Goal: Task Accomplishment & Management: Use online tool/utility

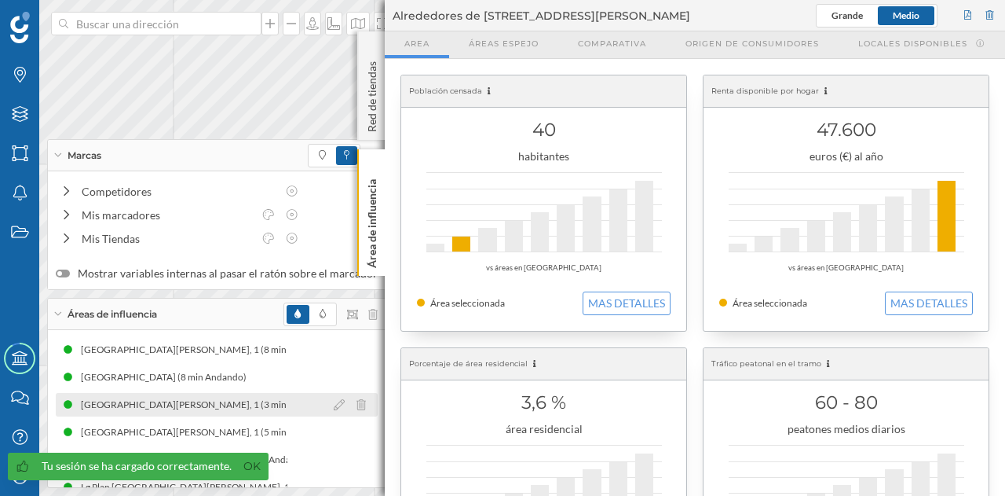
scroll to position [75, 0]
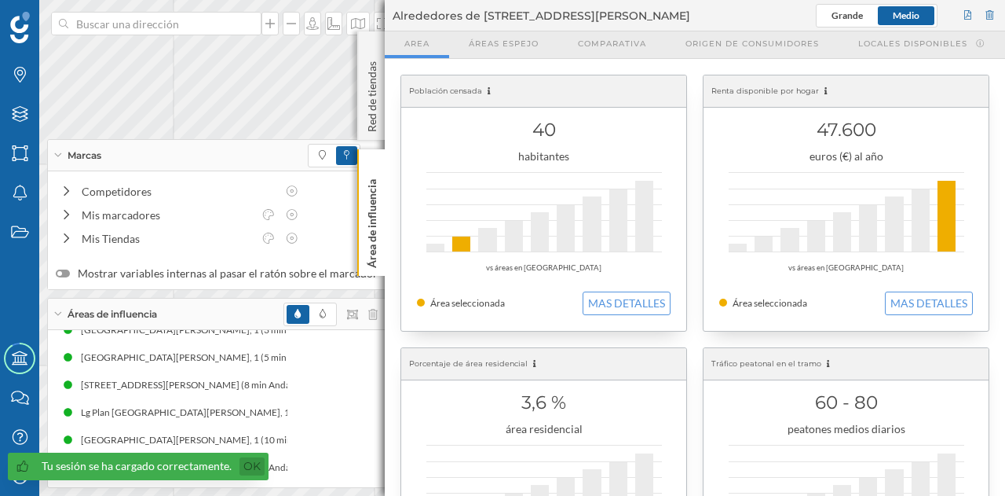
click at [252, 463] on link "Ok" at bounding box center [252, 466] width 25 height 18
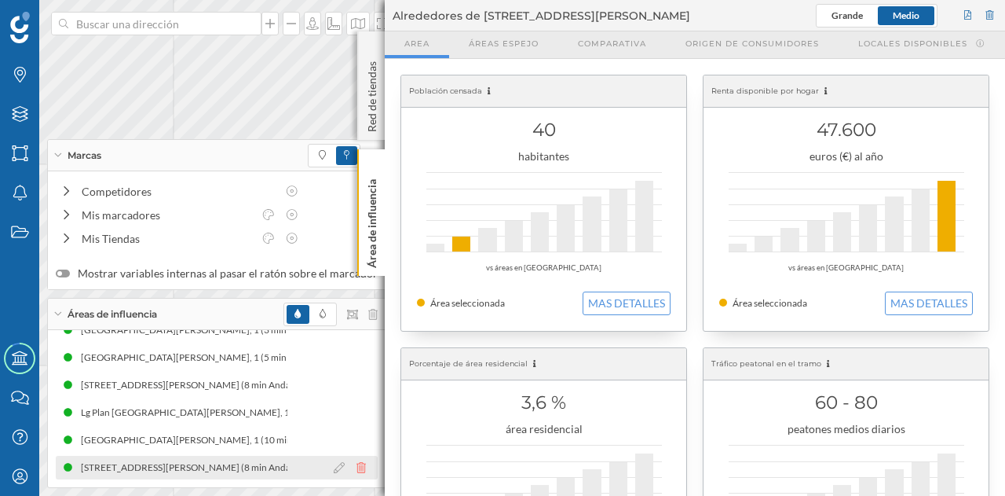
click at [357, 469] on icon at bounding box center [361, 467] width 9 height 11
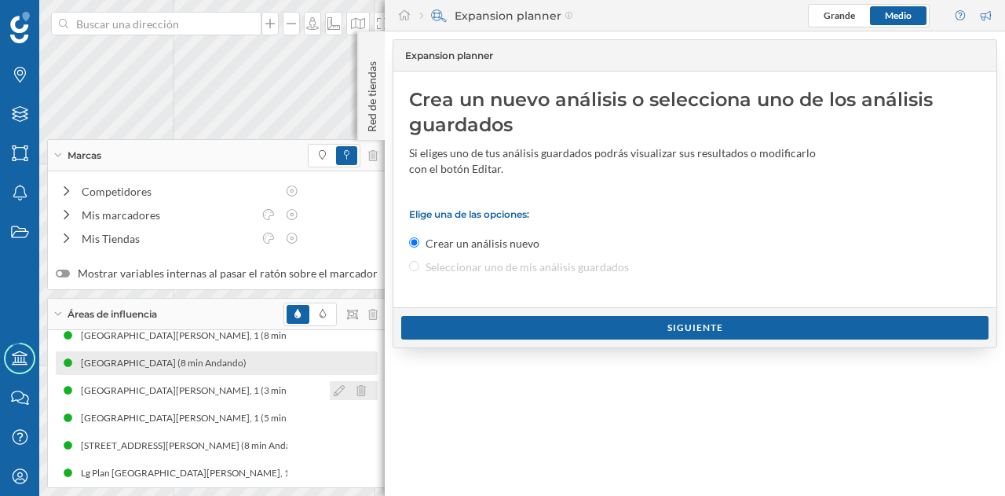
scroll to position [0, 0]
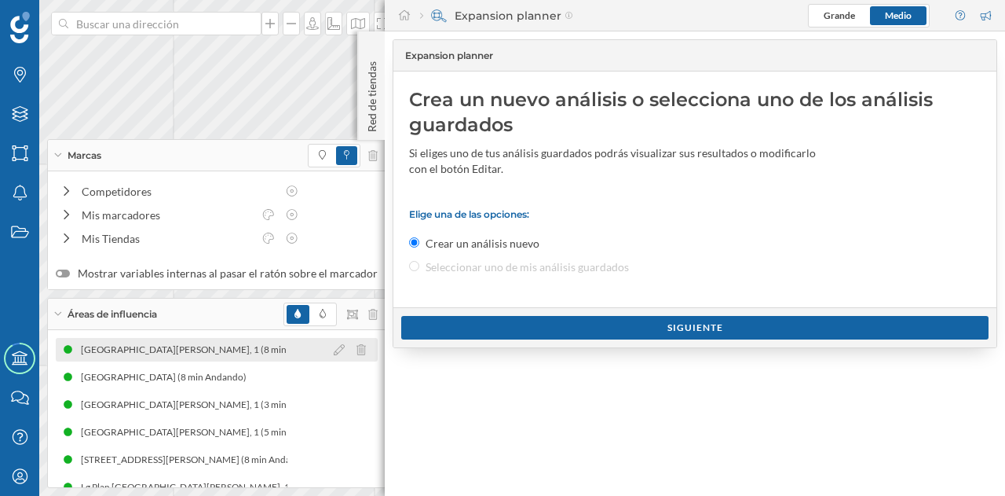
click at [357, 350] on icon at bounding box center [361, 349] width 9 height 11
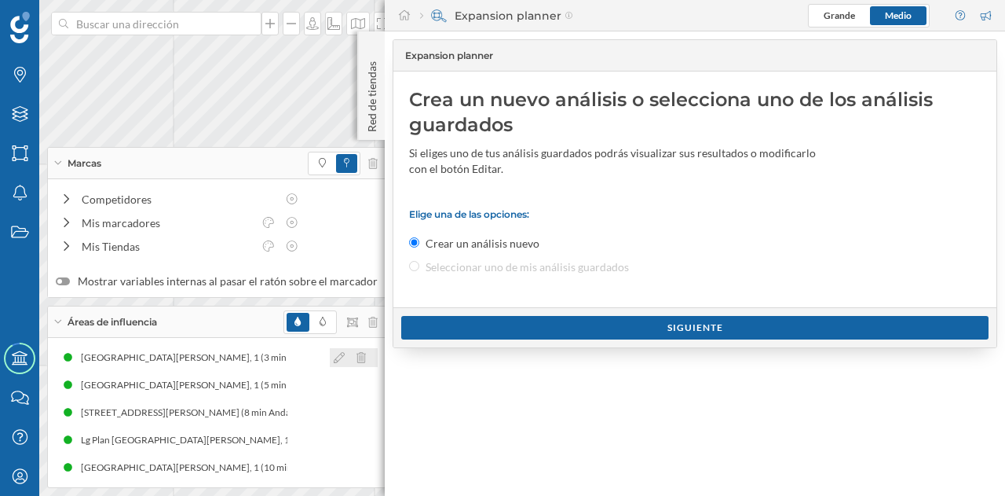
click at [352, 350] on div at bounding box center [354, 357] width 48 height 19
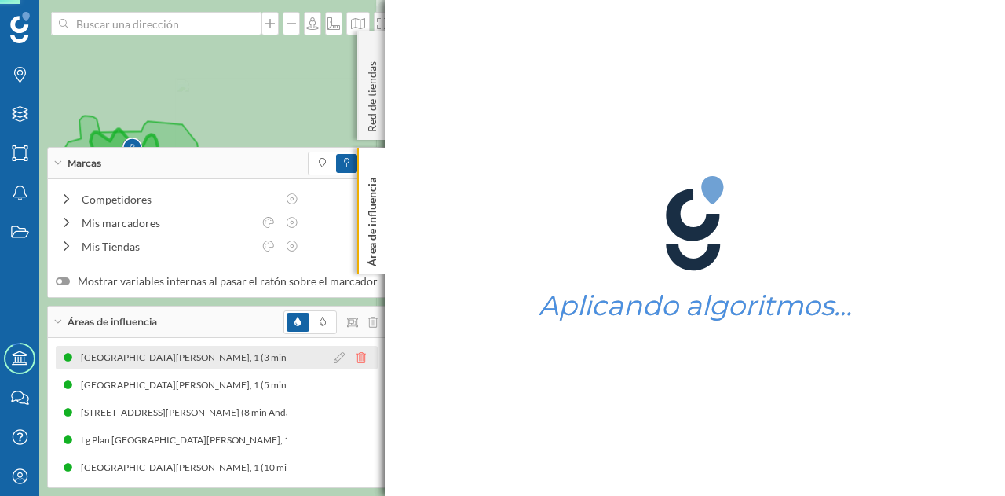
click at [357, 361] on icon at bounding box center [361, 357] width 9 height 11
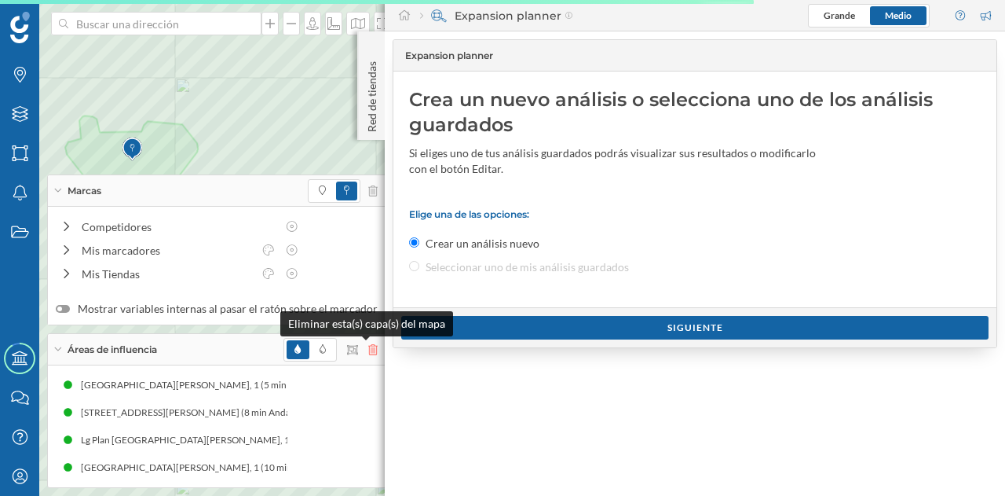
click at [368, 351] on icon at bounding box center [372, 349] width 9 height 11
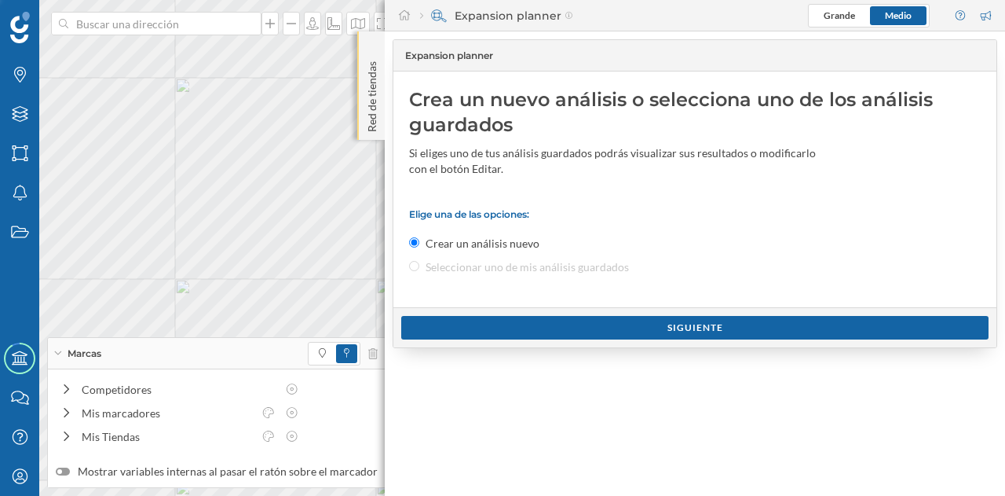
click at [369, 130] on p "Red de tiendas" at bounding box center [372, 93] width 16 height 77
click at [371, 129] on p "Red de tiendas" at bounding box center [372, 93] width 16 height 77
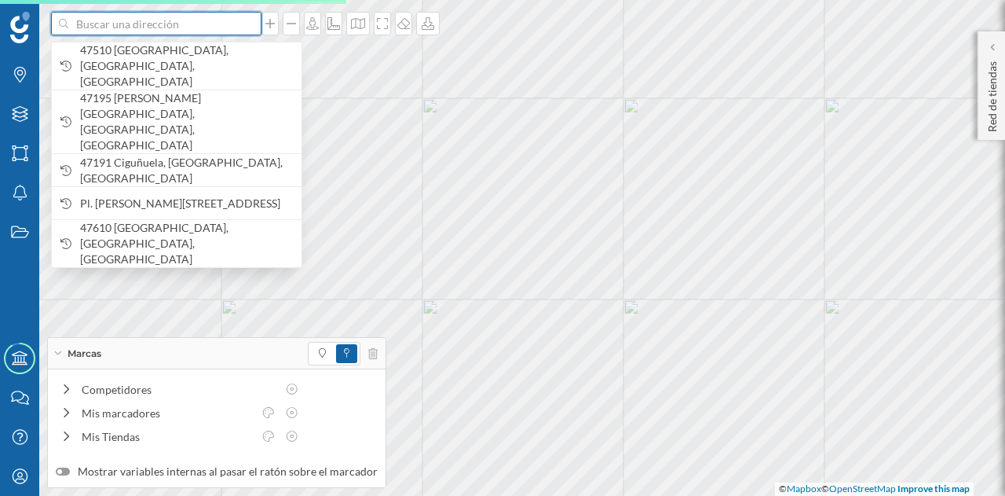
click at [171, 23] on input at bounding box center [156, 24] width 176 height 24
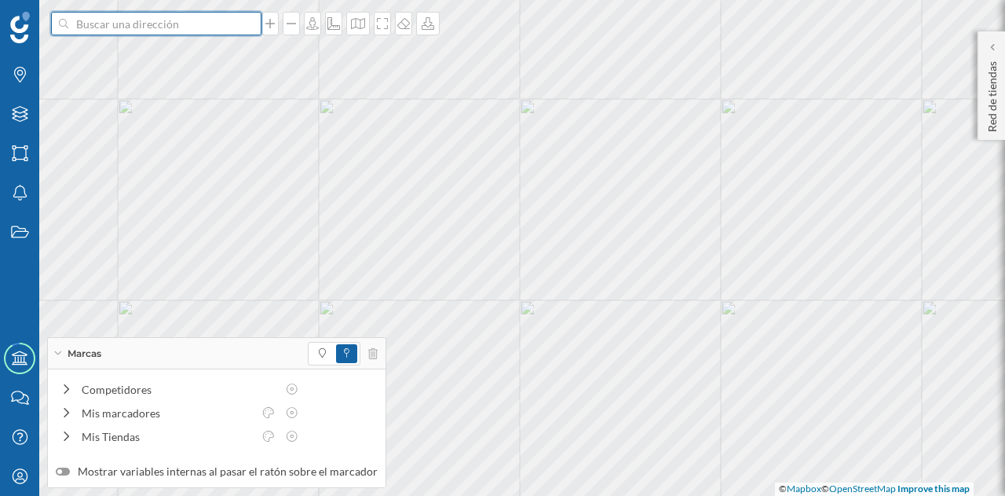
click at [194, 27] on input at bounding box center [156, 24] width 176 height 24
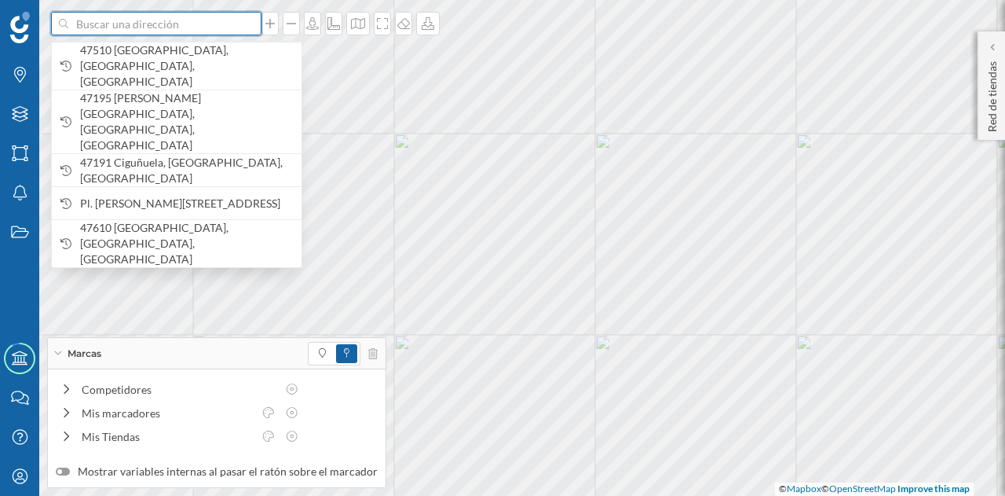
click at [150, 18] on input at bounding box center [156, 24] width 176 height 24
click at [155, 23] on input at bounding box center [156, 24] width 176 height 24
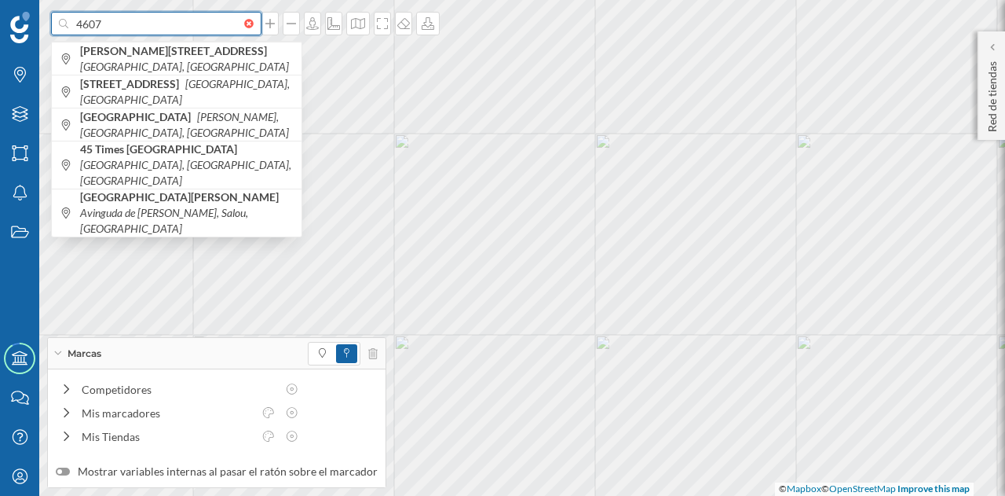
type input "46071"
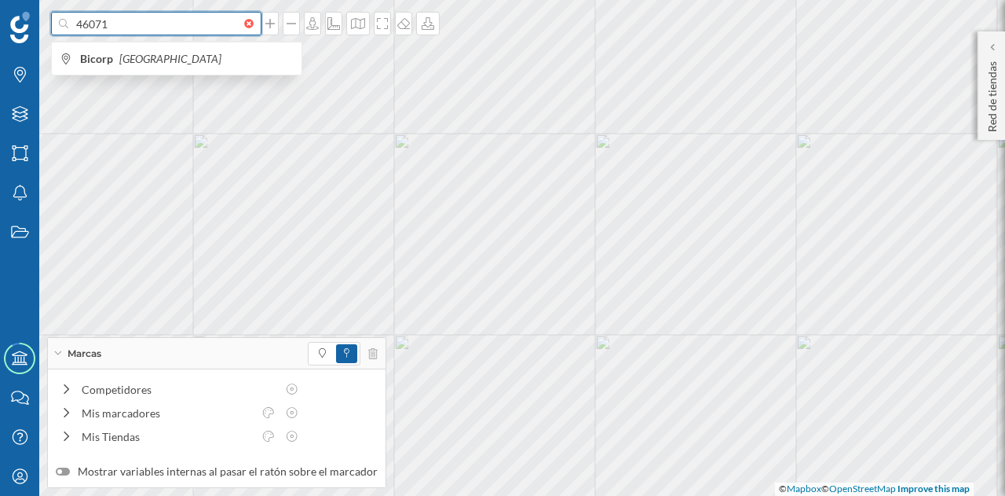
drag, startPoint x: 151, startPoint y: 32, endPoint x: 0, endPoint y: 33, distance: 150.8
click at [0, 33] on div "46071 Bicorp [GEOGRAPHIC_DATA] Marcas Capas Áreas Notificaciones Estados Academ…" at bounding box center [502, 248] width 1005 height 496
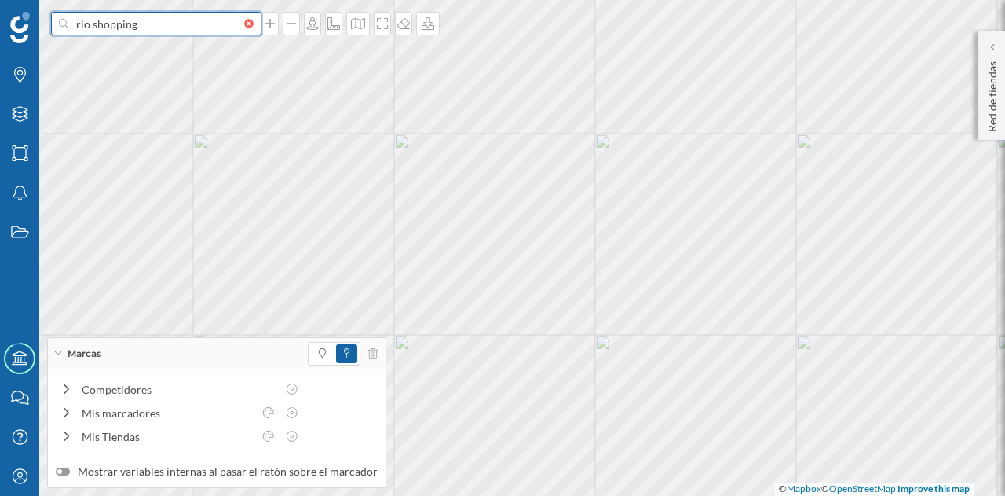
type input "rio shopping"
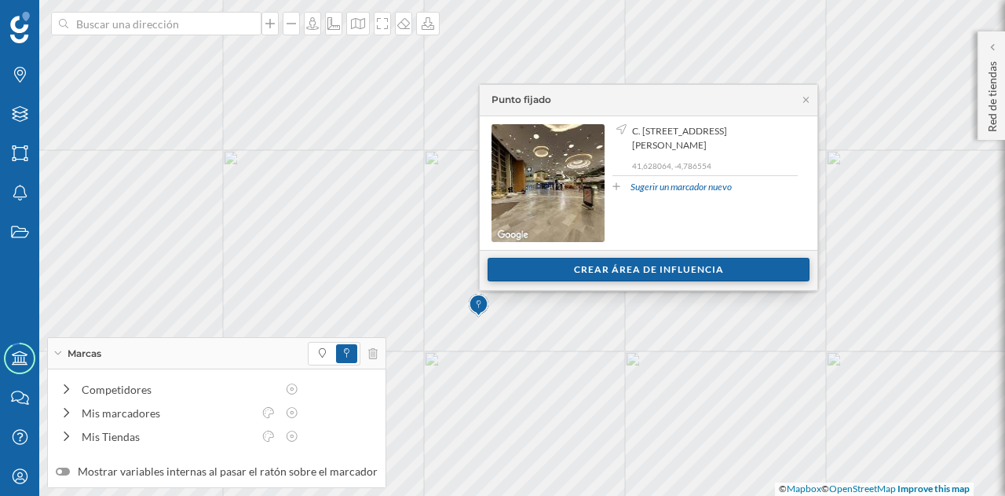
click at [621, 264] on div "Crear área de influencia" at bounding box center [649, 270] width 322 height 24
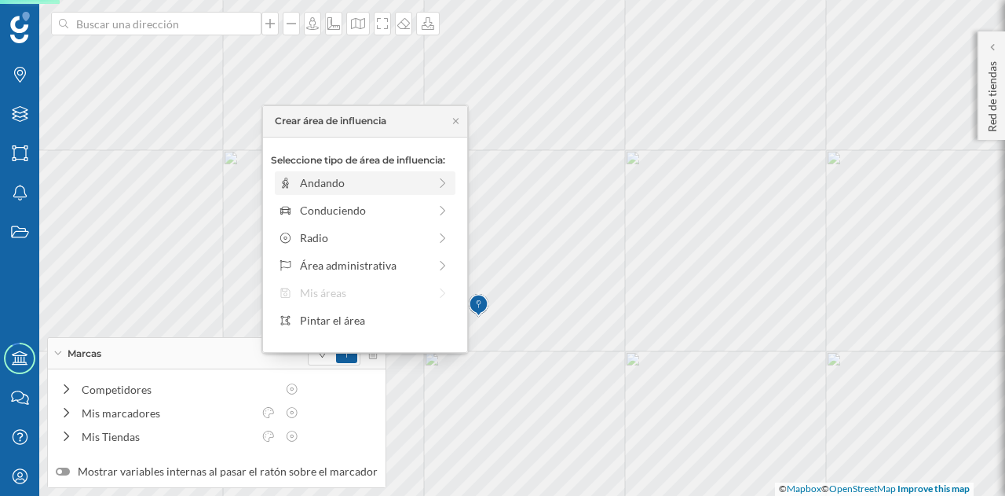
click at [410, 189] on div "Andando" at bounding box center [364, 182] width 128 height 16
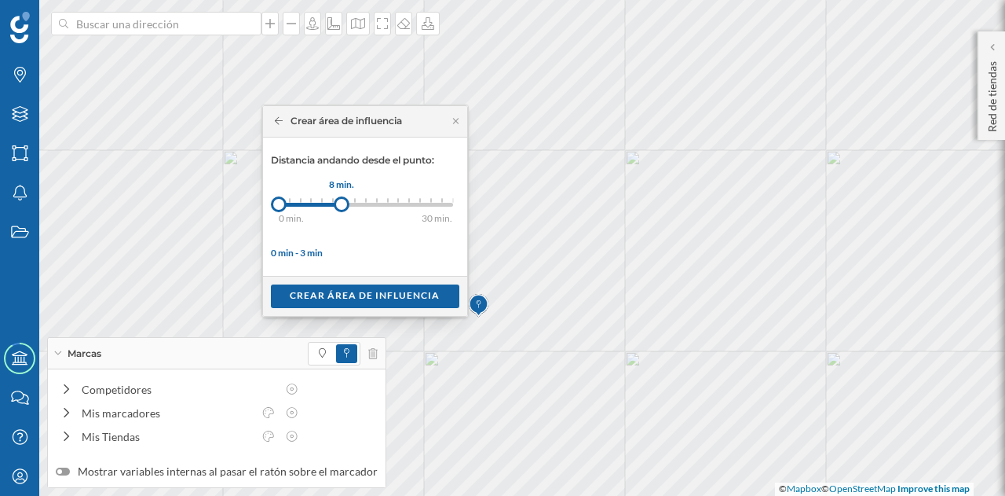
drag, startPoint x: 294, startPoint y: 210, endPoint x: 341, endPoint y: 211, distance: 47.2
click at [341, 211] on div at bounding box center [342, 204] width 16 height 16
click at [362, 299] on div "Crear área de influencia" at bounding box center [365, 296] width 189 height 24
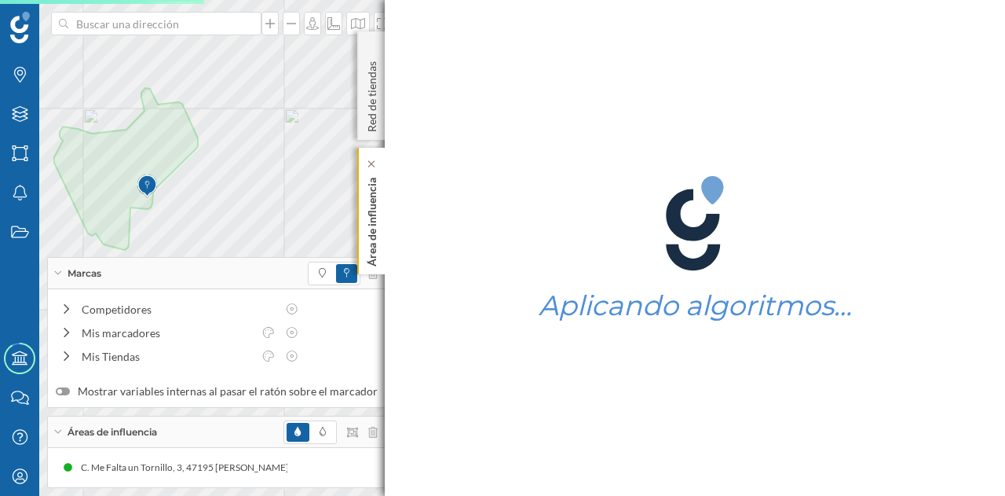
click at [368, 238] on p "Área de influencia" at bounding box center [372, 218] width 16 height 95
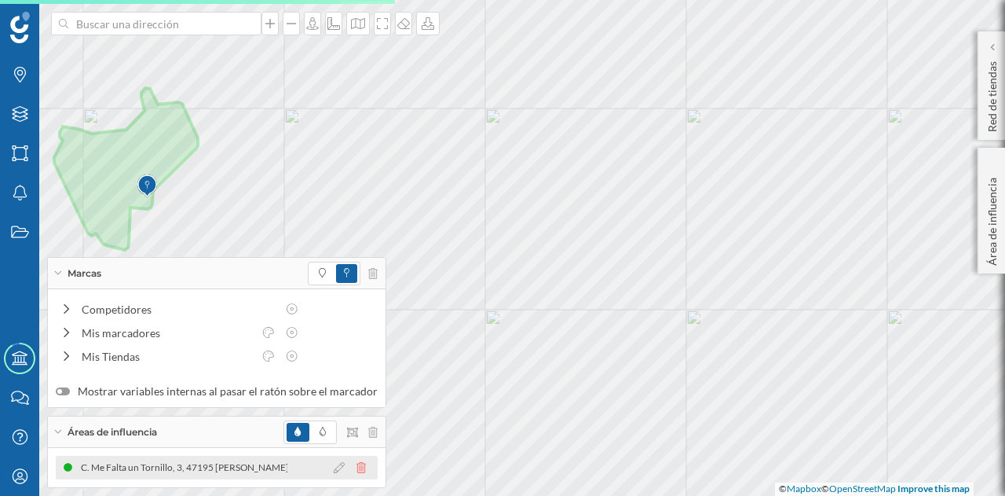
click at [357, 467] on icon at bounding box center [361, 467] width 9 height 11
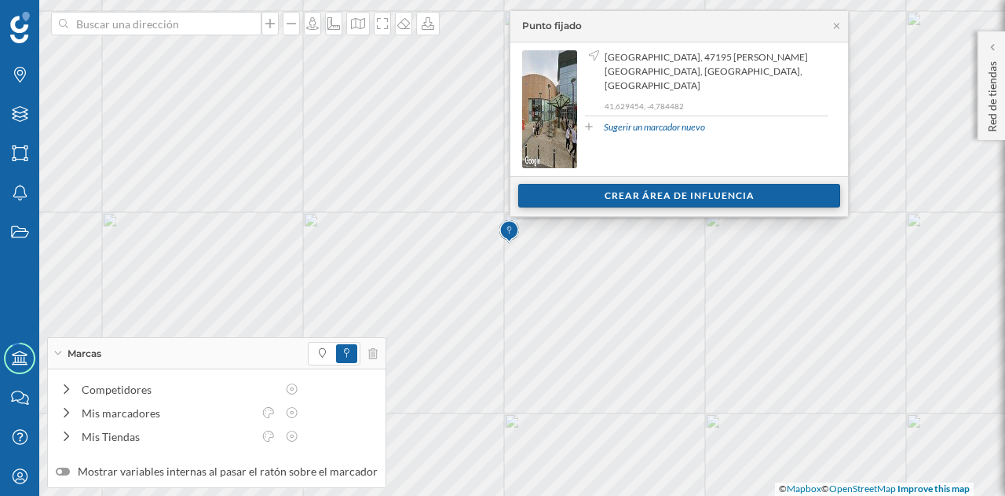
click at [569, 200] on div "Crear área de influencia" at bounding box center [679, 196] width 322 height 24
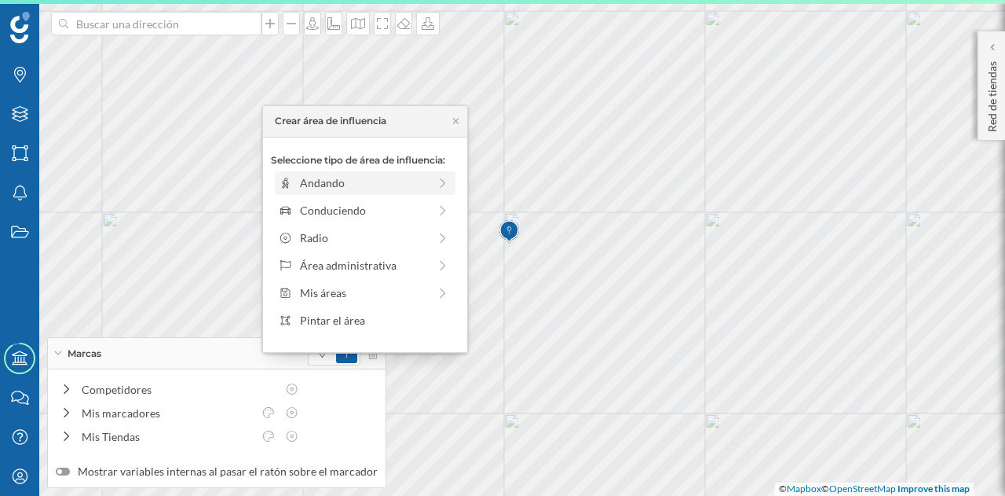
click at [391, 186] on div "Andando" at bounding box center [364, 182] width 128 height 16
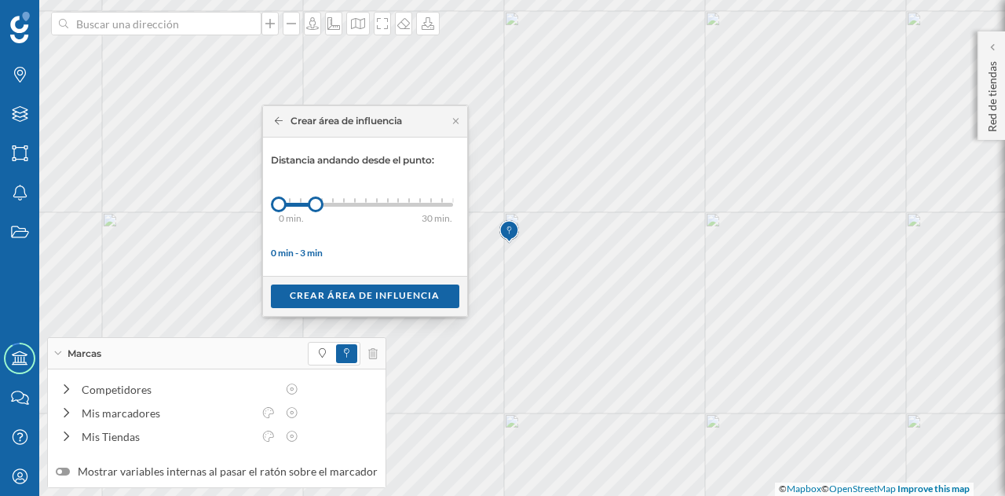
drag, startPoint x: 291, startPoint y: 202, endPoint x: 342, endPoint y: 202, distance: 51.8
click at [324, 202] on div at bounding box center [316, 204] width 16 height 16
click at [346, 203] on div "0 min. 3 min. 4 min. 5 min. 6 min. 7 min. 8 min. 9 min. 10 min. 11 min. 12 min.…" at bounding box center [366, 205] width 174 height 4
click at [358, 291] on div "Crear área de influencia" at bounding box center [365, 296] width 189 height 24
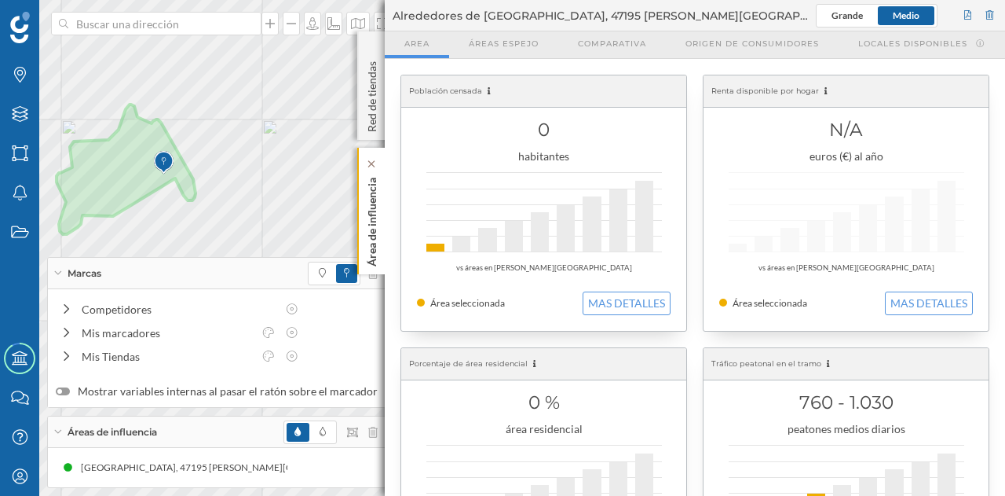
click at [370, 234] on p "Área de influencia" at bounding box center [372, 218] width 16 height 95
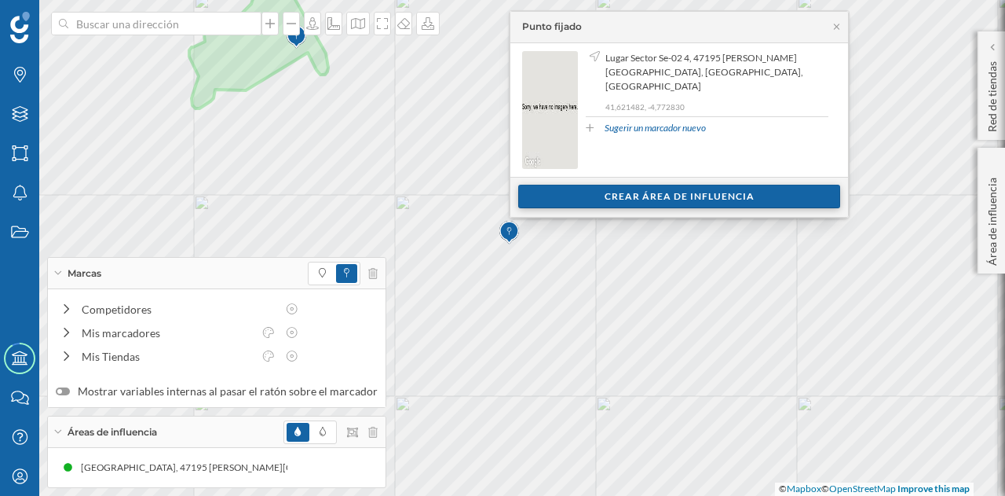
click at [588, 200] on div "Crear área de influencia" at bounding box center [679, 197] width 322 height 24
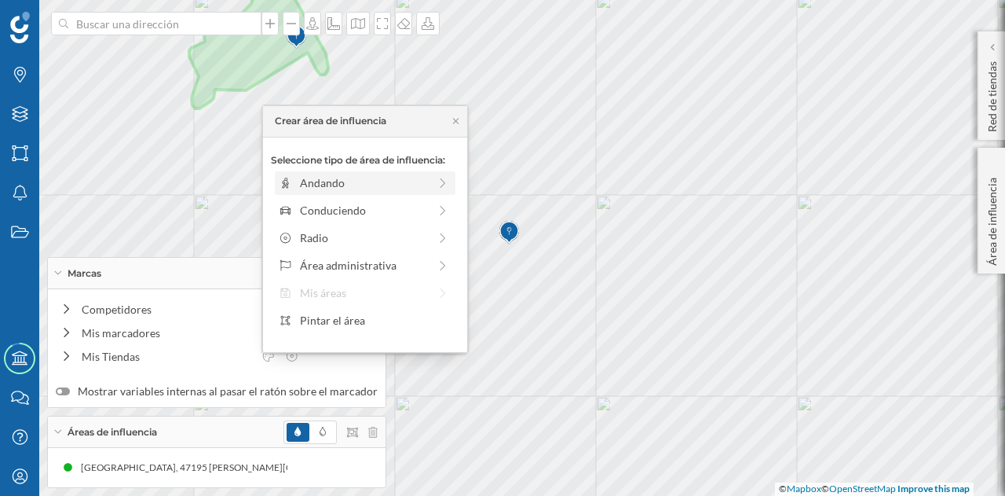
click at [408, 183] on div "Andando" at bounding box center [364, 182] width 128 height 16
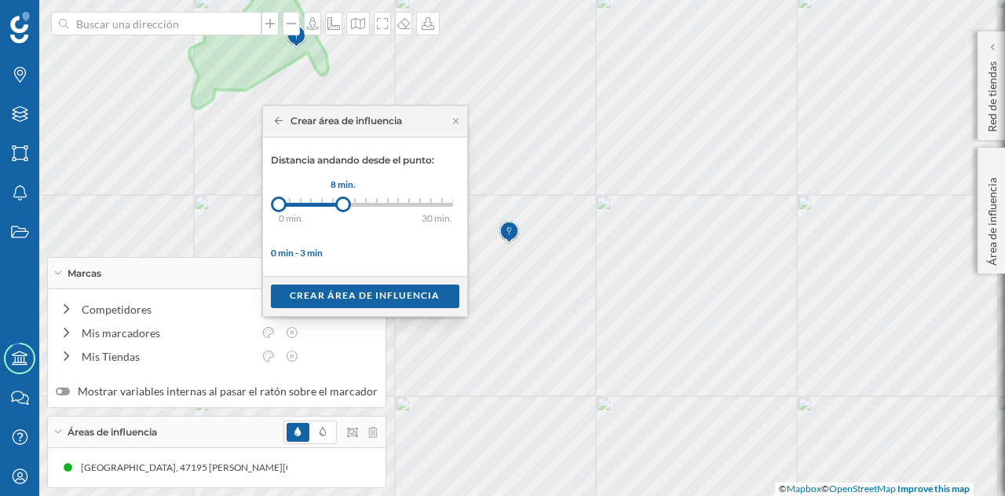
drag, startPoint x: 287, startPoint y: 202, endPoint x: 342, endPoint y: 206, distance: 55.1
click at [342, 206] on div at bounding box center [343, 204] width 16 height 16
click at [334, 292] on div "Crear área de influencia" at bounding box center [365, 296] width 189 height 24
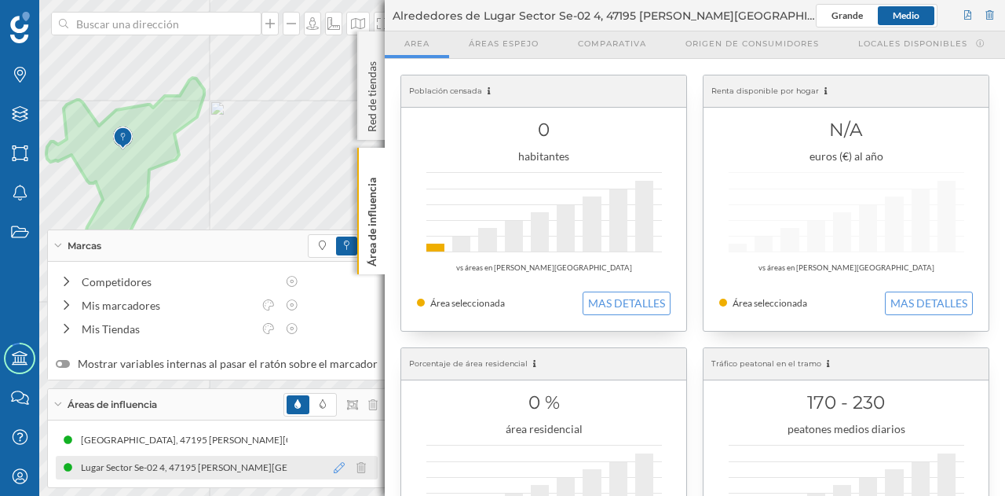
click at [334, 467] on icon at bounding box center [339, 467] width 11 height 11
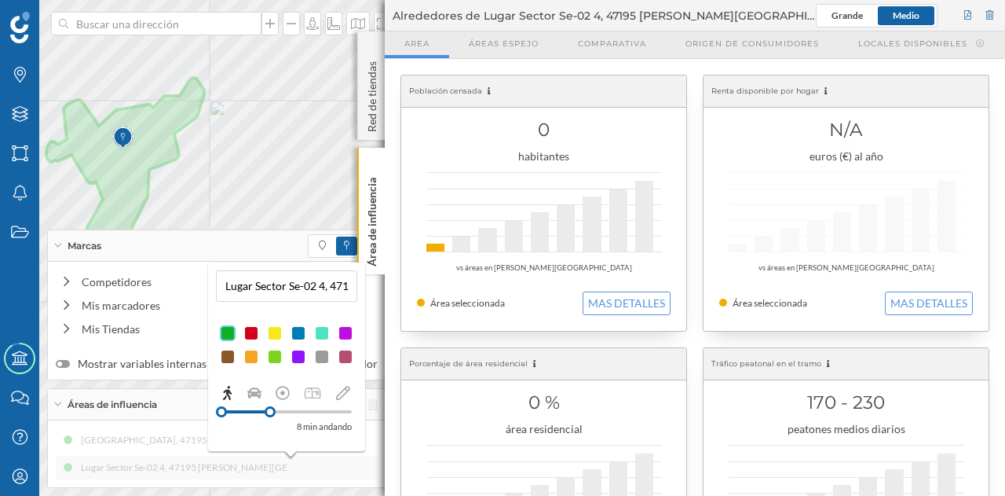
click at [254, 340] on div at bounding box center [252, 333] width 16 height 16
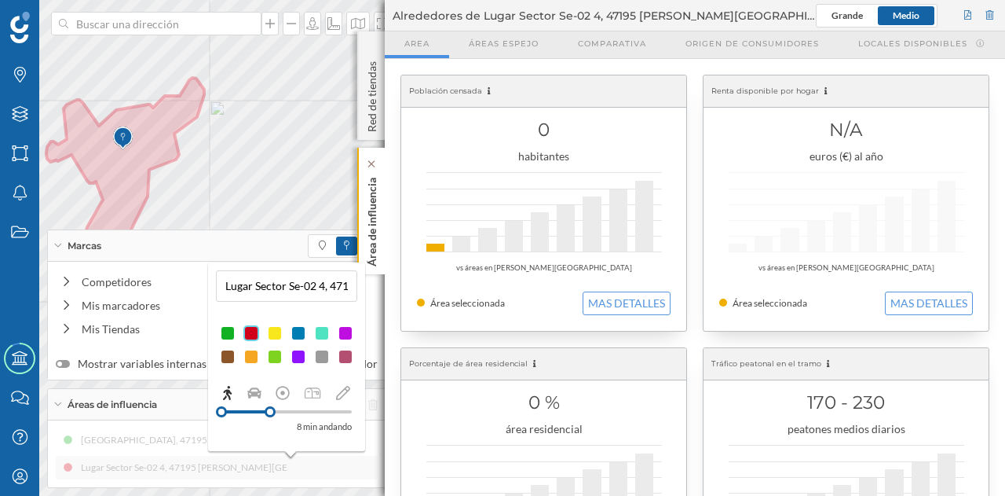
click at [378, 227] on p "Área de influencia" at bounding box center [372, 218] width 16 height 95
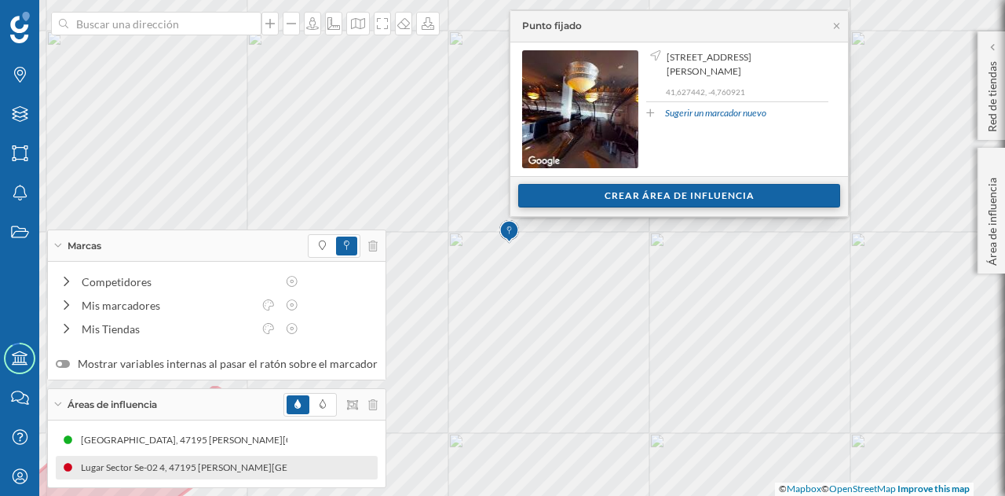
click at [577, 199] on div "Crear área de influencia" at bounding box center [679, 196] width 322 height 24
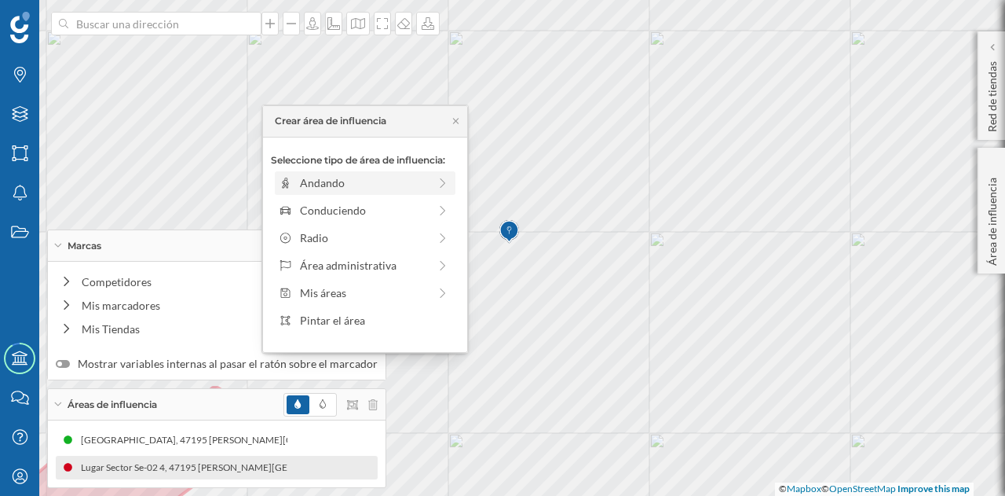
click at [375, 185] on div "Andando" at bounding box center [364, 182] width 128 height 16
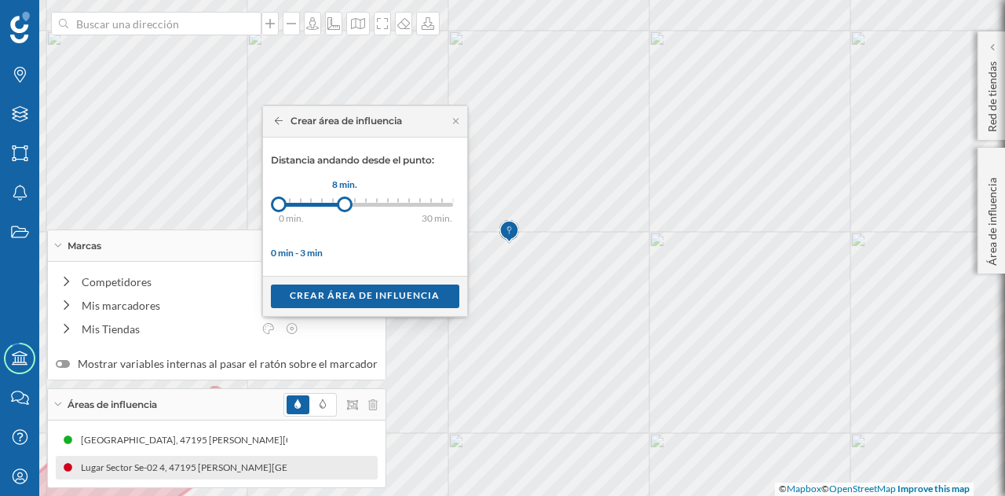
drag, startPoint x: 292, startPoint y: 202, endPoint x: 344, endPoint y: 201, distance: 51.8
click at [344, 201] on div at bounding box center [345, 204] width 16 height 16
click at [338, 293] on div "Crear área de influencia" at bounding box center [365, 296] width 189 height 24
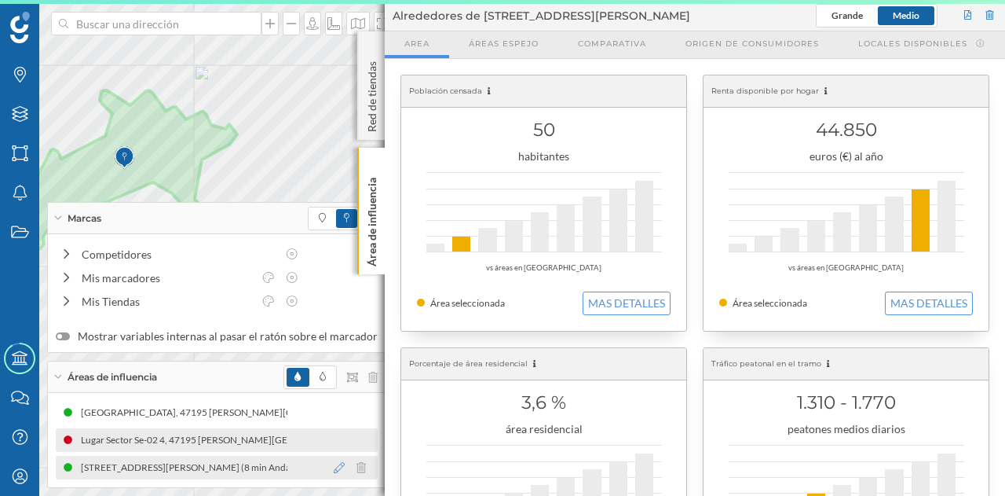
click at [334, 466] on icon at bounding box center [339, 467] width 11 height 11
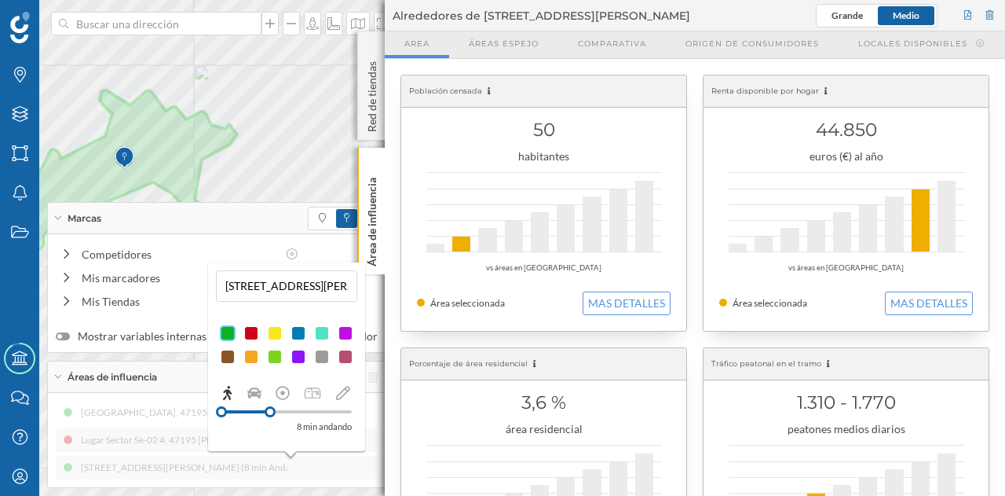
click at [251, 331] on div at bounding box center [252, 333] width 16 height 16
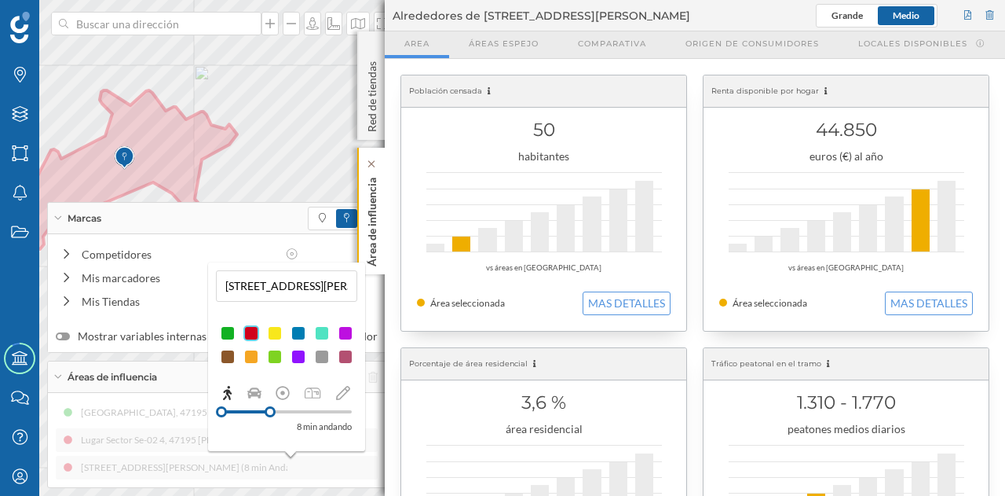
click at [371, 233] on p "Área de influencia" at bounding box center [372, 218] width 16 height 95
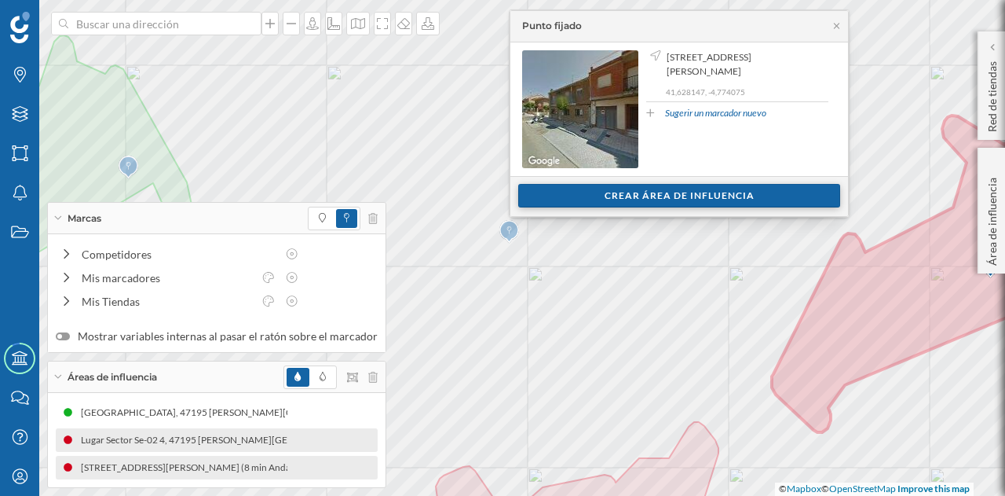
click at [597, 196] on div "Crear área de influencia" at bounding box center [679, 196] width 322 height 24
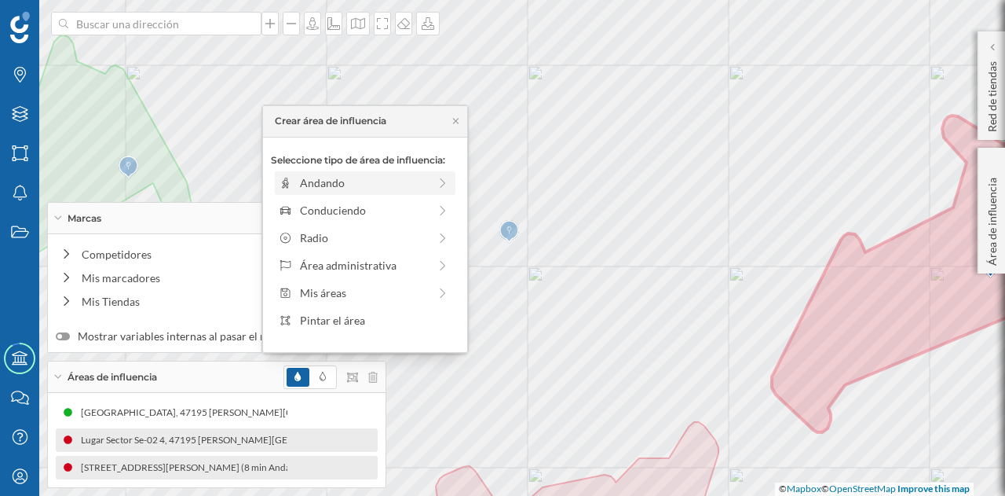
click at [383, 189] on div "Andando" at bounding box center [364, 182] width 128 height 16
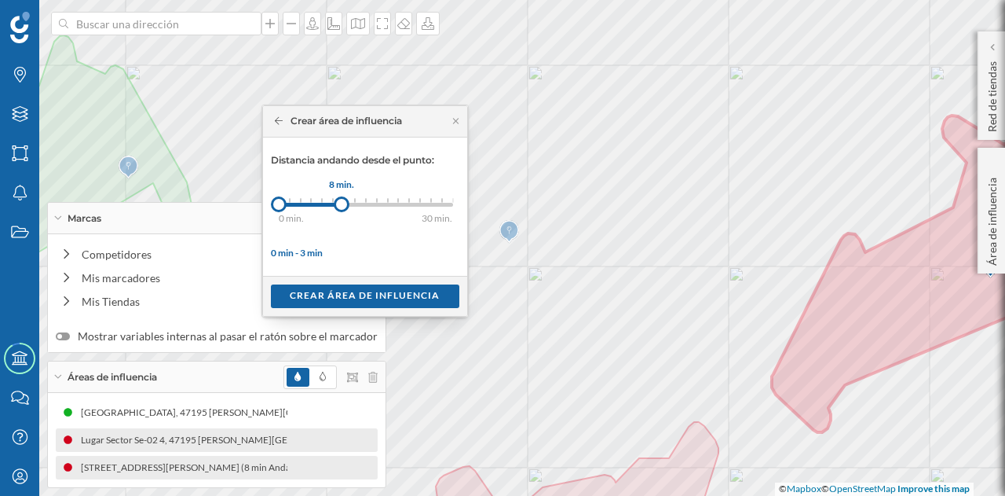
drag, startPoint x: 286, startPoint y: 207, endPoint x: 341, endPoint y: 207, distance: 55.0
click at [341, 211] on div at bounding box center [342, 204] width 16 height 16
click at [342, 298] on div "Crear área de influencia" at bounding box center [365, 296] width 189 height 24
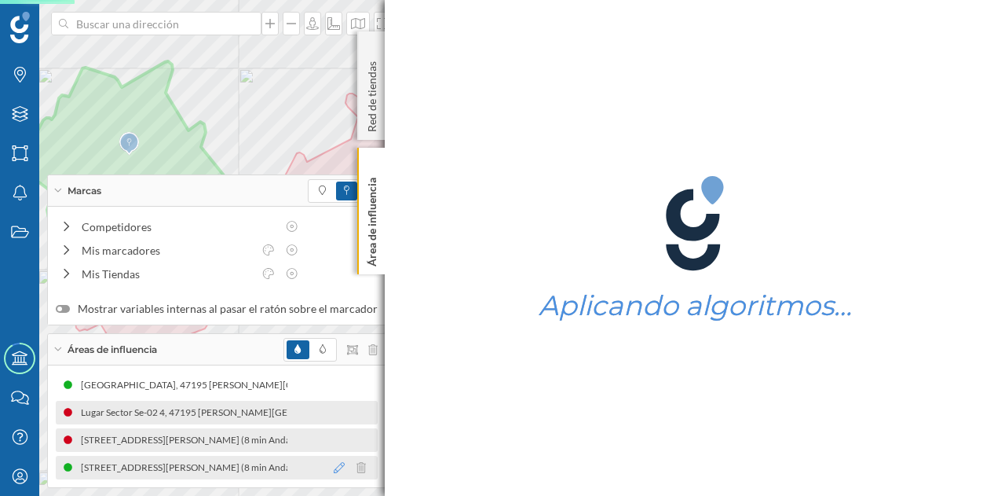
click at [334, 467] on icon at bounding box center [339, 467] width 11 height 11
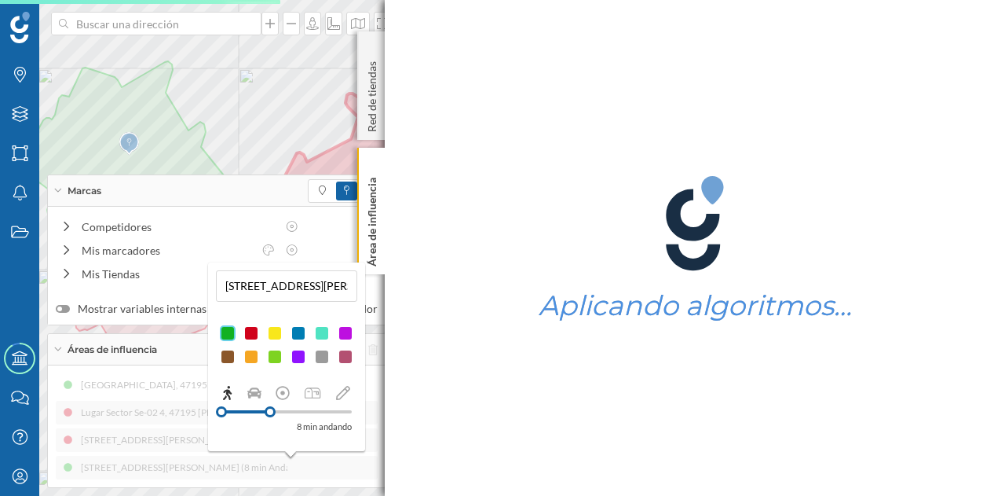
click at [273, 334] on div at bounding box center [275, 333] width 16 height 16
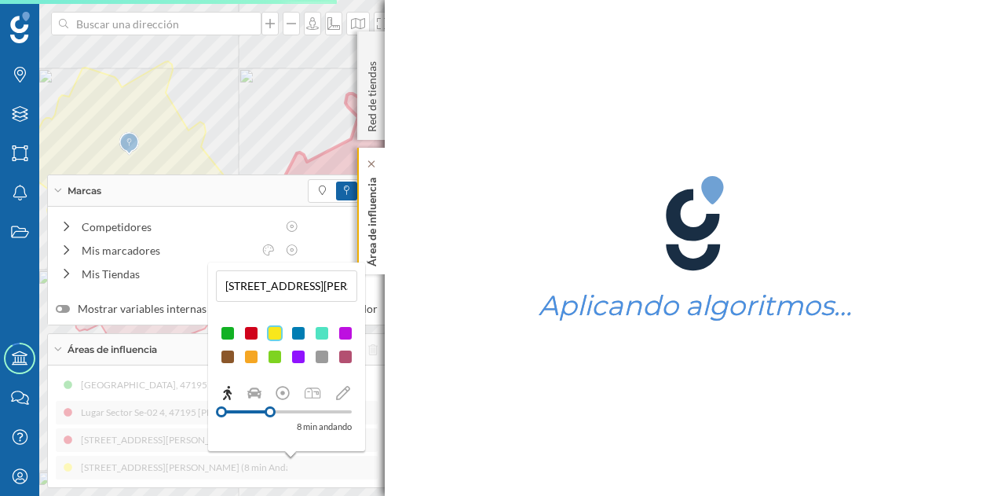
click at [366, 200] on p "Área de influencia" at bounding box center [372, 218] width 16 height 95
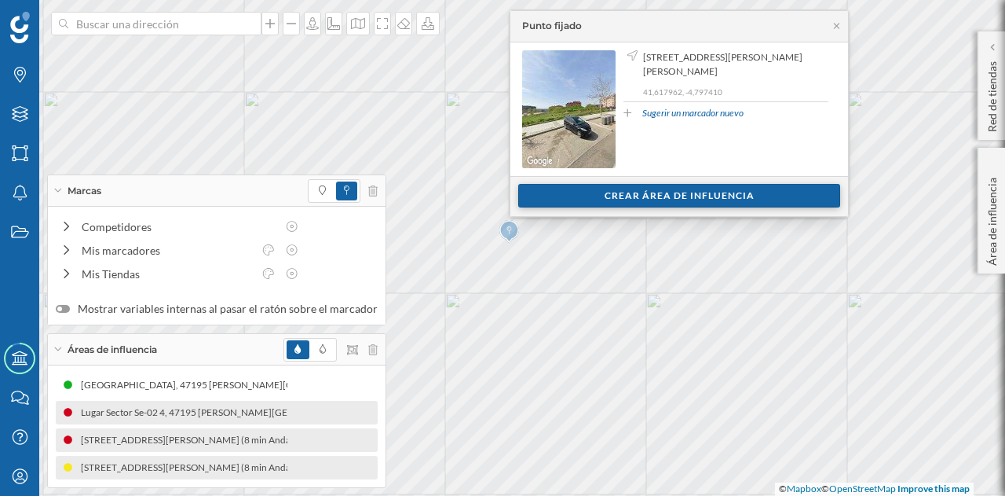
click at [550, 192] on div "Crear área de influencia" at bounding box center [679, 196] width 322 height 24
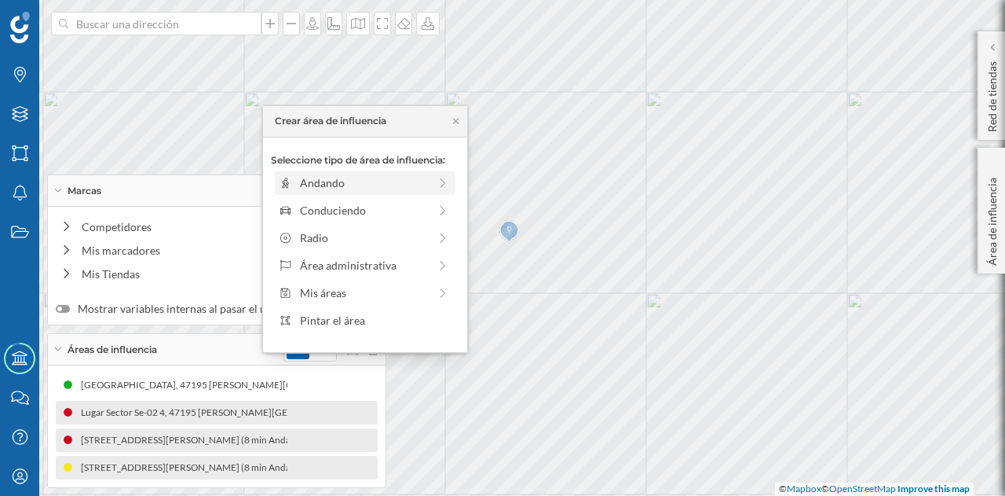
click at [396, 181] on div "Andando" at bounding box center [364, 182] width 128 height 16
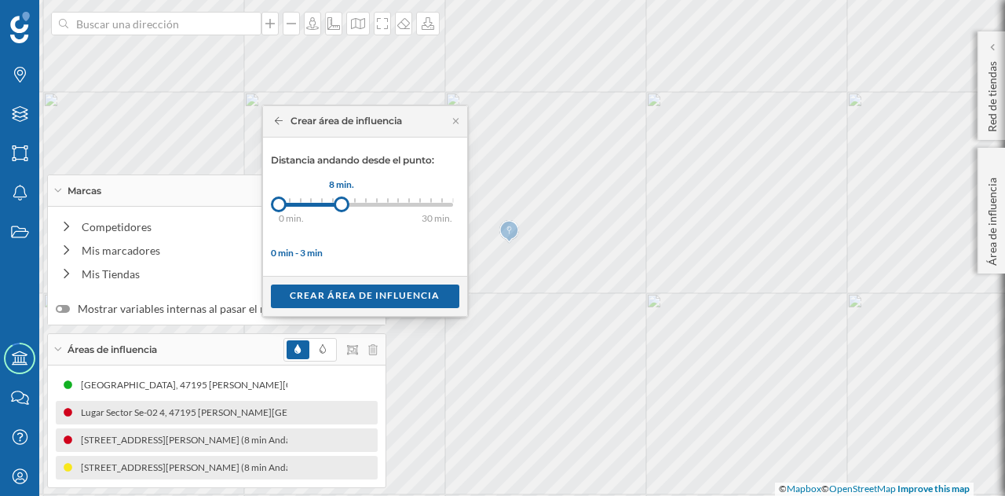
drag, startPoint x: 302, startPoint y: 207, endPoint x: 341, endPoint y: 208, distance: 39.3
click at [341, 208] on div at bounding box center [342, 204] width 16 height 16
click at [375, 293] on div "Crear área de influencia" at bounding box center [365, 296] width 189 height 24
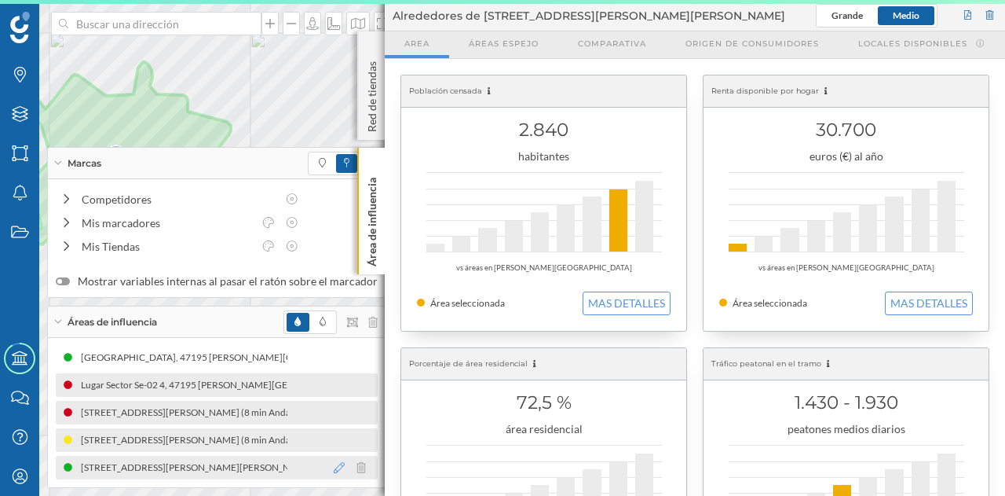
click at [334, 471] on icon at bounding box center [339, 467] width 11 height 11
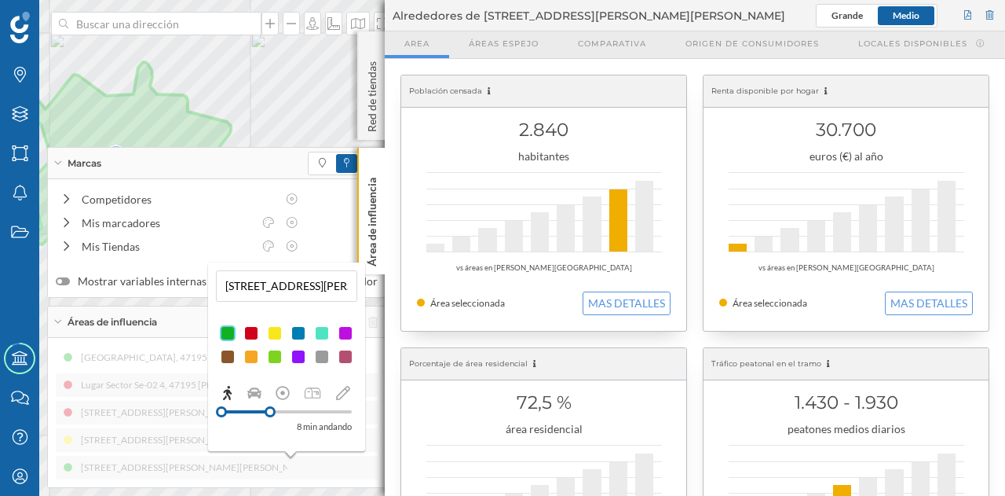
click at [276, 339] on div at bounding box center [275, 333] width 16 height 16
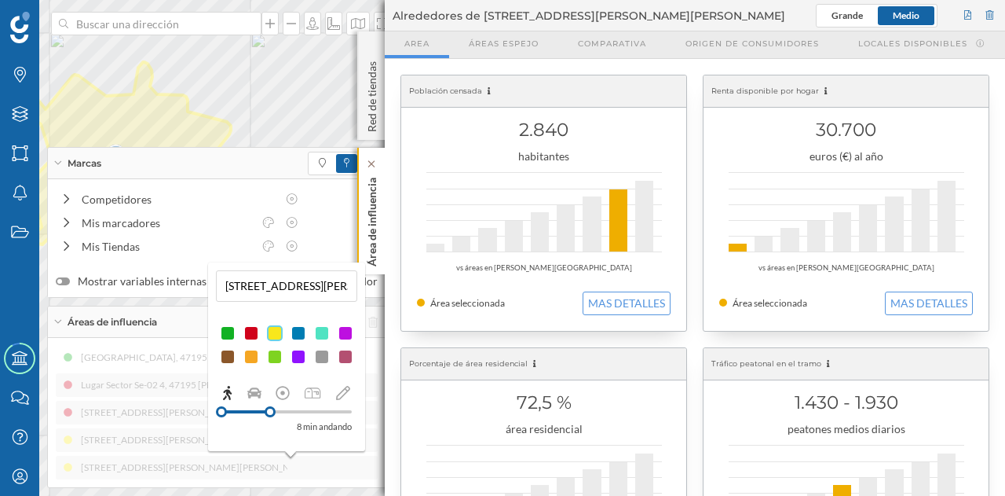
click at [366, 231] on p "Área de influencia" at bounding box center [372, 218] width 16 height 95
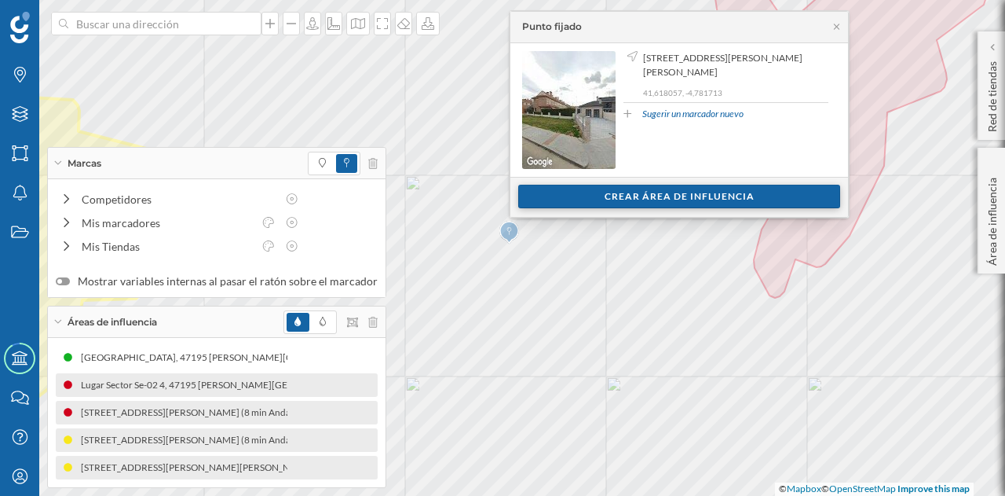
click at [611, 200] on div "Crear área de influencia" at bounding box center [679, 197] width 322 height 24
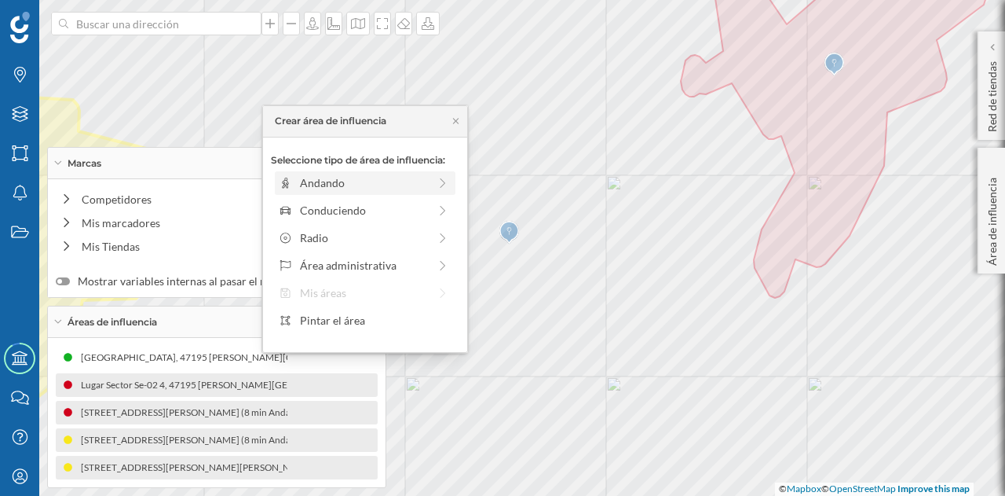
click at [381, 185] on div "Andando" at bounding box center [364, 182] width 128 height 16
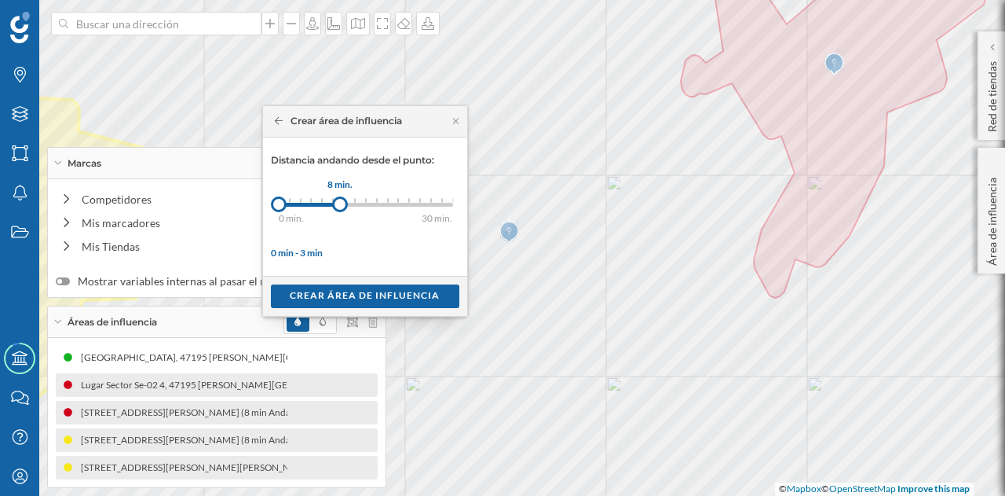
drag, startPoint x: 291, startPoint y: 205, endPoint x: 339, endPoint y: 205, distance: 47.9
click at [339, 205] on div at bounding box center [340, 204] width 16 height 16
click at [358, 290] on div "Crear área de influencia" at bounding box center [365, 296] width 189 height 24
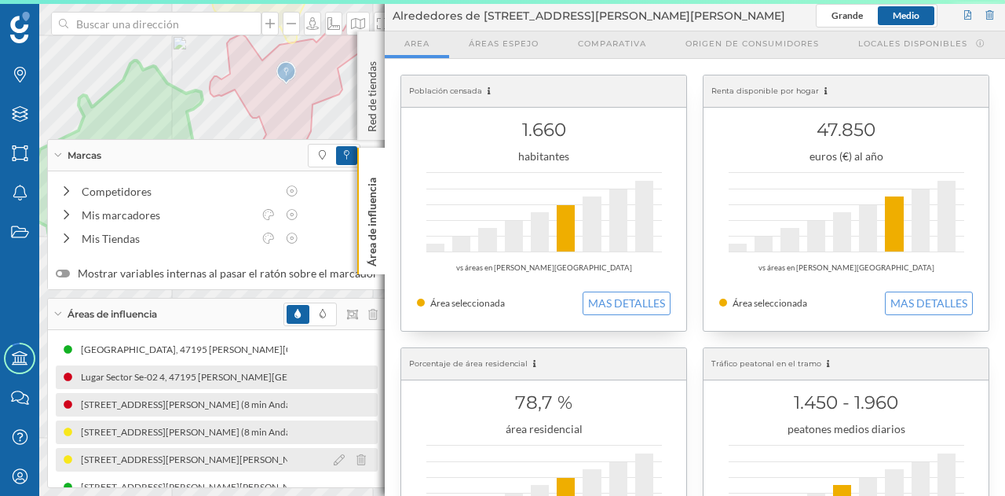
scroll to position [20, 0]
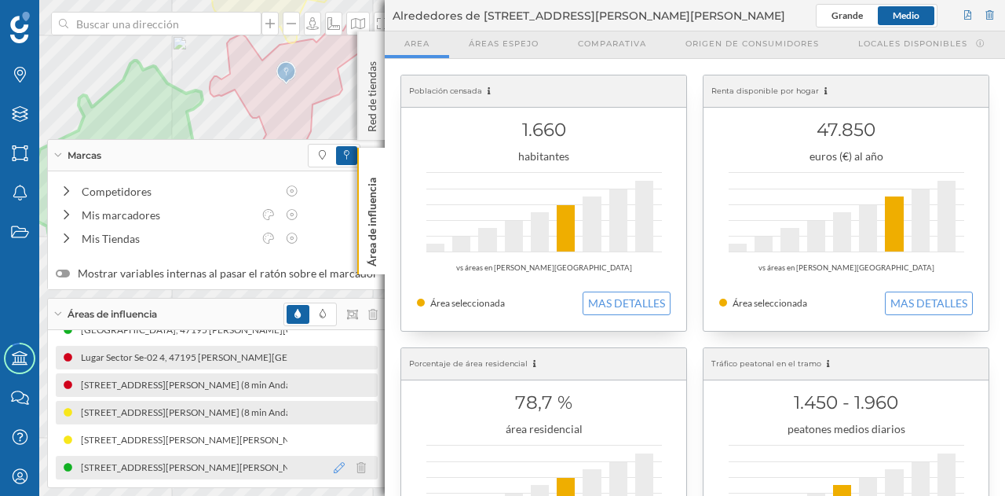
click at [334, 469] on icon at bounding box center [339, 467] width 11 height 11
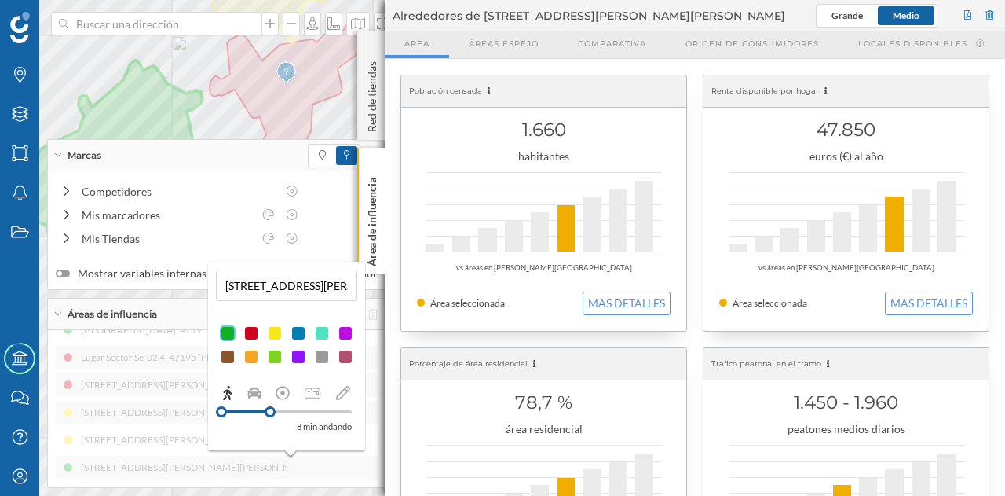
click at [278, 331] on div at bounding box center [275, 333] width 16 height 16
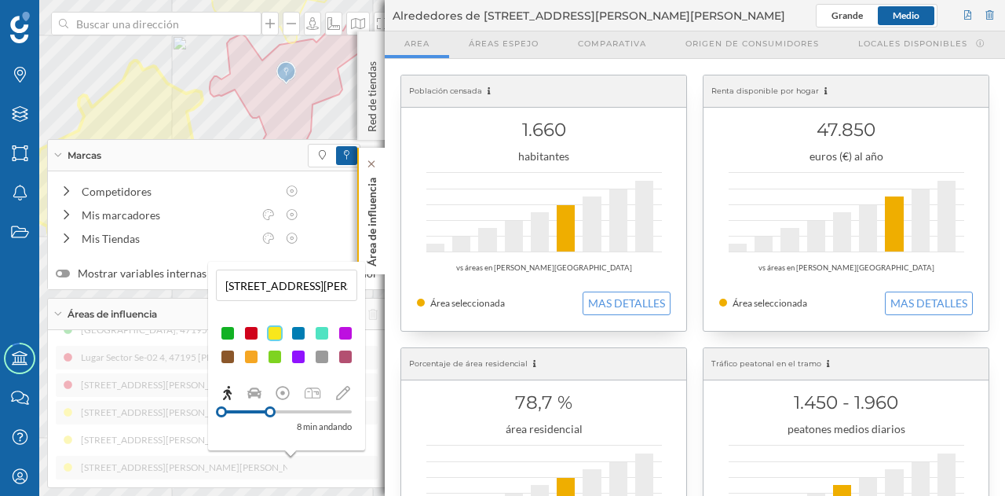
click at [369, 226] on p "Área de influencia" at bounding box center [372, 218] width 16 height 95
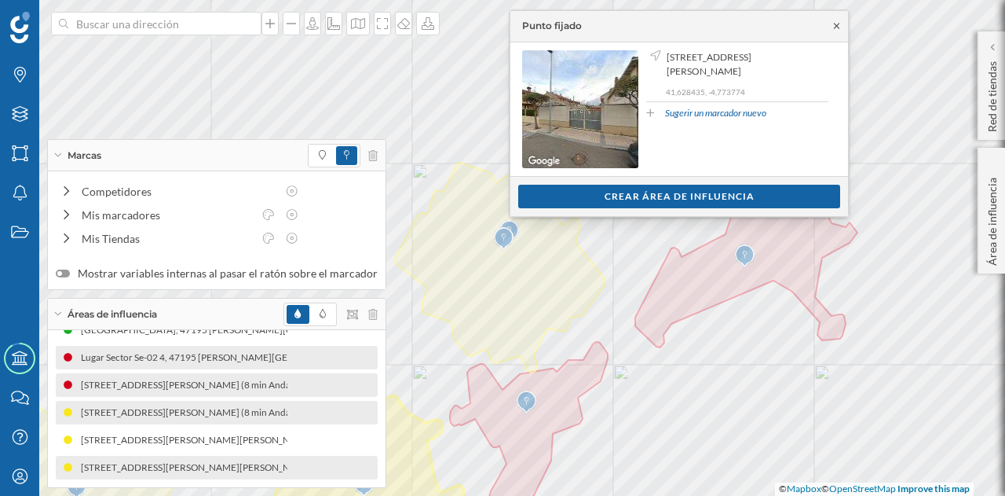
click at [834, 23] on icon at bounding box center [836, 25] width 5 height 5
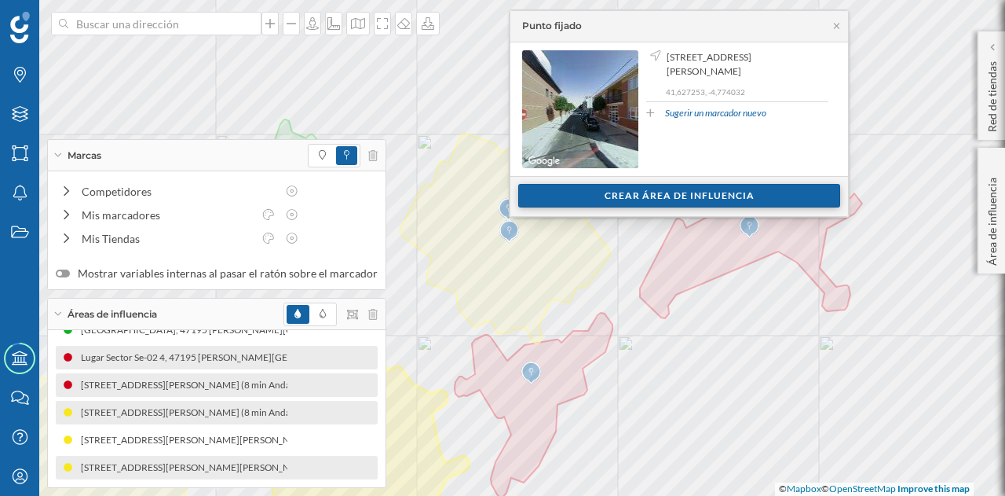
click at [603, 193] on div "Crear área de influencia" at bounding box center [679, 196] width 322 height 24
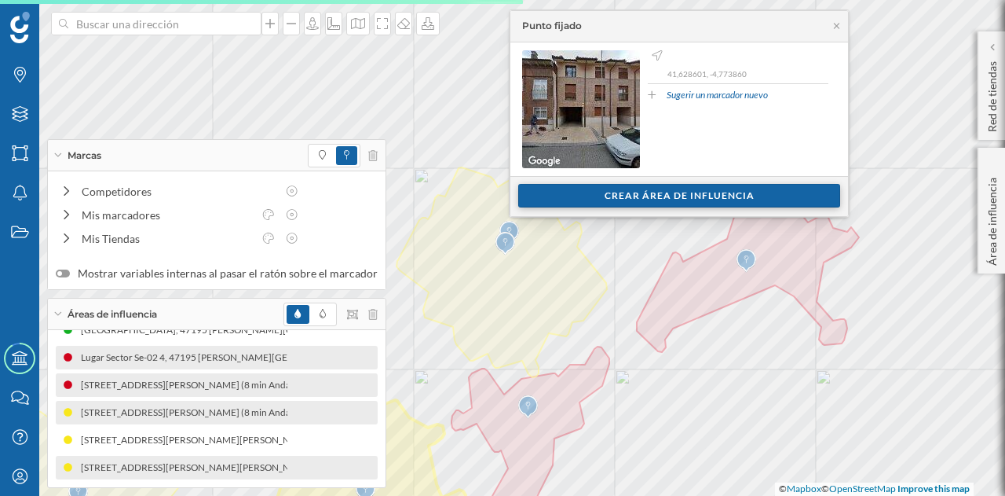
click at [590, 190] on div "Crear área de influencia" at bounding box center [679, 196] width 322 height 24
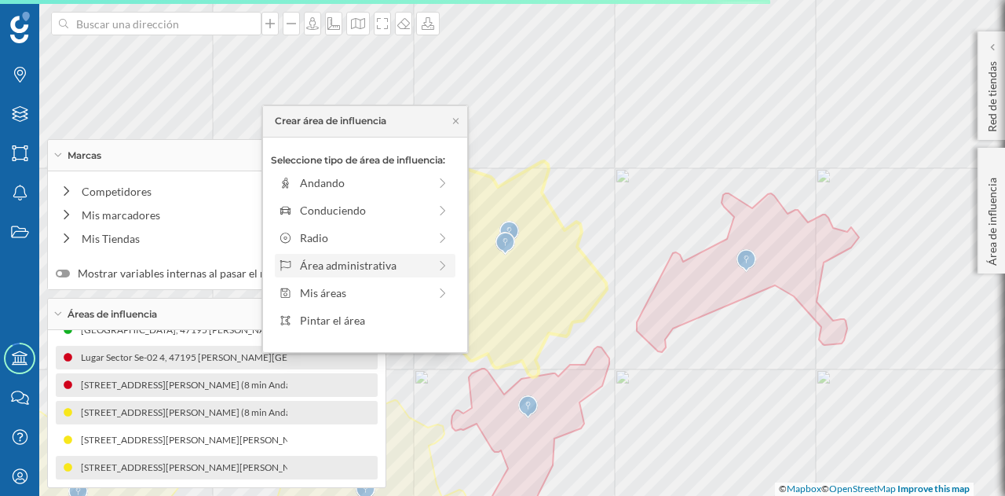
click at [360, 271] on div "Área administrativa" at bounding box center [364, 265] width 128 height 16
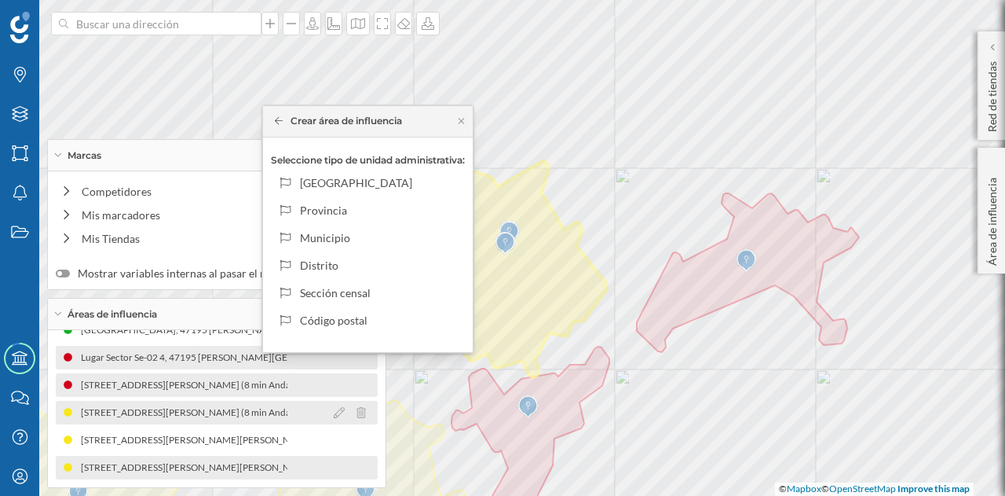
click at [266, 411] on div "[STREET_ADDRESS][PERSON_NAME] (8 min Andando)" at bounding box center [199, 413] width 237 height 16
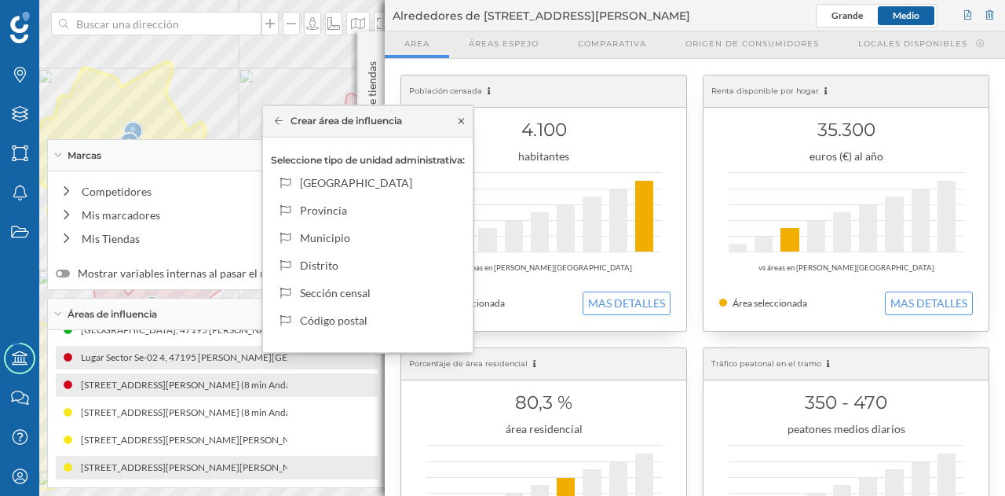
click at [467, 123] on icon at bounding box center [462, 120] width 12 height 9
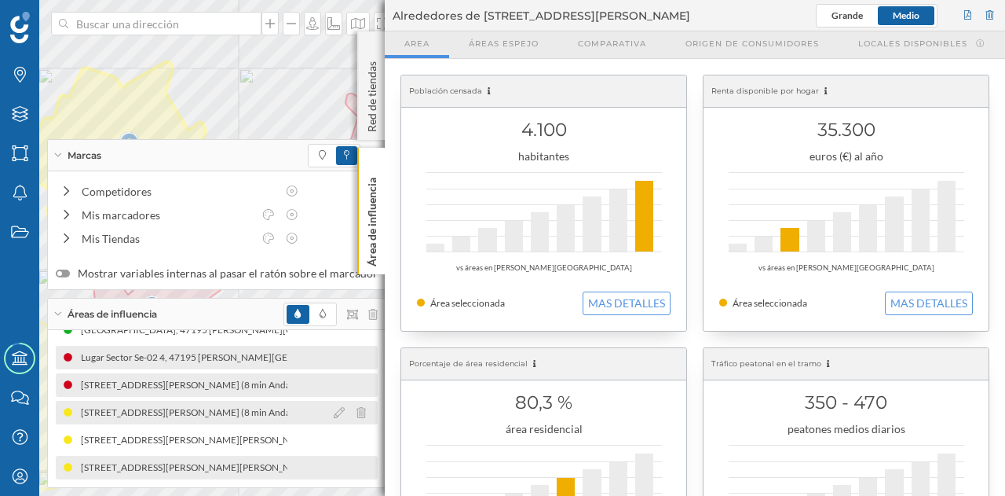
click at [317, 413] on div "[STREET_ADDRESS][PERSON_NAME] (8 min Andando)" at bounding box center [435, 413] width 237 height 16
click at [334, 414] on icon at bounding box center [339, 412] width 11 height 11
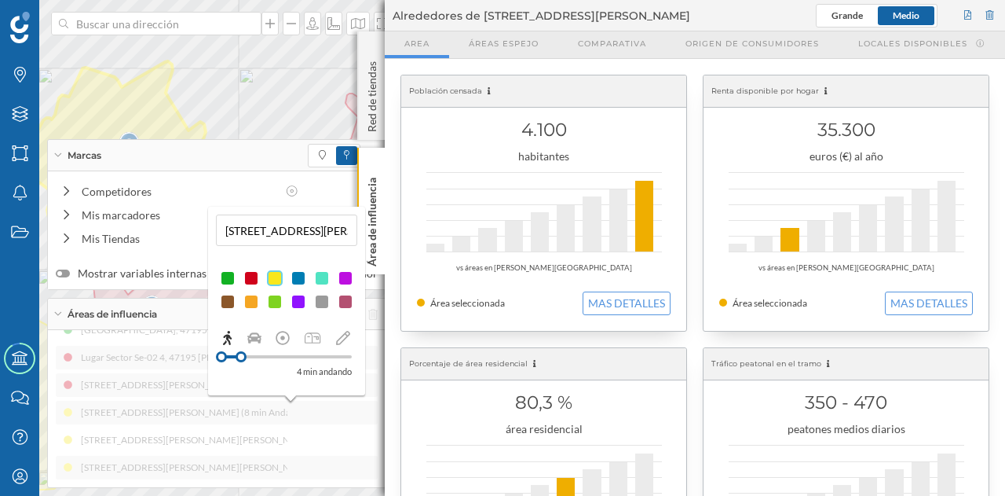
drag, startPoint x: 273, startPoint y: 353, endPoint x: 241, endPoint y: 354, distance: 32.2
click at [241, 354] on div at bounding box center [241, 356] width 11 height 11
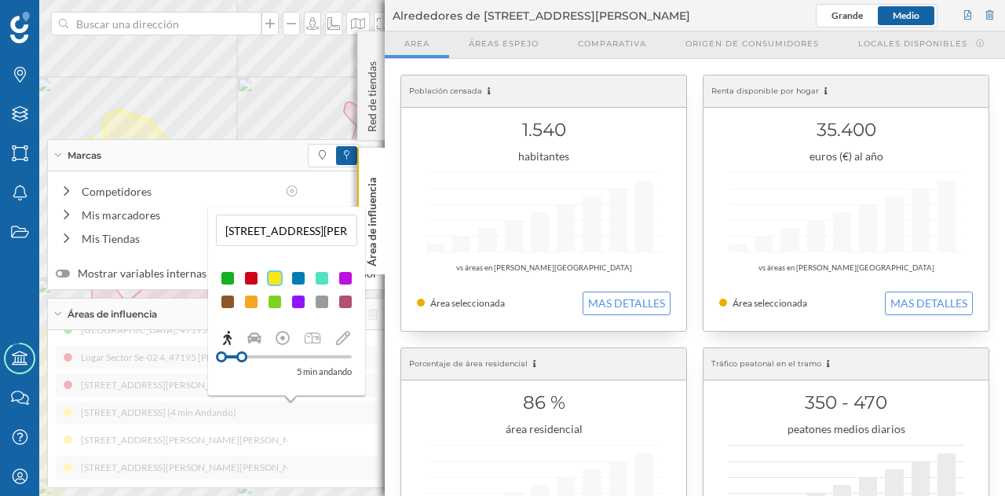
click at [242, 359] on div at bounding box center [241, 356] width 11 height 11
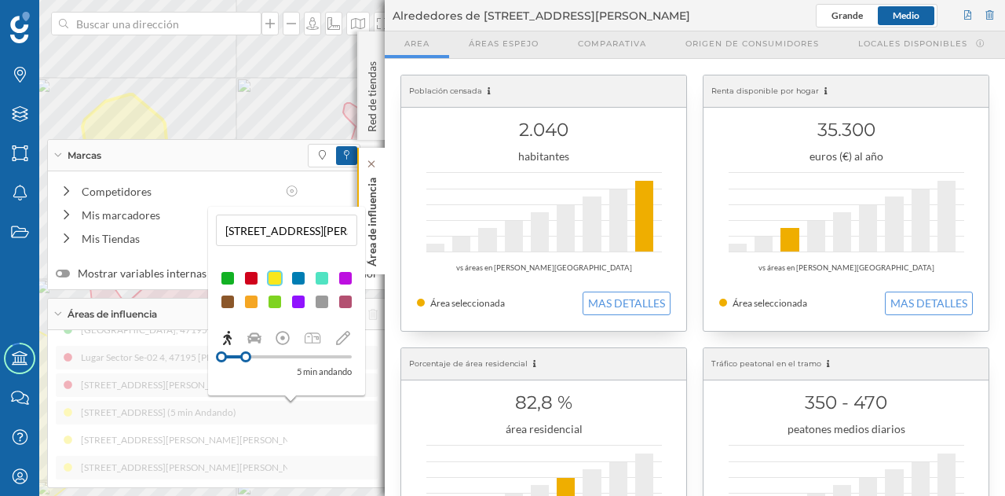
click at [372, 200] on p "Área de influencia" at bounding box center [372, 218] width 16 height 95
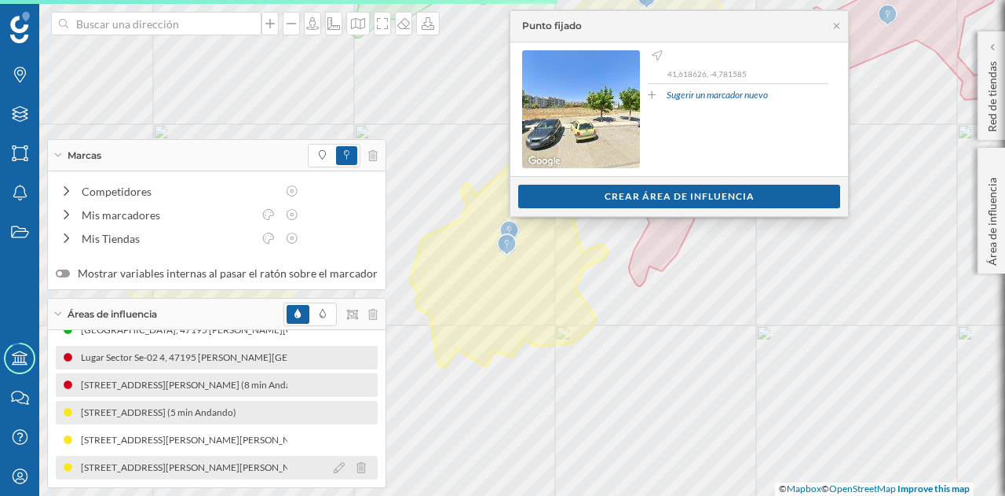
click at [208, 467] on div "[STREET_ADDRESS][PERSON_NAME][PERSON_NAME] (8 min Andando)" at bounding box center [234, 468] width 311 height 16
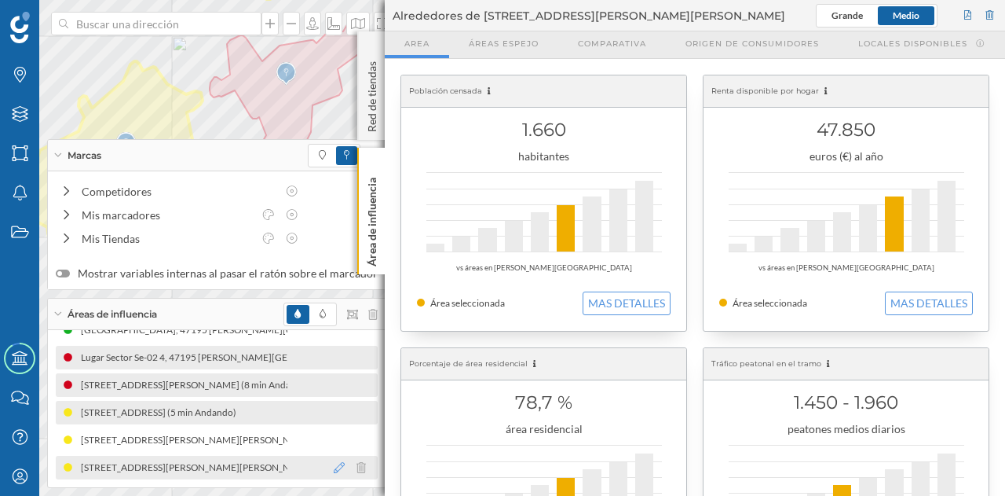
click at [334, 464] on icon at bounding box center [339, 467] width 11 height 11
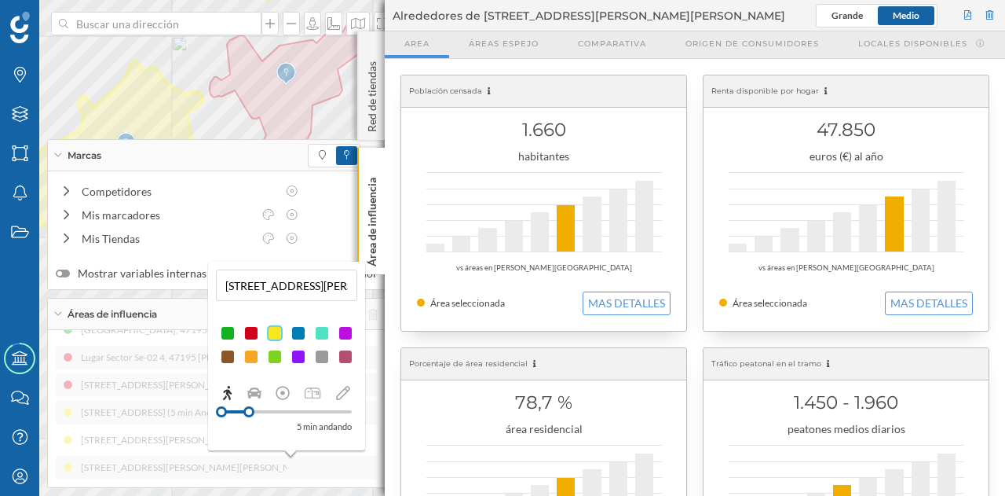
drag, startPoint x: 270, startPoint y: 414, endPoint x: 249, endPoint y: 411, distance: 21.4
click at [249, 411] on div at bounding box center [249, 411] width 11 height 11
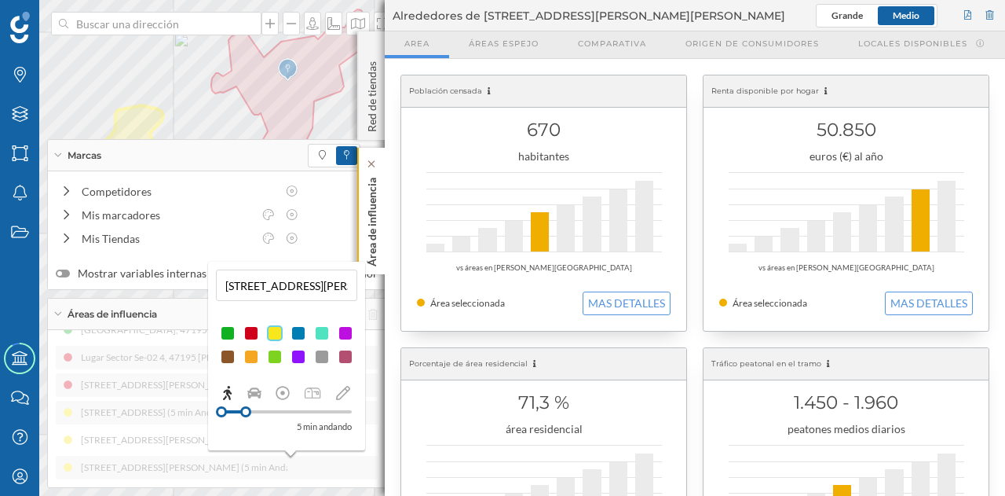
click at [375, 240] on p "Área de influencia" at bounding box center [372, 218] width 16 height 95
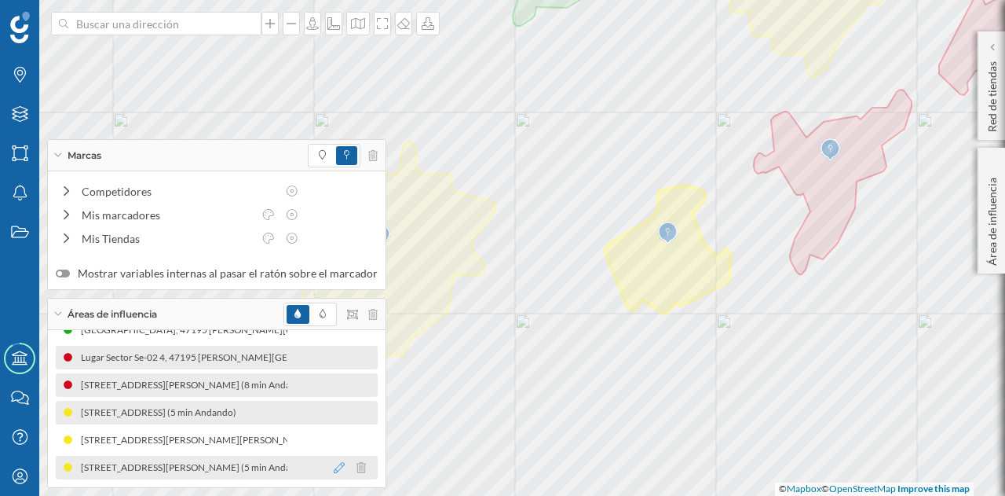
click at [334, 467] on icon at bounding box center [339, 467] width 11 height 11
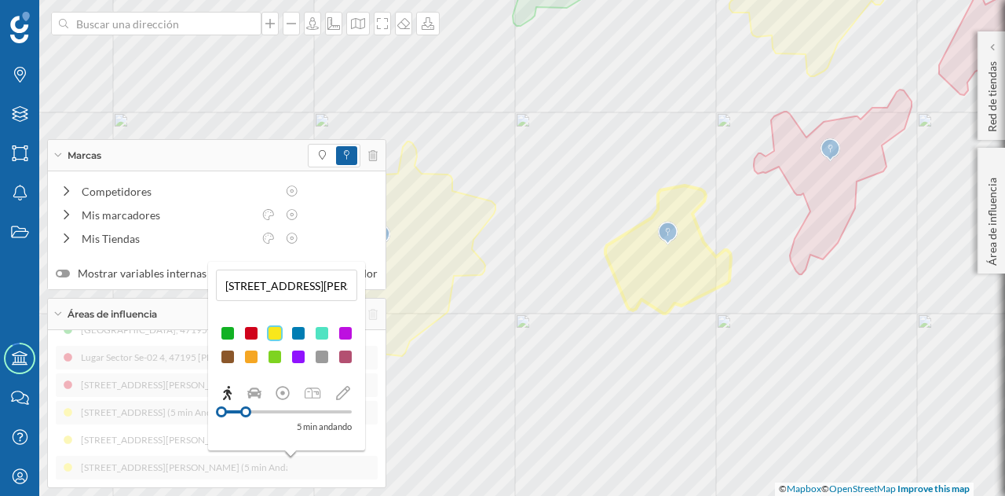
click at [298, 354] on div at bounding box center [299, 357] width 16 height 16
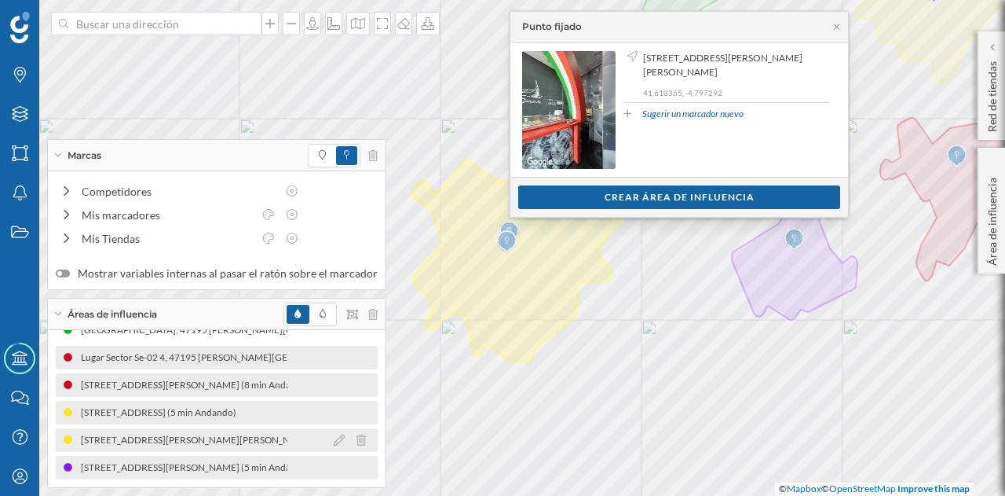
click at [252, 439] on div "[STREET_ADDRESS][PERSON_NAME][PERSON_NAME] (8 min Andando)" at bounding box center [234, 440] width 311 height 16
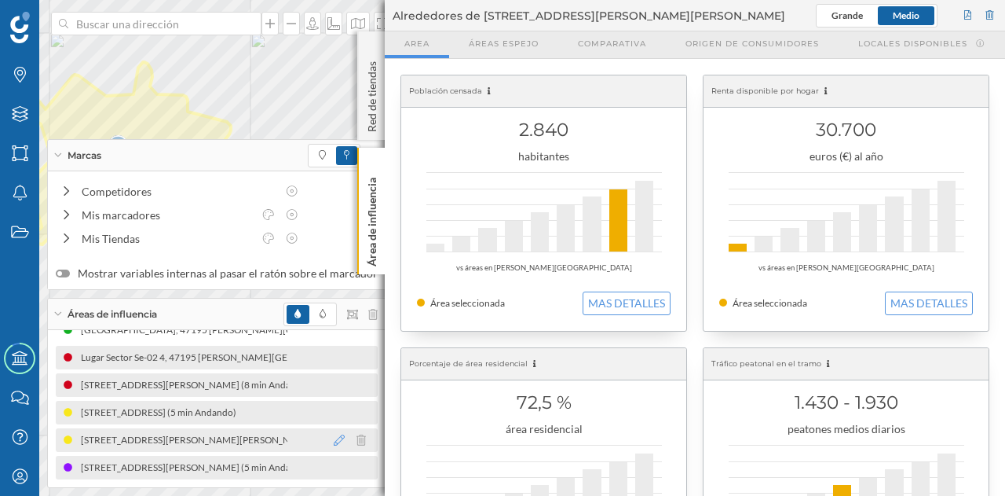
click at [334, 438] on icon at bounding box center [339, 439] width 11 height 11
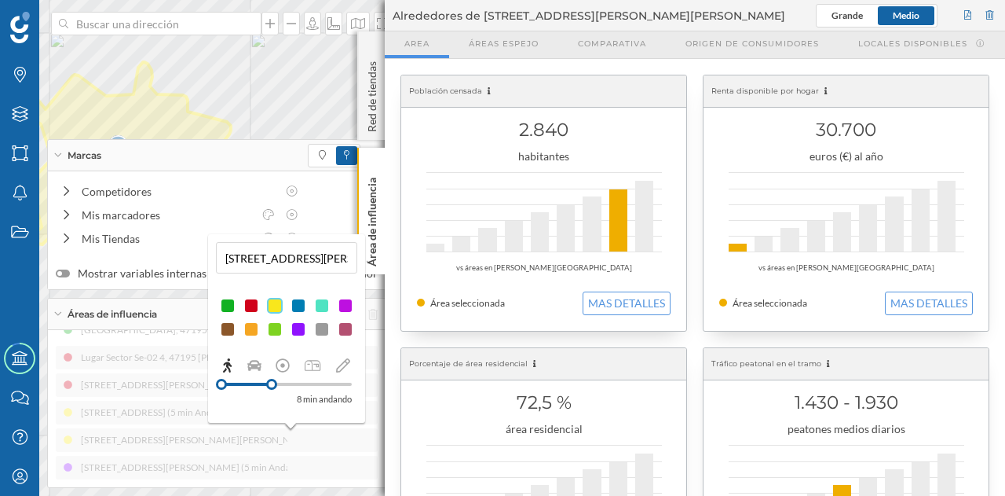
click at [272, 386] on div at bounding box center [271, 384] width 11 height 11
click at [369, 230] on p "Área de influencia" at bounding box center [372, 218] width 16 height 95
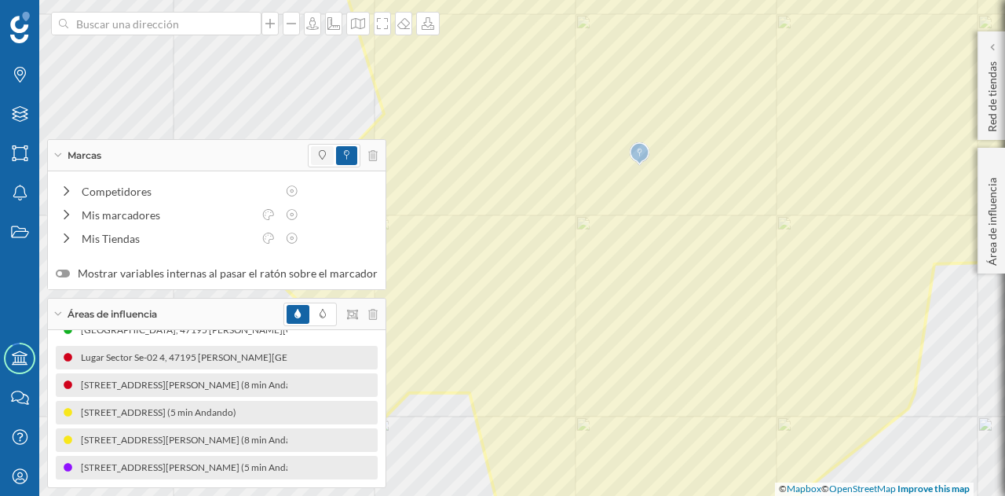
click at [322, 156] on span at bounding box center [322, 155] width 23 height 19
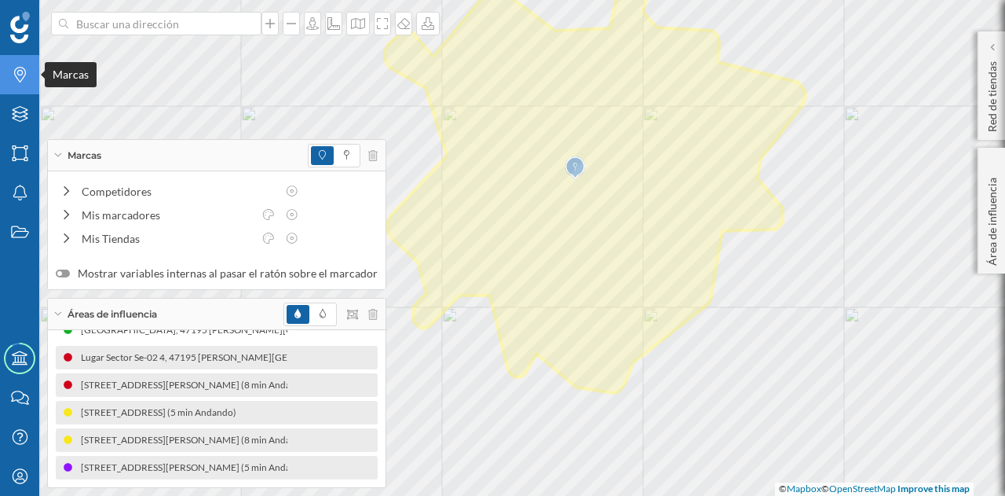
click at [27, 77] on icon "Marcas" at bounding box center [20, 75] width 20 height 16
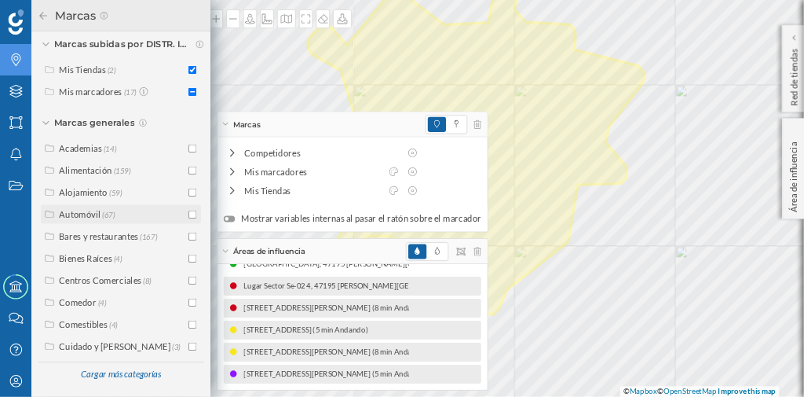
scroll to position [743, 0]
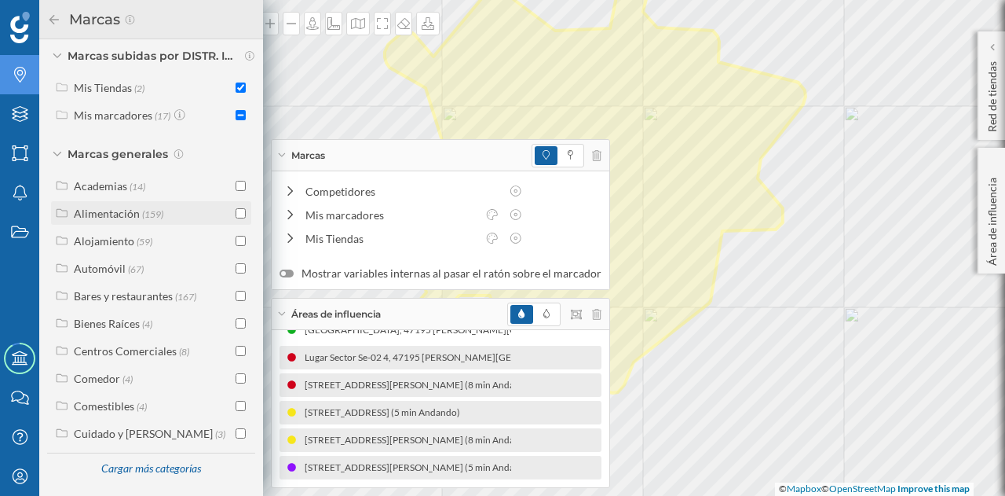
click at [96, 218] on div "Alimentación" at bounding box center [107, 213] width 66 height 13
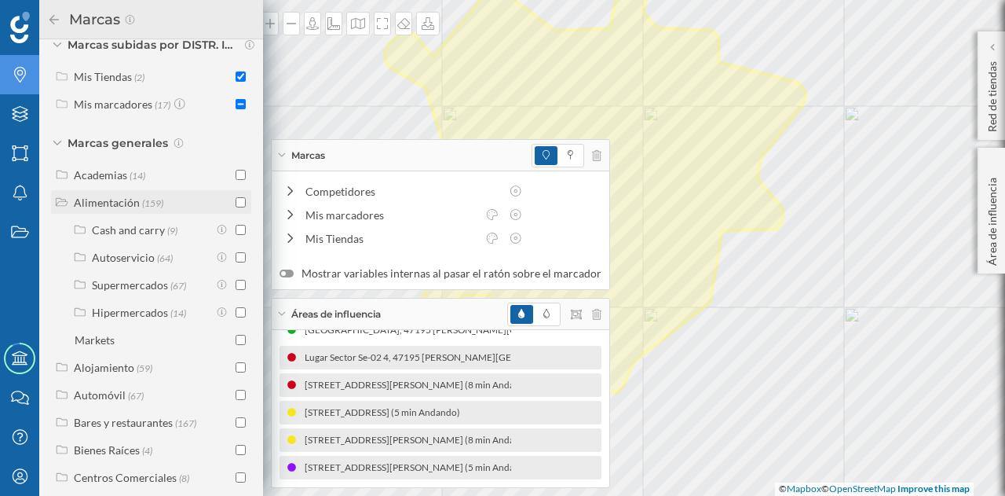
click at [242, 207] on input "checkbox" at bounding box center [241, 202] width 10 height 10
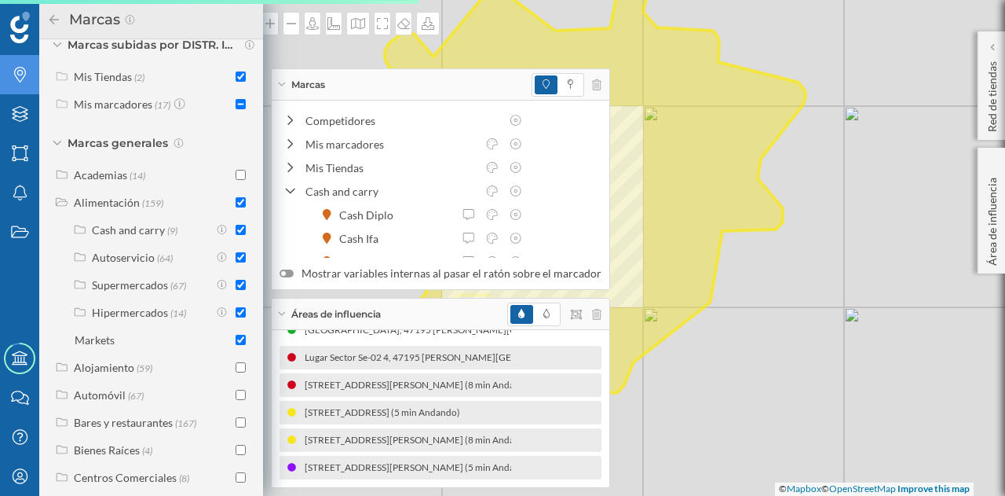
click at [242, 214] on div "Alimentación (159)" at bounding box center [151, 202] width 200 height 24
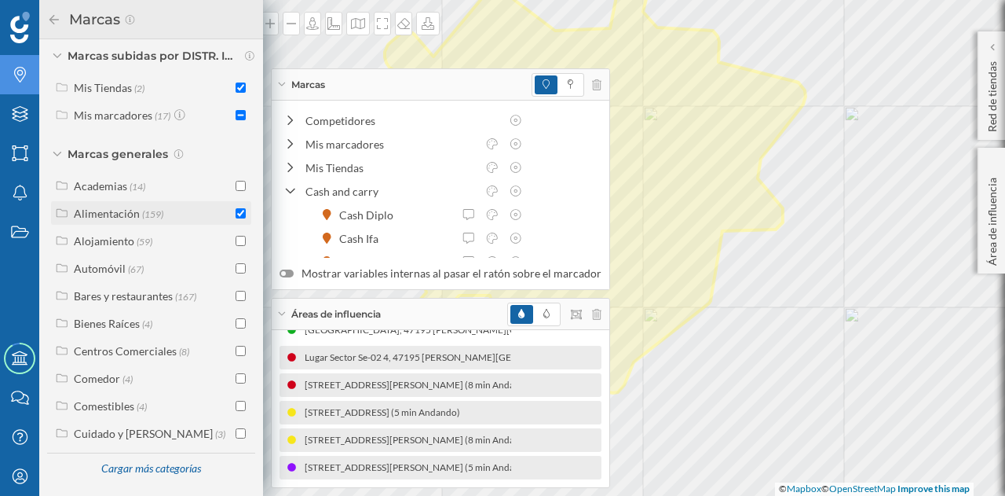
click at [123, 216] on div "Alimentación" at bounding box center [107, 213] width 66 height 13
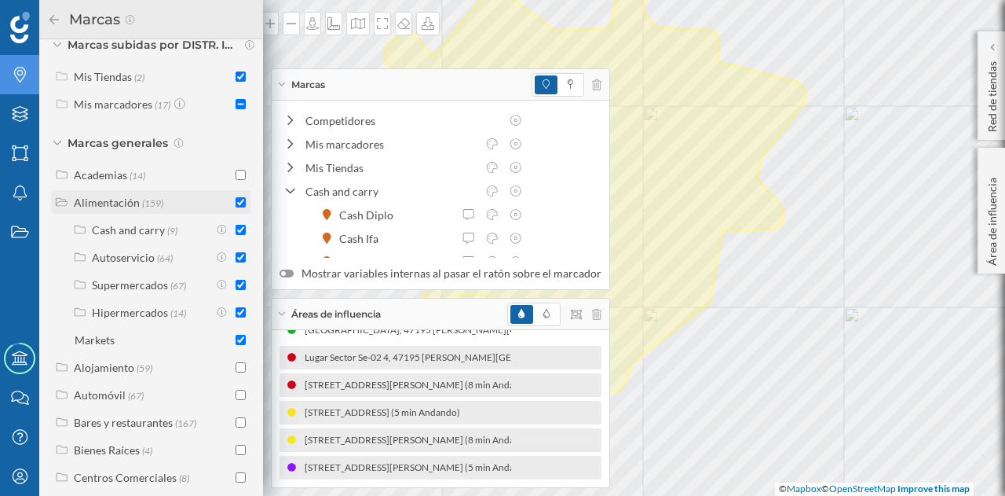
click at [123, 209] on div "Alimentación" at bounding box center [107, 202] width 66 height 13
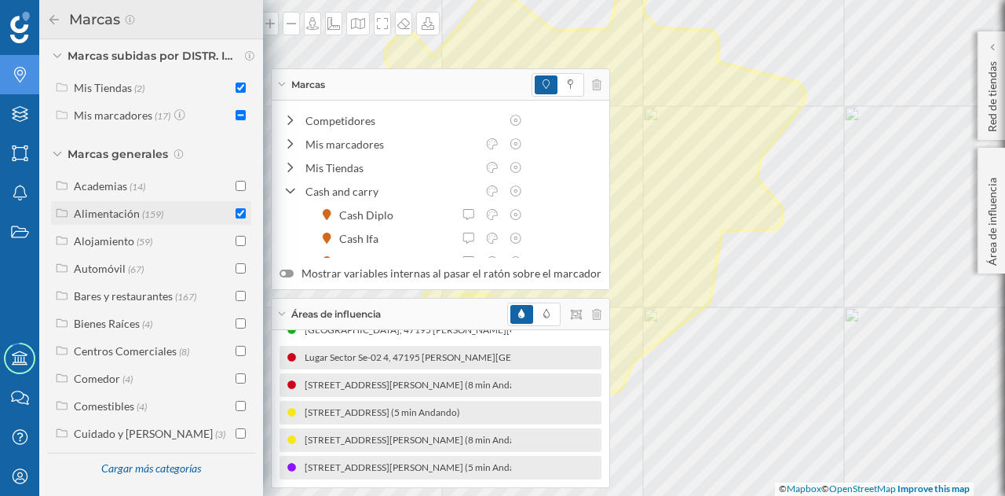
click at [113, 211] on div "Alimentación" at bounding box center [107, 213] width 66 height 13
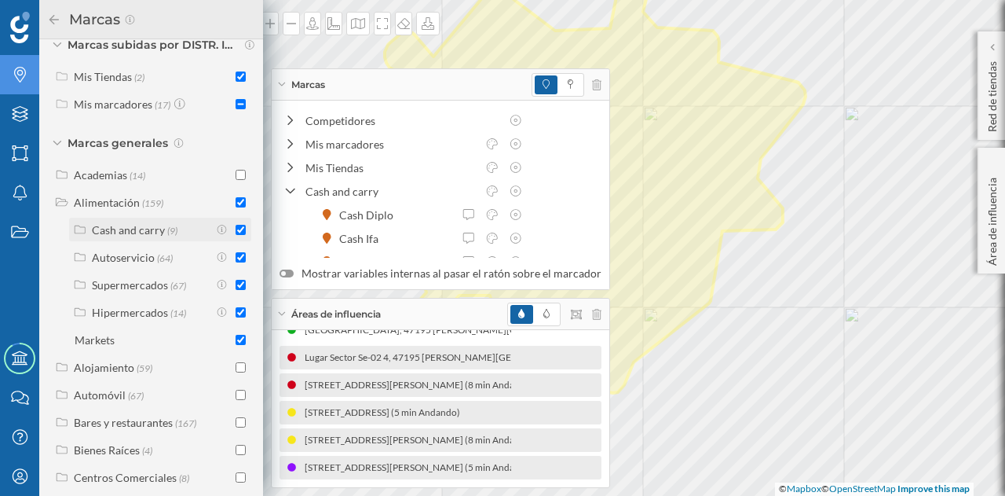
click at [236, 235] on input "checkbox" at bounding box center [241, 230] width 10 height 10
click at [280, 82] on div "Marcas" at bounding box center [441, 84] width 338 height 31
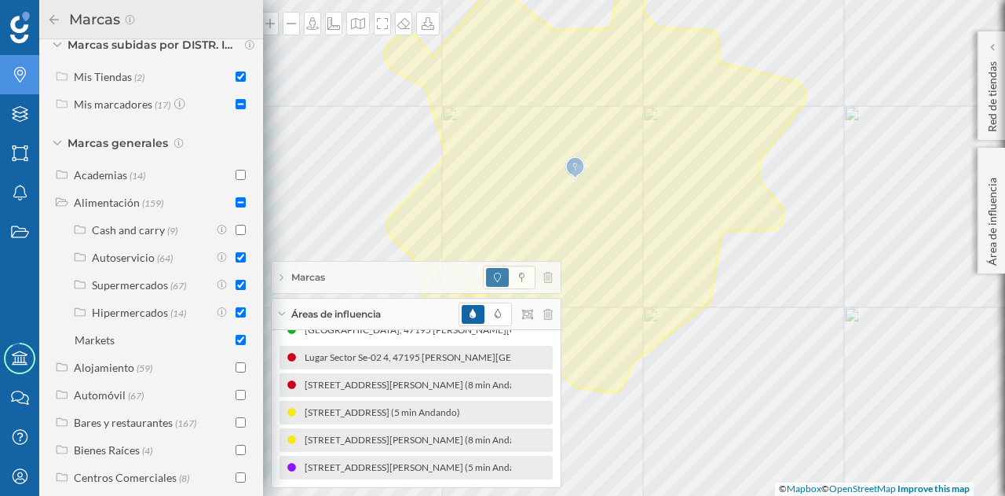
click at [276, 311] on div "Áreas de influencia" at bounding box center [416, 313] width 289 height 31
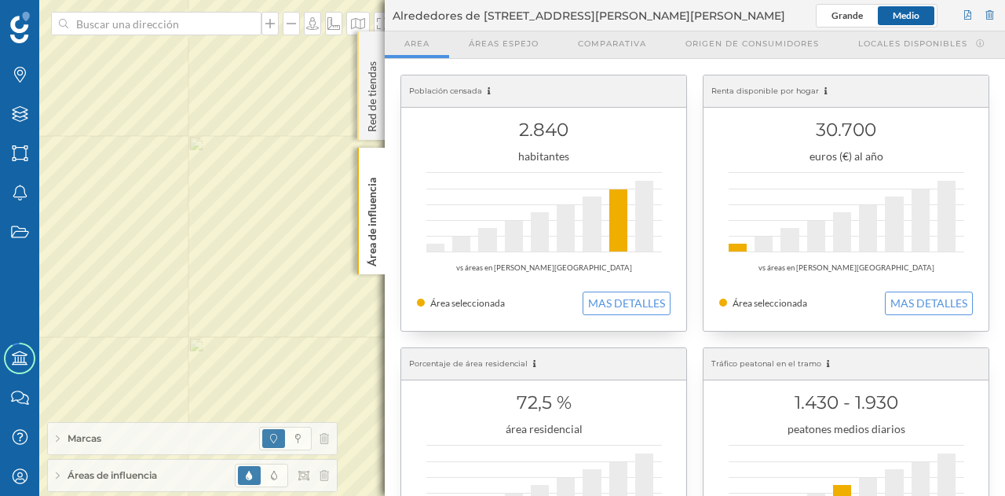
click at [368, 51] on div "Red de tiendas" at bounding box center [370, 85] width 27 height 108
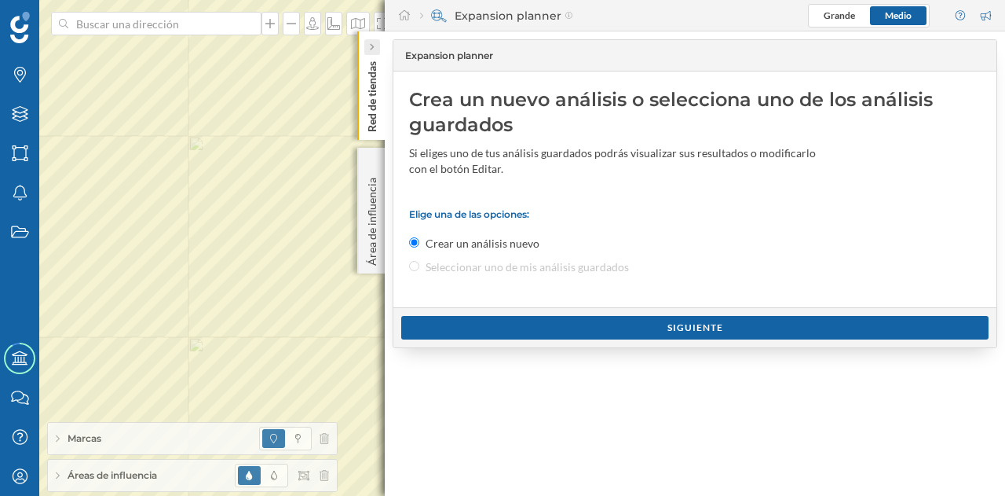
click at [368, 49] on div at bounding box center [372, 47] width 16 height 16
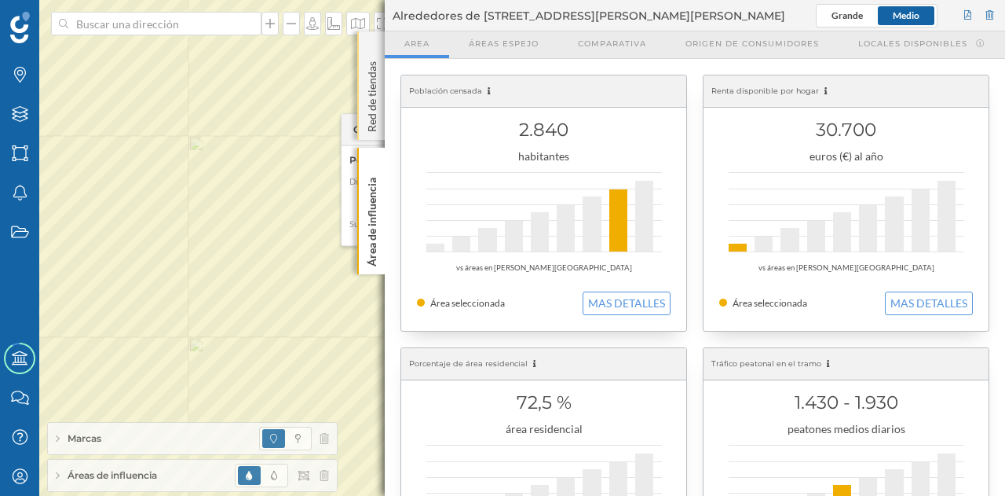
click at [371, 51] on div "Red de tiendas" at bounding box center [370, 85] width 27 height 108
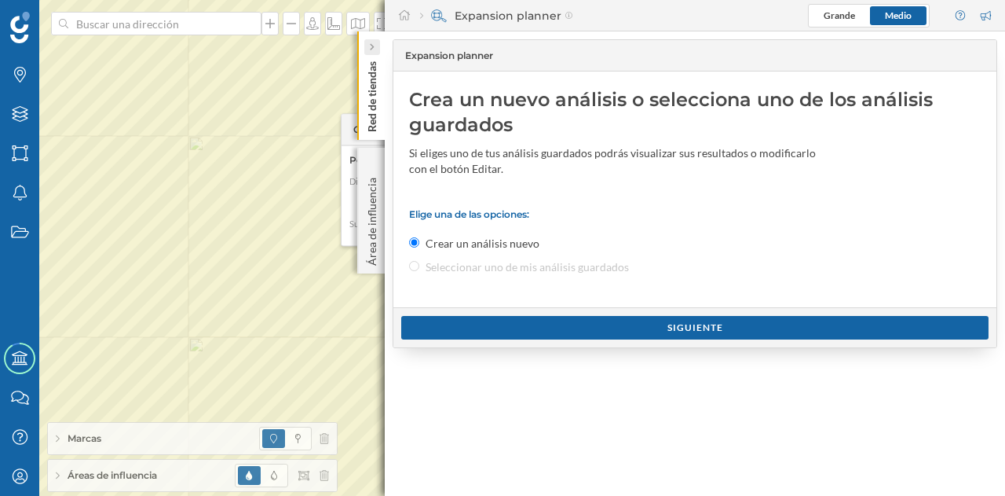
click at [371, 51] on icon at bounding box center [371, 46] width 5 height 9
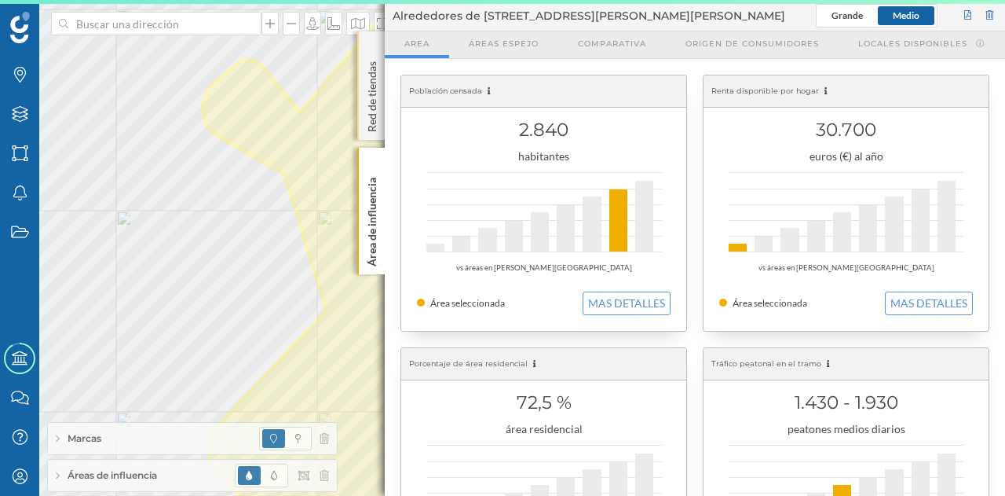
click at [375, 45] on div "Red de tiendas" at bounding box center [370, 85] width 27 height 108
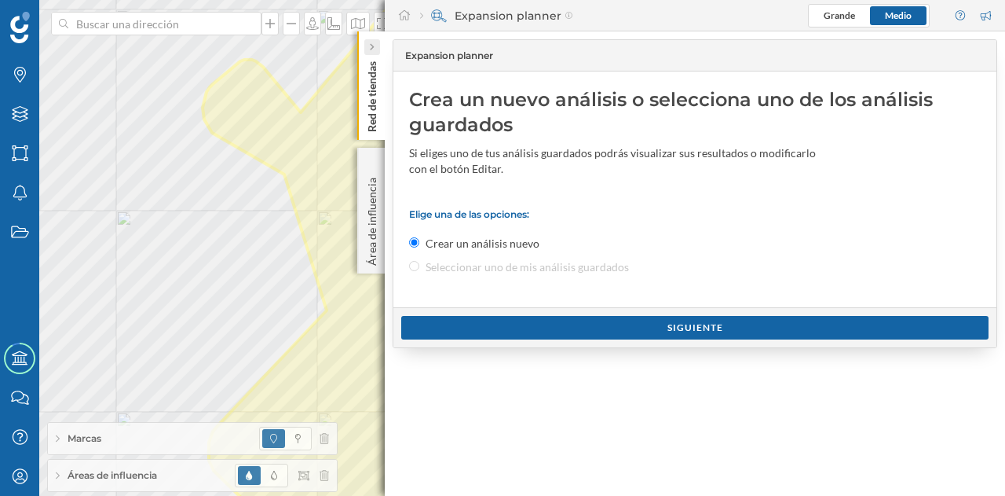
click at [370, 43] on icon at bounding box center [371, 47] width 5 height 8
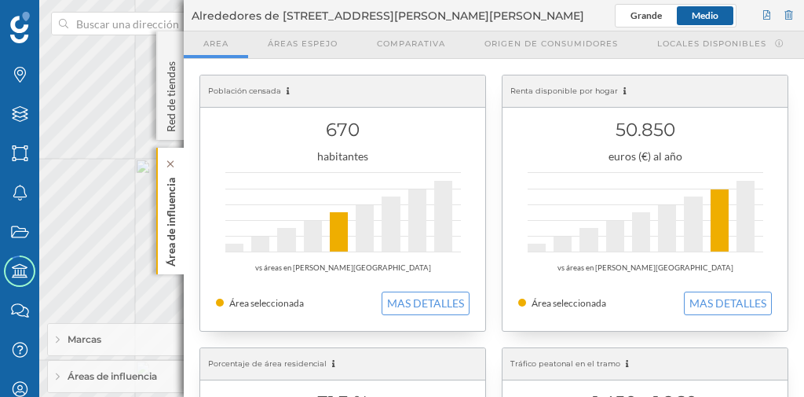
click at [173, 212] on p "Área de influencia" at bounding box center [171, 218] width 16 height 95
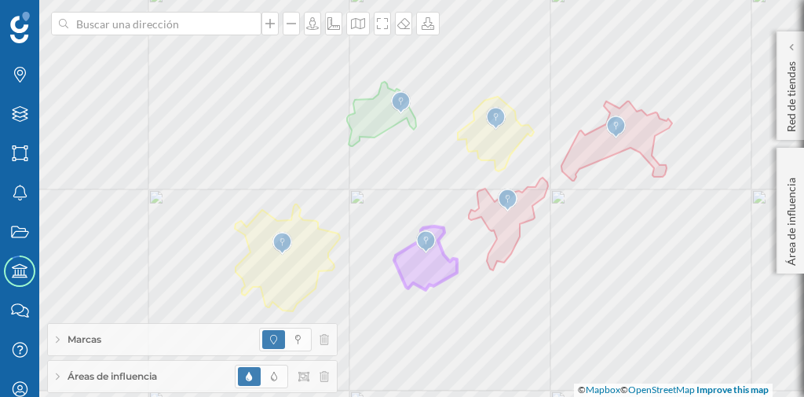
click at [148, 378] on span "Áreas de influencia" at bounding box center [113, 376] width 90 height 14
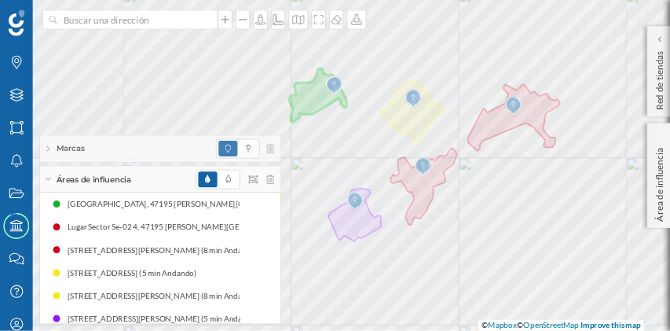
scroll to position [0, 0]
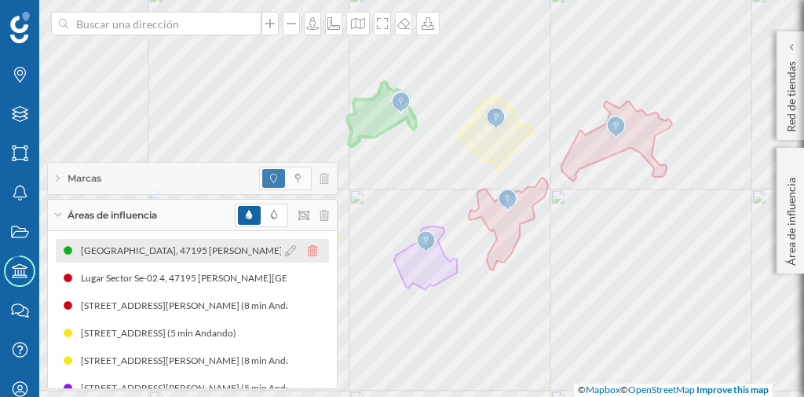
click at [308, 255] on icon at bounding box center [312, 250] width 9 height 11
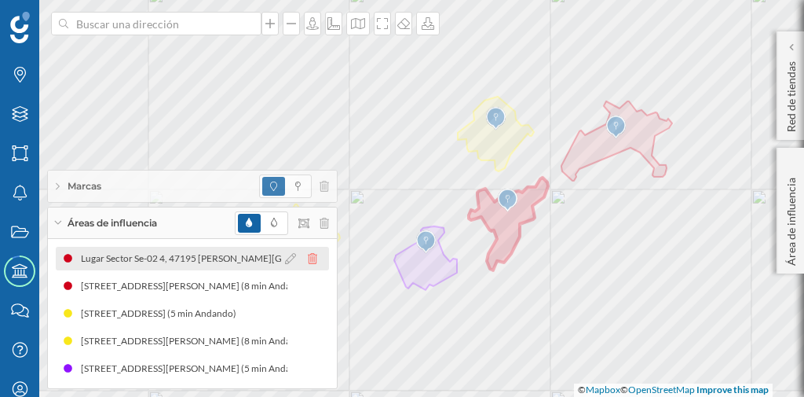
click at [313, 259] on icon at bounding box center [312, 258] width 9 height 11
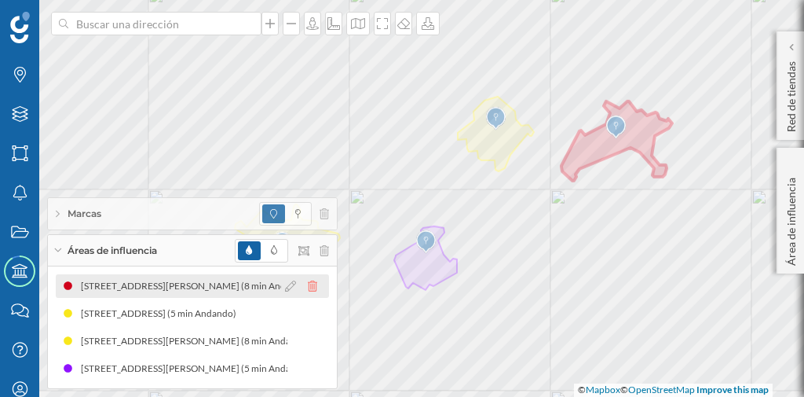
click at [309, 288] on icon at bounding box center [312, 285] width 9 height 11
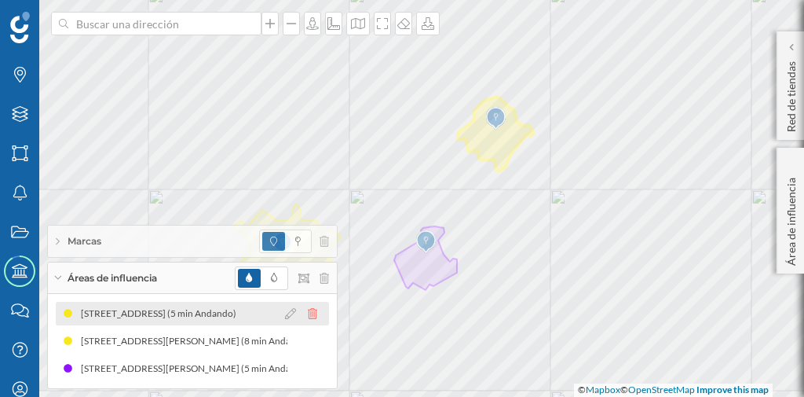
click at [313, 313] on icon at bounding box center [312, 313] width 9 height 11
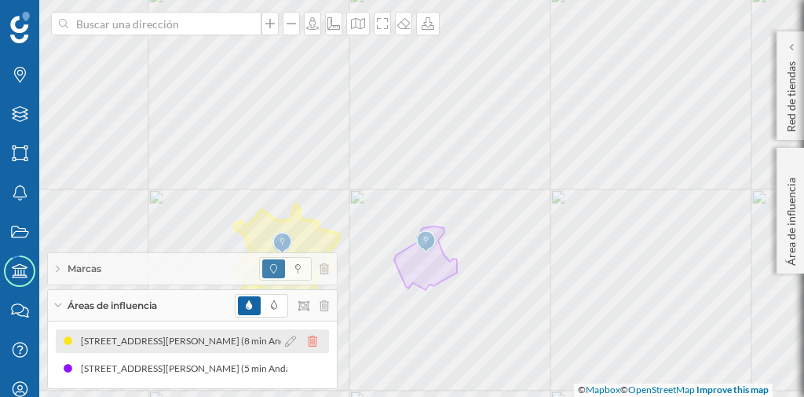
click at [313, 335] on icon at bounding box center [312, 340] width 9 height 11
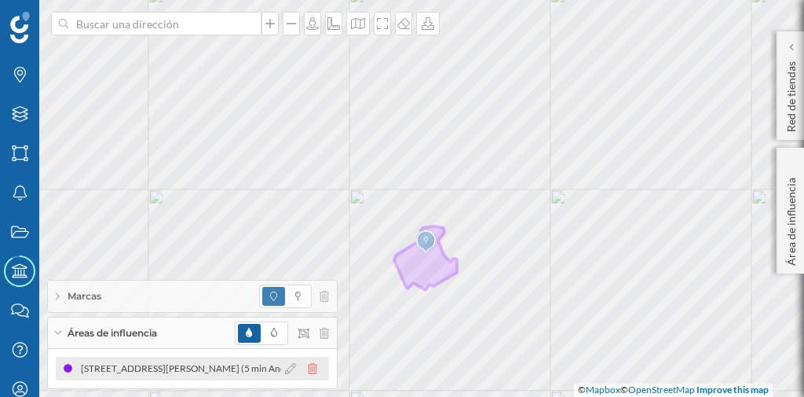
click at [313, 364] on icon at bounding box center [312, 368] width 9 height 11
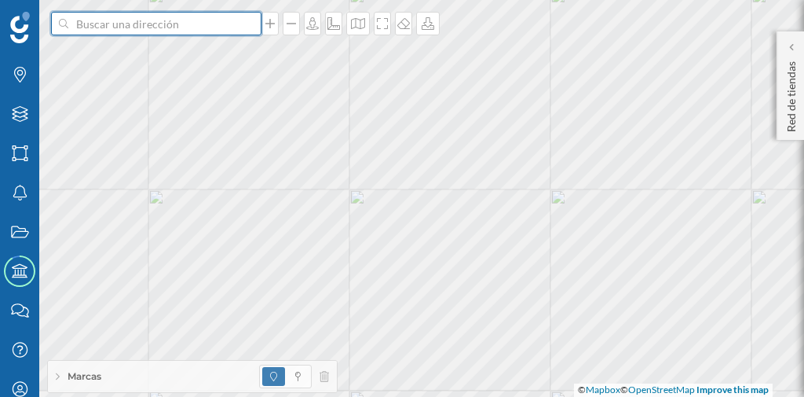
click at [221, 25] on input at bounding box center [156, 24] width 176 height 24
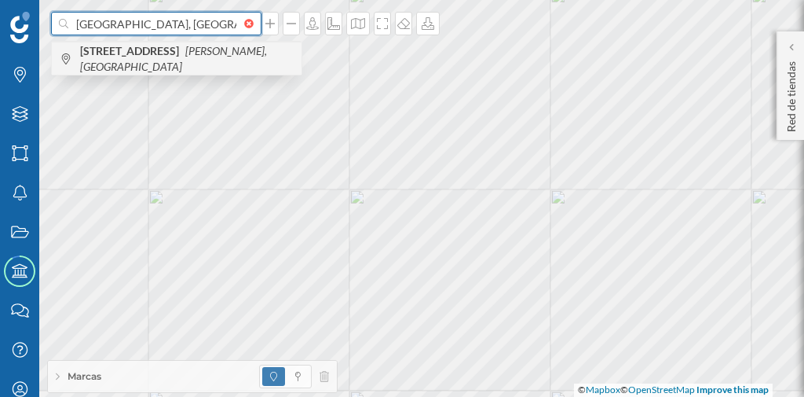
type input "[GEOGRAPHIC_DATA], [GEOGRAPHIC_DATA]"
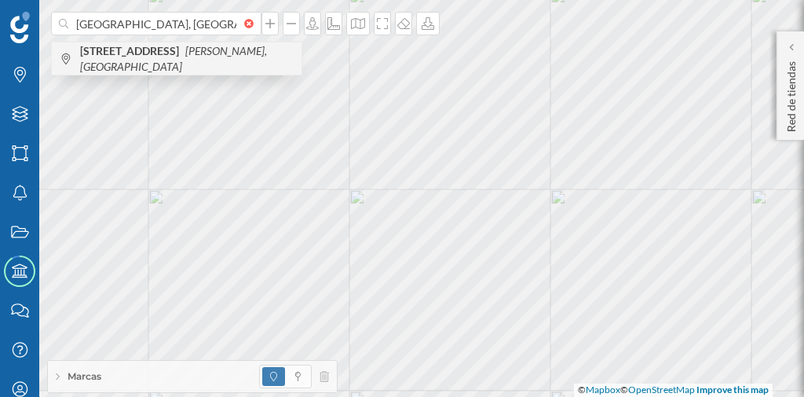
click at [209, 60] on span "[STREET_ADDRESS][PERSON_NAME]" at bounding box center [187, 58] width 214 height 31
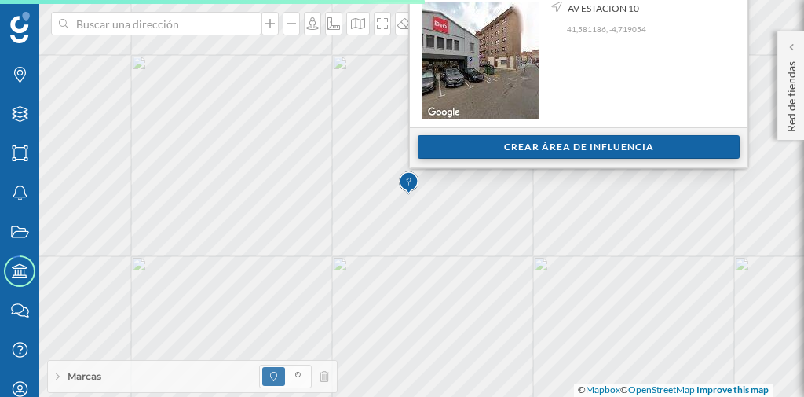
click at [489, 152] on div "Crear área de influencia" at bounding box center [579, 147] width 322 height 24
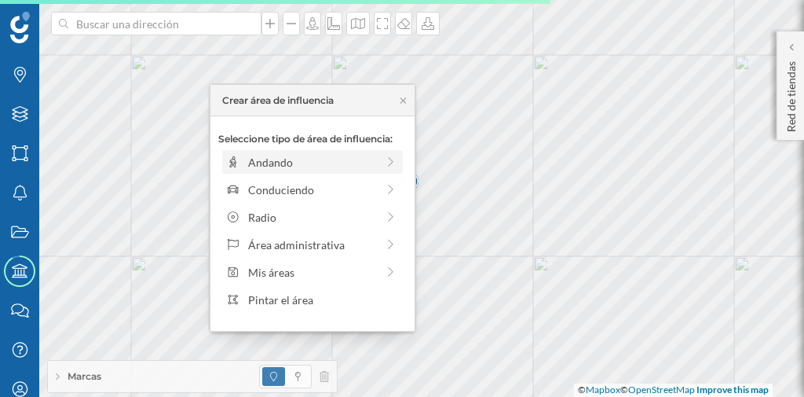
click at [246, 155] on div "Andando" at bounding box center [301, 162] width 150 height 16
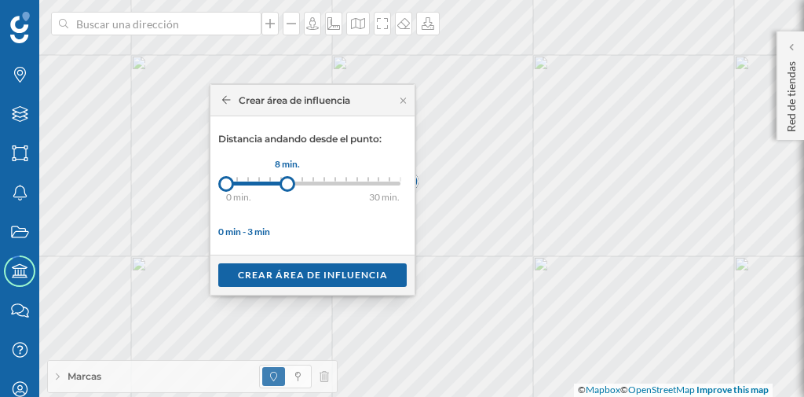
drag, startPoint x: 233, startPoint y: 183, endPoint x: 287, endPoint y: 183, distance: 53.4
click at [287, 183] on div at bounding box center [288, 184] width 16 height 16
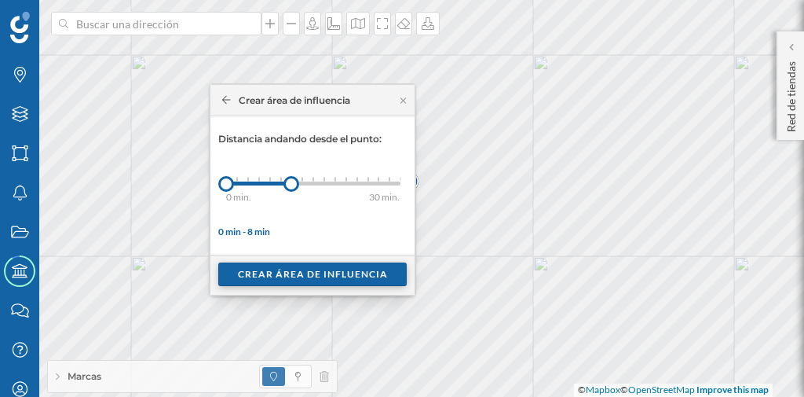
click at [323, 272] on div "Crear área de influencia" at bounding box center [312, 274] width 189 height 24
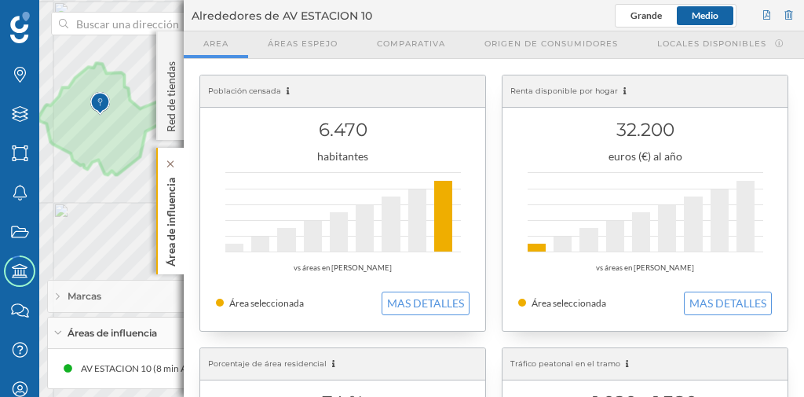
click at [173, 244] on p "Área de influencia" at bounding box center [171, 218] width 16 height 95
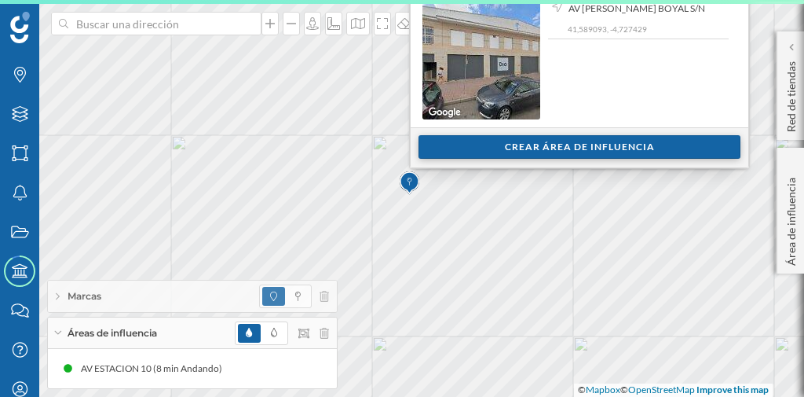
click at [447, 145] on div "Crear área de influencia" at bounding box center [580, 147] width 322 height 24
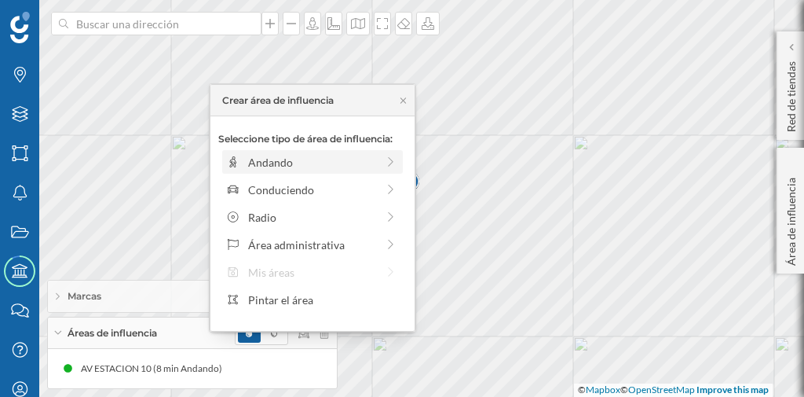
click at [364, 160] on div "Andando" at bounding box center [312, 162] width 128 height 16
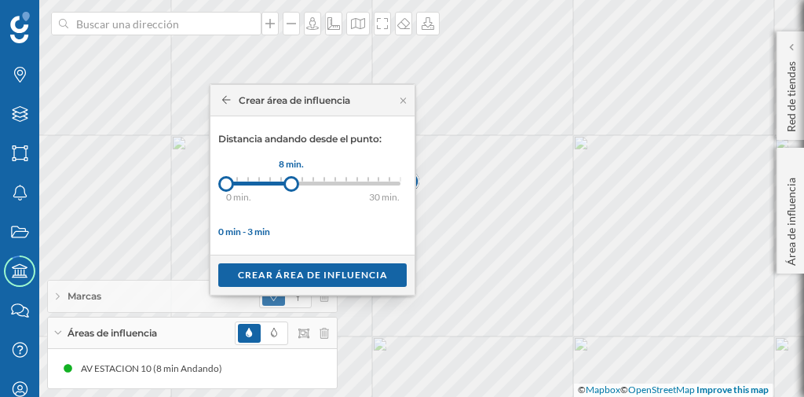
drag, startPoint x: 237, startPoint y: 182, endPoint x: 291, endPoint y: 184, distance: 53.4
click at [291, 184] on div at bounding box center [292, 184] width 16 height 16
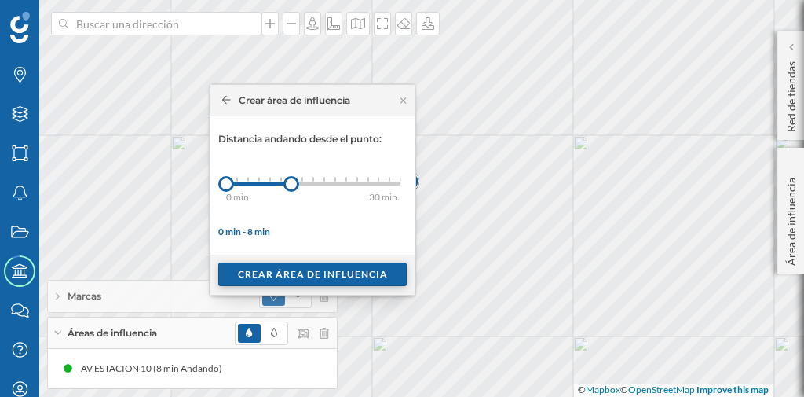
click at [314, 273] on div "Crear área de influencia" at bounding box center [312, 274] width 189 height 24
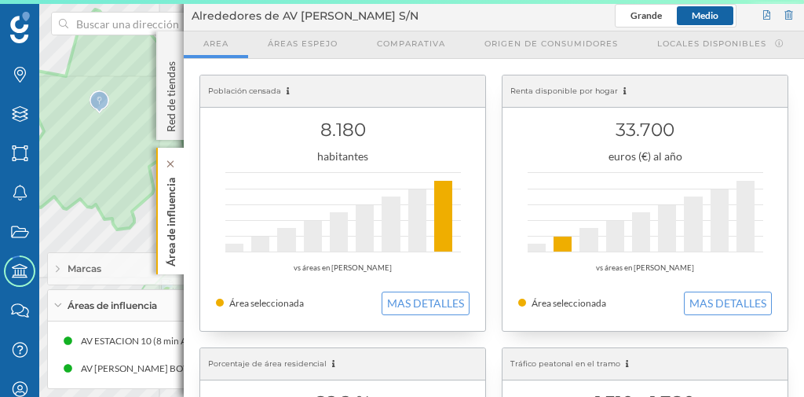
click at [167, 206] on p "Área de influencia" at bounding box center [171, 218] width 16 height 95
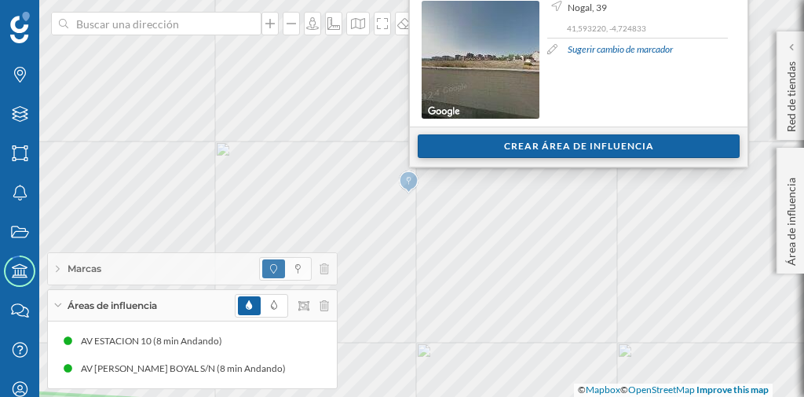
click at [447, 152] on div "Crear área de influencia" at bounding box center [579, 146] width 322 height 24
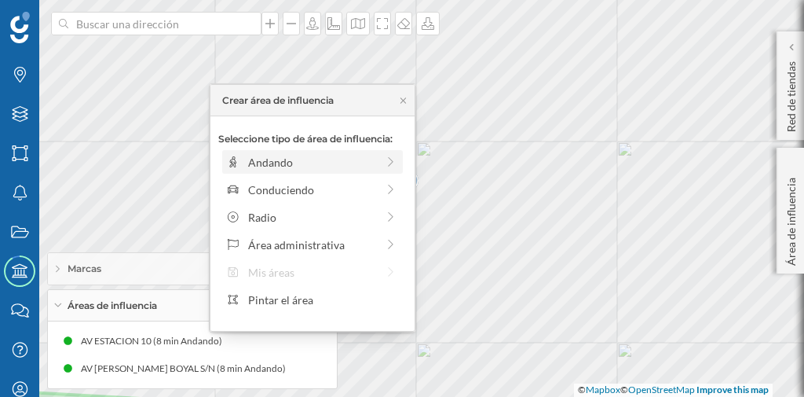
click at [325, 166] on div "Andando" at bounding box center [312, 162] width 128 height 16
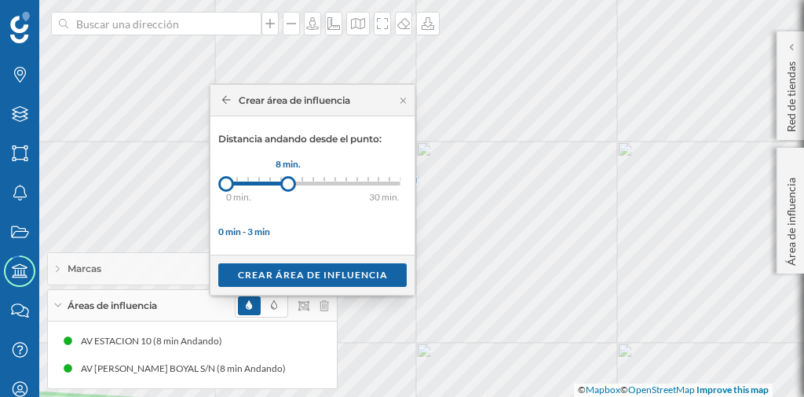
drag, startPoint x: 234, startPoint y: 181, endPoint x: 289, endPoint y: 185, distance: 55.1
click at [289, 185] on div at bounding box center [288, 184] width 16 height 16
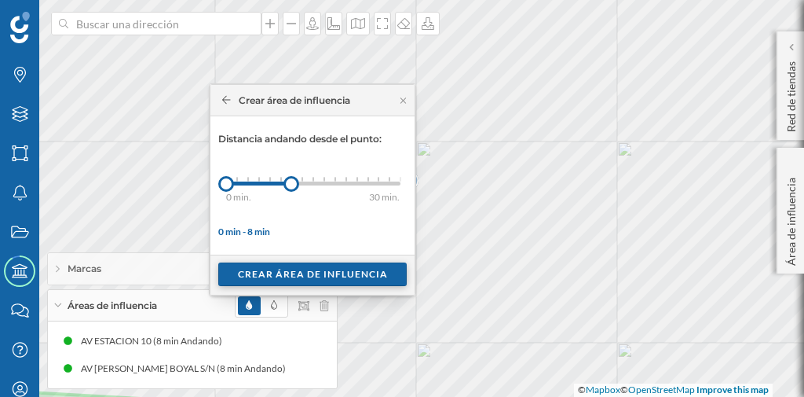
click at [318, 281] on div "Crear área de influencia" at bounding box center [312, 274] width 189 height 24
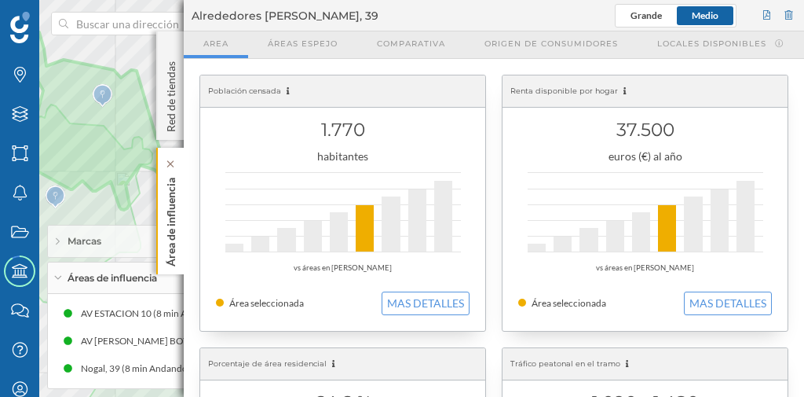
click at [168, 244] on p "Área de influencia" at bounding box center [171, 218] width 16 height 95
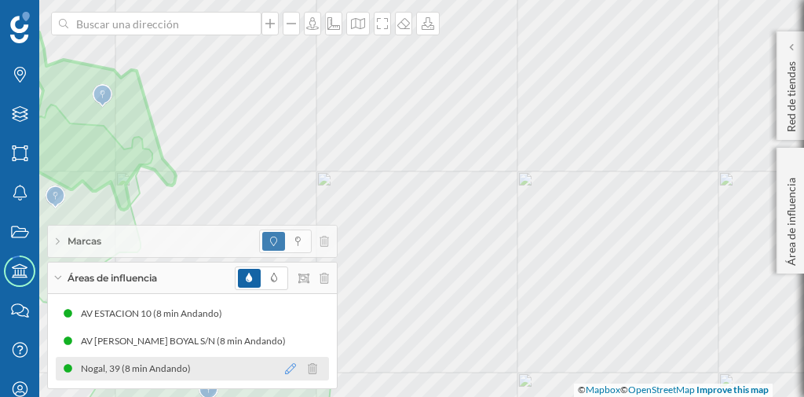
click at [289, 368] on icon at bounding box center [290, 368] width 11 height 11
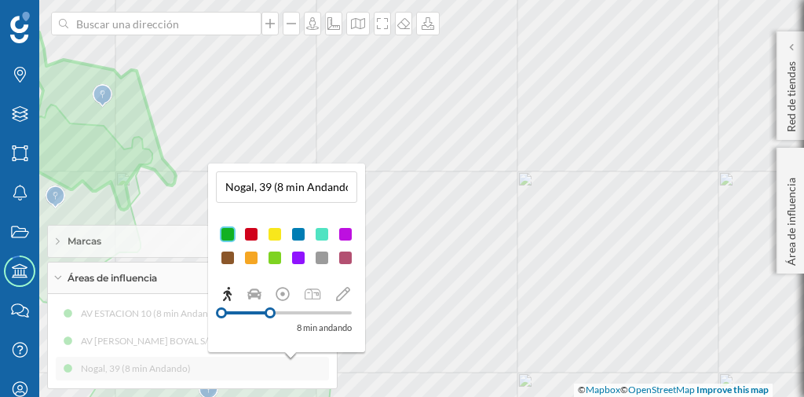
click at [250, 234] on div at bounding box center [252, 234] width 16 height 16
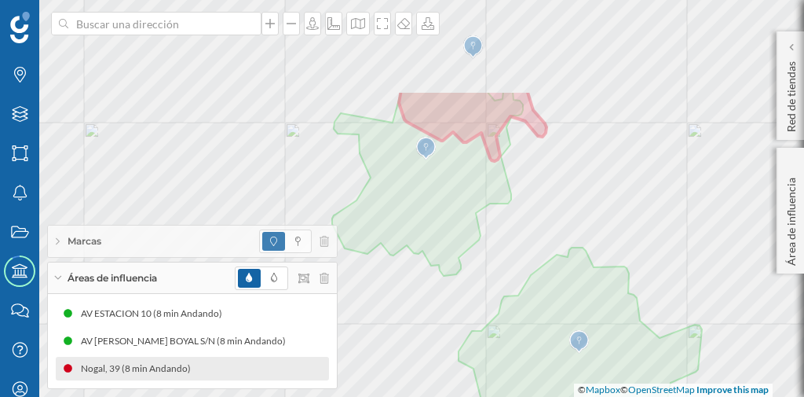
click at [437, 397] on html "Marcas Capas Áreas Notificaciones Estados Academy Contacta con nosotros Centro …" at bounding box center [402, 198] width 804 height 397
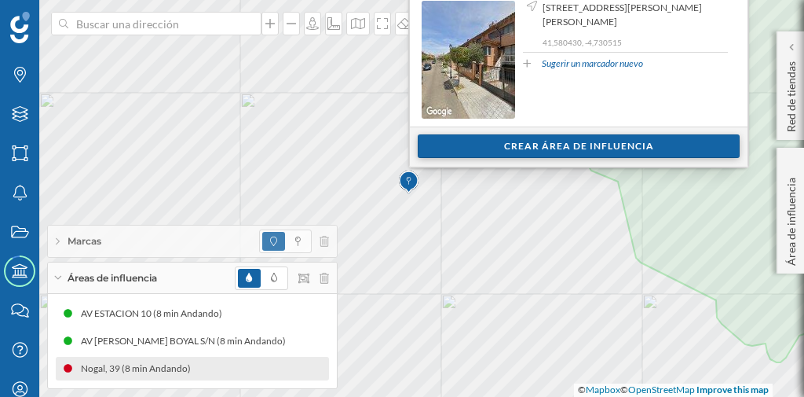
click at [438, 147] on div "Crear área de influencia" at bounding box center [579, 146] width 322 height 24
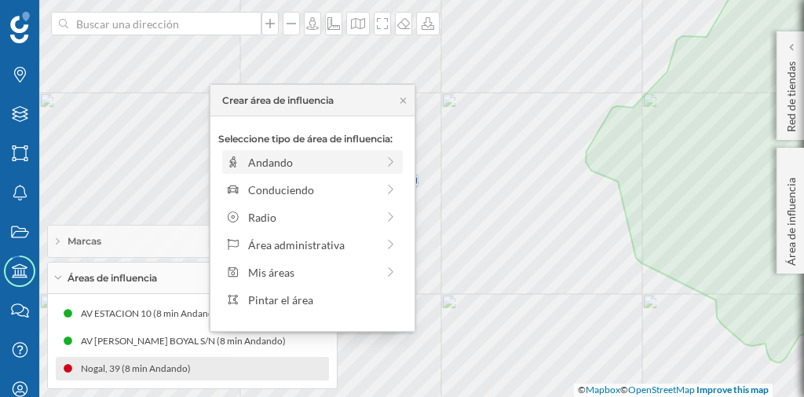
click at [304, 159] on div "Andando" at bounding box center [312, 162] width 128 height 16
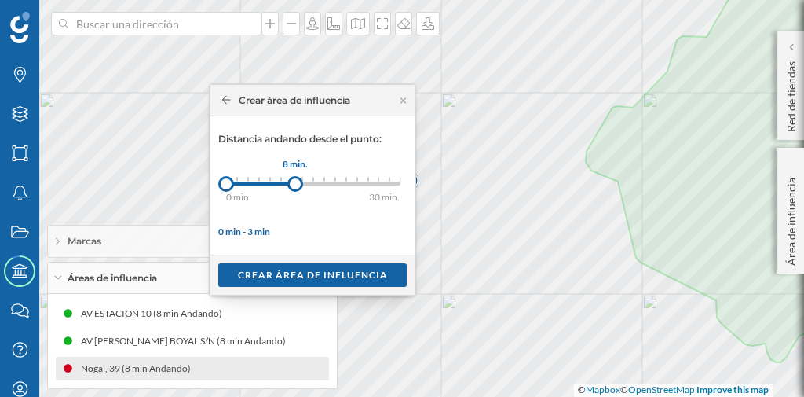
drag, startPoint x: 241, startPoint y: 178, endPoint x: 296, endPoint y: 188, distance: 55.9
click at [296, 188] on div at bounding box center [295, 184] width 16 height 16
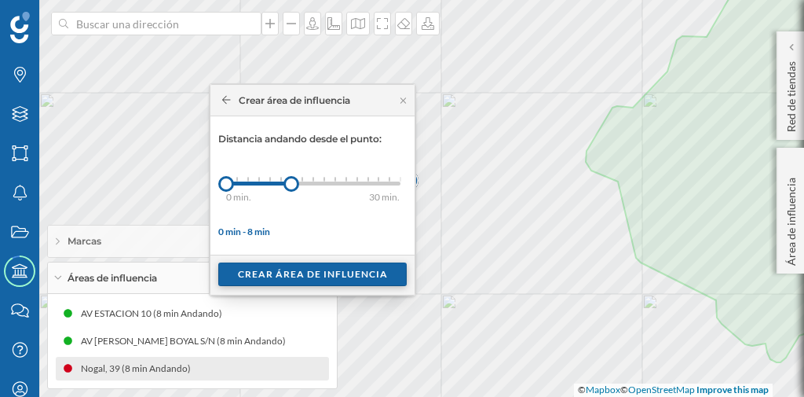
click at [294, 265] on div "Crear área de influencia" at bounding box center [312, 274] width 189 height 24
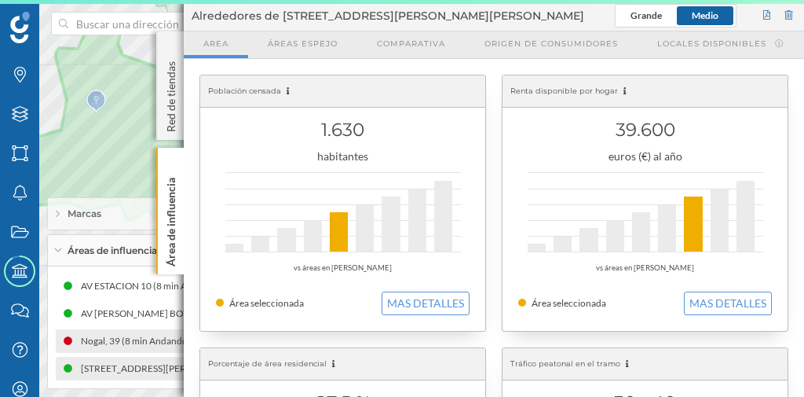
click at [159, 368] on div "[STREET_ADDRESS][PERSON_NAME][PERSON_NAME] (8 min Andando)" at bounding box center [234, 369] width 311 height 16
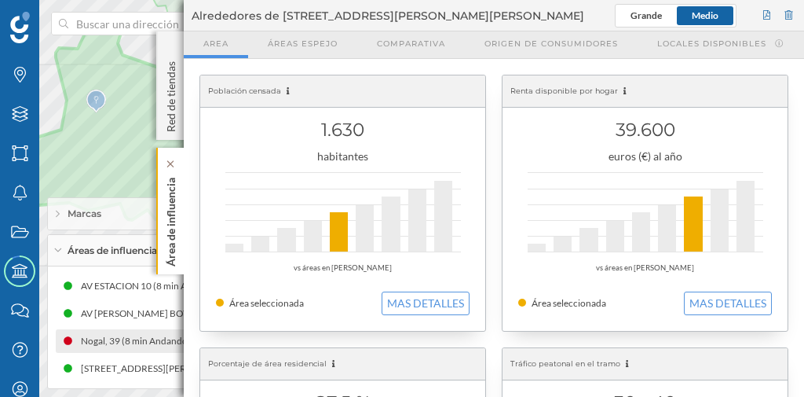
click at [174, 227] on p "Área de influencia" at bounding box center [171, 218] width 16 height 95
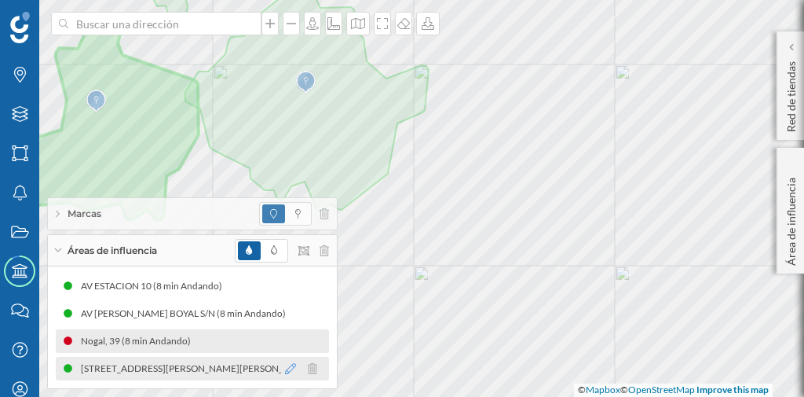
click at [289, 369] on icon at bounding box center [290, 368] width 11 height 11
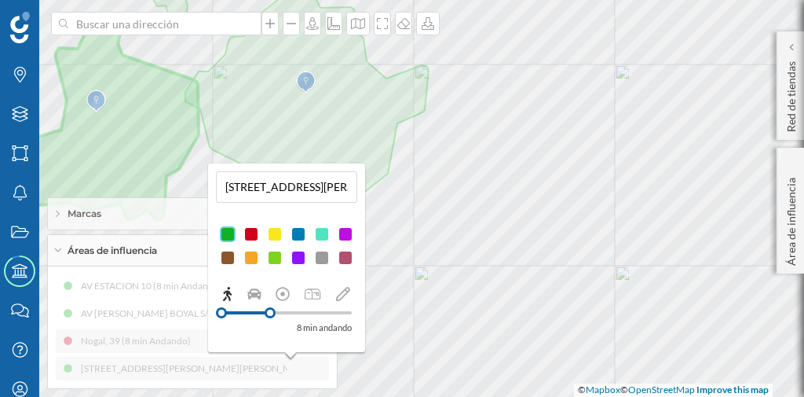
click at [273, 236] on div at bounding box center [275, 234] width 16 height 16
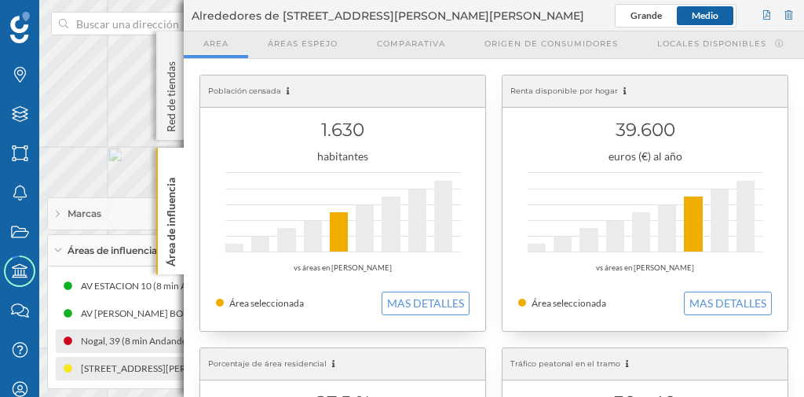
click at [485, 294] on div "Marcas Capas Áreas Notificaciones Estados Academy Contacta con nosotros Centro …" at bounding box center [402, 198] width 804 height 397
click at [179, 220] on div "Área de influencia" at bounding box center [169, 211] width 27 height 126
click at [178, 227] on p "Área de influencia" at bounding box center [171, 218] width 16 height 95
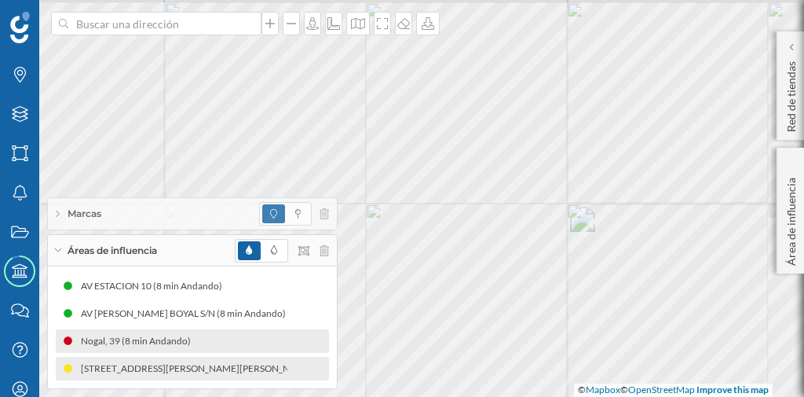
click at [580, 394] on div "© Mapbox © OpenStreetMap Improve this map" at bounding box center [402, 198] width 804 height 397
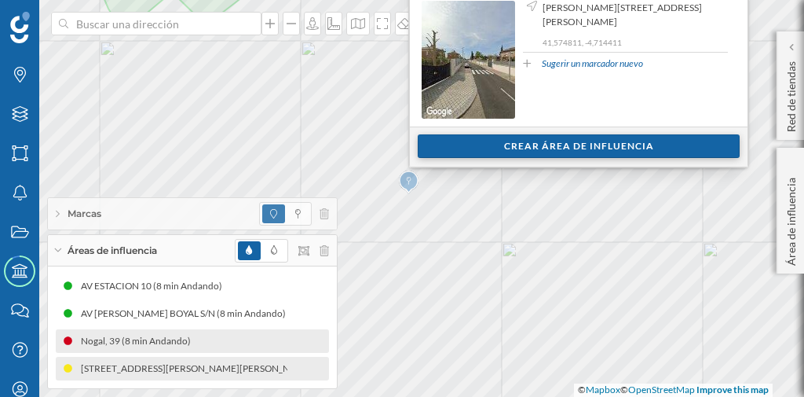
click at [471, 155] on div "Crear área de influencia" at bounding box center [579, 146] width 322 height 24
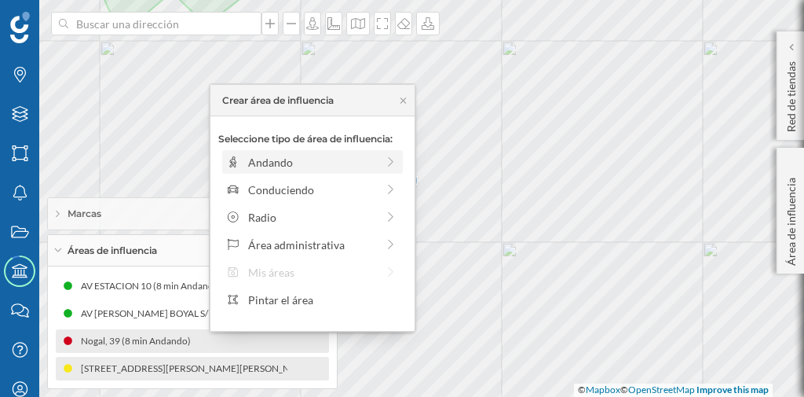
click at [347, 158] on div "Andando" at bounding box center [312, 162] width 128 height 16
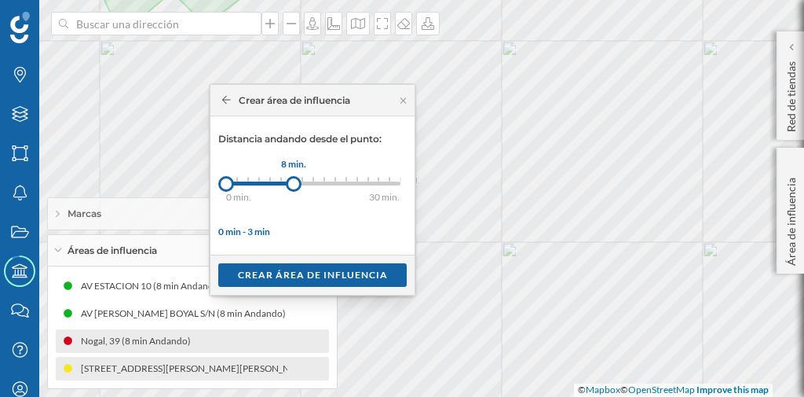
drag, startPoint x: 237, startPoint y: 178, endPoint x: 293, endPoint y: 178, distance: 55.8
click at [293, 178] on div at bounding box center [294, 184] width 16 height 16
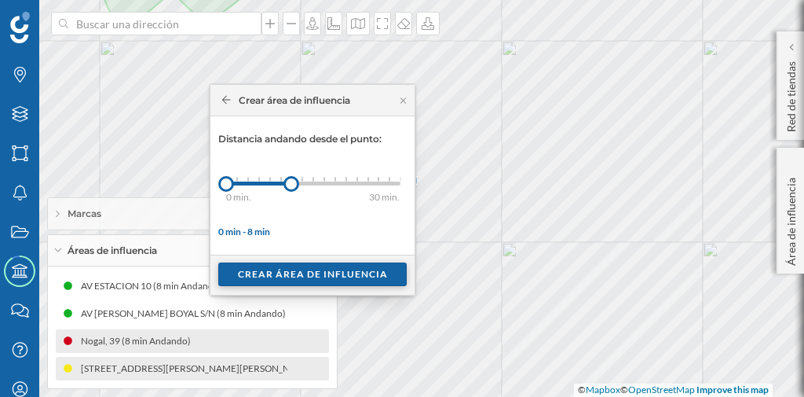
click at [274, 271] on div "Crear área de influencia" at bounding box center [312, 274] width 189 height 24
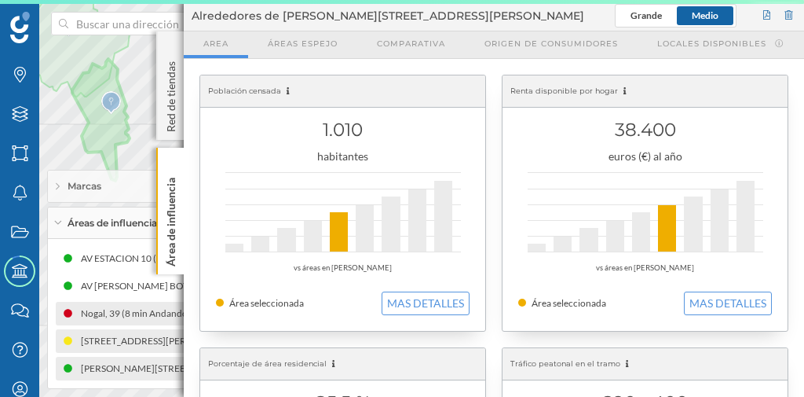
click at [135, 370] on div "[PERSON_NAME][STREET_ADDRESS][PERSON_NAME] (8 min Andando)" at bounding box center [234, 369] width 311 height 16
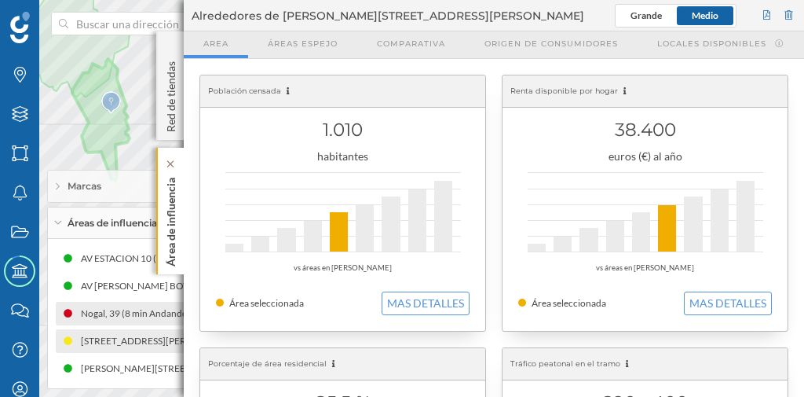
click at [174, 239] on p "Área de influencia" at bounding box center [171, 218] width 16 height 95
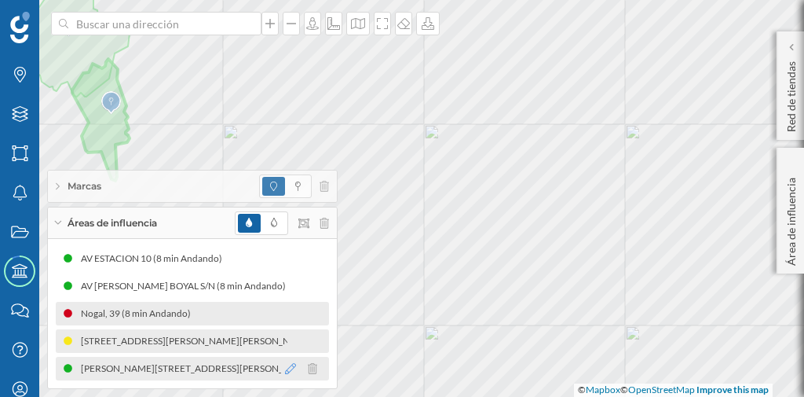
click at [293, 368] on icon at bounding box center [290, 368] width 11 height 11
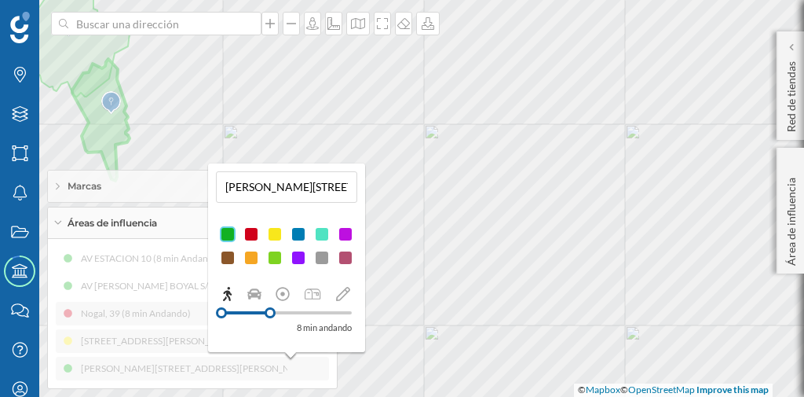
click at [276, 232] on div at bounding box center [275, 234] width 16 height 16
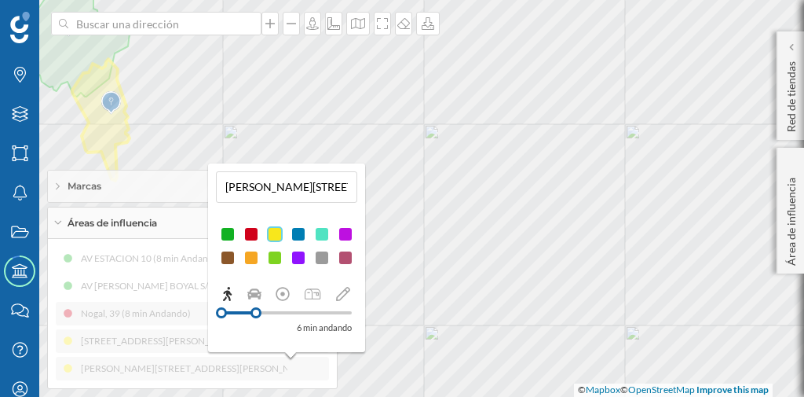
drag, startPoint x: 269, startPoint y: 313, endPoint x: 256, endPoint y: 309, distance: 13.0
click at [256, 309] on div at bounding box center [256, 312] width 11 height 11
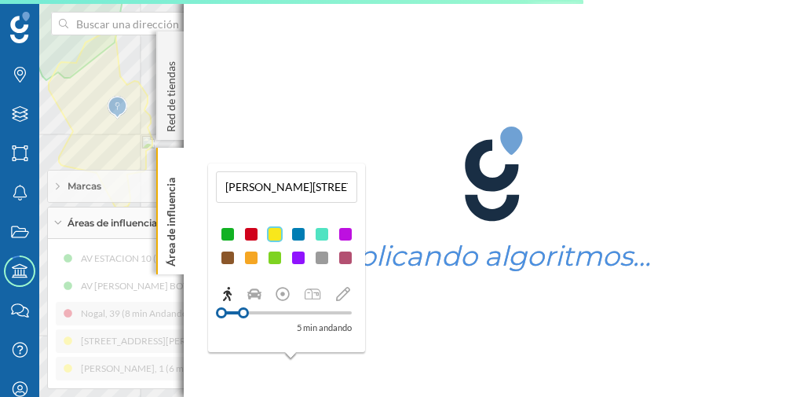
drag, startPoint x: 256, startPoint y: 312, endPoint x: 244, endPoint y: 313, distance: 12.7
click at [244, 313] on div at bounding box center [243, 312] width 11 height 11
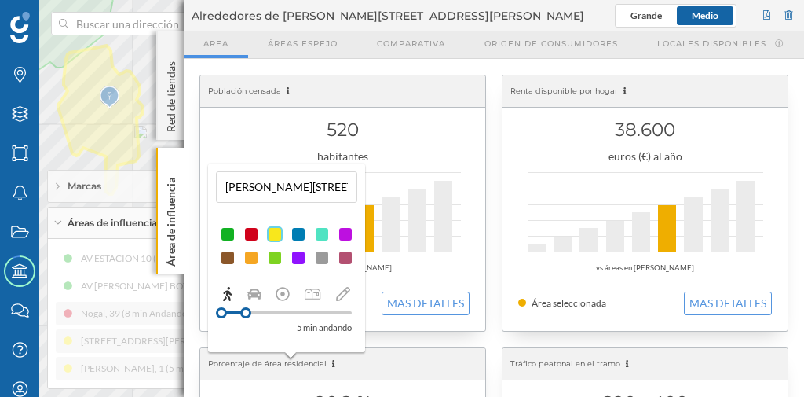
click at [344, 236] on div at bounding box center [346, 234] width 16 height 16
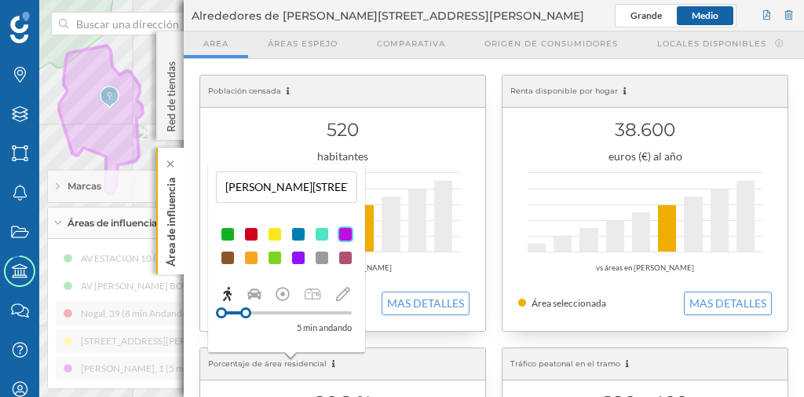
click at [168, 222] on p "Área de influencia" at bounding box center [171, 218] width 16 height 95
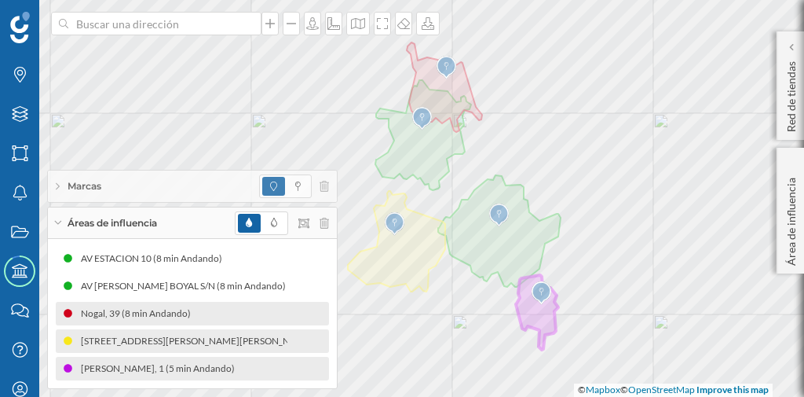
click at [134, 223] on span "Áreas de influencia" at bounding box center [113, 223] width 90 height 14
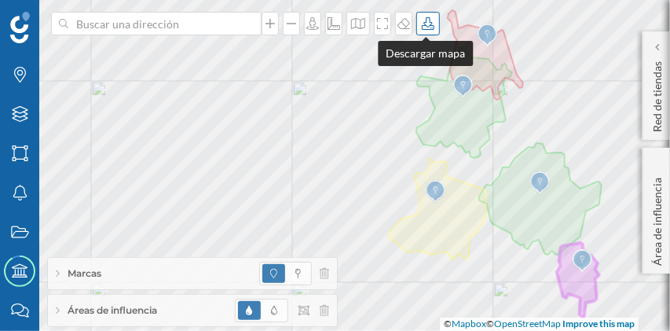
click at [432, 31] on div at bounding box center [428, 24] width 24 height 24
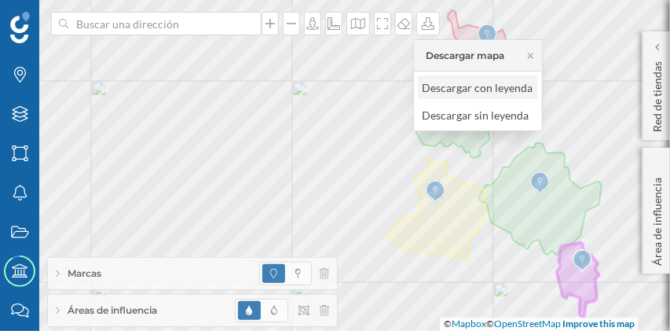
click at [460, 81] on div "Descargar con leyenda" at bounding box center [477, 87] width 111 height 16
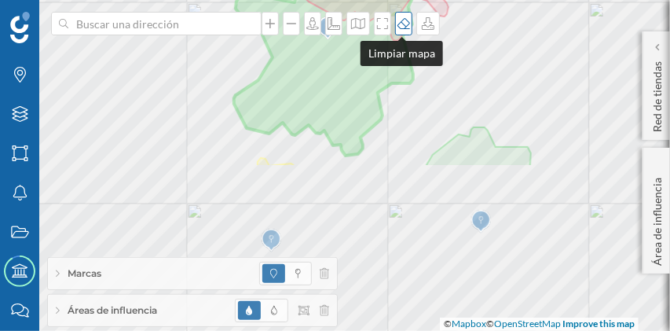
click at [400, 12] on div "Marcas Capas Áreas Notificaciones Estados Academy Contacta con nosotros Centro …" at bounding box center [335, 165] width 670 height 331
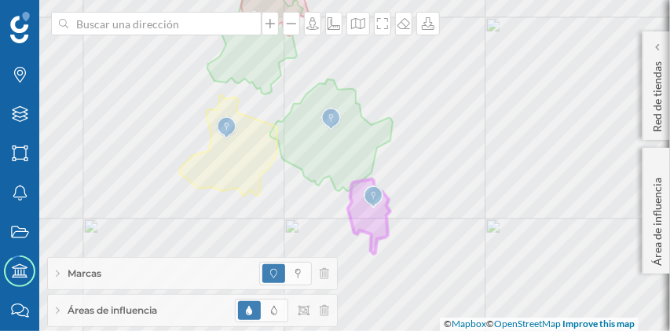
click at [101, 302] on div "Áreas de influencia" at bounding box center [192, 310] width 289 height 31
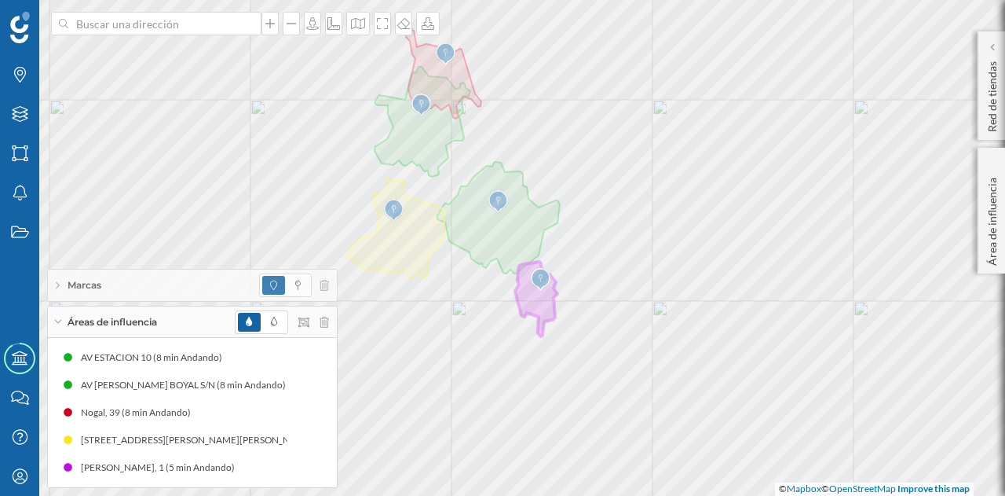
click at [324, 328] on div at bounding box center [282, 322] width 94 height 24
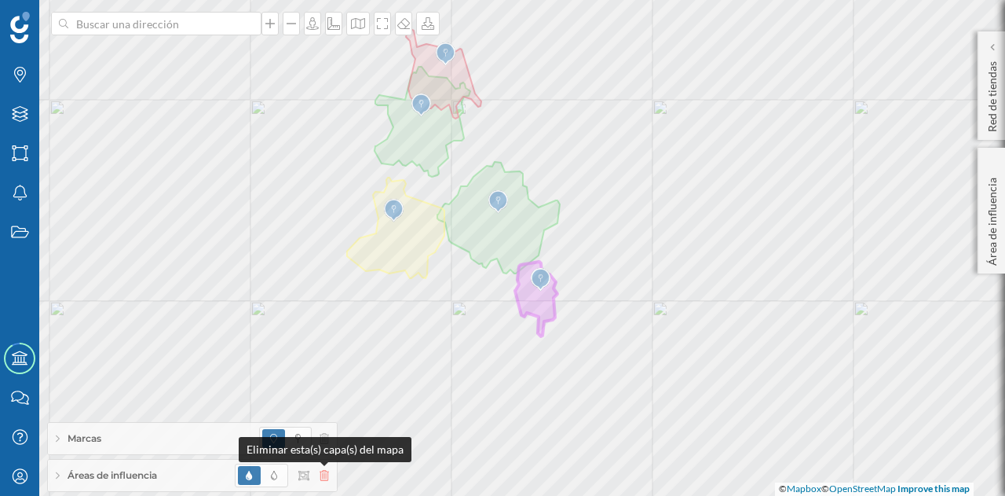
click at [328, 474] on icon at bounding box center [324, 475] width 9 height 11
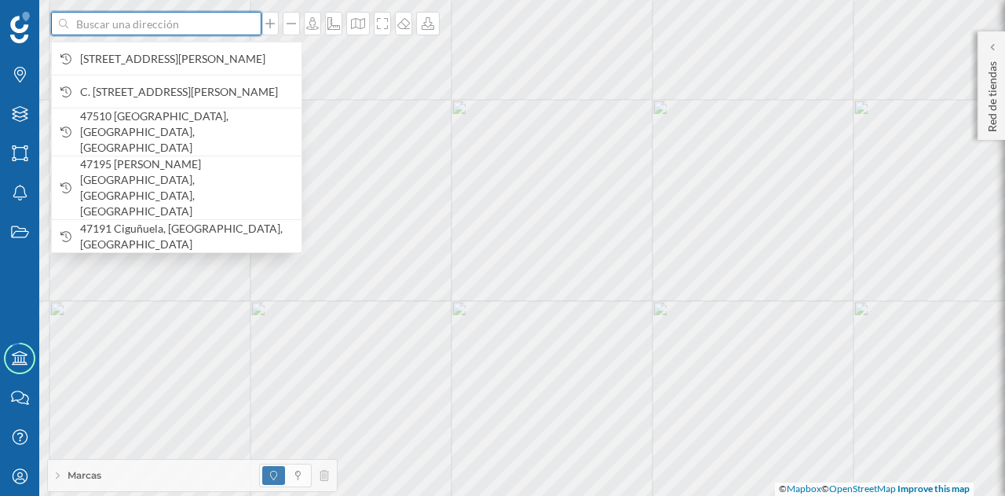
click at [148, 24] on input at bounding box center [156, 24] width 176 height 24
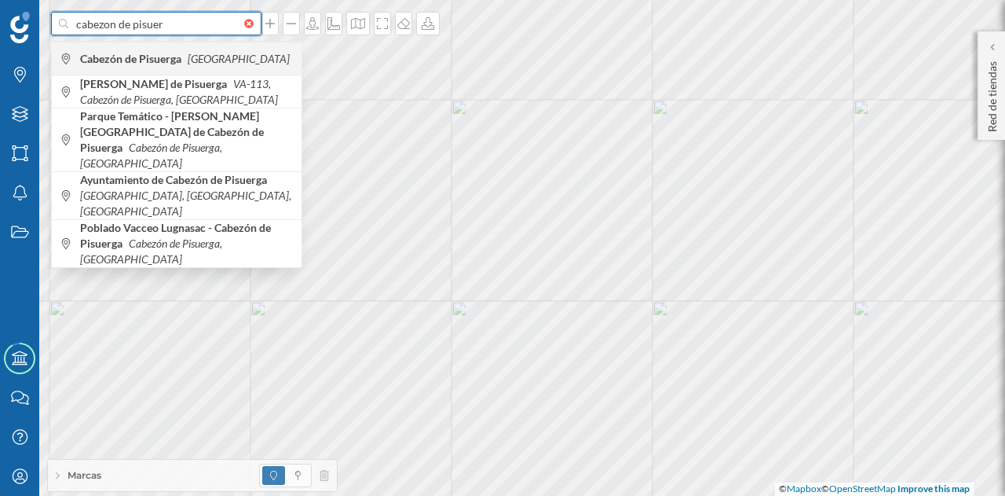
type input "cabezon de pisuer"
click at [203, 62] on icon "[GEOGRAPHIC_DATA]" at bounding box center [239, 58] width 102 height 13
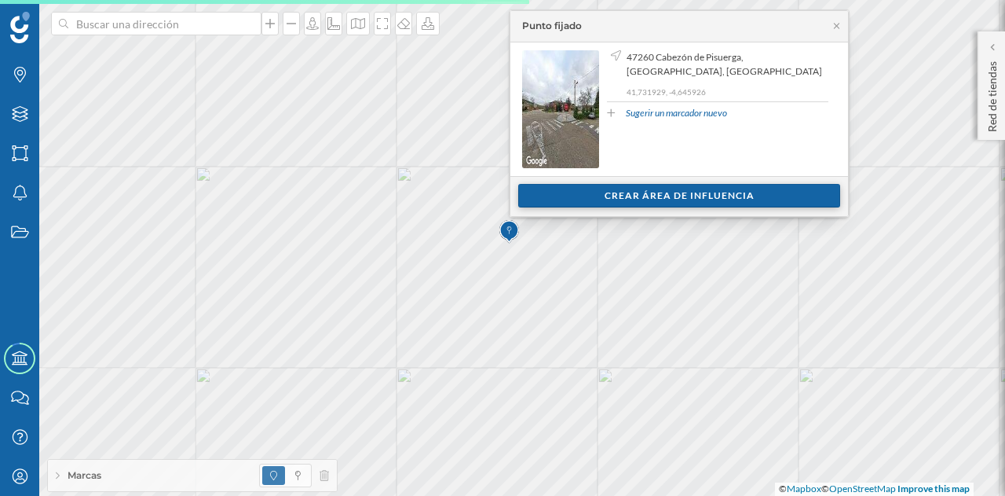
click at [572, 194] on div "Crear área de influencia" at bounding box center [679, 196] width 322 height 24
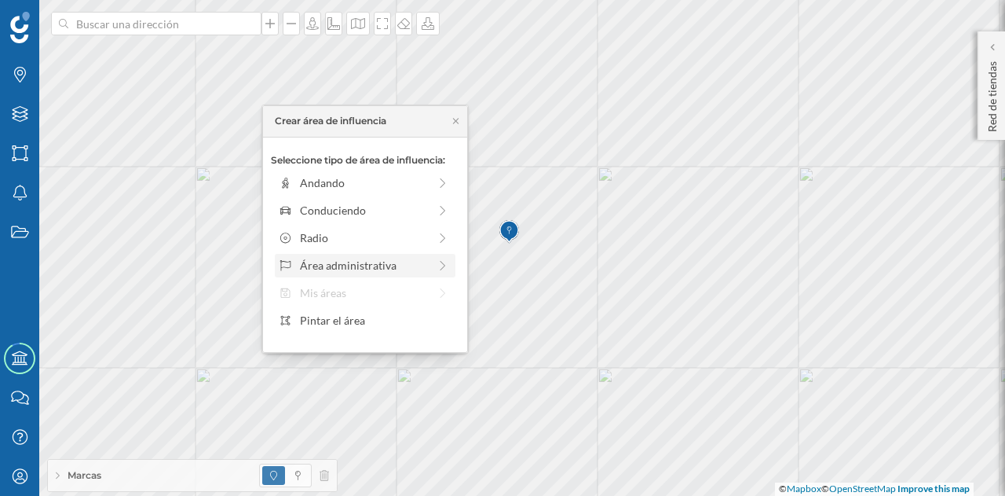
click at [367, 268] on div "Área administrativa" at bounding box center [364, 265] width 128 height 16
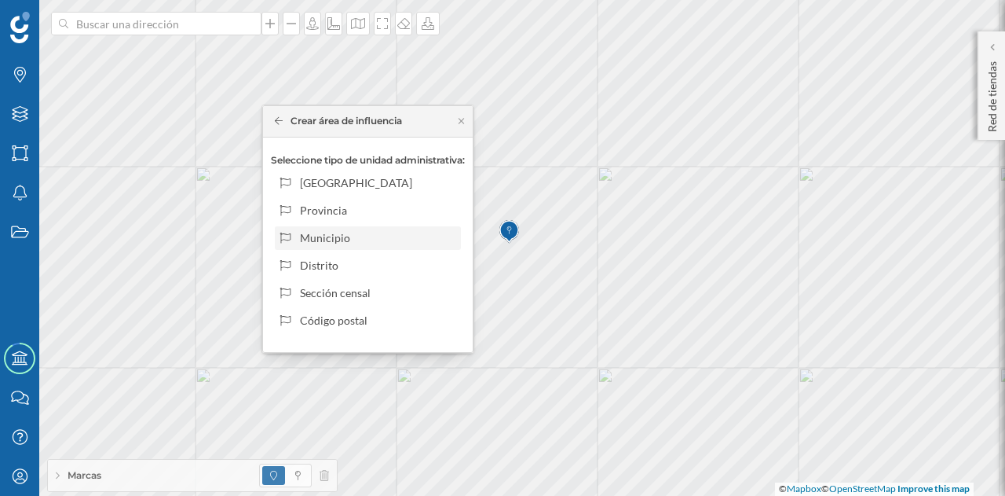
click at [324, 236] on div "Municipio" at bounding box center [377, 237] width 155 height 16
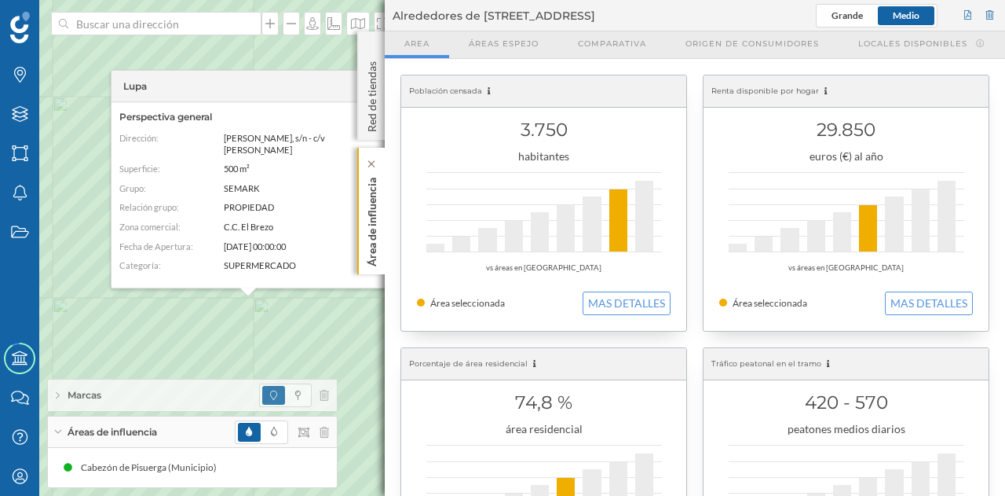
click at [372, 224] on p "Área de influencia" at bounding box center [372, 218] width 16 height 95
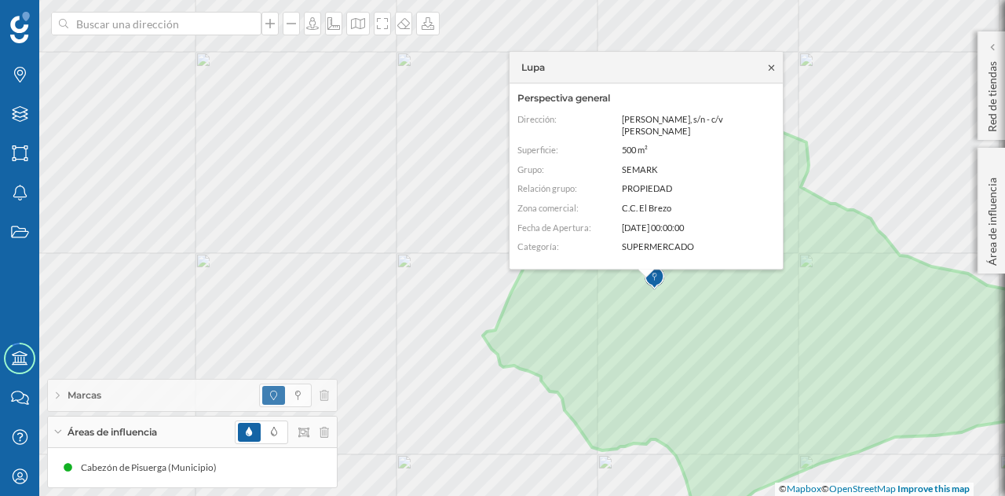
click at [772, 72] on icon at bounding box center [772, 67] width 12 height 9
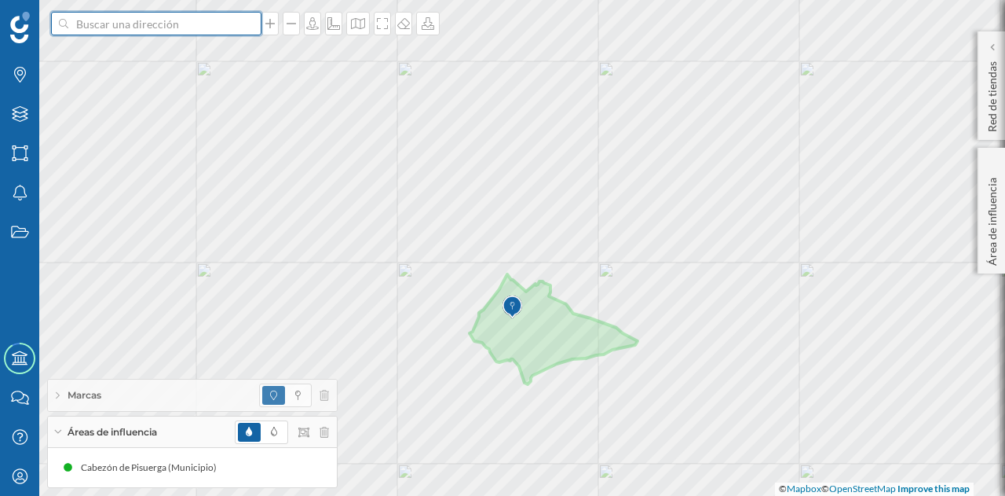
click at [189, 24] on input at bounding box center [156, 24] width 176 height 24
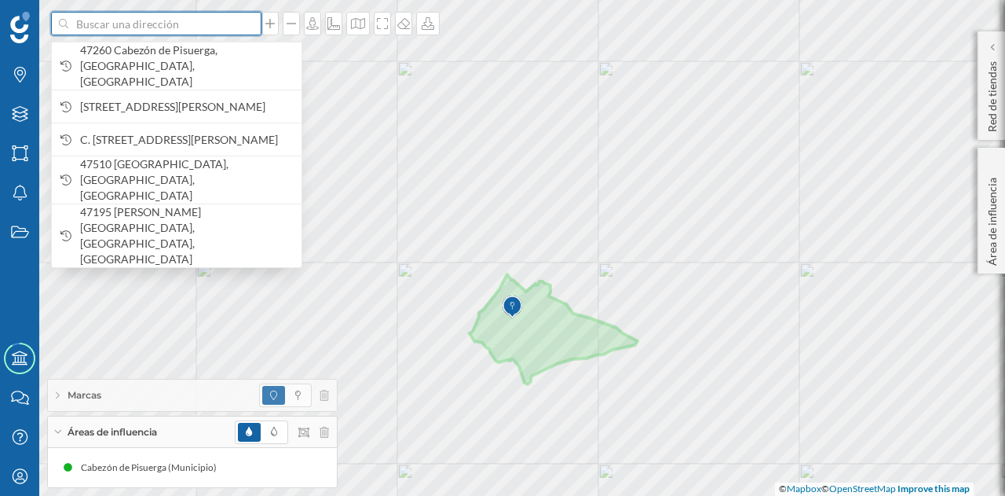
paste input "Pl. [STREET_ADDRESS]"
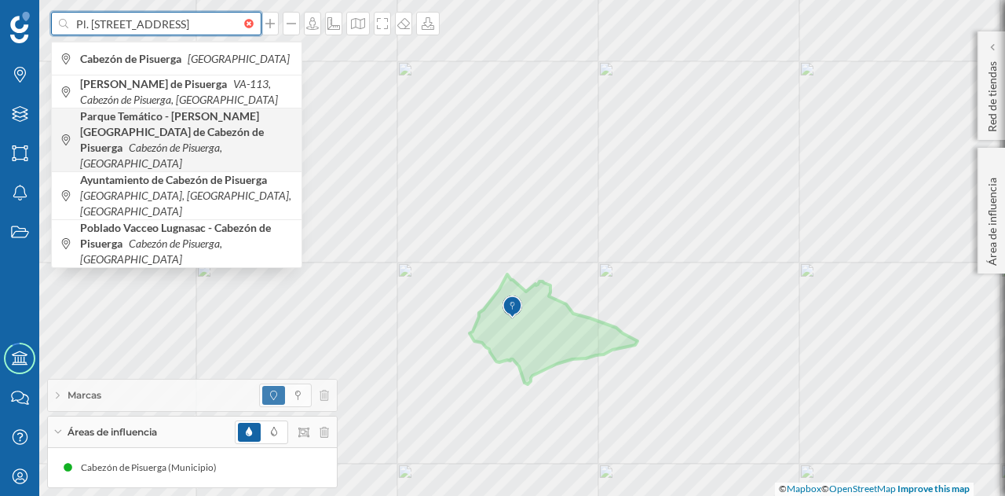
scroll to position [0, 102]
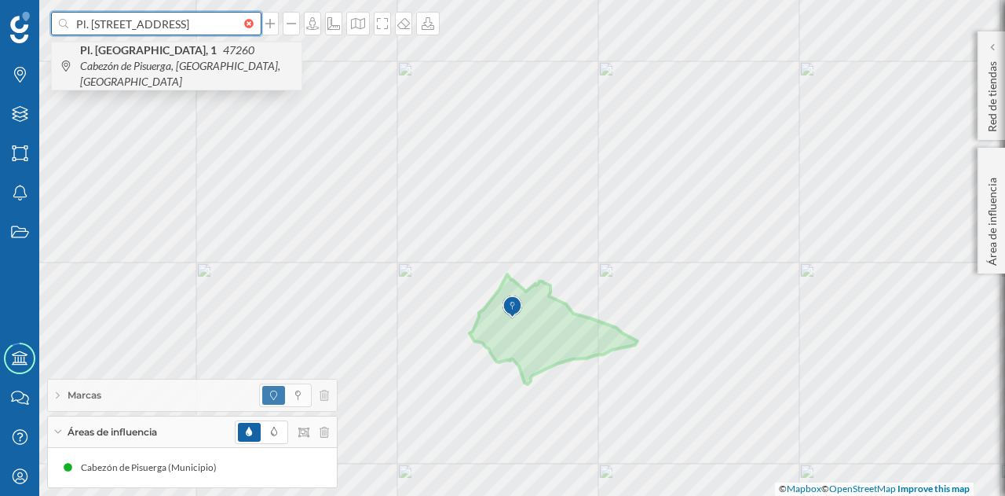
type input "Pl. [STREET_ADDRESS]"
click at [240, 61] on span "Pl. [STREET_ADDRESS]" at bounding box center [187, 65] width 214 height 47
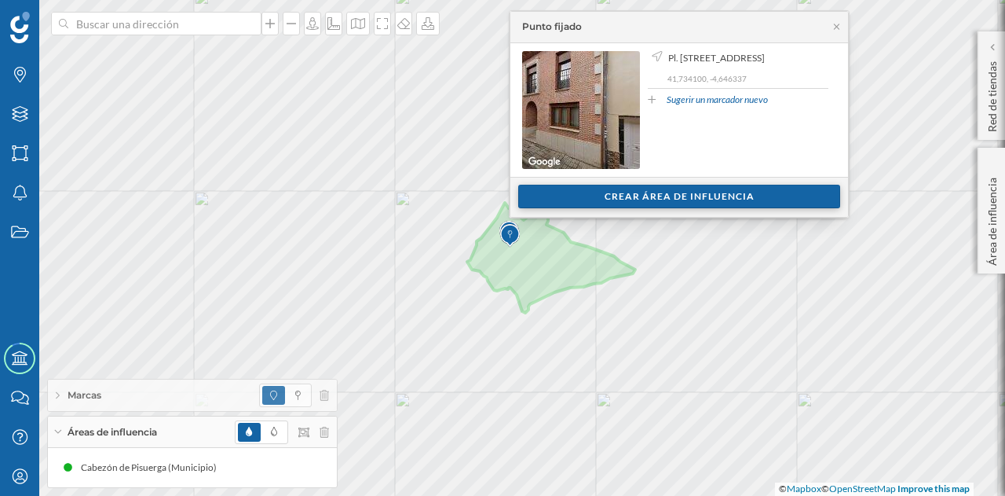
click at [726, 203] on div "Crear área de influencia" at bounding box center [679, 197] width 322 height 24
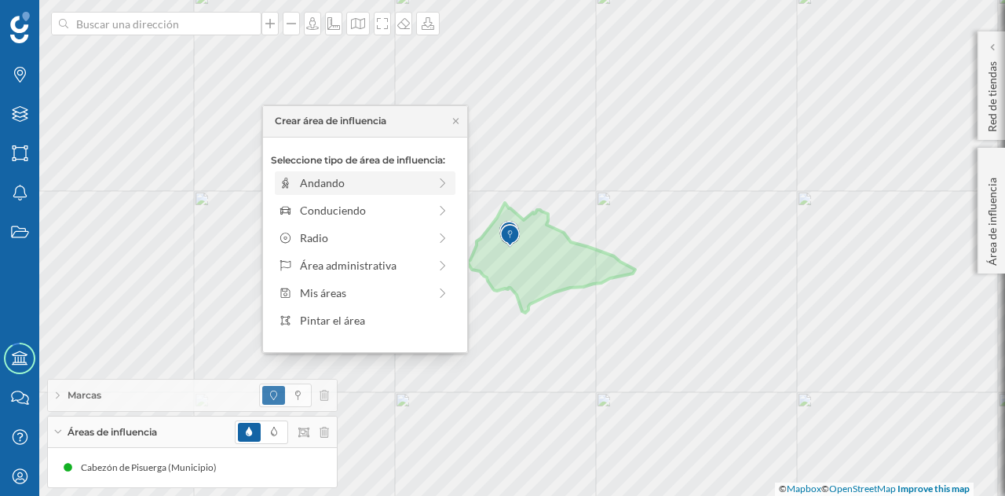
click at [366, 179] on div "Andando" at bounding box center [364, 182] width 128 height 16
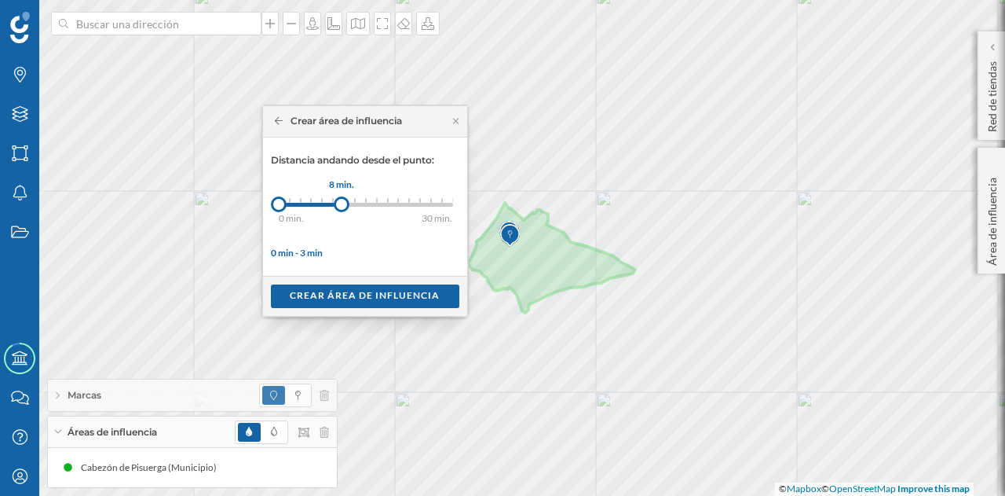
drag, startPoint x: 289, startPoint y: 206, endPoint x: 341, endPoint y: 207, distance: 51.8
click at [341, 207] on div at bounding box center [342, 204] width 16 height 16
click at [346, 304] on div "Crear área de influencia" at bounding box center [365, 296] width 189 height 24
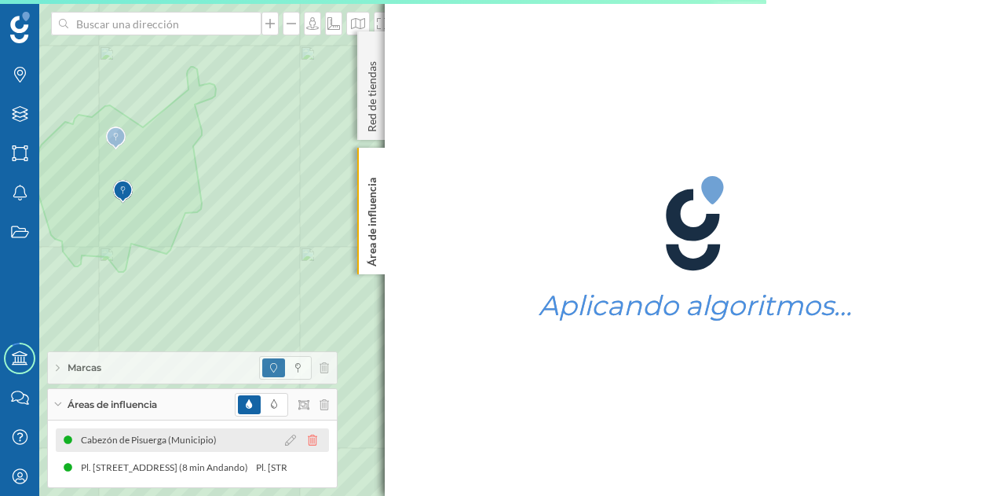
click at [313, 436] on icon at bounding box center [312, 439] width 9 height 11
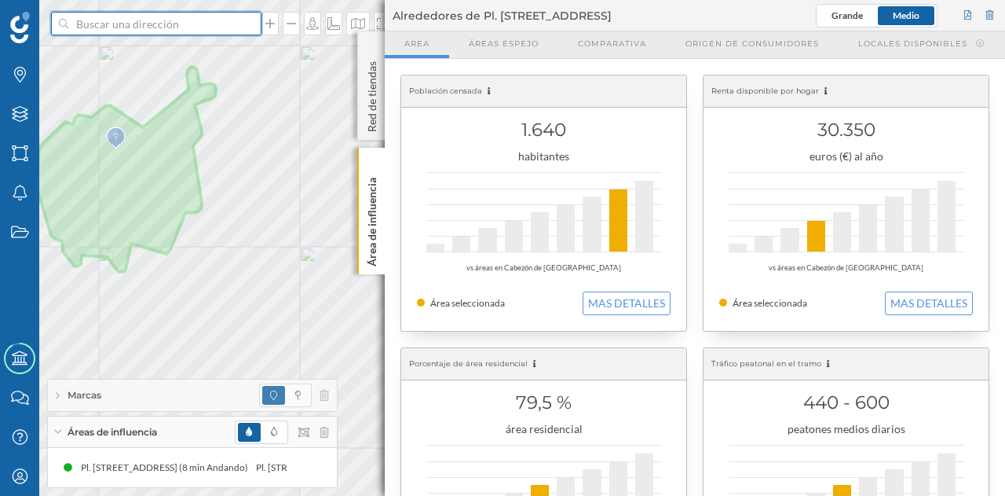
click at [211, 26] on input at bounding box center [156, 24] width 176 height 24
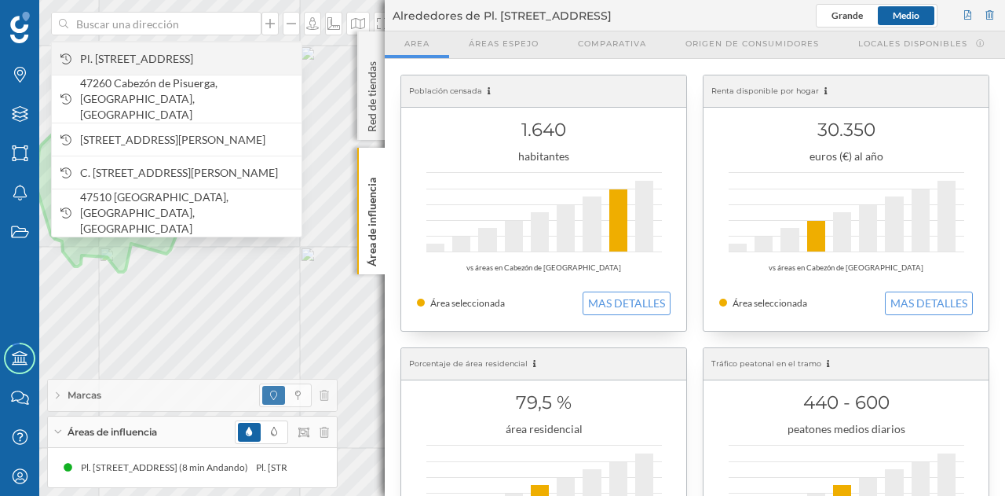
click at [211, 51] on span "Pl. [STREET_ADDRESS]" at bounding box center [187, 59] width 214 height 16
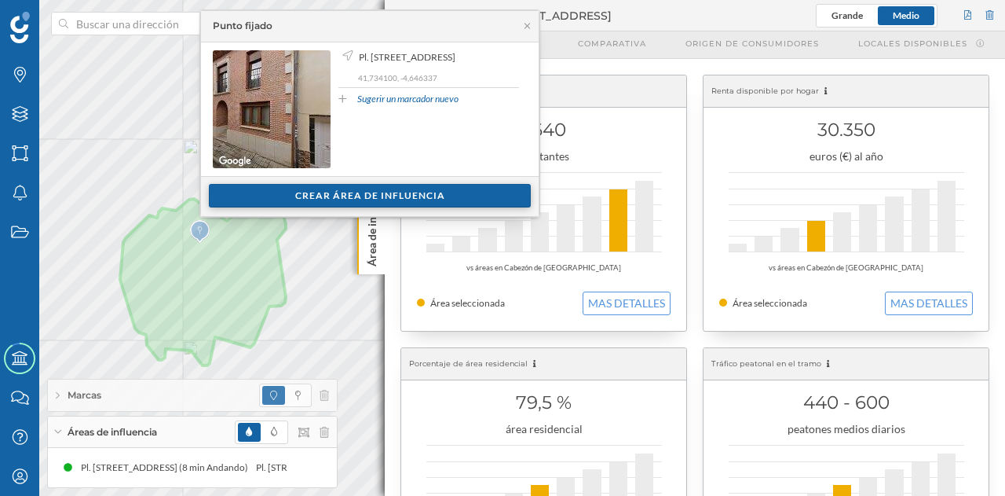
click at [293, 193] on div "Crear área de influencia" at bounding box center [370, 196] width 322 height 24
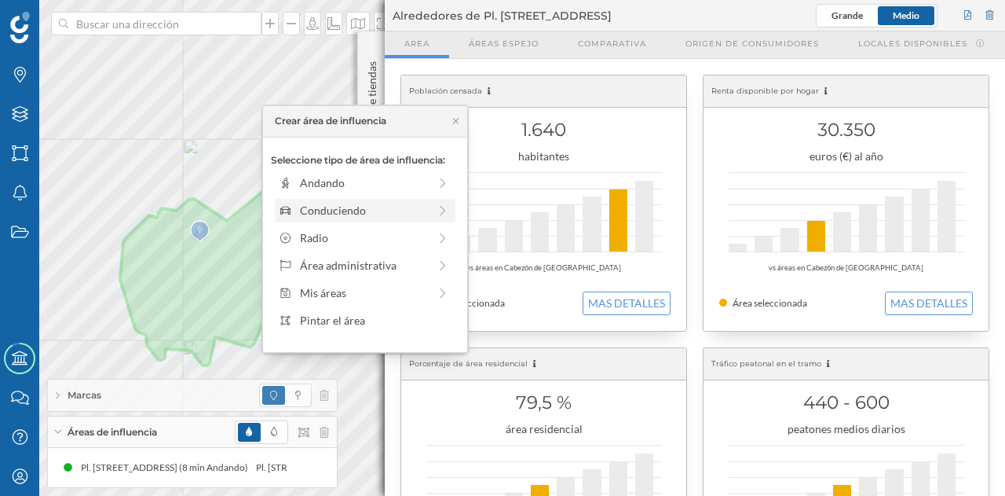
click at [328, 214] on div "Conduciendo" at bounding box center [364, 210] width 128 height 16
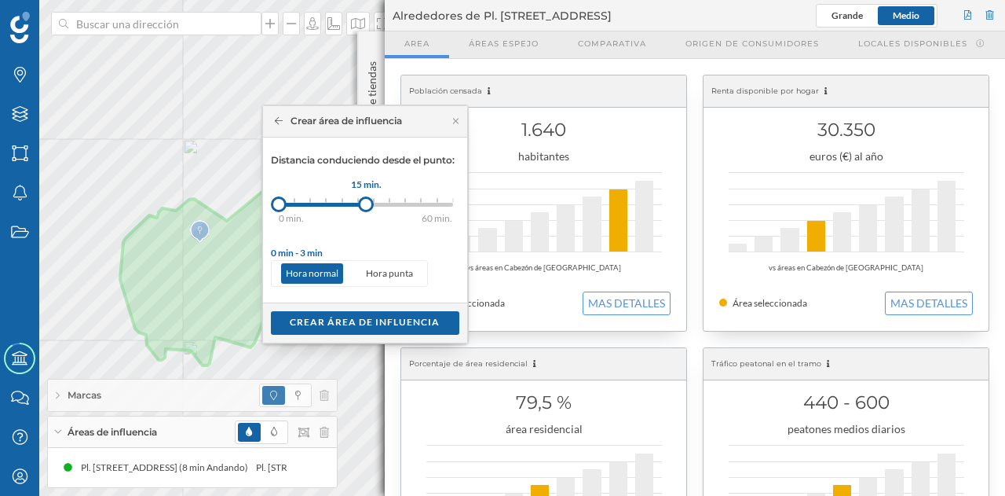
drag, startPoint x: 291, startPoint y: 202, endPoint x: 366, endPoint y: 203, distance: 74.6
click at [366, 203] on div at bounding box center [366, 204] width 16 height 16
click at [362, 328] on div "Crear área de influencia" at bounding box center [365, 322] width 189 height 24
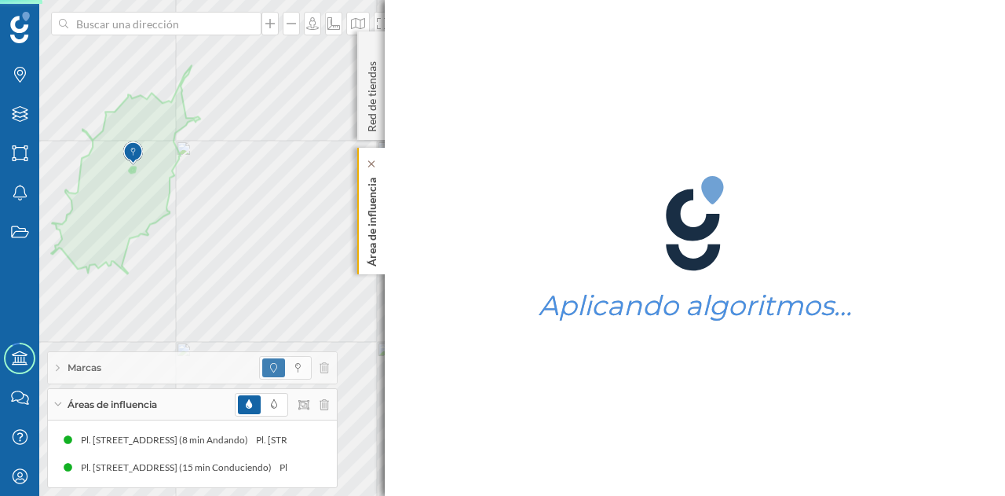
click at [360, 250] on div "Área de influencia" at bounding box center [370, 211] width 27 height 126
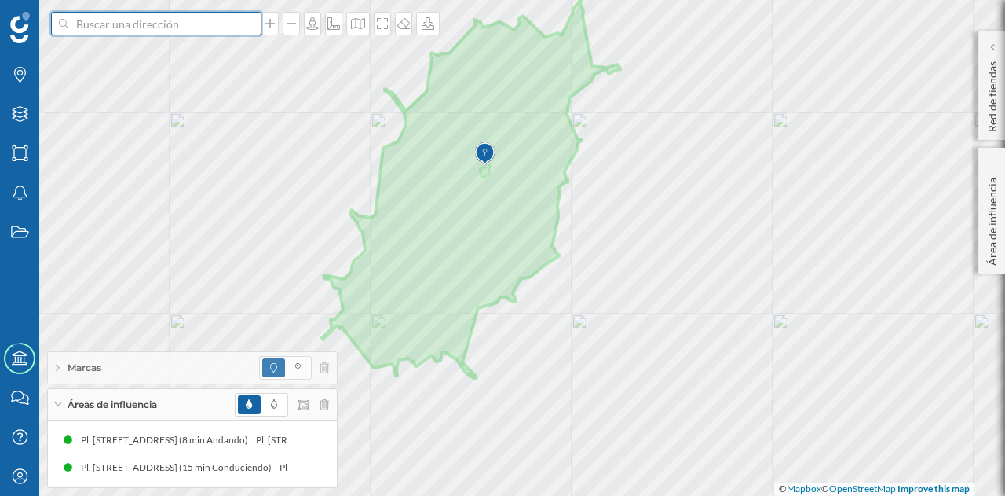
click at [217, 31] on input at bounding box center [156, 24] width 176 height 24
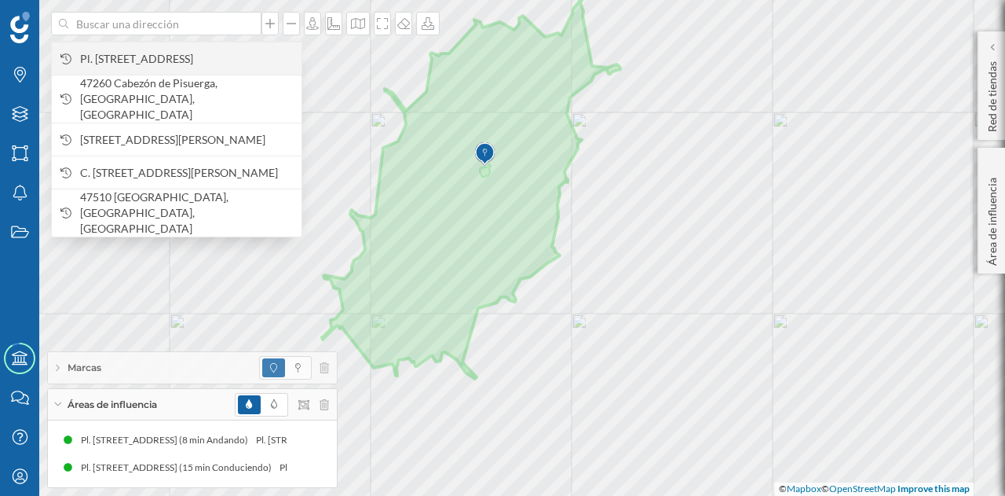
click at [213, 65] on span "Pl. [STREET_ADDRESS]" at bounding box center [187, 59] width 214 height 16
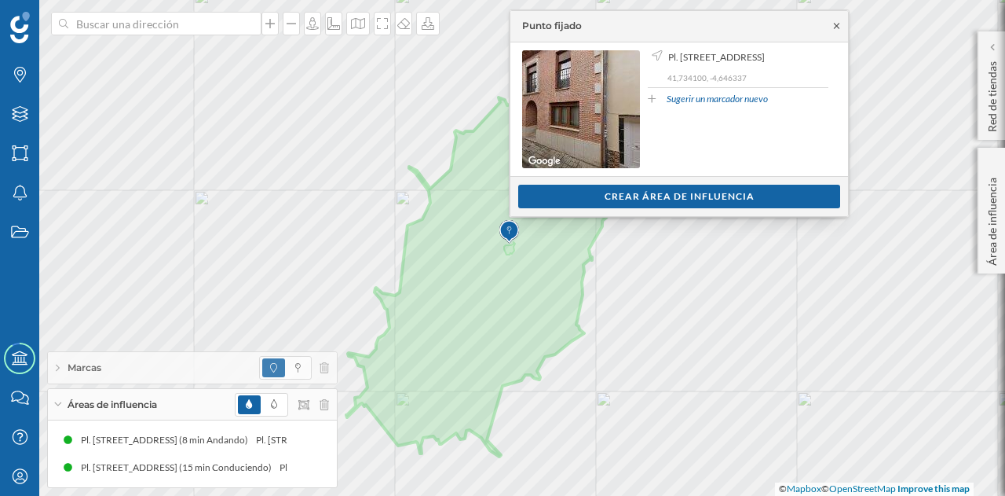
click at [836, 25] on icon at bounding box center [836, 25] width 5 height 5
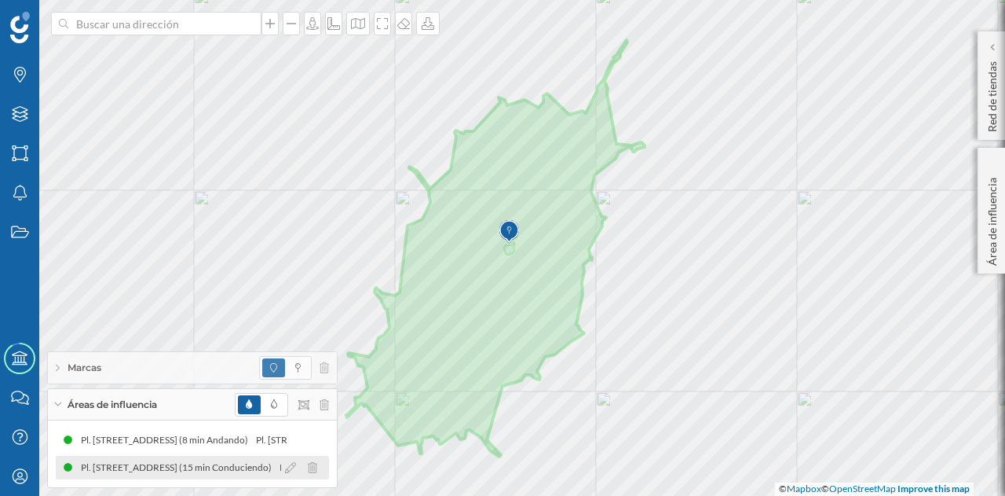
click at [229, 463] on div "Pl. [STREET_ADDRESS] (15 min Conduciendo)" at bounding box center [180, 468] width 199 height 16
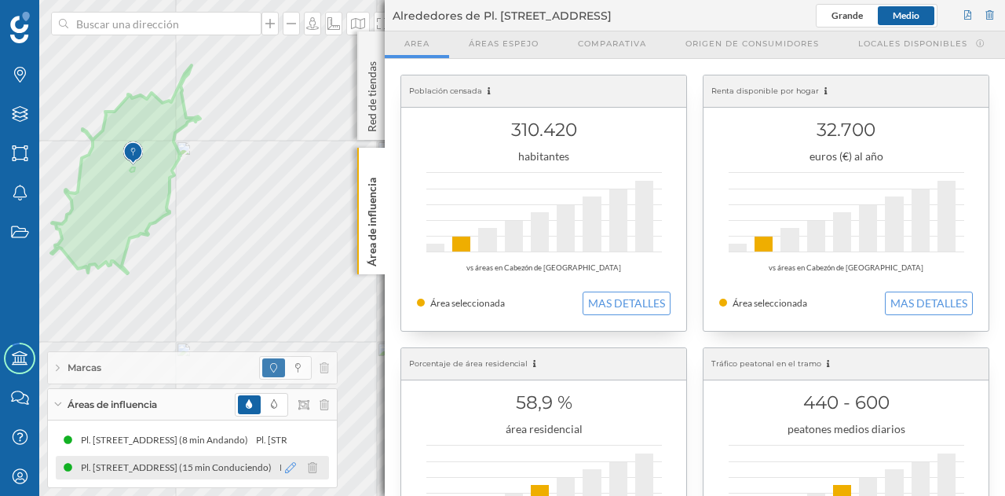
click at [288, 465] on icon at bounding box center [290, 467] width 11 height 11
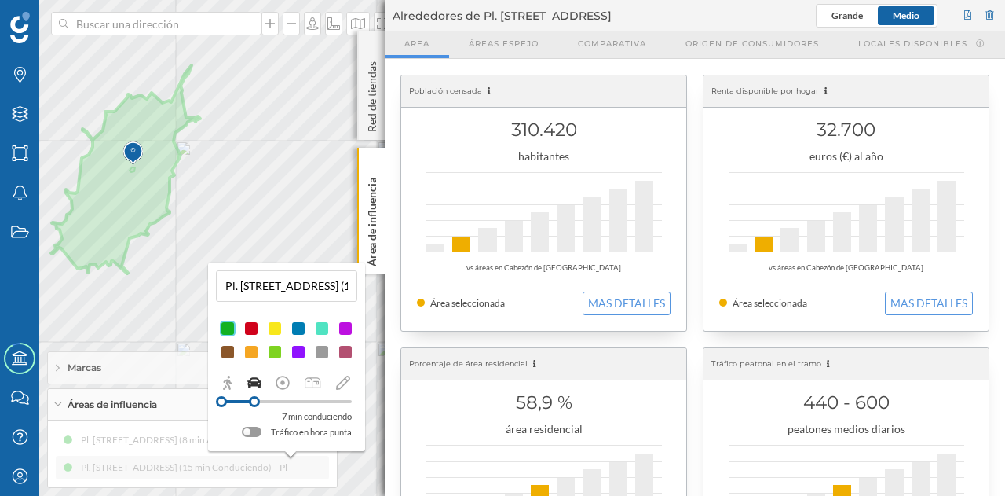
drag, startPoint x: 295, startPoint y: 405, endPoint x: 255, endPoint y: 408, distance: 40.2
click at [255, 408] on div "7 min conduciendo Tráfico en hora punta" at bounding box center [287, 417] width 130 height 46
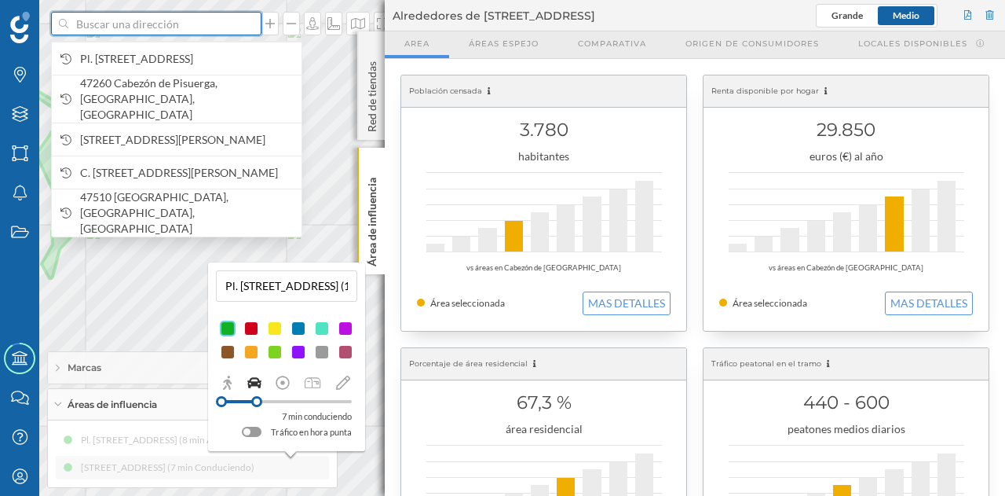
click at [242, 20] on input at bounding box center [156, 24] width 176 height 24
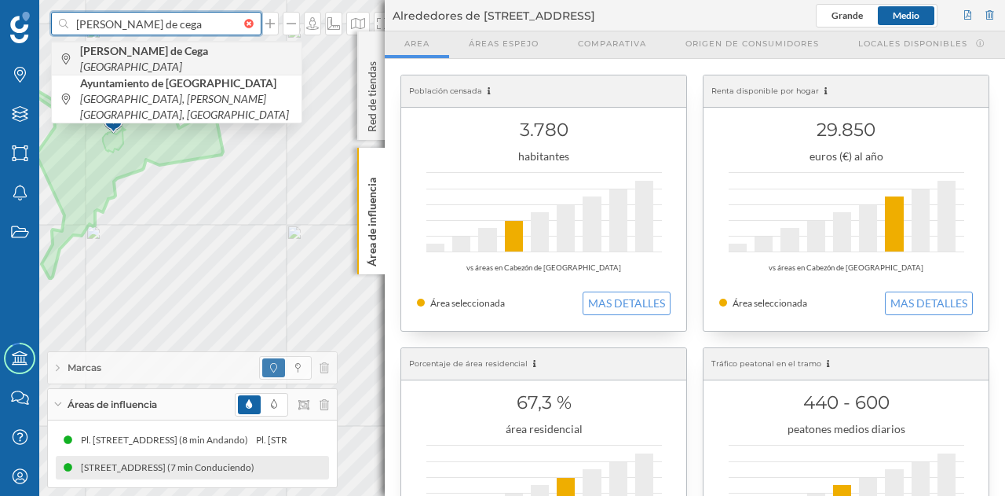
type input "[PERSON_NAME] de cega"
click at [251, 58] on span "[PERSON_NAME] de Cega [GEOGRAPHIC_DATA]" at bounding box center [187, 58] width 214 height 31
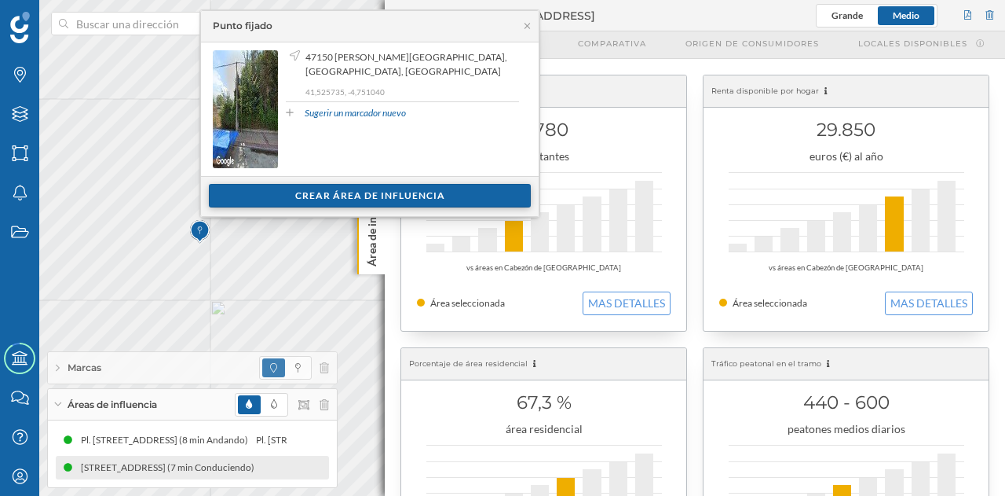
click at [379, 190] on div "Crear área de influencia" at bounding box center [370, 196] width 322 height 24
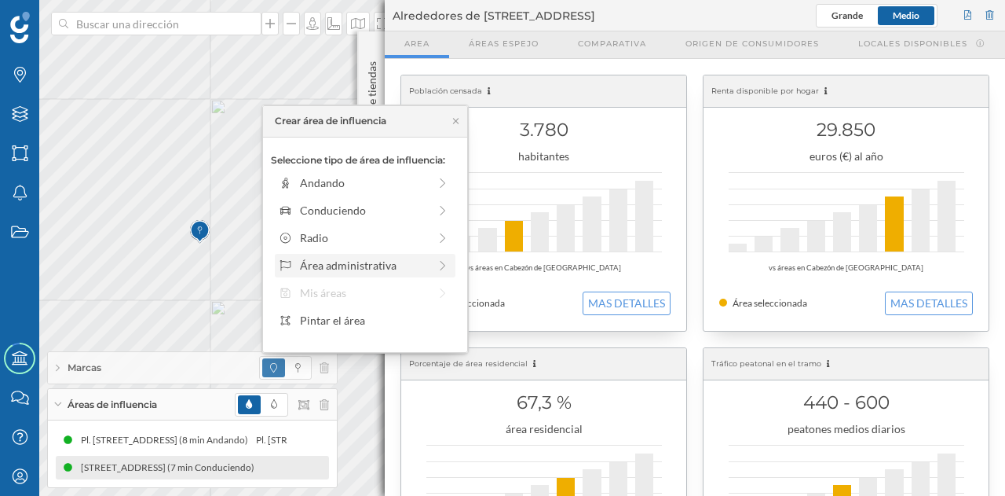
click at [371, 267] on div "Área administrativa" at bounding box center [364, 265] width 128 height 16
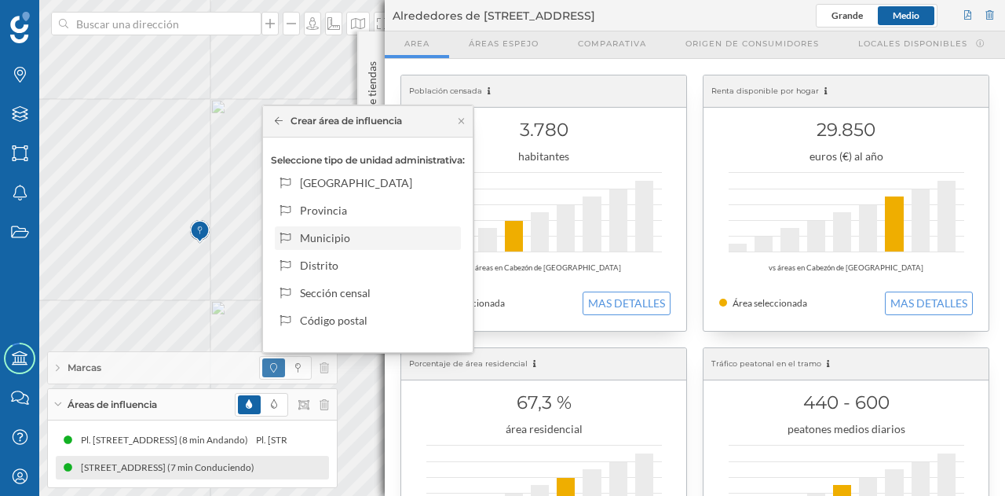
click at [344, 237] on div "Municipio" at bounding box center [377, 237] width 155 height 16
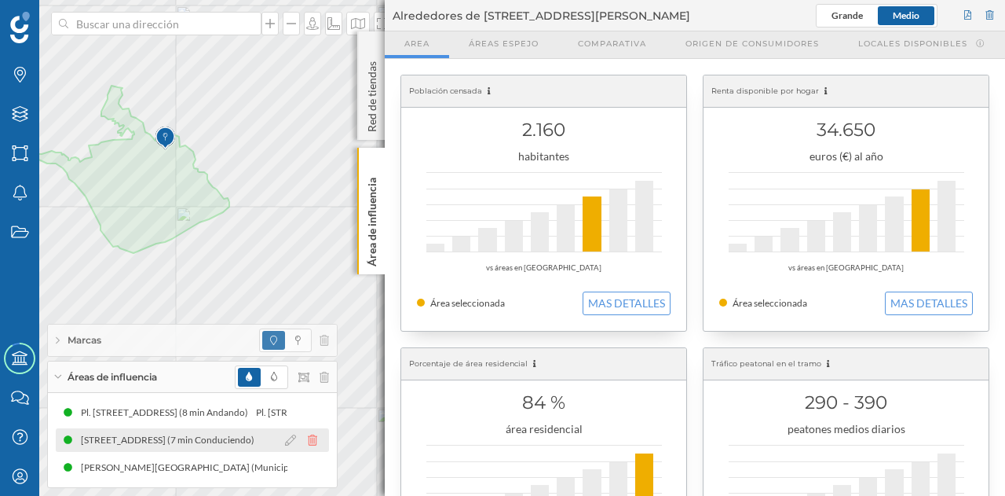
click at [314, 440] on icon at bounding box center [312, 439] width 9 height 11
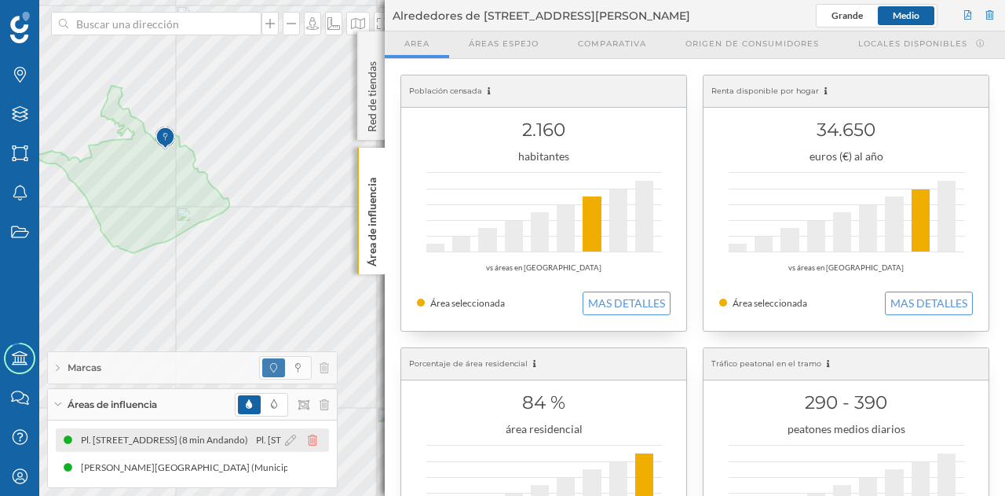
click at [313, 438] on icon at bounding box center [312, 439] width 9 height 11
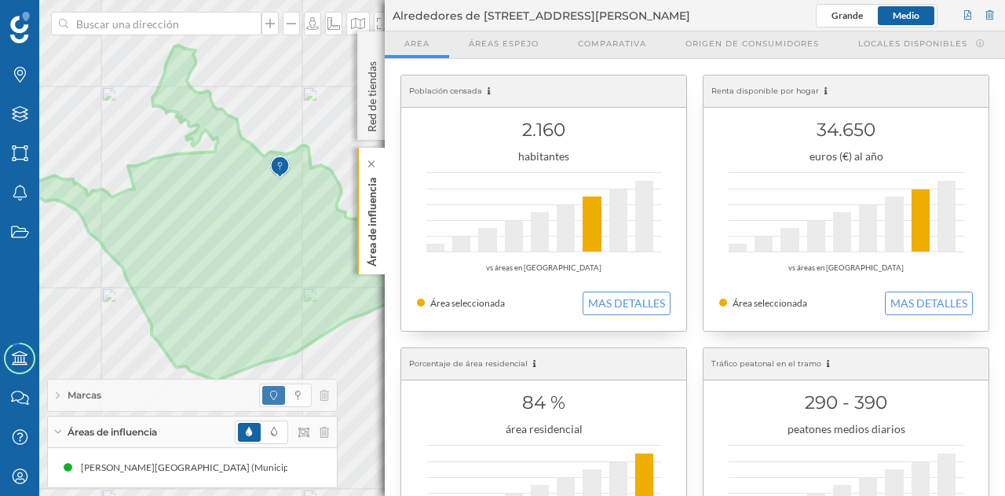
click at [379, 240] on p "Área de influencia" at bounding box center [372, 218] width 16 height 95
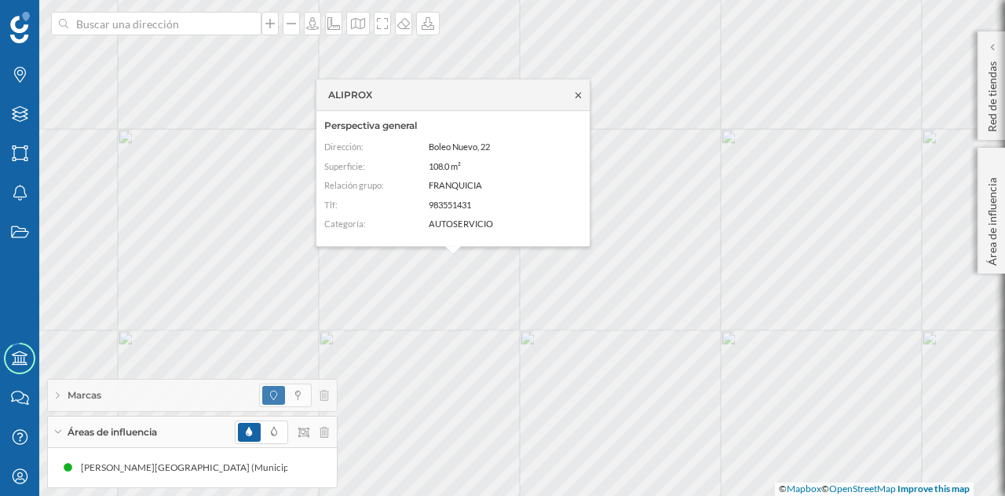
click at [579, 96] on icon at bounding box center [578, 94] width 5 height 5
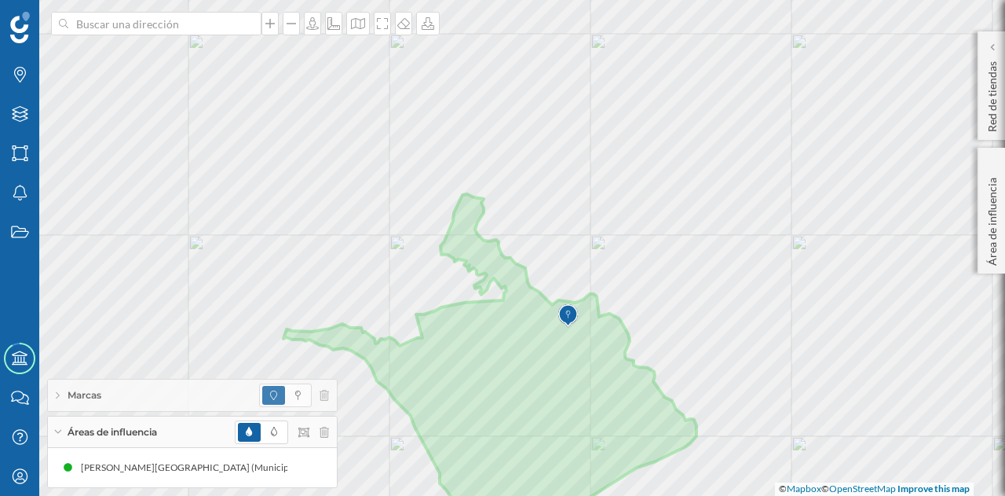
click at [748, 495] on html "Marcas Capas Áreas Notificaciones Estados Academy Contacta con nosotros Centro …" at bounding box center [502, 248] width 1005 height 496
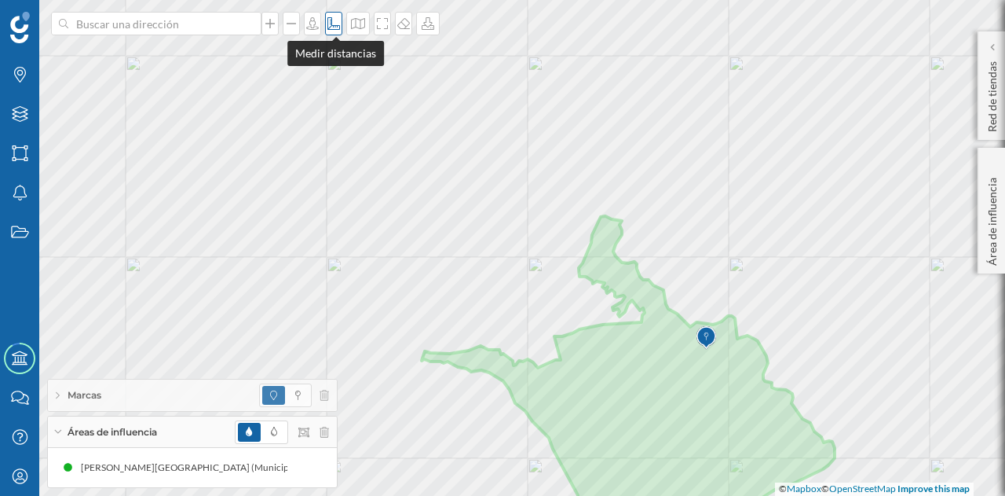
click at [335, 31] on div at bounding box center [333, 24] width 17 height 24
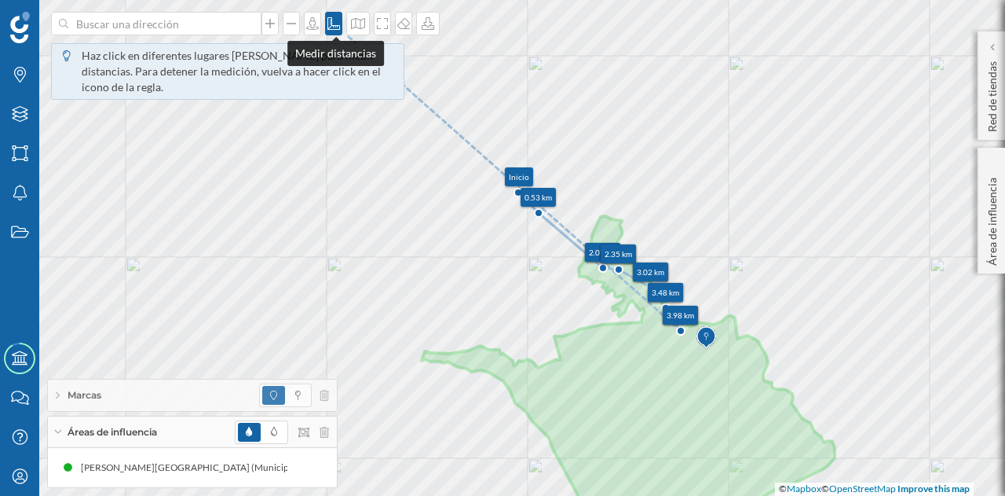
click at [334, 24] on icon at bounding box center [334, 23] width 16 height 13
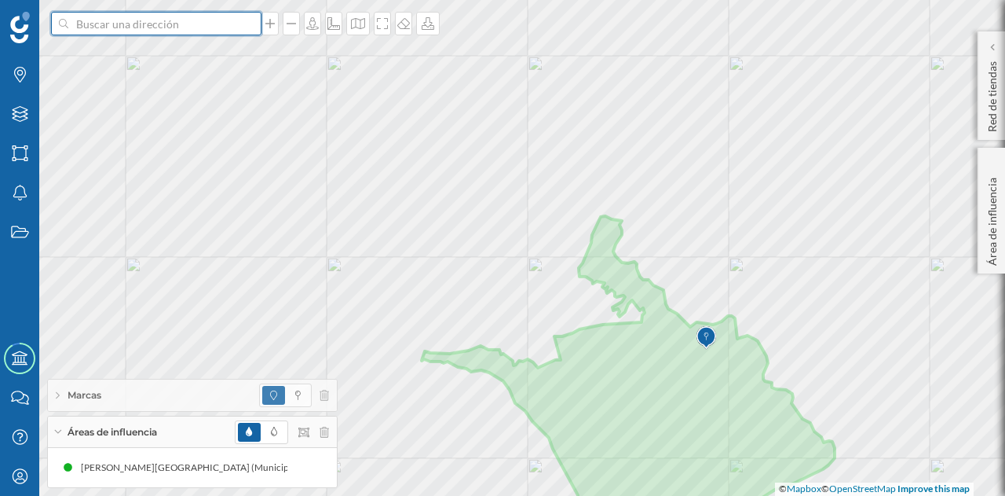
click at [124, 33] on input at bounding box center [156, 24] width 176 height 24
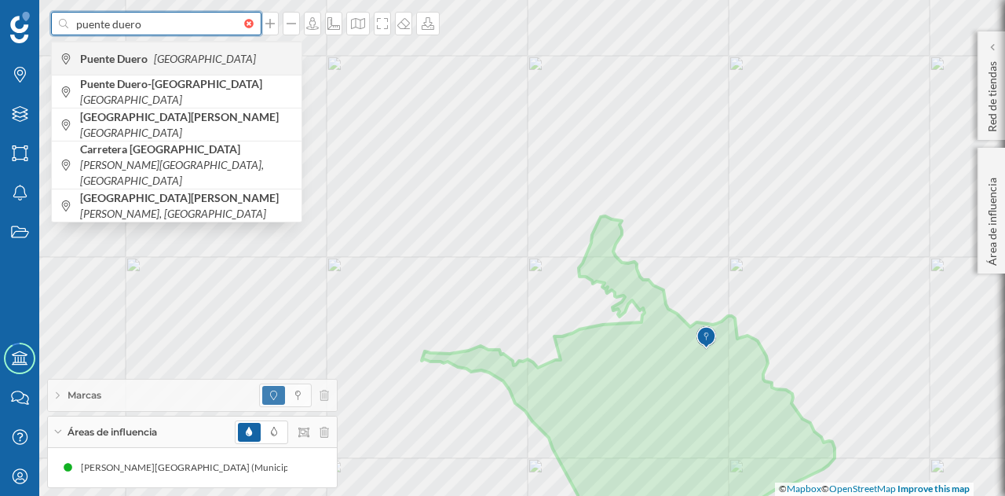
type input "puente duero"
click at [134, 57] on b "Puente Duero" at bounding box center [115, 58] width 71 height 13
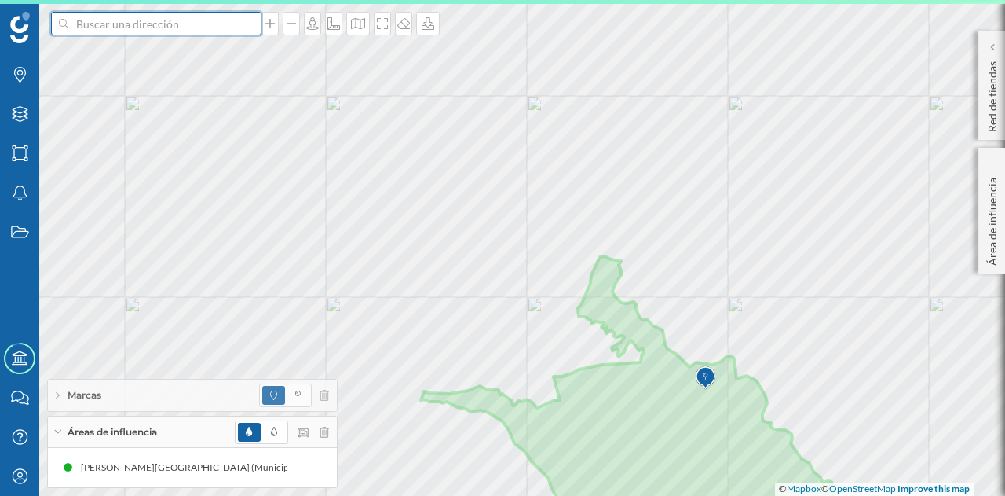
click at [154, 32] on input at bounding box center [156, 24] width 176 height 24
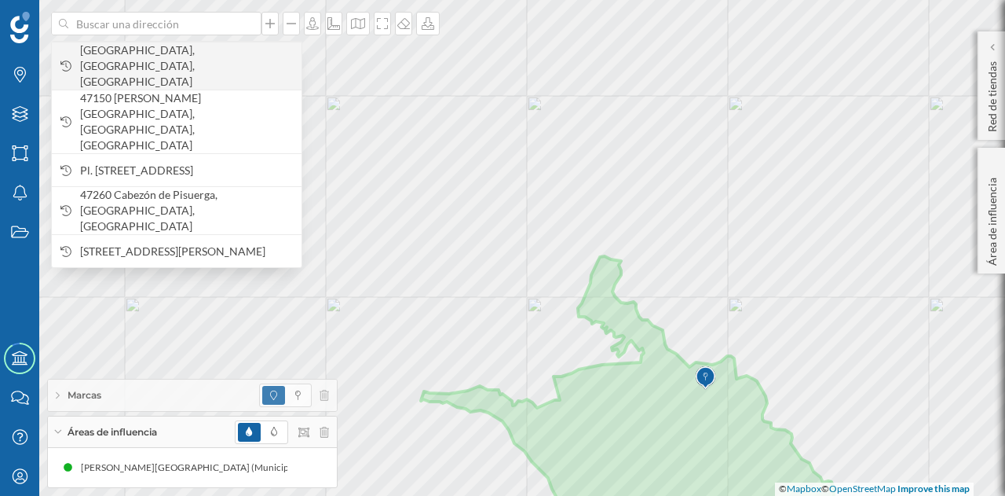
click at [146, 61] on span "[GEOGRAPHIC_DATA], [GEOGRAPHIC_DATA], [GEOGRAPHIC_DATA]" at bounding box center [187, 65] width 214 height 47
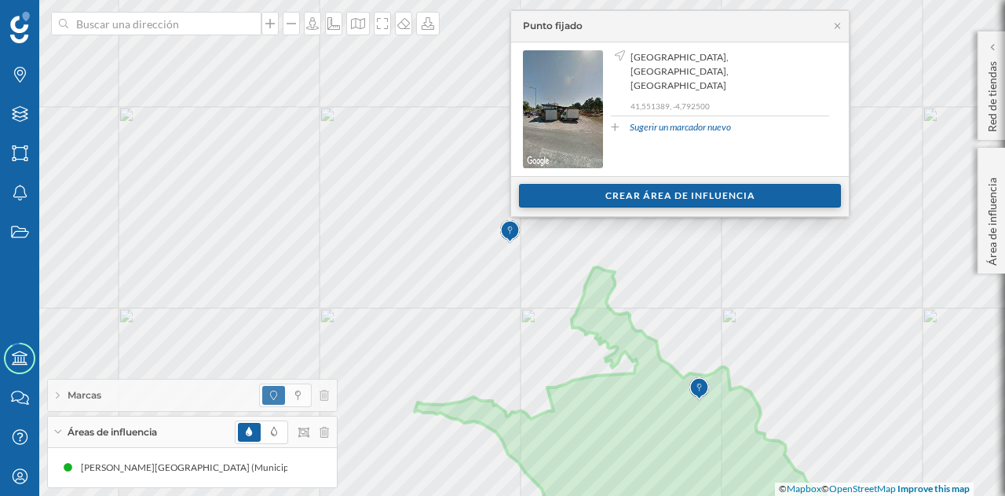
click at [640, 189] on div "Crear área de influencia" at bounding box center [680, 196] width 322 height 24
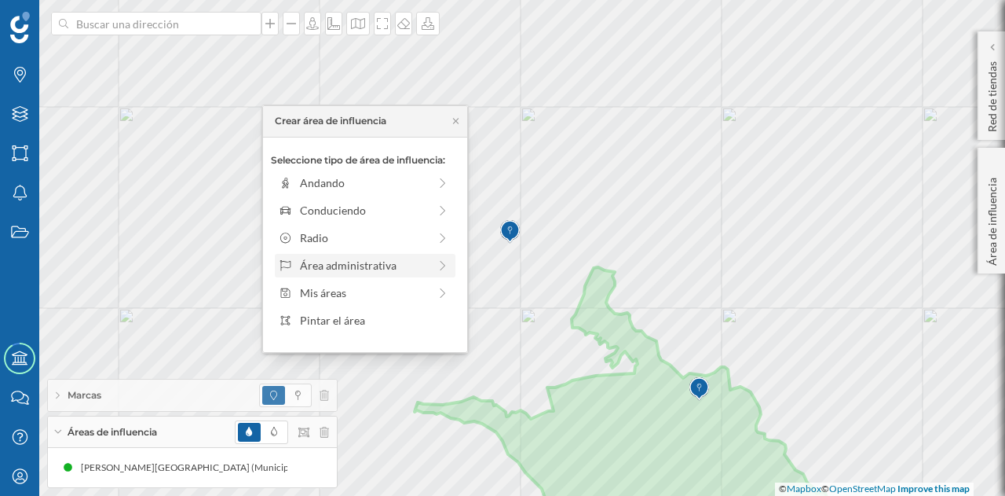
click at [361, 255] on div "Área administrativa" at bounding box center [365, 266] width 181 height 24
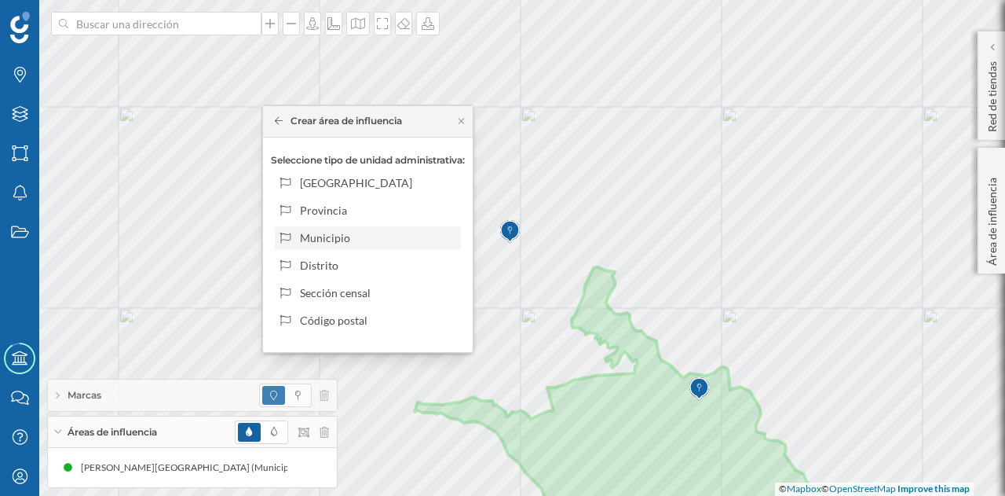
click at [372, 227] on div "Municipio" at bounding box center [368, 238] width 186 height 24
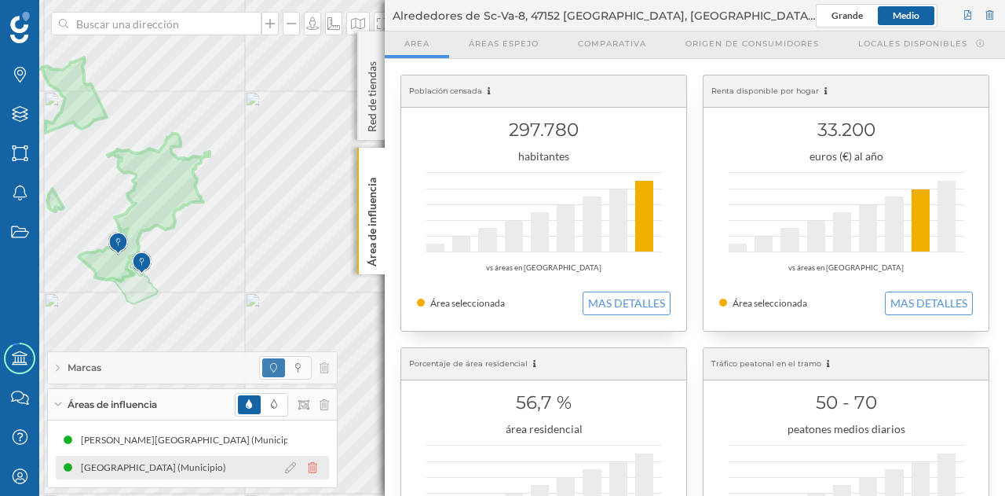
click at [314, 469] on icon at bounding box center [312, 467] width 9 height 11
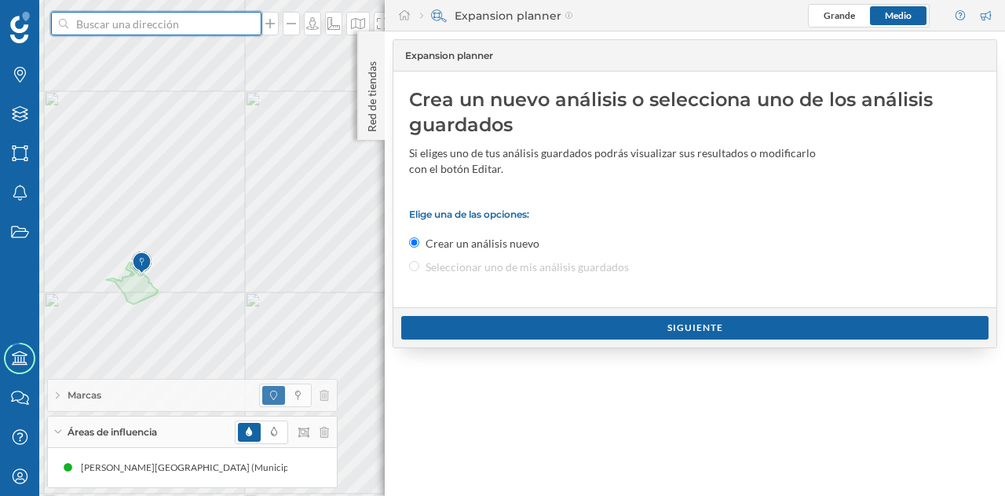
click at [157, 24] on input at bounding box center [156, 24] width 176 height 24
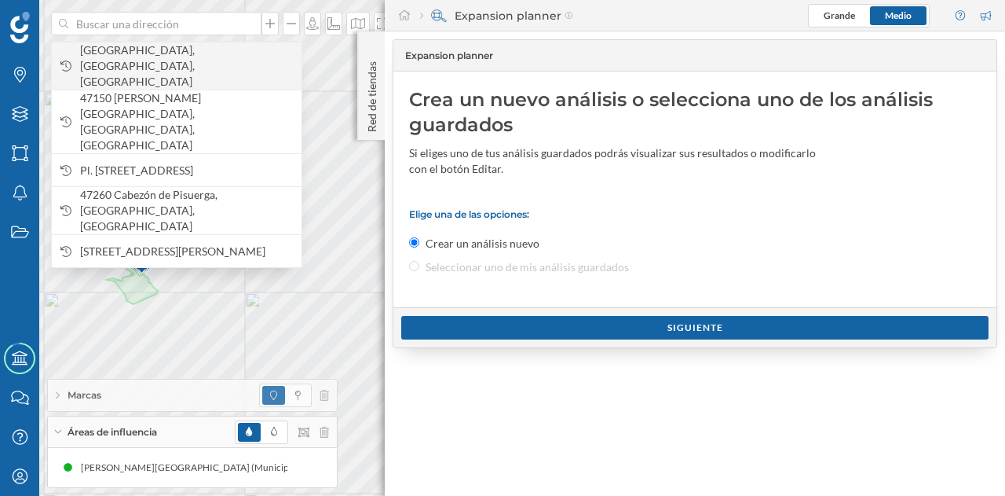
click at [161, 56] on span "[GEOGRAPHIC_DATA], [GEOGRAPHIC_DATA], [GEOGRAPHIC_DATA]" at bounding box center [187, 65] width 214 height 47
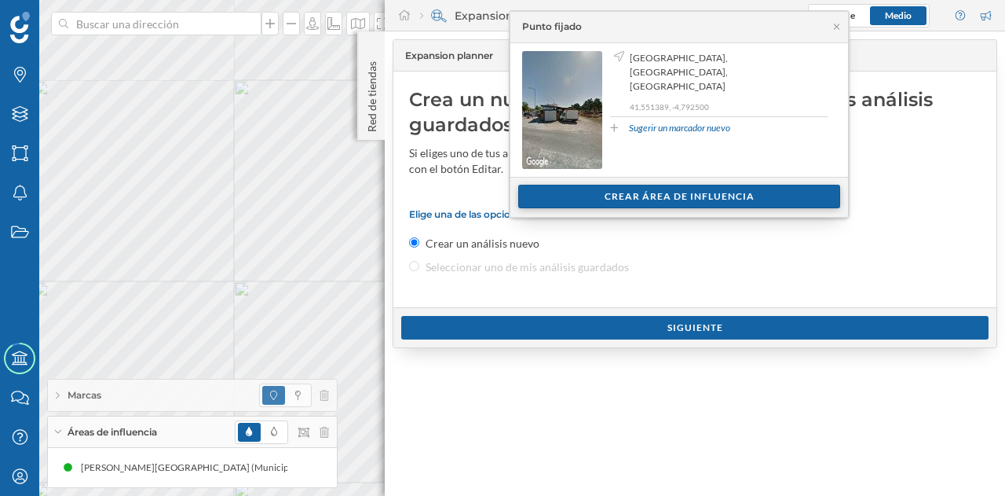
click at [584, 193] on div "Crear área de influencia" at bounding box center [679, 197] width 322 height 24
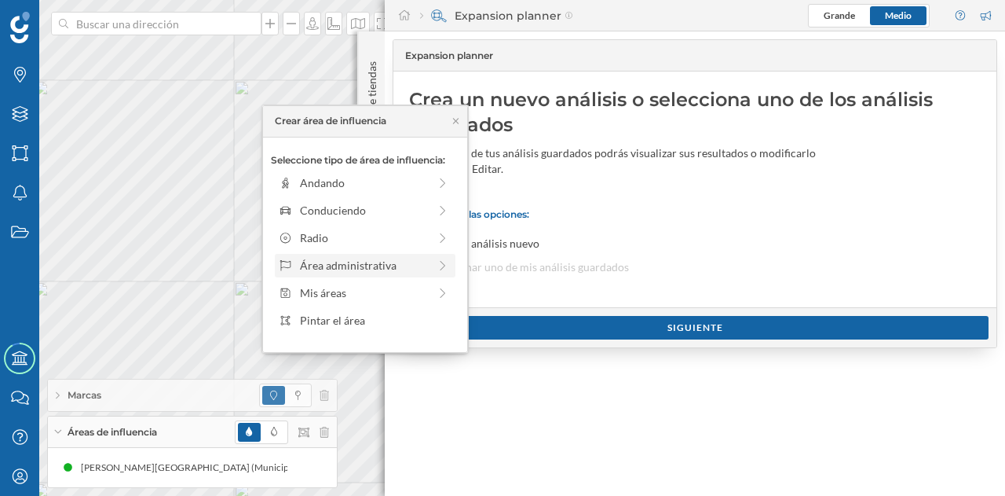
click at [363, 263] on div "Área administrativa" at bounding box center [364, 265] width 128 height 16
click at [368, 265] on div "Distrito" at bounding box center [377, 265] width 155 height 16
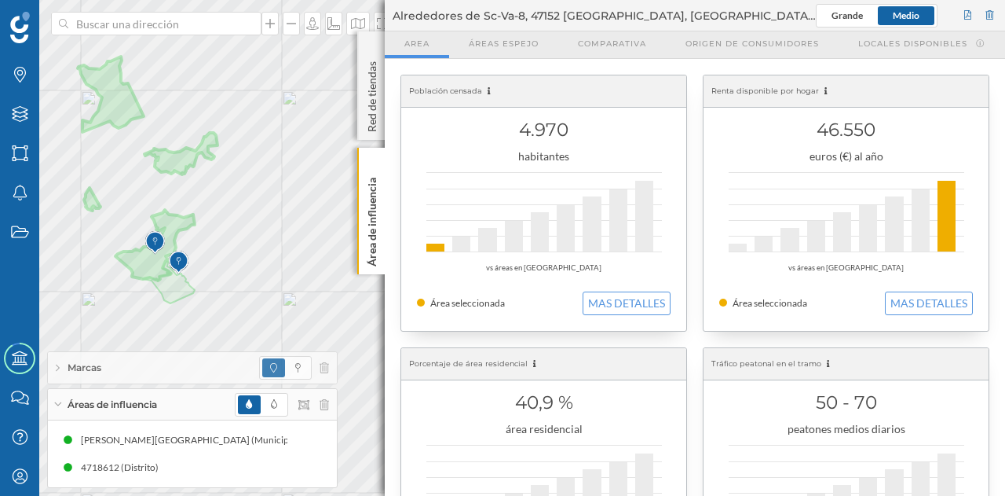
click at [394, 248] on div "Marcas Capas Áreas Notificaciones Estados Academy Contacta con nosotros Centro …" at bounding box center [502, 248] width 1005 height 496
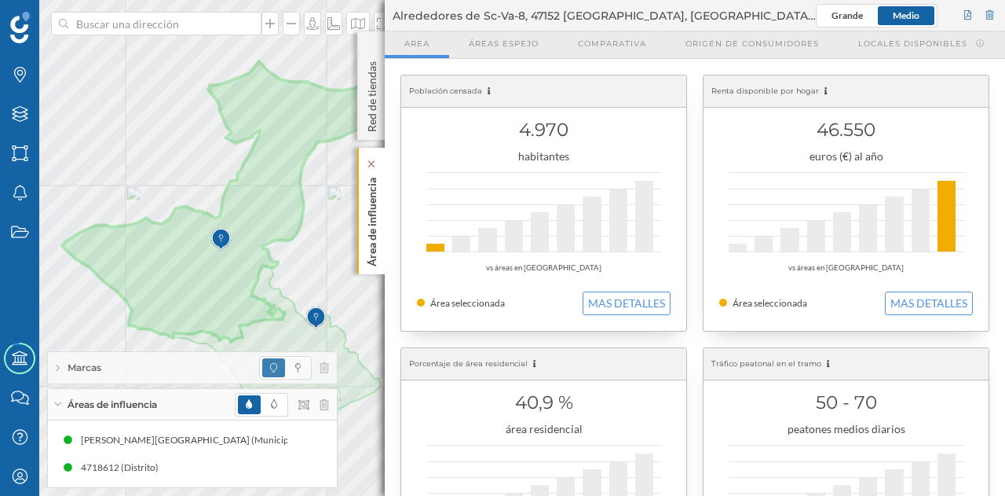
click at [374, 214] on p "Área de influencia" at bounding box center [372, 218] width 16 height 95
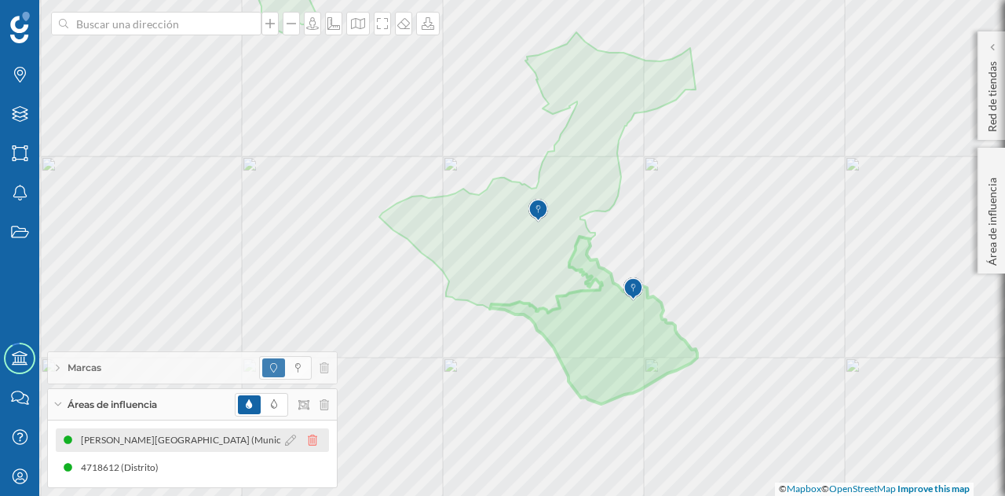
click at [312, 438] on icon at bounding box center [312, 439] width 9 height 11
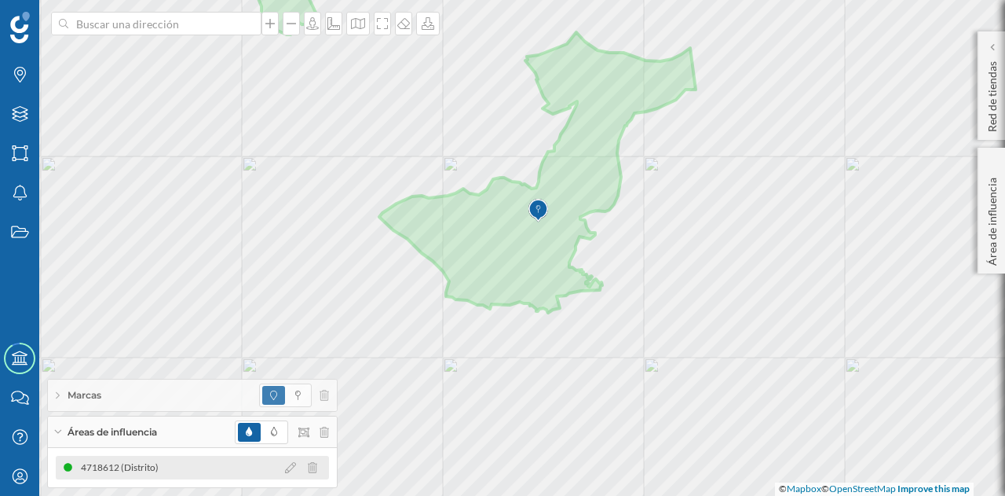
click at [317, 467] on div at bounding box center [305, 467] width 48 height 19
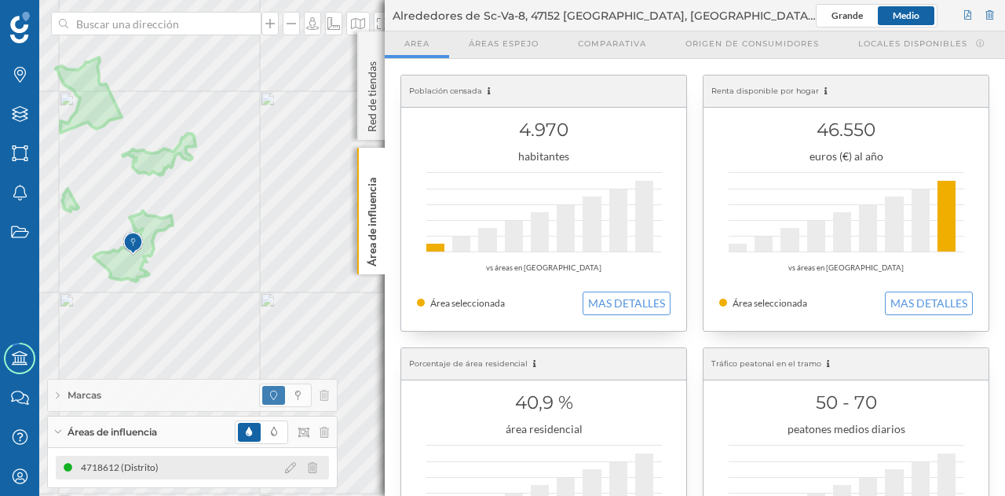
click at [313, 472] on icon at bounding box center [312, 467] width 9 height 11
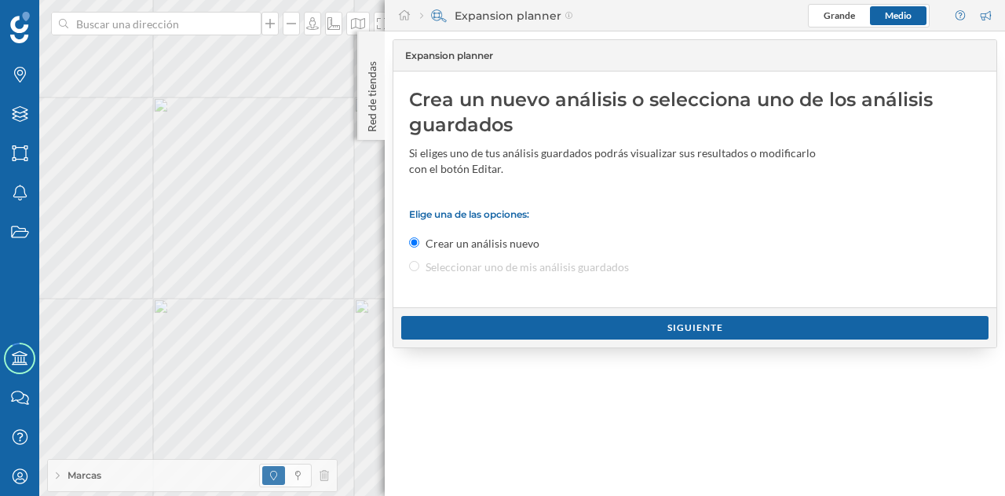
click at [427, 280] on div "Marcas Capas Áreas Notificaciones Estados Academy Contacta con nosotros Centro …" at bounding box center [502, 248] width 1005 height 496
click at [368, 114] on p "Red de tiendas" at bounding box center [372, 93] width 16 height 77
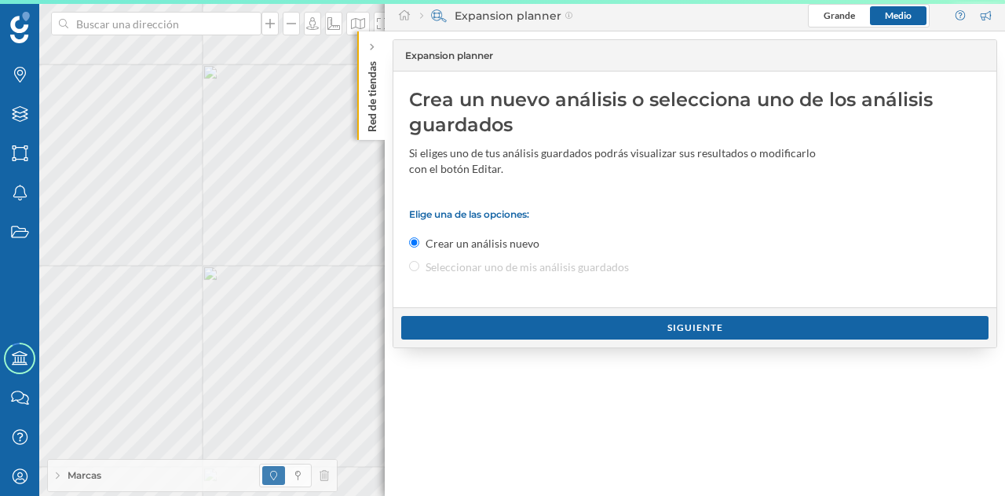
click at [372, 120] on p "Red de tiendas" at bounding box center [372, 93] width 16 height 77
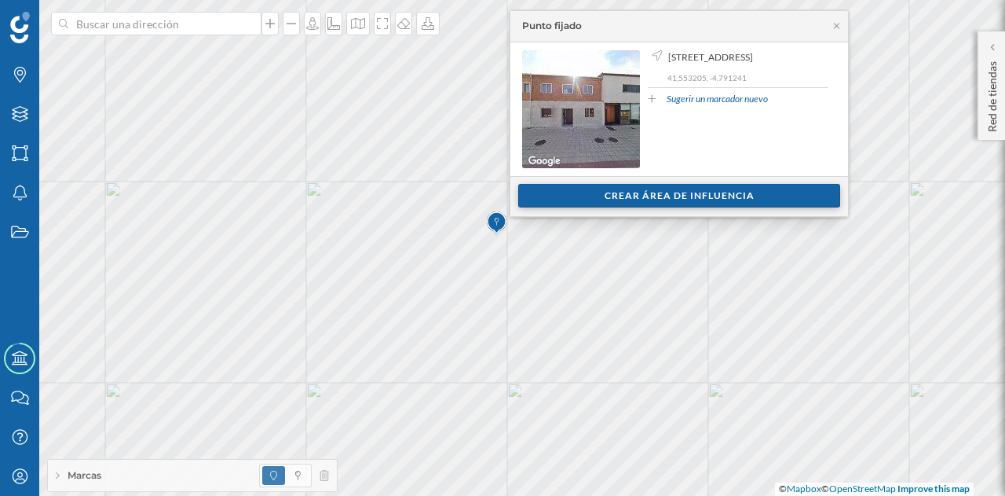
click at [559, 192] on div "Crear área de influencia" at bounding box center [679, 196] width 322 height 24
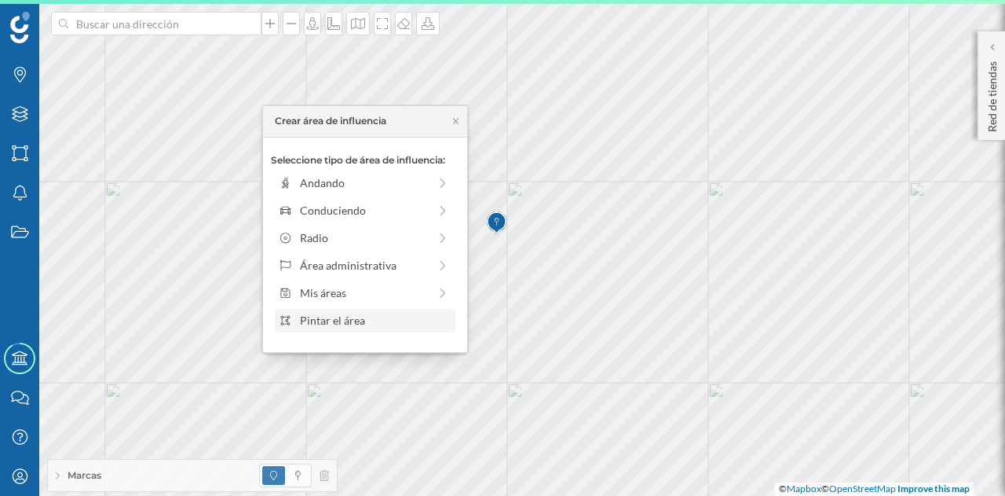
click at [373, 320] on div "Pintar el área" at bounding box center [375, 320] width 150 height 16
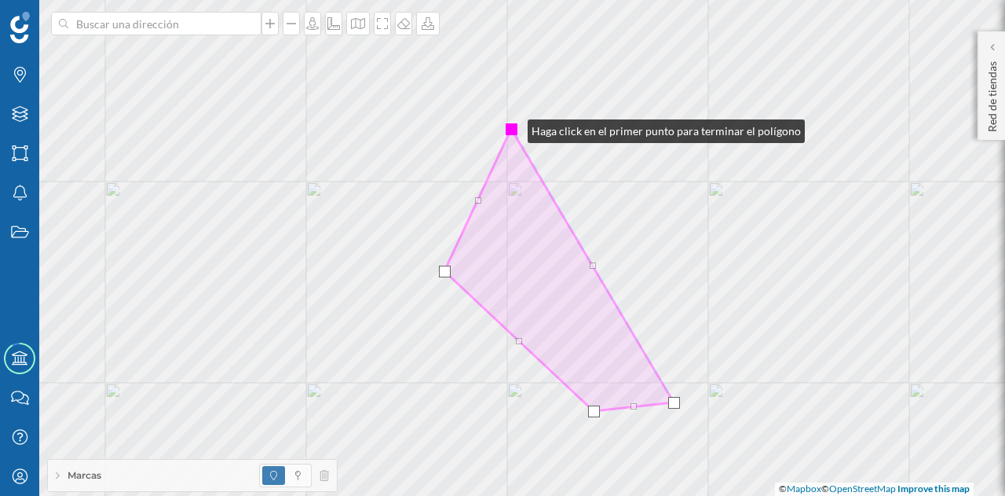
click at [512, 127] on div at bounding box center [512, 129] width 12 height 12
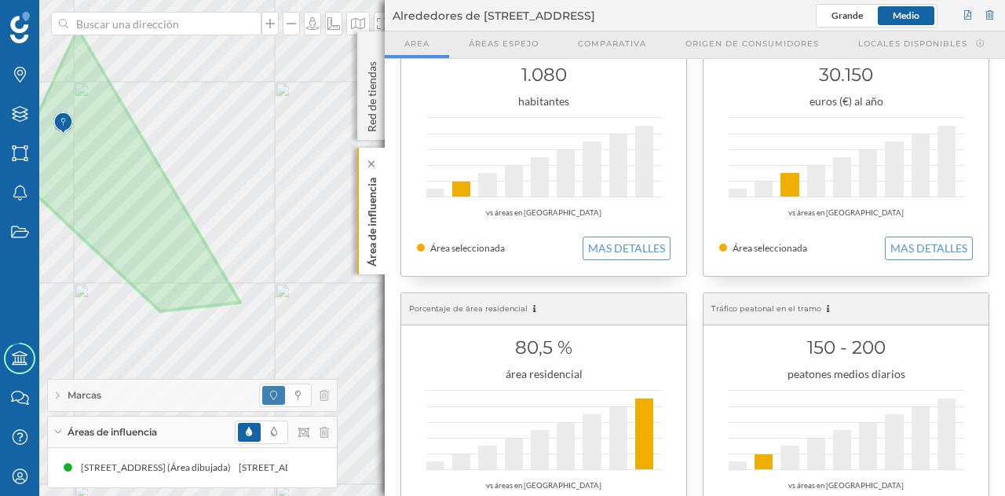
scroll to position [79, 0]
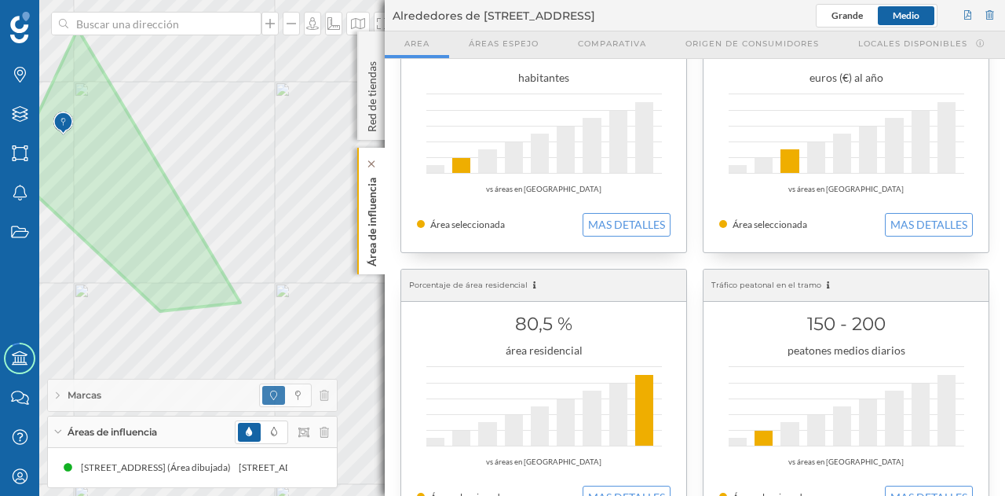
click at [379, 241] on p "Área de influencia" at bounding box center [372, 218] width 16 height 95
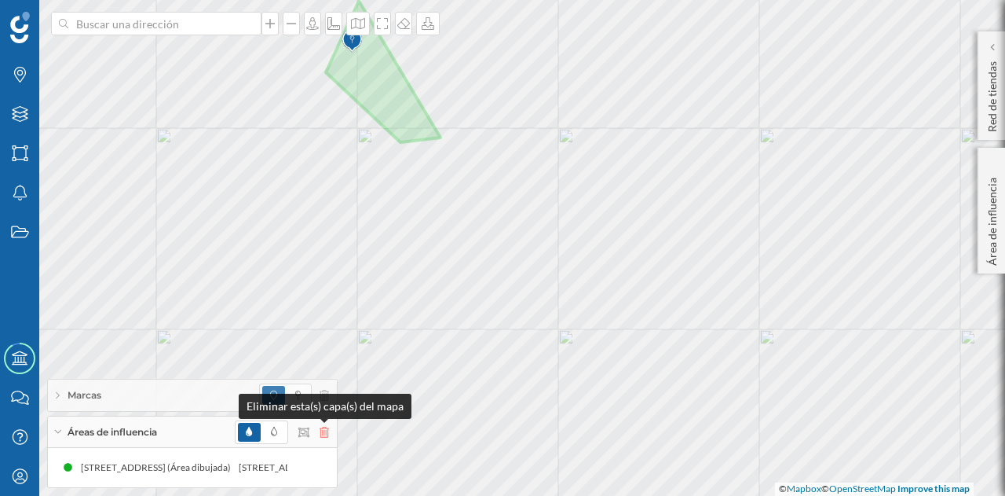
click at [322, 433] on icon at bounding box center [324, 432] width 9 height 11
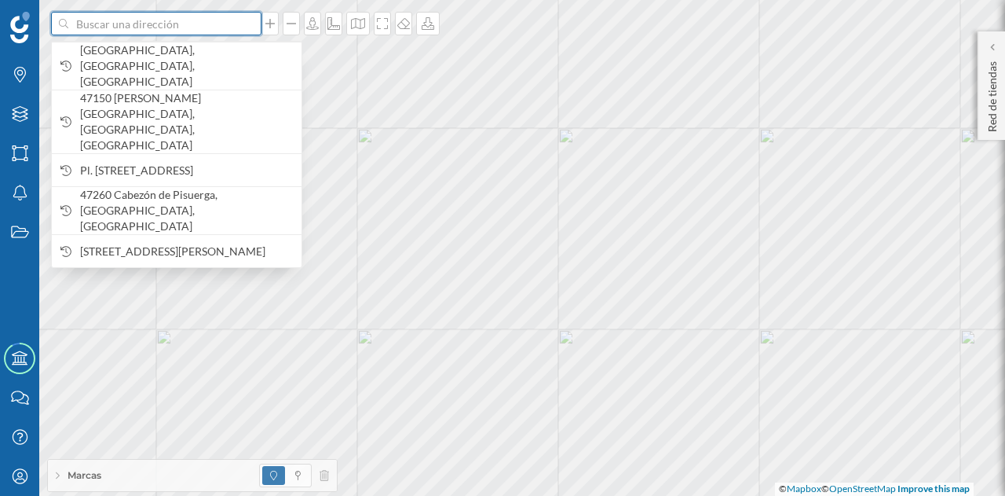
click at [179, 20] on input at bounding box center [156, 24] width 176 height 24
paste input "Pl. [STREET_ADDRESS][PERSON_NAME]"
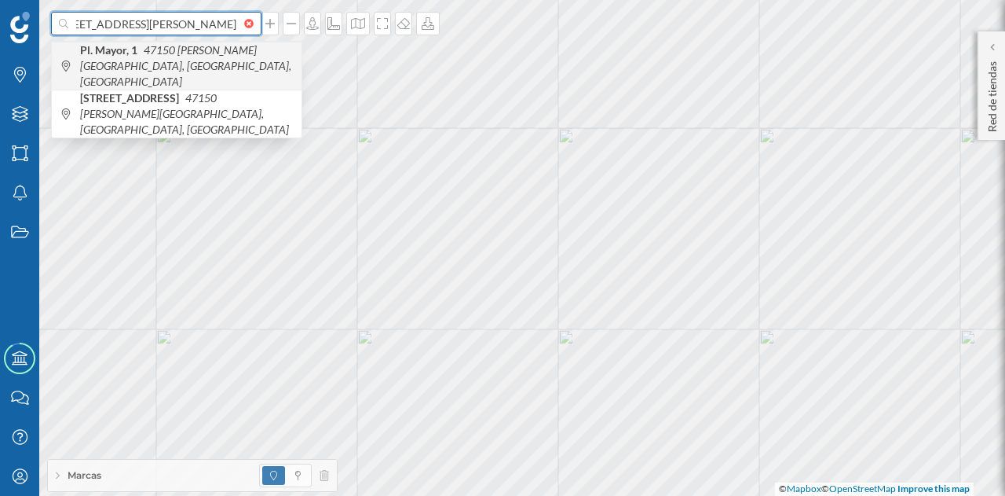
type input "Pl. [STREET_ADDRESS][PERSON_NAME]"
click at [221, 58] on span "Pl. [STREET_ADDRESS][PERSON_NAME]" at bounding box center [187, 65] width 214 height 47
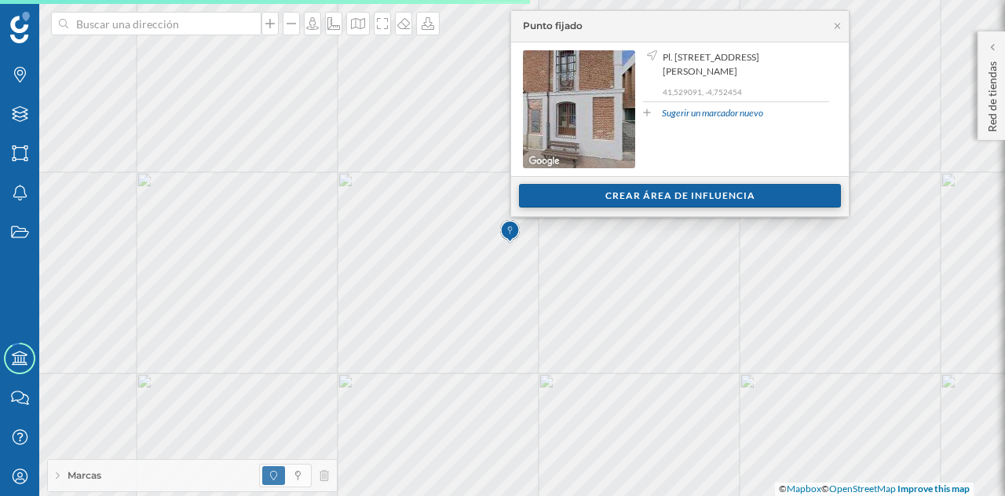
click at [557, 192] on div "Crear área de influencia" at bounding box center [680, 196] width 322 height 24
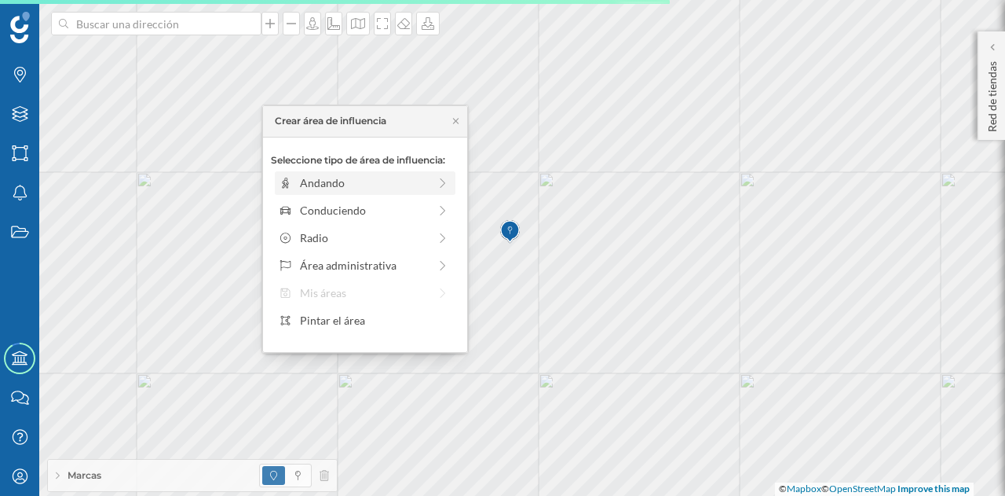
click at [350, 180] on div "Andando" at bounding box center [364, 182] width 128 height 16
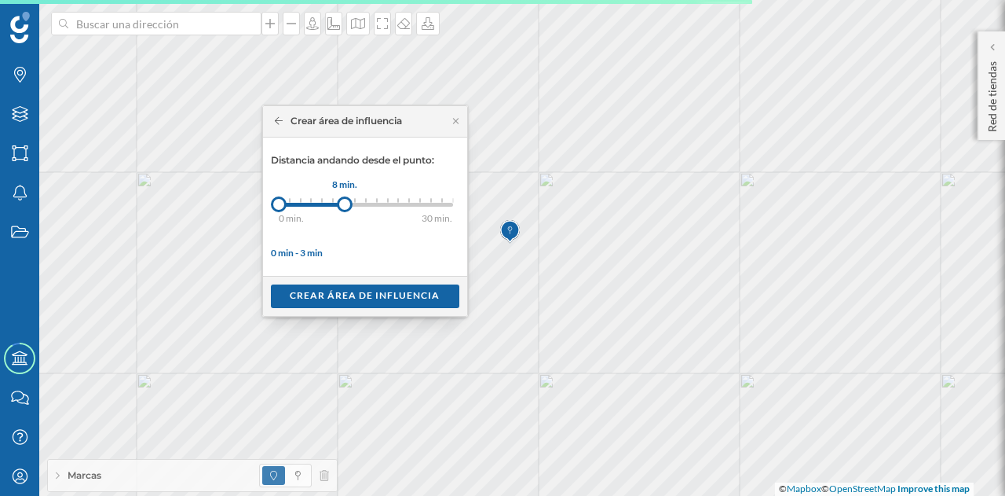
drag, startPoint x: 290, startPoint y: 203, endPoint x: 345, endPoint y: 205, distance: 55.0
click at [345, 205] on div at bounding box center [345, 204] width 16 height 16
click at [339, 290] on div "Crear área de influencia" at bounding box center [365, 296] width 189 height 24
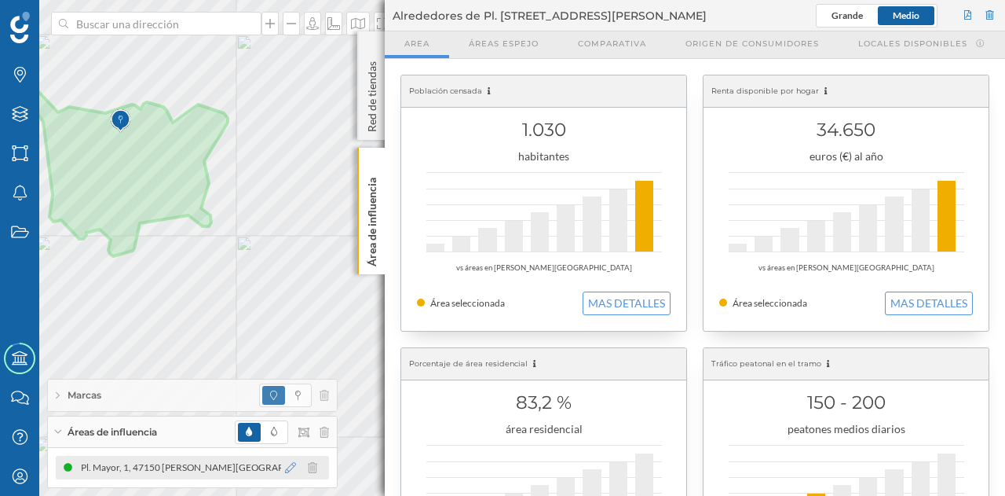
click at [291, 467] on icon at bounding box center [290, 467] width 11 height 11
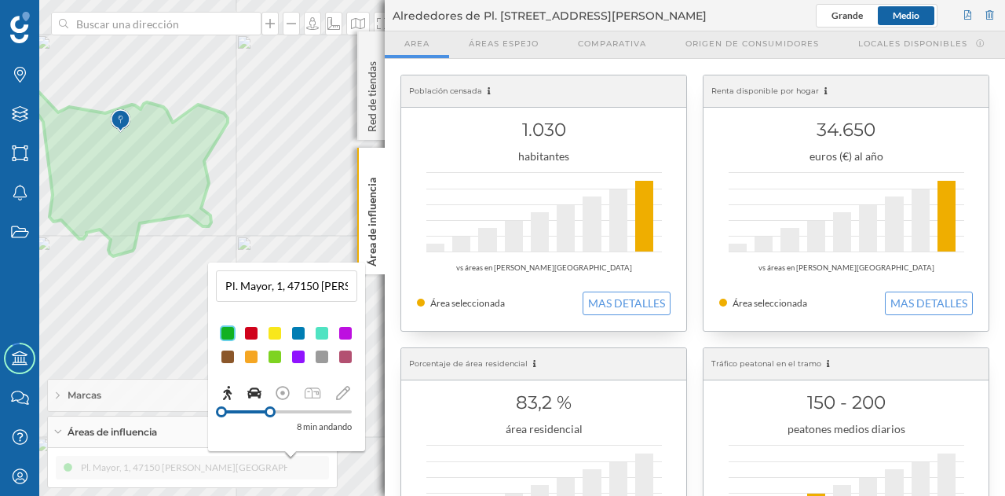
click at [256, 390] on icon at bounding box center [254, 393] width 14 height 14
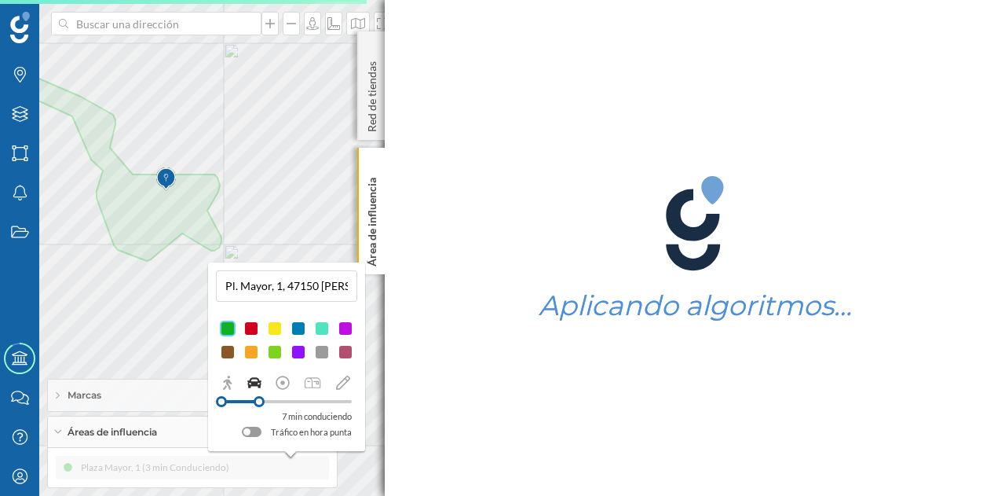
drag, startPoint x: 234, startPoint y: 403, endPoint x: 259, endPoint y: 402, distance: 25.1
click at [259, 402] on div at bounding box center [259, 401] width 11 height 11
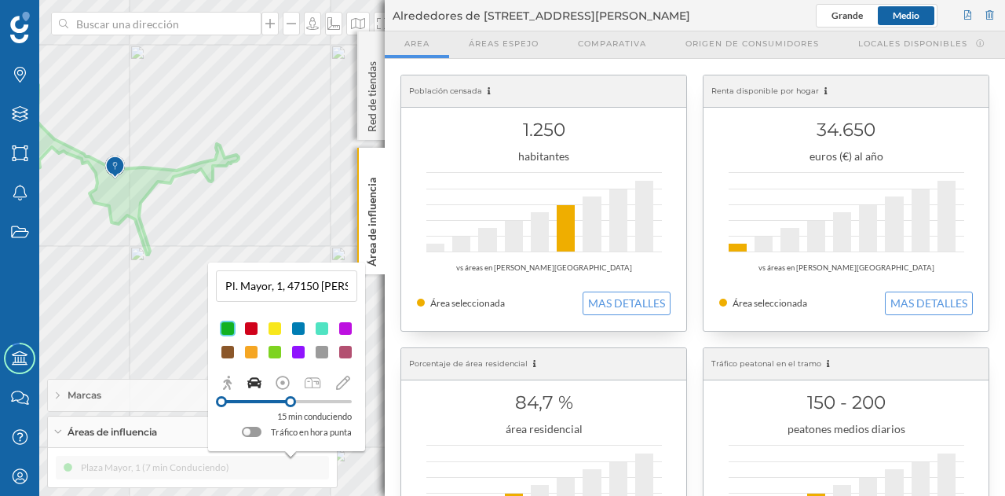
drag, startPoint x: 254, startPoint y: 398, endPoint x: 291, endPoint y: 414, distance: 40.1
click at [291, 414] on div "15 min conduciendo Tráfico en hora punta" at bounding box center [287, 417] width 130 height 46
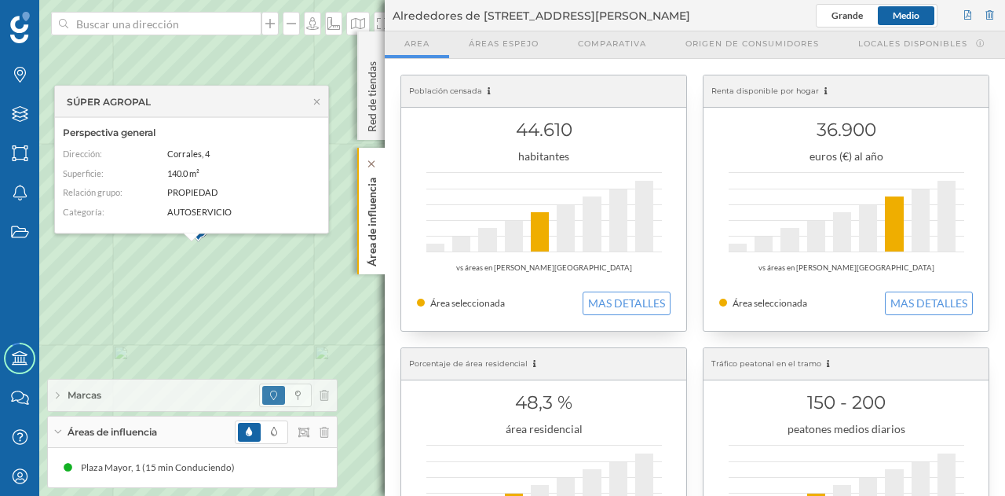
click at [372, 225] on p "Área de influencia" at bounding box center [372, 218] width 16 height 95
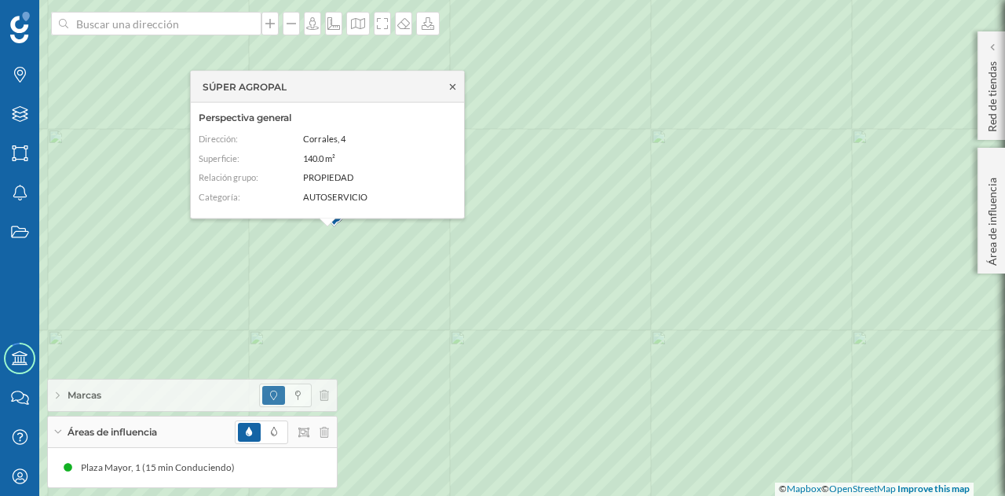
click at [456, 86] on icon at bounding box center [453, 86] width 12 height 9
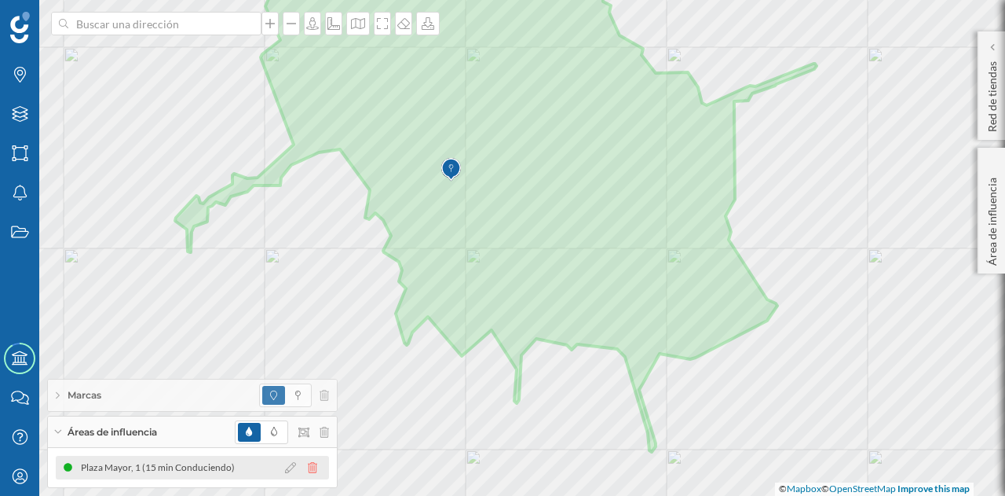
click at [314, 467] on icon at bounding box center [312, 467] width 9 height 11
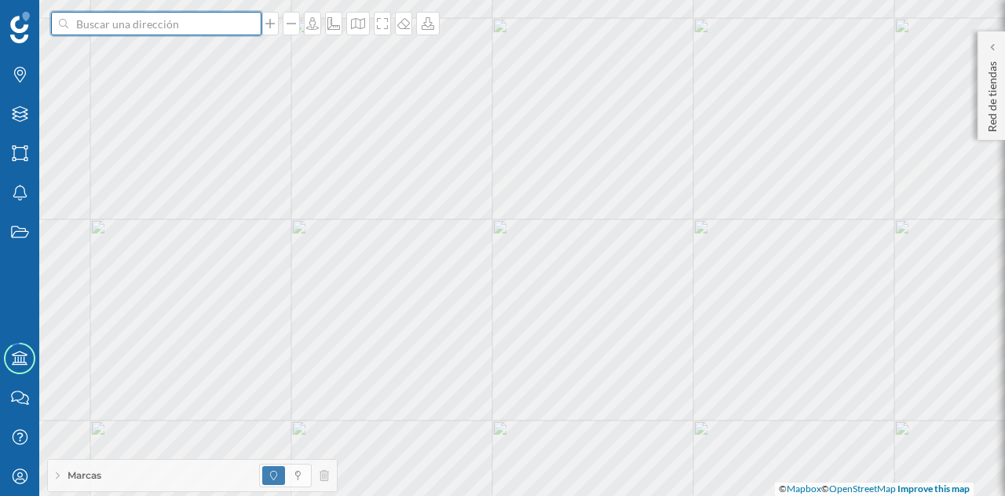
click at [188, 20] on input at bounding box center [156, 24] width 176 height 24
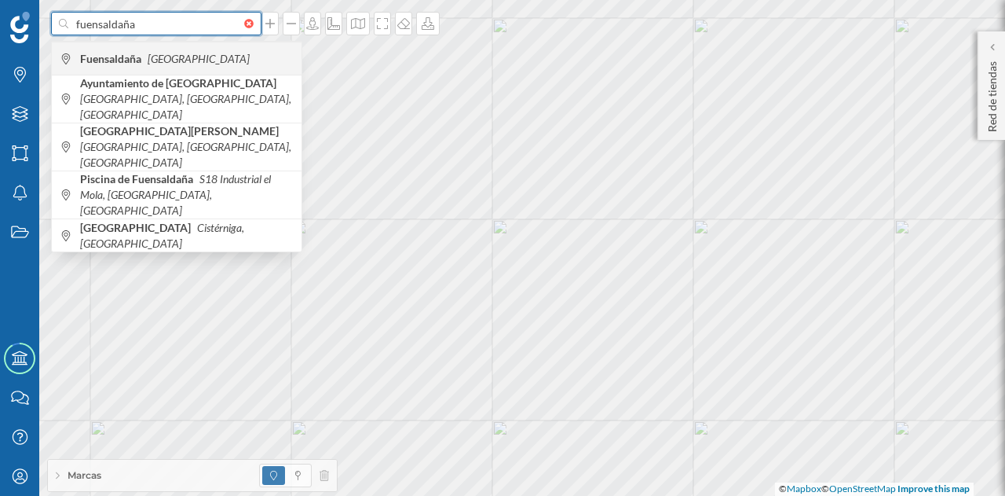
type input "fuensaldaña"
click at [165, 60] on icon "[GEOGRAPHIC_DATA]" at bounding box center [199, 58] width 102 height 13
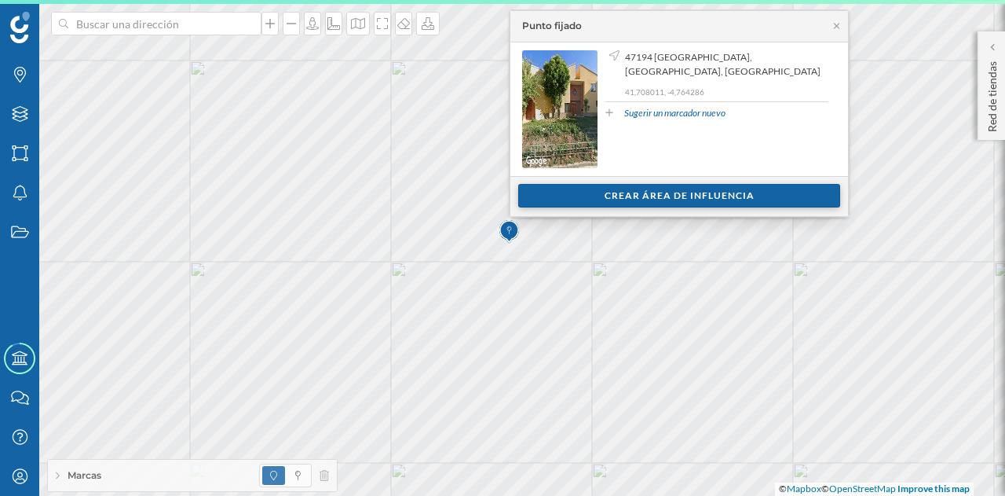
click at [580, 197] on div "Crear área de influencia" at bounding box center [679, 196] width 322 height 24
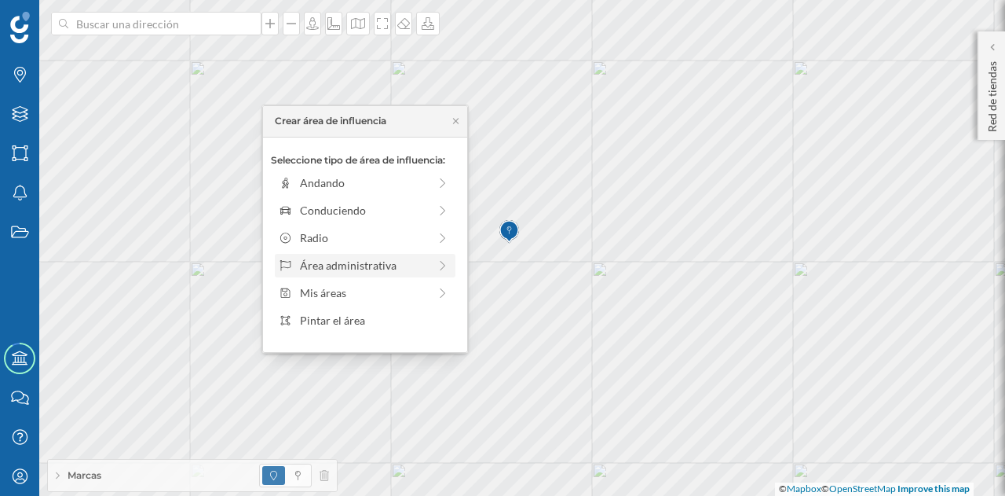
click at [381, 264] on div "Área administrativa" at bounding box center [364, 265] width 128 height 16
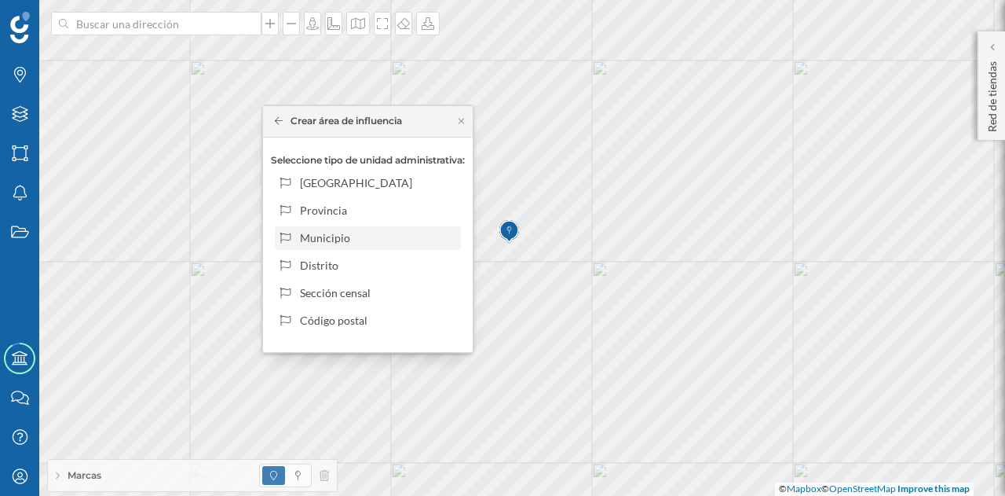
click at [346, 238] on div "Municipio" at bounding box center [377, 237] width 155 height 16
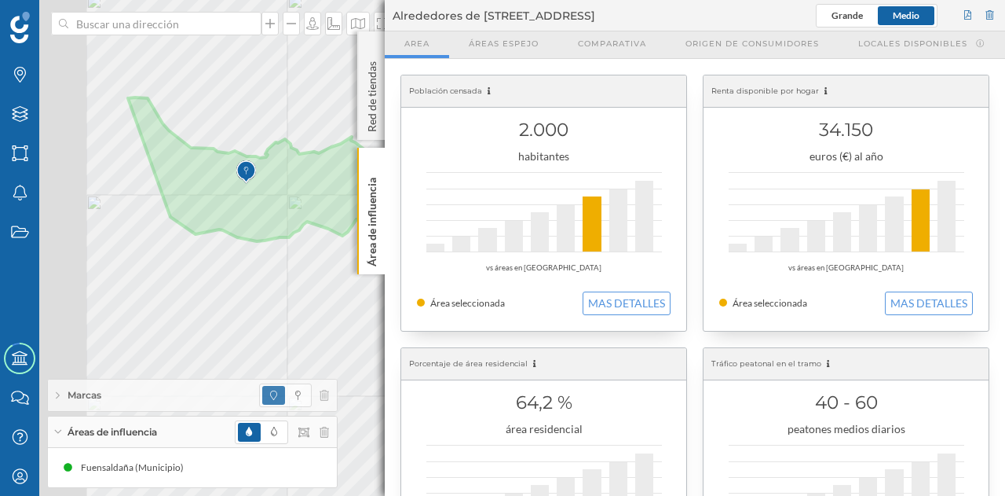
click at [390, 166] on div "Marcas Capas Áreas Notificaciones Estados Academy Contacta con nosotros Centro …" at bounding box center [502, 248] width 1005 height 496
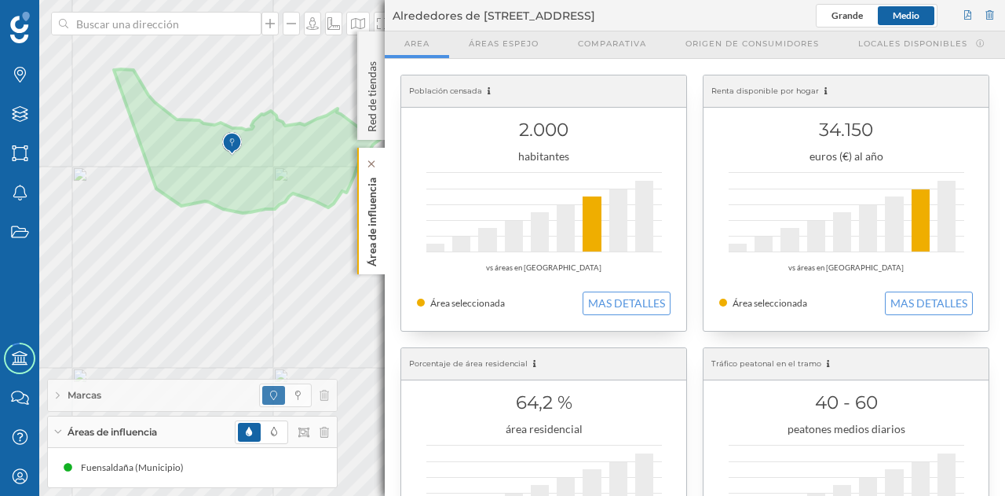
click at [384, 228] on div "Área de influencia" at bounding box center [370, 211] width 27 height 126
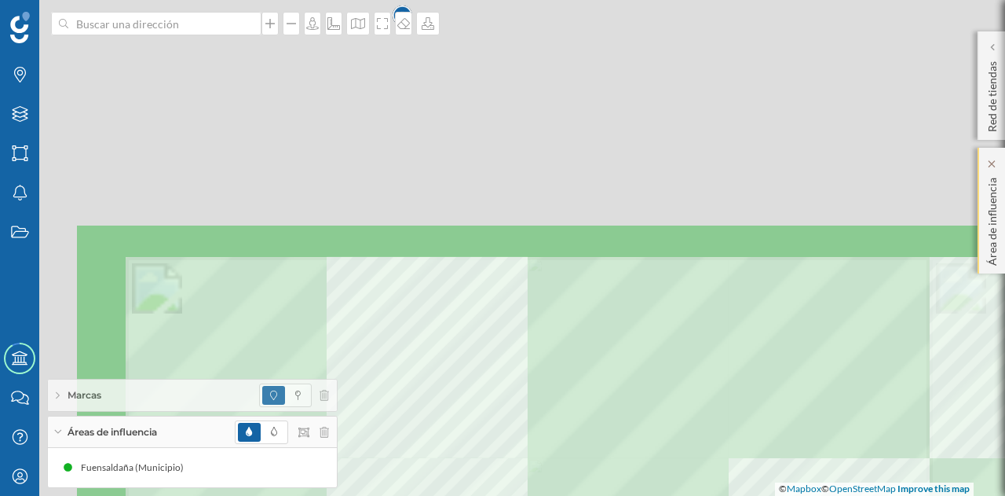
click at [336, 234] on div at bounding box center [336, 234] width 0 height 0
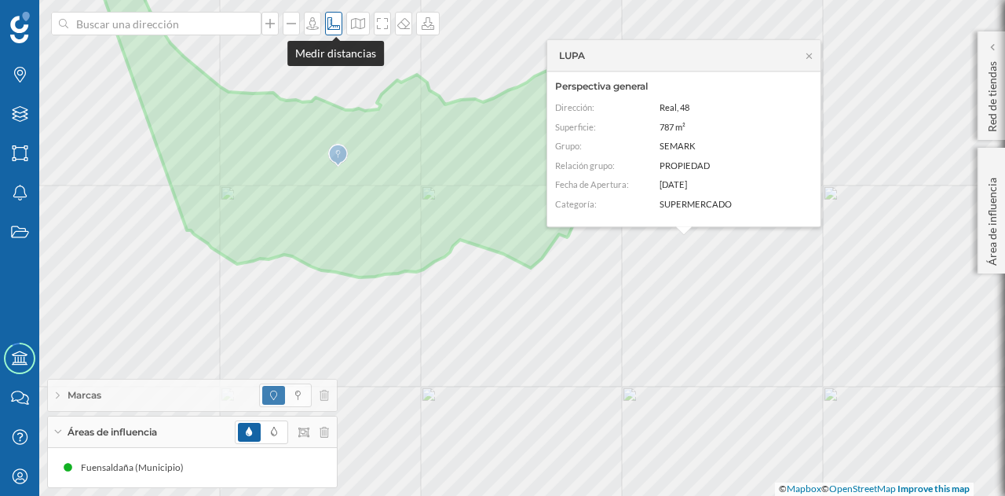
click at [335, 26] on icon at bounding box center [334, 23] width 13 height 13
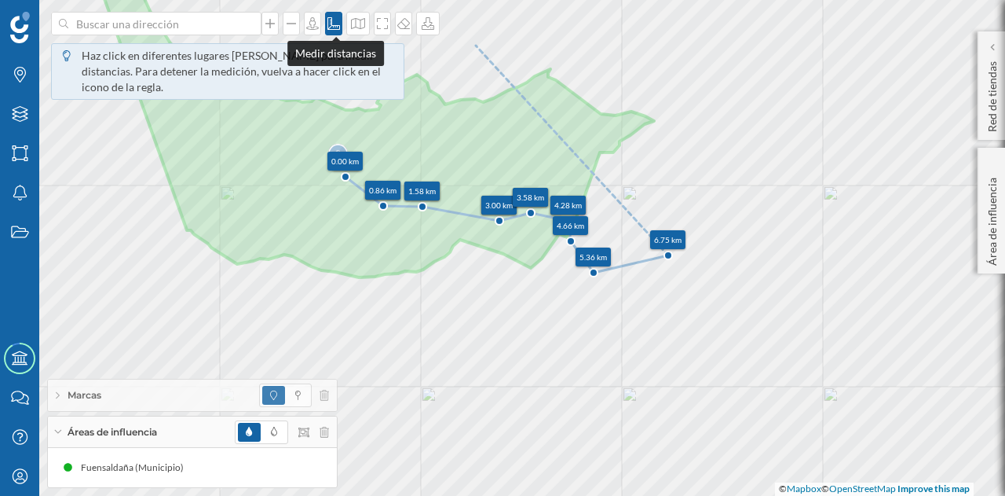
click at [334, 31] on div at bounding box center [333, 24] width 17 height 24
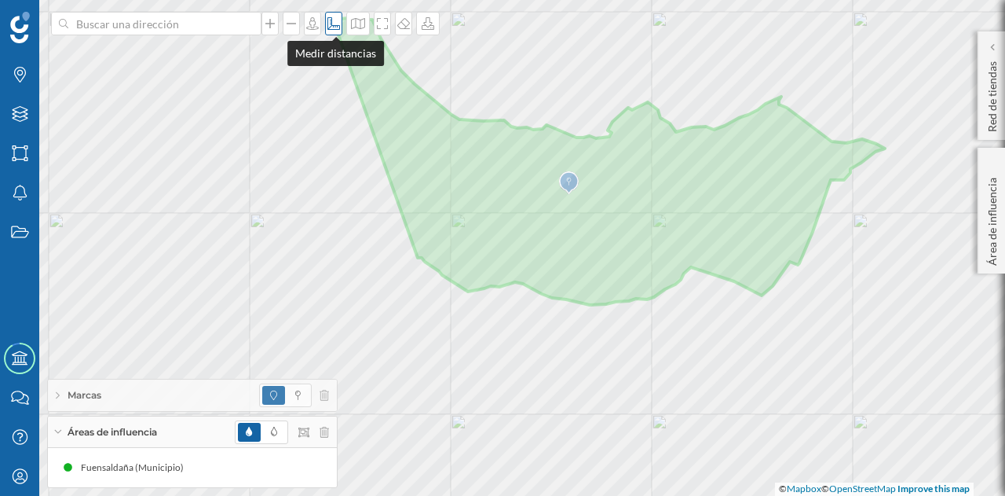
click at [331, 18] on icon at bounding box center [334, 23] width 16 height 13
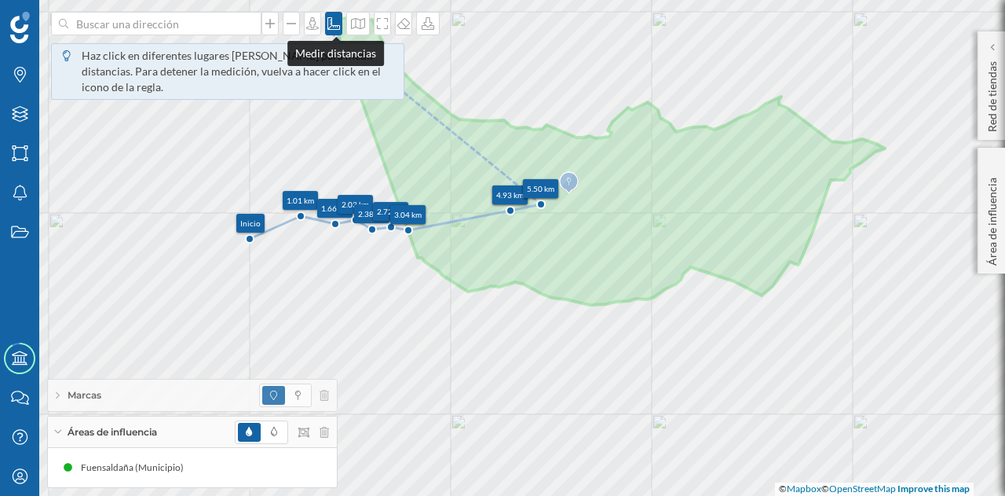
click at [334, 18] on icon at bounding box center [334, 23] width 16 height 13
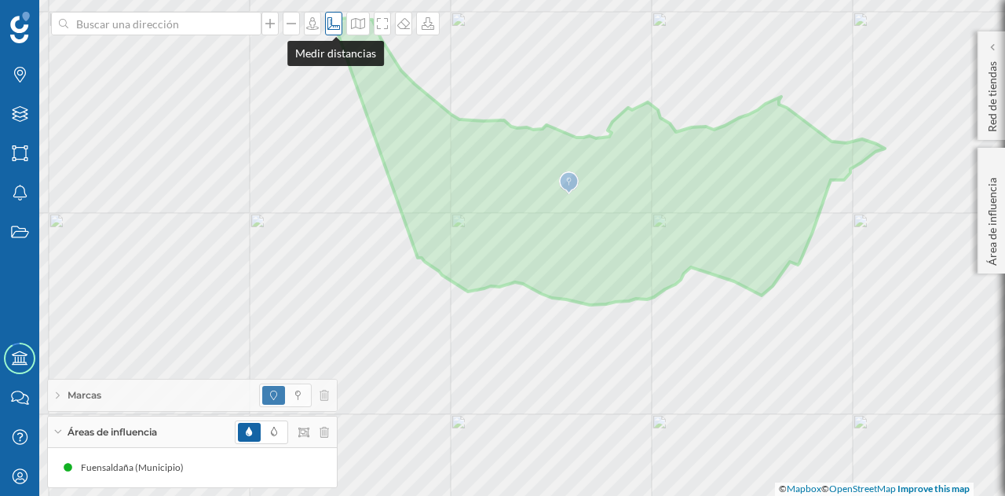
click at [333, 23] on icon at bounding box center [334, 23] width 13 height 13
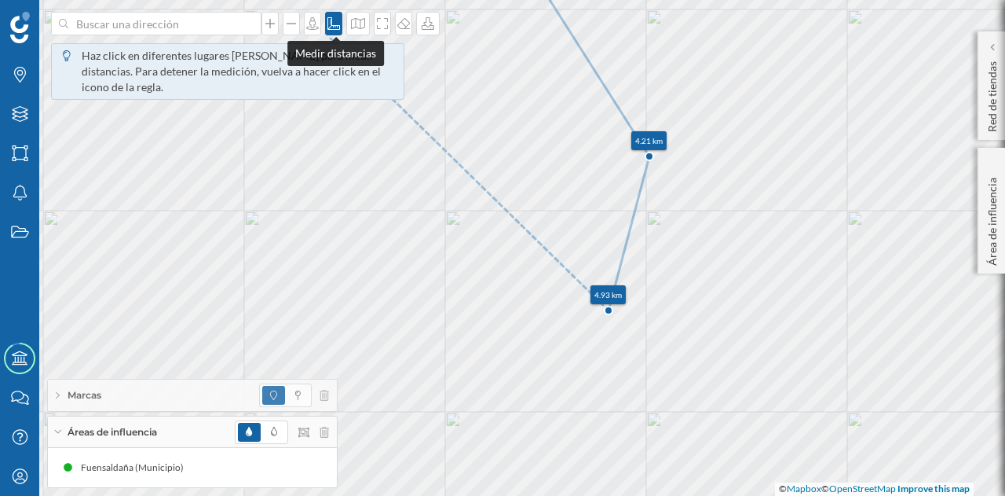
click at [333, 24] on icon at bounding box center [334, 23] width 13 height 13
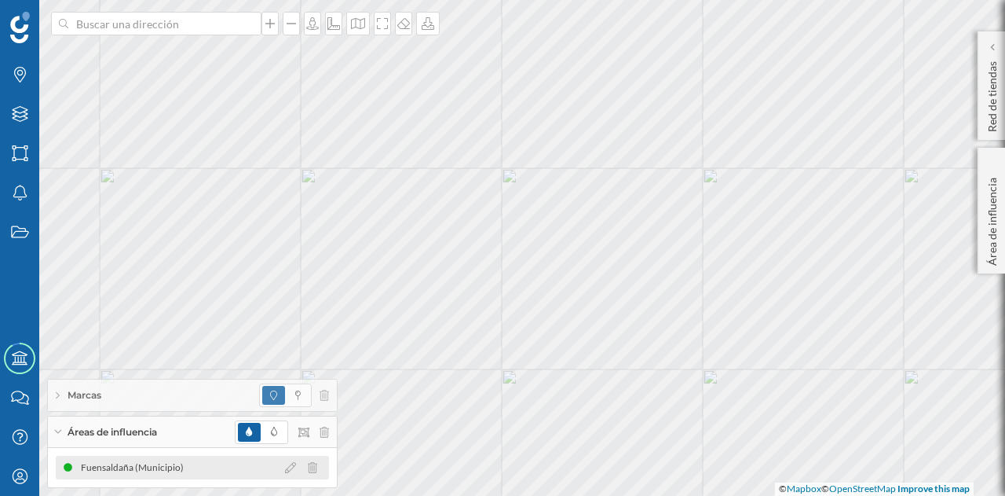
click at [189, 471] on div "Fuensaldaña (Municipio)" at bounding box center [130, 468] width 140 height 16
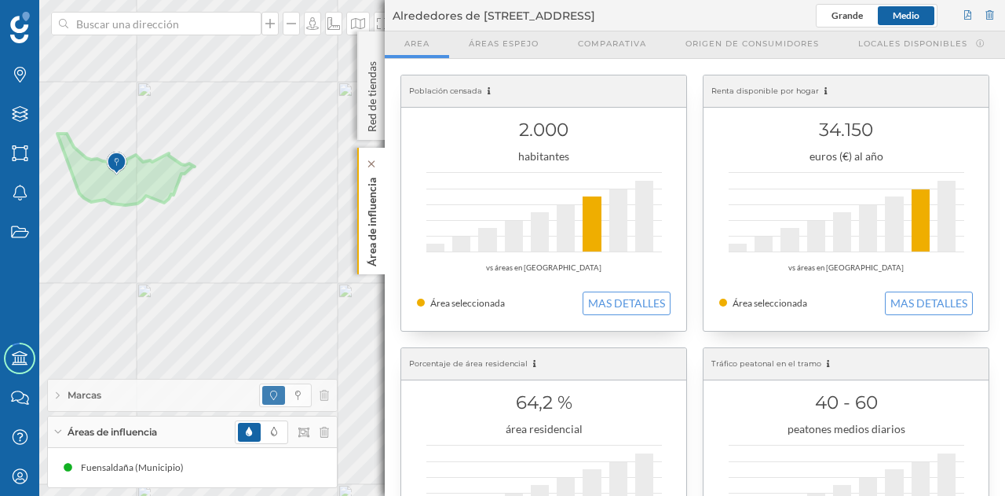
click at [364, 225] on p "Área de influencia" at bounding box center [372, 218] width 16 height 95
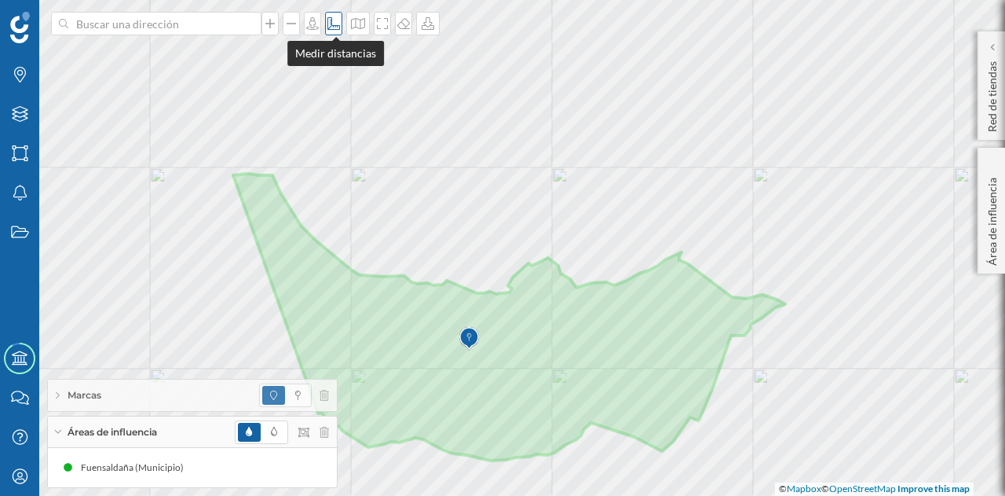
click at [333, 25] on icon at bounding box center [334, 23] width 13 height 13
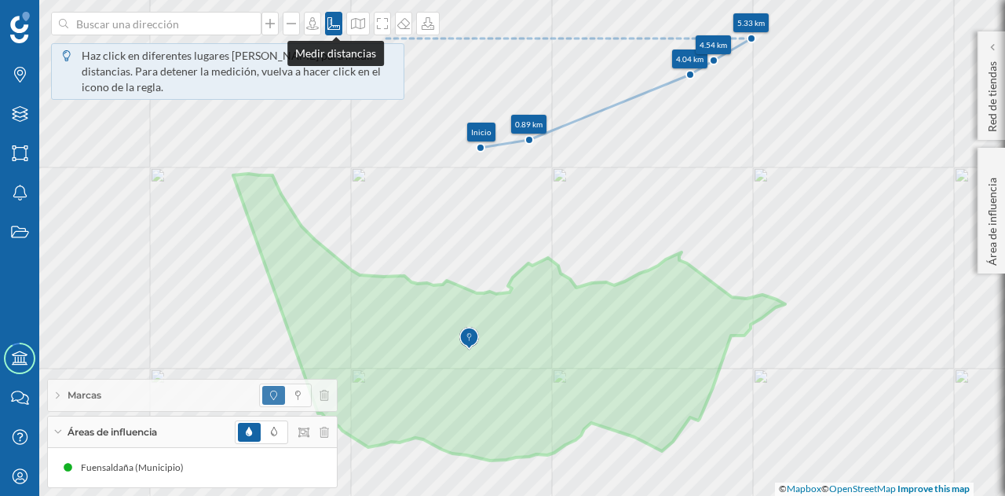
click at [335, 17] on icon at bounding box center [334, 23] width 16 height 13
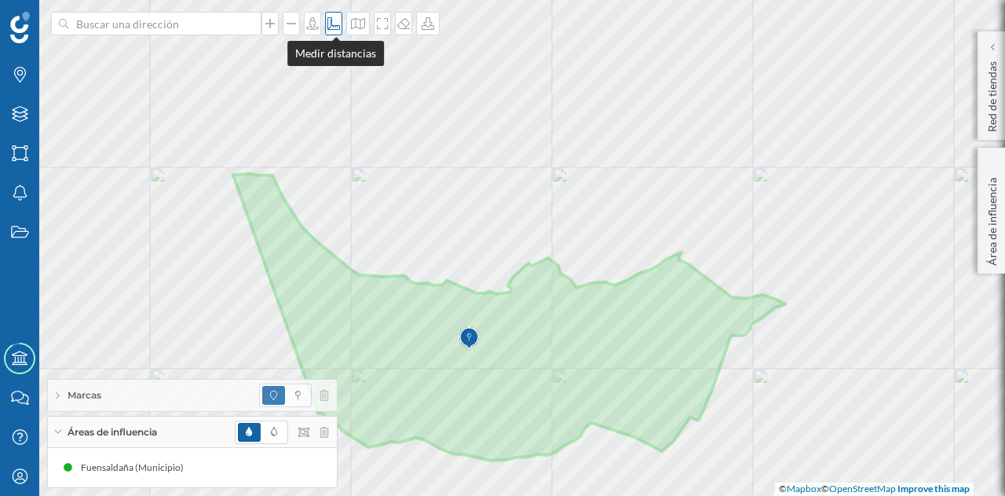
click at [340, 27] on icon at bounding box center [334, 23] width 13 height 13
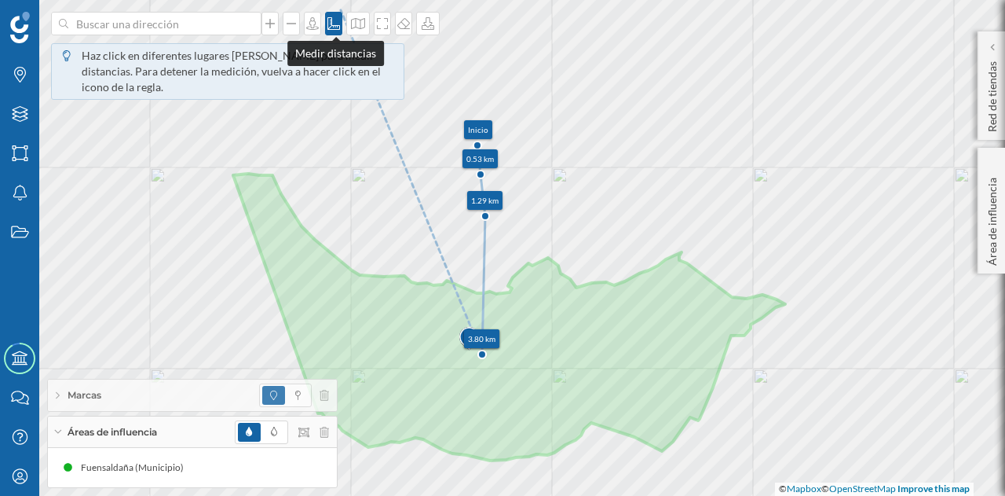
click at [333, 25] on icon at bounding box center [334, 23] width 13 height 13
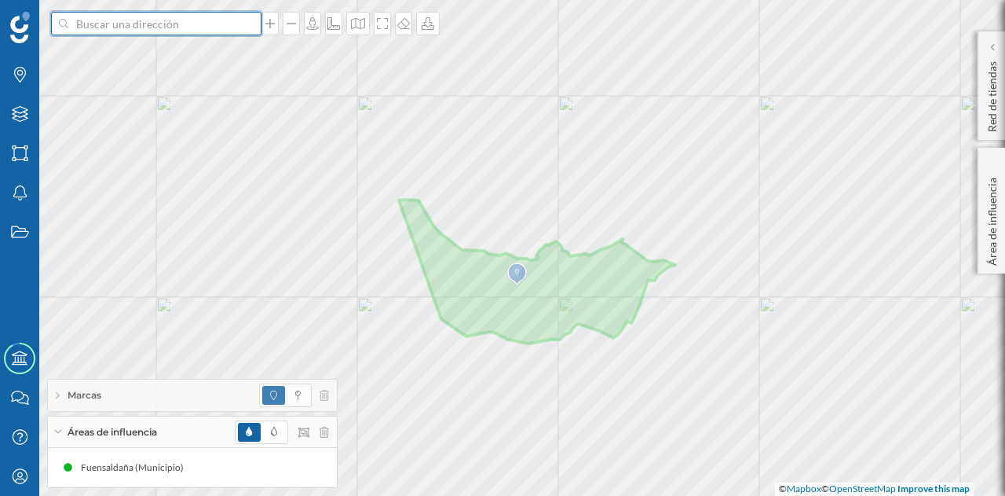
click at [149, 25] on input at bounding box center [156, 24] width 176 height 24
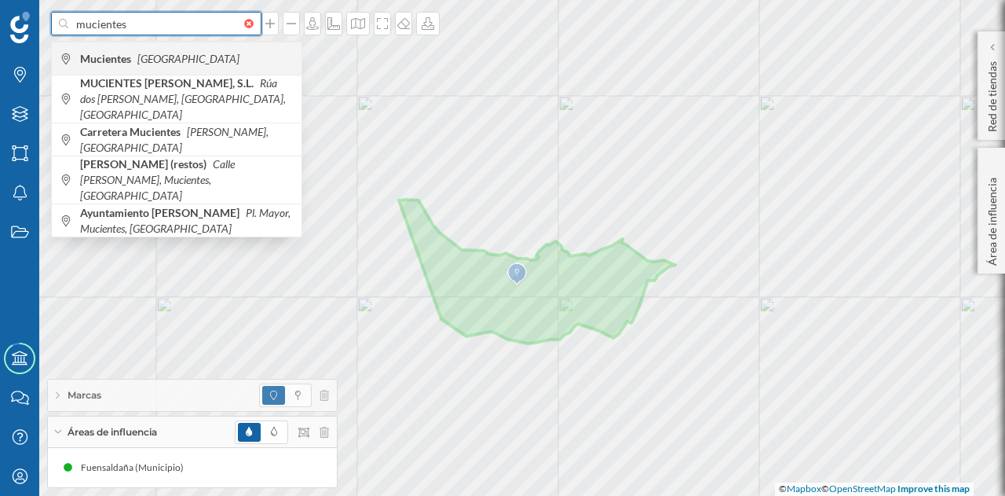
type input "mucientes"
click at [197, 59] on span "Mucientes España" at bounding box center [187, 59] width 214 height 16
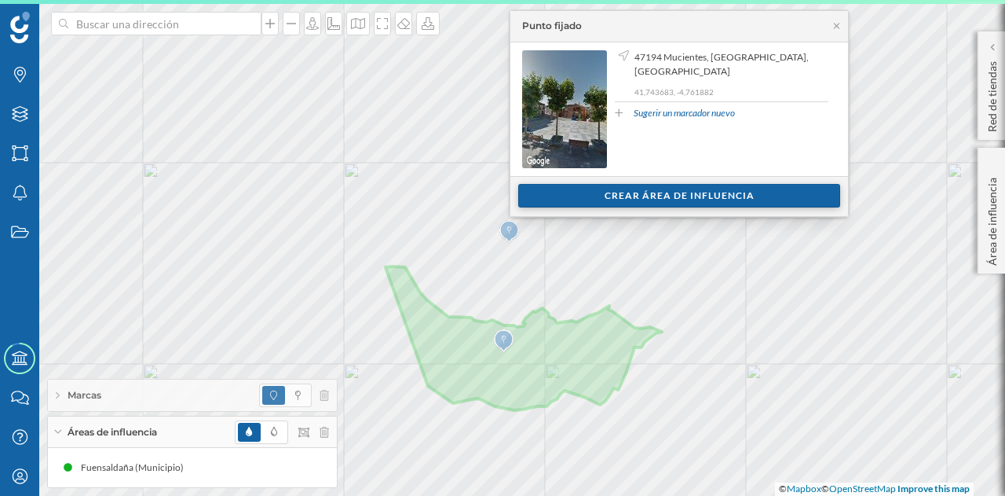
click at [534, 204] on div "Crear área de influencia" at bounding box center [679, 196] width 322 height 24
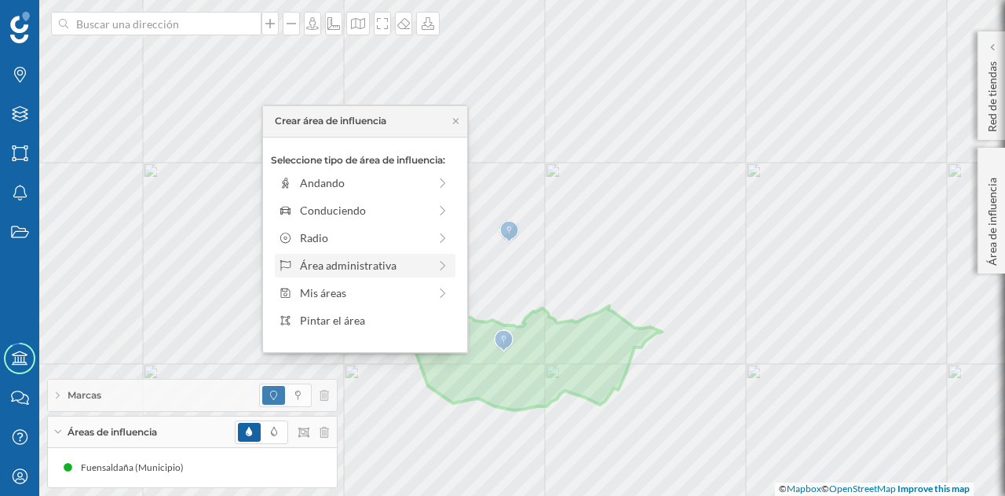
click at [338, 263] on div "Área administrativa" at bounding box center [364, 265] width 128 height 16
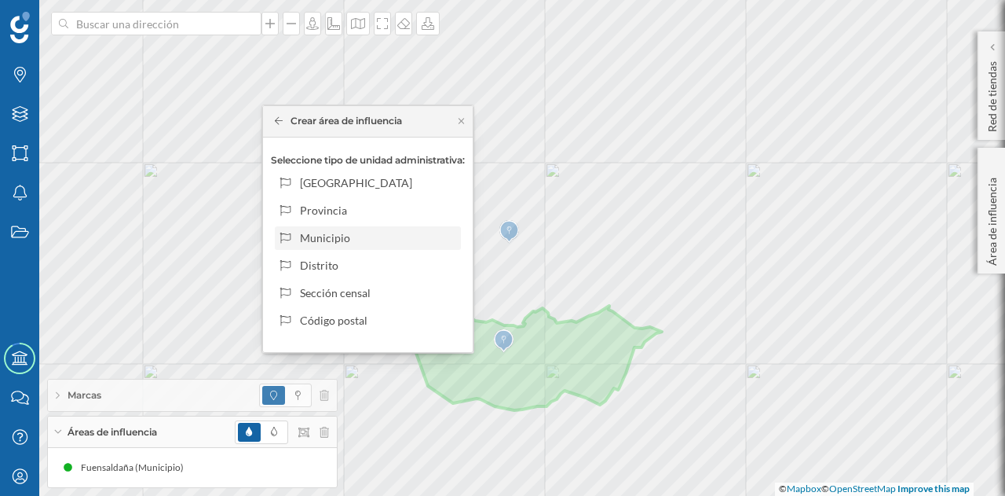
click at [358, 230] on div "Municipio" at bounding box center [377, 237] width 155 height 16
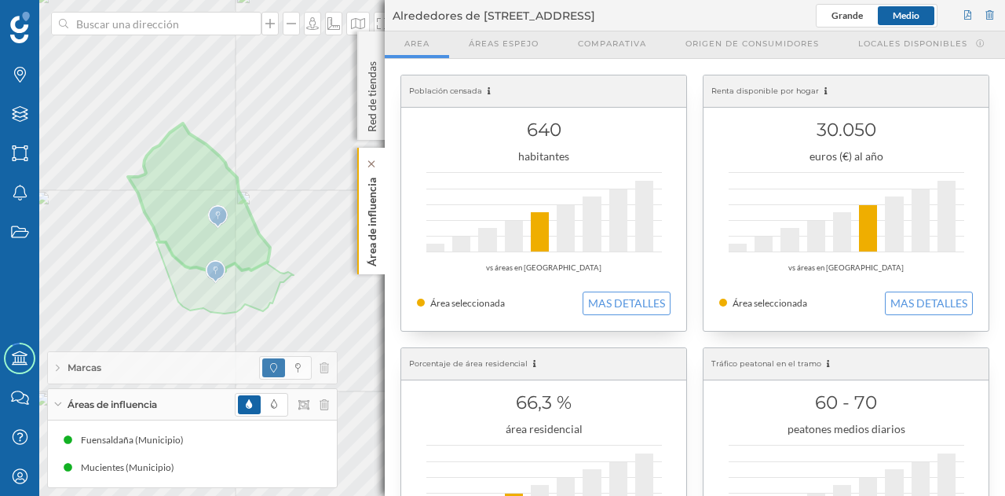
click at [372, 212] on p "Área de influencia" at bounding box center [372, 218] width 16 height 95
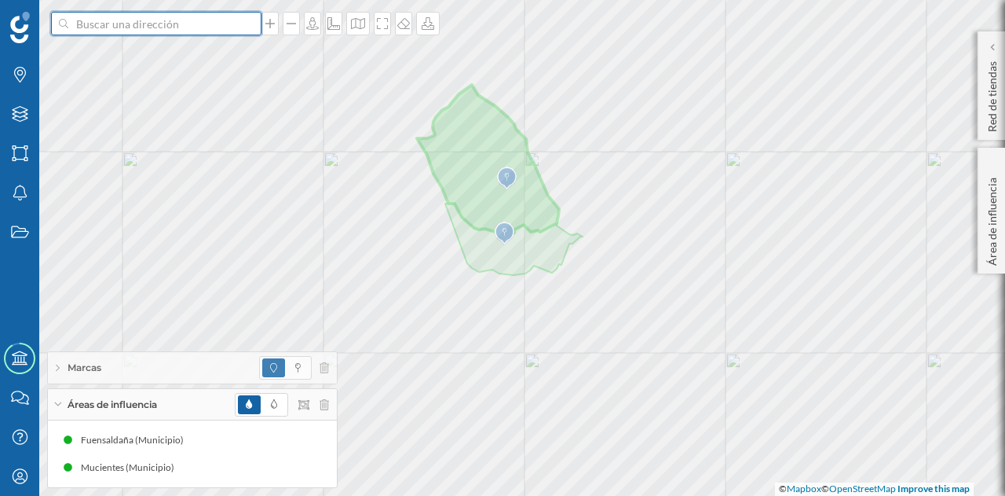
click at [156, 26] on input at bounding box center [156, 24] width 176 height 24
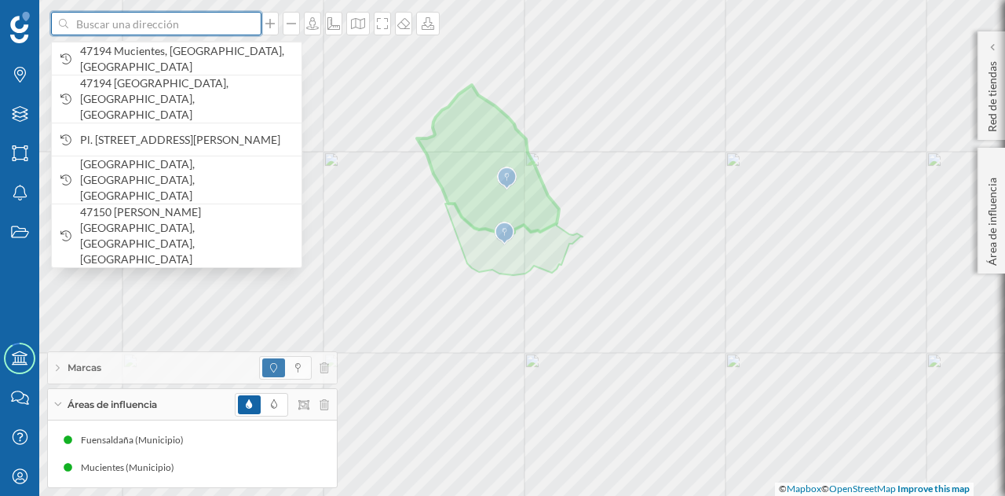
paste input "C. del Agua, 20, 47194 Fuensaldaña, Valladolid"
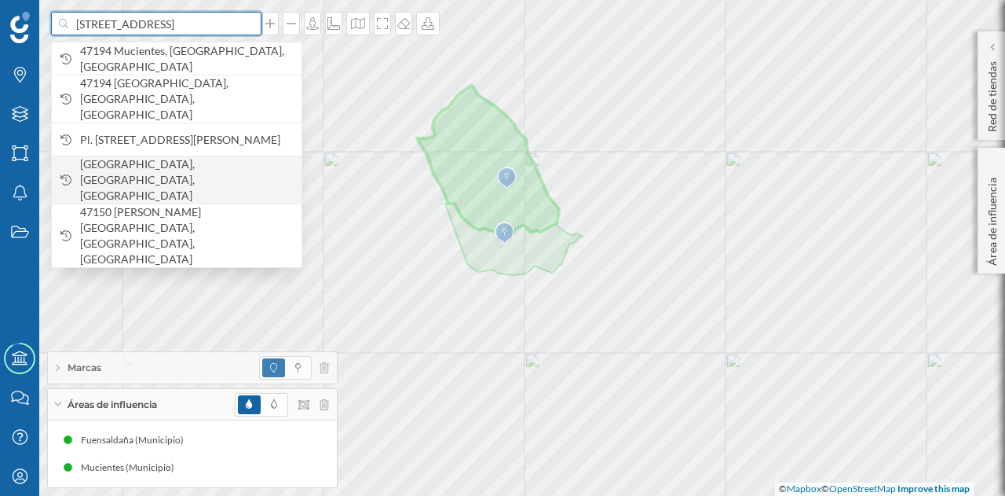
scroll to position [0, 58]
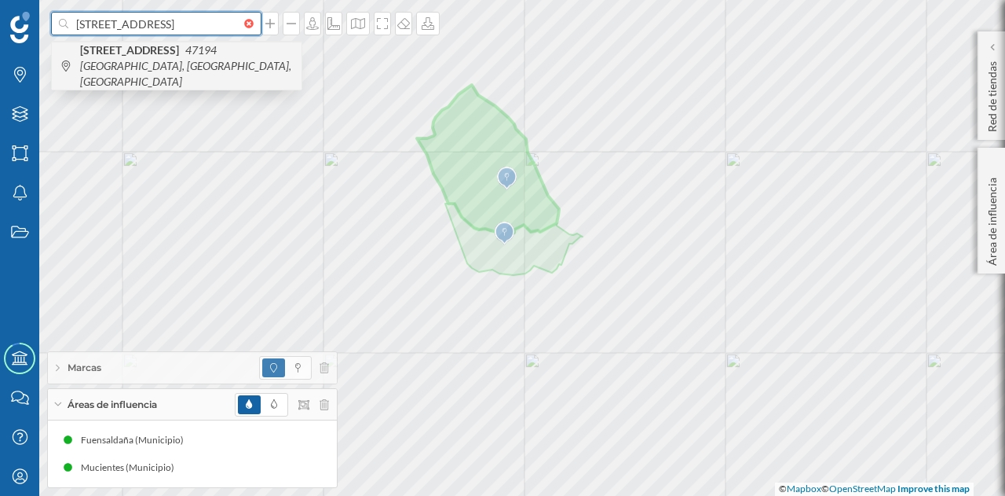
type input "C. del Agua, 20, 47194 Fuensaldaña, Valladolid"
click at [191, 64] on span "C. del Agua, 20 47194 Fuensaldaña, Valladolid, España" at bounding box center [187, 65] width 214 height 47
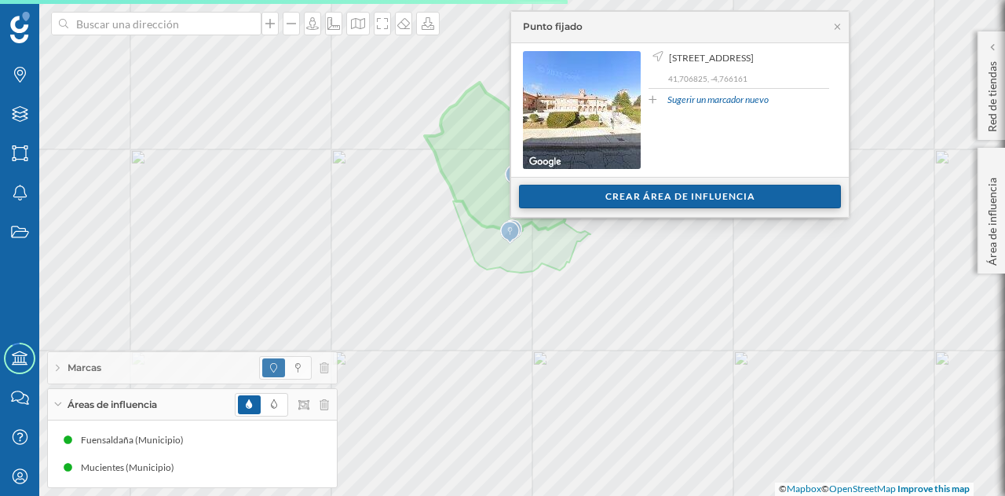
click at [647, 197] on div "Crear área de influencia" at bounding box center [680, 197] width 322 height 24
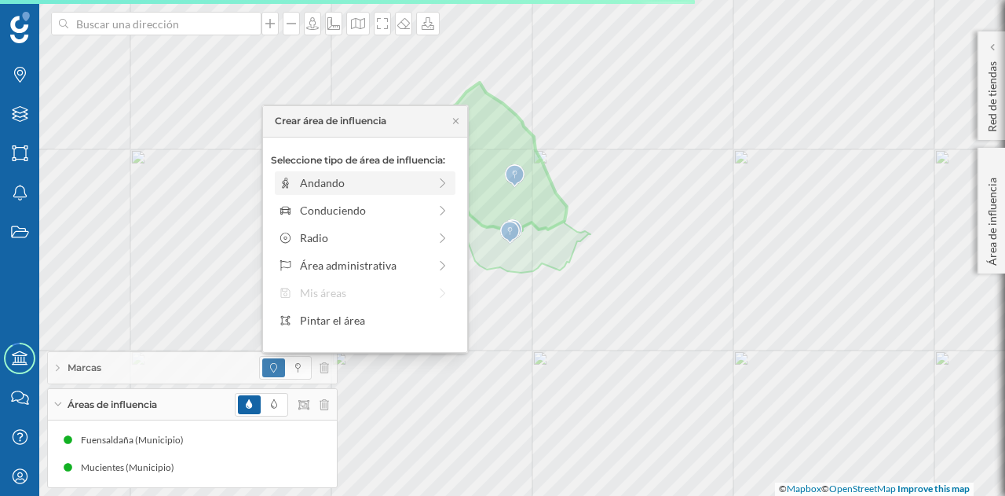
click at [360, 181] on div "Andando" at bounding box center [364, 182] width 128 height 16
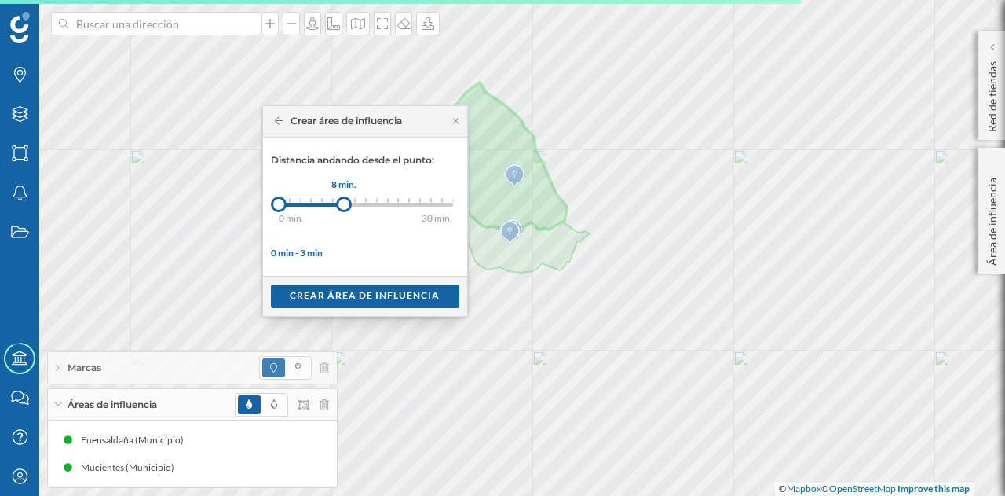
drag, startPoint x: 291, startPoint y: 204, endPoint x: 343, endPoint y: 202, distance: 52.7
click at [343, 202] on div at bounding box center [344, 204] width 16 height 16
click at [356, 292] on div "Crear área de influencia" at bounding box center [365, 296] width 189 height 24
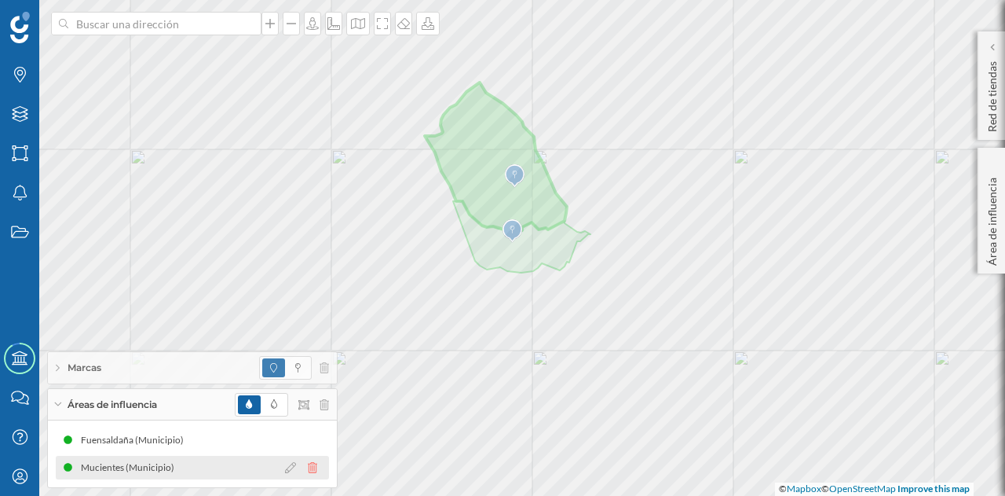
click at [316, 467] on icon at bounding box center [312, 467] width 9 height 11
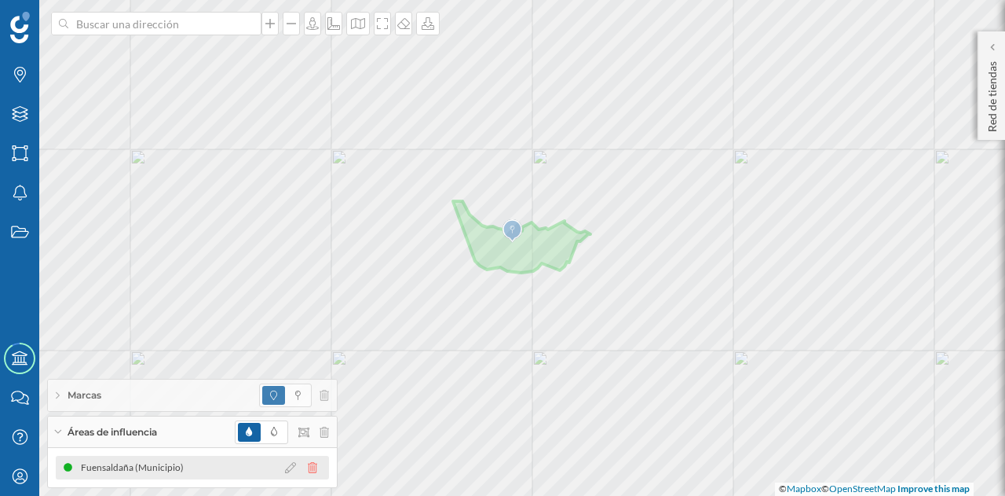
click at [310, 469] on icon at bounding box center [312, 467] width 9 height 11
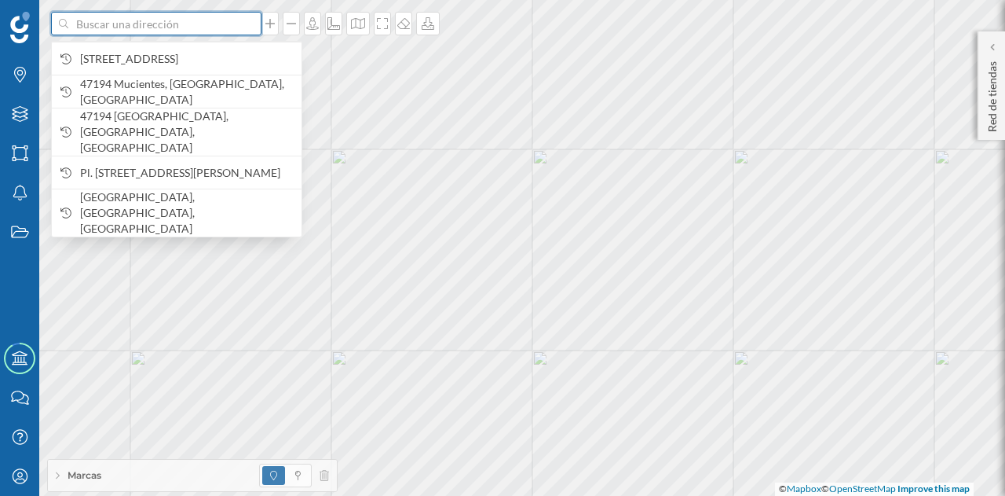
click at [222, 24] on input at bounding box center [156, 24] width 176 height 24
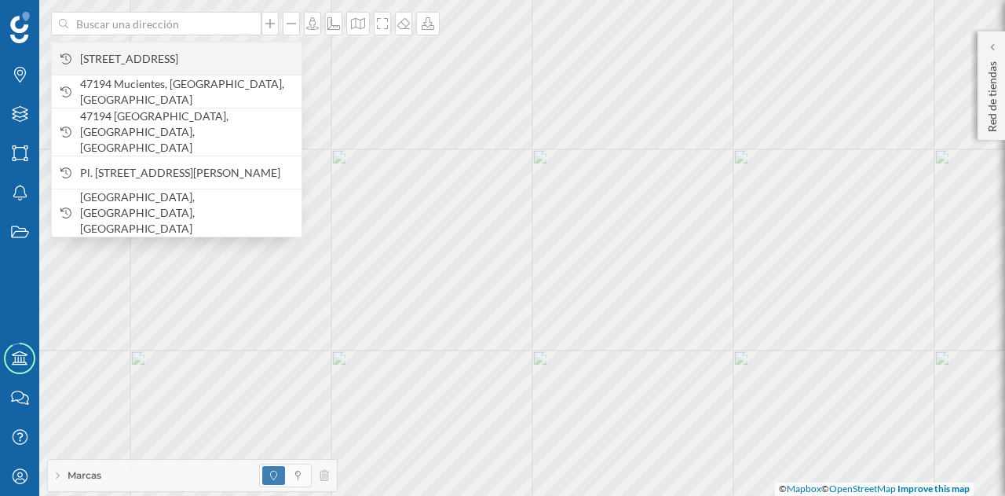
click at [163, 57] on span "C. del Agua, 20, 47194 Fuensaldaña, Valladolid, España" at bounding box center [187, 59] width 214 height 16
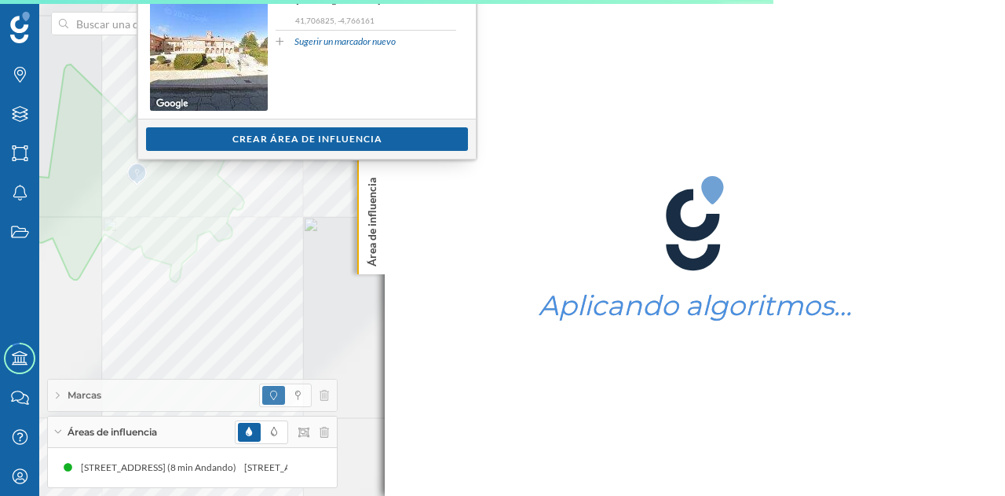
click at [388, 258] on div "Aplicando algoritmos…" at bounding box center [695, 248] width 621 height 496
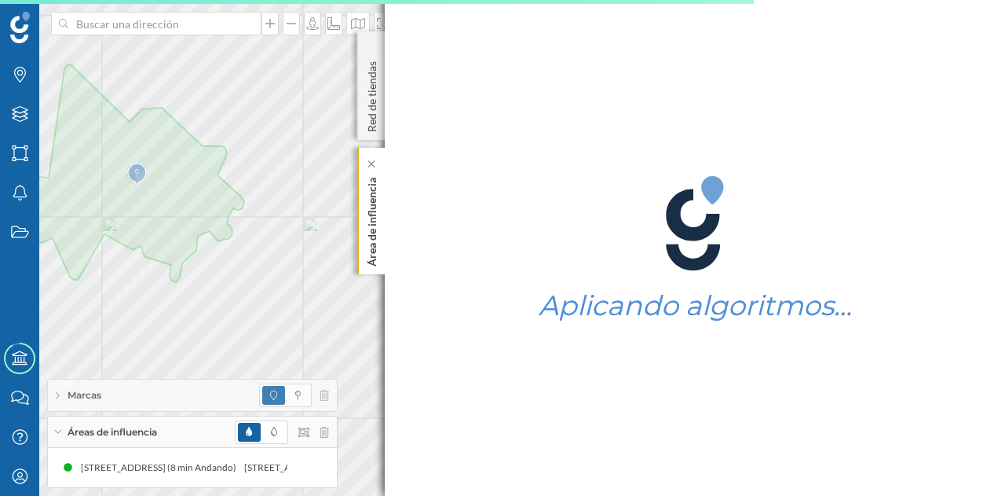
click at [380, 257] on div "Área de influencia" at bounding box center [370, 211] width 27 height 126
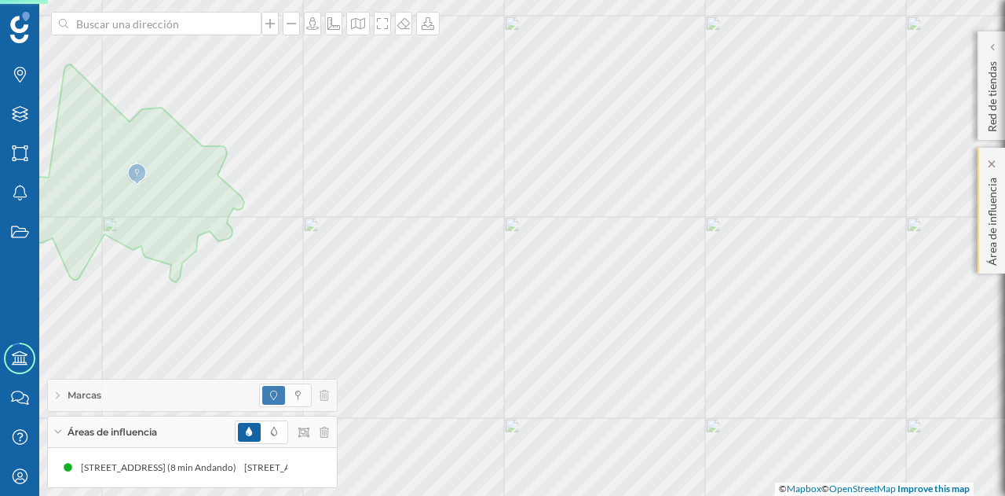
click at [1002, 238] on div "Área de influencia" at bounding box center [991, 211] width 27 height 126
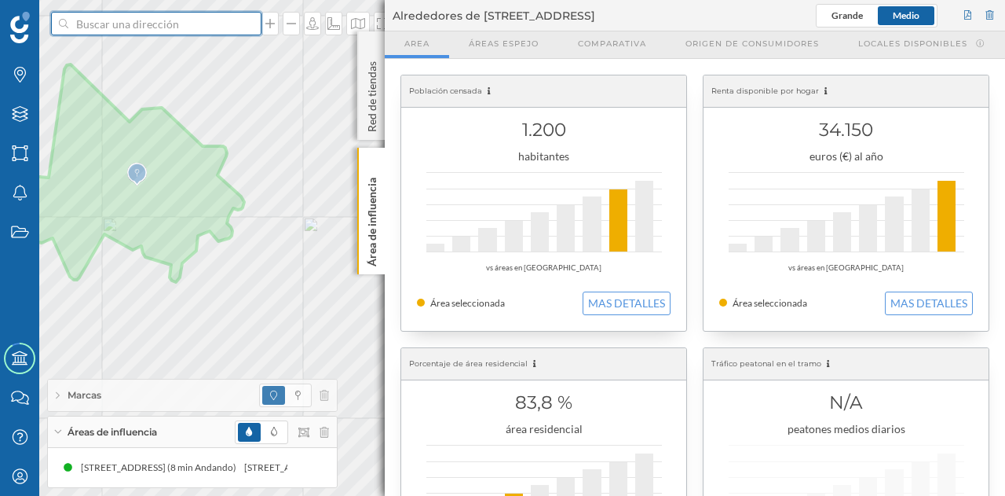
click at [188, 16] on input at bounding box center [156, 24] width 176 height 24
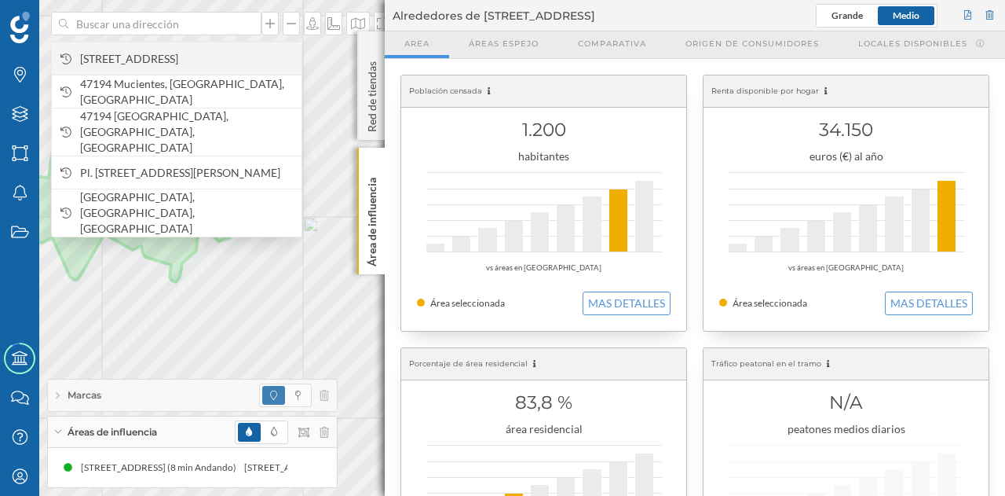
click at [193, 51] on span "C. del Agua, 20, 47194 Fuensaldaña, Valladolid, España" at bounding box center [187, 59] width 214 height 16
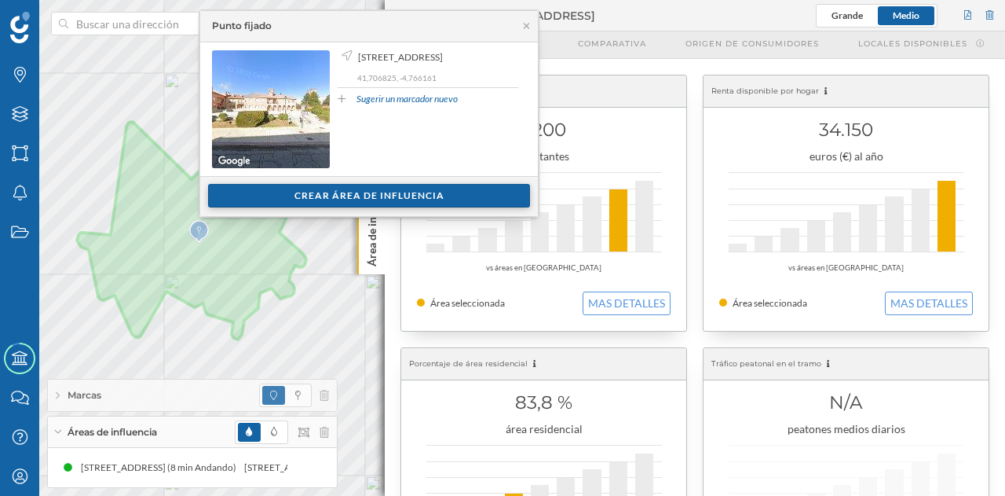
click at [386, 196] on div "Crear área de influencia" at bounding box center [369, 196] width 322 height 24
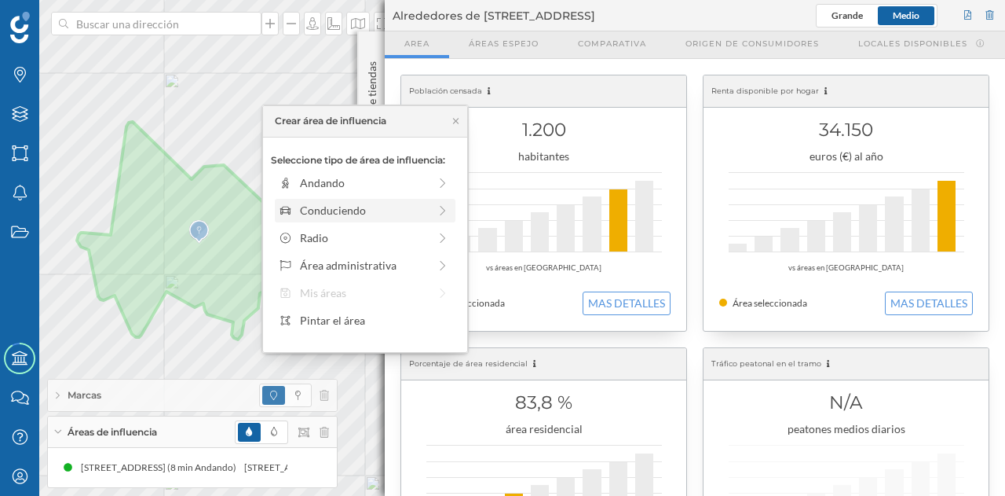
click at [340, 211] on div "Conduciendo" at bounding box center [364, 210] width 128 height 16
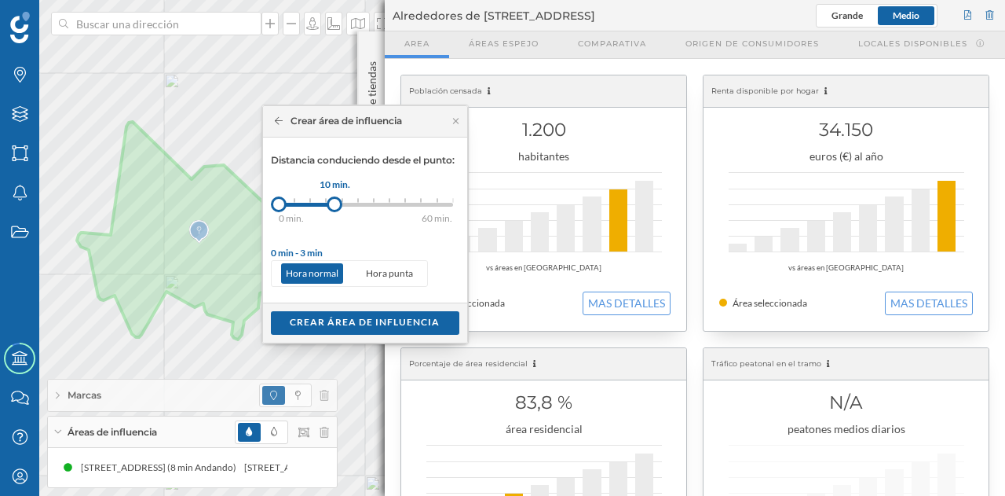
drag, startPoint x: 293, startPoint y: 210, endPoint x: 331, endPoint y: 203, distance: 39.0
click at [334, 203] on div at bounding box center [335, 204] width 16 height 16
click at [331, 203] on div at bounding box center [335, 204] width 16 height 16
click at [331, 203] on div at bounding box center [326, 204] width 16 height 16
click at [344, 315] on div "Crear área de influencia" at bounding box center [365, 322] width 189 height 24
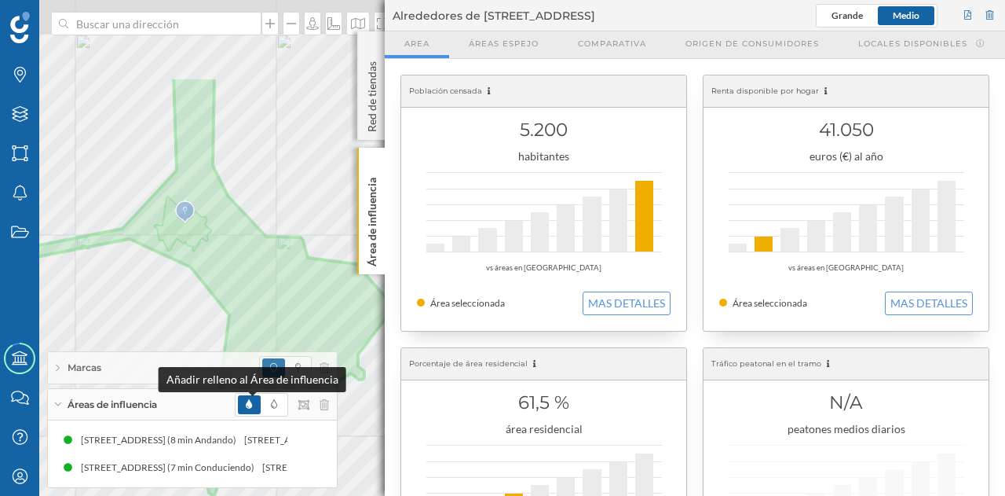
click at [248, 406] on div "Marcas Capas Áreas Notificaciones Estados Academy Contacta con nosotros Centro …" at bounding box center [502, 248] width 1005 height 496
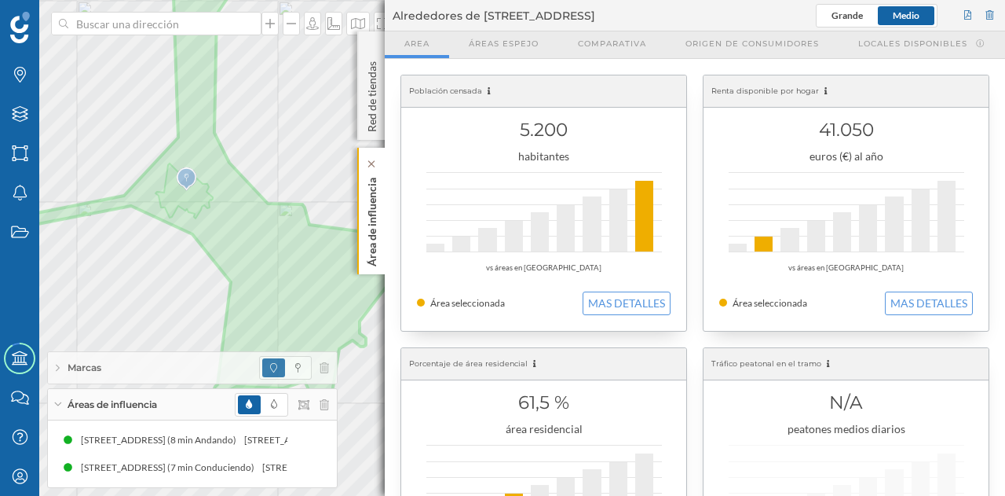
click at [376, 196] on p "Área de influencia" at bounding box center [372, 218] width 16 height 95
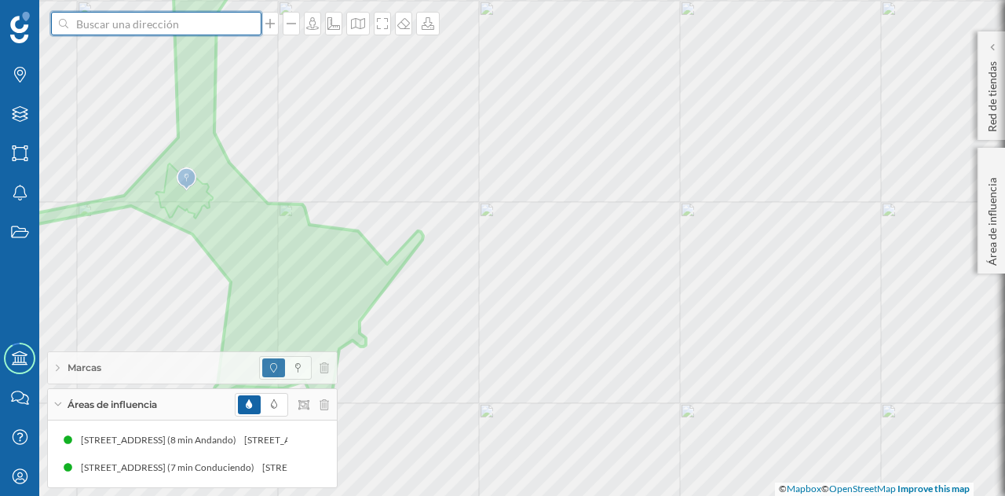
click at [190, 28] on input at bounding box center [156, 24] width 176 height 24
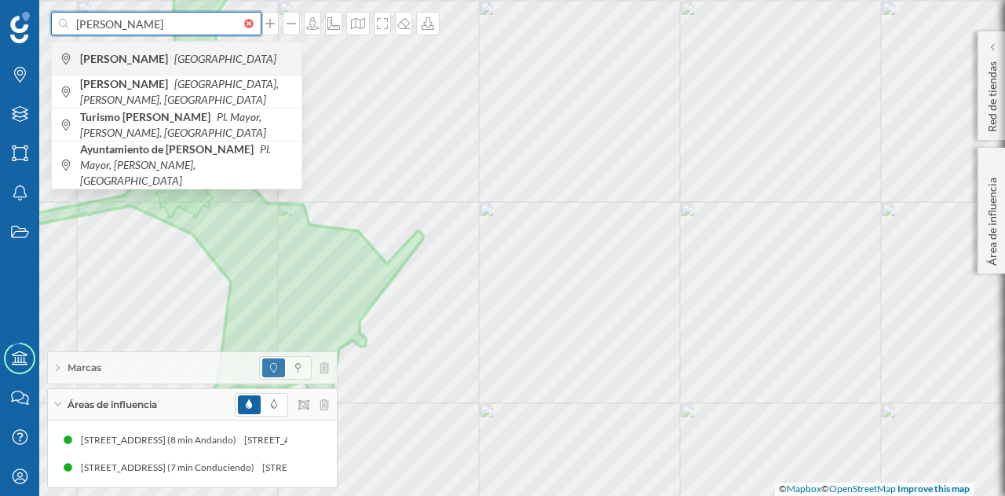
type input "villanueva de duero"
click at [171, 53] on b "Villanueva de Duero" at bounding box center [126, 58] width 92 height 13
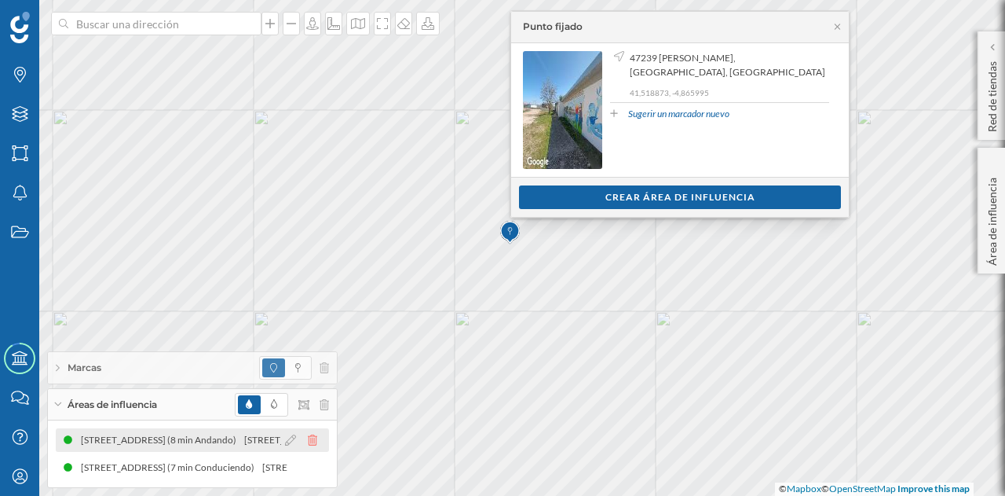
click at [310, 438] on icon at bounding box center [312, 439] width 9 height 11
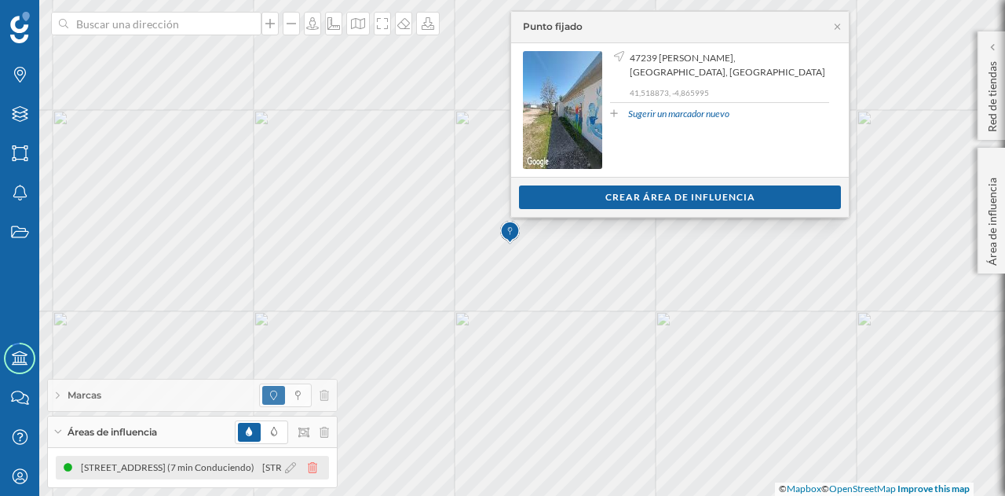
click at [309, 467] on icon at bounding box center [312, 467] width 9 height 11
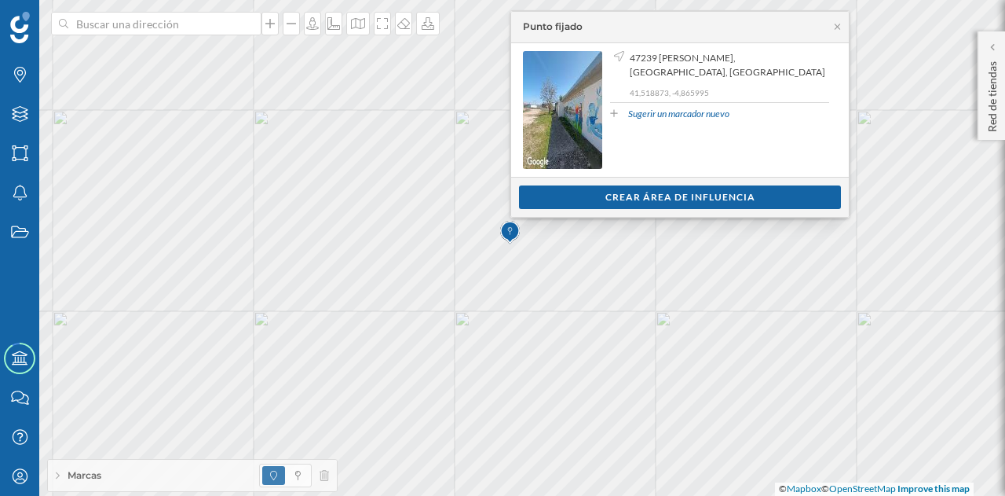
click at [566, 211] on div "Ver clientes Crear área de influencia" at bounding box center [680, 197] width 338 height 40
click at [569, 207] on div "Crear área de influencia" at bounding box center [680, 197] width 322 height 24
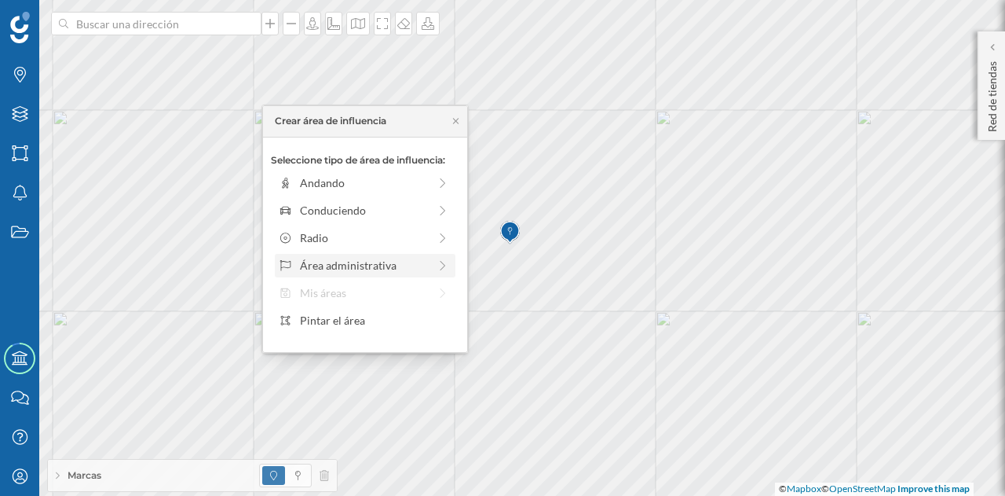
click at [361, 268] on div "Área administrativa" at bounding box center [364, 265] width 128 height 16
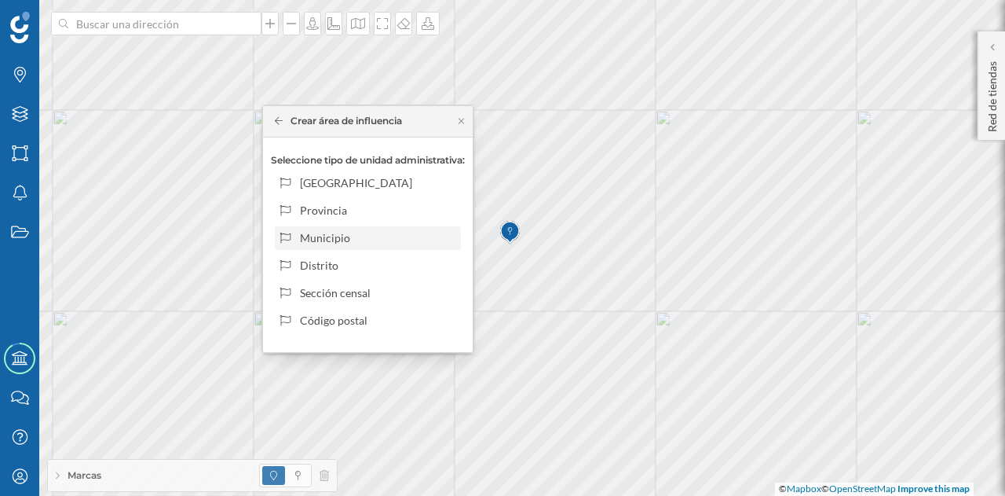
click at [379, 238] on div "Municipio" at bounding box center [377, 237] width 155 height 16
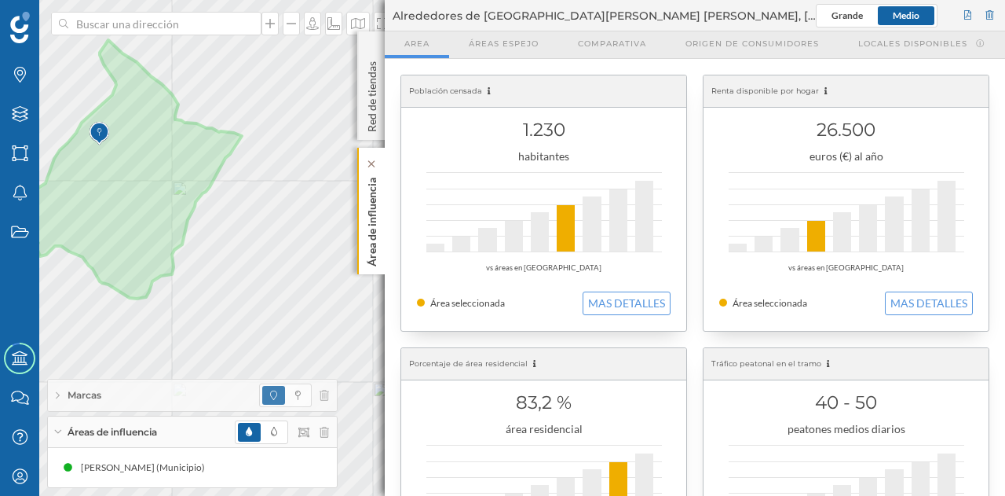
click at [372, 213] on p "Área de influencia" at bounding box center [372, 218] width 16 height 95
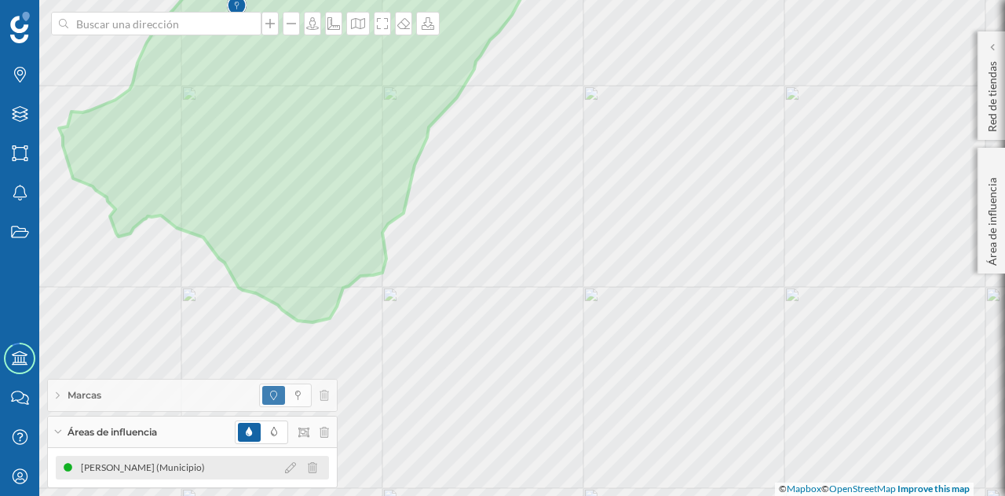
click at [115, 464] on div "Villanueva de Duero (Municipio)" at bounding box center [147, 468] width 132 height 16
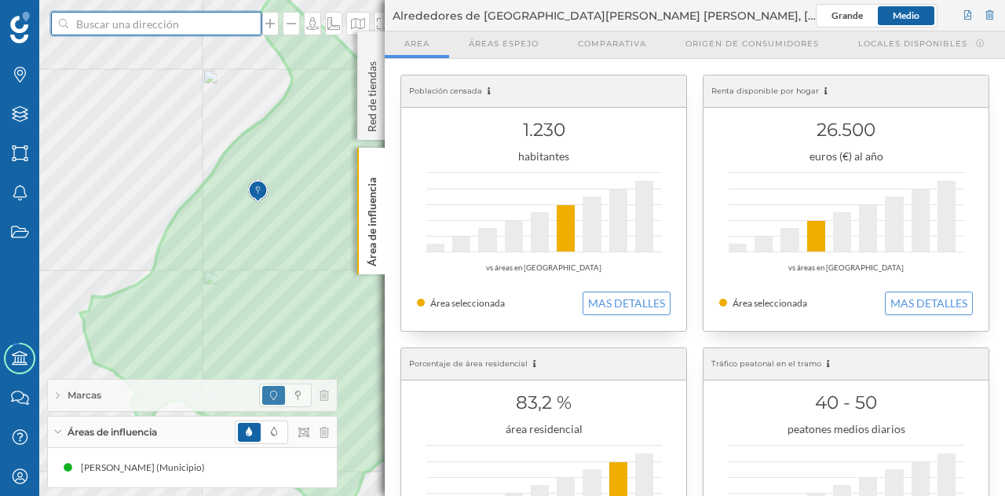
click at [176, 26] on input at bounding box center [156, 24] width 176 height 24
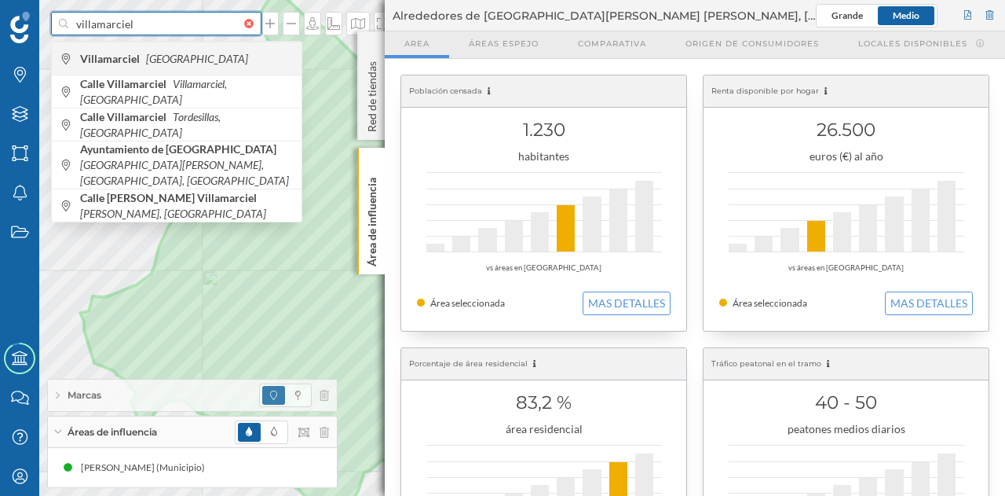
type input "villamarciel"
click at [179, 62] on span "Villamarciel España" at bounding box center [187, 59] width 214 height 16
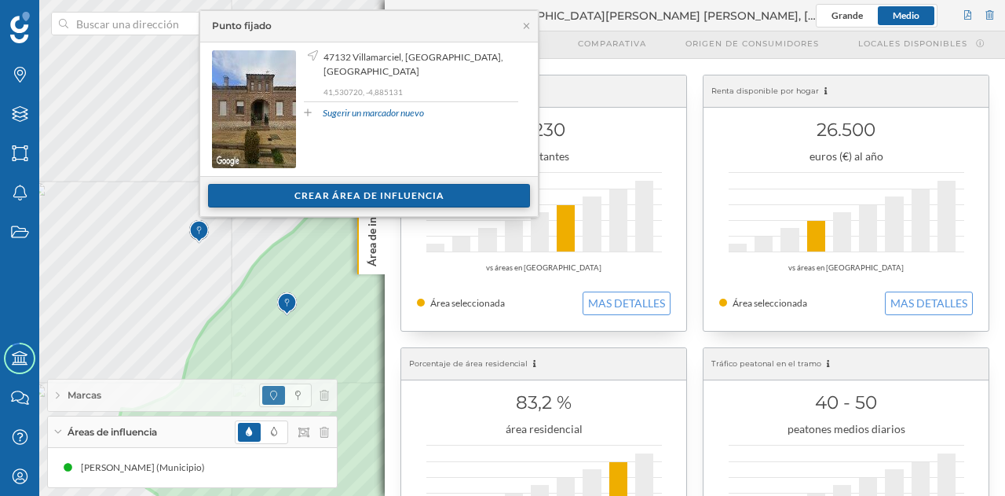
click at [306, 192] on div "Crear área de influencia" at bounding box center [369, 196] width 322 height 24
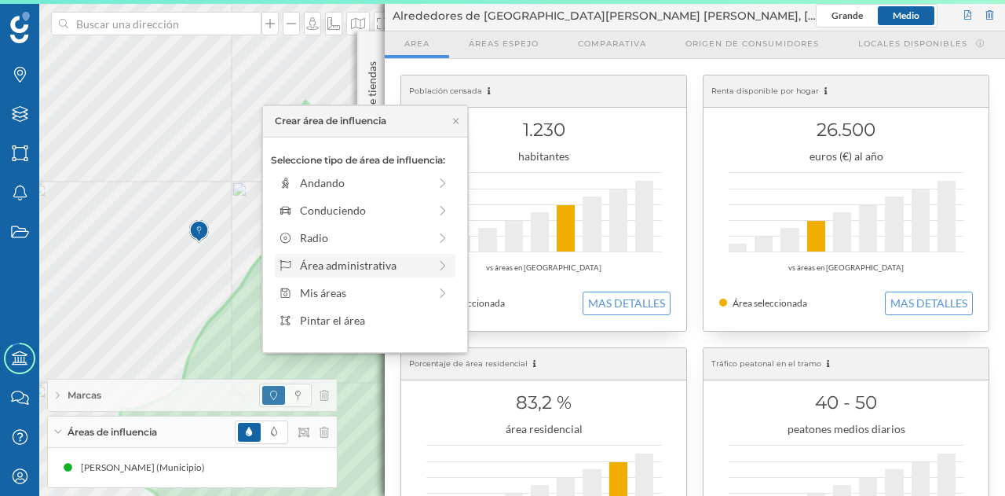
click at [320, 263] on div "Área administrativa" at bounding box center [364, 265] width 128 height 16
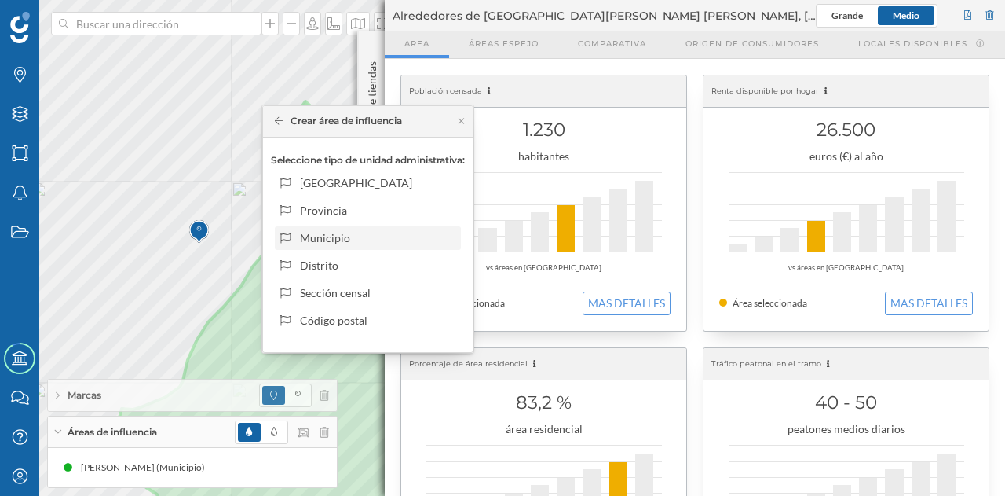
click at [324, 237] on div "Municipio" at bounding box center [377, 237] width 155 height 16
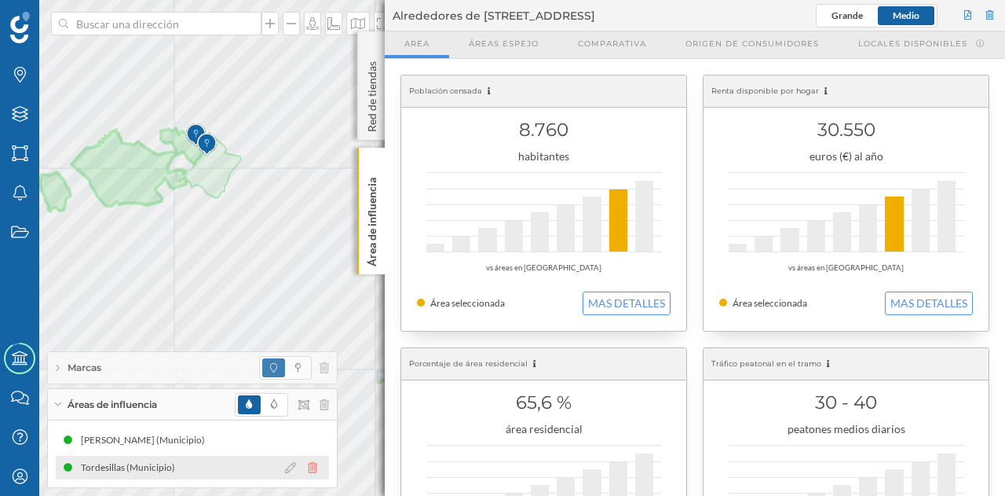
click at [313, 467] on icon at bounding box center [312, 467] width 9 height 11
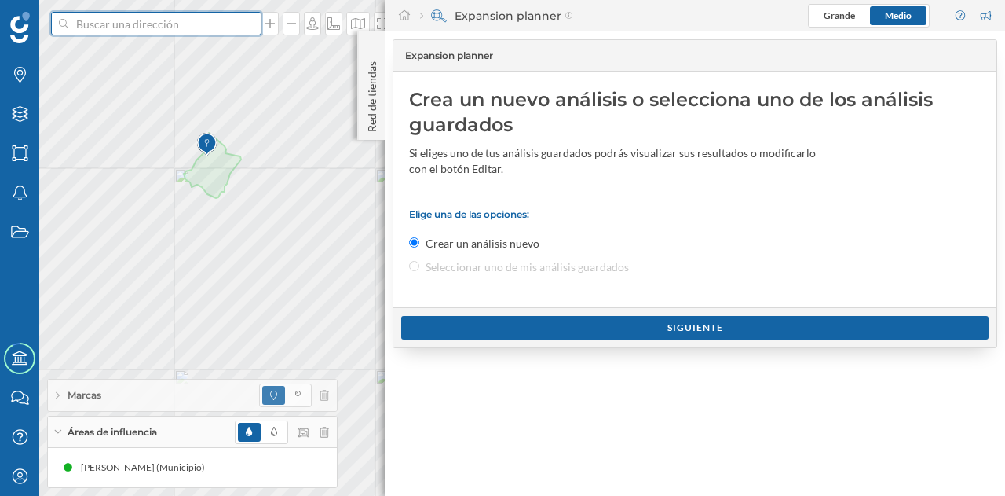
click at [143, 20] on input at bounding box center [156, 24] width 176 height 24
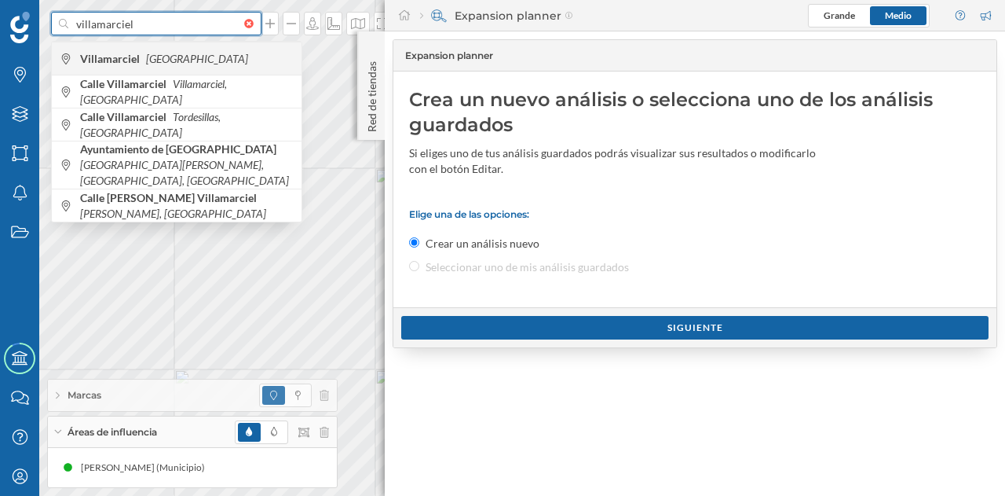
type input "villamarciel"
click at [181, 59] on span "Villamarciel España" at bounding box center [187, 59] width 214 height 16
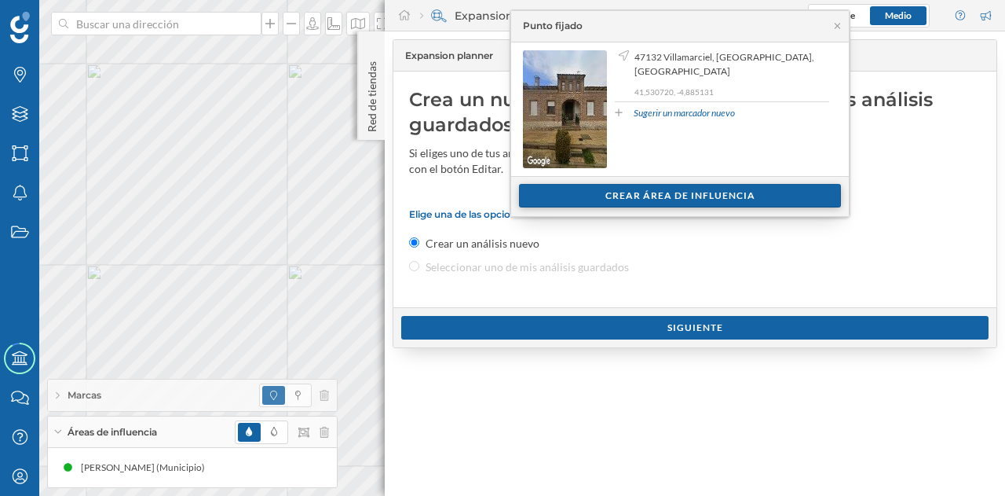
click at [608, 194] on div "Crear área de influencia" at bounding box center [680, 196] width 322 height 24
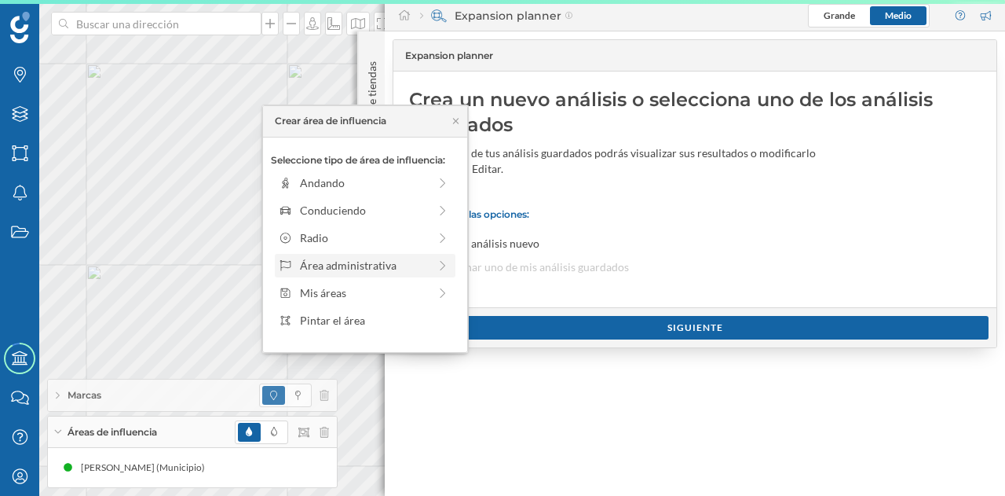
click at [336, 266] on div "Área administrativa" at bounding box center [364, 265] width 128 height 16
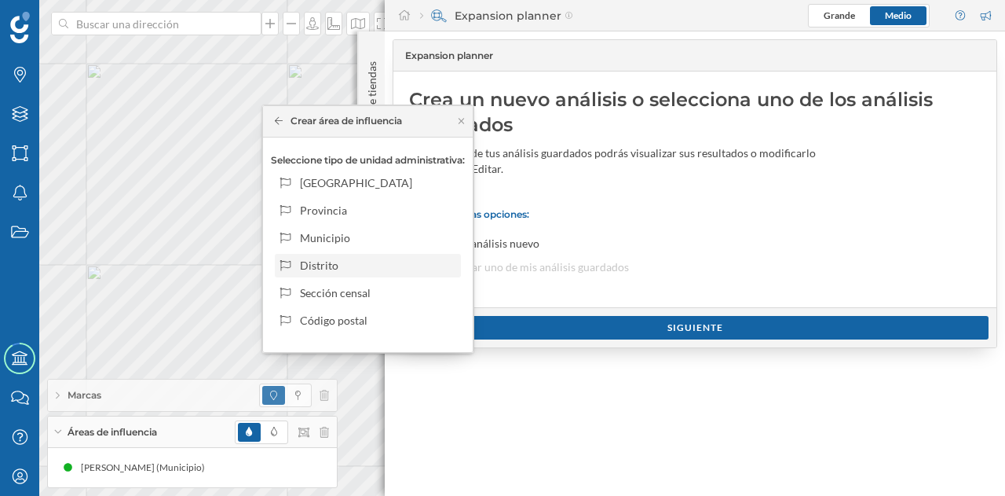
click at [339, 262] on div "Distrito" at bounding box center [377, 265] width 155 height 16
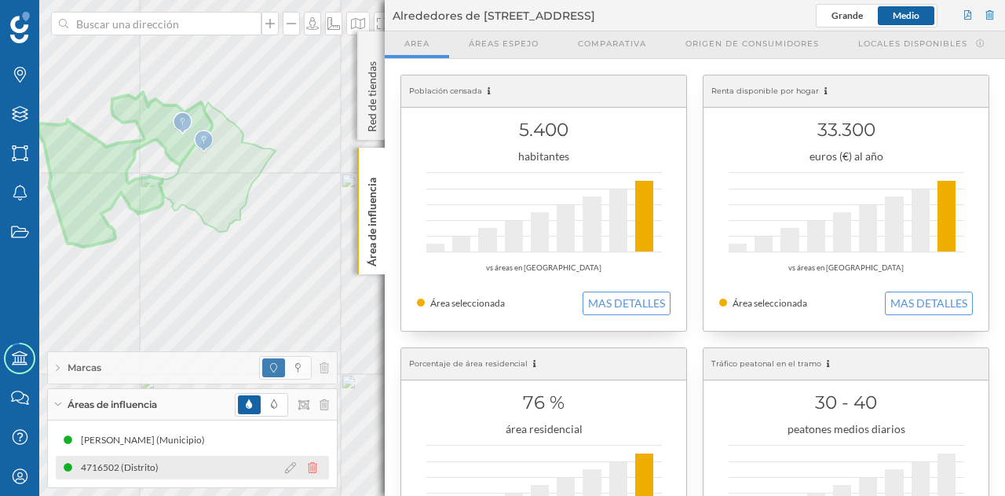
click at [316, 464] on icon at bounding box center [312, 467] width 9 height 11
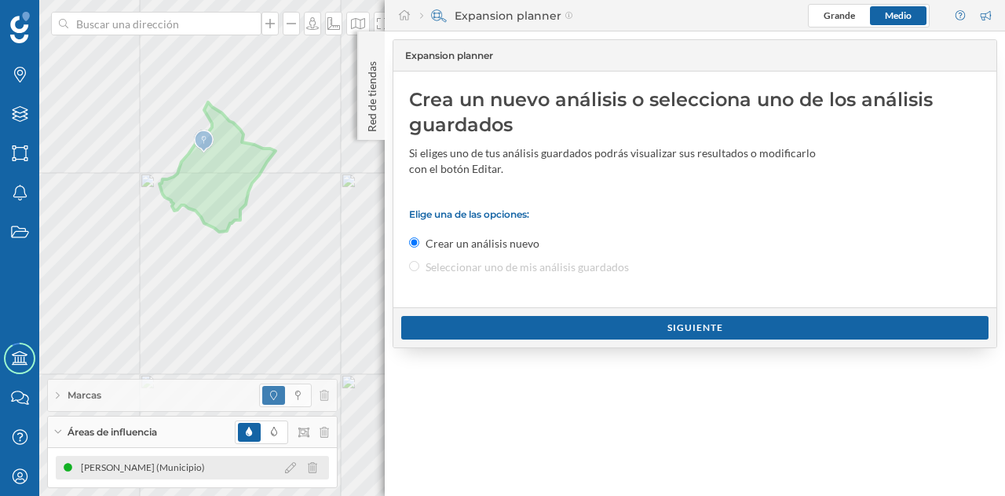
click at [314, 462] on icon at bounding box center [312, 467] width 9 height 11
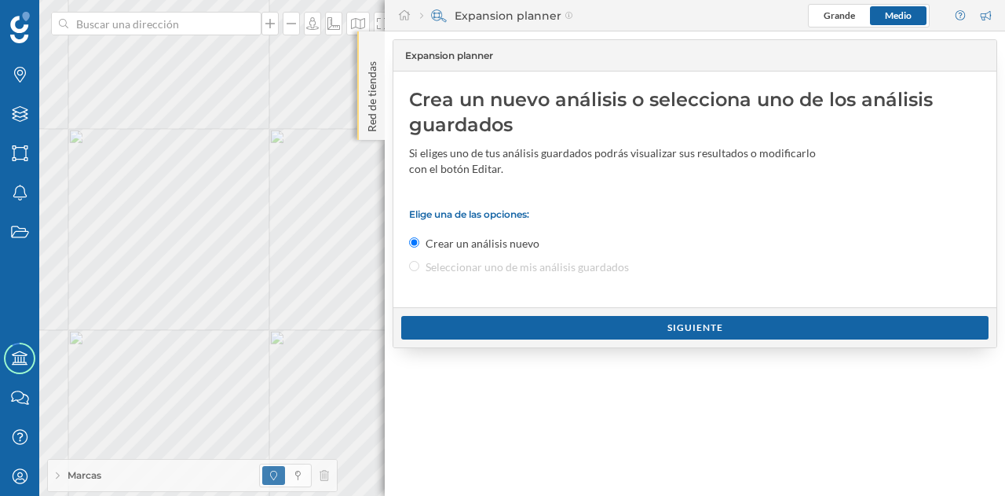
click at [365, 131] on p "Red de tiendas" at bounding box center [372, 93] width 16 height 77
click at [368, 114] on p "Red de tiendas" at bounding box center [372, 93] width 16 height 77
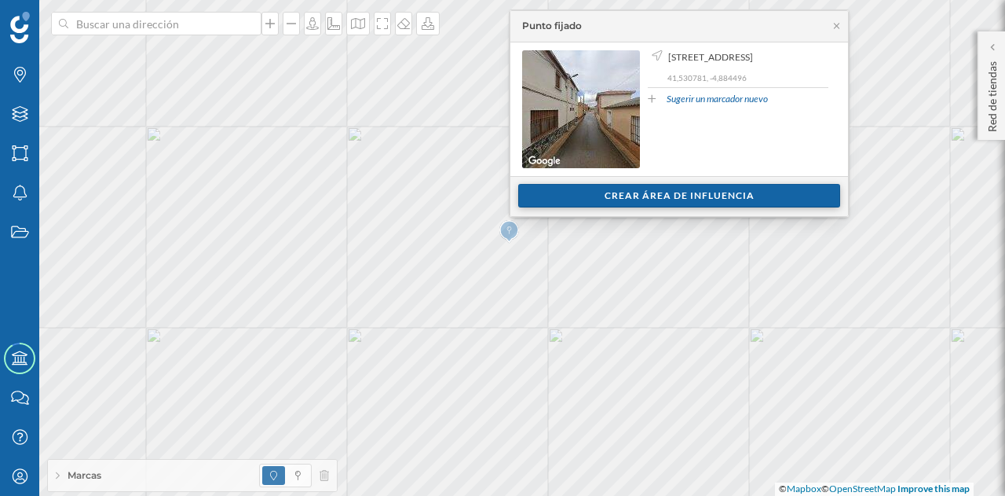
click at [566, 196] on div "Crear área de influencia" at bounding box center [679, 196] width 322 height 24
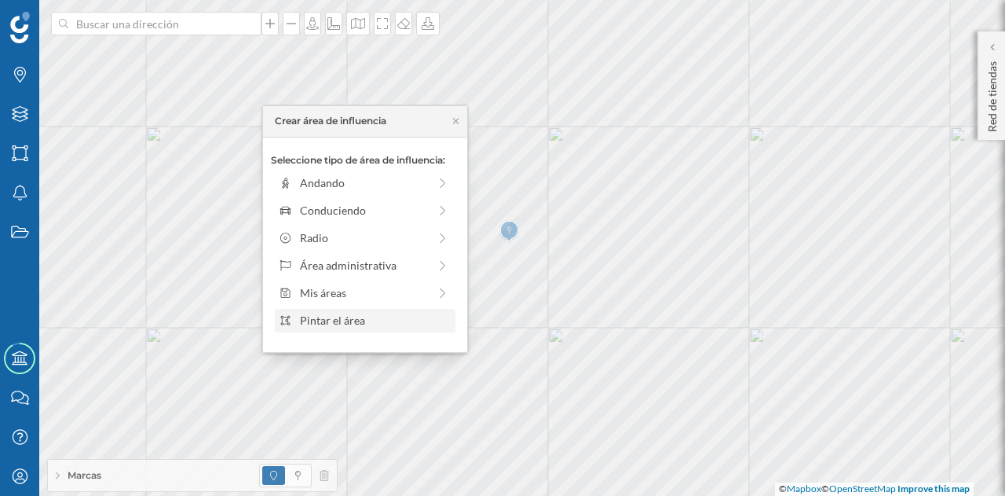
click at [368, 324] on div "Pintar el área" at bounding box center [375, 320] width 150 height 16
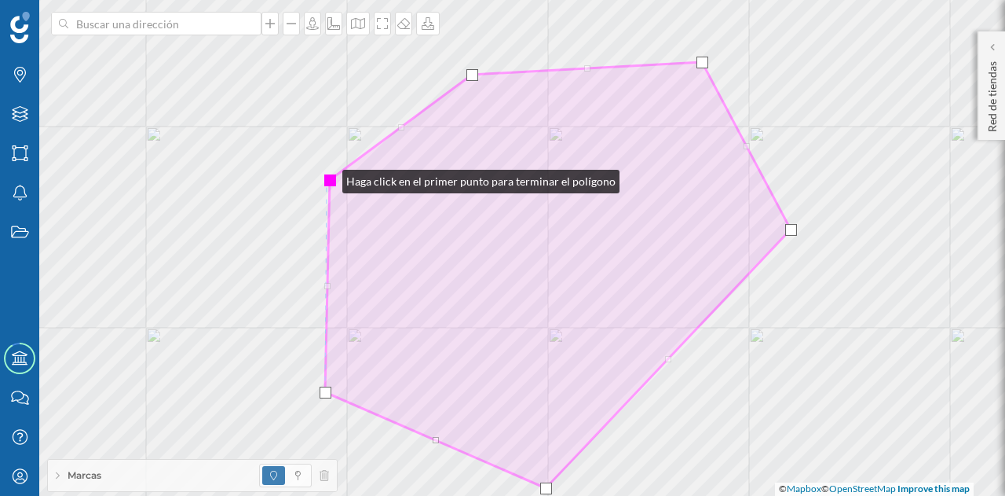
click at [327, 178] on div at bounding box center [330, 180] width 12 height 12
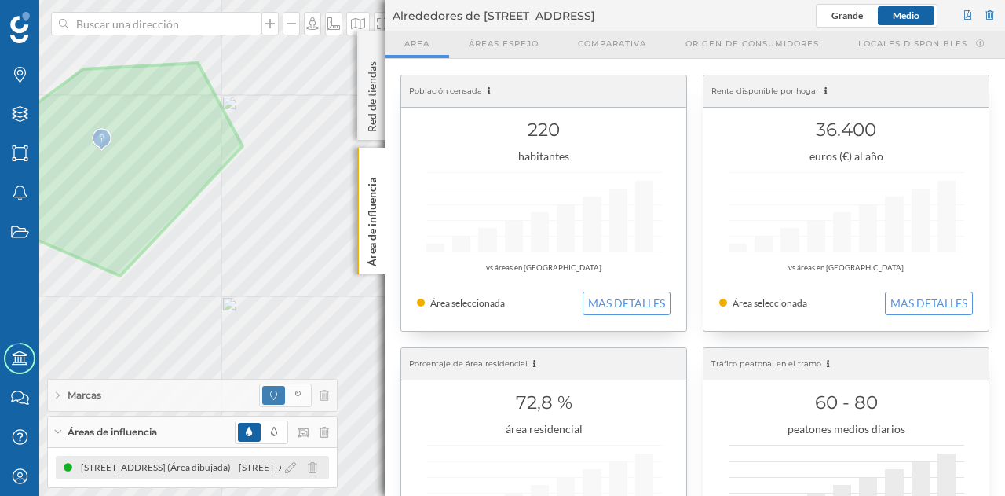
click at [314, 471] on icon at bounding box center [312, 467] width 9 height 11
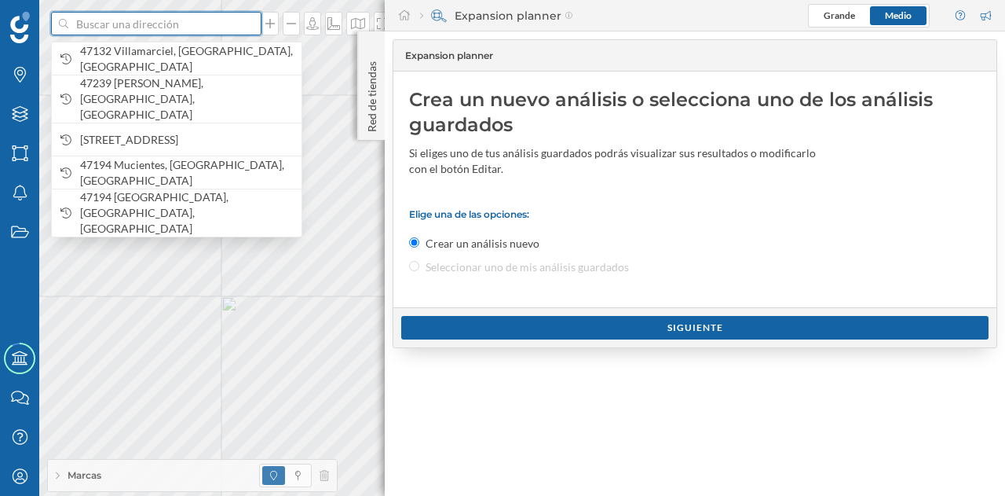
click at [211, 16] on input at bounding box center [156, 24] width 176 height 24
paste input "Pl. Mayor, 1, 47239 Villanueva de Duero, Valladolid"
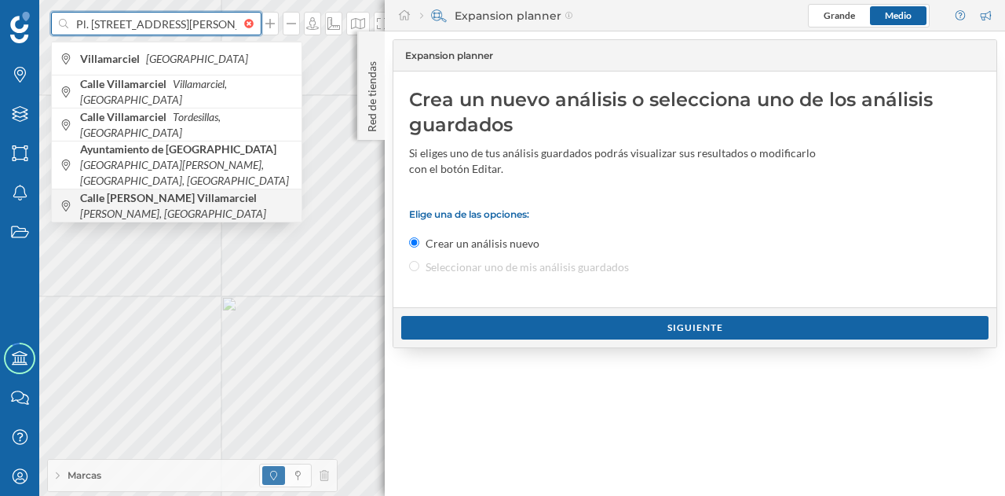
scroll to position [0, 80]
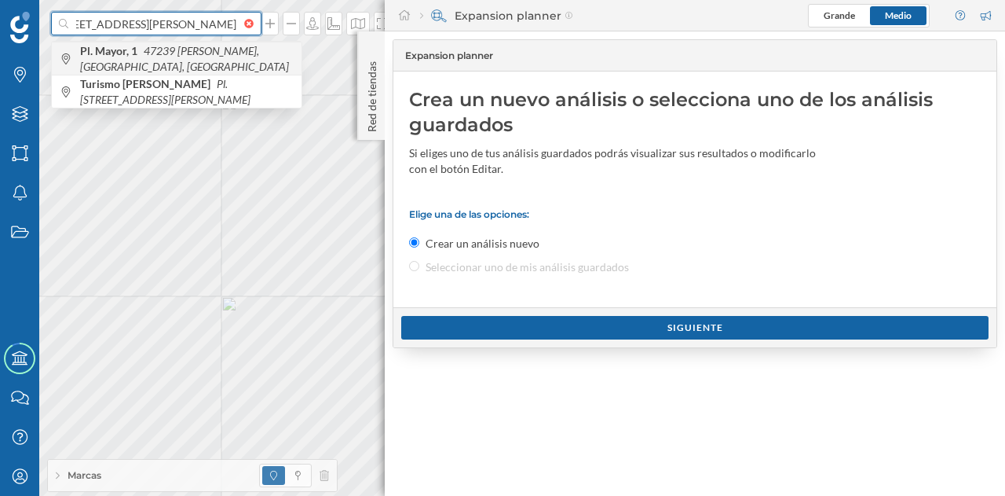
type input "Pl. Mayor, 1, 47239 Villanueva de Duero, Valladolid"
click at [186, 59] on span "Pl. Mayor, 1 47239 Villanueva de Duero, Valladolid, España" at bounding box center [187, 58] width 214 height 31
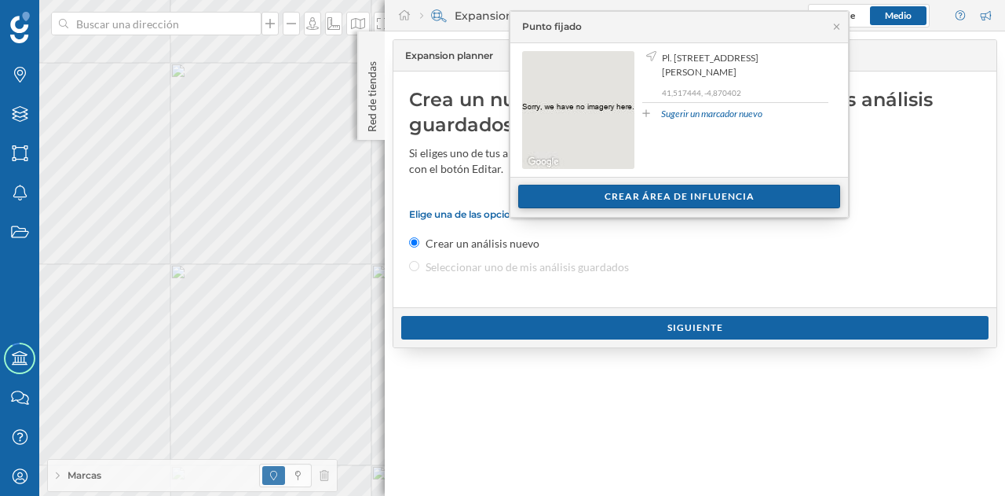
click at [600, 194] on div "Crear área de influencia" at bounding box center [679, 197] width 322 height 24
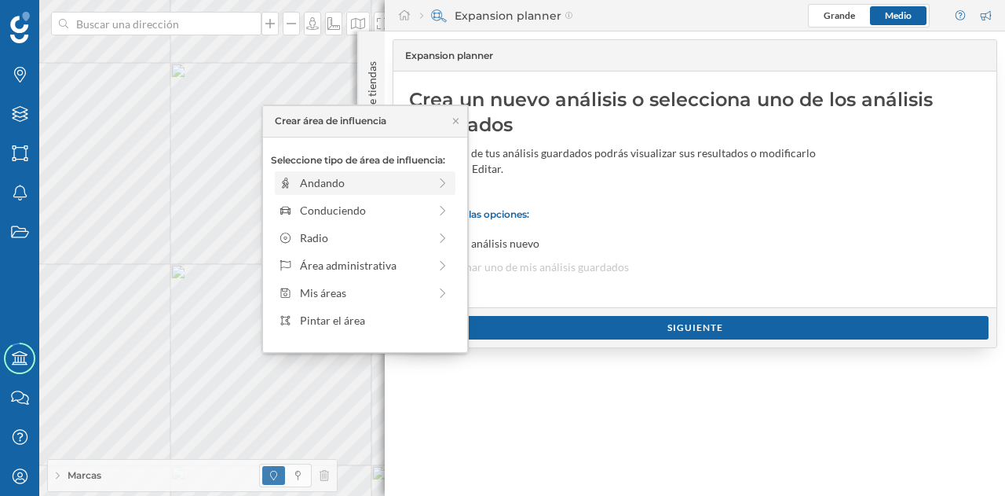
click at [372, 183] on div "Andando" at bounding box center [364, 182] width 128 height 16
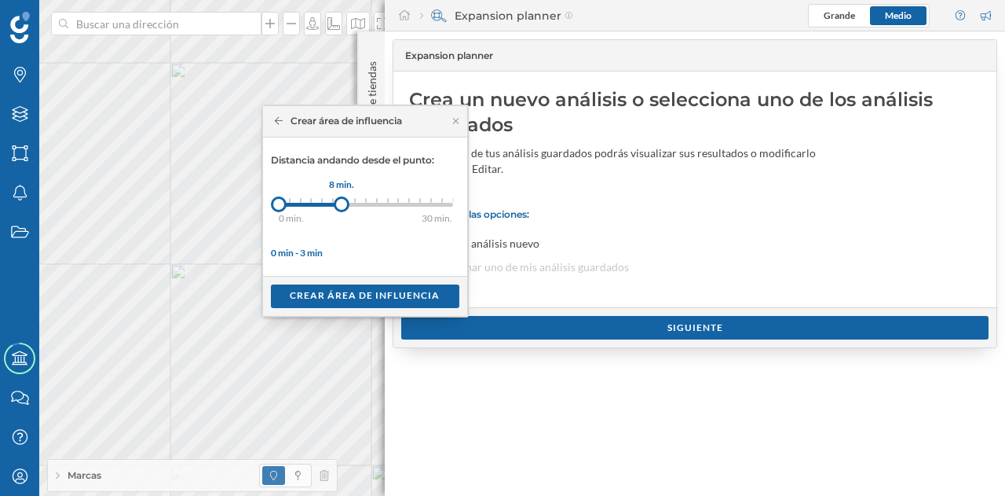
drag, startPoint x: 296, startPoint y: 203, endPoint x: 341, endPoint y: 201, distance: 44.8
click at [341, 201] on div at bounding box center [342, 204] width 16 height 16
click at [356, 301] on div "Crear área de influencia" at bounding box center [365, 296] width 189 height 24
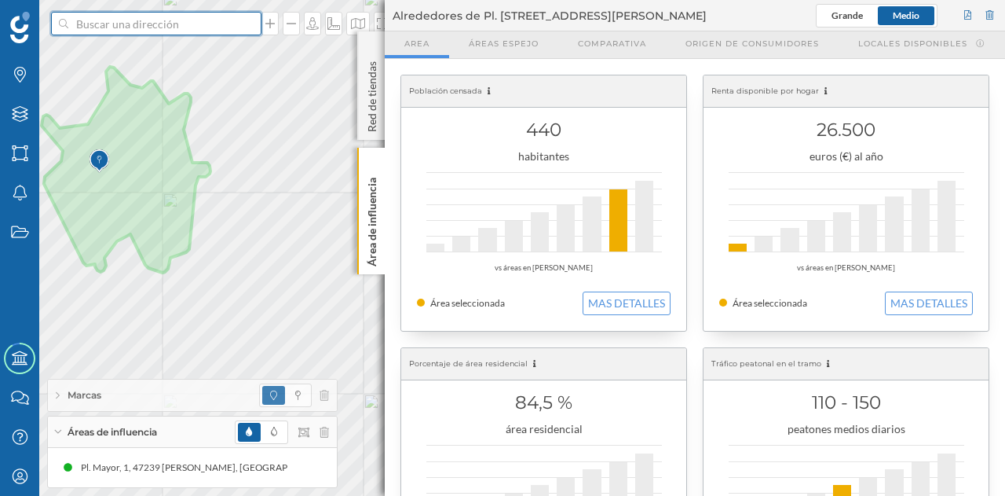
click at [117, 23] on input at bounding box center [156, 24] width 176 height 24
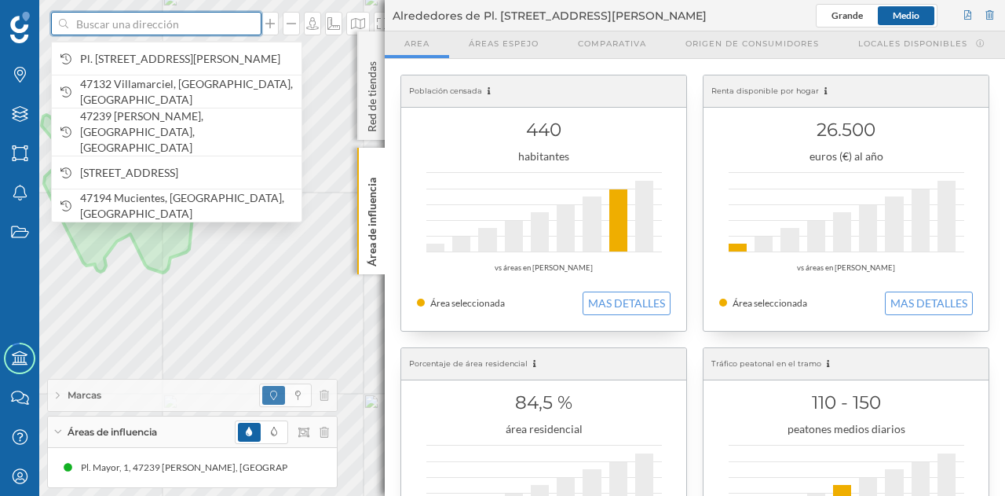
paste input "Pl. Mayor, 1, 47239 Villanueva de Duero, Valladolid"
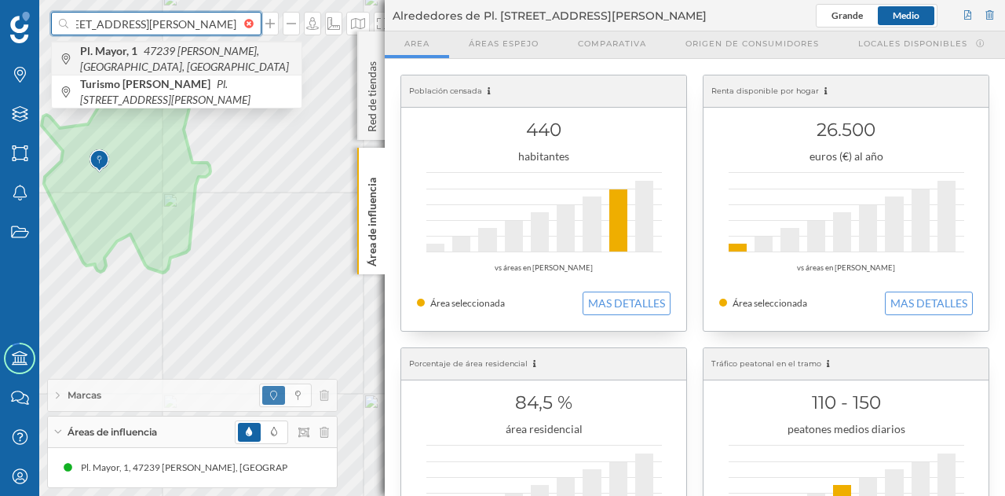
type input "Pl. Mayor, 1, 47239 Villanueva de Duero, Valladolid"
click at [187, 49] on icon "47239 Villanueva de Duero, Valladolid, España" at bounding box center [184, 58] width 209 height 29
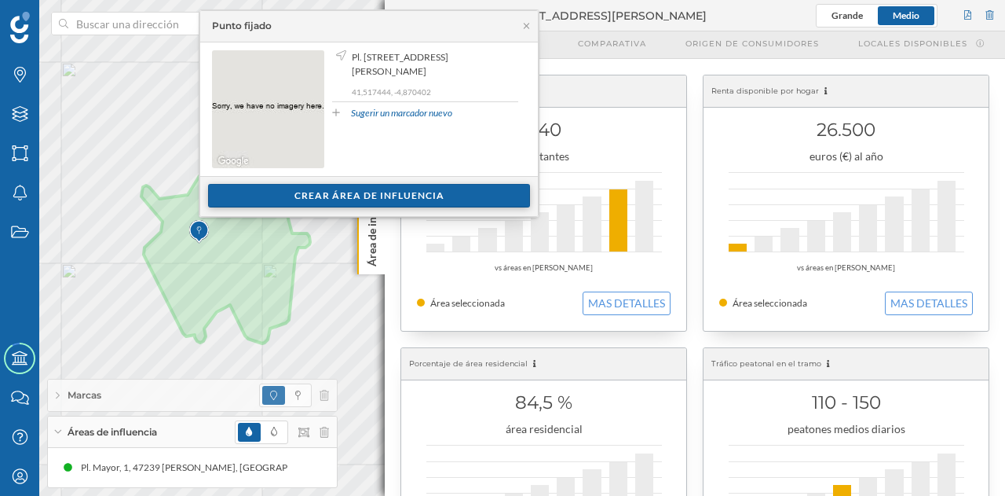
click at [336, 191] on div "Crear área de influencia" at bounding box center [369, 196] width 322 height 24
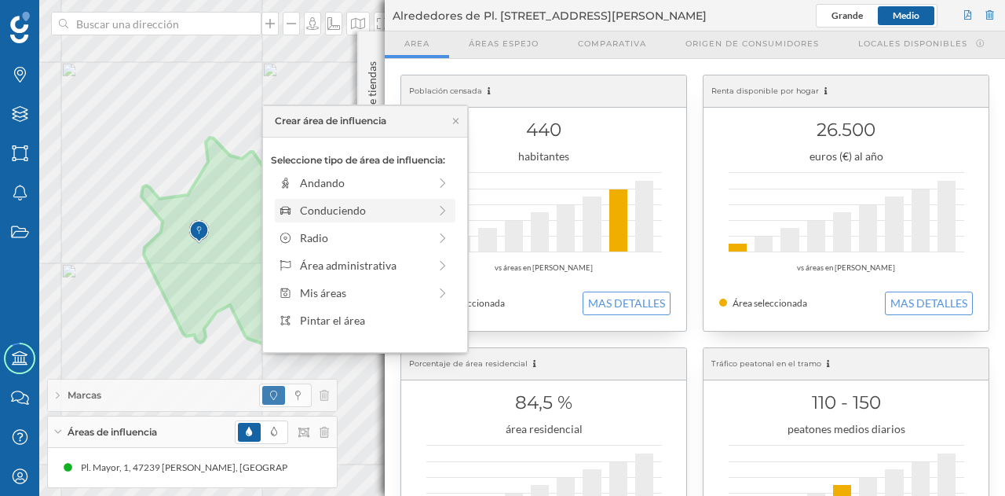
click at [320, 203] on div "Conduciendo" at bounding box center [364, 210] width 128 height 16
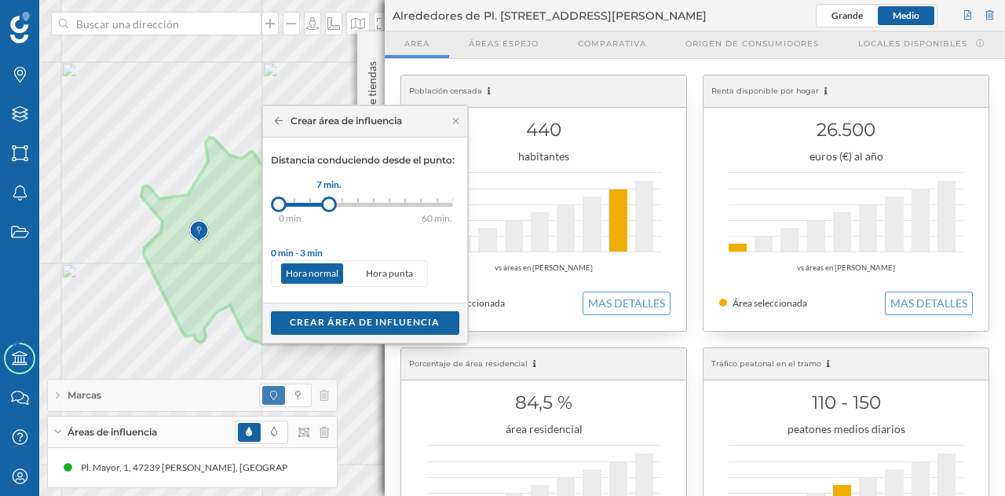
drag, startPoint x: 292, startPoint y: 200, endPoint x: 329, endPoint y: 204, distance: 37.1
click at [329, 204] on div at bounding box center [329, 204] width 16 height 16
click at [337, 321] on div "Crear área de influencia" at bounding box center [365, 322] width 189 height 24
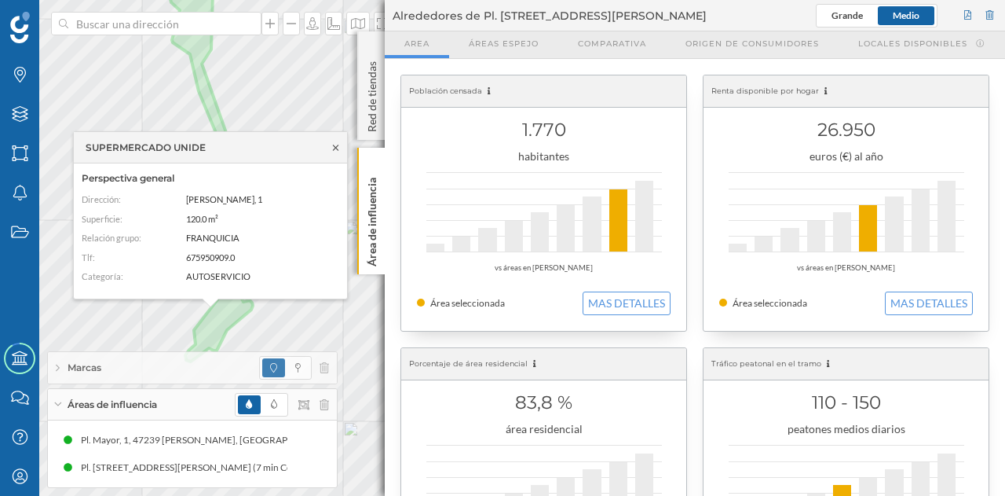
click at [333, 144] on icon at bounding box center [336, 147] width 12 height 9
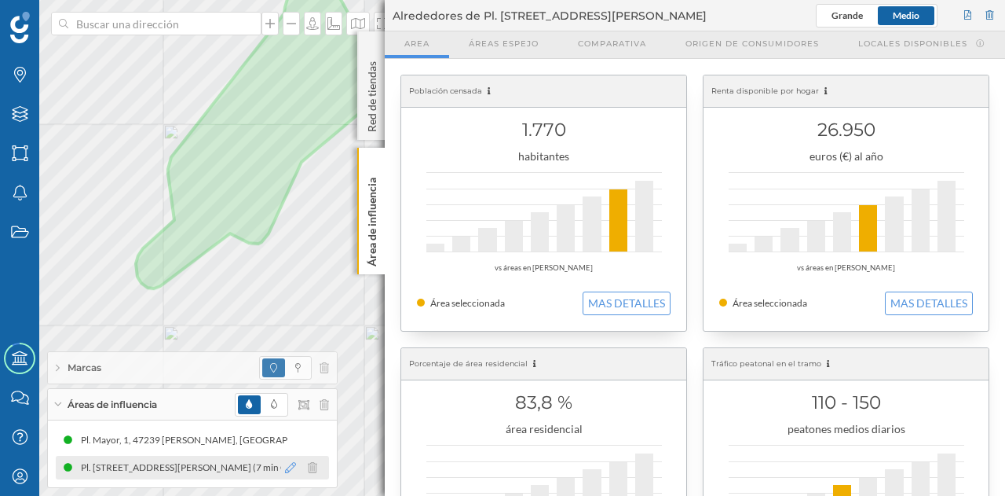
click at [291, 467] on icon at bounding box center [290, 467] width 11 height 11
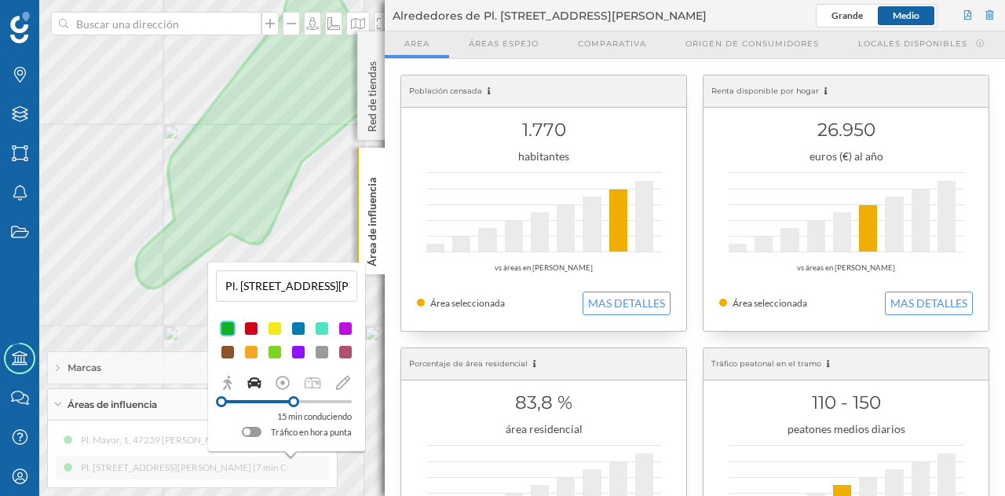
drag, startPoint x: 258, startPoint y: 401, endPoint x: 294, endPoint y: 401, distance: 35.4
click at [294, 401] on div at bounding box center [293, 401] width 11 height 11
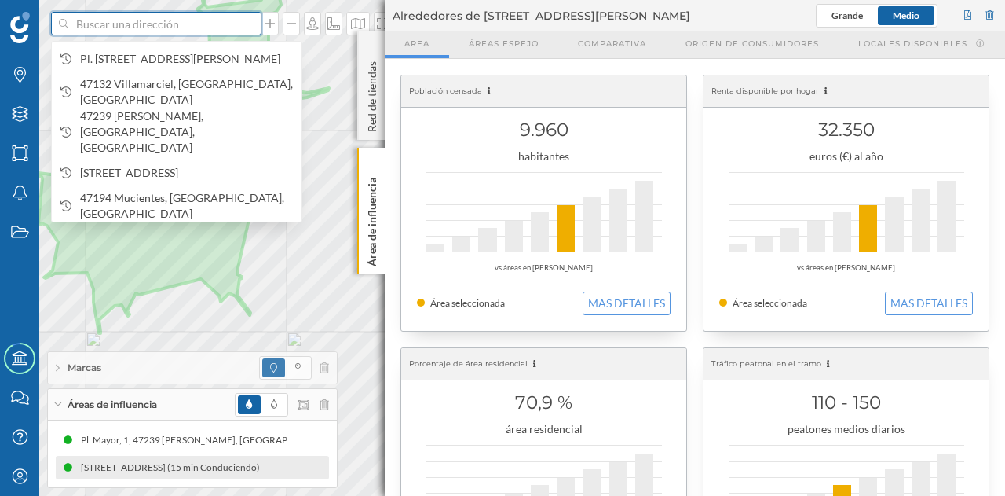
click at [234, 24] on input at bounding box center [156, 24] width 176 height 24
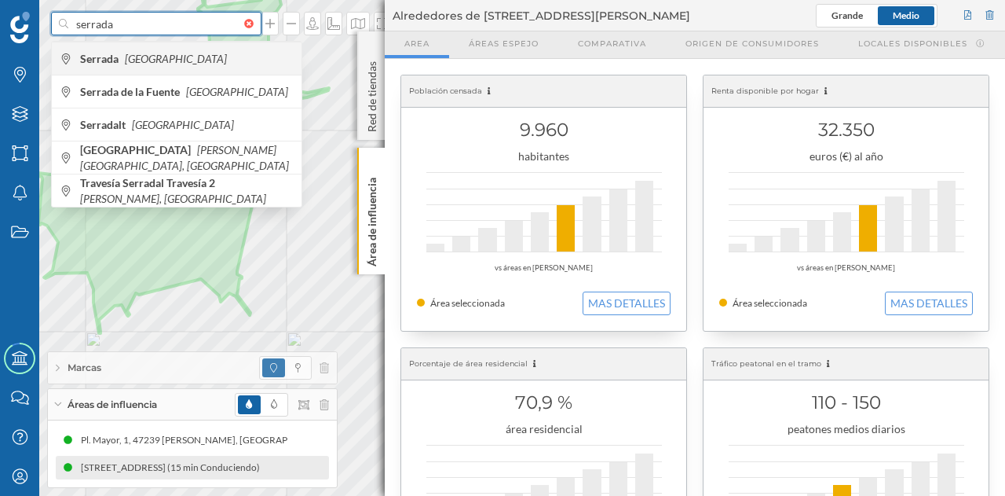
type input "serrada"
click at [197, 51] on span "Serrada España" at bounding box center [187, 59] width 214 height 16
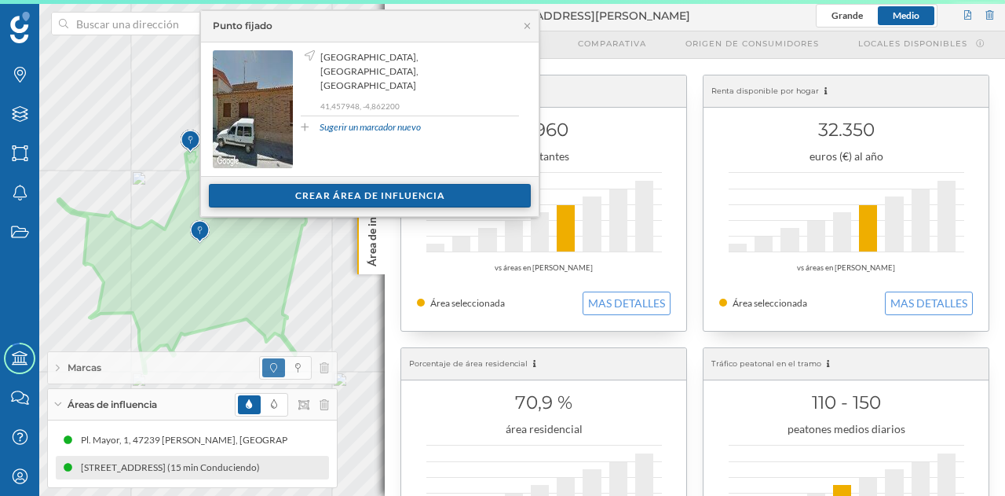
click at [360, 196] on div "Crear área de influencia" at bounding box center [370, 196] width 322 height 24
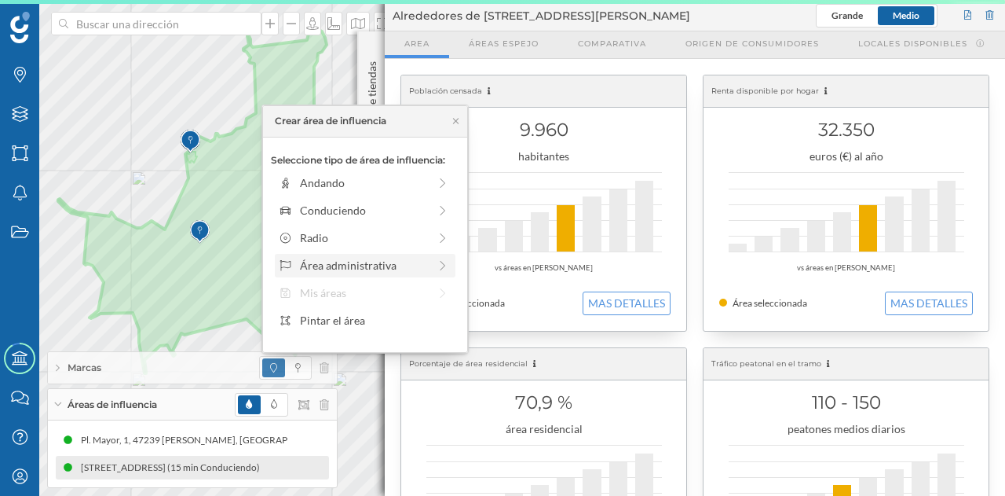
click at [344, 260] on div "Área administrativa" at bounding box center [364, 265] width 128 height 16
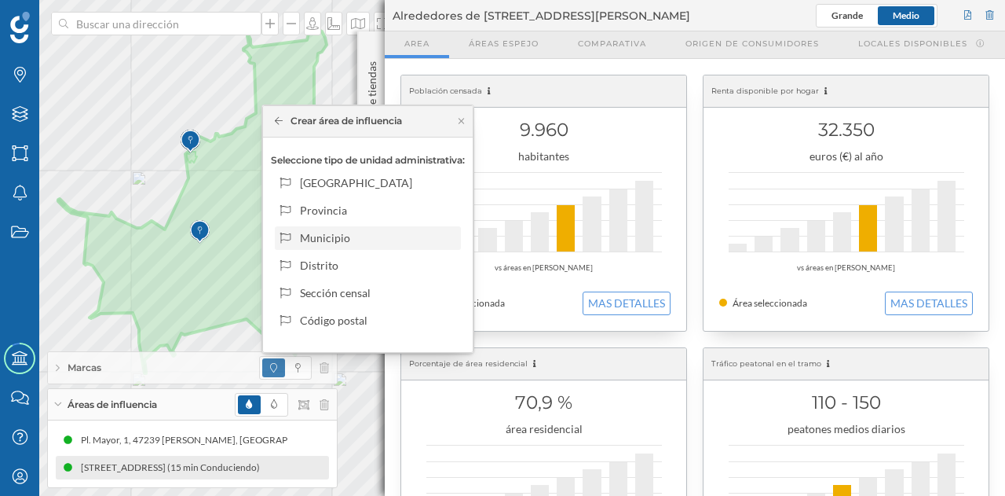
click at [344, 239] on div "Municipio" at bounding box center [377, 237] width 155 height 16
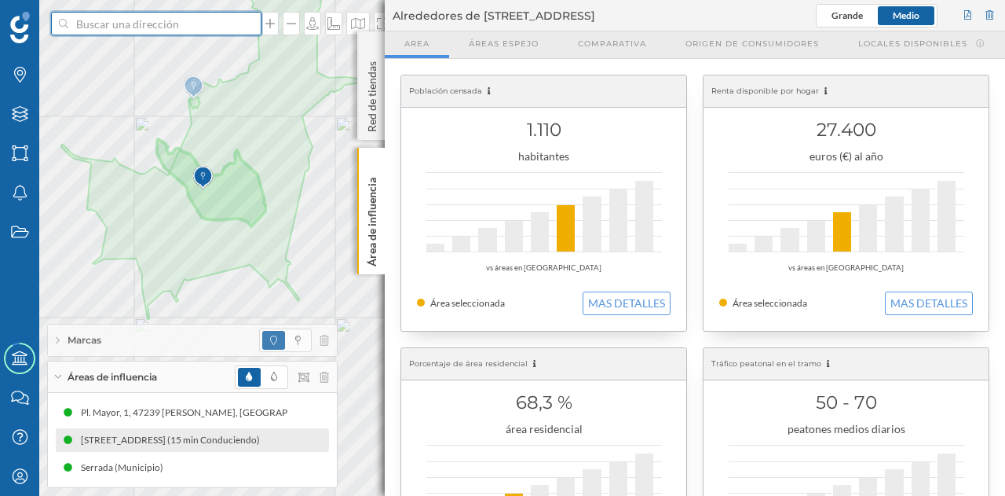
click at [192, 32] on input at bounding box center [156, 24] width 176 height 24
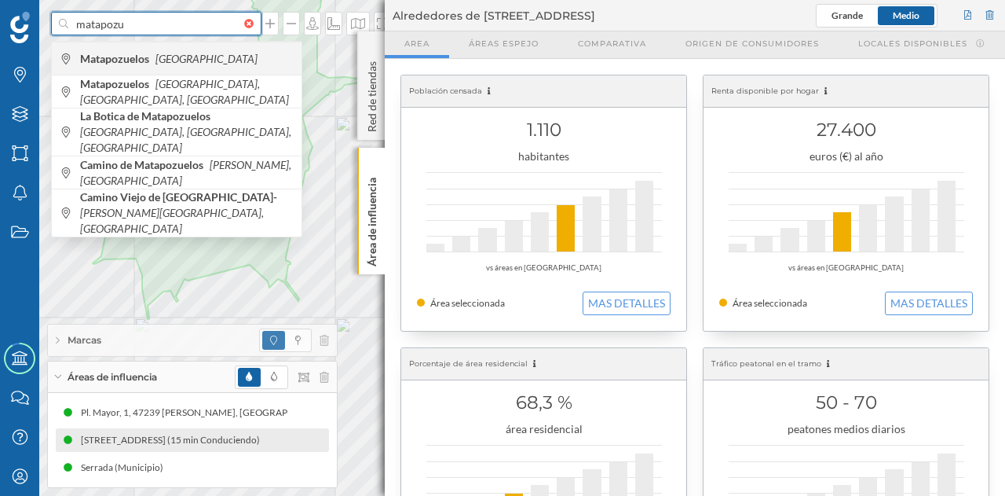
type input "matapozu"
click at [170, 53] on icon "[GEOGRAPHIC_DATA]" at bounding box center [207, 58] width 102 height 13
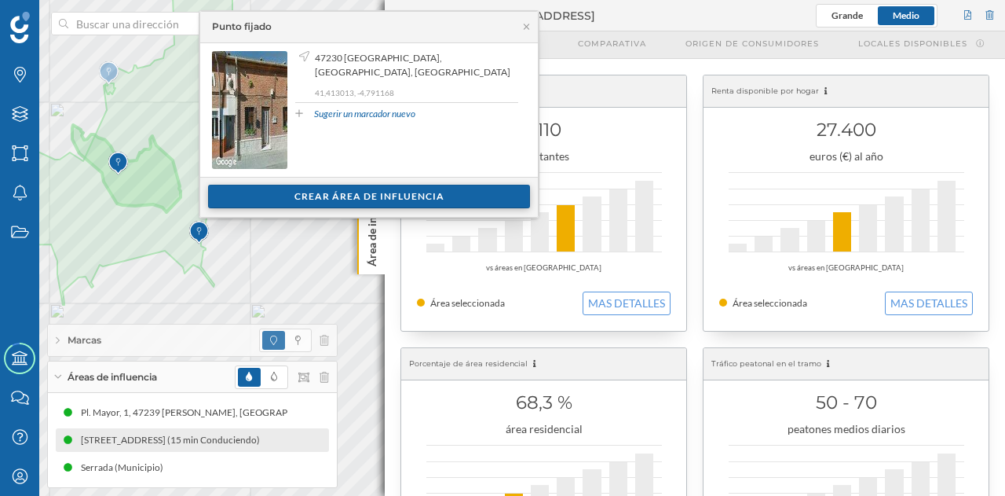
click at [305, 199] on div "Crear área de influencia" at bounding box center [369, 197] width 322 height 24
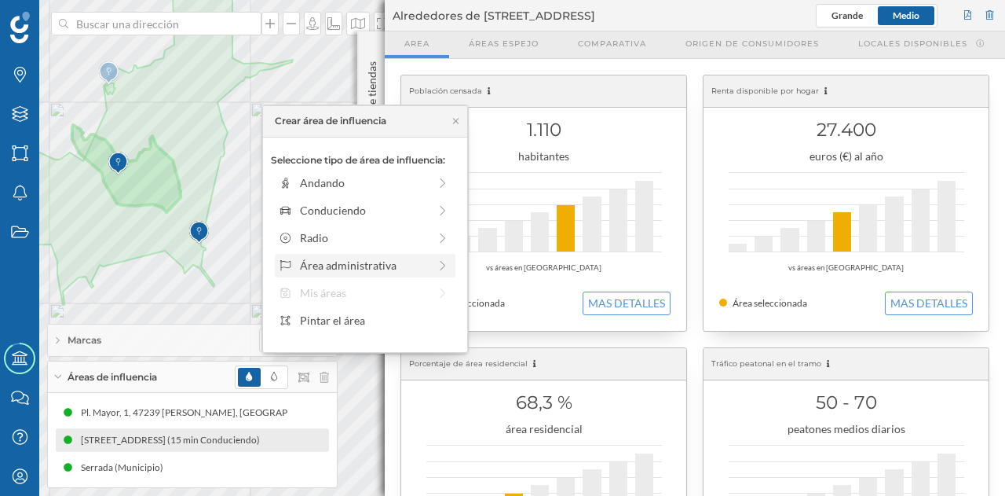
click at [358, 258] on div "Área administrativa" at bounding box center [364, 265] width 128 height 16
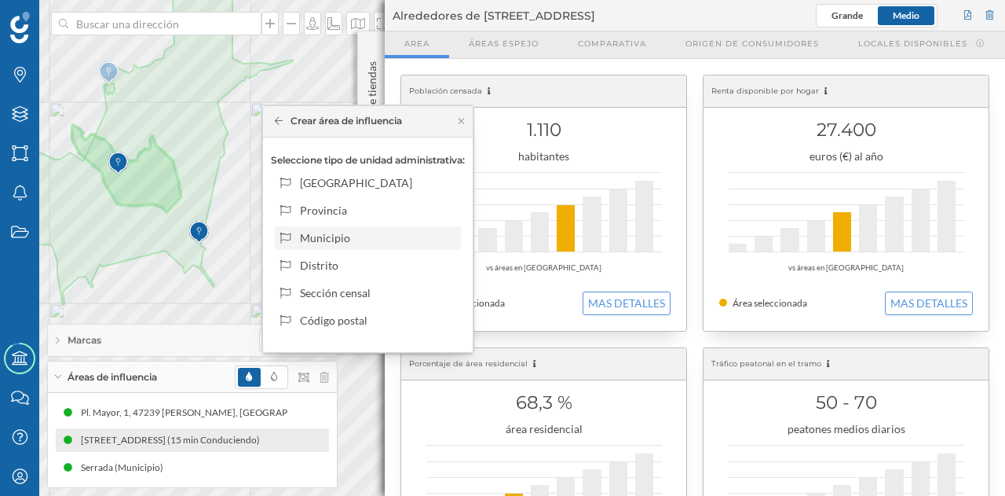
click at [368, 233] on div "Municipio" at bounding box center [377, 237] width 155 height 16
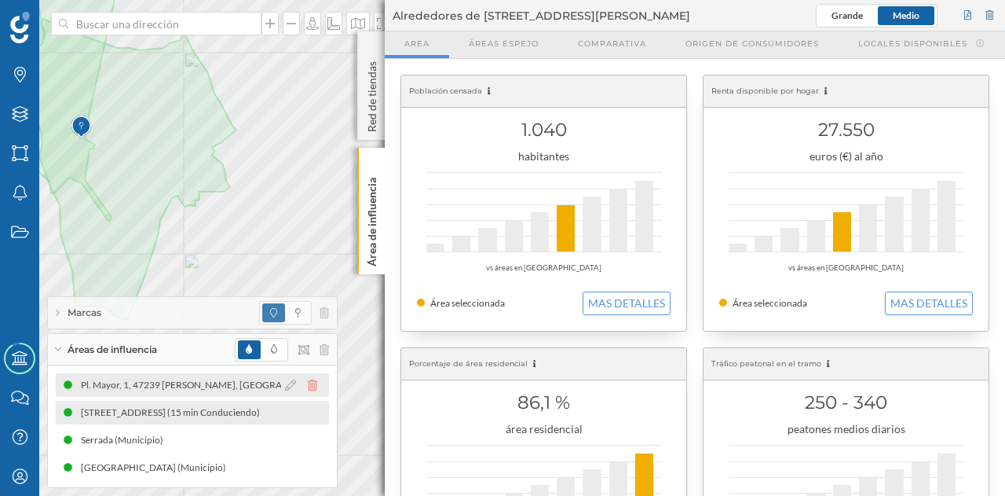
click at [311, 385] on icon at bounding box center [312, 384] width 9 height 11
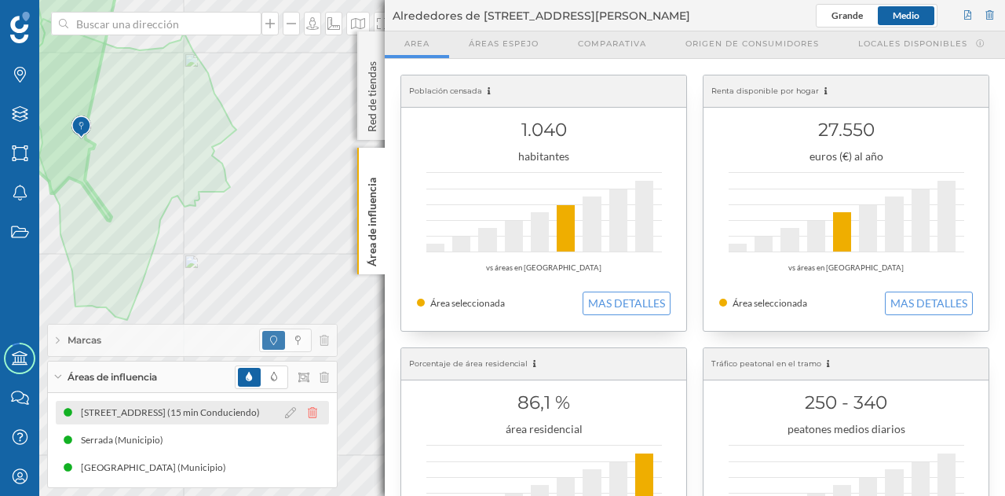
click at [313, 412] on icon at bounding box center [312, 412] width 9 height 11
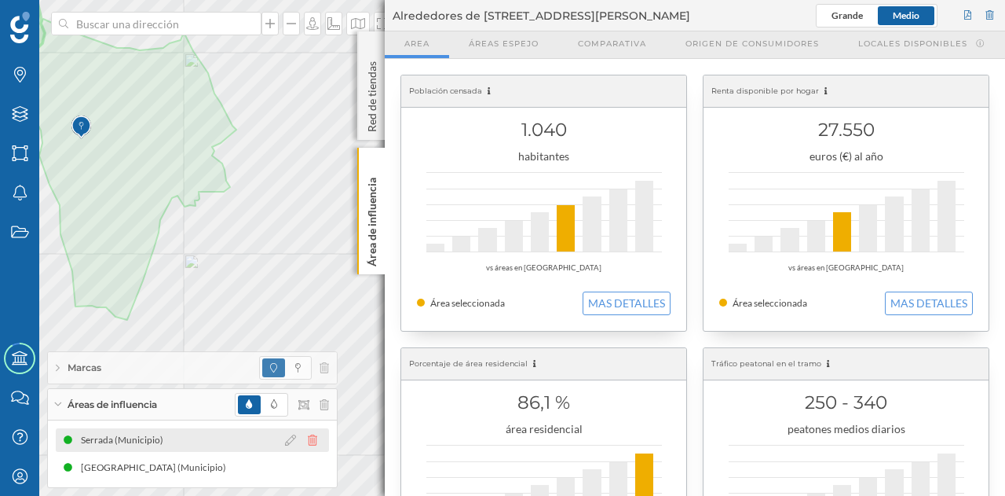
click at [315, 439] on icon at bounding box center [312, 439] width 9 height 11
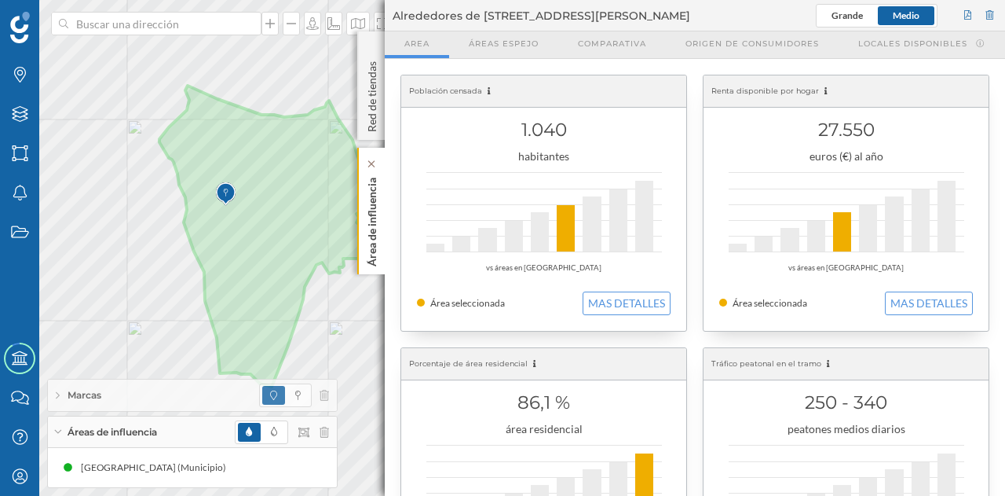
click at [379, 236] on p "Área de influencia" at bounding box center [372, 218] width 16 height 95
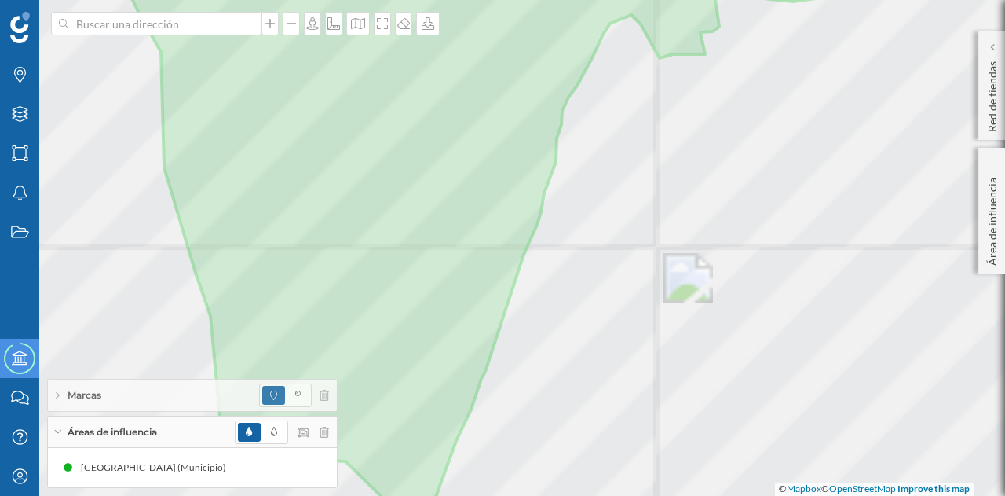
click at [265, 178] on div at bounding box center [265, 178] width 0 height 0
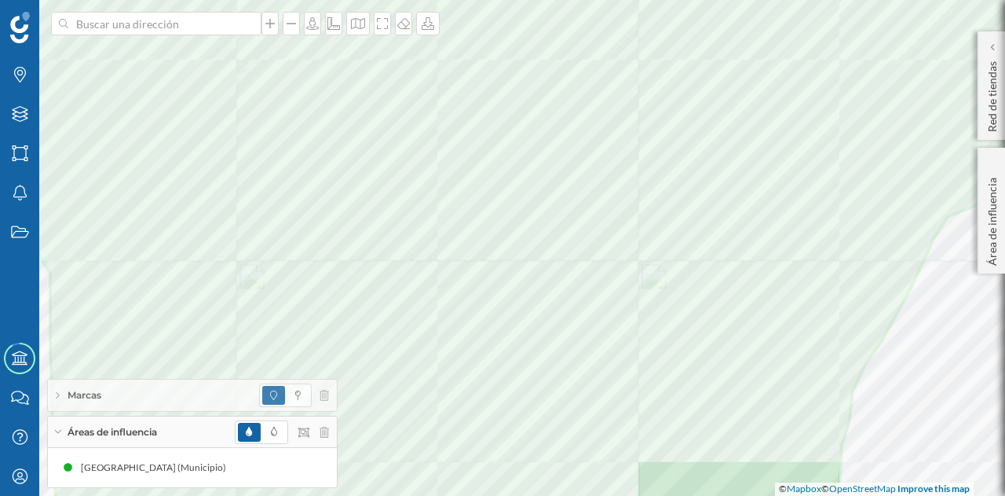
click at [569, 495] on html "Marcas Capas Áreas Notificaciones Estados Academy Contacta con nosotros Centro …" at bounding box center [502, 248] width 1005 height 496
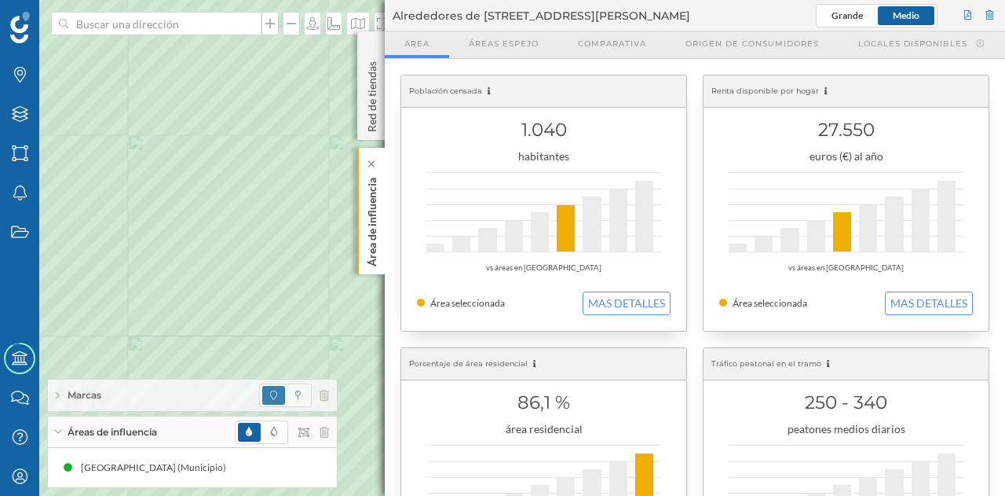
click at [372, 235] on p "Área de influencia" at bounding box center [372, 218] width 16 height 95
click at [377, 233] on p "Área de influencia" at bounding box center [372, 218] width 16 height 95
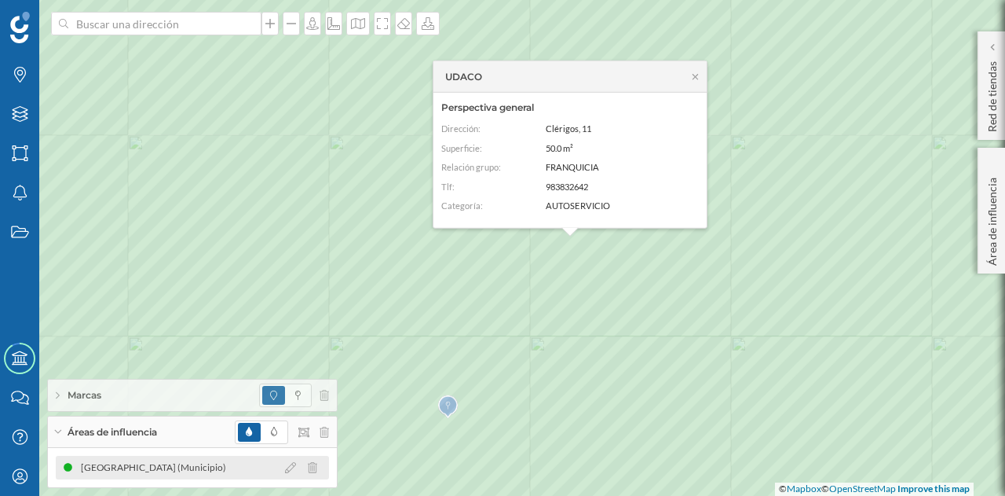
click at [194, 472] on div "Matapozuelos (Municipio)" at bounding box center [157, 468] width 153 height 16
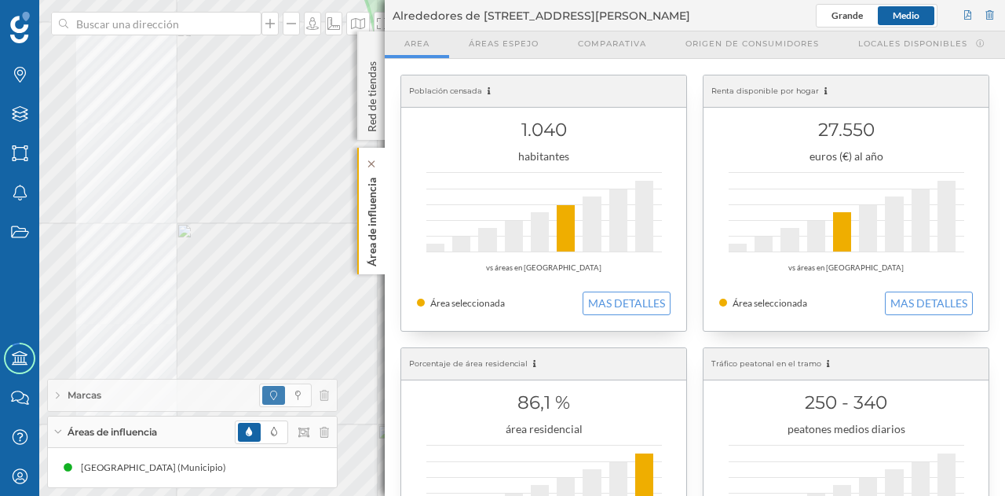
click at [372, 229] on p "Área de influencia" at bounding box center [372, 218] width 16 height 95
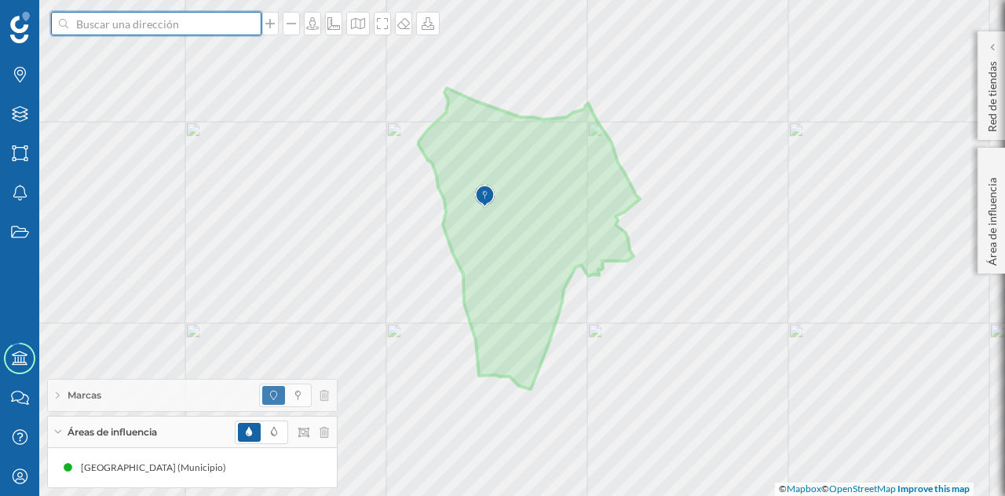
click at [228, 25] on input at bounding box center [156, 24] width 176 height 24
type input "ventosa de la cuesta"
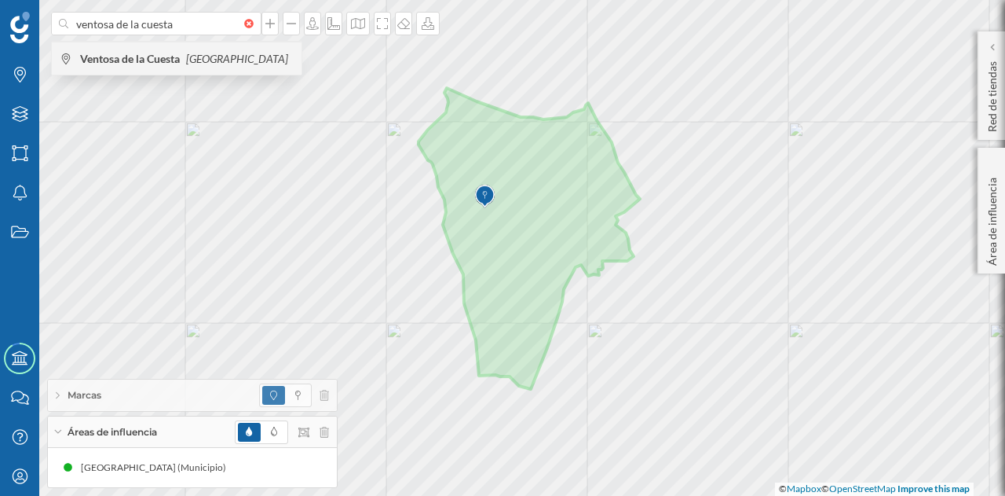
click at [182, 67] on div "Ventosa de la Cuesta España" at bounding box center [177, 58] width 250 height 33
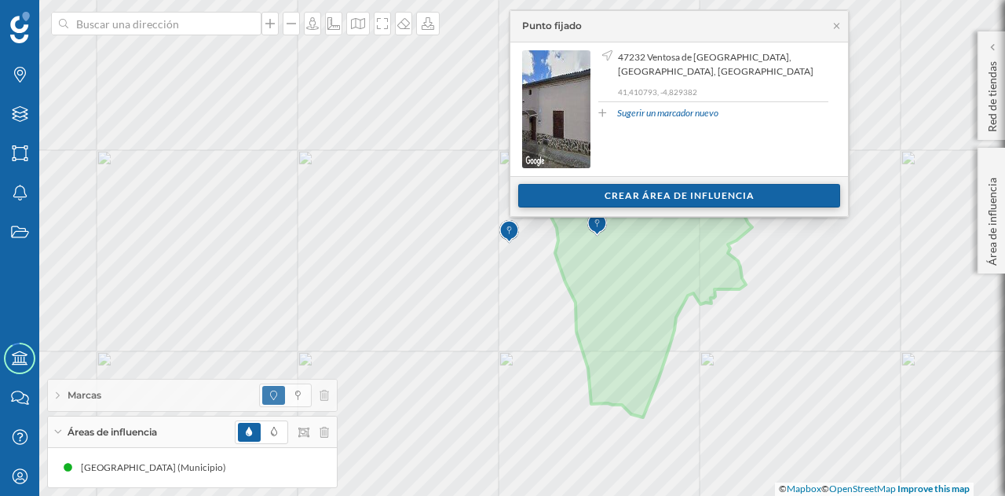
click at [591, 189] on div "Crear área de influencia" at bounding box center [679, 196] width 322 height 24
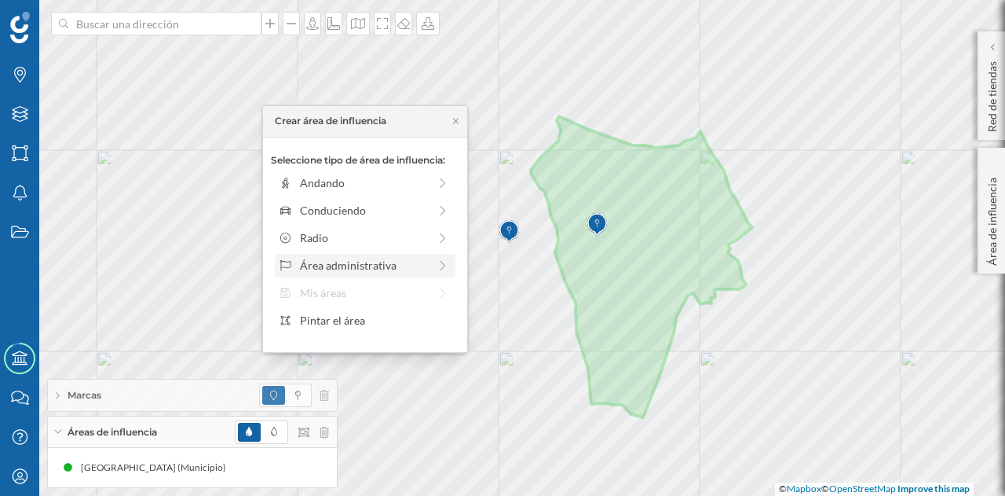
click at [372, 266] on div "Área administrativa" at bounding box center [364, 265] width 128 height 16
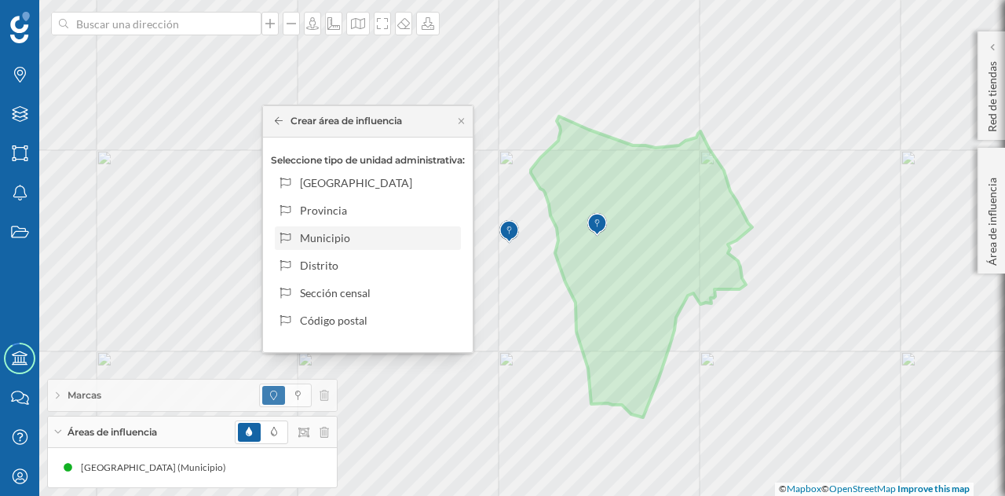
click at [357, 246] on div "Municipio" at bounding box center [368, 238] width 186 height 24
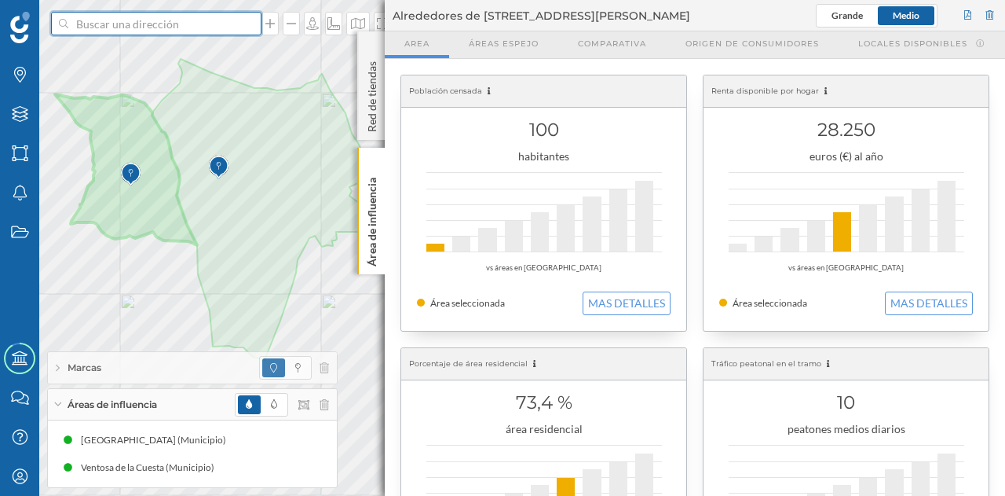
click at [186, 32] on input at bounding box center [156, 24] width 176 height 24
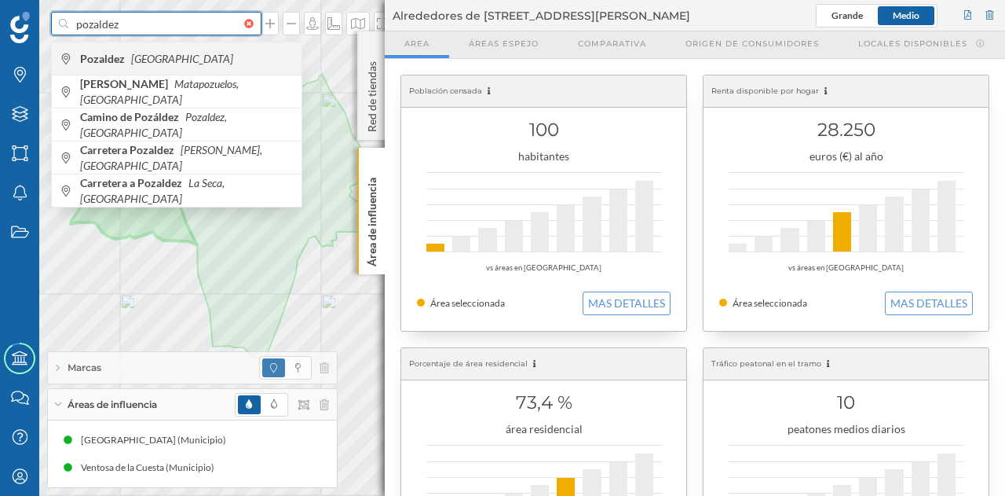
type input "pozaldez"
click at [179, 53] on span "Pozaldez España" at bounding box center [187, 59] width 214 height 16
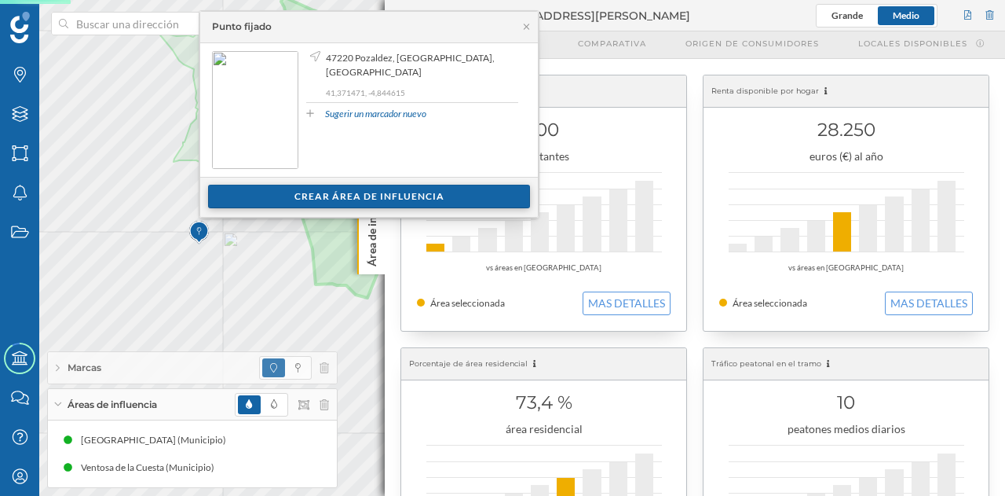
click at [348, 197] on div "Crear área de influencia" at bounding box center [369, 197] width 322 height 24
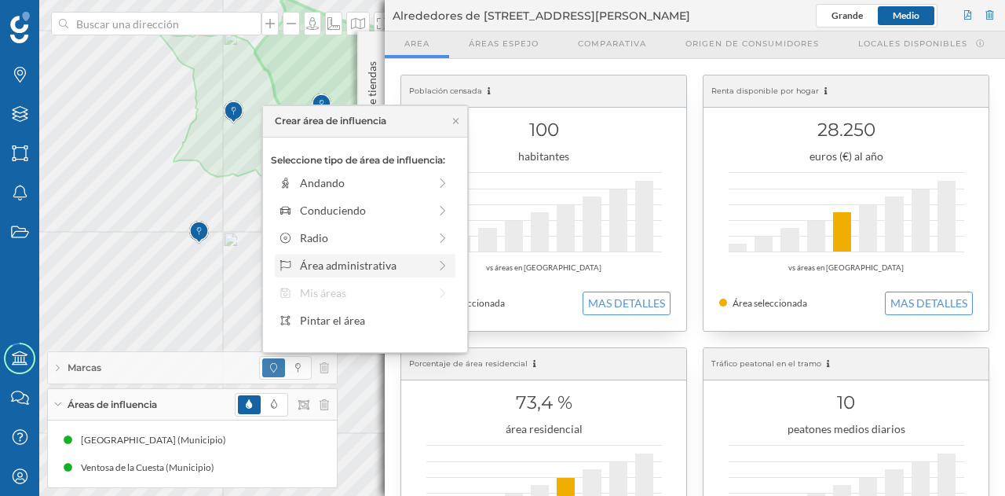
click at [341, 257] on div "Área administrativa" at bounding box center [364, 265] width 128 height 16
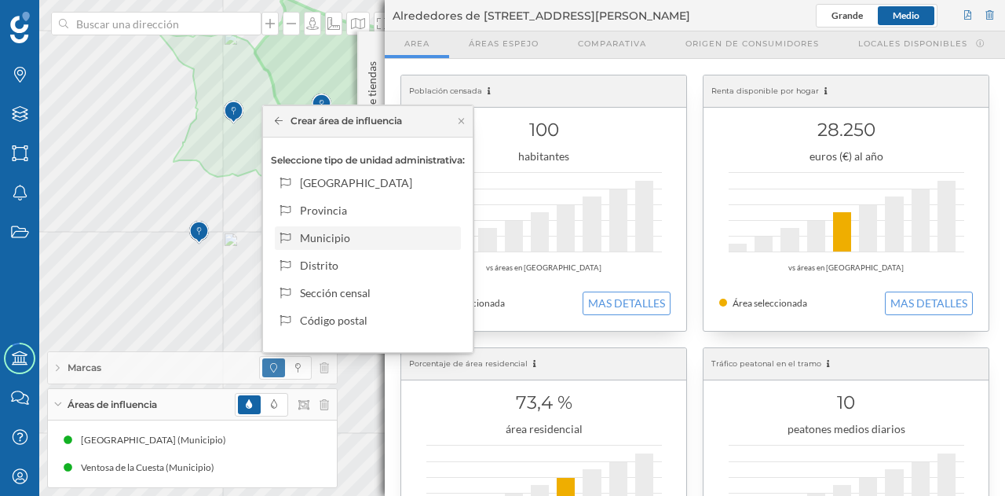
click at [349, 233] on div "Municipio" at bounding box center [377, 237] width 155 height 16
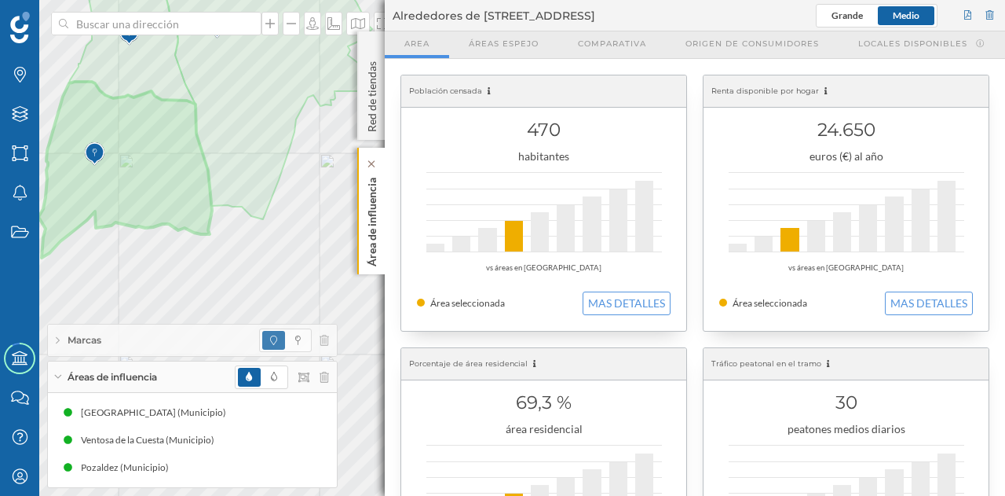
click at [364, 228] on p "Área de influencia" at bounding box center [372, 218] width 16 height 95
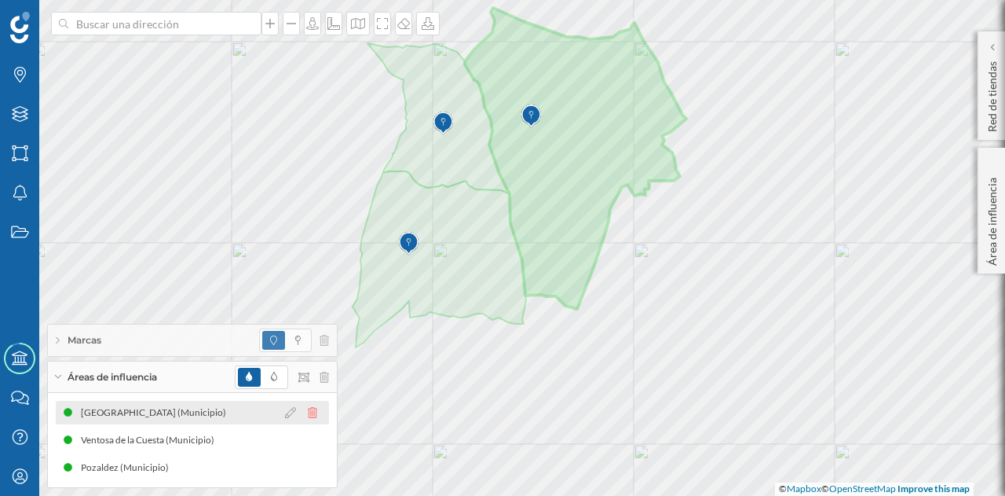
click at [312, 411] on icon at bounding box center [312, 412] width 9 height 11
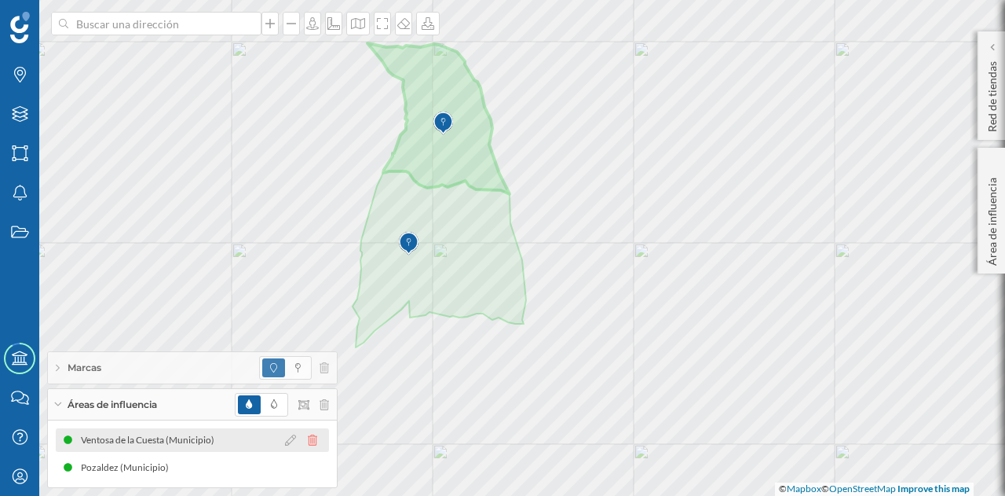
click at [311, 441] on icon at bounding box center [312, 439] width 9 height 11
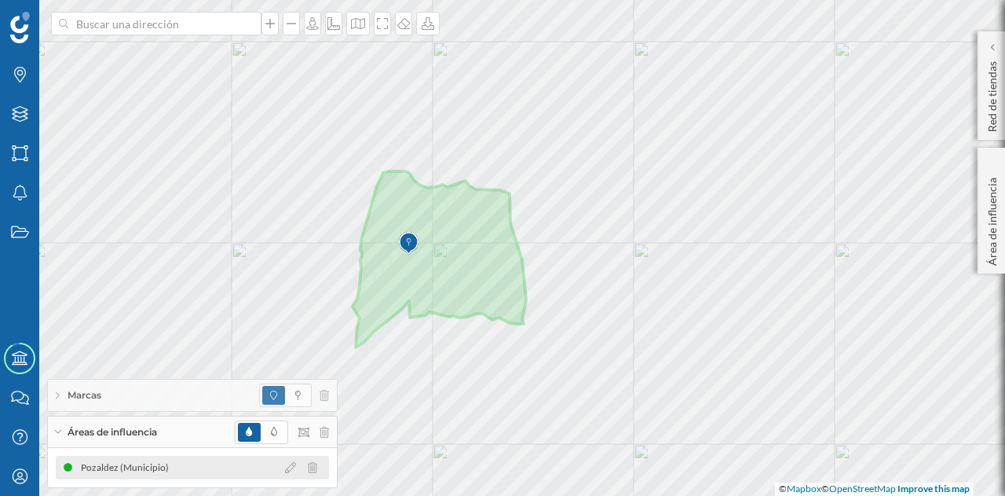
click at [313, 472] on icon at bounding box center [312, 467] width 9 height 11
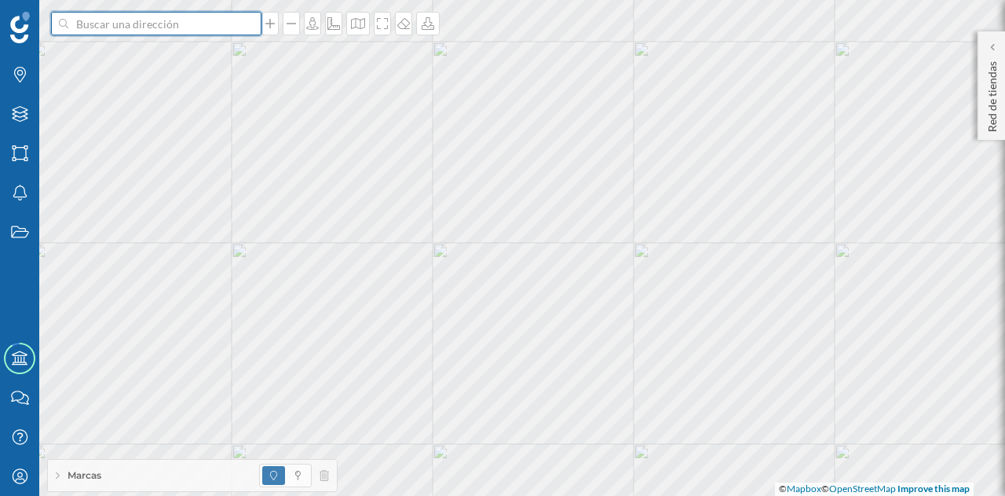
click at [184, 23] on input at bounding box center [156, 24] width 176 height 24
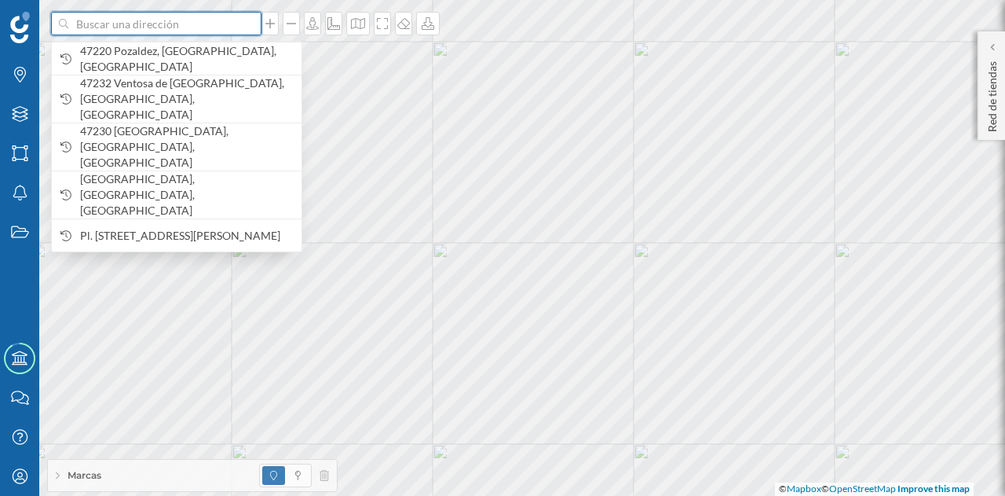
paste input "Av. Ramón y Cajal, 1, 47230 Matapozuelos, Valladolid"
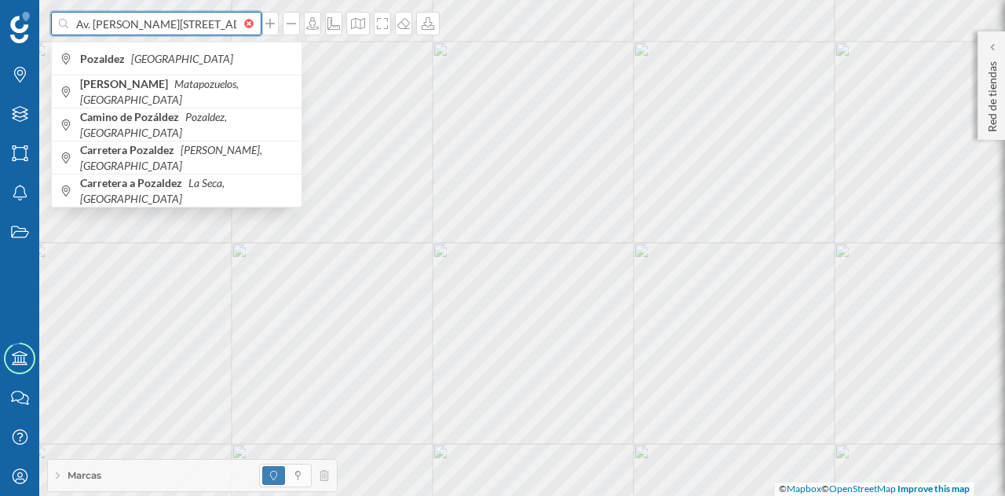
scroll to position [0, 90]
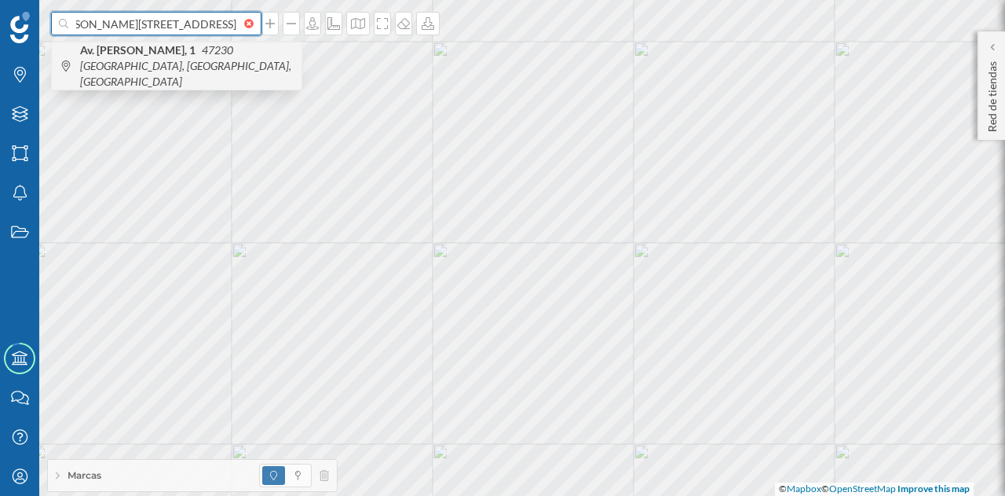
type input "Av. Ramón y Cajal, 1, 47230 Matapozuelos, Valladolid"
click at [218, 54] on icon "47230 Matapozuelos, Valladolid, España" at bounding box center [185, 65] width 211 height 45
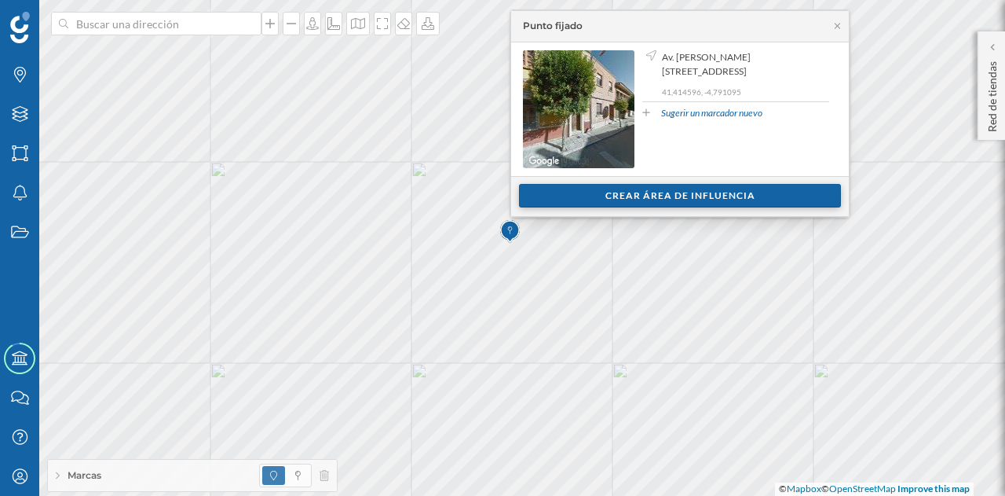
click at [573, 205] on div "Crear área de influencia" at bounding box center [680, 196] width 322 height 24
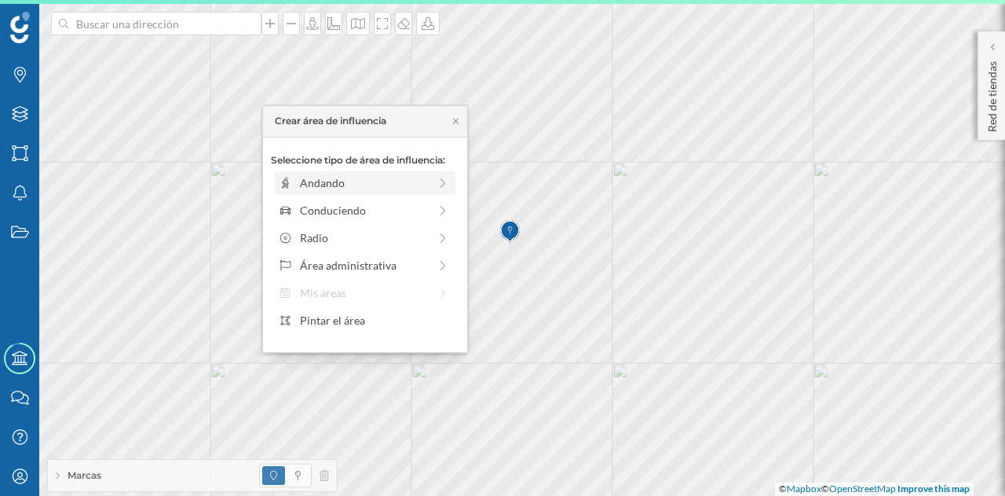
click at [381, 185] on div "Andando" at bounding box center [364, 182] width 128 height 16
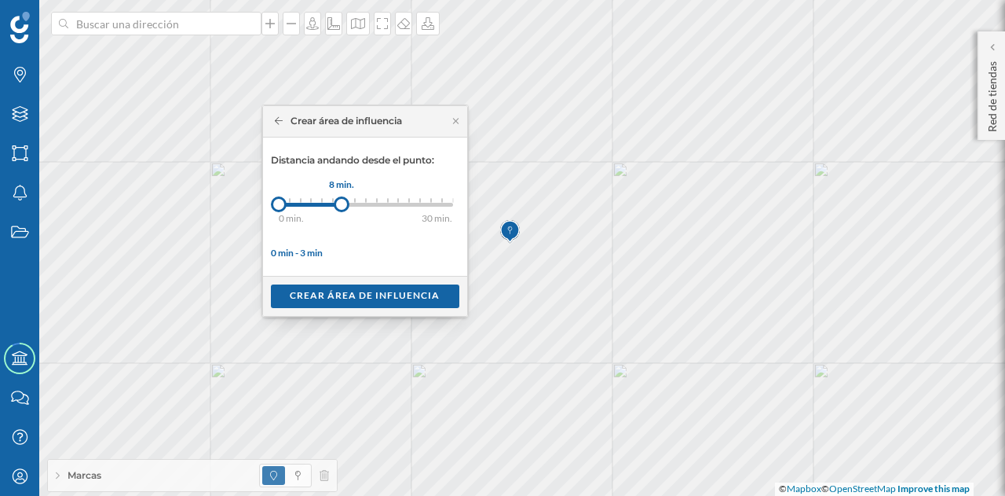
drag, startPoint x: 290, startPoint y: 203, endPoint x: 341, endPoint y: 207, distance: 51.2
click at [341, 207] on div at bounding box center [342, 204] width 16 height 16
click at [350, 285] on div "Crear área de influencia" at bounding box center [365, 296] width 189 height 24
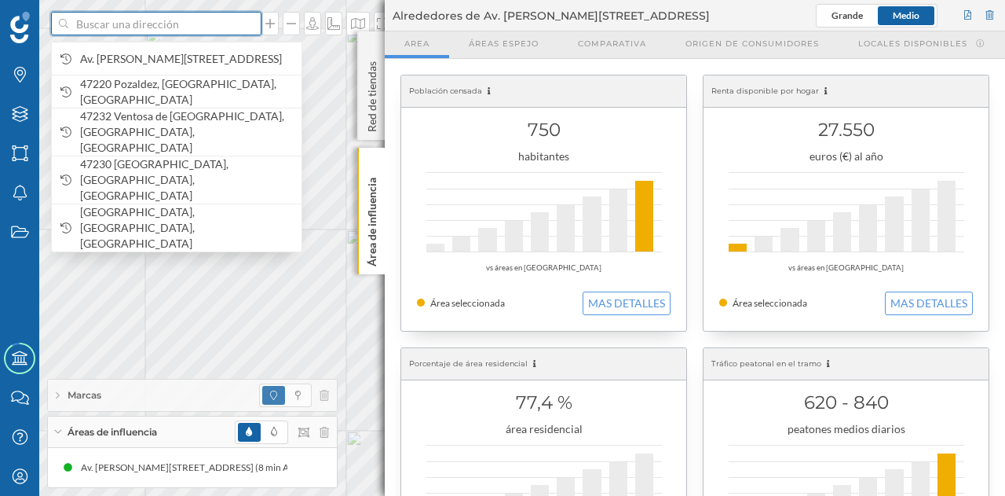
click at [113, 29] on input at bounding box center [156, 24] width 176 height 24
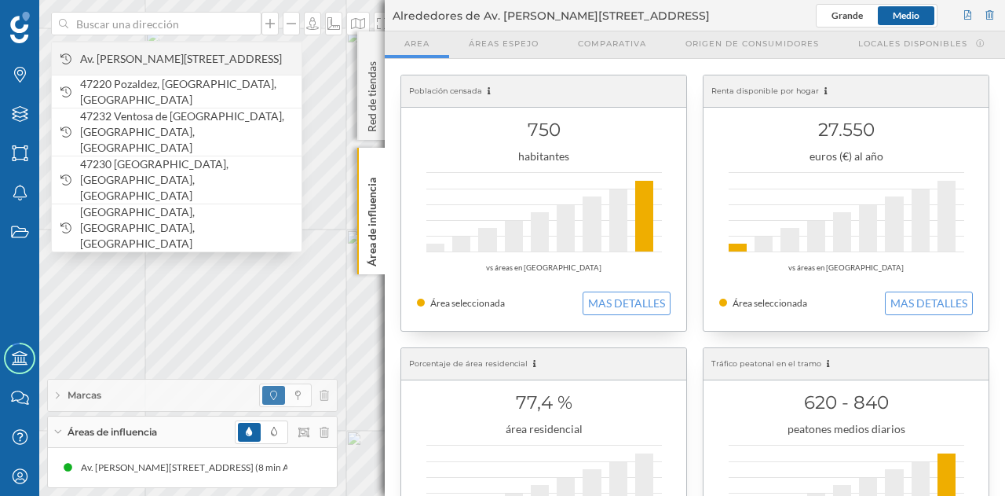
click at [132, 51] on span "Av. Ramón y Cajal, 1, 47230 Matapozuelos, Valladolid, España" at bounding box center [187, 59] width 214 height 16
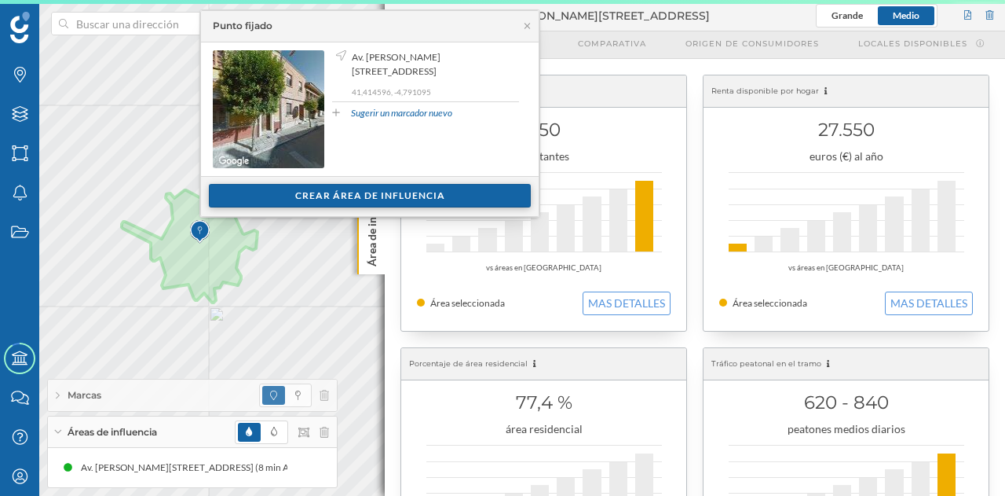
click at [333, 196] on div "Crear área de influencia" at bounding box center [370, 196] width 322 height 24
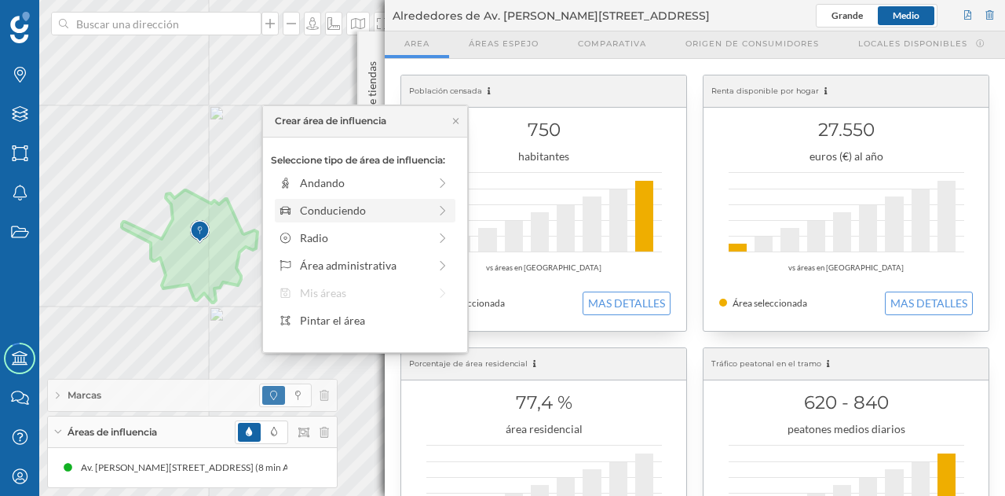
click at [321, 211] on div "Conduciendo" at bounding box center [364, 210] width 128 height 16
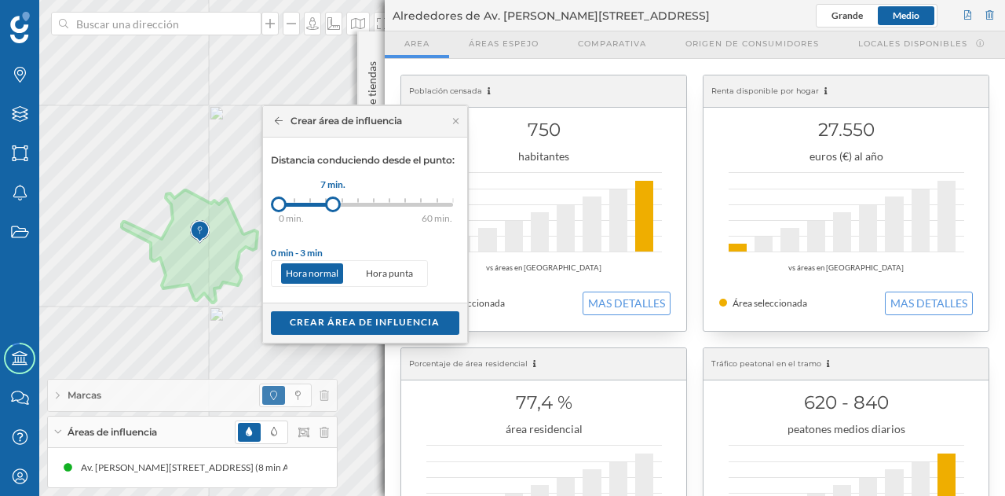
drag, startPoint x: 298, startPoint y: 200, endPoint x: 334, endPoint y: 199, distance: 35.4
click at [334, 199] on div at bounding box center [333, 204] width 16 height 16
click at [335, 317] on div "Crear área de influencia" at bounding box center [365, 322] width 189 height 24
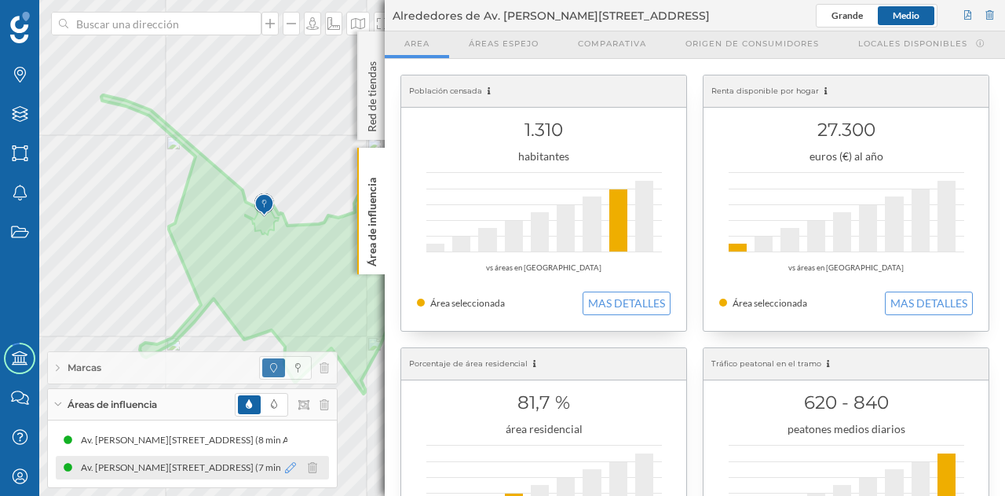
click at [291, 464] on icon at bounding box center [290, 467] width 11 height 11
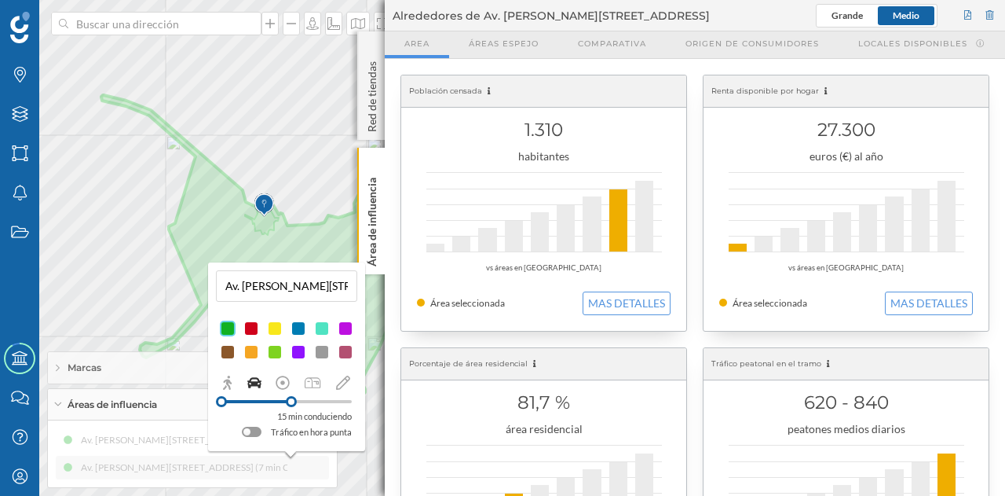
drag, startPoint x: 259, startPoint y: 401, endPoint x: 291, endPoint y: 405, distance: 32.4
click at [291, 405] on div at bounding box center [291, 401] width 11 height 11
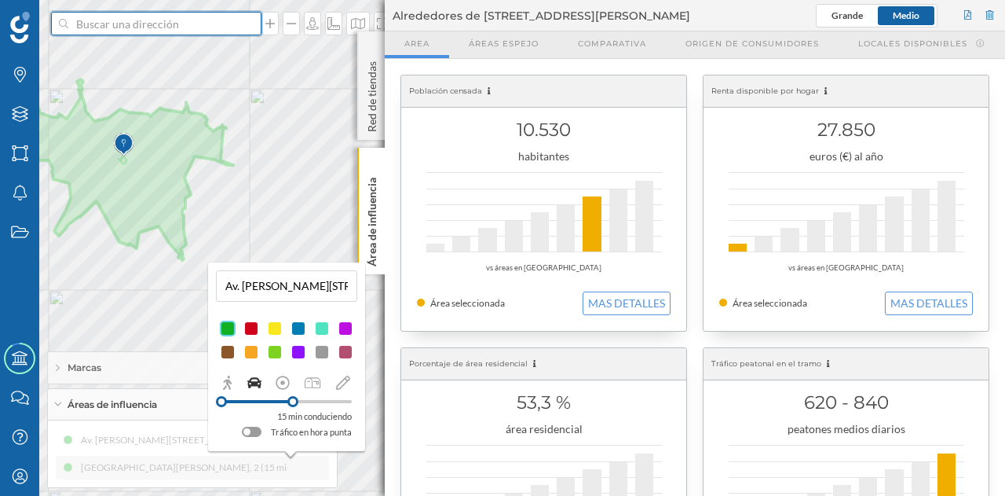
click at [163, 25] on input at bounding box center [156, 24] width 176 height 24
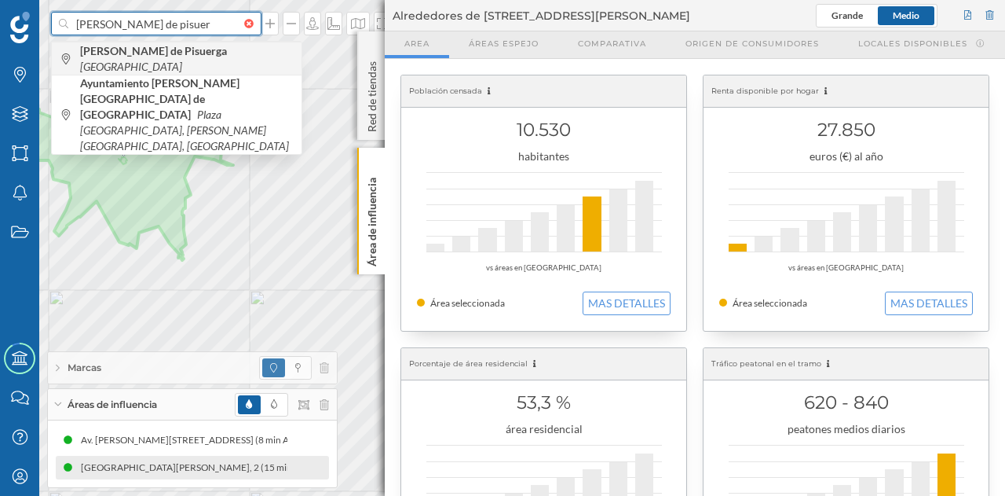
type input "santovenia de pisuer"
click at [168, 56] on b "Santovenia de Pisuerga" at bounding box center [155, 50] width 151 height 13
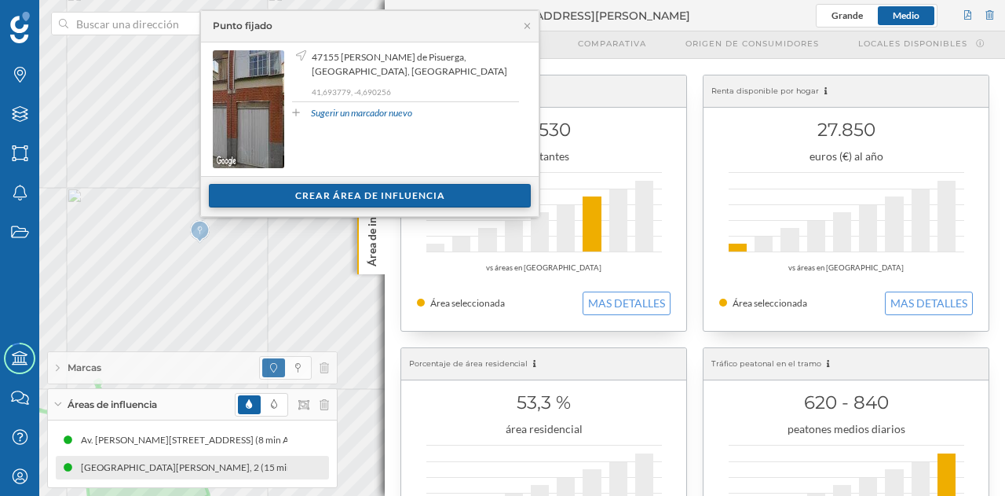
click at [318, 195] on div "Crear área de influencia" at bounding box center [370, 196] width 322 height 24
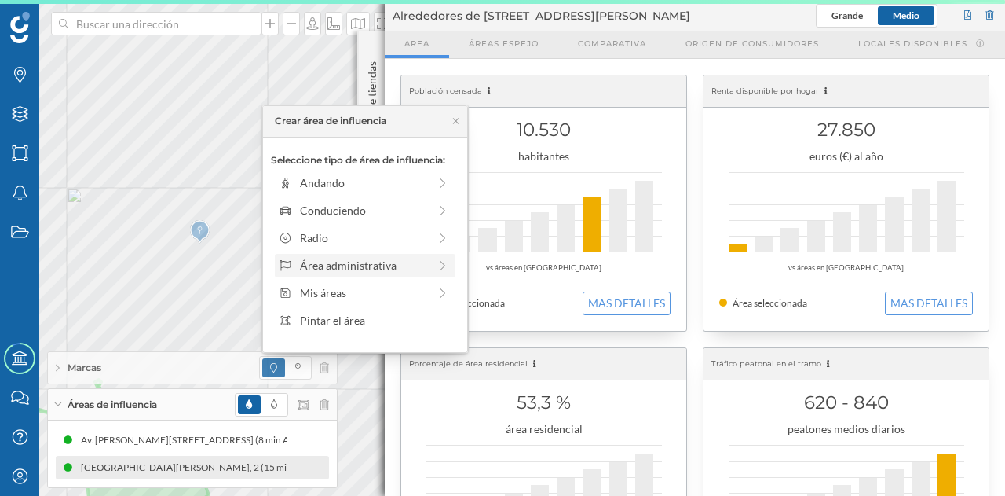
click at [346, 259] on div "Área administrativa" at bounding box center [364, 265] width 128 height 16
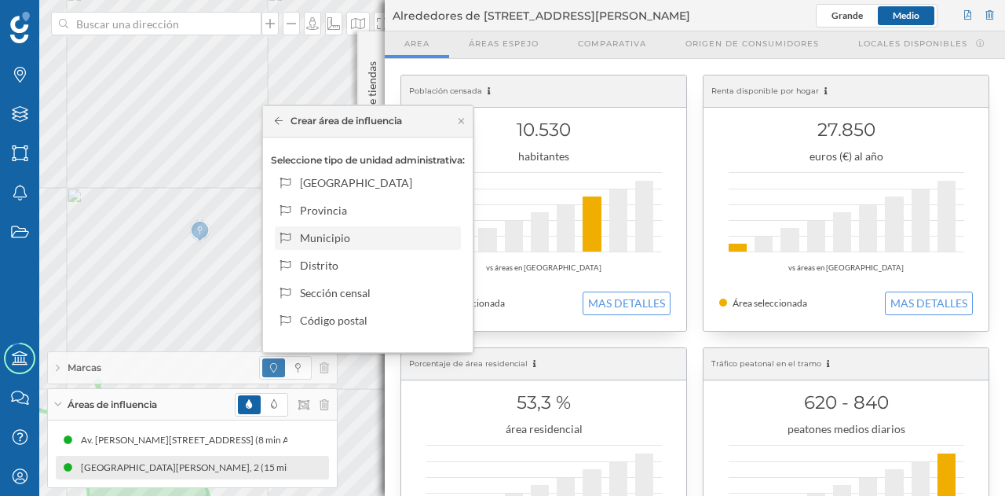
click at [349, 240] on div "Municipio" at bounding box center [377, 237] width 155 height 16
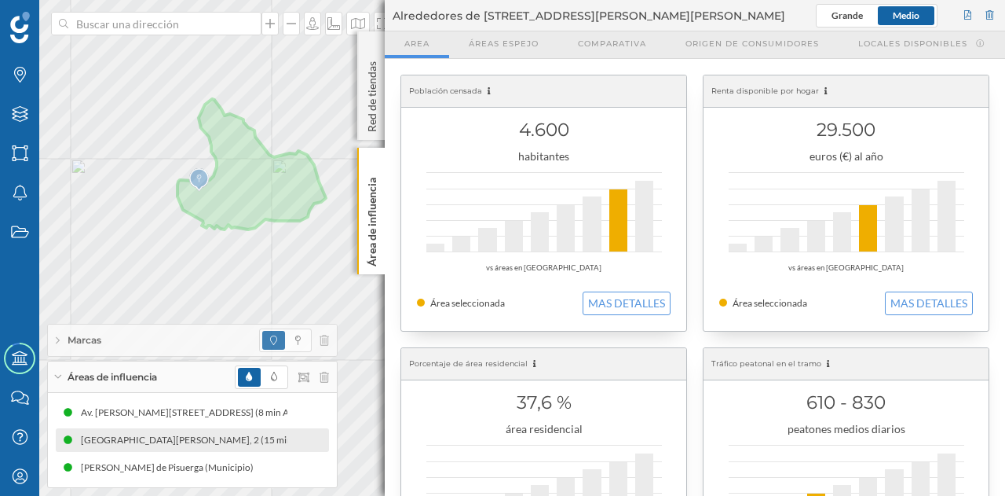
click at [251, 18] on div at bounding box center [156, 24] width 211 height 24
click at [244, 18] on input at bounding box center [156, 24] width 176 height 24
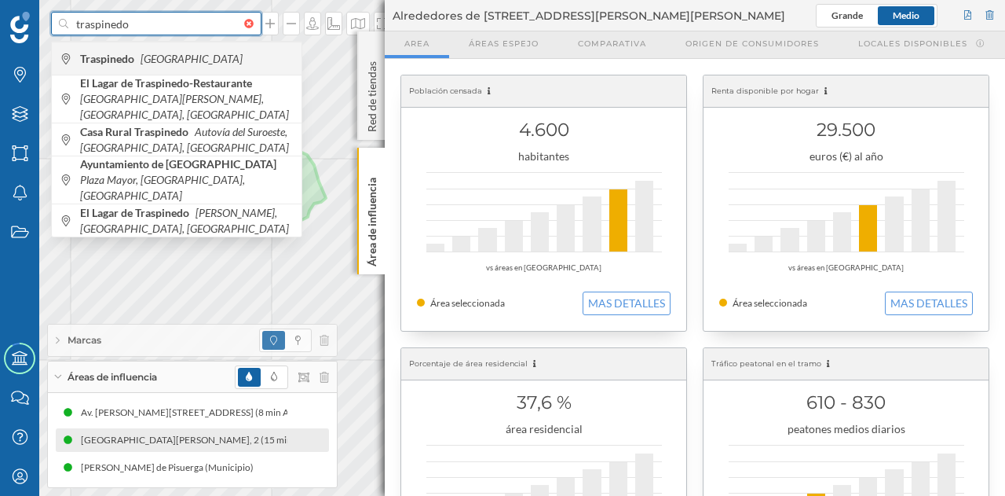
type input "traspinedo"
click at [216, 66] on div "Traspinedo España" at bounding box center [177, 58] width 250 height 33
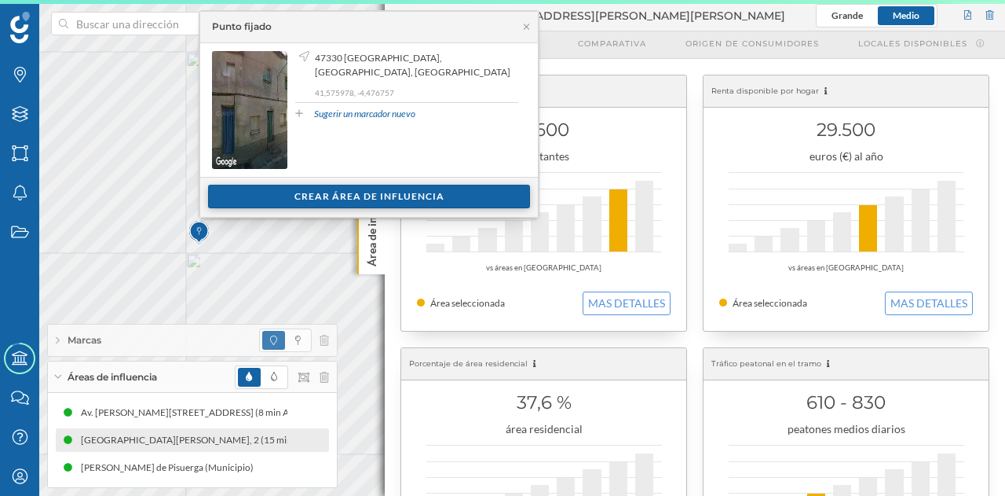
click at [367, 200] on div "Crear área de influencia" at bounding box center [369, 197] width 322 height 24
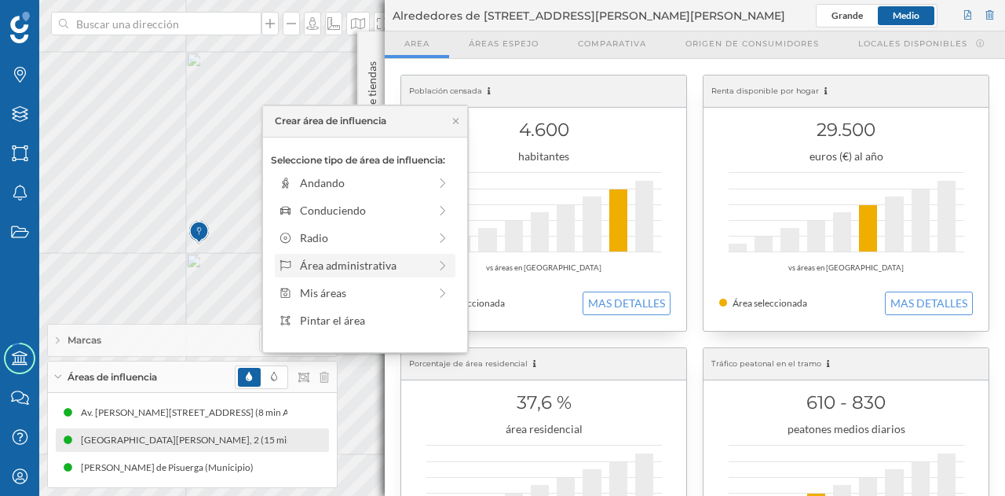
click at [346, 267] on div "Área administrativa" at bounding box center [364, 265] width 128 height 16
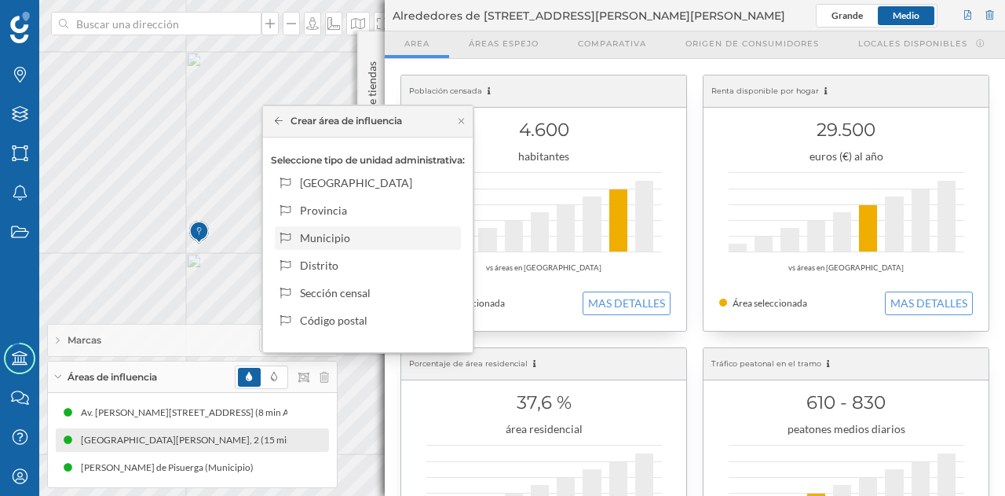
click at [346, 241] on div "Municipio" at bounding box center [377, 237] width 155 height 16
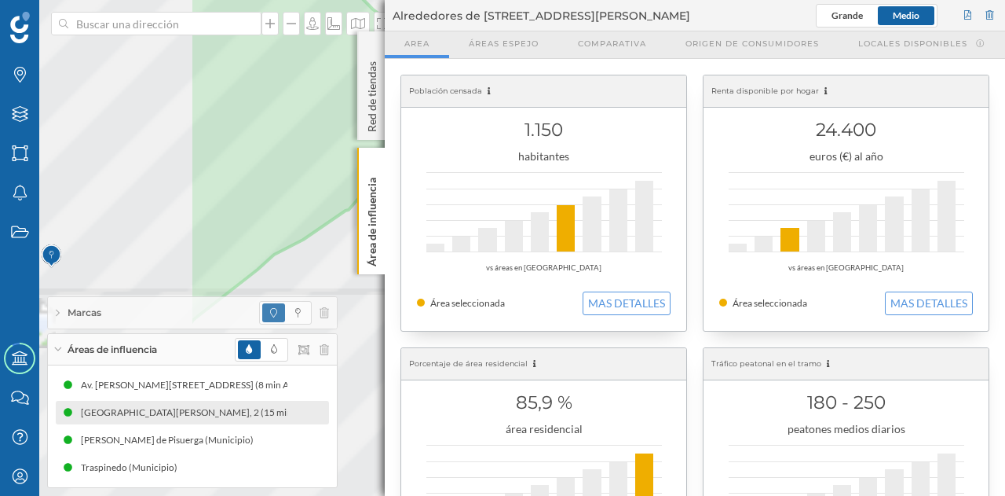
click at [405, 189] on div "Marcas Capas Áreas Notificaciones Estados Academy Contacta con nosotros Centro …" at bounding box center [502, 248] width 1005 height 496
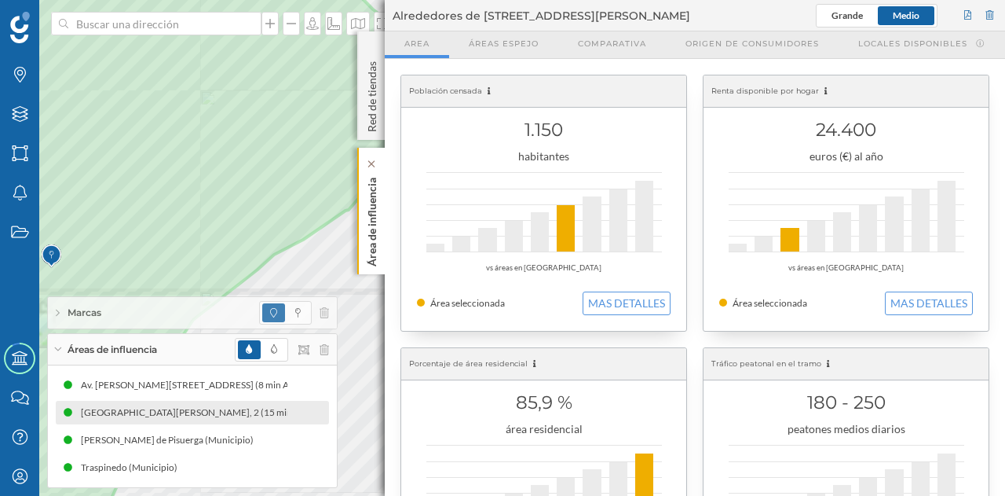
click at [372, 221] on p "Área de influencia" at bounding box center [372, 218] width 16 height 95
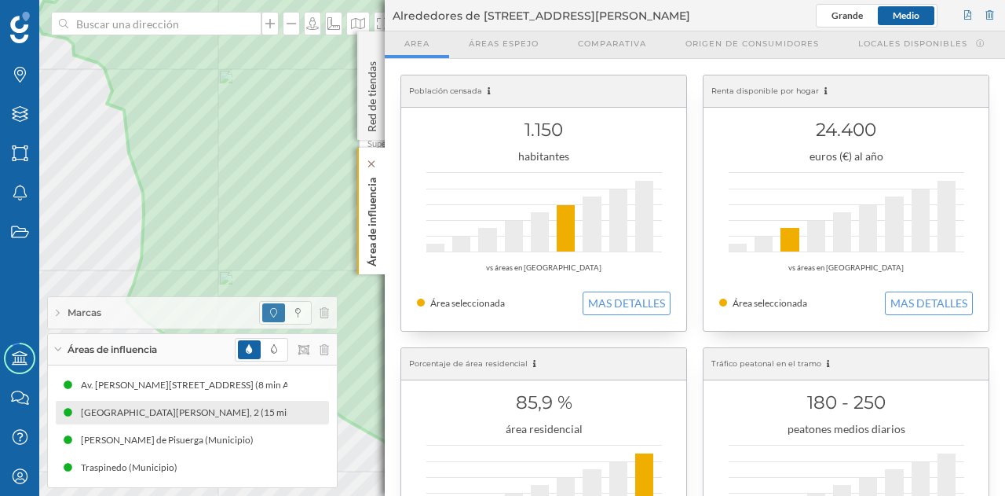
click at [377, 225] on p "Área de influencia" at bounding box center [372, 218] width 16 height 95
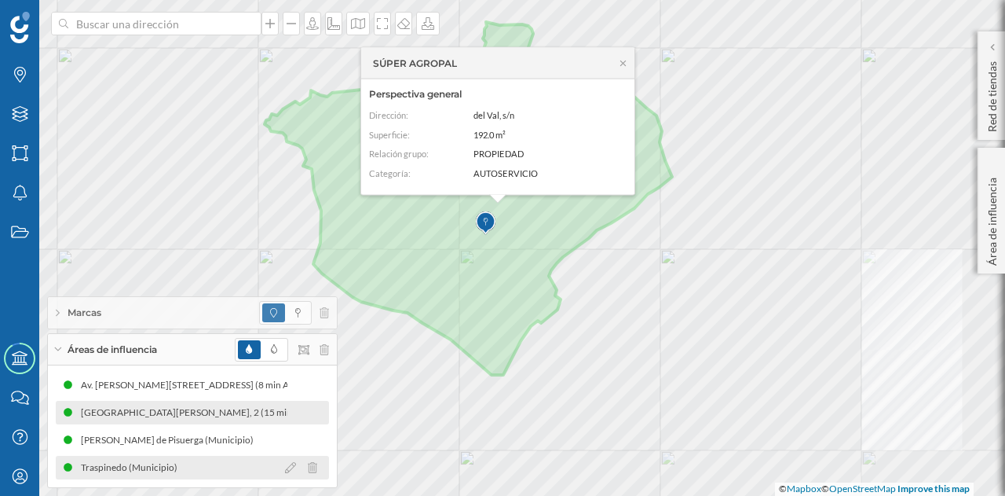
click at [181, 468] on div "Traspinedo (Municipio)" at bounding box center [133, 468] width 104 height 16
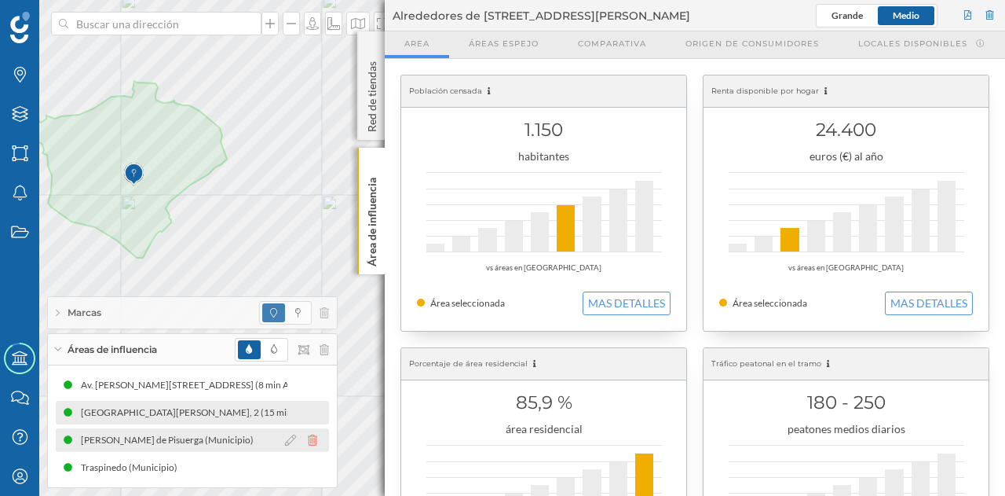
click at [311, 440] on icon at bounding box center [312, 439] width 9 height 11
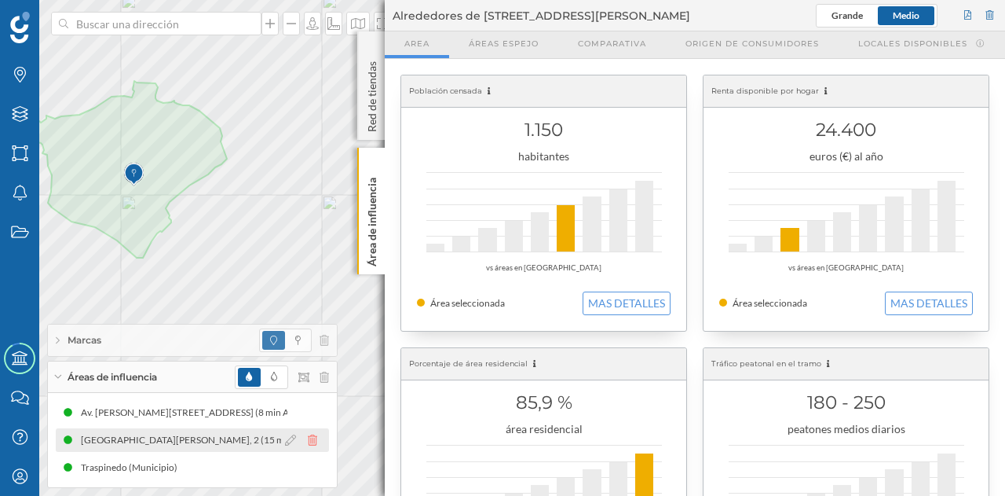
click at [311, 442] on icon at bounding box center [312, 439] width 9 height 11
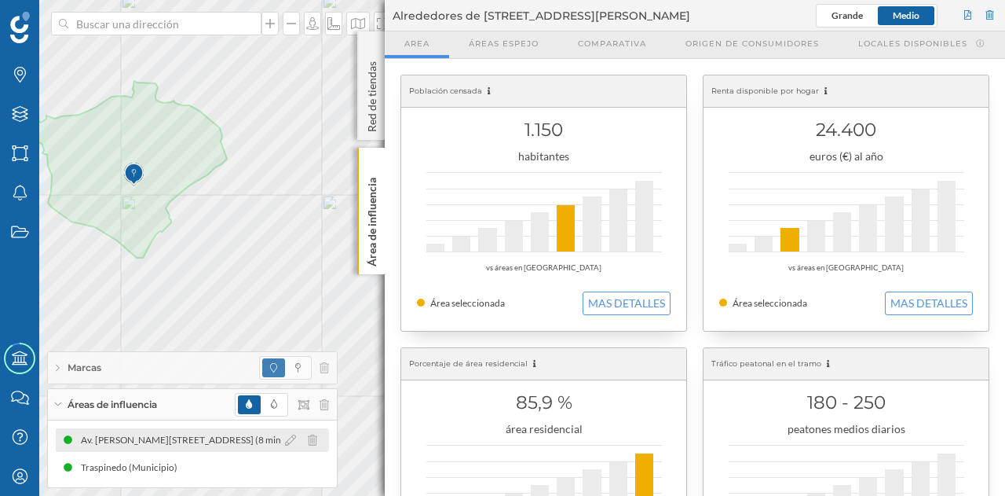
click at [313, 434] on div at bounding box center [305, 439] width 48 height 19
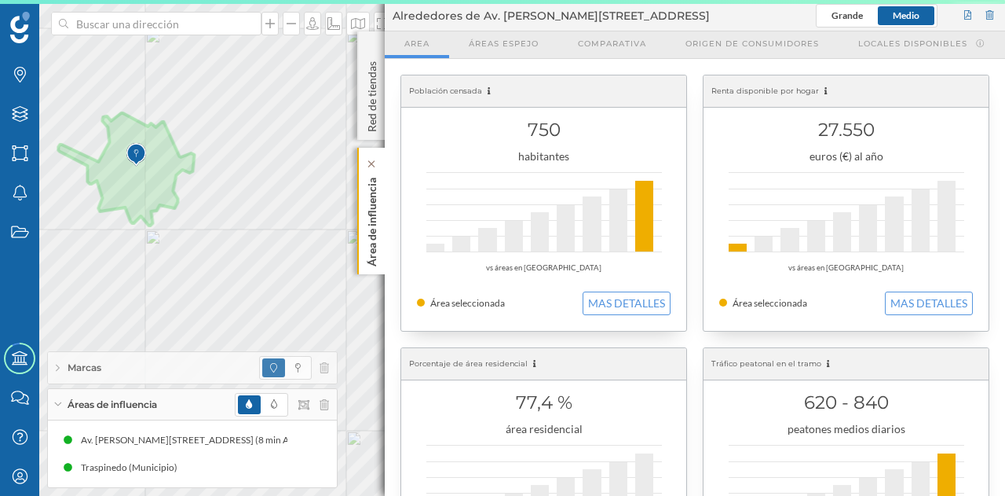
click at [373, 261] on p "Área de influencia" at bounding box center [372, 218] width 16 height 95
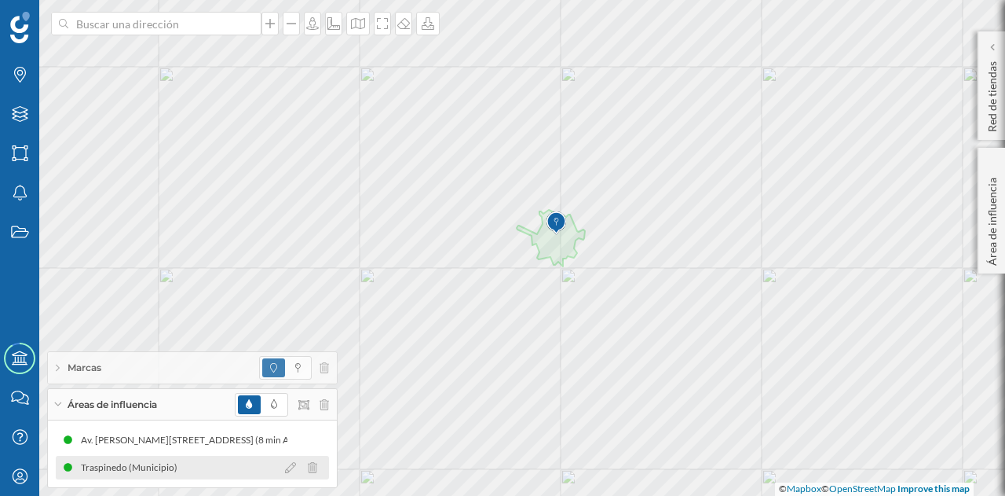
click at [184, 463] on div "Traspinedo (Municipio)" at bounding box center [127, 468] width 134 height 16
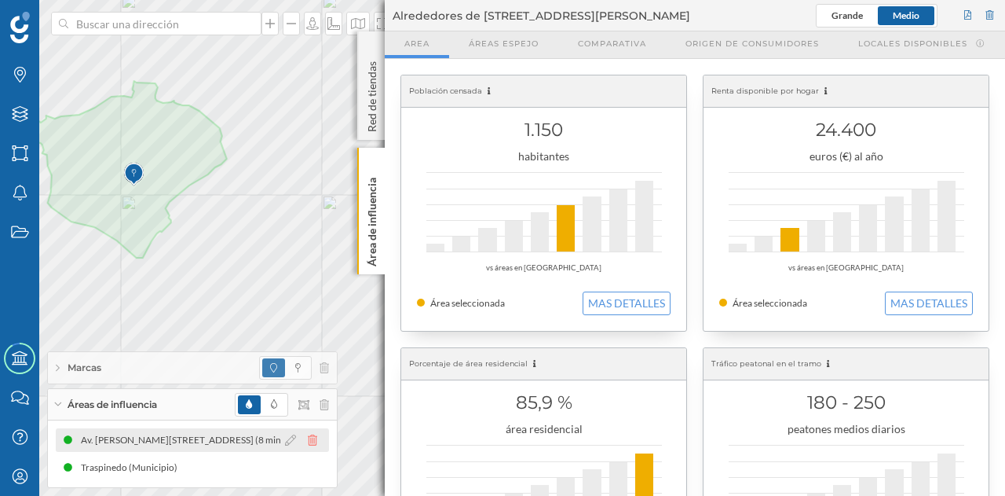
click at [315, 441] on icon at bounding box center [312, 439] width 9 height 11
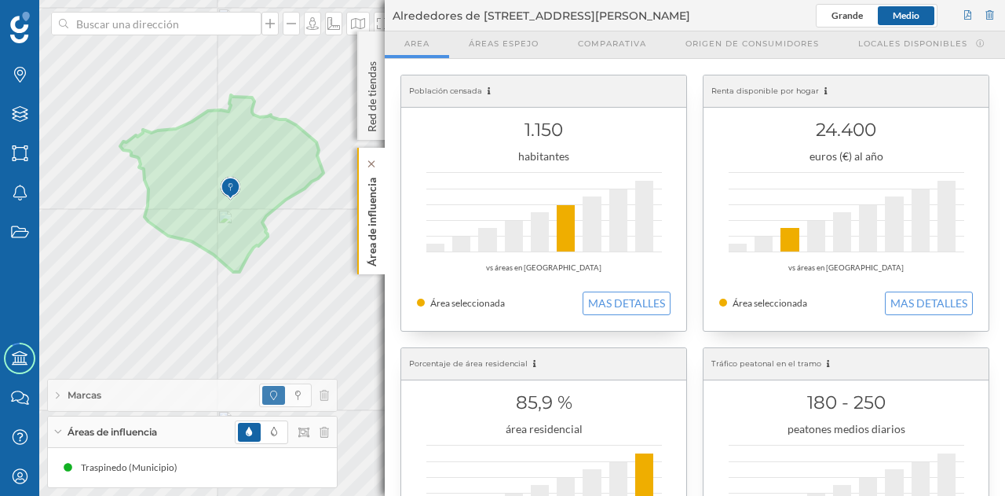
click at [366, 227] on p "Área de influencia" at bounding box center [372, 218] width 16 height 95
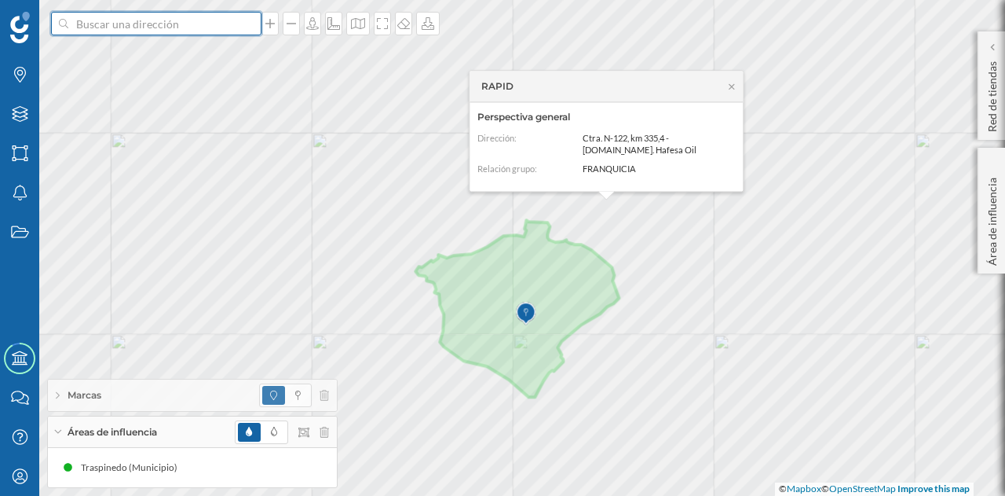
click at [197, 29] on input at bounding box center [156, 24] width 176 height 24
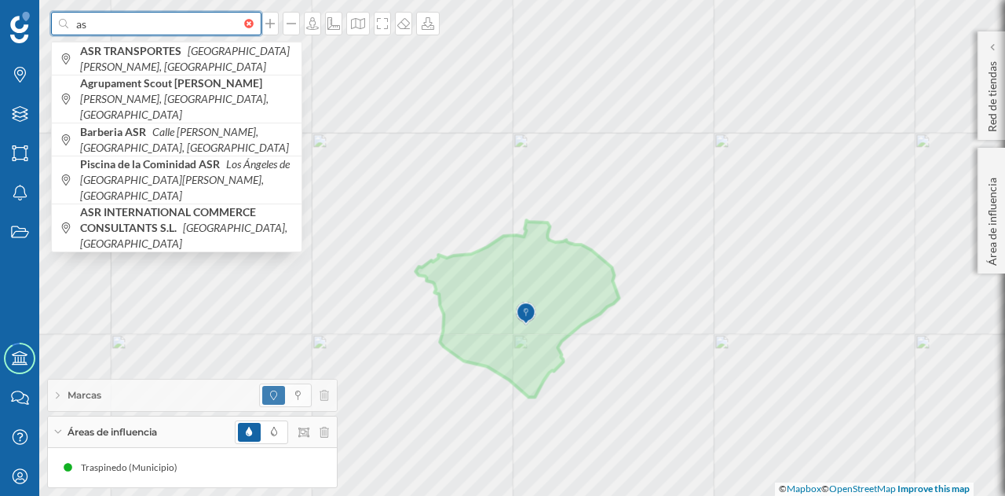
type input "a"
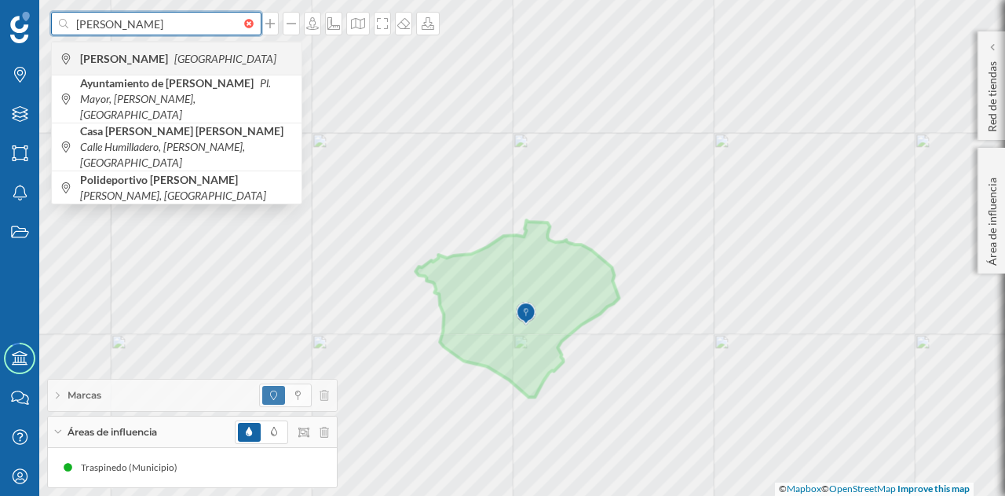
type input "sardon de duero"
click at [193, 47] on div "Sardón de Duero España" at bounding box center [177, 58] width 250 height 33
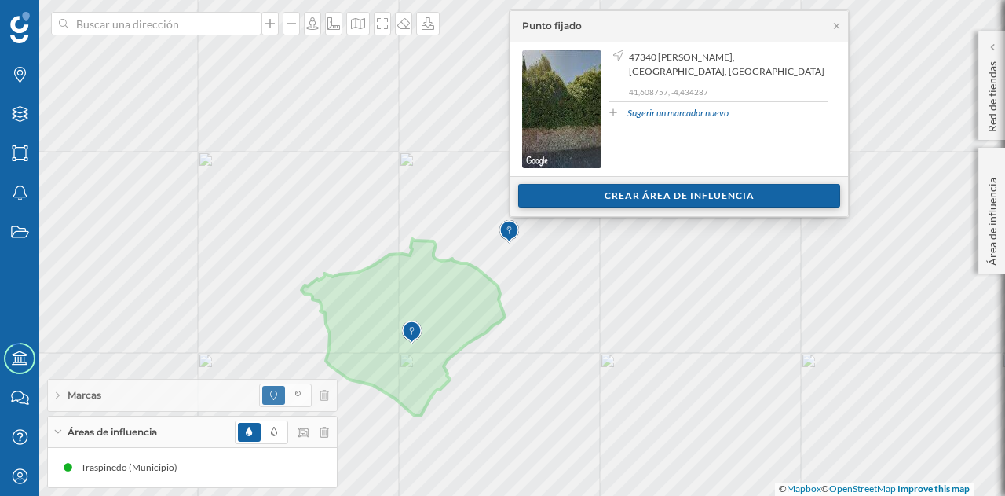
click at [648, 191] on div "Crear área de influencia" at bounding box center [679, 196] width 322 height 24
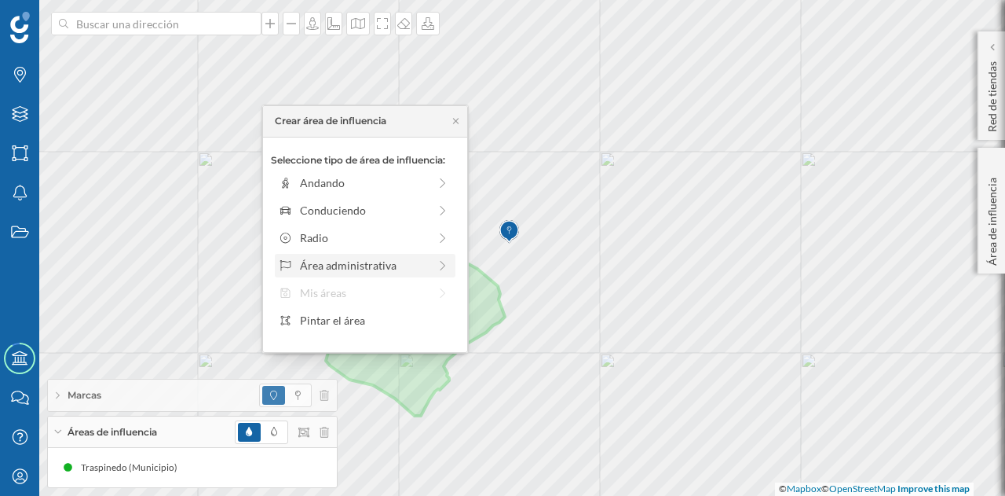
click at [357, 268] on div "Área administrativa" at bounding box center [364, 265] width 128 height 16
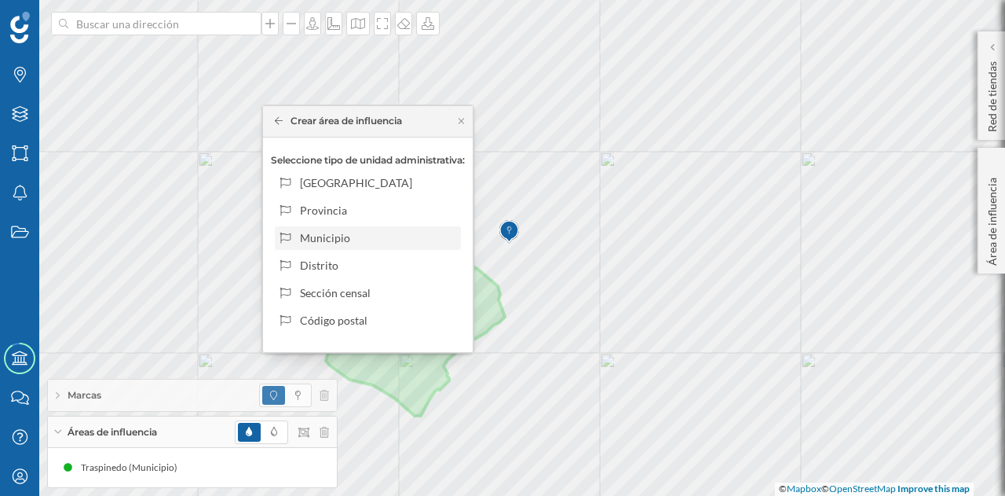
click at [363, 236] on div "Municipio" at bounding box center [377, 237] width 155 height 16
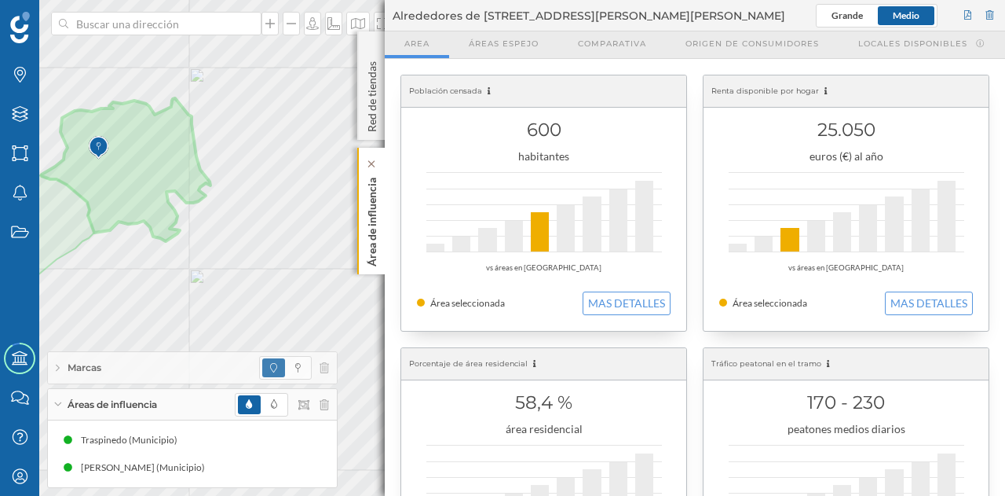
click at [363, 236] on div "Área de influencia" at bounding box center [370, 211] width 27 height 126
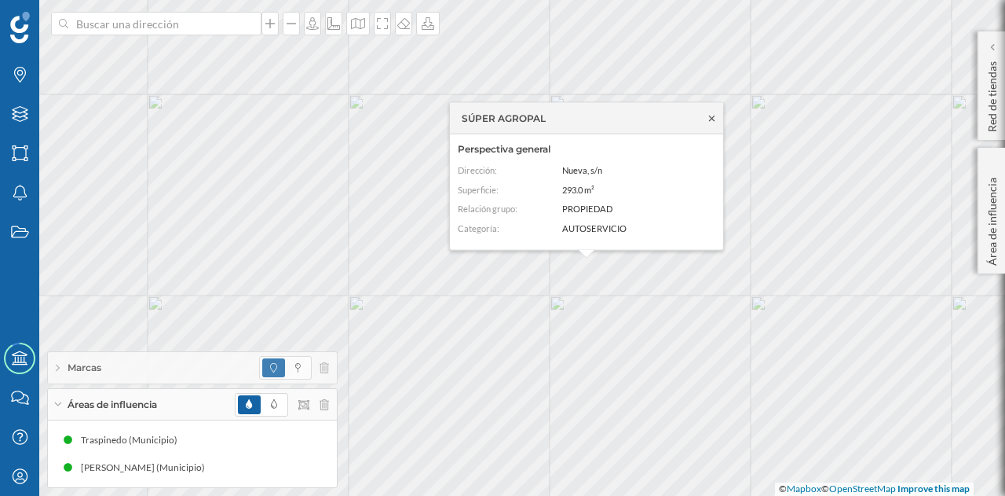
click at [710, 118] on icon at bounding box center [712, 117] width 12 height 9
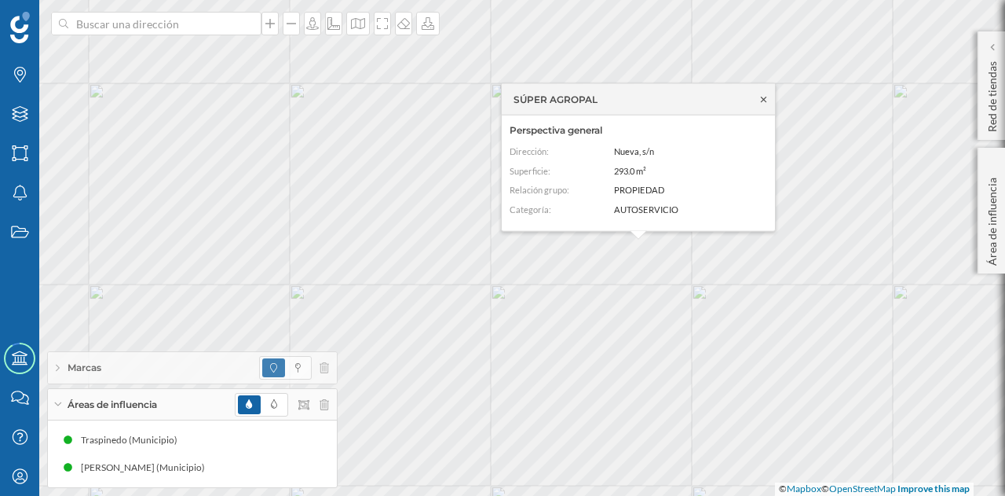
click at [764, 98] on icon at bounding box center [764, 98] width 12 height 9
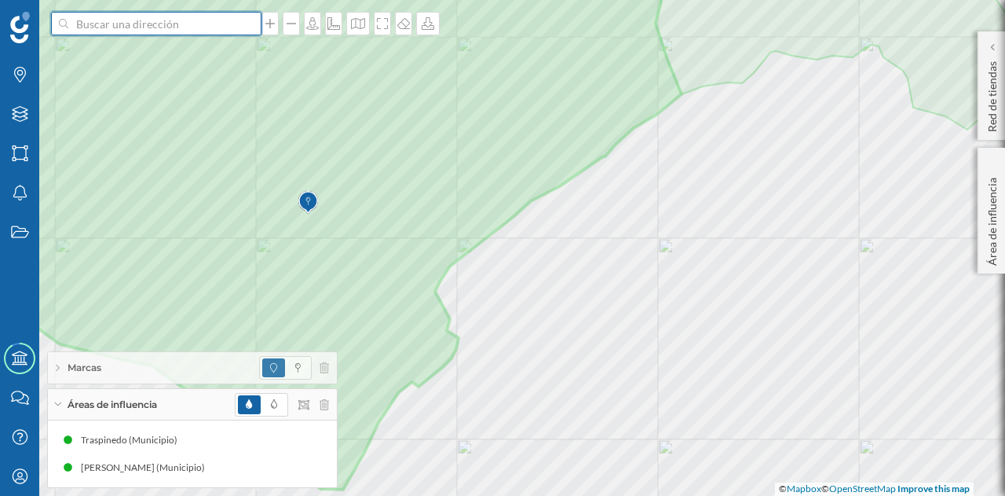
click at [203, 24] on input at bounding box center [156, 24] width 176 height 24
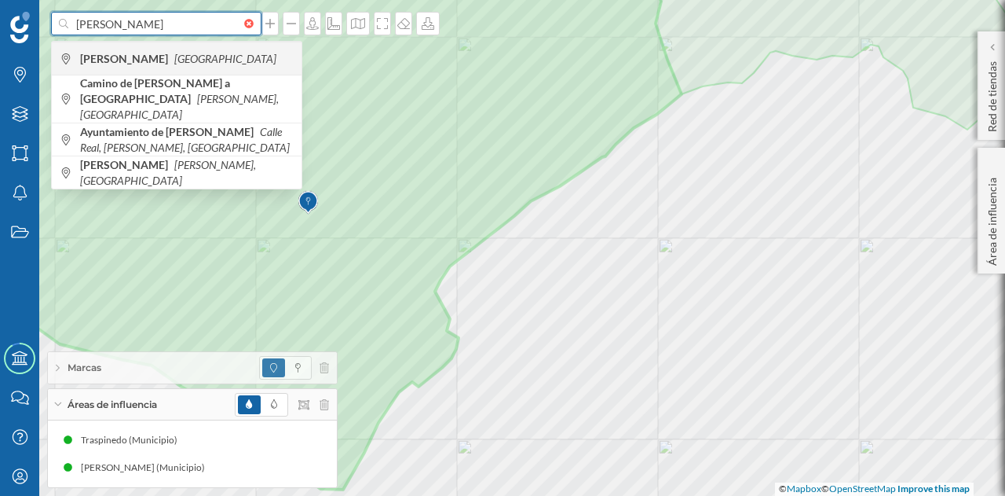
type input "santibañez de valcor"
click at [172, 56] on b "Santibáñez de Valcorba" at bounding box center [126, 58] width 92 height 13
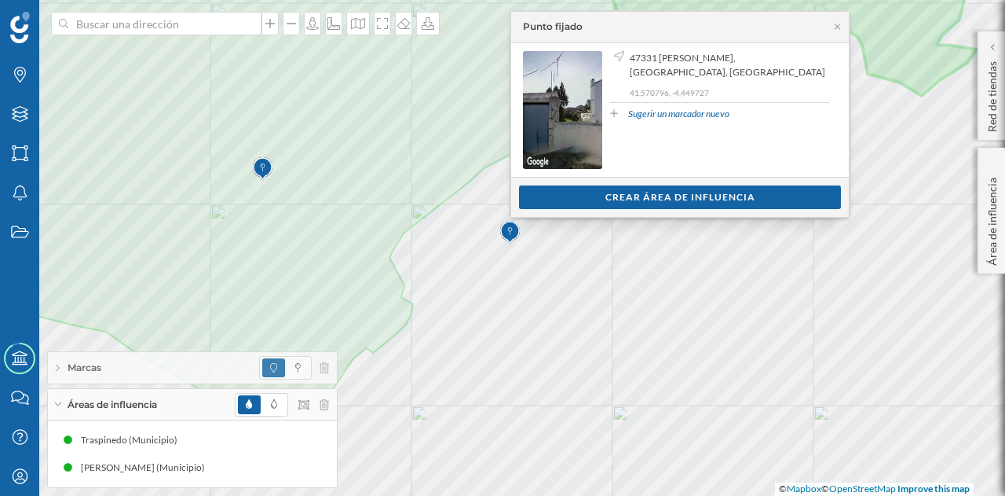
click at [606, 210] on div "Ver clientes Crear área de influencia" at bounding box center [680, 197] width 338 height 40
click at [610, 200] on div "Crear área de influencia" at bounding box center [680, 197] width 322 height 24
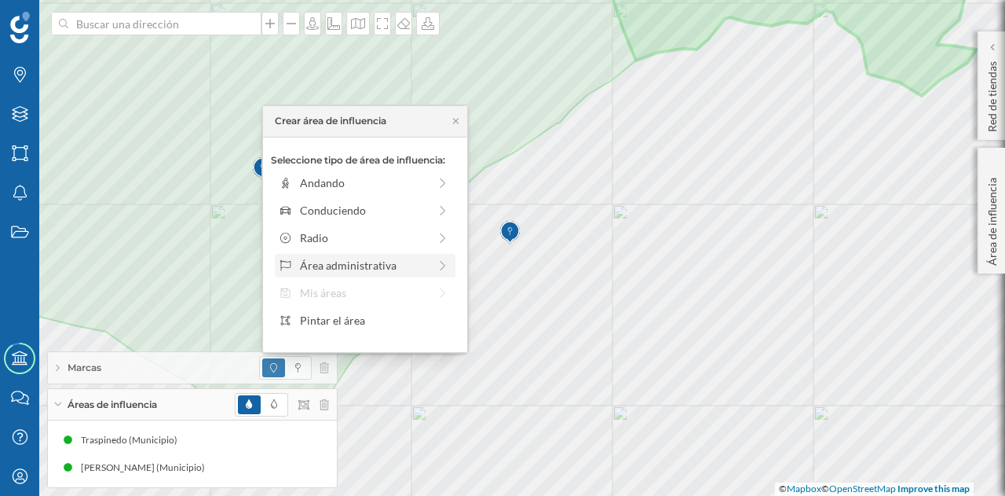
click at [366, 258] on div "Área administrativa" at bounding box center [364, 265] width 128 height 16
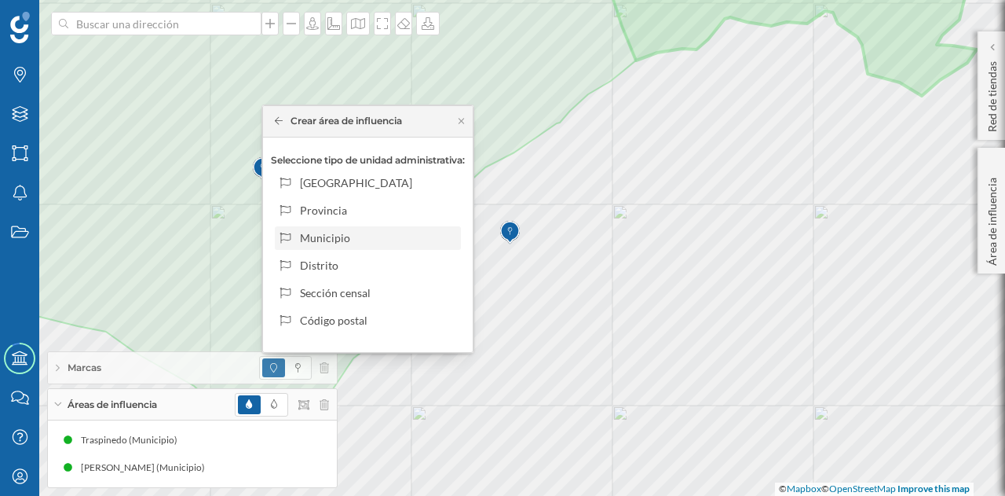
click at [366, 233] on div "Municipio" at bounding box center [377, 237] width 155 height 16
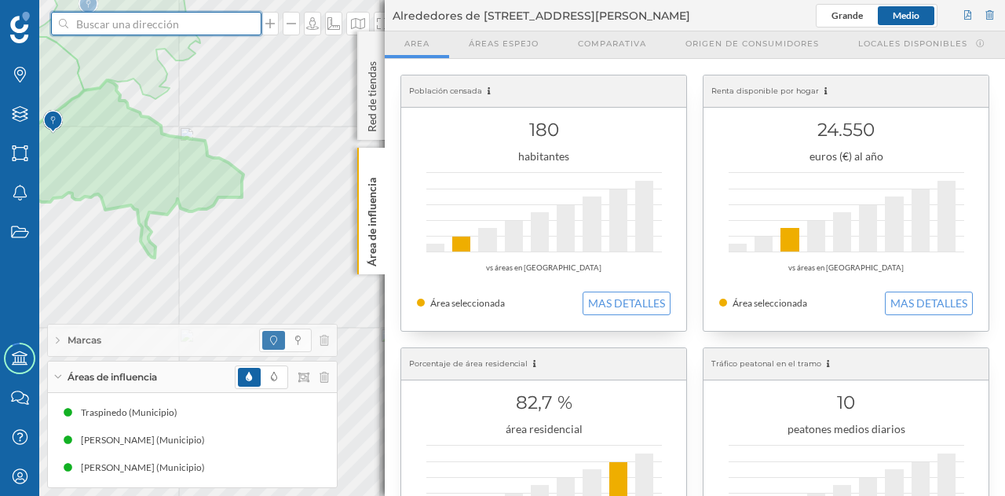
click at [181, 26] on input at bounding box center [156, 24] width 176 height 24
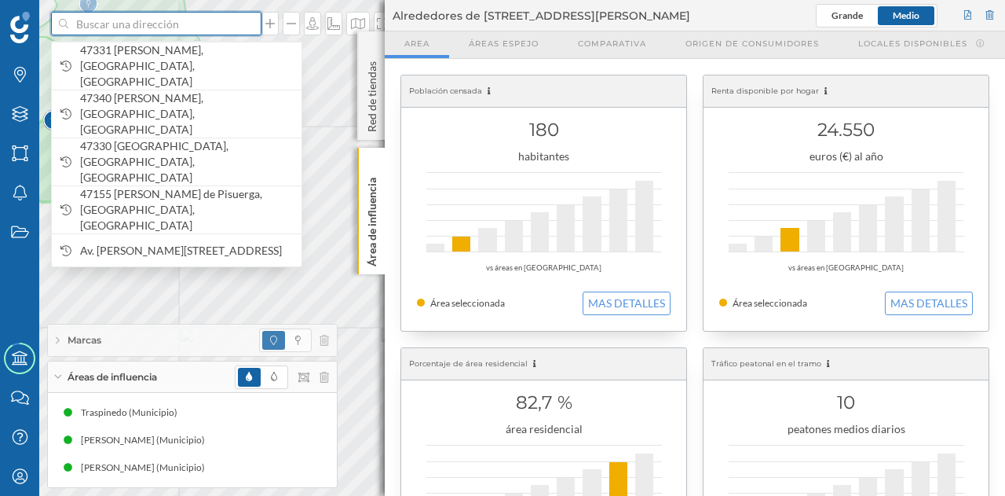
paste input "Pl. Mayor, 1, 47330 Traspinedo, Valladolid"
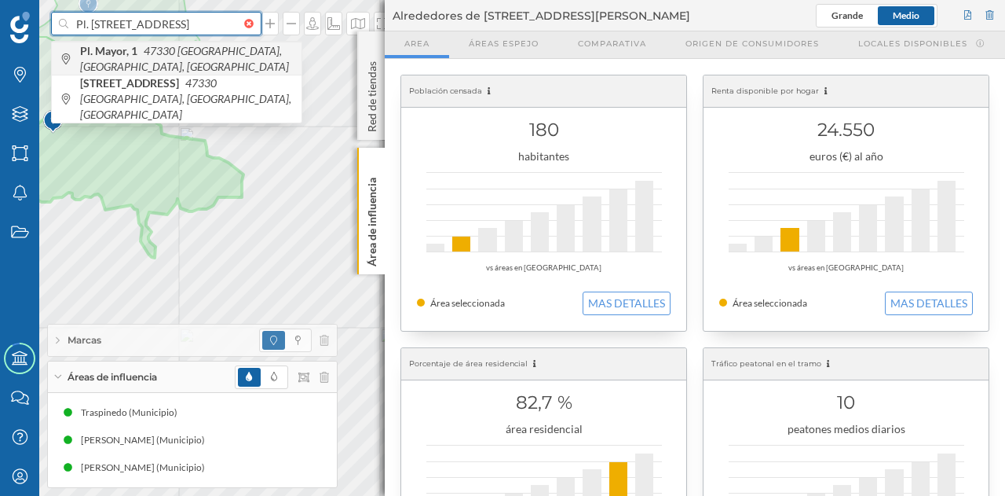
type input "Pl. Mayor, 1, 47330 Traspinedo, Valladolid"
click at [181, 56] on icon "47330 Traspinedo, Valladolid, España" at bounding box center [184, 58] width 209 height 29
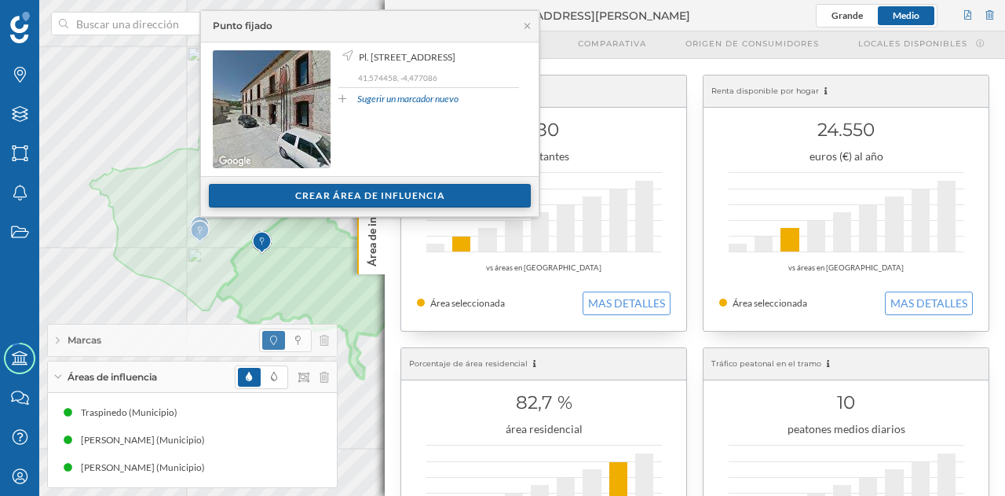
click at [326, 192] on div "Crear área de influencia" at bounding box center [370, 196] width 322 height 24
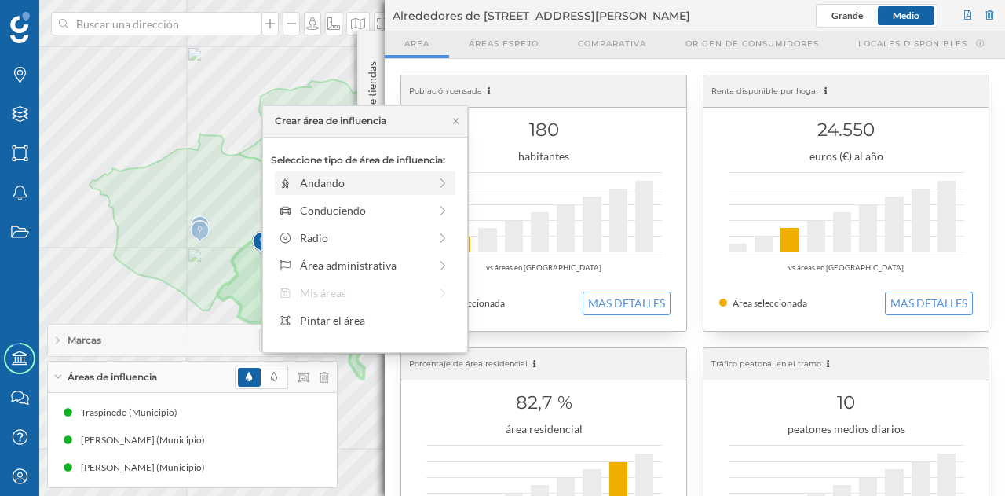
click at [339, 186] on div "Andando" at bounding box center [364, 182] width 128 height 16
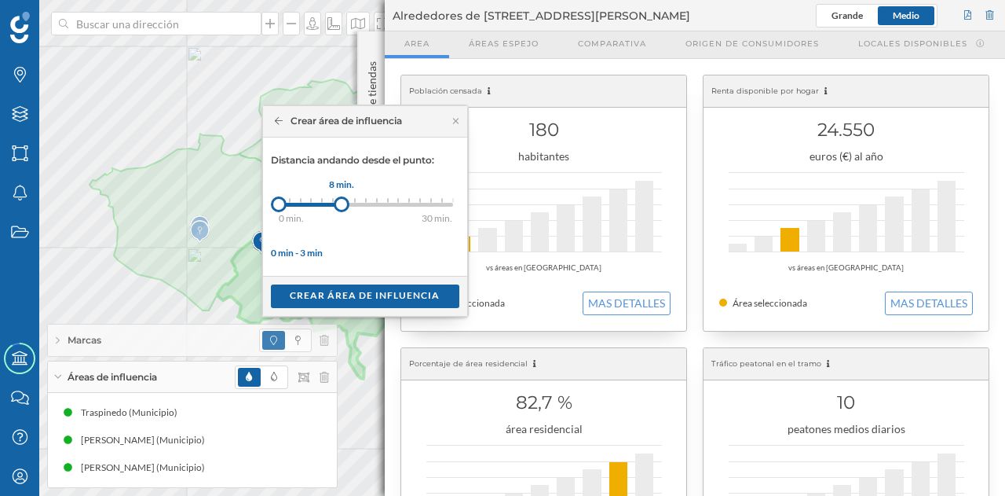
drag, startPoint x: 289, startPoint y: 205, endPoint x: 341, endPoint y: 203, distance: 51.9
click at [341, 203] on div at bounding box center [342, 204] width 16 height 16
click at [339, 293] on div "Crear área de influencia" at bounding box center [365, 296] width 189 height 24
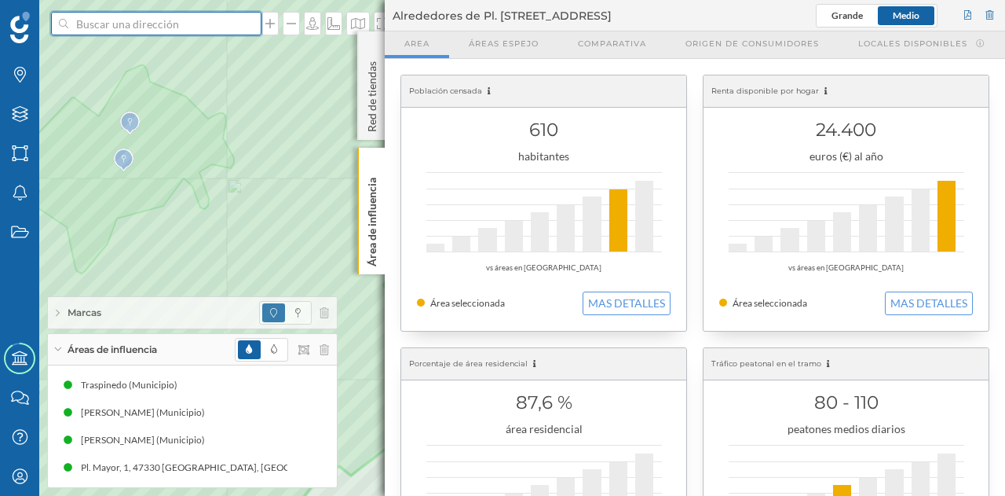
click at [115, 25] on input at bounding box center [156, 24] width 176 height 24
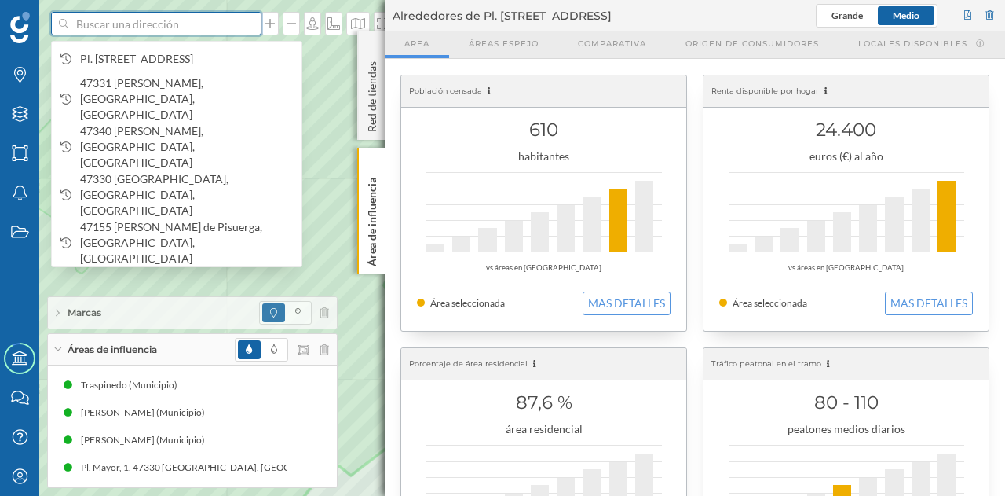
paste input "Pl. Mayor, 1, 47330 Traspinedo, Valladolid"
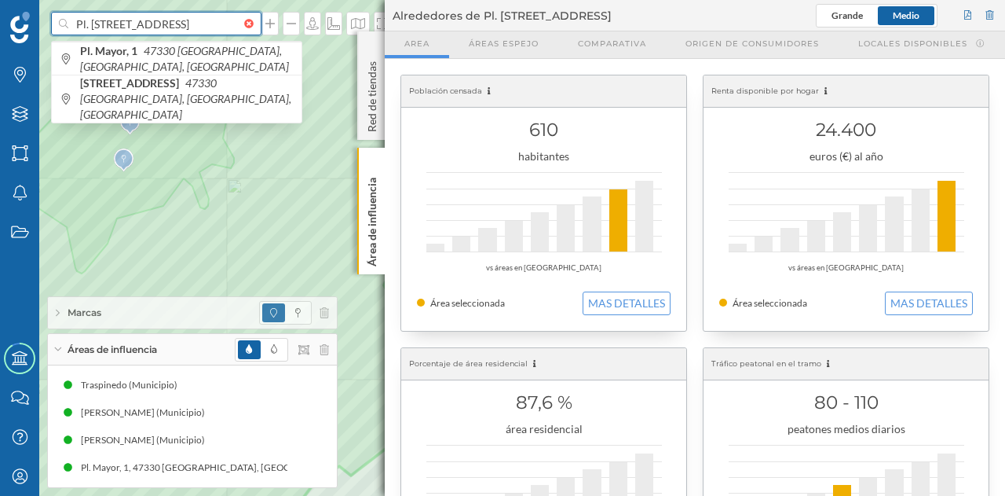
scroll to position [0, 36]
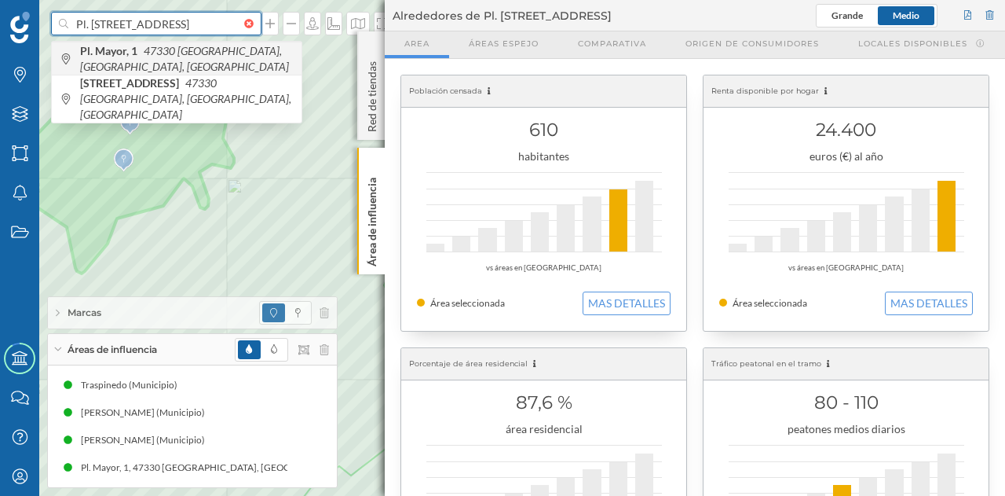
type input "Pl. Mayor, 1, 47330 Traspinedo, Valladolid"
click at [195, 56] on icon "47330 Traspinedo, Valladolid, España" at bounding box center [184, 58] width 209 height 29
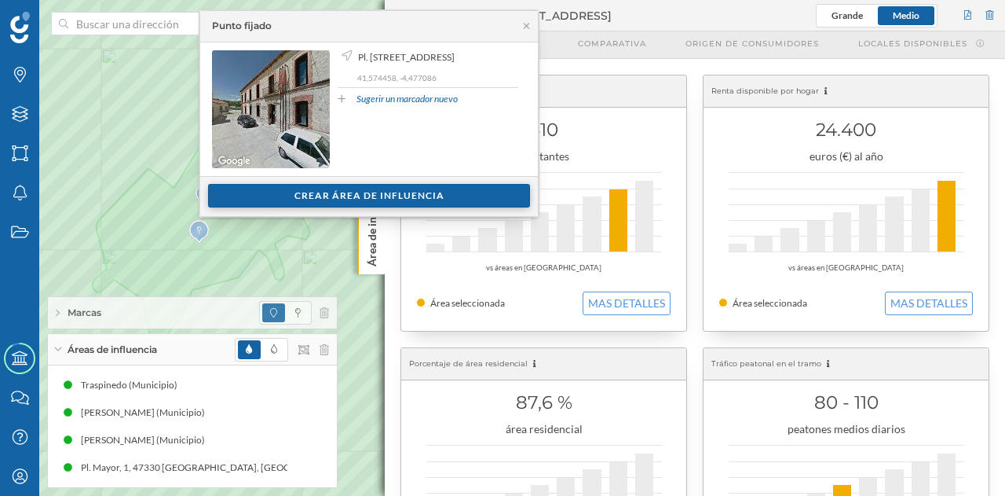
click at [350, 189] on div "Crear área de influencia" at bounding box center [369, 196] width 322 height 24
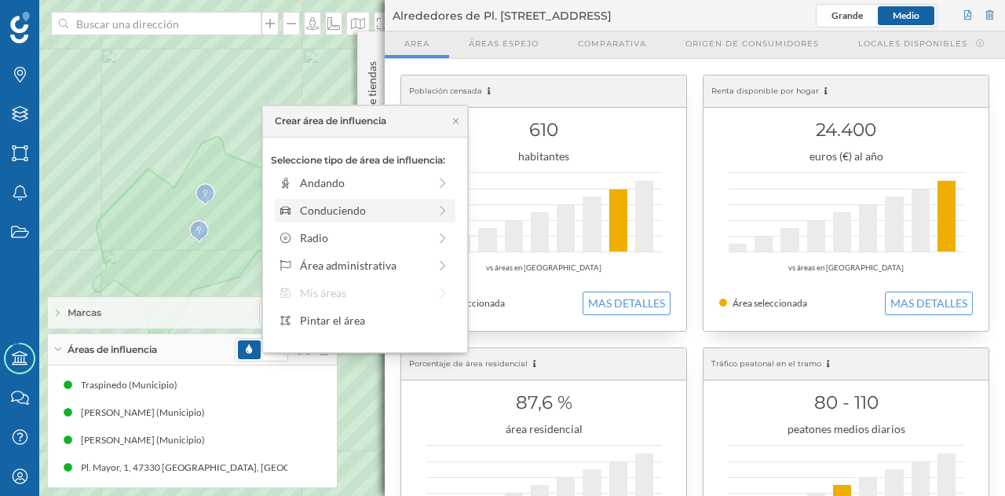
click at [322, 205] on div "Conduciendo" at bounding box center [364, 210] width 128 height 16
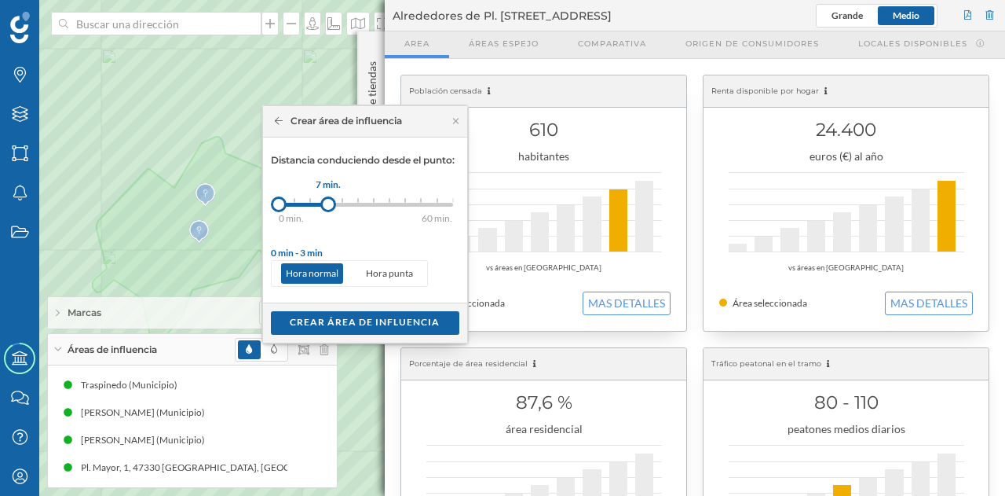
drag, startPoint x: 291, startPoint y: 203, endPoint x: 328, endPoint y: 203, distance: 37.7
click at [328, 203] on div at bounding box center [328, 204] width 16 height 16
click at [345, 323] on div "Crear área de influencia" at bounding box center [365, 322] width 189 height 24
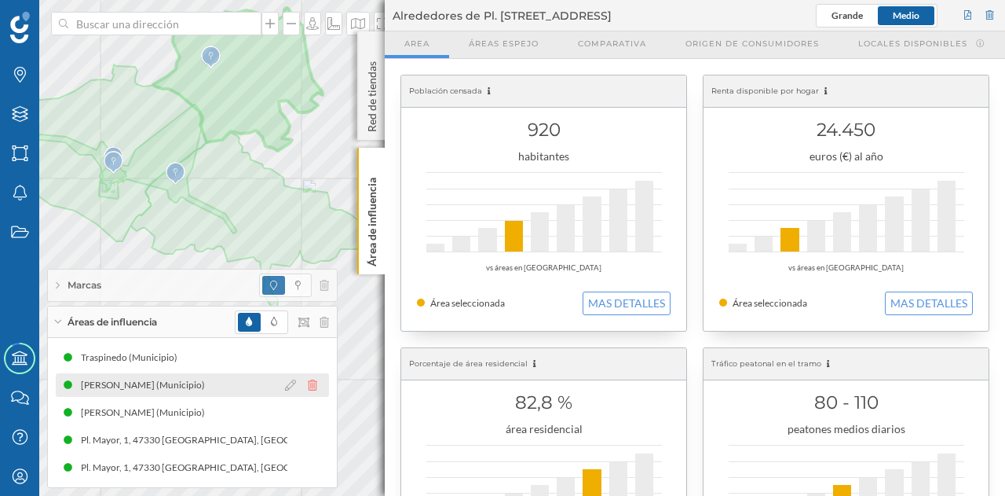
click at [315, 385] on icon at bounding box center [312, 384] width 9 height 11
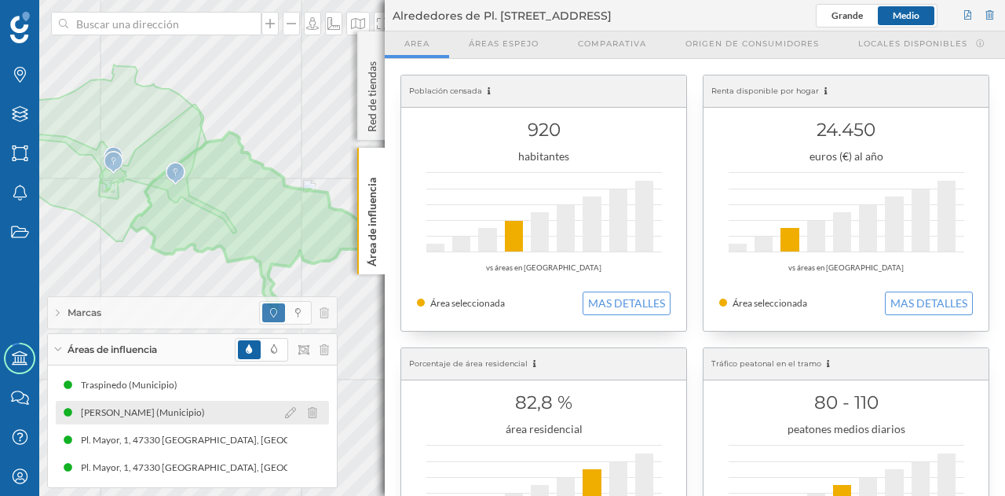
click at [313, 410] on icon at bounding box center [312, 412] width 9 height 11
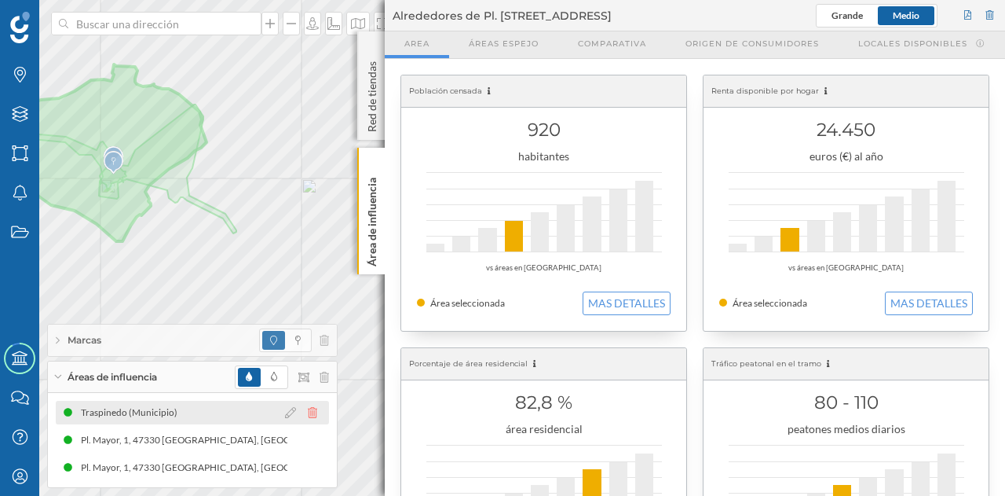
click at [313, 414] on icon at bounding box center [312, 412] width 9 height 11
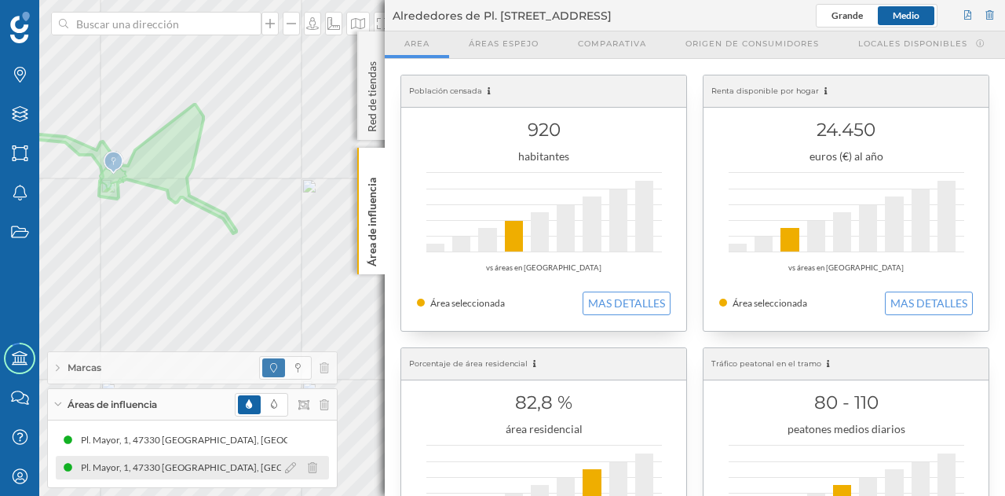
click at [240, 467] on div "Pl. Mayor, 1, 47330 Traspinedo, Valladolid, España (7 min Conduciendo)" at bounding box center [316, 468] width 471 height 16
click at [287, 467] on icon at bounding box center [290, 467] width 11 height 11
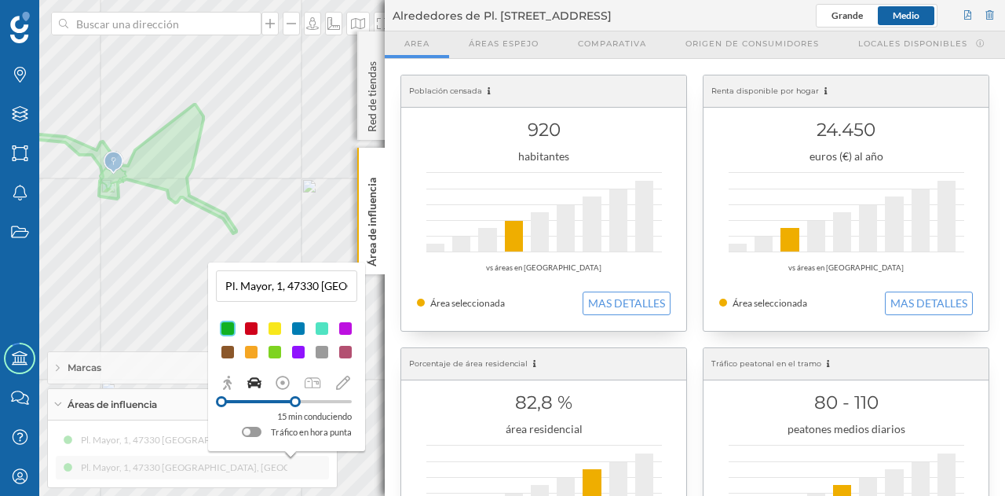
drag, startPoint x: 256, startPoint y: 405, endPoint x: 295, endPoint y: 406, distance: 39.3
click at [295, 406] on div at bounding box center [287, 401] width 130 height 14
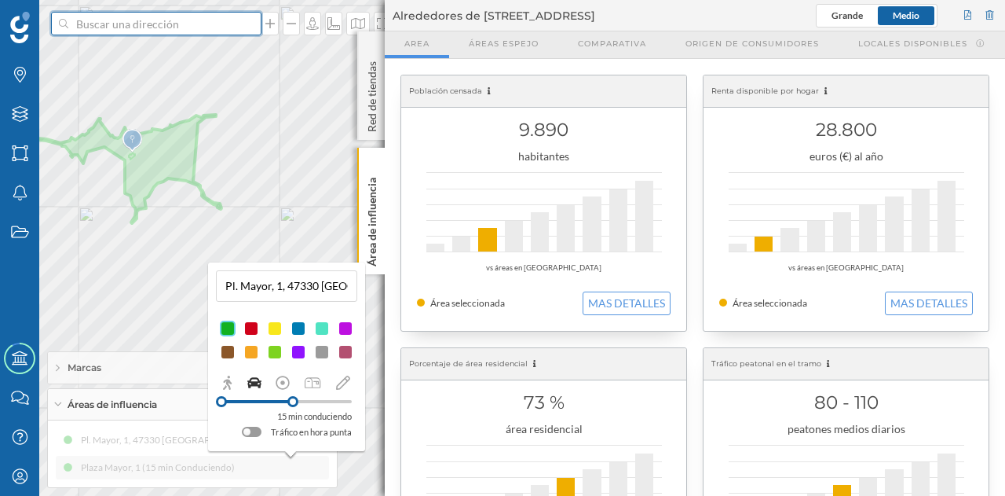
click at [204, 32] on input at bounding box center [156, 24] width 176 height 24
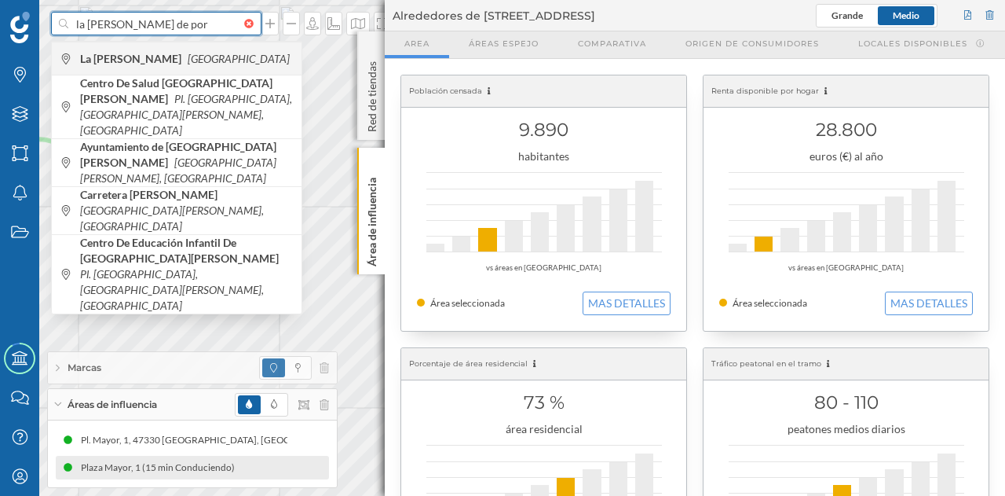
type input "la pedraja de por"
click at [198, 49] on div "La Pedraja de Portillo España" at bounding box center [177, 58] width 250 height 33
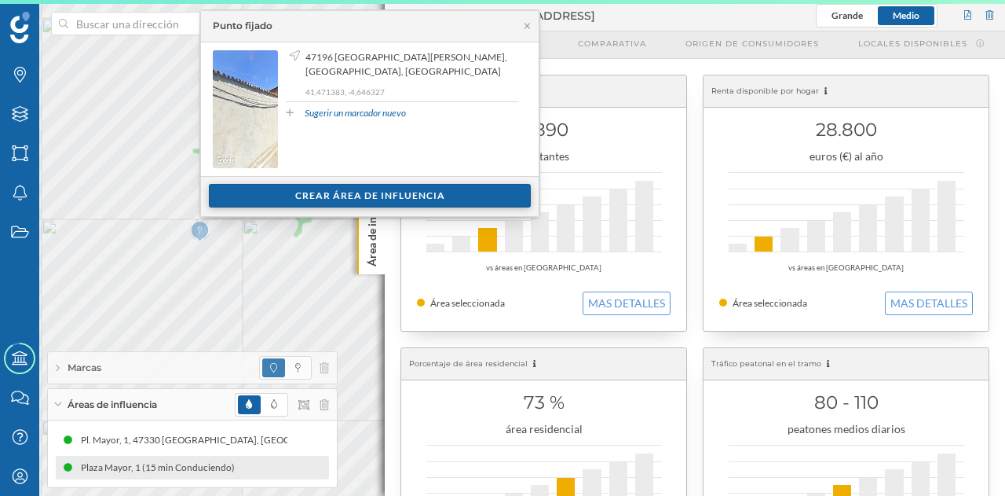
click at [357, 189] on div "Crear área de influencia" at bounding box center [370, 196] width 322 height 24
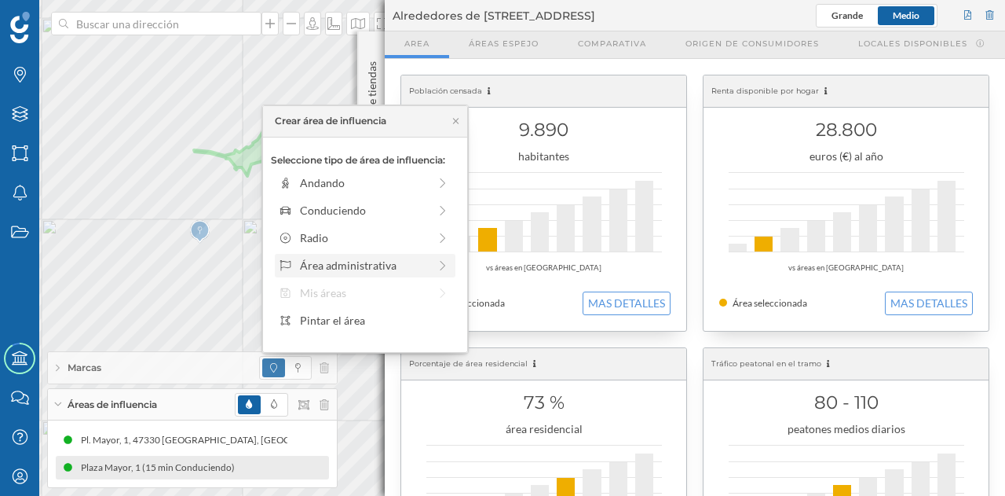
click at [339, 266] on div "Área administrativa" at bounding box center [364, 265] width 128 height 16
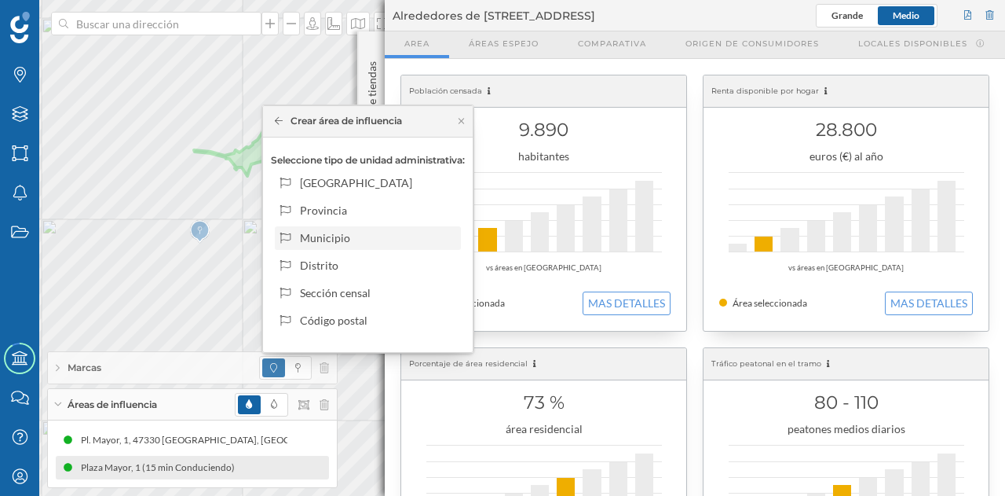
click at [350, 236] on div "Municipio" at bounding box center [377, 237] width 155 height 16
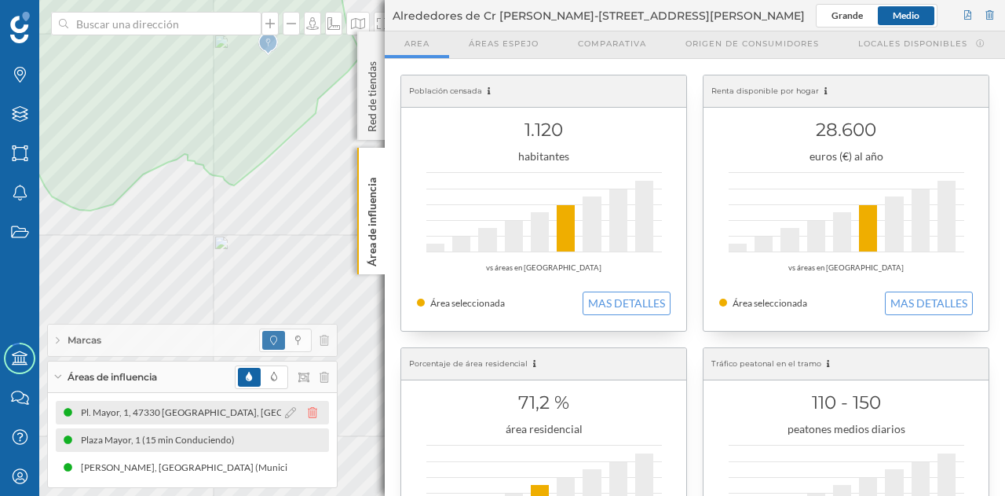
click at [314, 411] on icon at bounding box center [312, 412] width 9 height 11
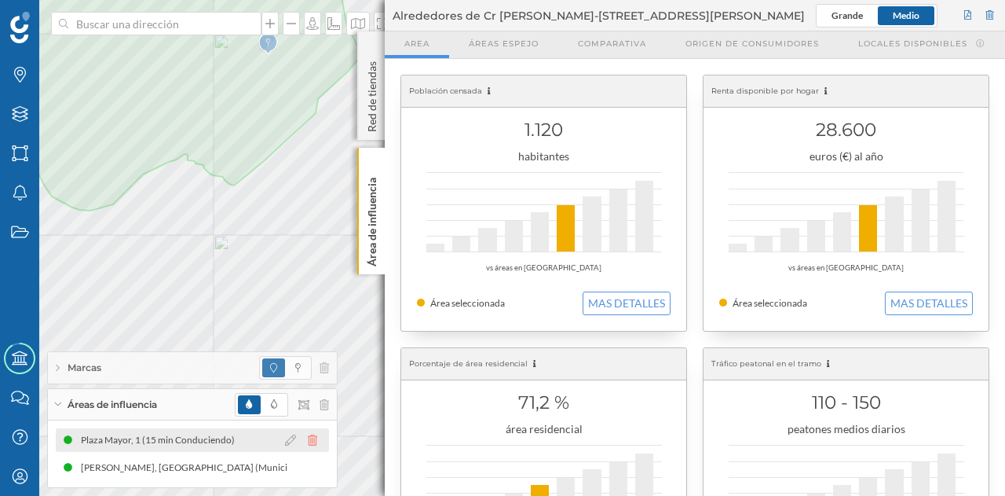
click at [314, 441] on icon at bounding box center [312, 439] width 9 height 11
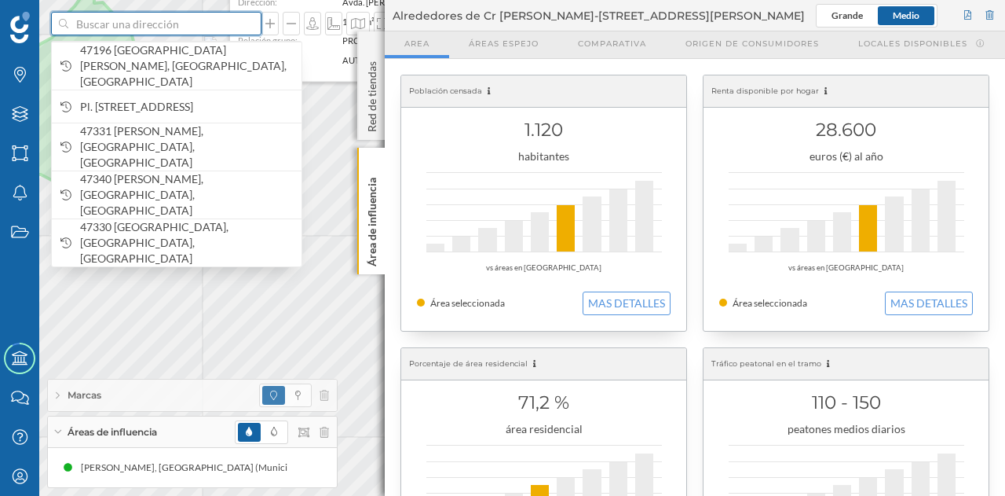
click at [117, 21] on input at bounding box center [156, 24] width 176 height 24
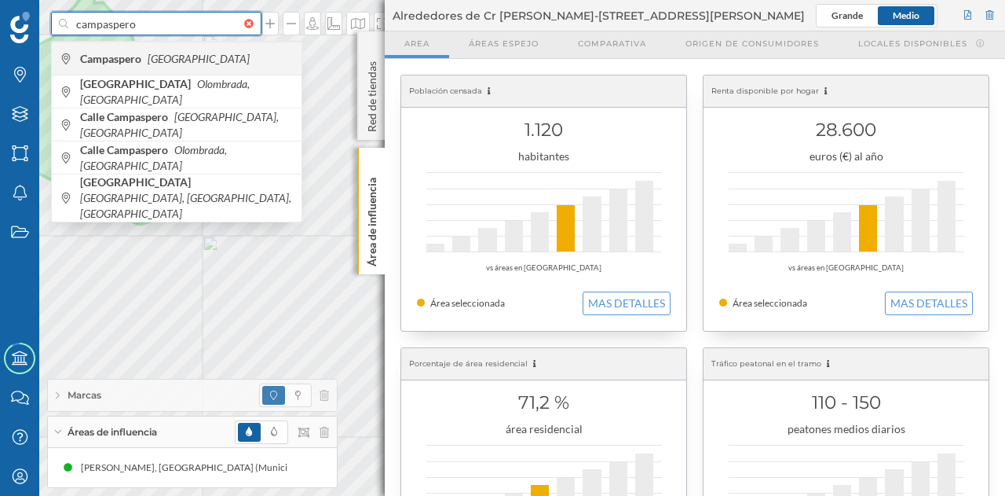
type input "campaspero"
click at [165, 54] on icon "[GEOGRAPHIC_DATA]" at bounding box center [199, 58] width 102 height 13
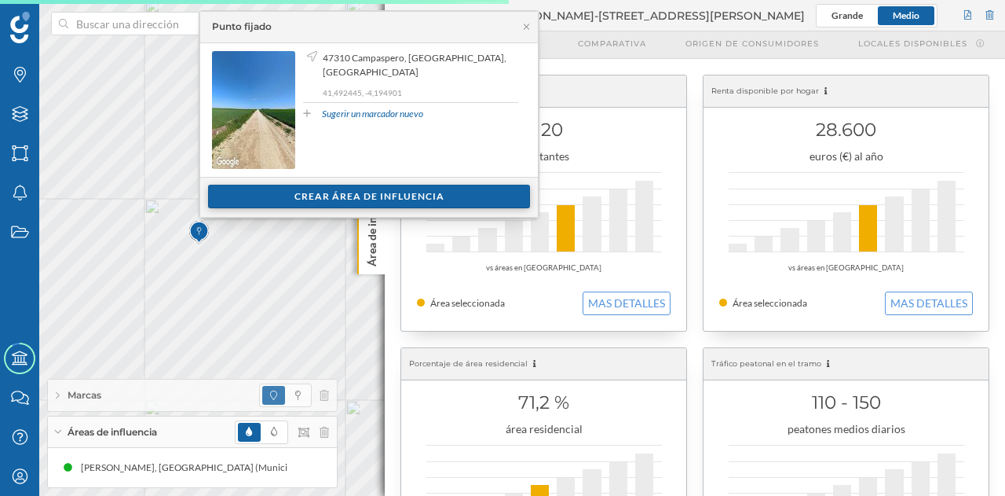
click at [368, 192] on div "Crear área de influencia" at bounding box center [369, 197] width 322 height 24
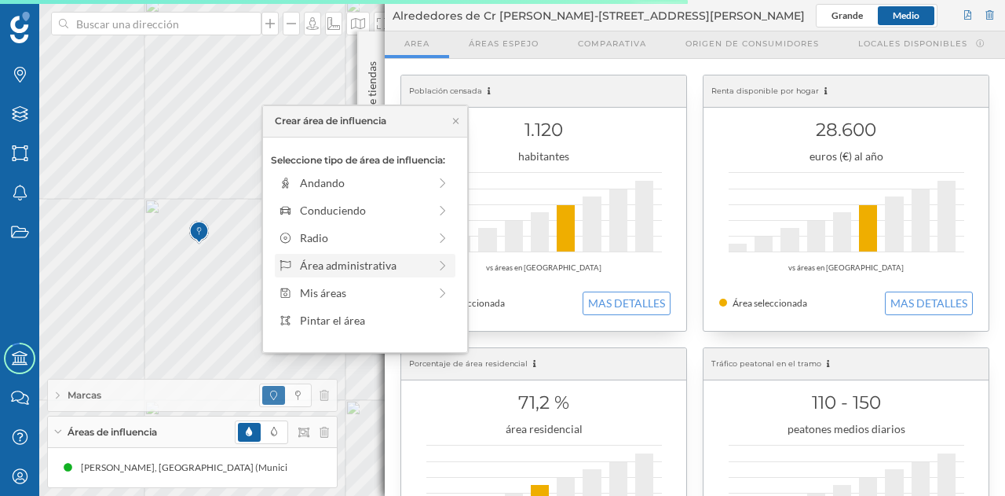
click at [384, 271] on div "Área administrativa" at bounding box center [364, 265] width 128 height 16
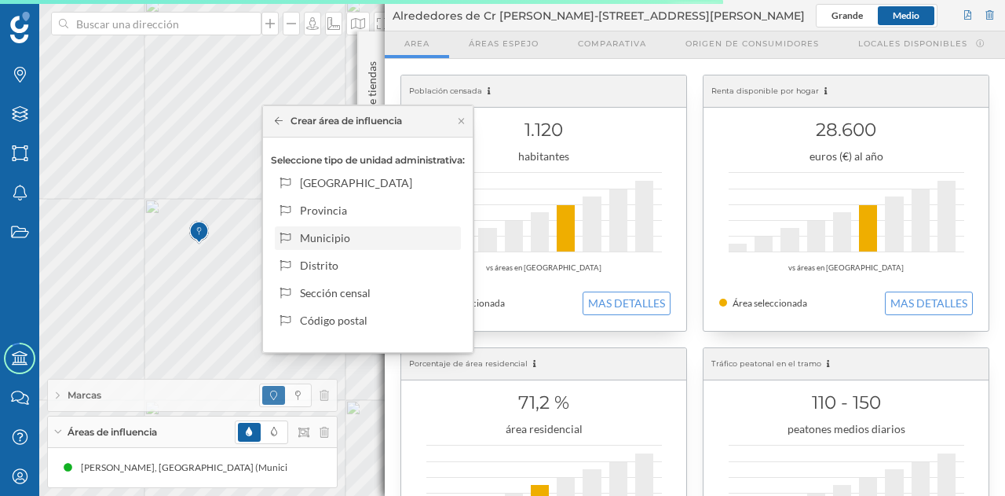
click at [339, 232] on div "Municipio" at bounding box center [377, 237] width 155 height 16
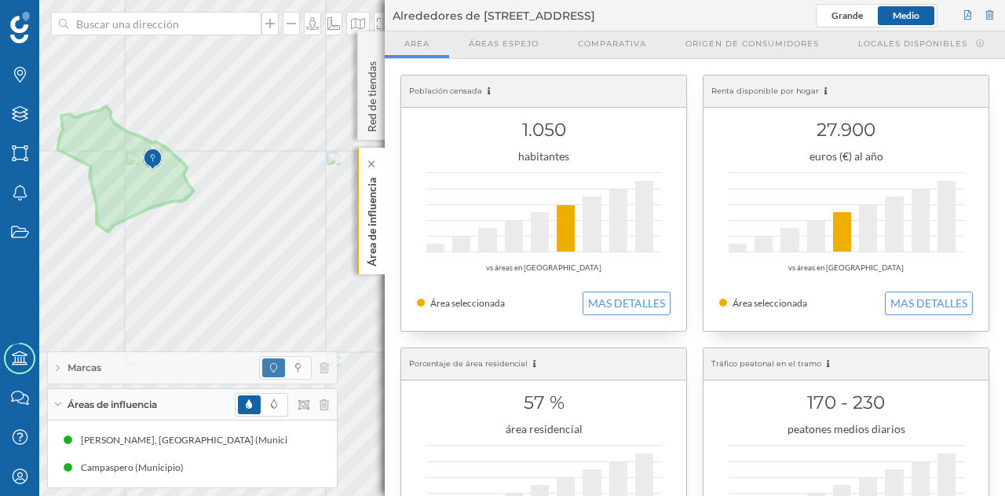
click at [364, 226] on p "Área de influencia" at bounding box center [372, 218] width 16 height 95
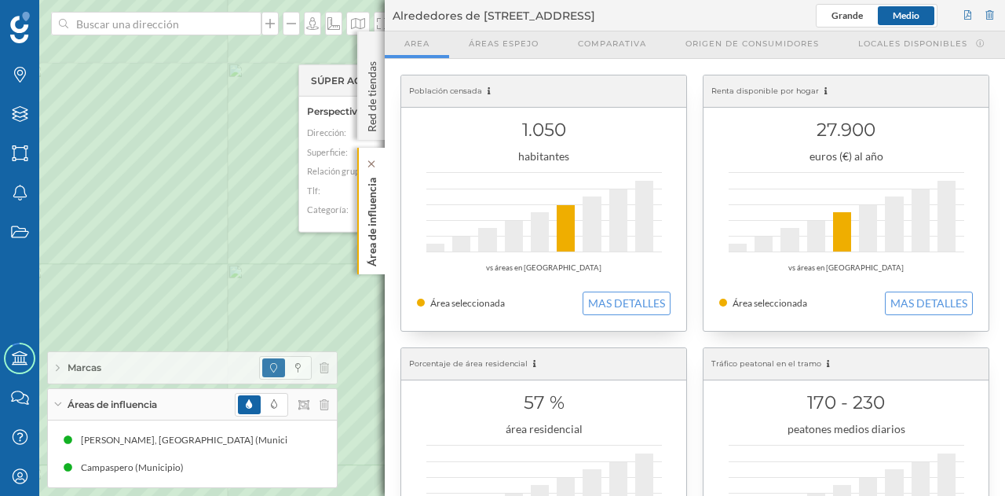
click at [382, 216] on div "Área de influencia" at bounding box center [370, 211] width 27 height 126
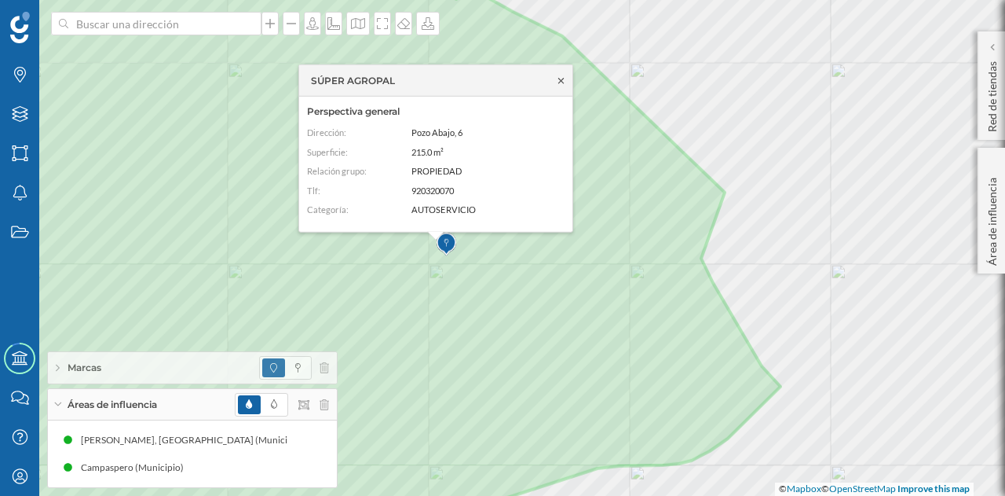
click at [562, 78] on icon at bounding box center [561, 79] width 12 height 9
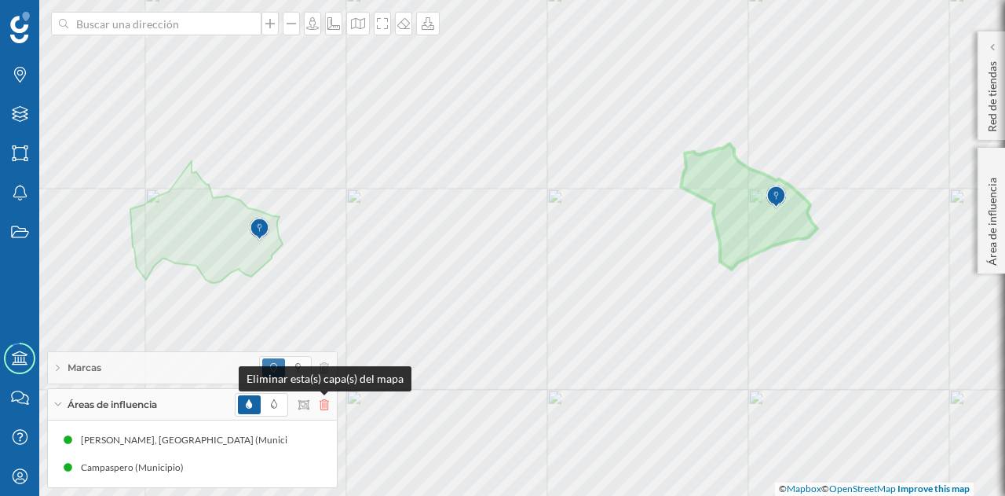
click at [325, 404] on icon at bounding box center [324, 404] width 9 height 11
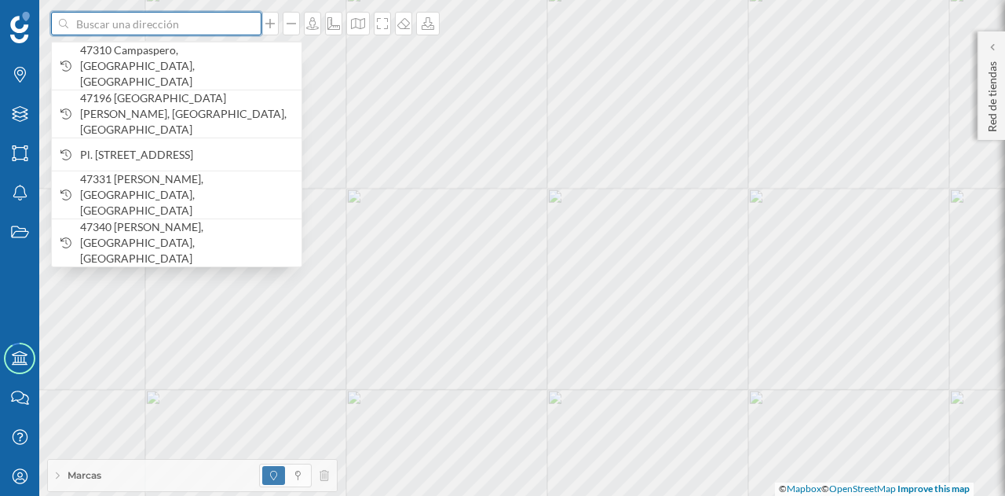
click at [148, 20] on input at bounding box center [156, 24] width 176 height 24
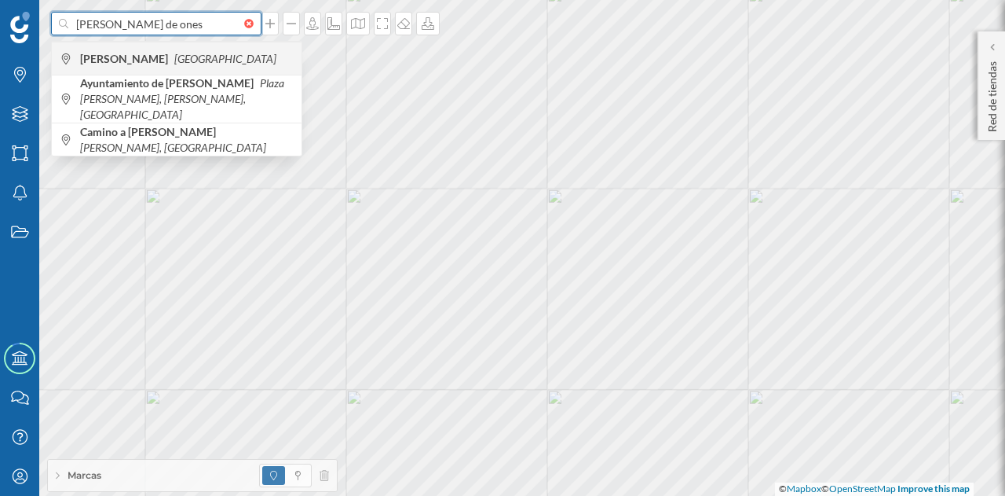
type input "quintanilla de ones"
click at [158, 52] on b "Quintanilla de Onésimo" at bounding box center [126, 58] width 92 height 13
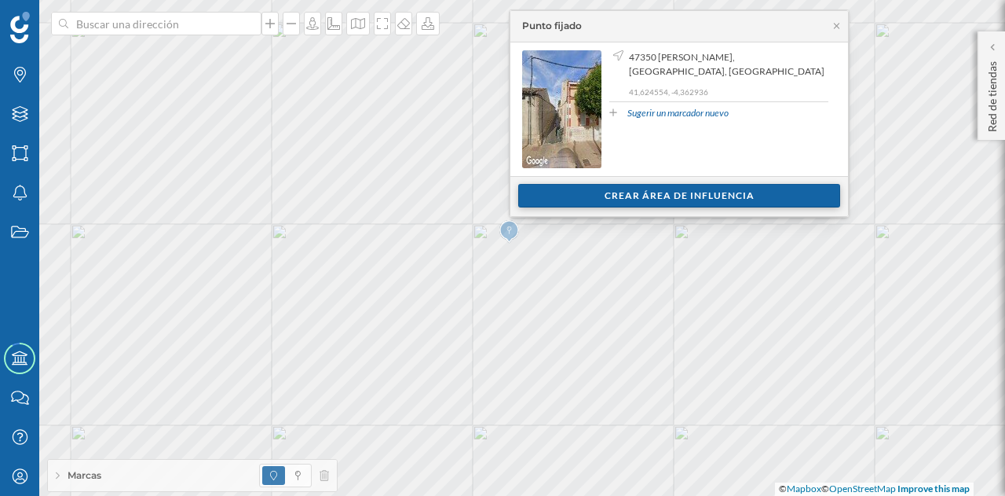
click at [578, 188] on div "Crear área de influencia" at bounding box center [679, 196] width 322 height 24
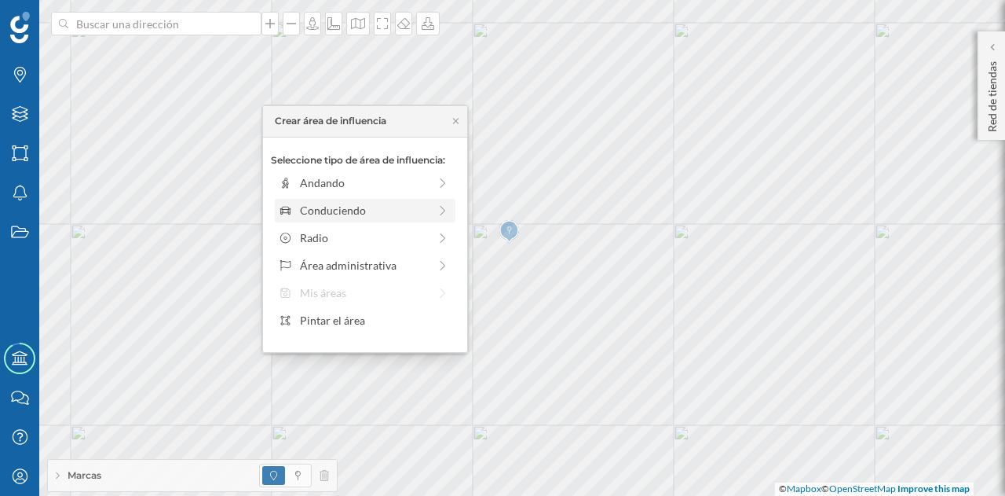
click at [335, 208] on div "Conduciendo" at bounding box center [364, 210] width 128 height 16
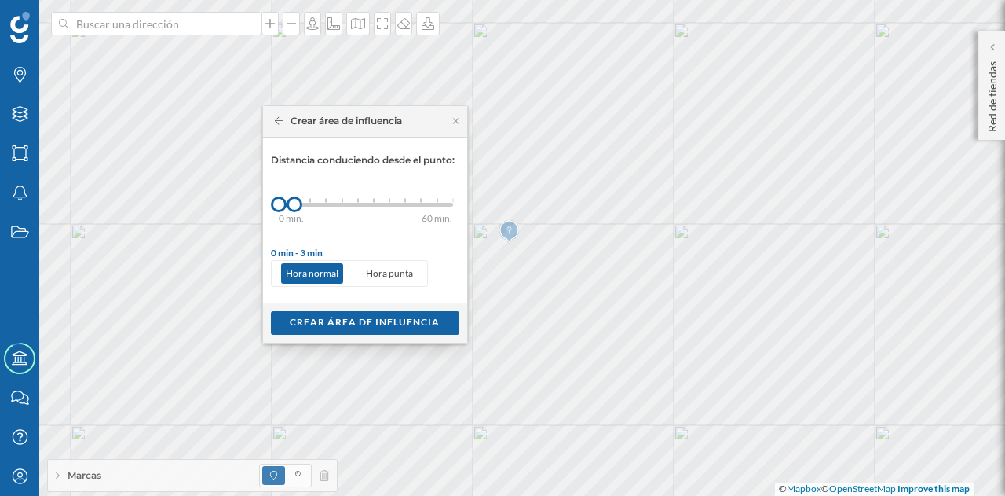
click at [270, 112] on div "Crear área de influencia" at bounding box center [365, 121] width 204 height 31
click at [280, 123] on icon at bounding box center [279, 120] width 9 height 9
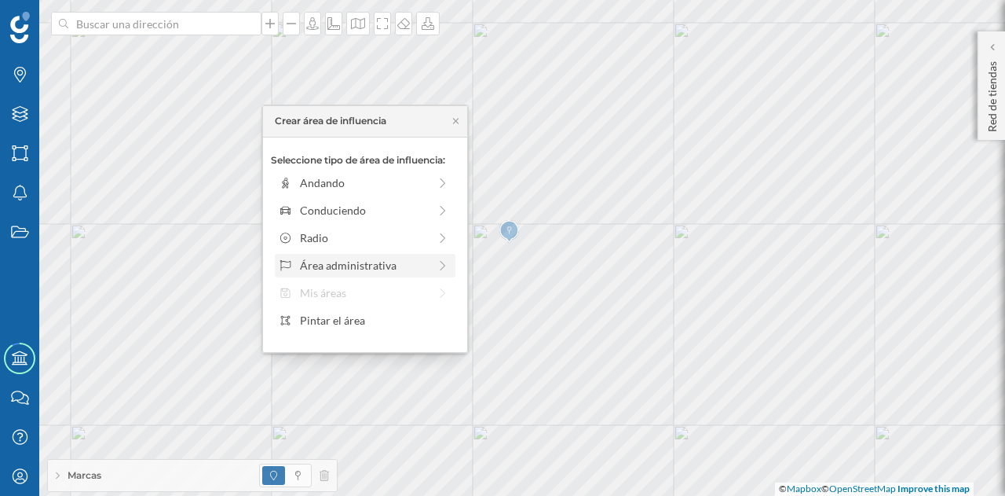
click at [358, 259] on div "Área administrativa" at bounding box center [364, 265] width 128 height 16
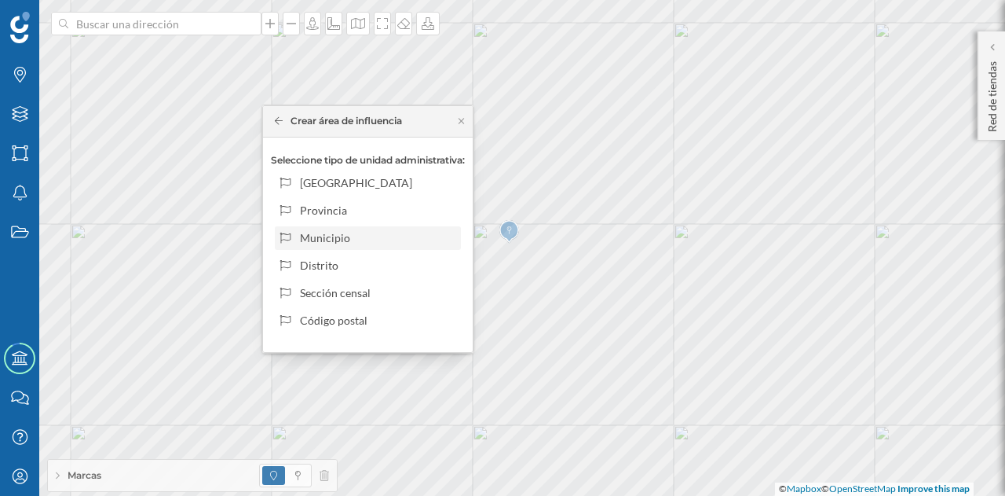
click at [391, 234] on div "Municipio" at bounding box center [377, 237] width 155 height 16
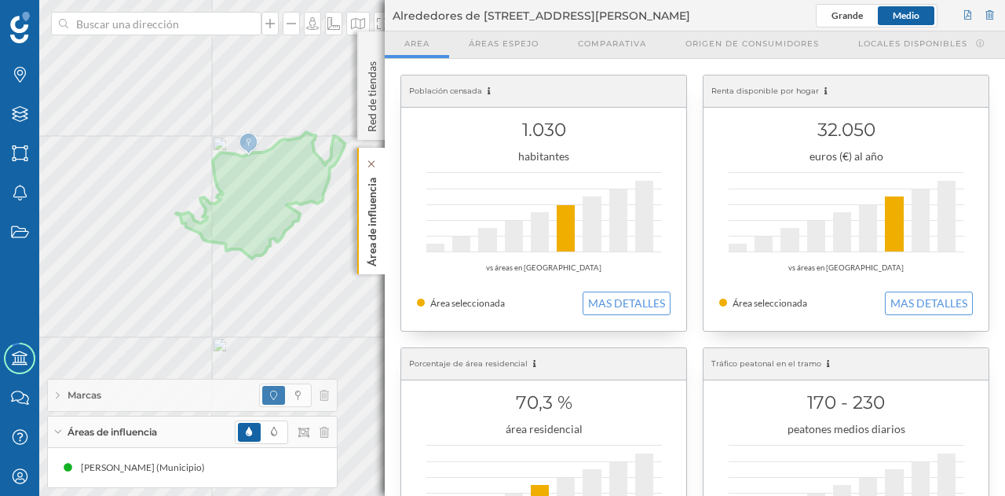
click at [372, 230] on p "Área de influencia" at bounding box center [372, 218] width 16 height 95
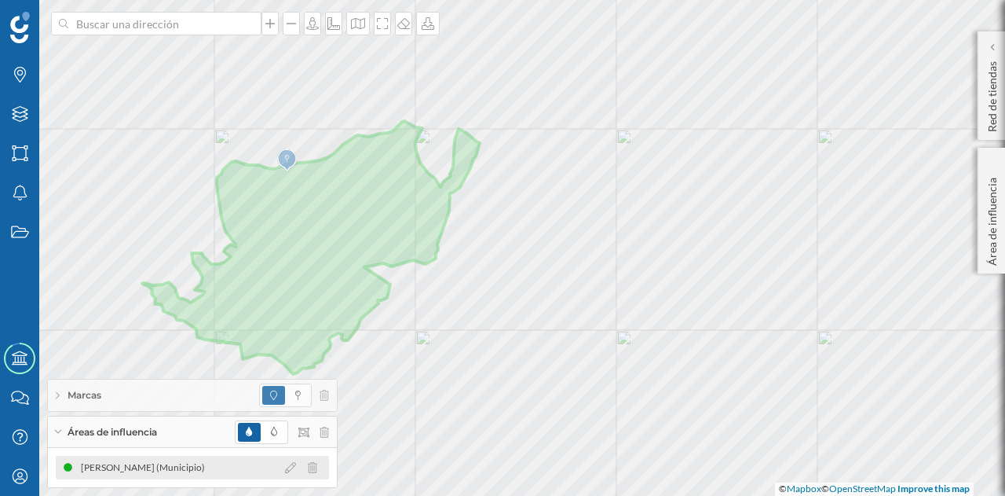
click at [221, 463] on div "Quintanilla de Onésimo (Municipio)" at bounding box center [140, 468] width 161 height 16
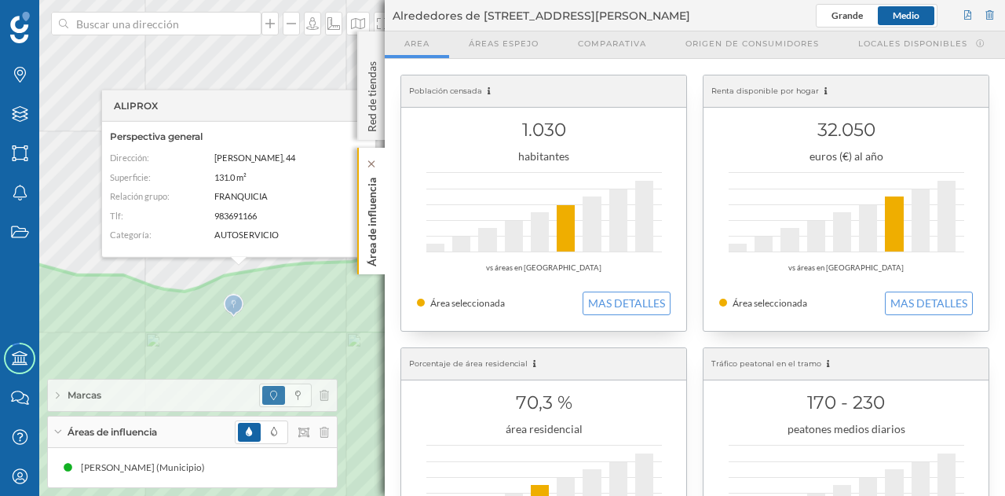
click at [374, 225] on p "Área de influencia" at bounding box center [372, 218] width 16 height 95
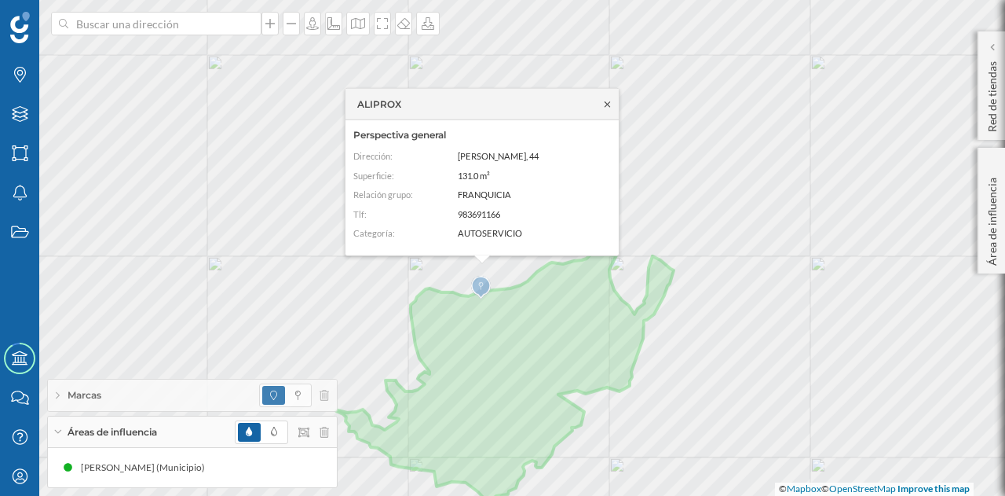
click at [610, 103] on icon at bounding box center [608, 103] width 12 height 9
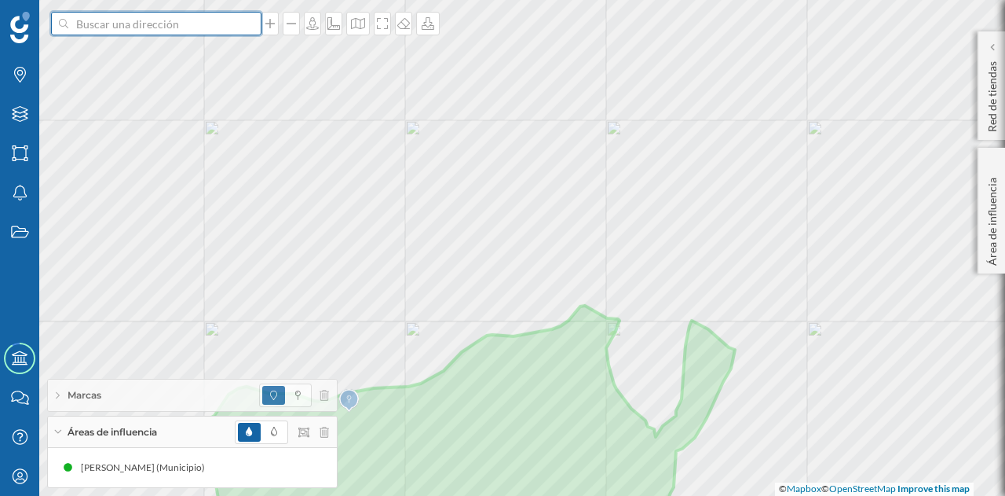
click at [220, 22] on input at bounding box center [156, 24] width 176 height 24
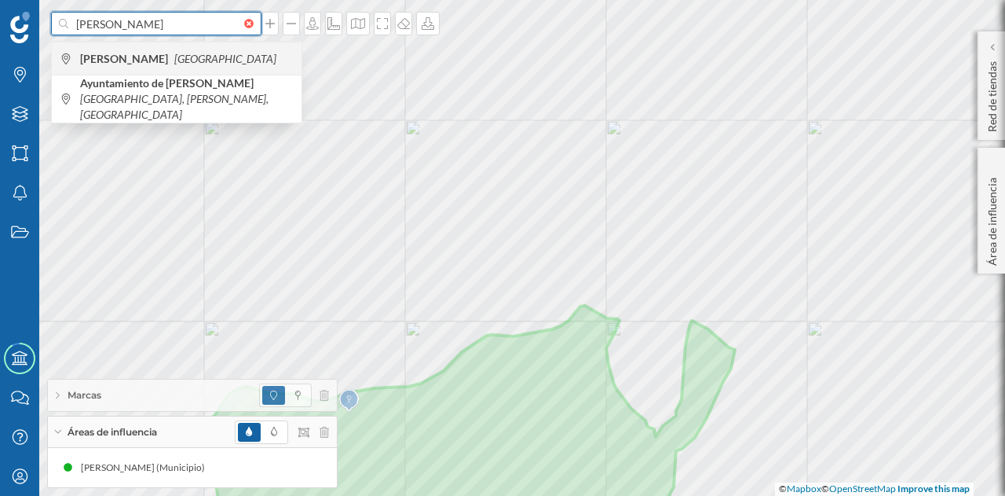
type input "valbuena de duero"
click at [215, 53] on span "Valbuena de Duero España" at bounding box center [187, 59] width 214 height 16
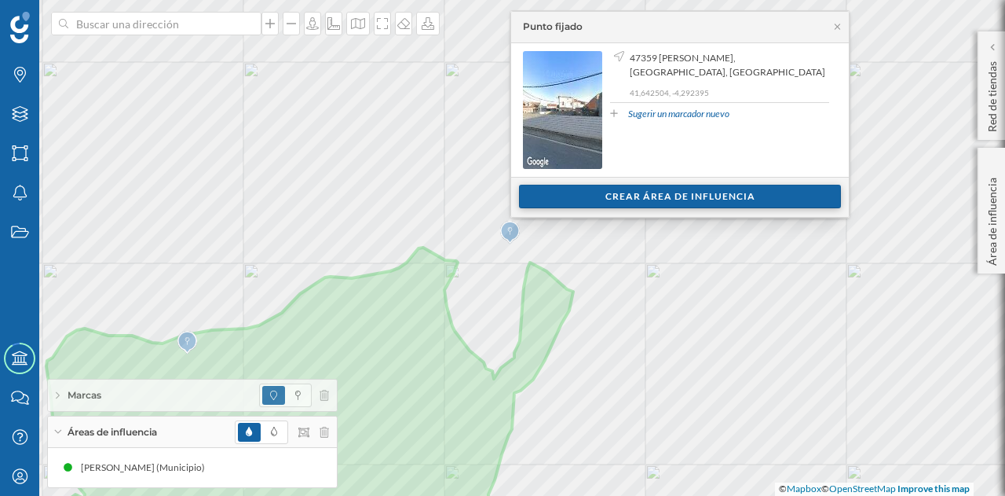
click at [573, 189] on div "Crear área de influencia" at bounding box center [680, 197] width 322 height 24
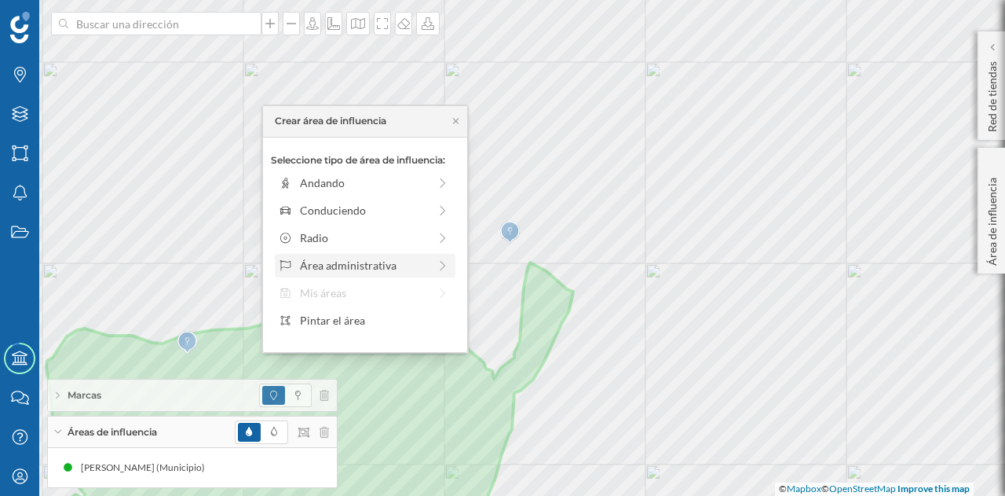
click at [347, 268] on div "Área administrativa" at bounding box center [364, 265] width 128 height 16
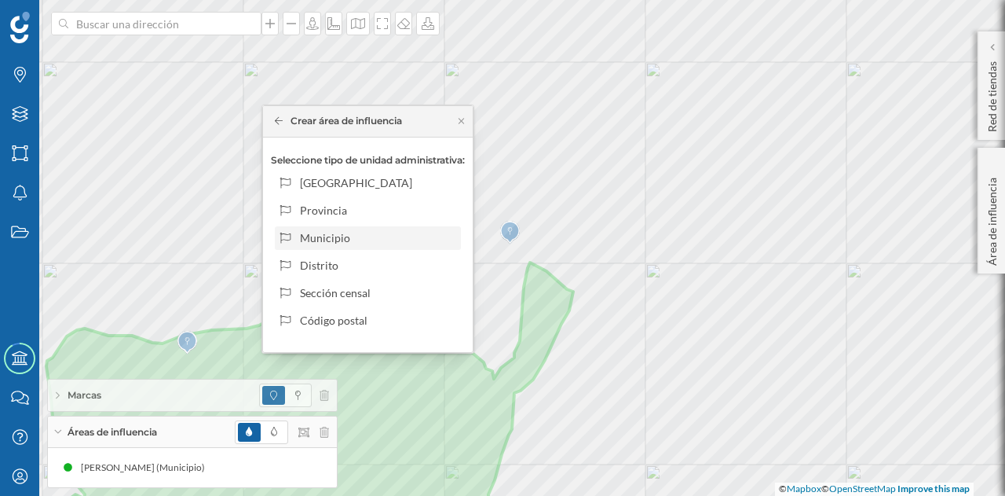
click at [375, 241] on div "Municipio" at bounding box center [377, 237] width 155 height 16
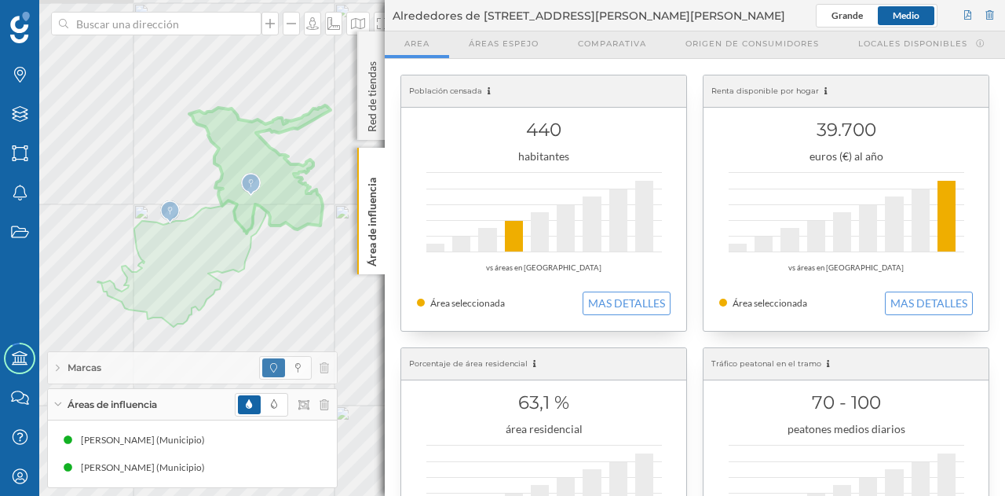
click at [393, 244] on div "Marcas Capas Áreas Notificaciones Estados Academy Contacta con nosotros Centro …" at bounding box center [502, 248] width 1005 height 496
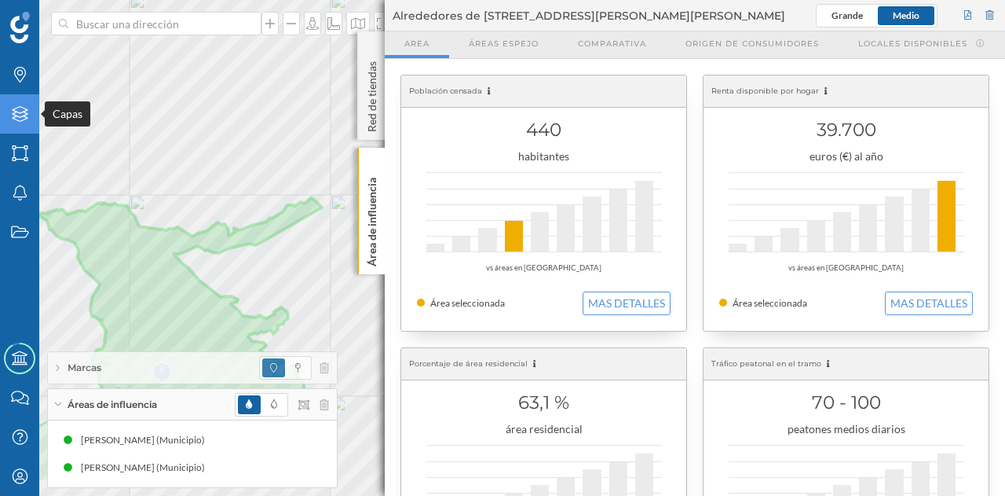
click at [0, 112] on div "Marcas Capas Áreas Notificaciones Estados Academy Contacta con nosotros Centro …" at bounding box center [502, 248] width 1005 height 496
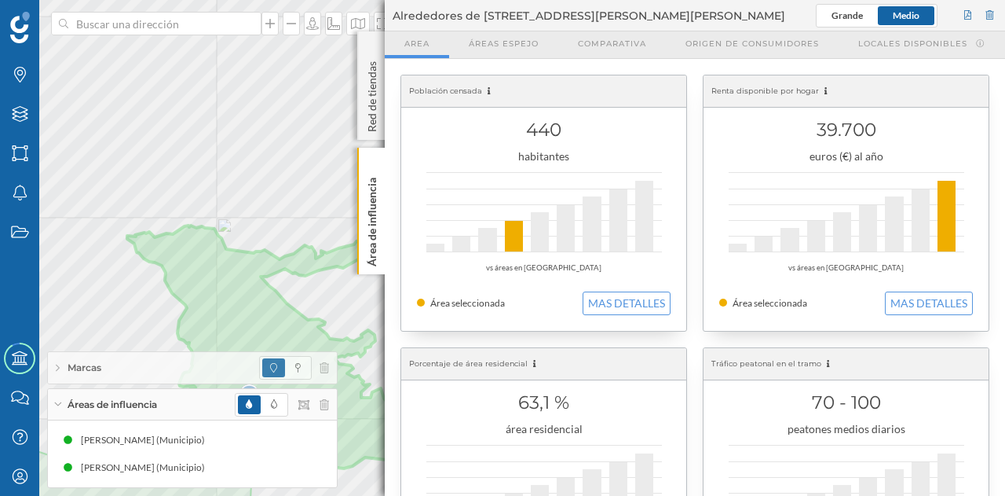
click at [378, 82] on div "Marcas Capas Áreas Notificaciones Estados Academy Contacta con nosotros Centro …" at bounding box center [502, 248] width 1005 height 496
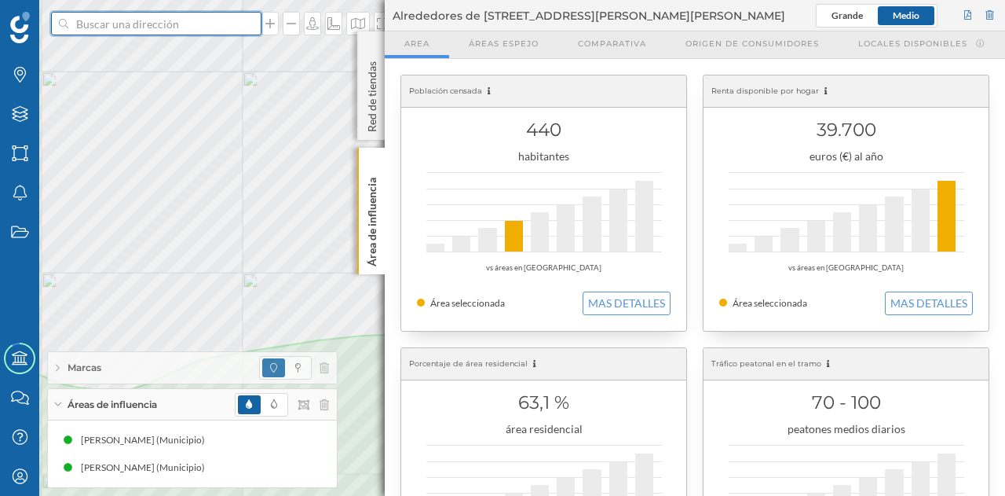
click at [173, 32] on input at bounding box center [156, 24] width 176 height 24
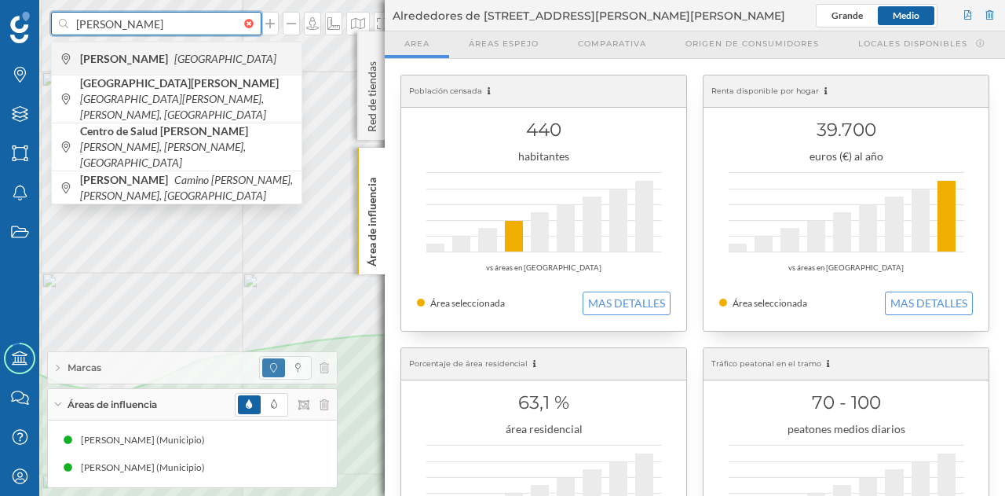
type input "olivares de duero"
click at [173, 46] on div "Olivares de Duero España" at bounding box center [177, 58] width 250 height 33
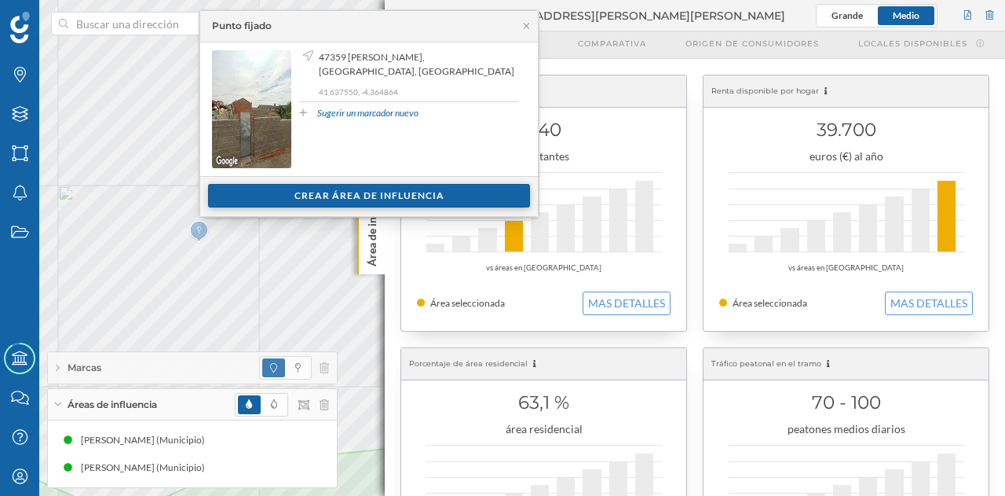
click at [269, 200] on div "Crear área de influencia" at bounding box center [369, 196] width 322 height 24
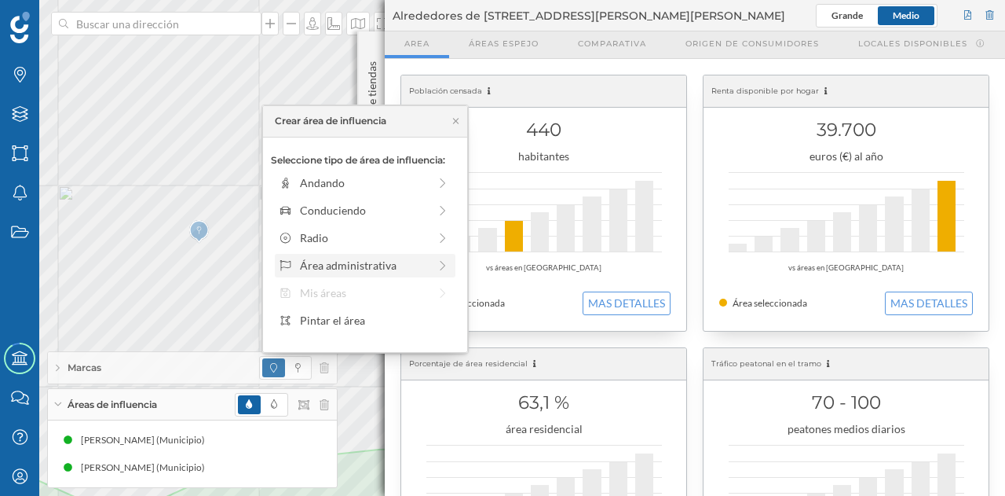
click at [313, 262] on div "Área administrativa" at bounding box center [364, 265] width 128 height 16
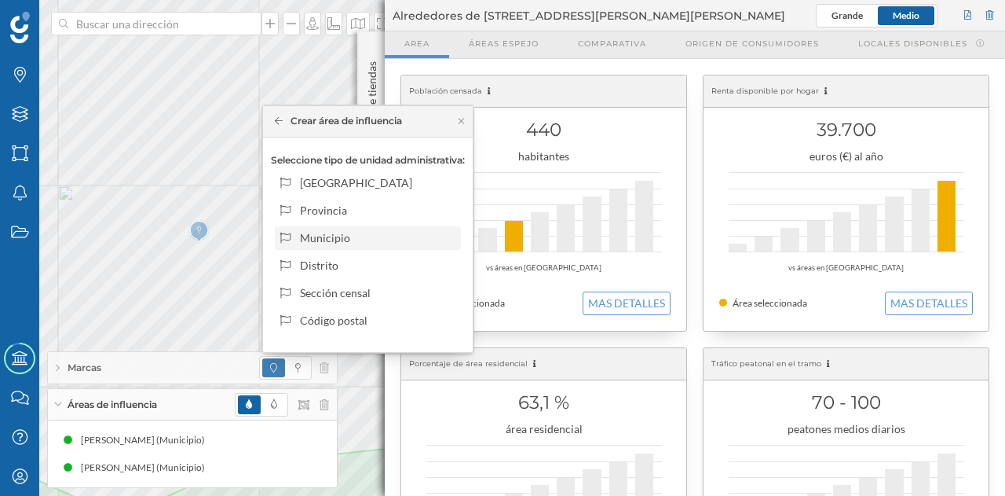
click at [324, 238] on div "Municipio" at bounding box center [377, 237] width 155 height 16
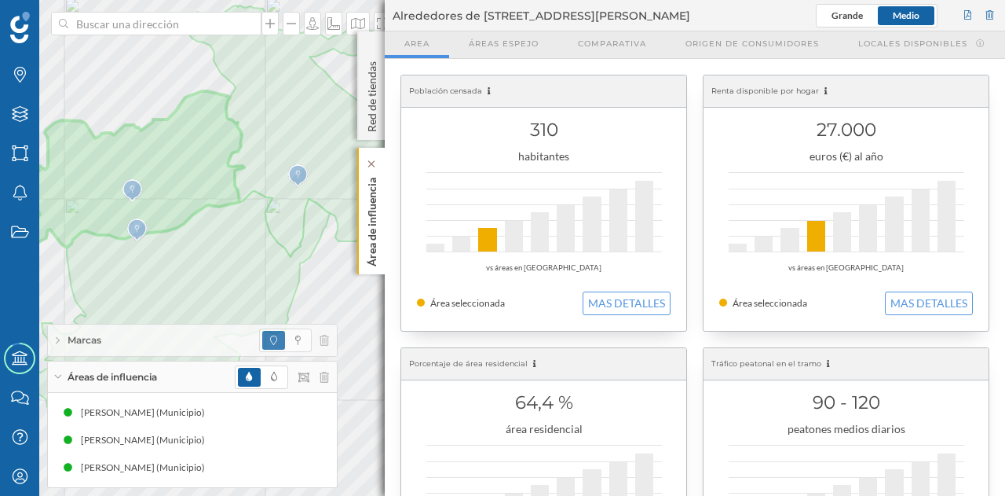
click at [381, 243] on div "Área de influencia" at bounding box center [370, 211] width 27 height 126
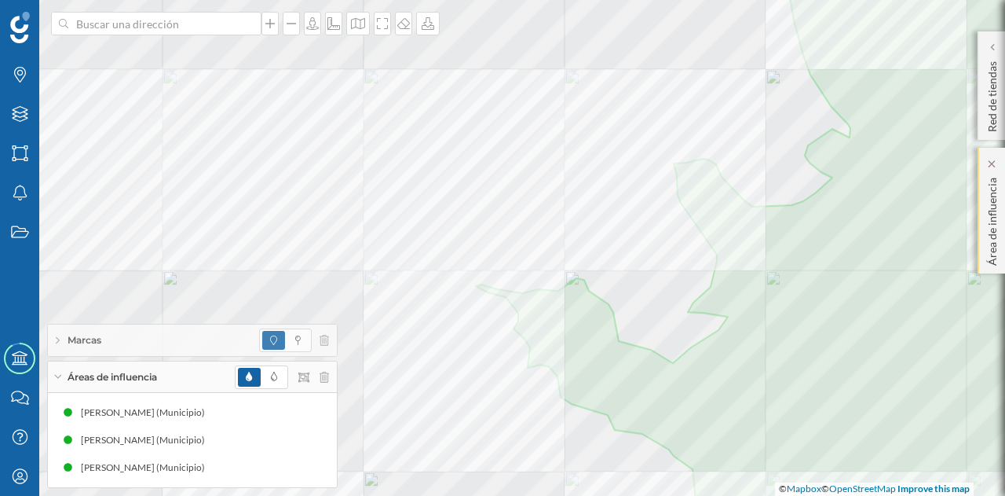
click at [785, 306] on div at bounding box center [785, 306] width 0 height 0
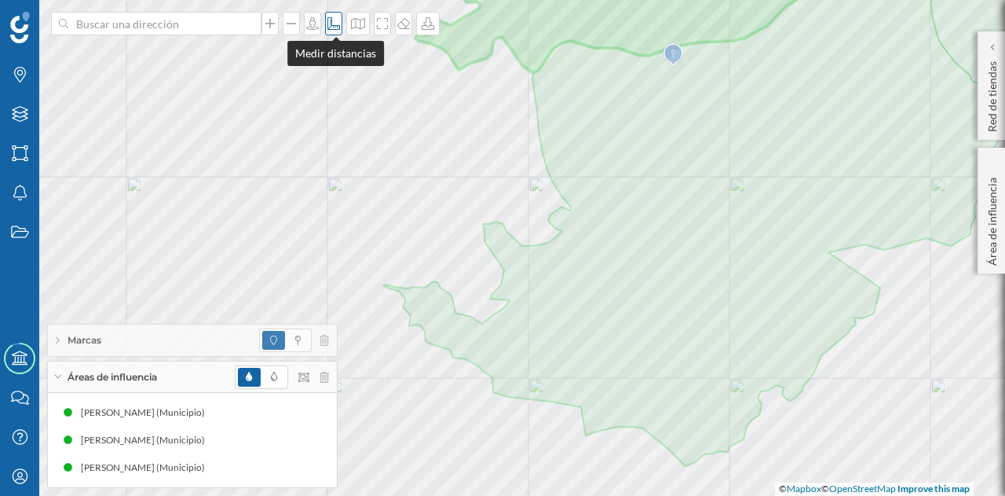
click at [339, 27] on icon at bounding box center [334, 23] width 16 height 13
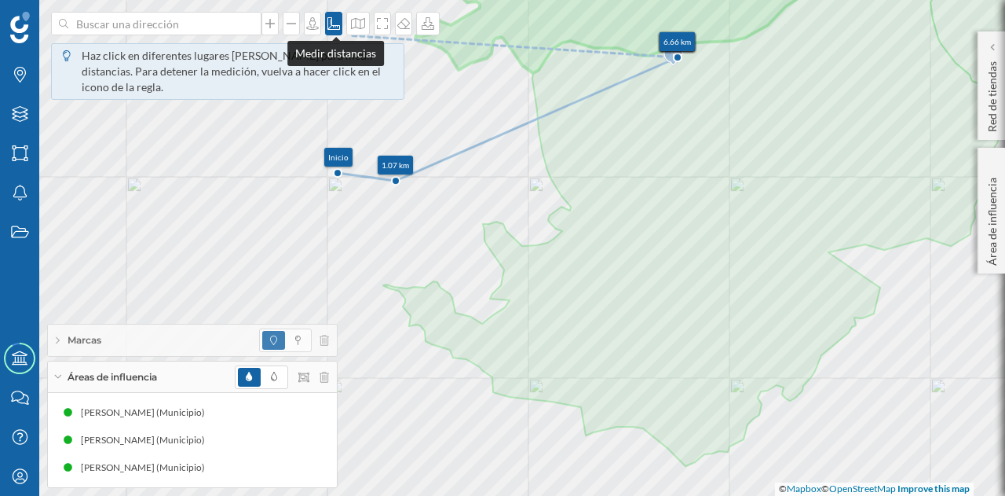
click at [335, 24] on icon at bounding box center [334, 23] width 16 height 13
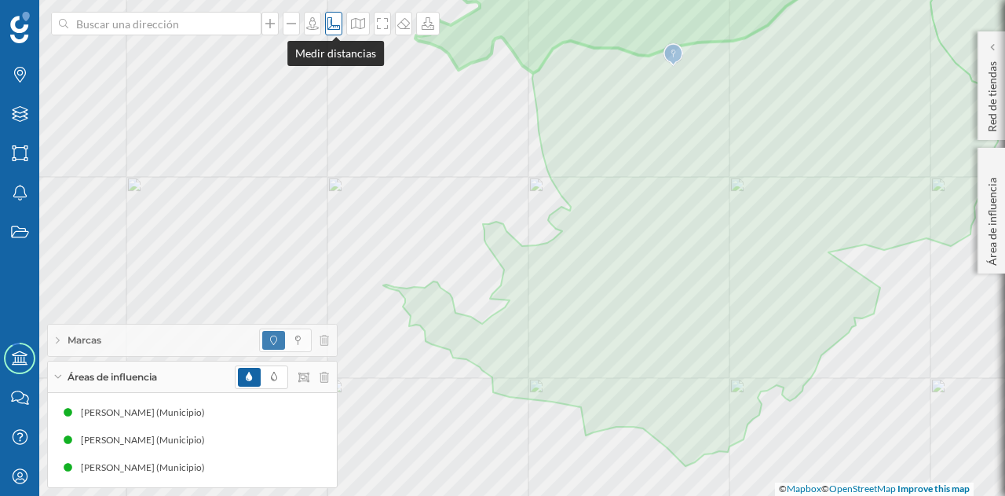
click at [336, 28] on icon at bounding box center [334, 23] width 16 height 13
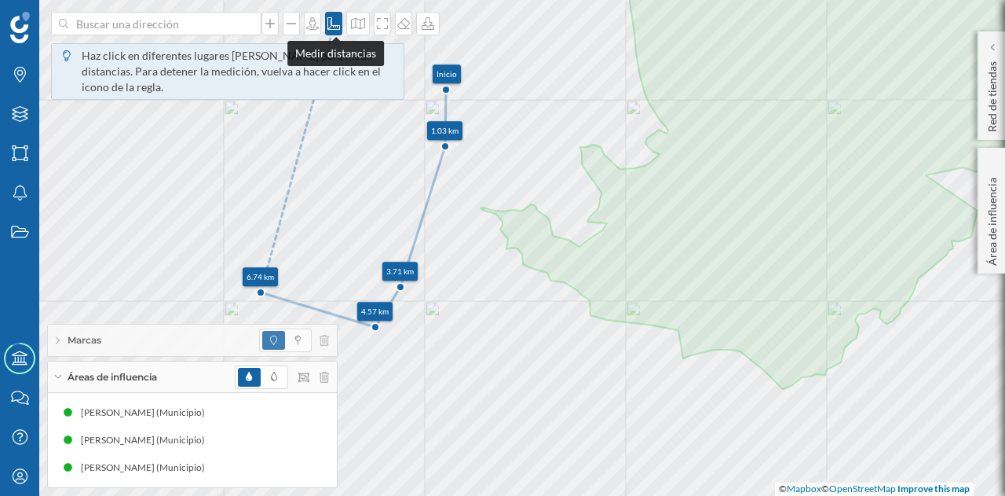
click at [334, 26] on icon at bounding box center [334, 23] width 16 height 13
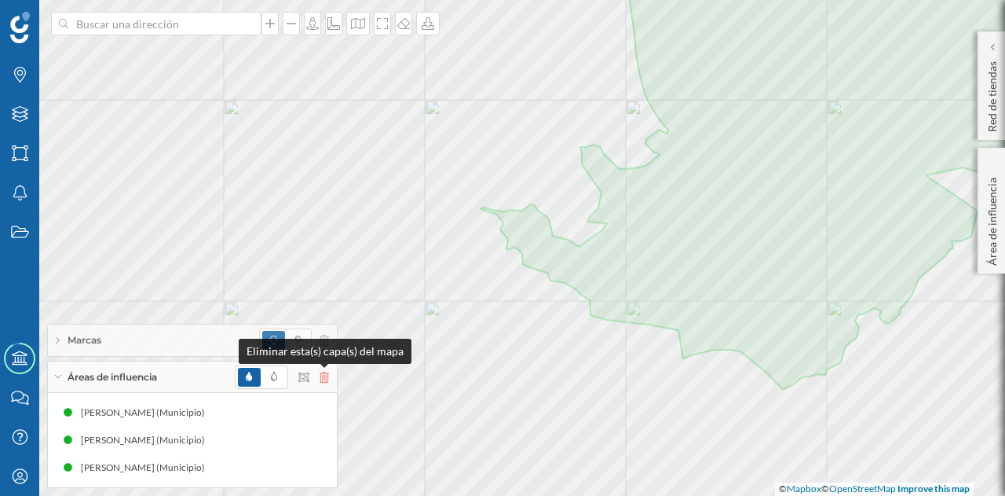
click at [323, 378] on icon at bounding box center [324, 377] width 9 height 11
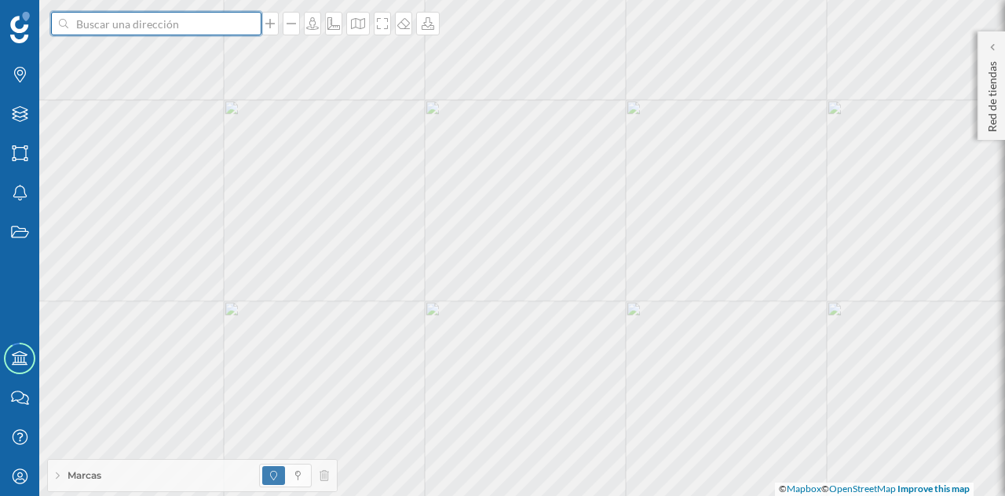
click at [166, 23] on input at bounding box center [156, 24] width 176 height 24
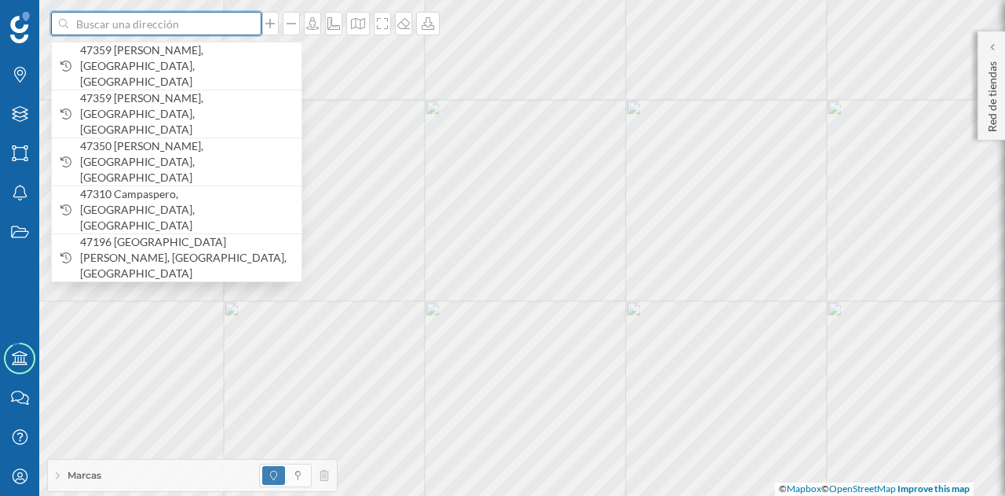
paste input "Pl. Onésimo Redondo, 1, 47350 Quintanilla de Onésimo, Valladolid"
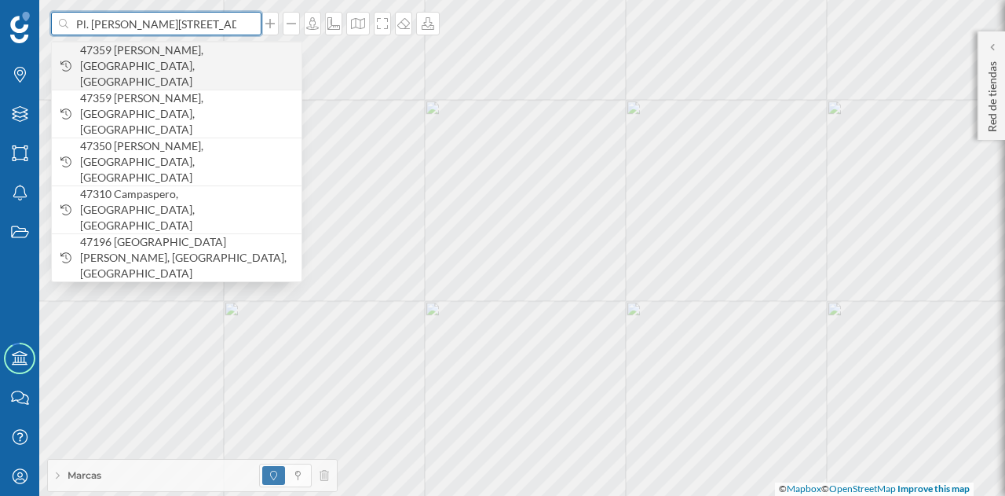
scroll to position [0, 154]
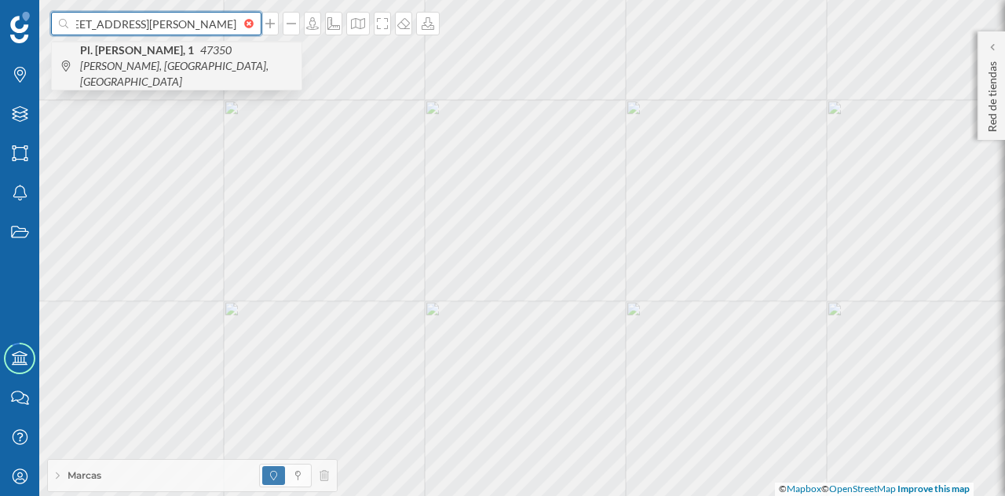
type input "Pl. Onésimo Redondo, 1, 47350 Quintanilla de Onésimo, Valladolid"
click at [188, 68] on icon "47350 Quintanilla de Onésimo, Valladolid, España" at bounding box center [174, 65] width 189 height 45
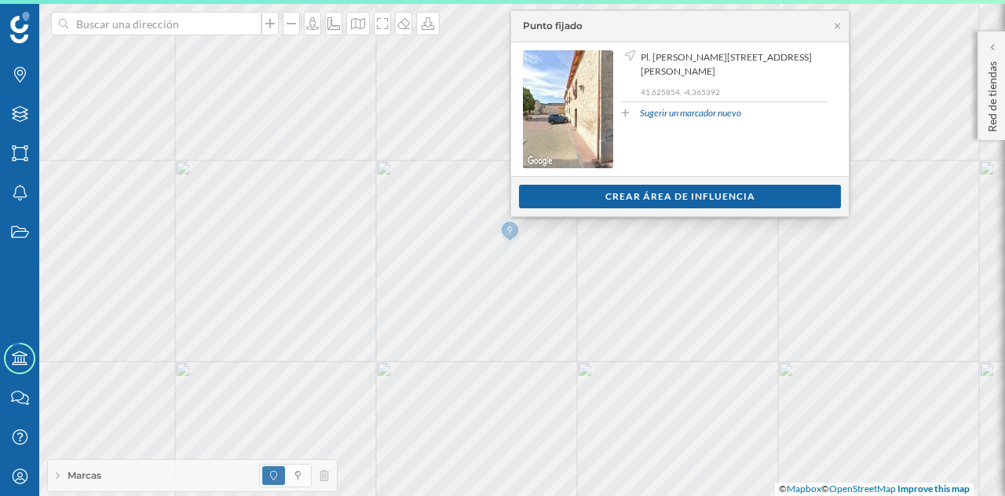
click at [580, 209] on div "Ver clientes Crear área de influencia" at bounding box center [680, 196] width 338 height 40
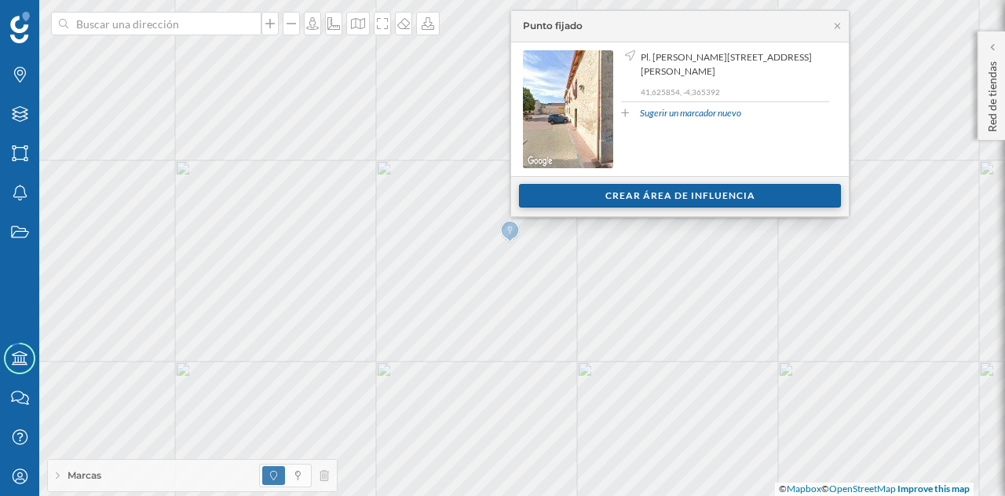
click at [585, 202] on div "Crear área de influencia" at bounding box center [680, 196] width 322 height 24
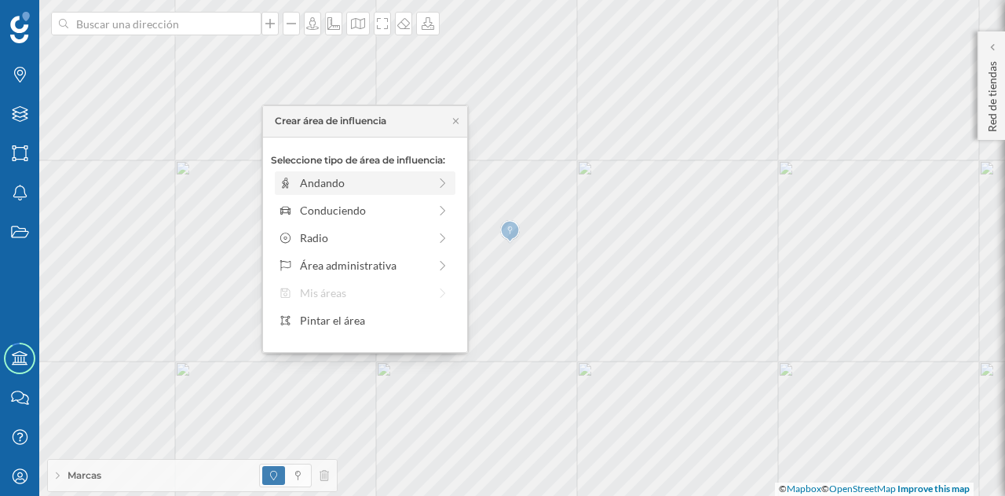
click at [375, 179] on div "Andando" at bounding box center [364, 182] width 128 height 16
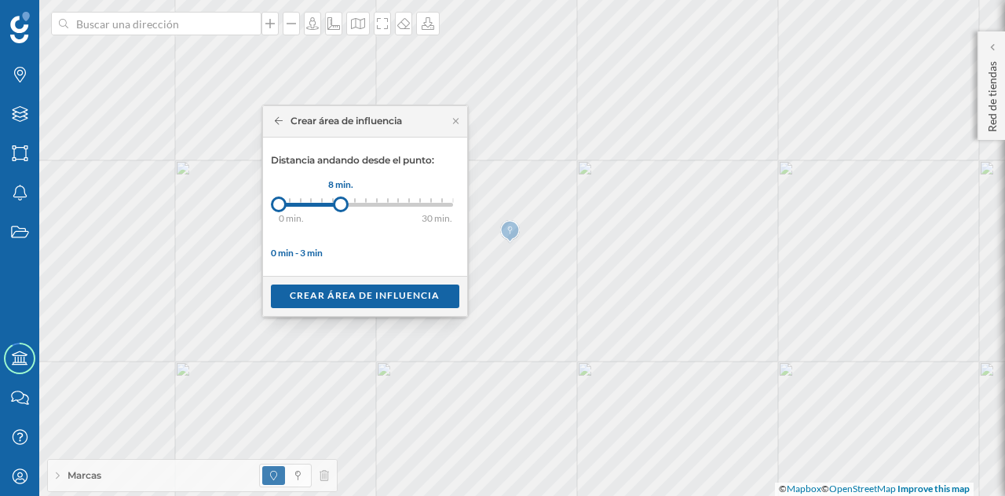
drag, startPoint x: 284, startPoint y: 202, endPoint x: 340, endPoint y: 202, distance: 55.8
click at [340, 202] on div at bounding box center [341, 204] width 16 height 16
click at [367, 289] on div "Crear área de influencia" at bounding box center [365, 296] width 189 height 24
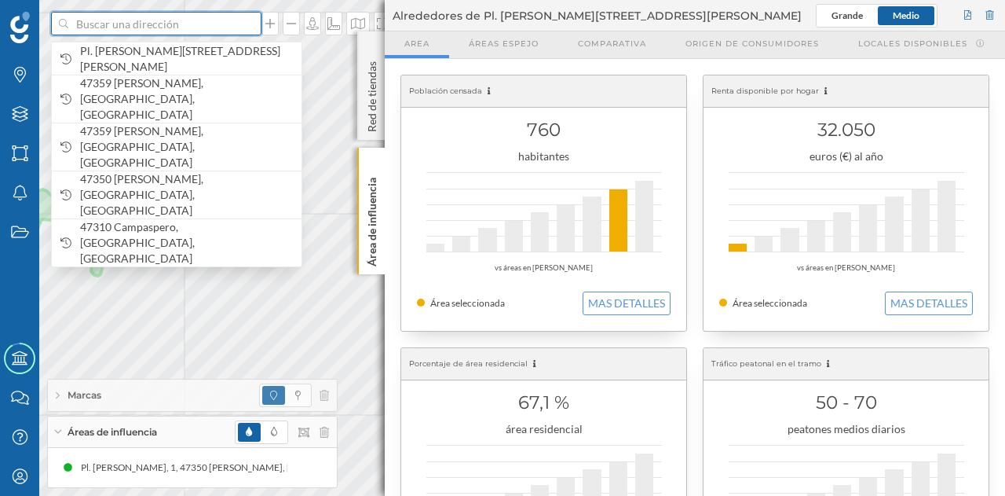
click at [101, 24] on input at bounding box center [156, 24] width 176 height 24
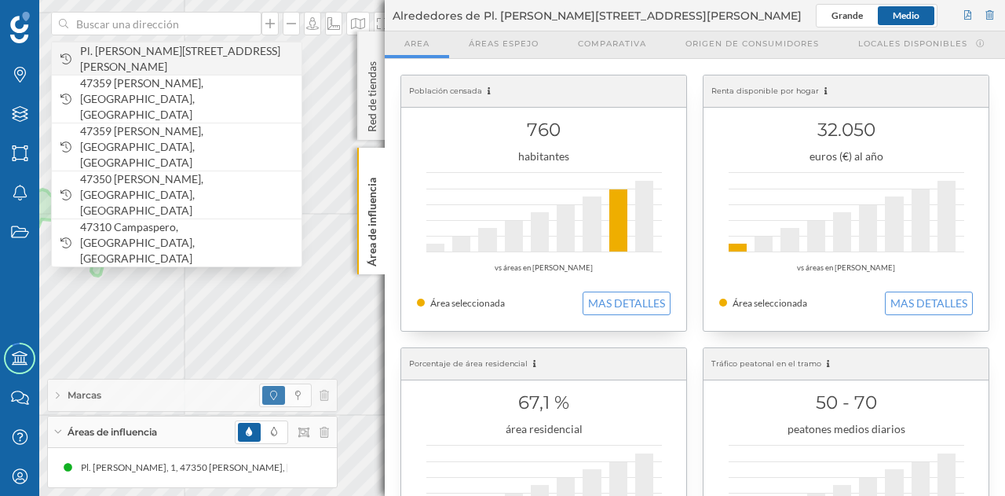
click at [136, 54] on span "Pl. Onésimo Redondo, 1, 47350 Quintanilla de Onésimo, Valladolid, España" at bounding box center [187, 58] width 214 height 31
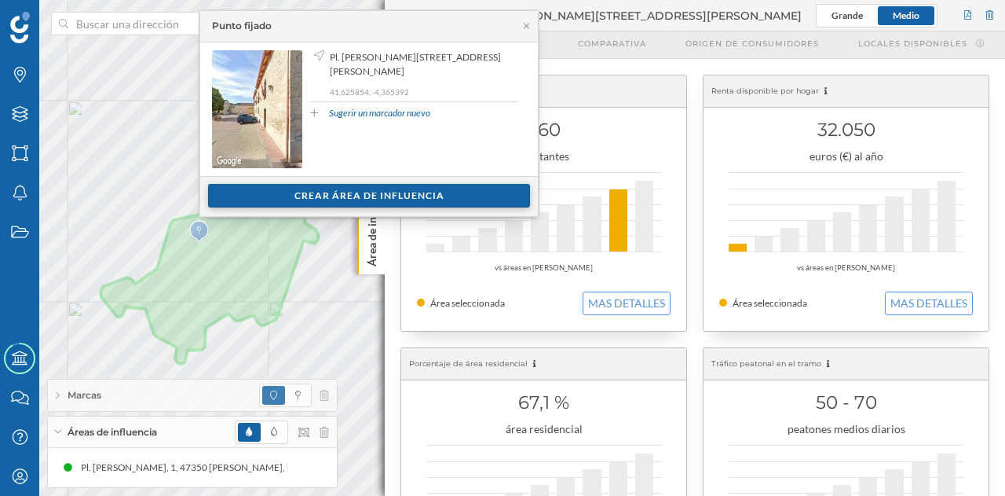
click at [309, 186] on div "Crear área de influencia" at bounding box center [369, 196] width 322 height 24
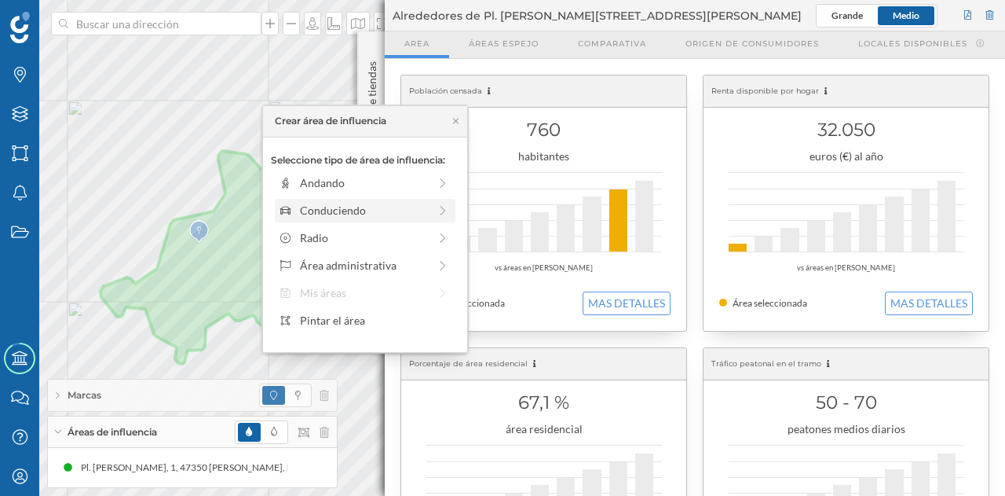
click at [320, 203] on div "Conduciendo" at bounding box center [364, 210] width 128 height 16
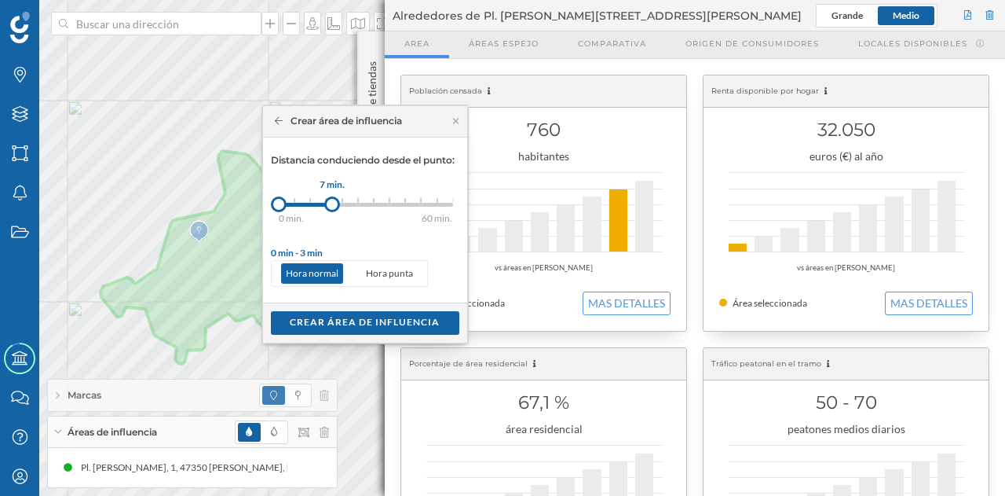
drag, startPoint x: 299, startPoint y: 199, endPoint x: 332, endPoint y: 197, distance: 33.0
click at [332, 197] on div at bounding box center [332, 204] width 16 height 16
click at [387, 326] on div "Crear área de influencia" at bounding box center [365, 322] width 189 height 24
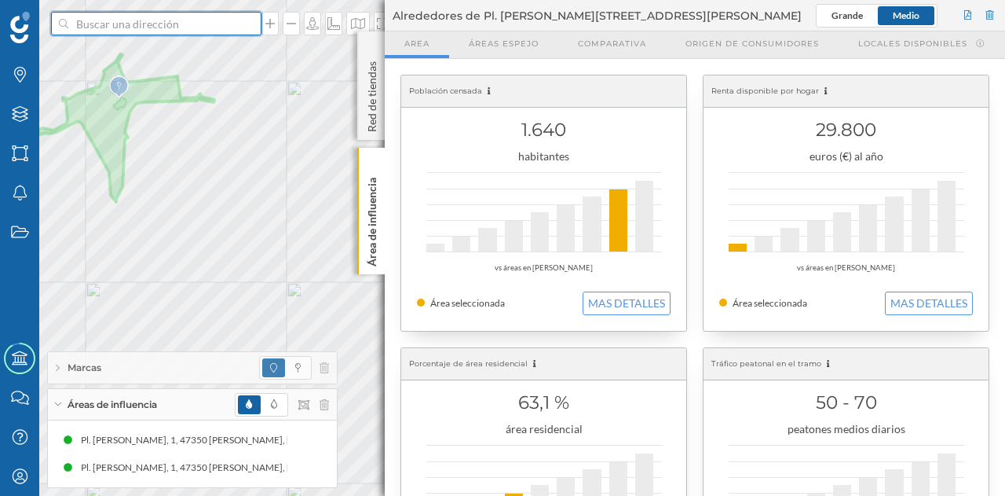
click at [178, 29] on input at bounding box center [156, 24] width 176 height 24
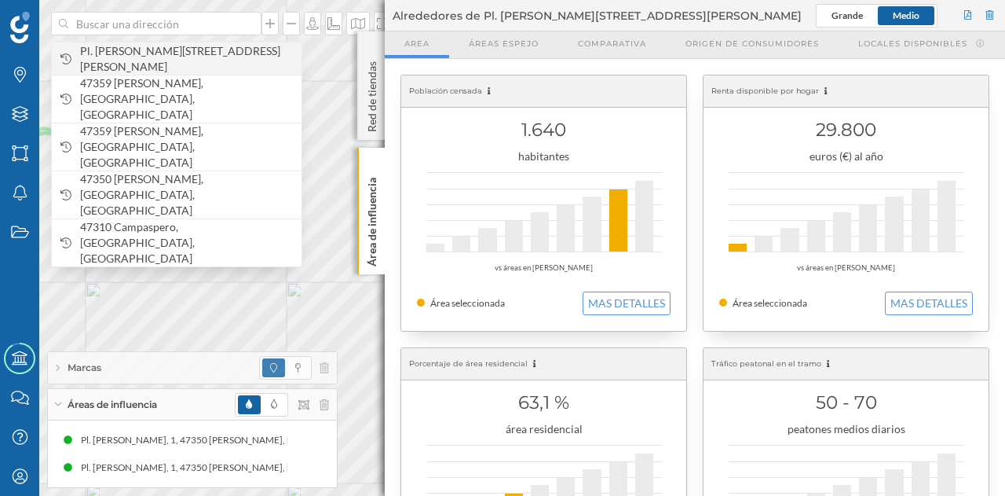
click at [179, 51] on span "Pl. Onésimo Redondo, 1, 47350 Quintanilla de Onésimo, Valladolid, España" at bounding box center [187, 58] width 214 height 31
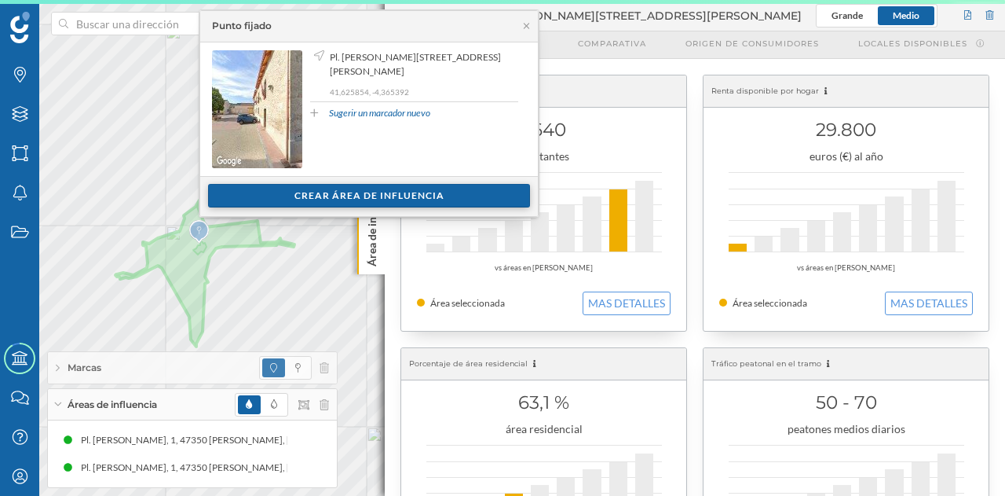
click at [386, 192] on div "Crear área de influencia" at bounding box center [369, 196] width 322 height 24
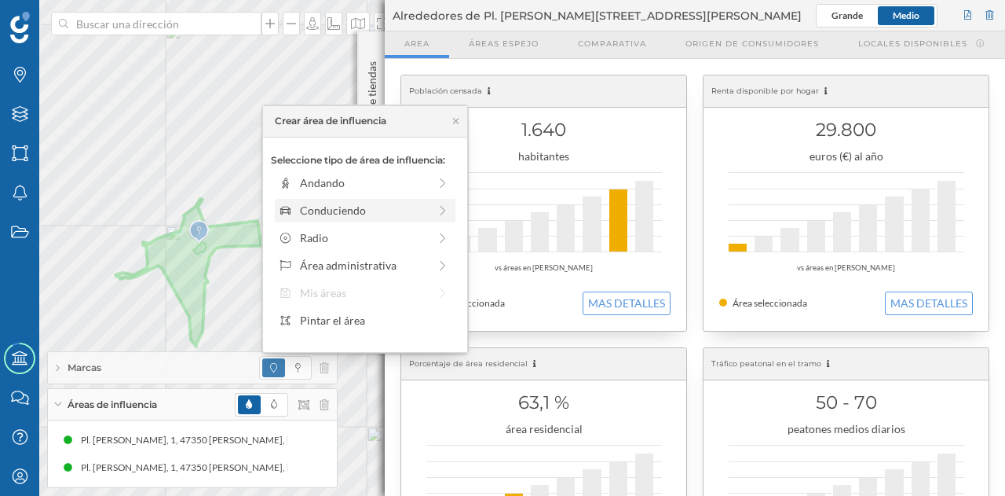
click at [325, 205] on div "Conduciendo" at bounding box center [364, 210] width 128 height 16
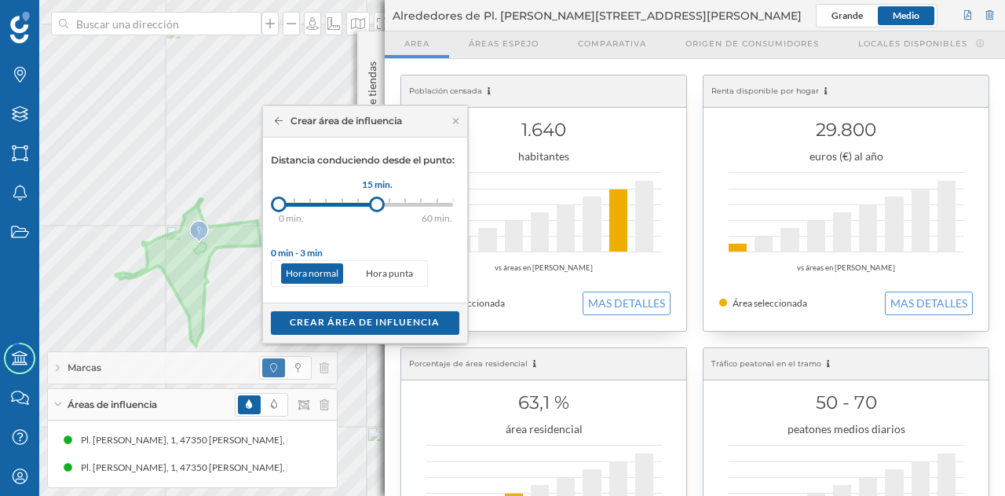
drag, startPoint x: 292, startPoint y: 205, endPoint x: 377, endPoint y: 203, distance: 84.8
click at [377, 203] on div at bounding box center [377, 204] width 16 height 16
click at [392, 320] on div "Crear área de influencia" at bounding box center [365, 322] width 189 height 24
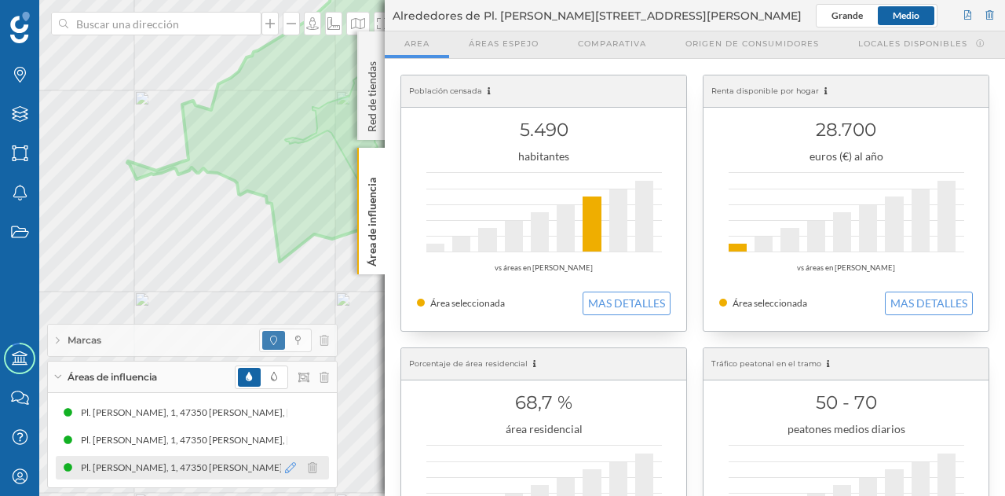
click at [295, 465] on icon at bounding box center [290, 467] width 11 height 11
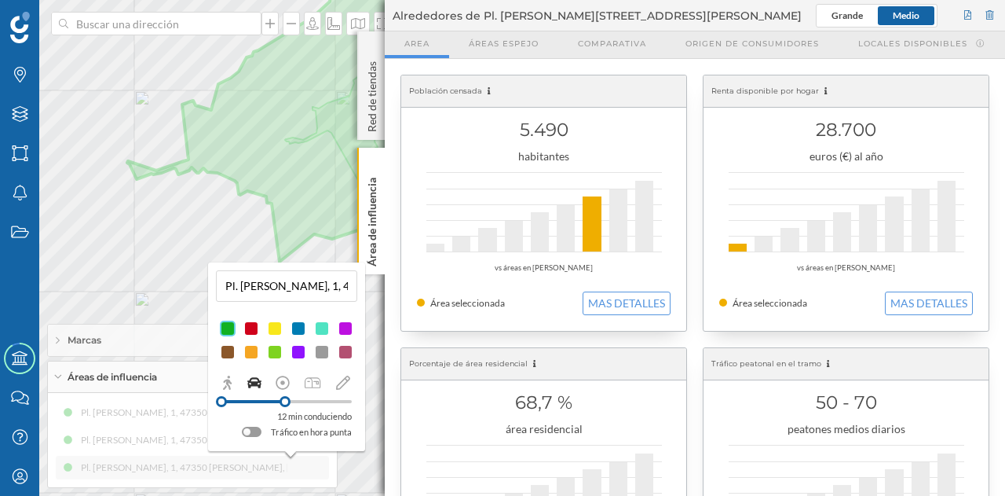
click at [285, 401] on div at bounding box center [285, 401] width 11 height 11
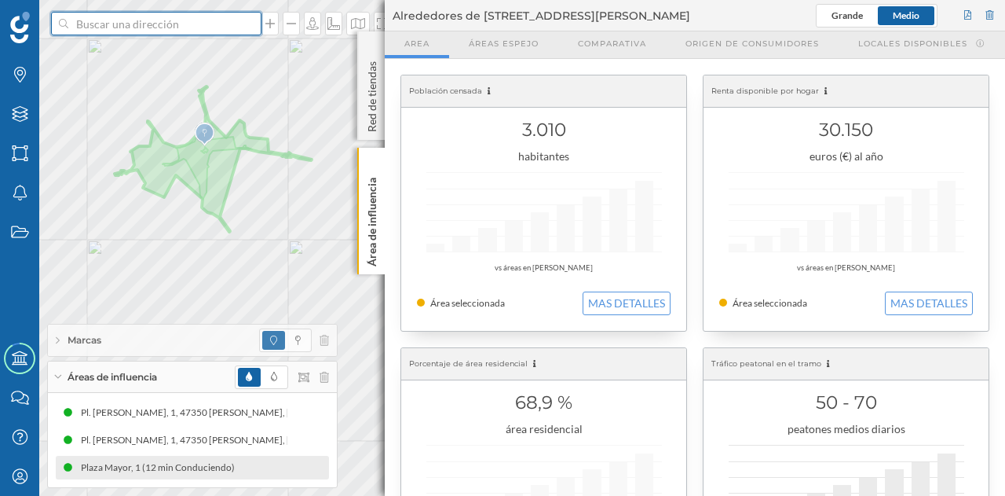
click at [212, 31] on input at bounding box center [156, 24] width 176 height 24
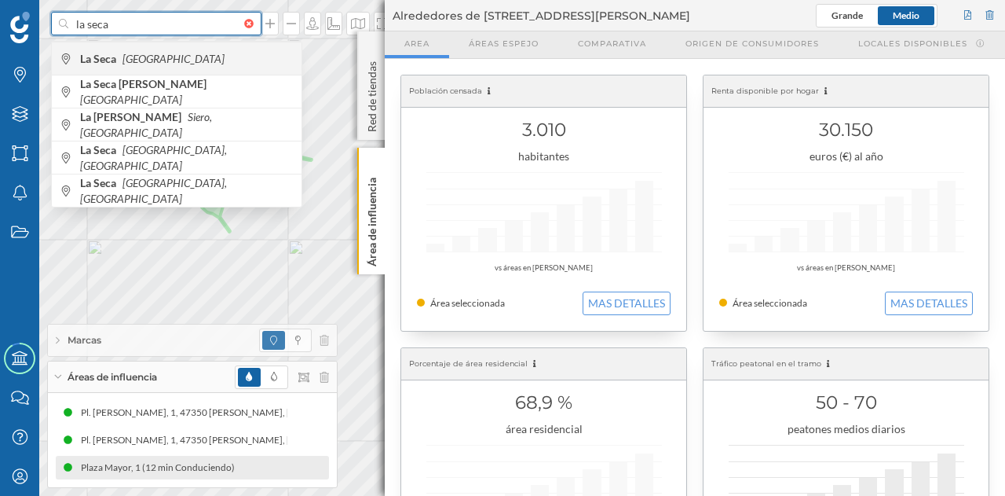
type input "la seca"
click at [210, 62] on span "La Seca España" at bounding box center [187, 59] width 214 height 16
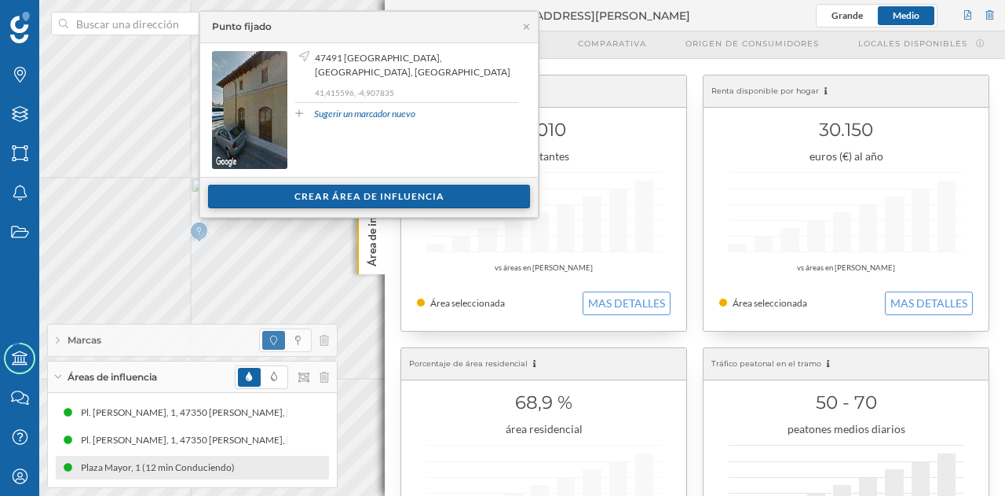
click at [383, 190] on div "Crear área de influencia" at bounding box center [369, 197] width 322 height 24
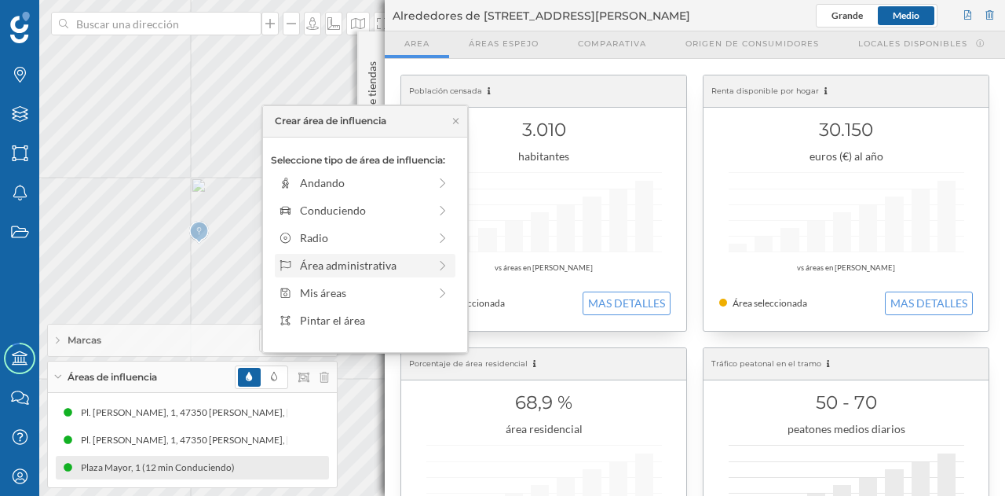
click at [359, 267] on div "Área administrativa" at bounding box center [364, 265] width 128 height 16
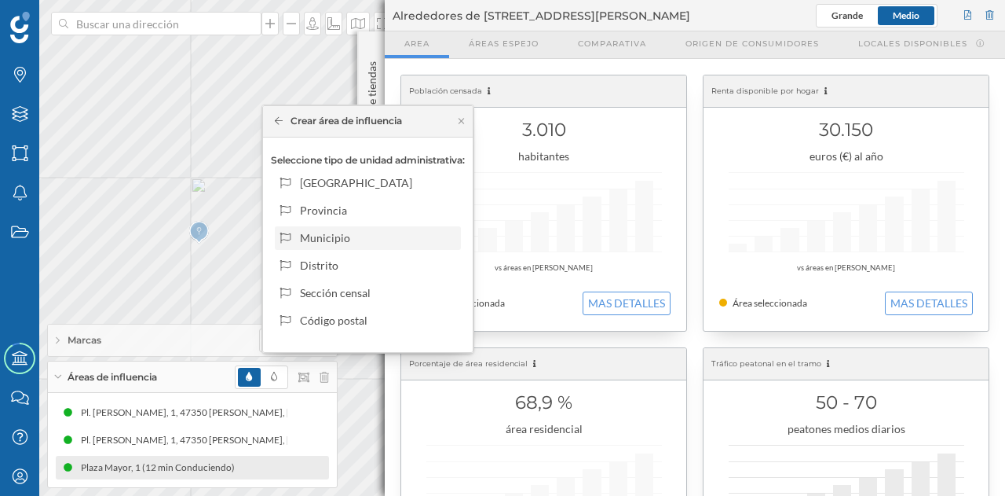
click at [379, 230] on div "Municipio" at bounding box center [377, 237] width 155 height 16
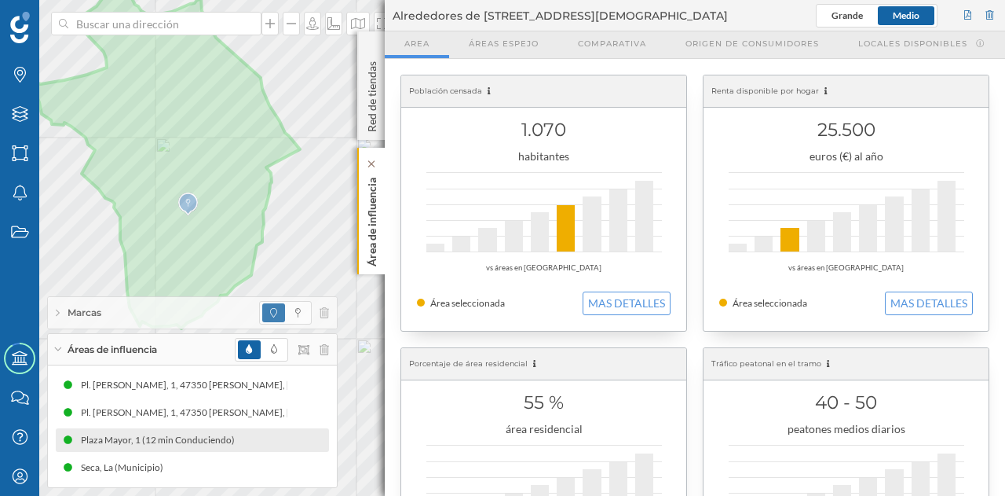
click at [380, 236] on div "Área de influencia" at bounding box center [370, 211] width 27 height 126
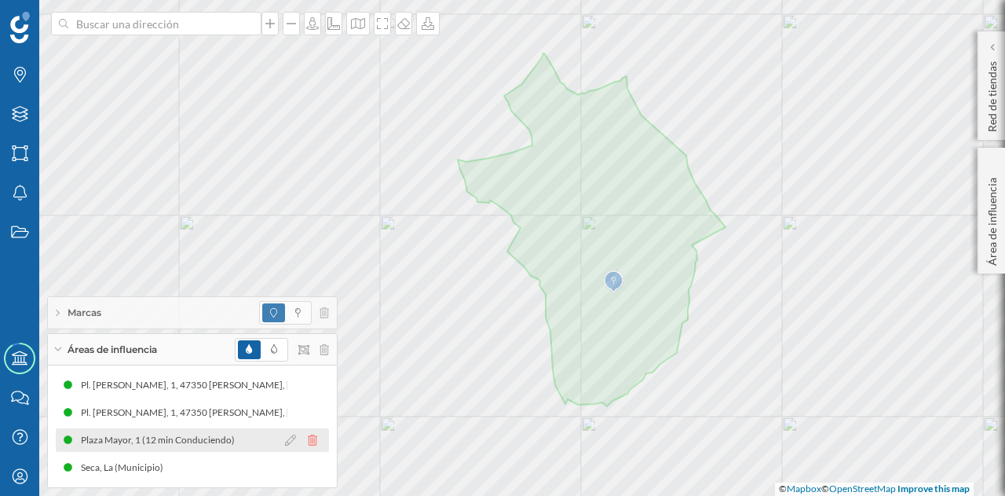
click at [313, 441] on icon at bounding box center [312, 439] width 9 height 11
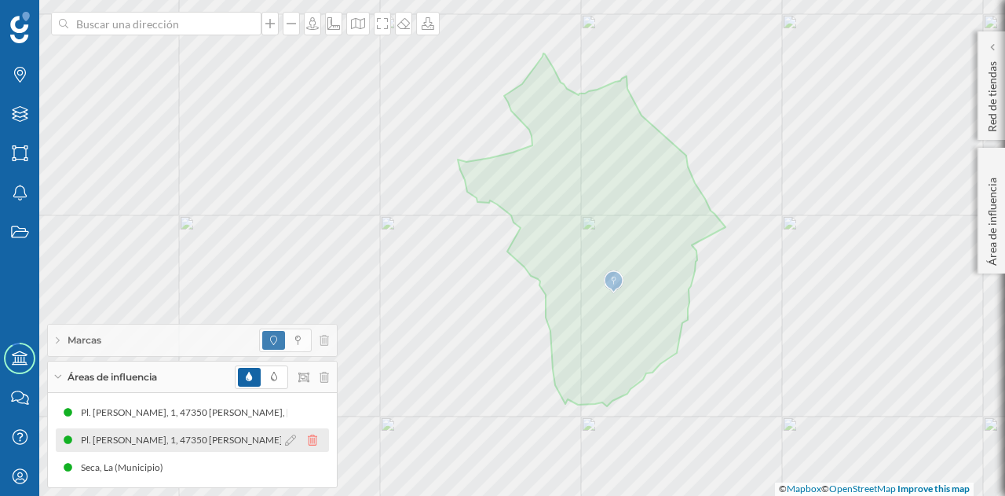
click at [314, 434] on div at bounding box center [305, 439] width 48 height 19
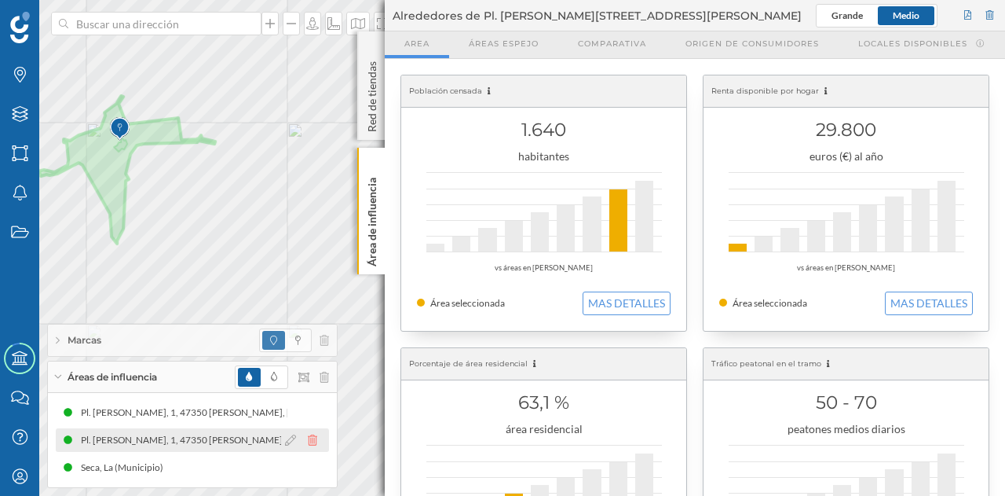
click at [312, 439] on icon at bounding box center [312, 439] width 9 height 11
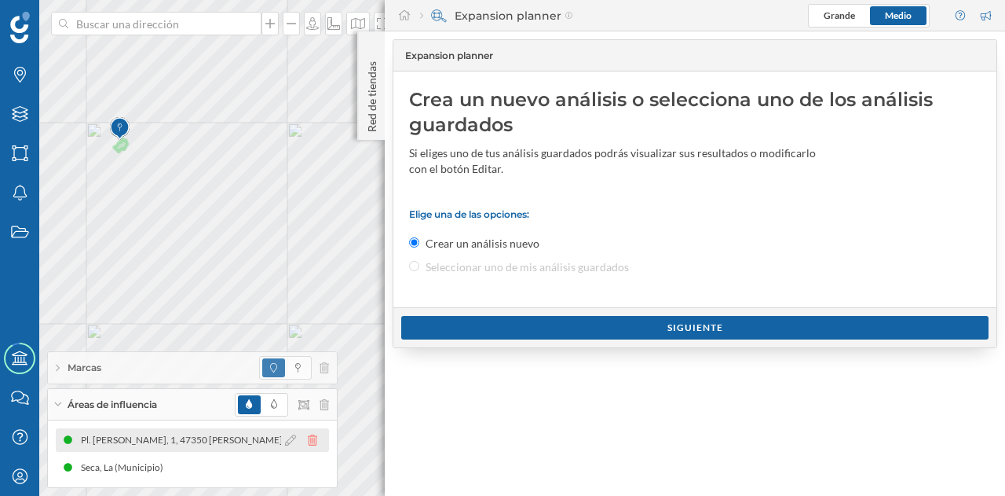
click at [313, 439] on icon at bounding box center [312, 439] width 9 height 11
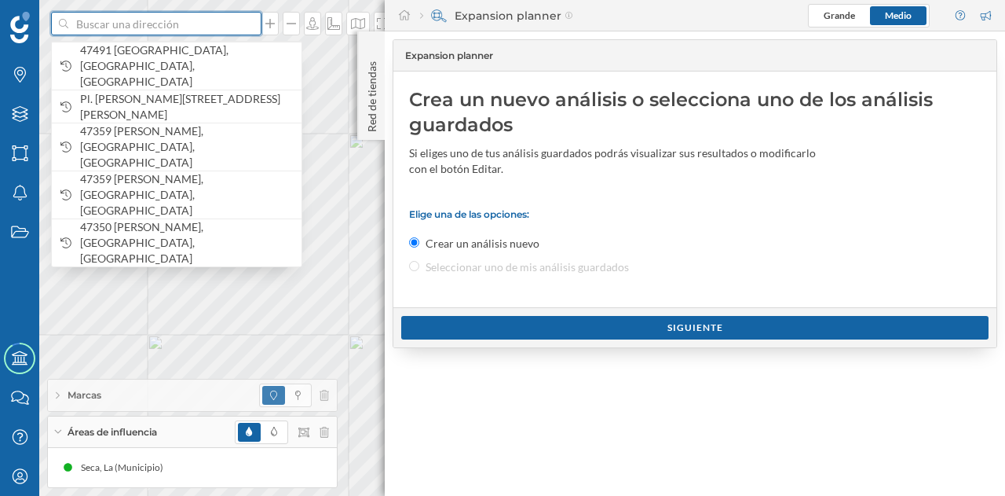
click at [182, 23] on input at bounding box center [156, 24] width 176 height 24
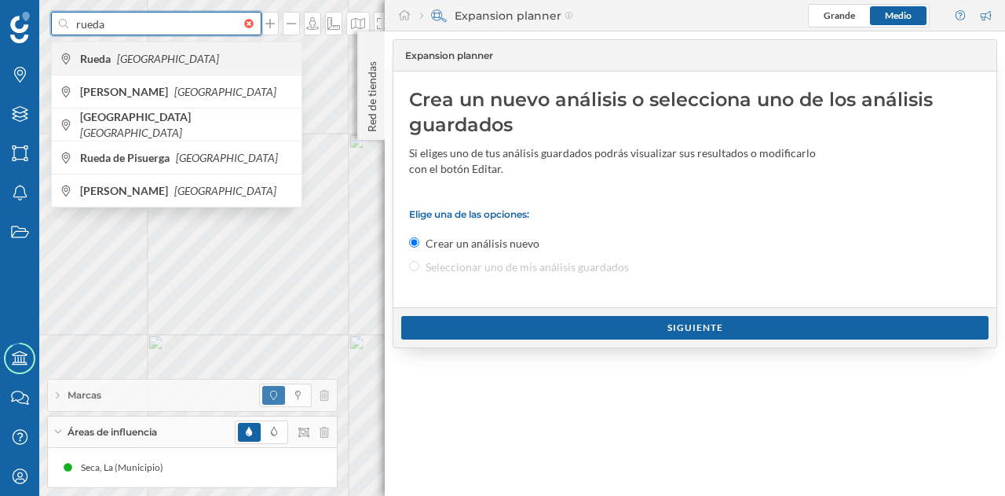
type input "rueda"
click at [140, 64] on span "Rueda España" at bounding box center [187, 59] width 214 height 16
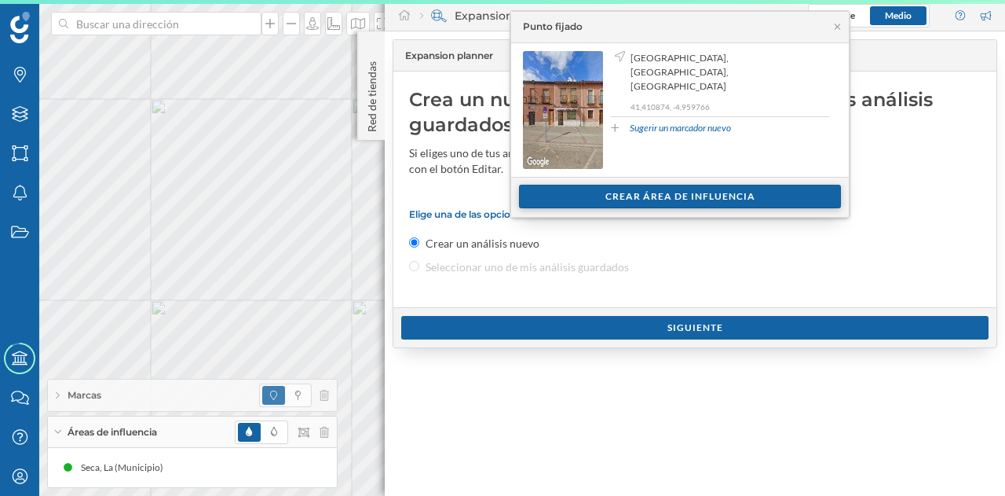
click at [570, 189] on div "Crear área de influencia" at bounding box center [680, 197] width 322 height 24
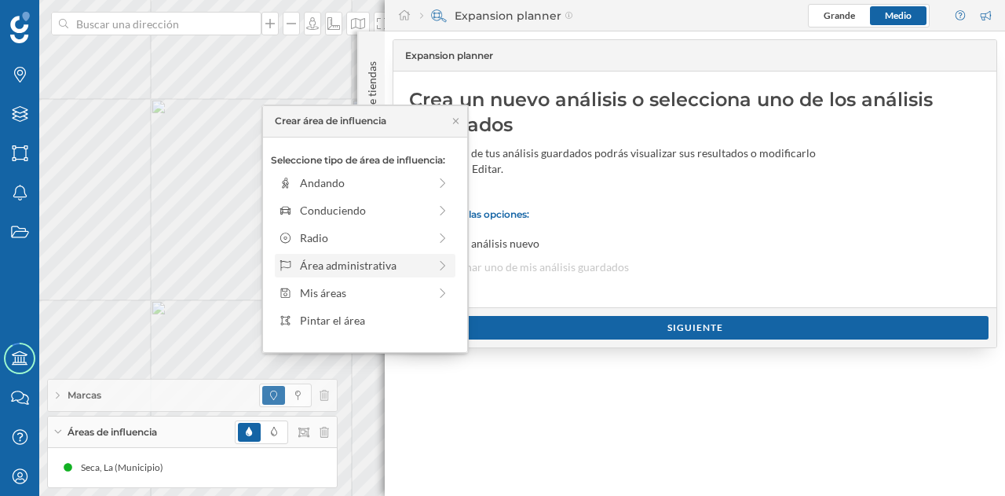
click at [375, 264] on div "Área administrativa" at bounding box center [364, 265] width 128 height 16
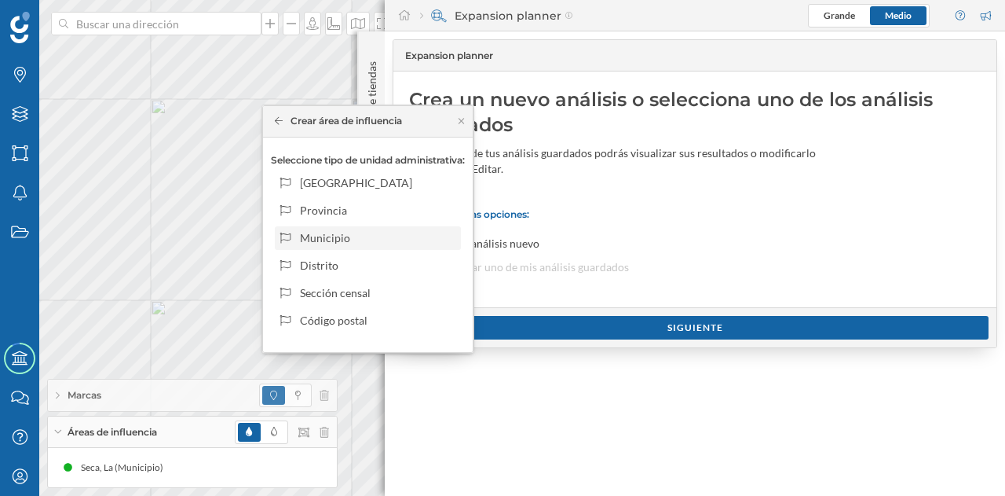
click at [353, 241] on div "Municipio" at bounding box center [377, 237] width 155 height 16
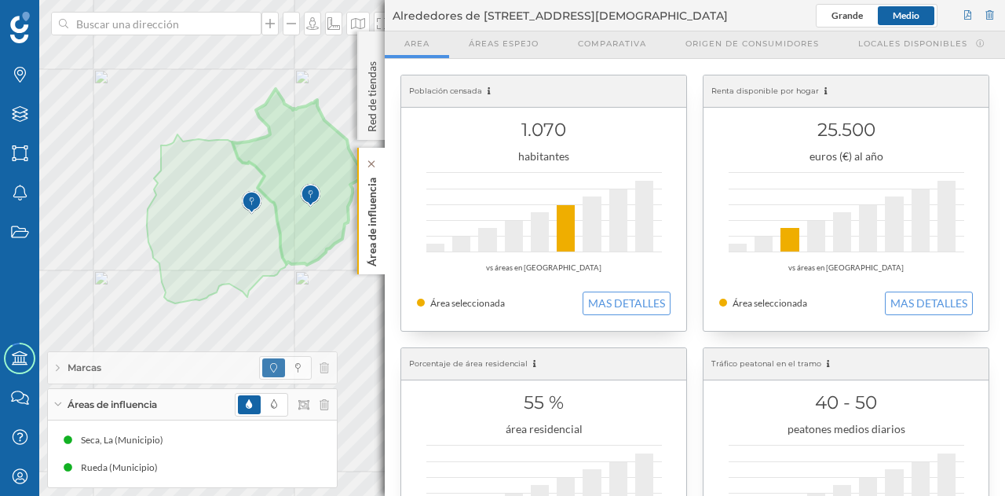
click at [372, 238] on p "Área de influencia" at bounding box center [372, 218] width 16 height 95
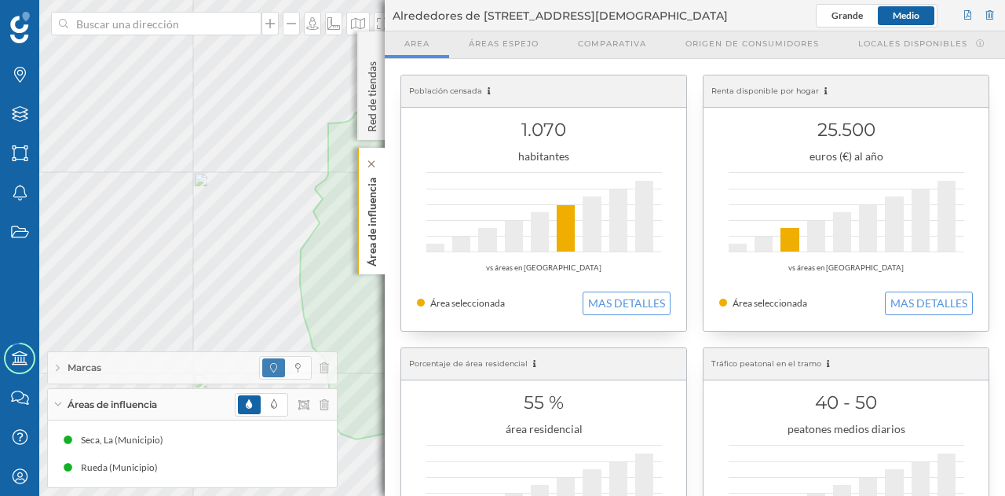
click at [380, 225] on div "Área de influencia" at bounding box center [370, 211] width 27 height 126
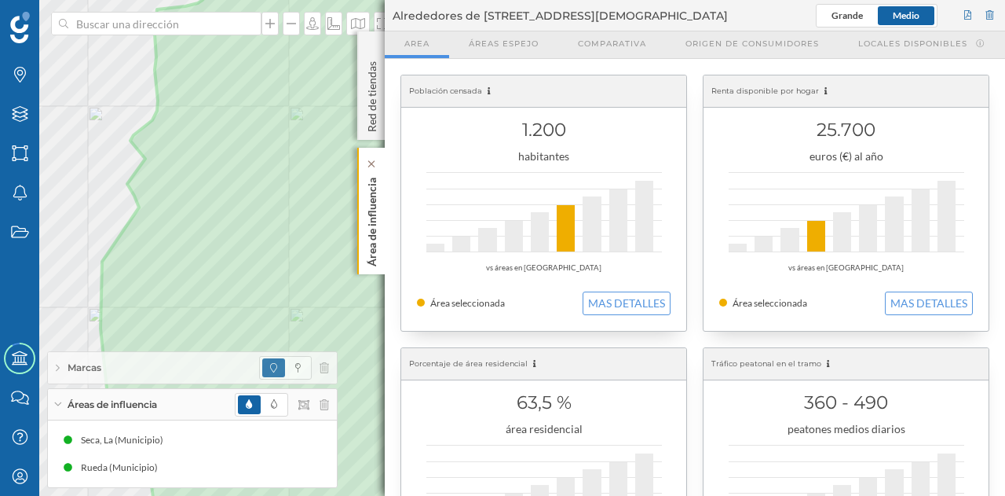
click at [370, 240] on p "Área de influencia" at bounding box center [372, 218] width 16 height 95
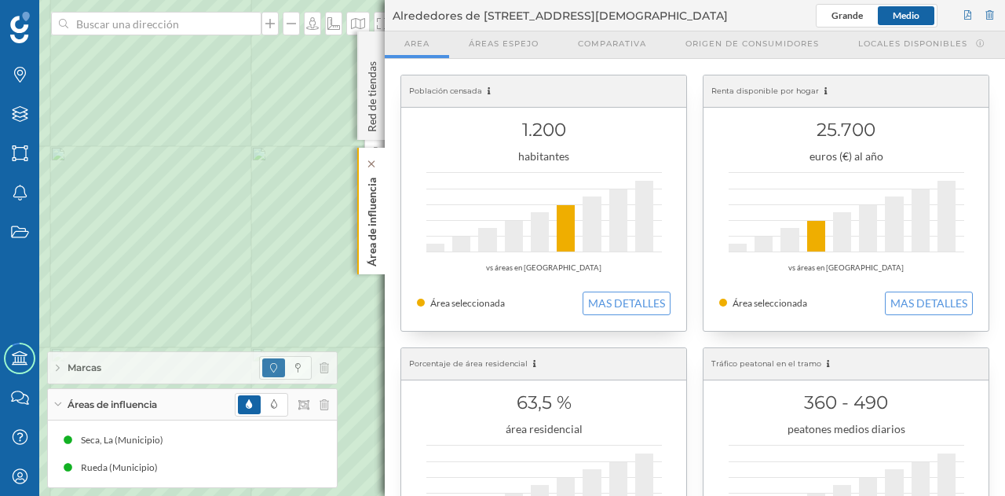
click at [377, 232] on p "Área de influencia" at bounding box center [372, 218] width 16 height 95
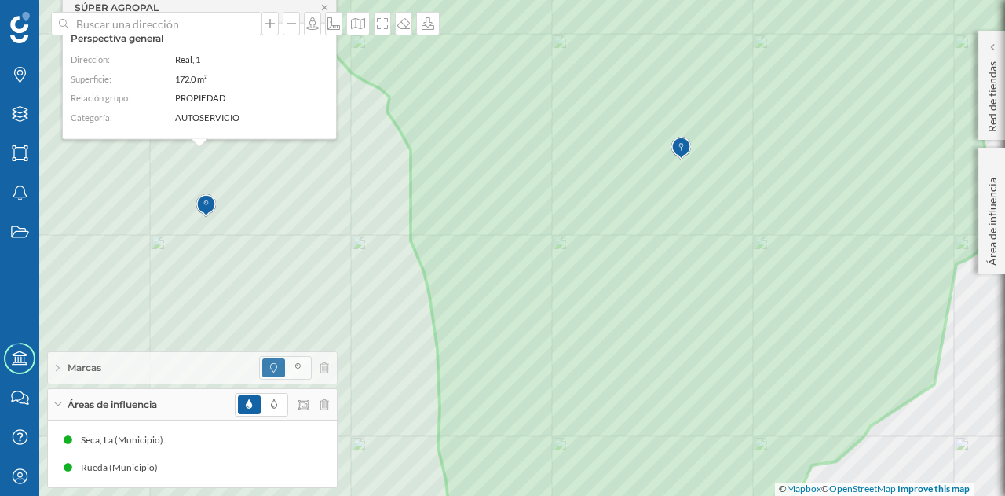
click at [690, 161] on img at bounding box center [682, 148] width 20 height 31
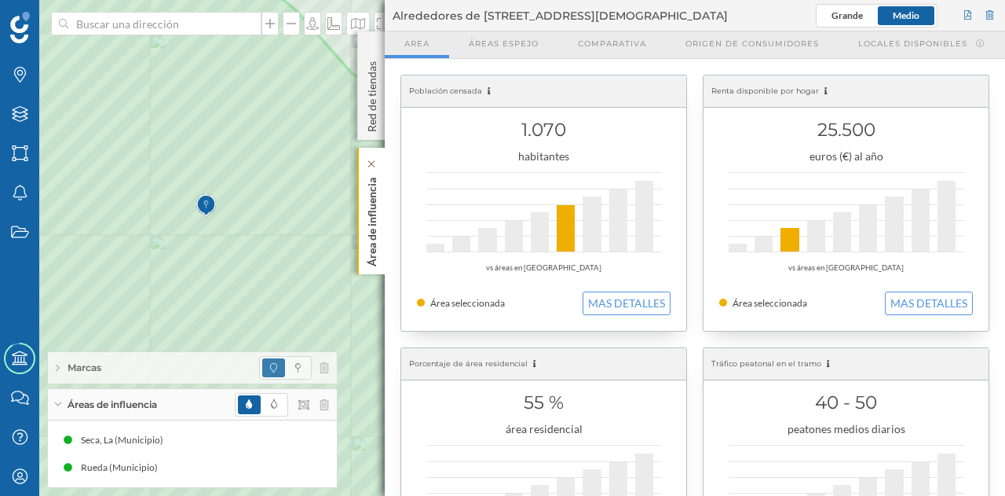
click at [371, 197] on p "Área de influencia" at bounding box center [372, 218] width 16 height 95
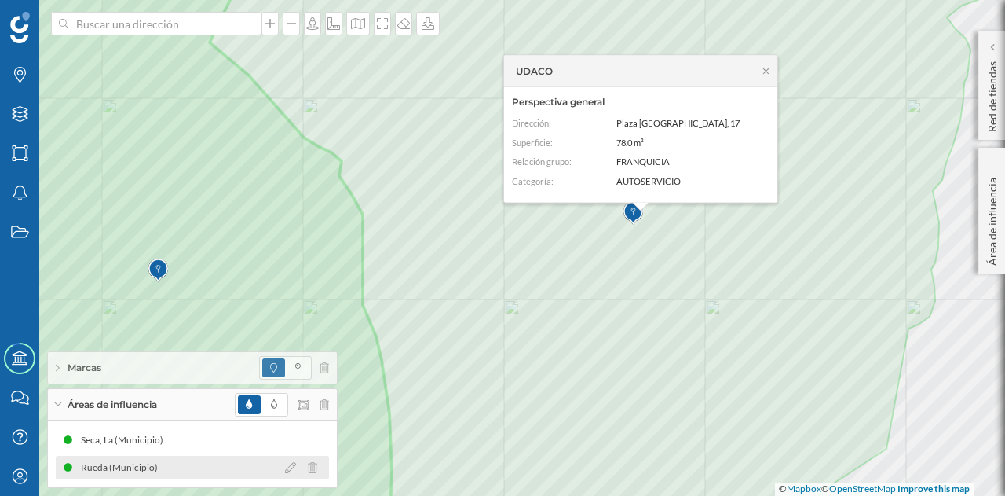
click at [165, 472] on div "Rueda (Municipio)" at bounding box center [117, 468] width 114 height 16
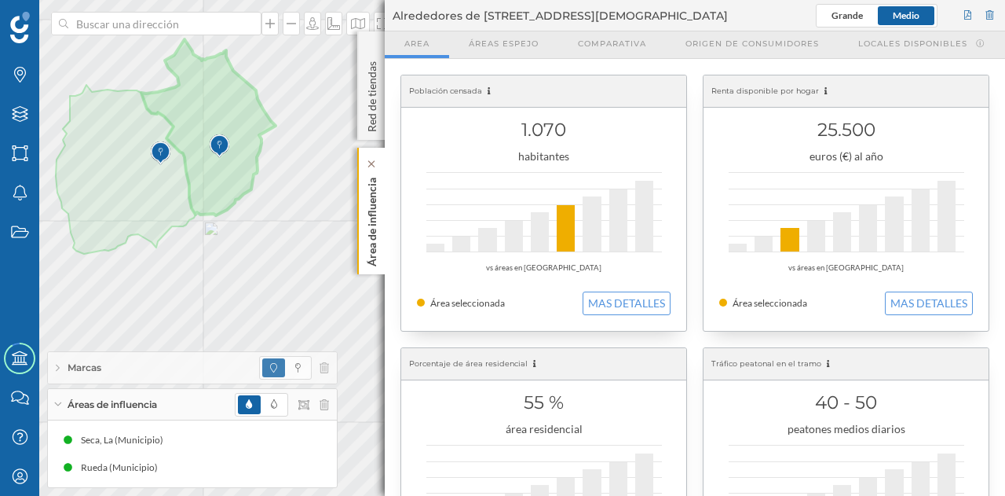
click at [371, 234] on p "Área de influencia" at bounding box center [372, 218] width 16 height 95
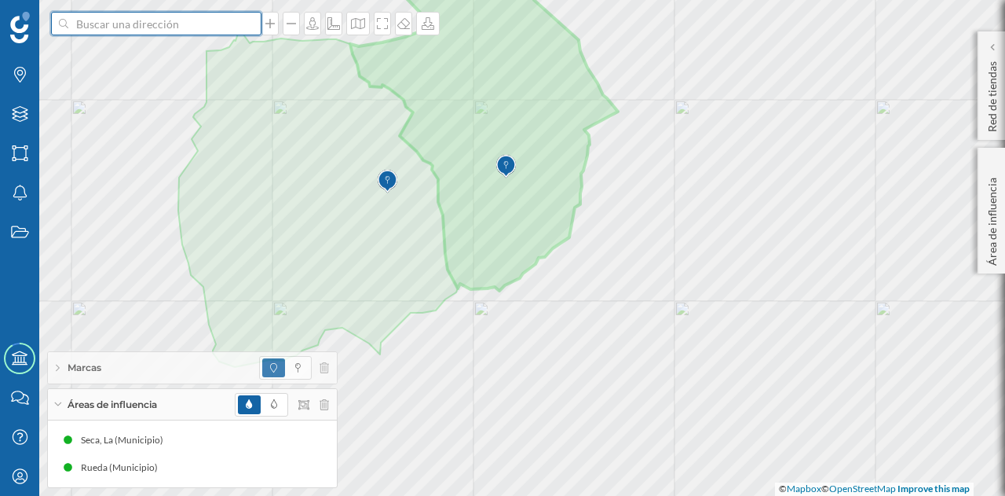
click at [124, 23] on input at bounding box center [156, 24] width 176 height 24
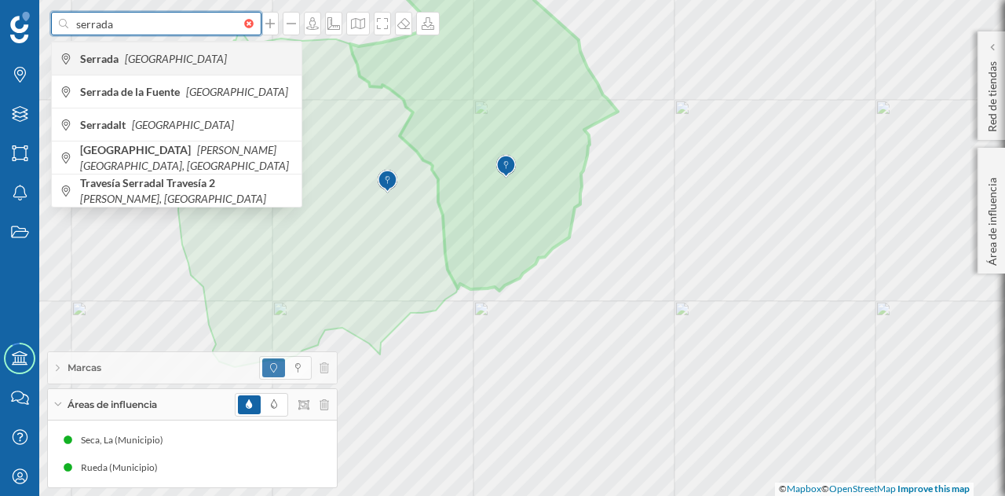
type input "serrada"
click at [79, 51] on div "Serrada España" at bounding box center [177, 58] width 250 height 33
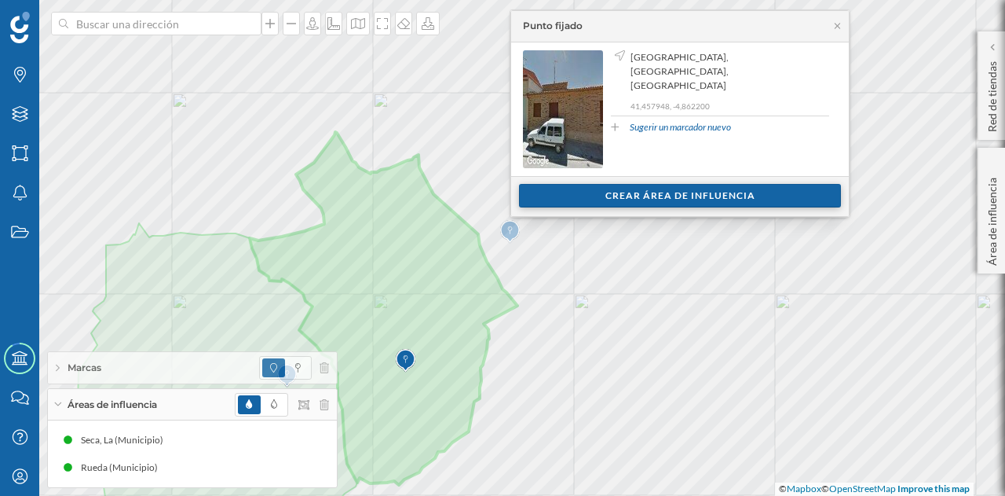
click at [572, 189] on div "Crear área de influencia" at bounding box center [680, 196] width 322 height 24
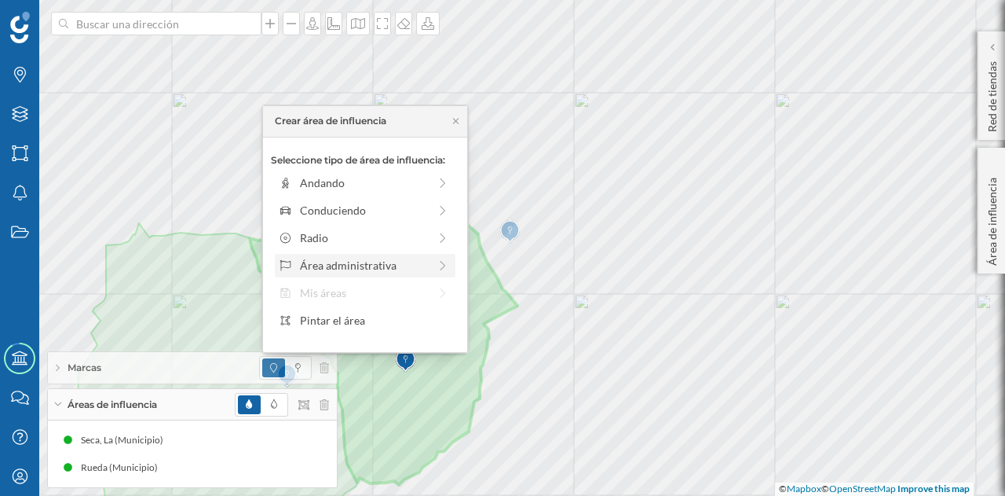
click at [378, 264] on div "Área administrativa" at bounding box center [364, 265] width 128 height 16
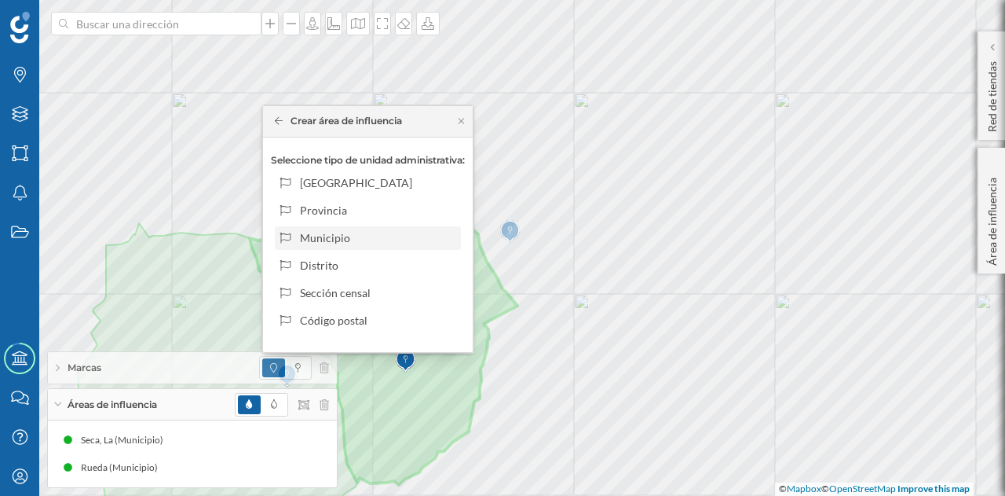
click at [385, 234] on div "Municipio" at bounding box center [377, 237] width 155 height 16
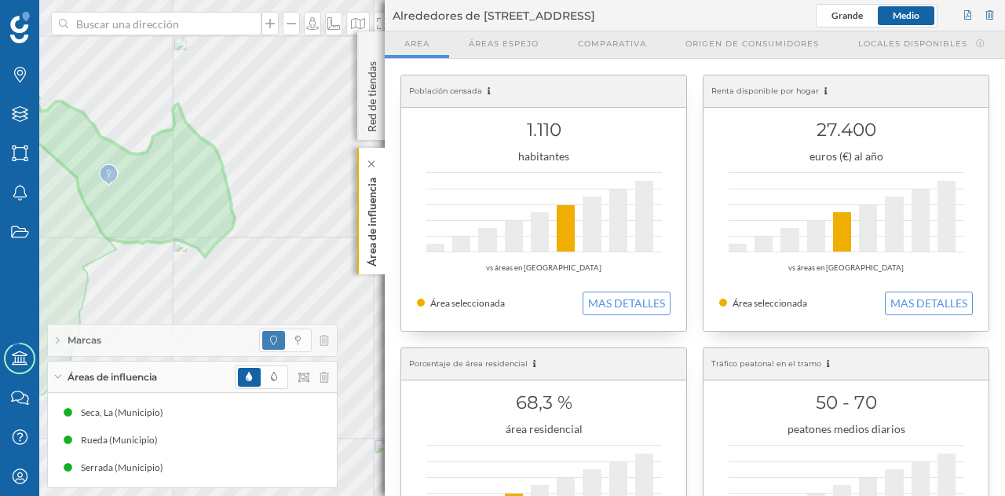
click at [379, 216] on p "Área de influencia" at bounding box center [372, 218] width 16 height 95
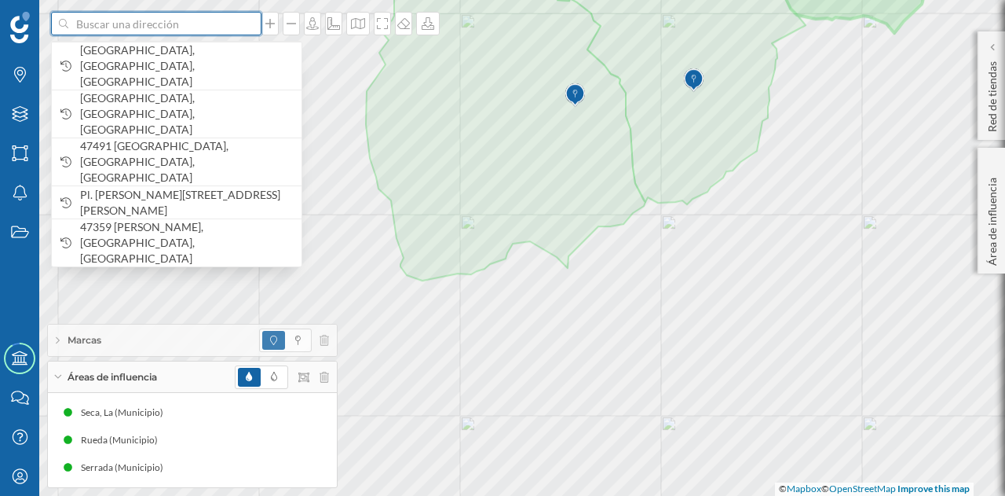
click at [205, 27] on input at bounding box center [156, 24] width 176 height 24
paste input "Pl. Mayor, 1, 47490 Rueda, Valladolid"
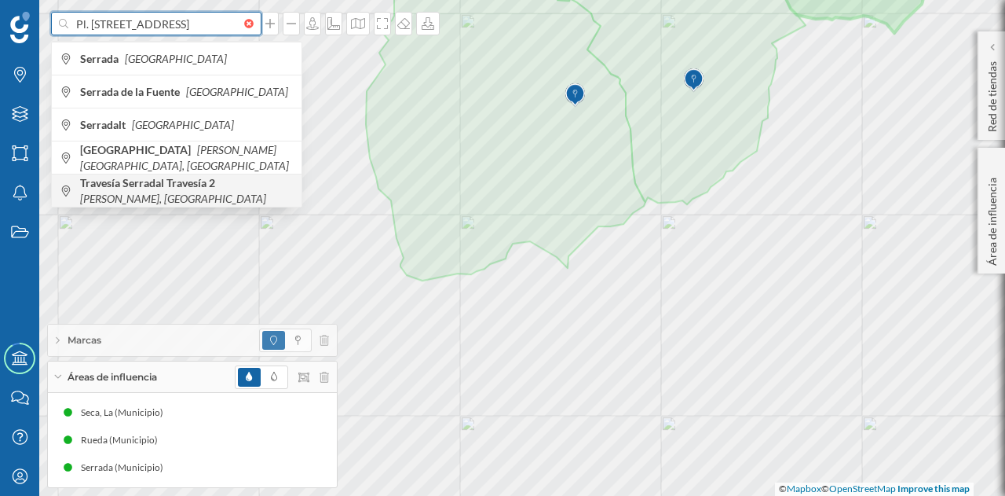
scroll to position [0, 13]
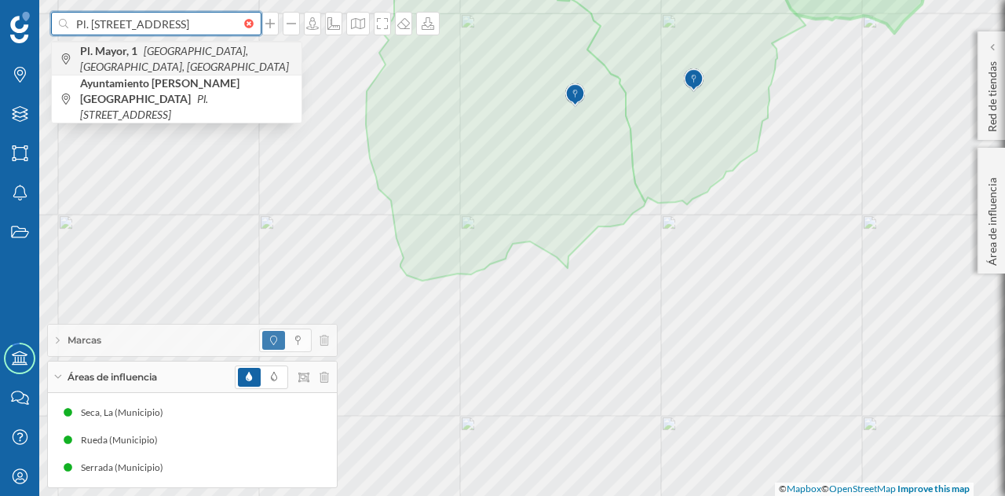
type input "Pl. Mayor, 1, 47490 Rueda, Valladolid"
click at [209, 57] on icon "47490 Rueda, Valladolid, España" at bounding box center [184, 58] width 209 height 29
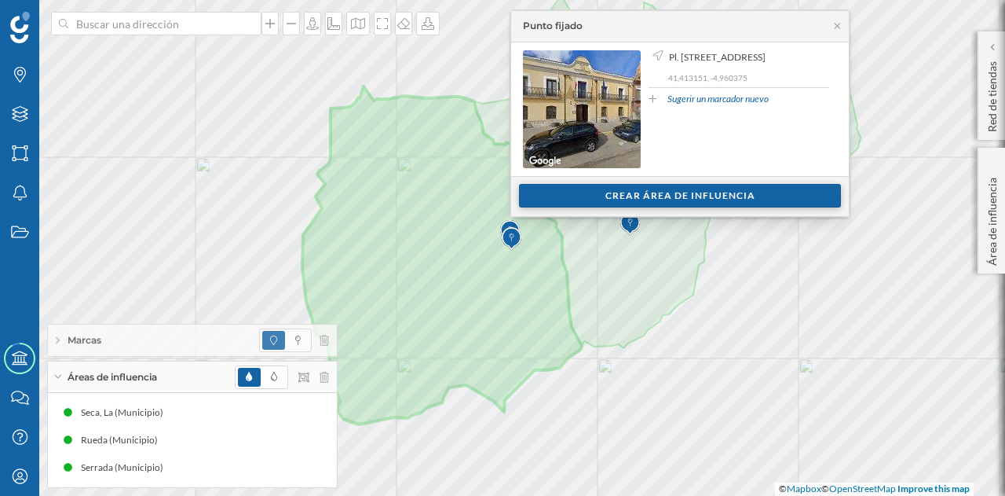
click at [596, 199] on div "Crear área de influencia" at bounding box center [680, 196] width 322 height 24
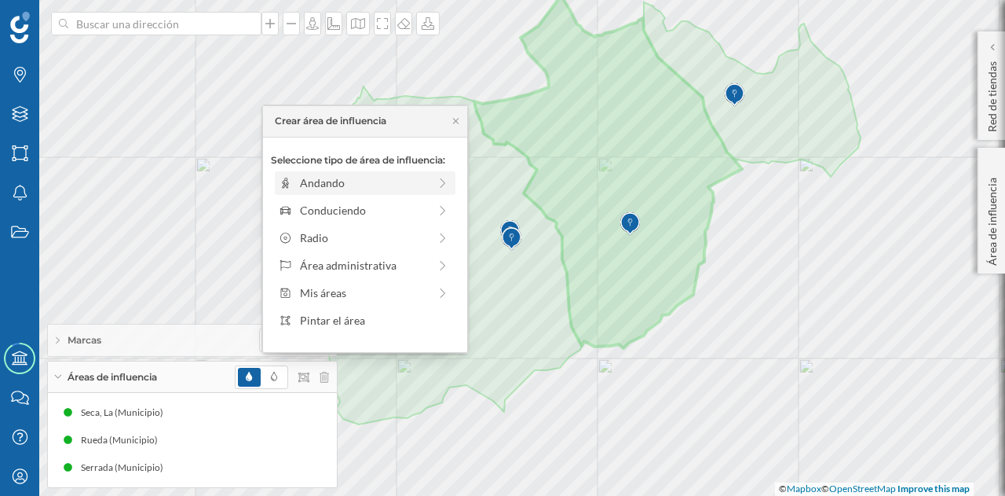
click at [359, 175] on div "Andando" at bounding box center [364, 182] width 128 height 16
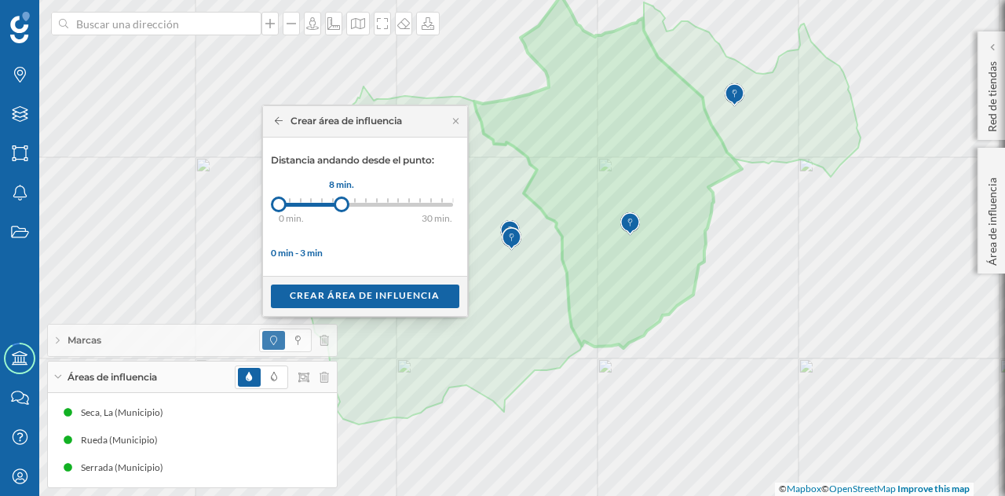
drag, startPoint x: 291, startPoint y: 204, endPoint x: 341, endPoint y: 204, distance: 50.3
click at [341, 204] on div at bounding box center [342, 204] width 16 height 16
click at [341, 295] on div "Crear área de influencia" at bounding box center [365, 296] width 189 height 24
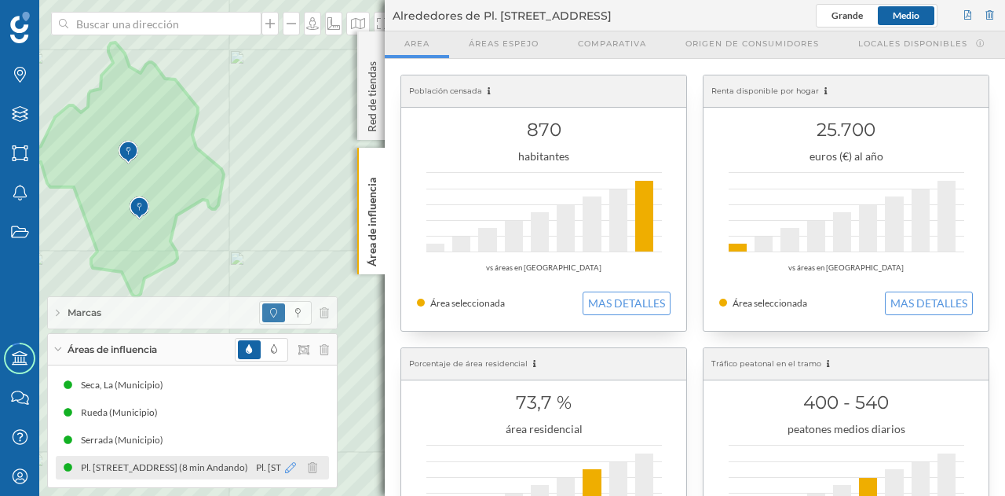
click at [291, 468] on icon at bounding box center [290, 467] width 11 height 11
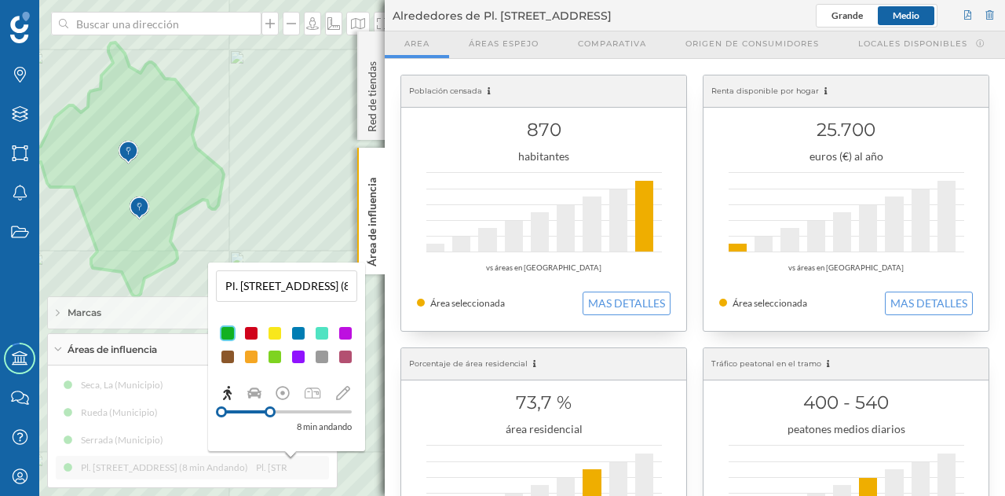
click at [291, 476] on div "Seca, La (Municipio) Rueda (Municipio) Serrada (Municipio) Pl. Mayor, 1, 47490 …" at bounding box center [192, 426] width 273 height 106
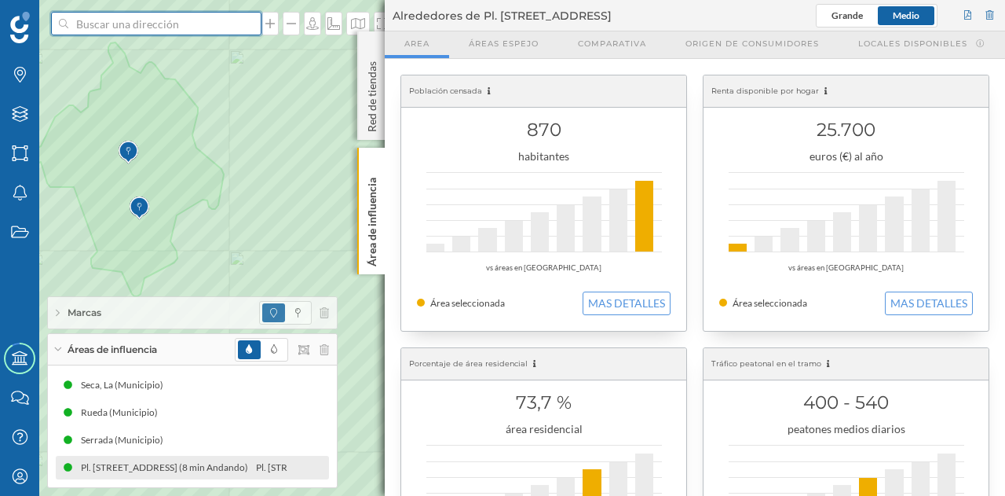
click at [138, 26] on input at bounding box center [156, 24] width 176 height 24
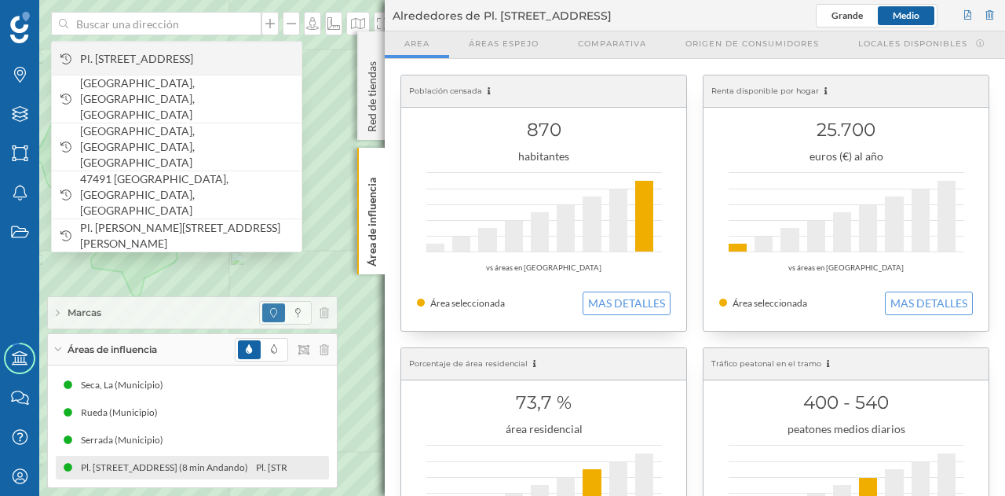
click at [144, 53] on span "Pl. Mayor, 1, 47490 Rueda, Valladolid, España" at bounding box center [187, 59] width 214 height 16
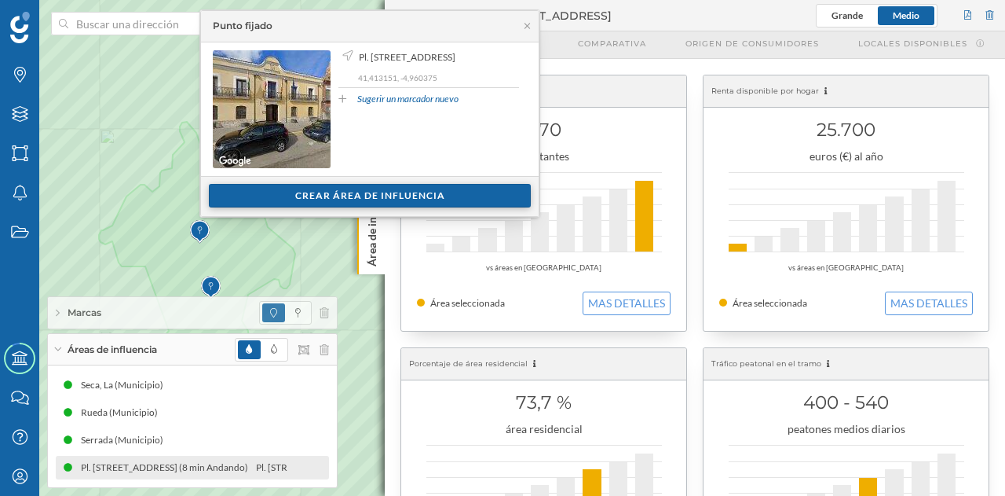
click at [347, 200] on div "Crear área de influencia" at bounding box center [370, 196] width 322 height 24
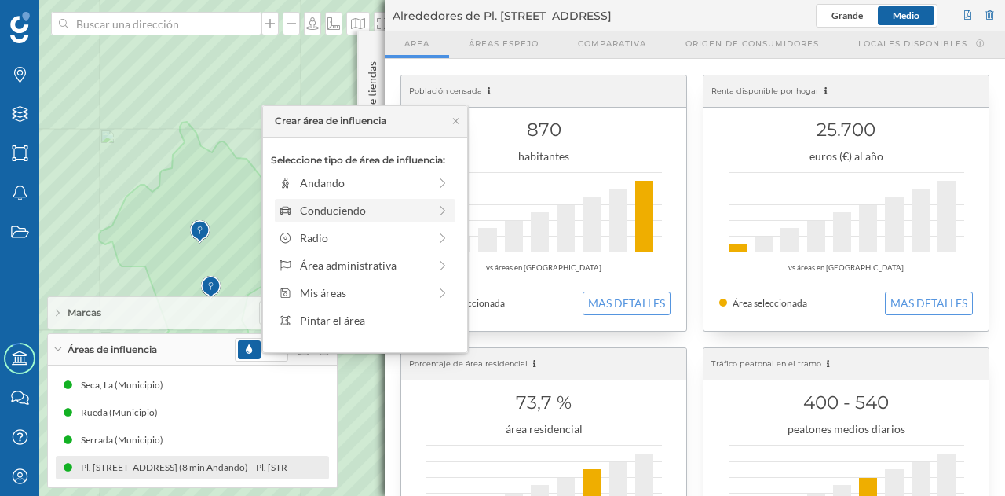
click at [345, 214] on div "Conduciendo" at bounding box center [364, 210] width 128 height 16
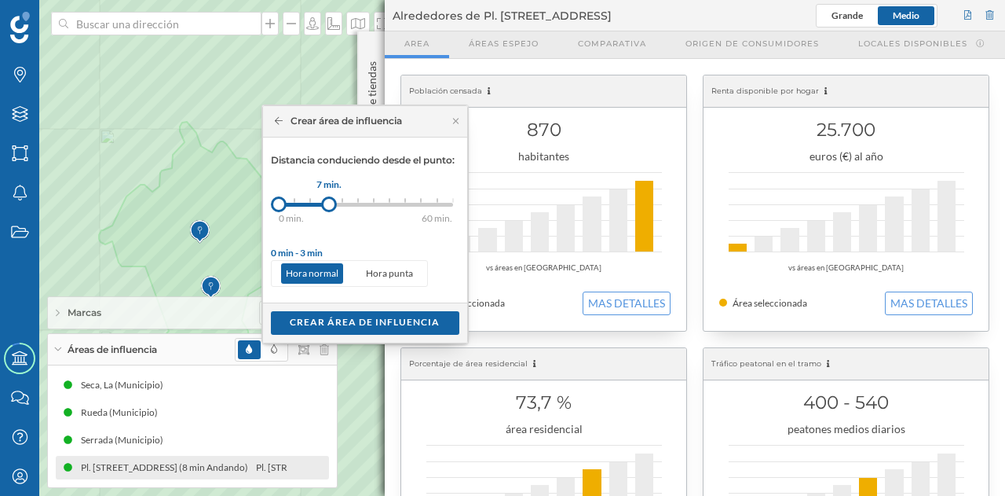
drag, startPoint x: 295, startPoint y: 205, endPoint x: 329, endPoint y: 203, distance: 34.6
click at [329, 203] on div at bounding box center [329, 204] width 16 height 16
click at [358, 315] on div "Crear área de influencia" at bounding box center [365, 322] width 189 height 24
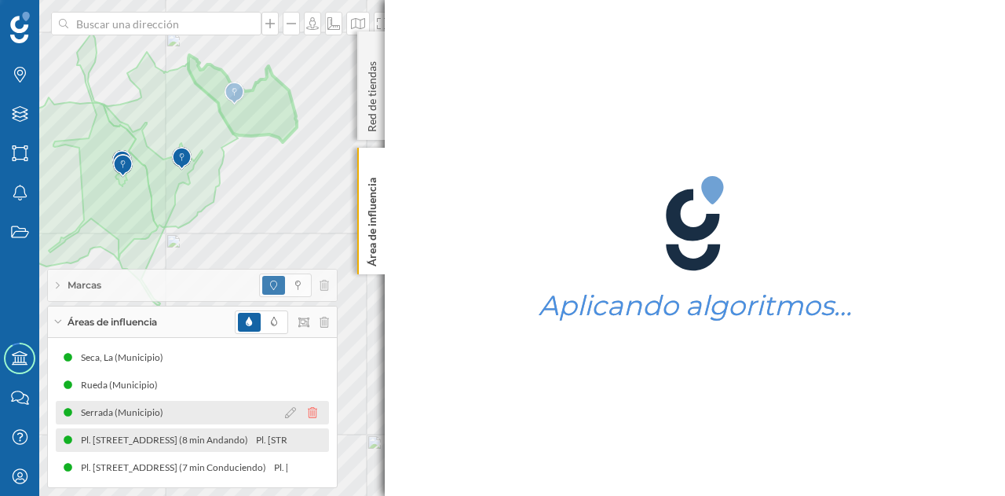
click at [313, 412] on icon at bounding box center [312, 412] width 9 height 11
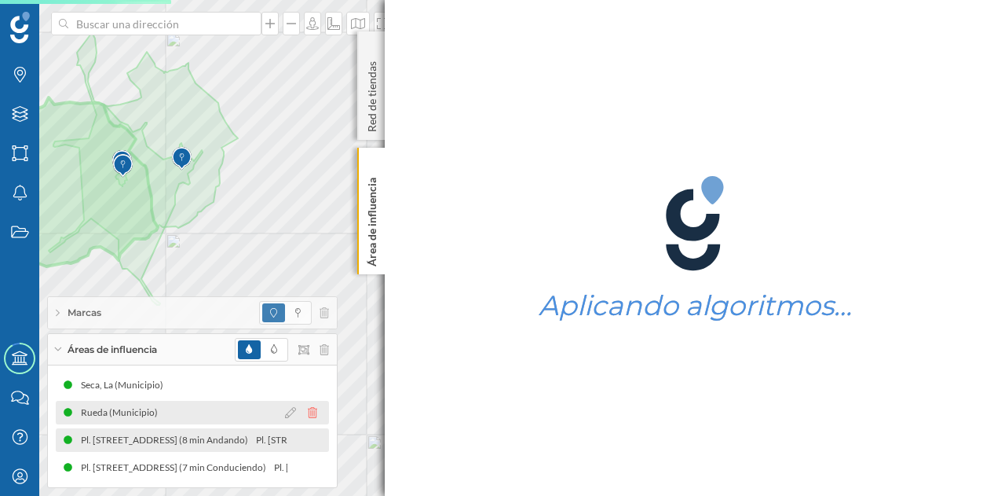
click at [313, 410] on icon at bounding box center [312, 412] width 9 height 11
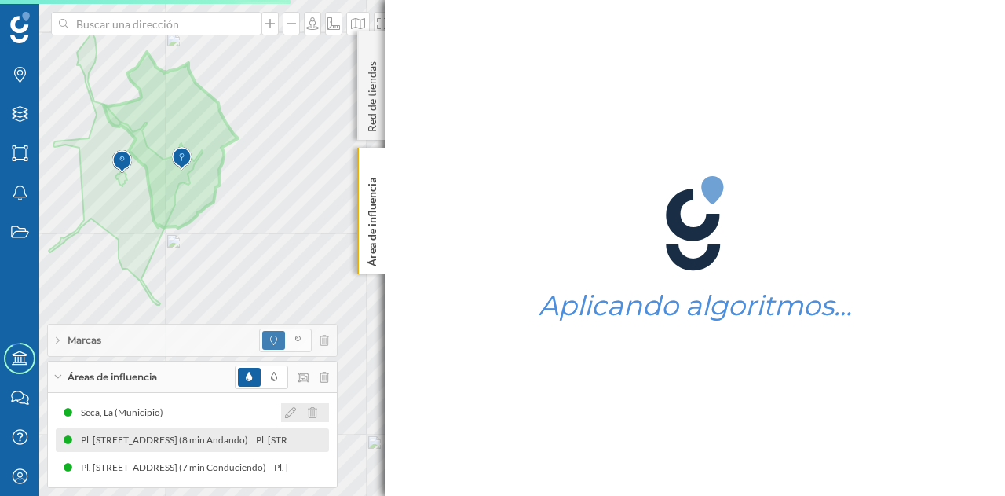
click at [313, 410] on icon at bounding box center [312, 412] width 9 height 11
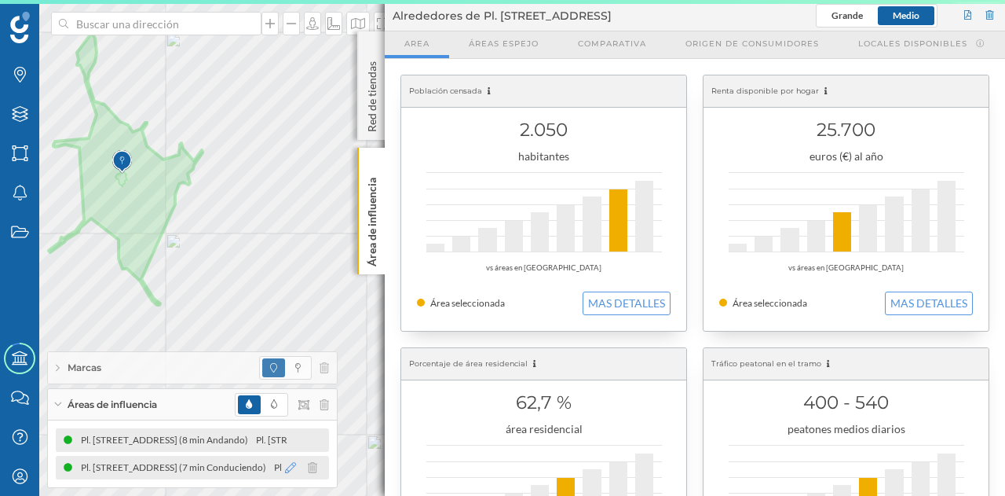
click at [288, 469] on icon at bounding box center [290, 467] width 11 height 11
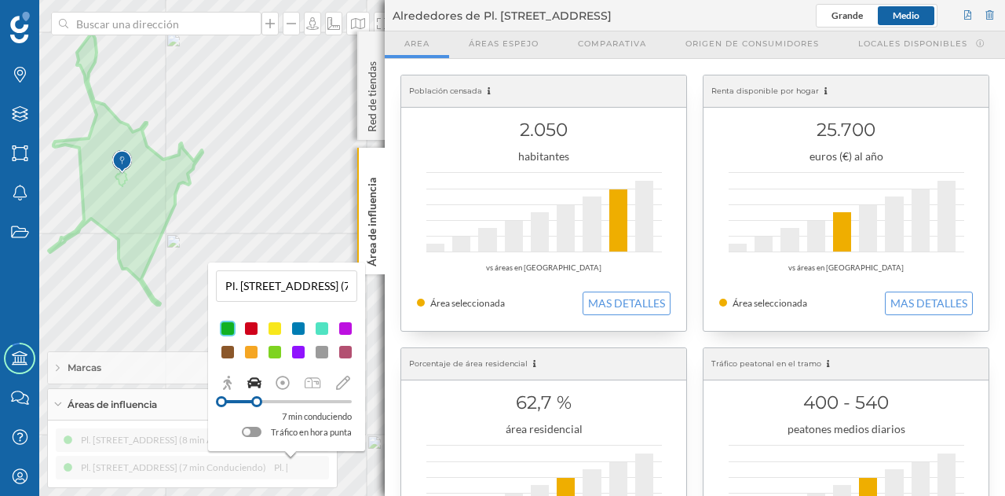
drag, startPoint x: 262, startPoint y: 407, endPoint x: 287, endPoint y: 403, distance: 25.4
click at [287, 403] on div at bounding box center [287, 401] width 130 height 14
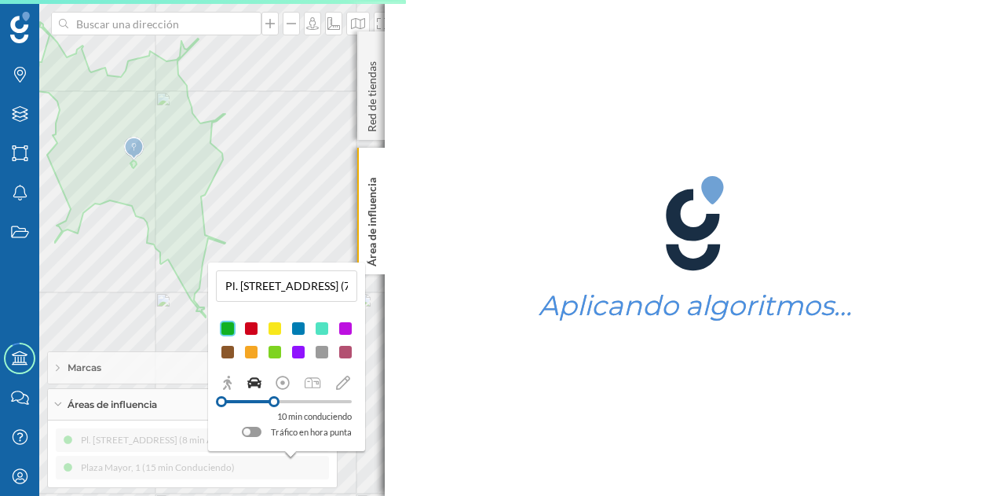
drag, startPoint x: 294, startPoint y: 398, endPoint x: 274, endPoint y: 402, distance: 20.0
click at [274, 402] on div at bounding box center [274, 401] width 11 height 11
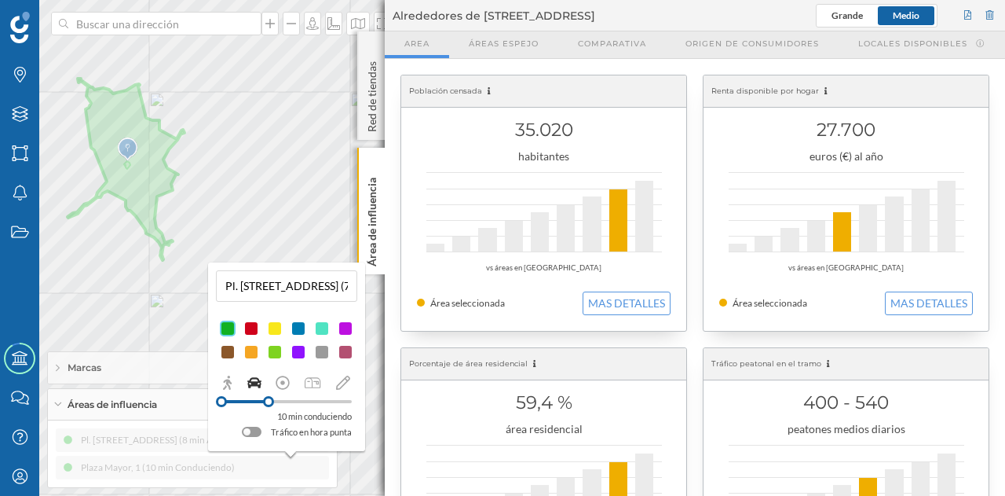
click at [298, 463] on div "Pl. Mayor, 1, 47490 Rueda, Valladolid, España (8 min Andando) Pl. Mayor, 1, 474…" at bounding box center [192, 453] width 273 height 51
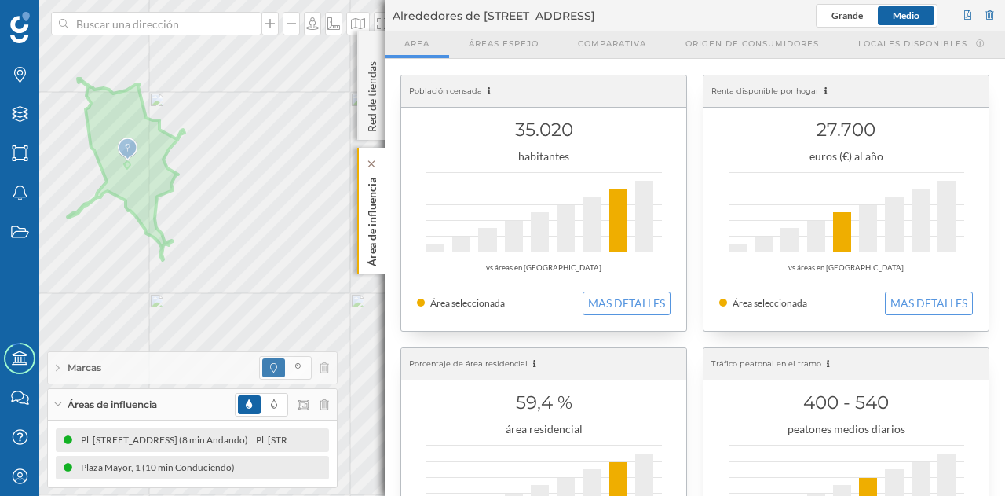
click at [372, 246] on p "Área de influencia" at bounding box center [372, 218] width 16 height 95
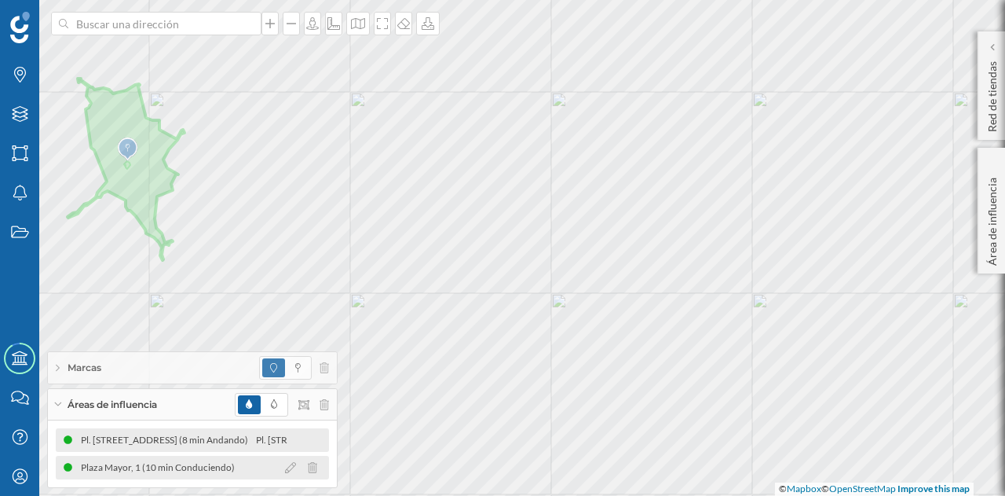
click at [247, 466] on div "Plaza Mayor, 1 (10 min Conduciendo)" at bounding box center [192, 468] width 273 height 24
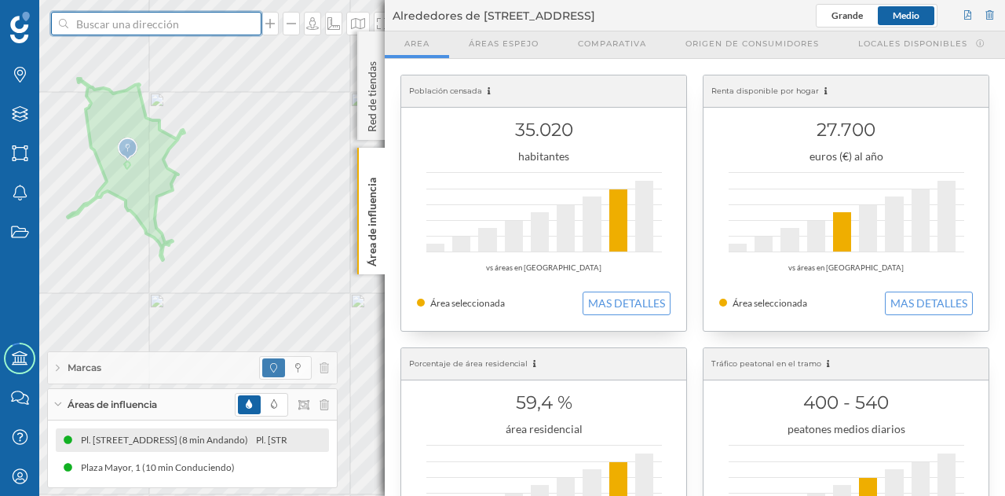
click at [141, 24] on input at bounding box center [156, 24] width 176 height 24
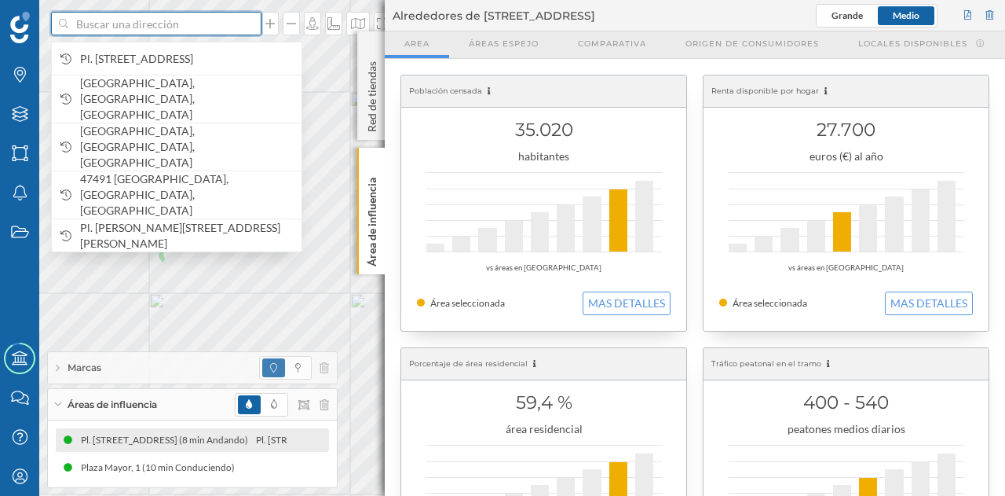
paste input "Pl. España, 1, 47491 La Seca, Valladolid"
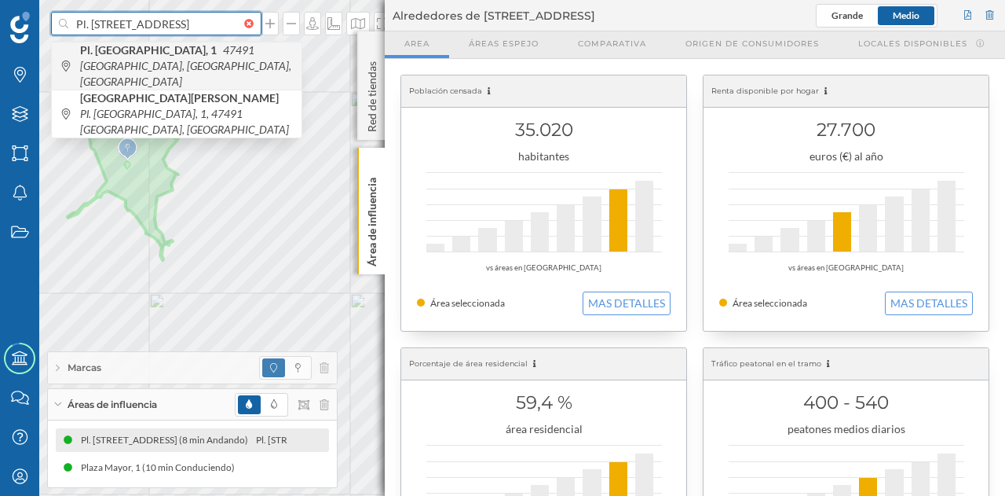
type input "Pl. España, 1, 47491 La Seca, Valladolid"
click at [184, 54] on icon "47491 La Seca, Valladolid, España" at bounding box center [185, 65] width 211 height 45
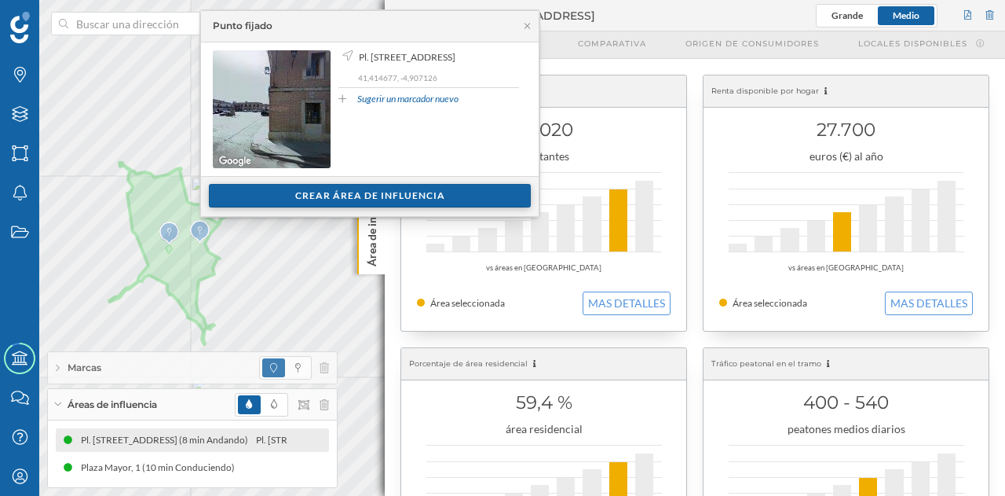
click at [322, 198] on div "Crear área de influencia" at bounding box center [370, 196] width 322 height 24
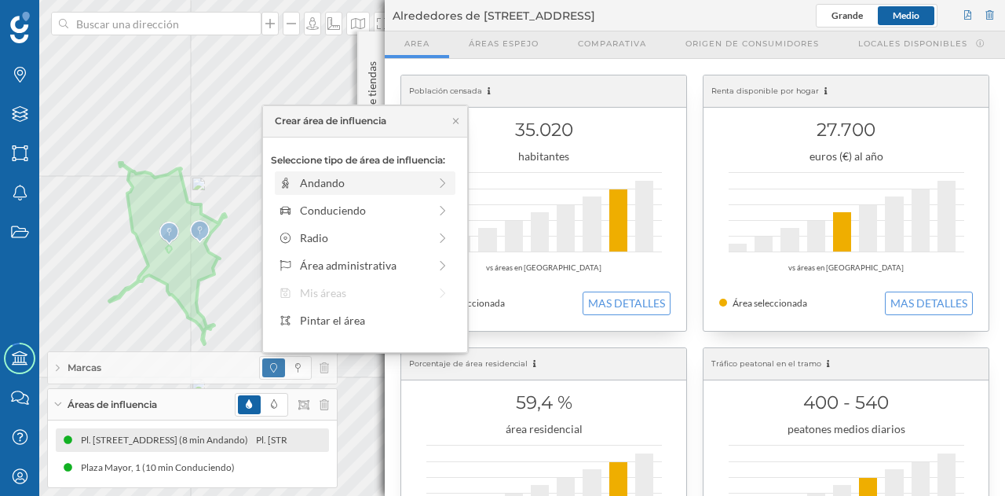
click at [324, 188] on div "Andando" at bounding box center [364, 182] width 128 height 16
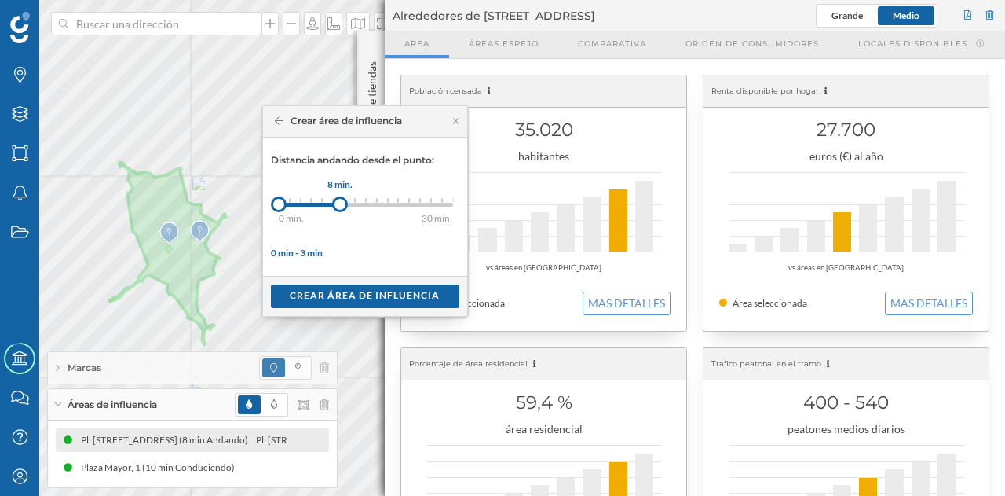
drag, startPoint x: 289, startPoint y: 207, endPoint x: 344, endPoint y: 208, distance: 55.0
click at [344, 208] on div at bounding box center [340, 204] width 16 height 16
click at [345, 297] on div "Crear área de influencia" at bounding box center [365, 296] width 189 height 24
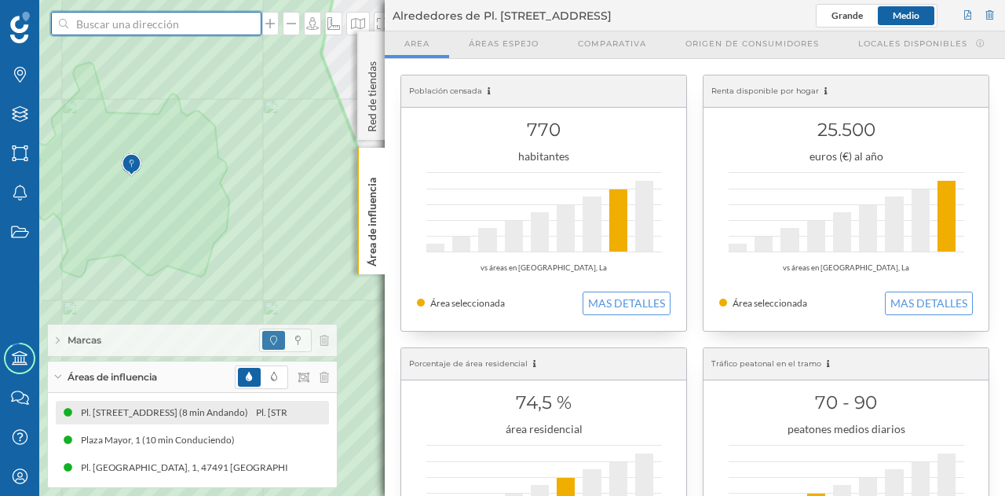
click at [188, 27] on input at bounding box center [156, 24] width 176 height 24
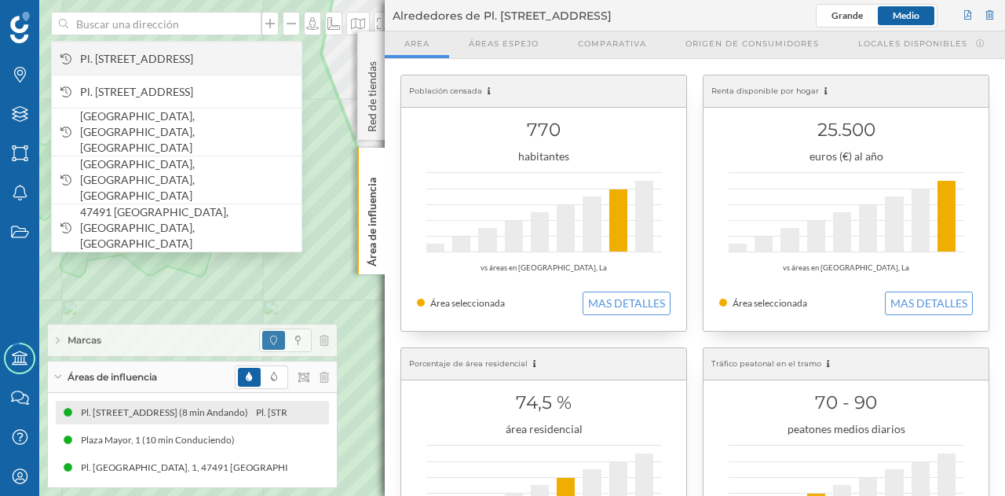
click at [196, 56] on span "Pl. España, 1, 47491 La Seca, Valladolid, España" at bounding box center [187, 59] width 214 height 16
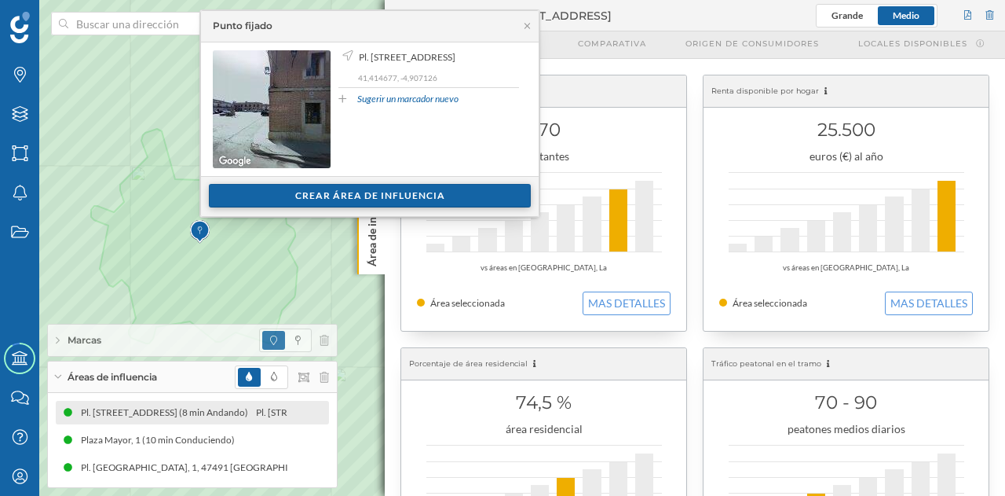
click at [328, 200] on div "Crear área de influencia" at bounding box center [370, 196] width 322 height 24
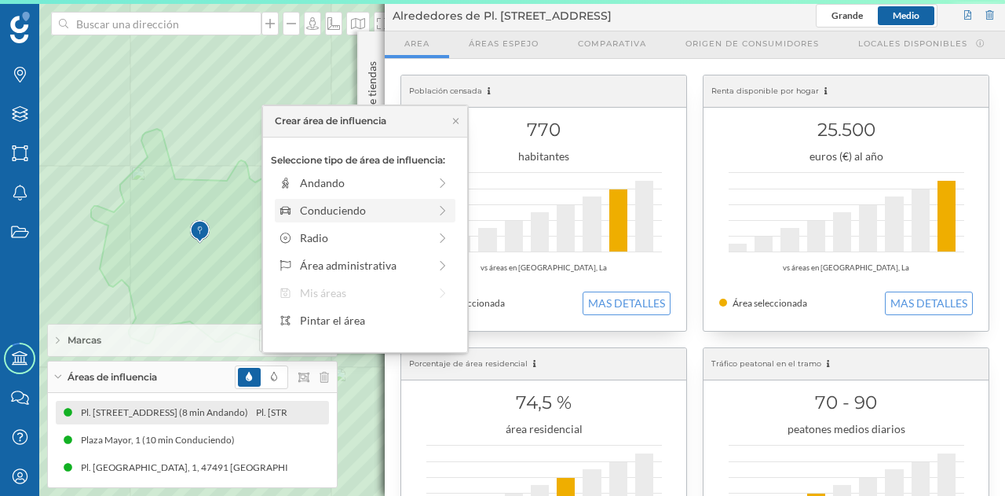
click at [355, 216] on div "Conduciendo" at bounding box center [364, 210] width 128 height 16
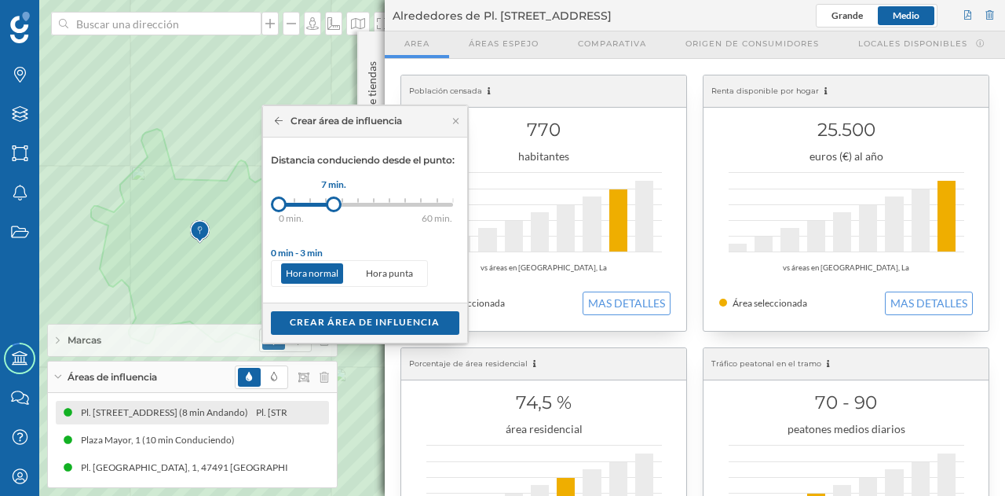
drag, startPoint x: 292, startPoint y: 202, endPoint x: 334, endPoint y: 200, distance: 41.7
click at [334, 200] on div at bounding box center [334, 204] width 16 height 16
click at [350, 323] on div "Crear área de influencia" at bounding box center [365, 322] width 189 height 24
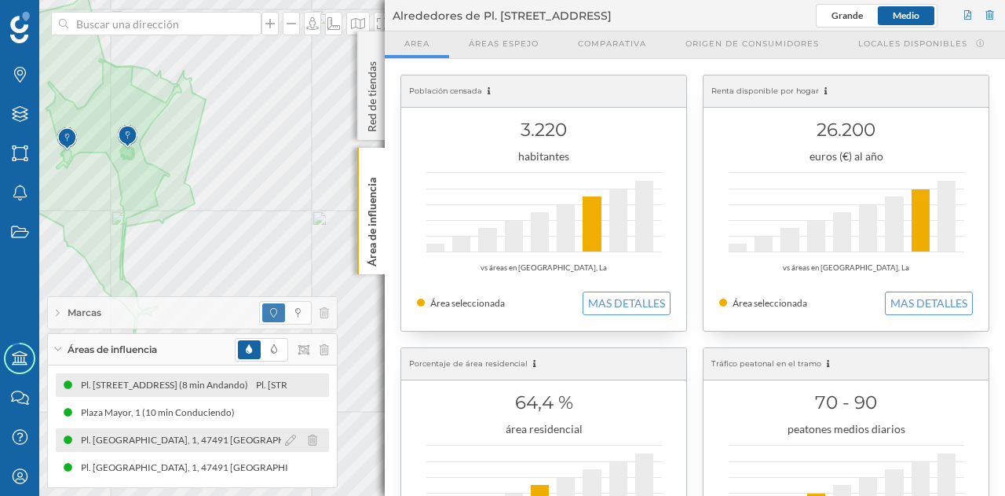
click at [224, 435] on div "Pl. España, 1, 47491 La Seca, Valladolid, España (8 min Andando)" at bounding box center [339, 440] width 521 height 16
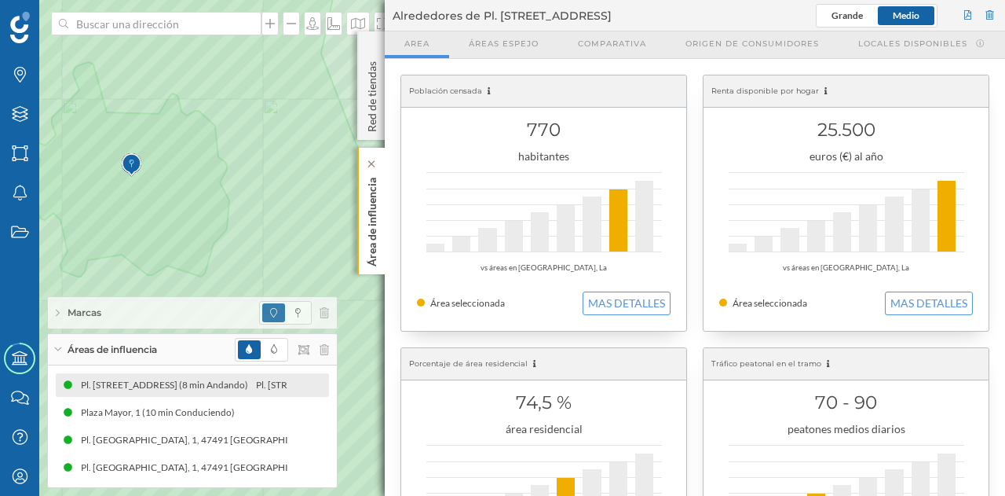
click at [366, 238] on p "Área de influencia" at bounding box center [372, 218] width 16 height 95
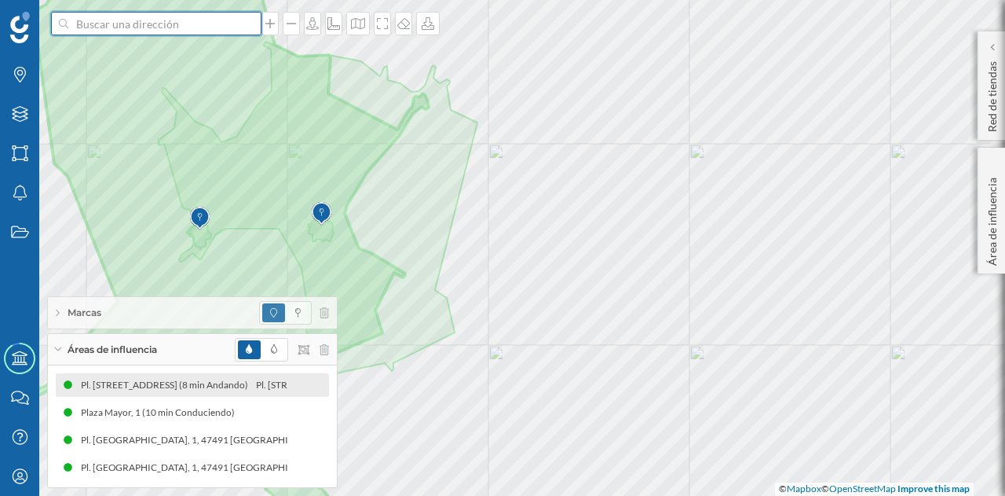
click at [190, 29] on input at bounding box center [156, 24] width 176 height 24
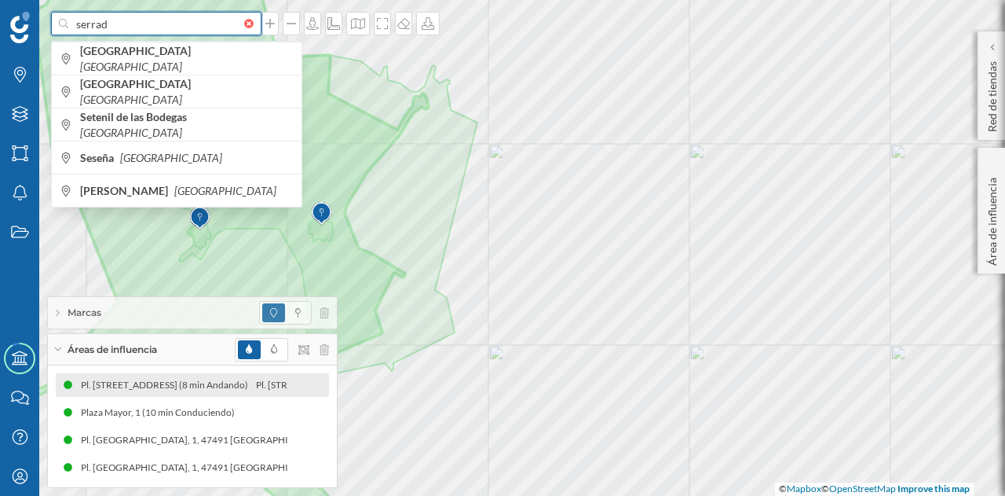
type input "serrada"
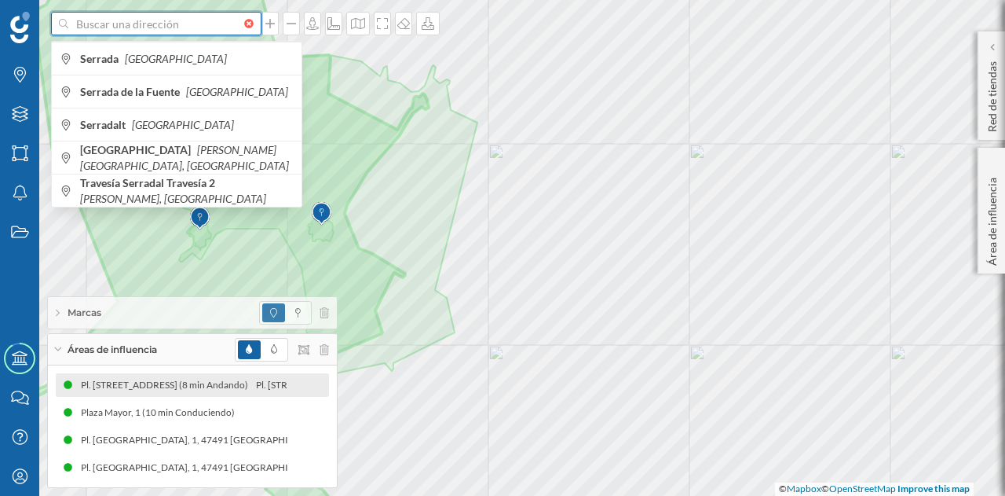
click at [255, 27] on div at bounding box center [252, 23] width 17 height 9
click at [244, 27] on input at bounding box center [156, 24] width 176 height 24
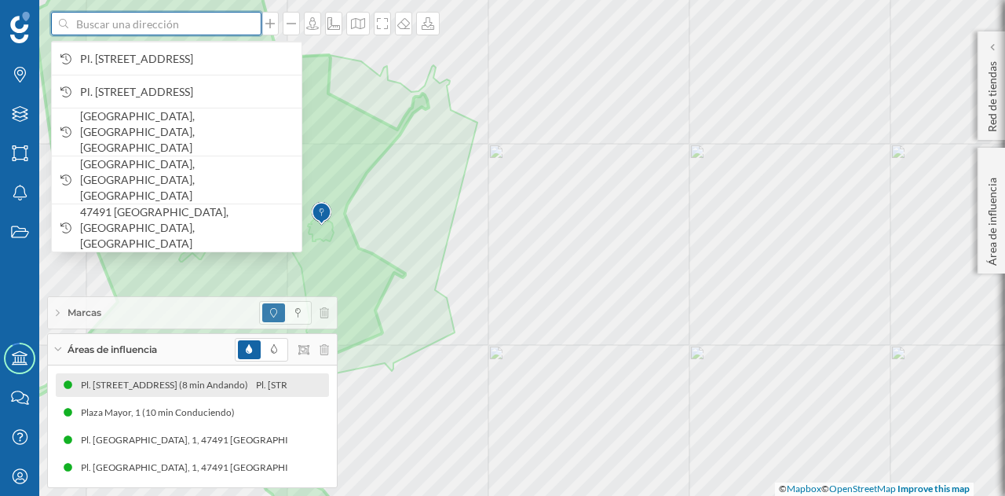
paste input "Pl. Mayor, 1, 47231 Serrada, Valladolid"
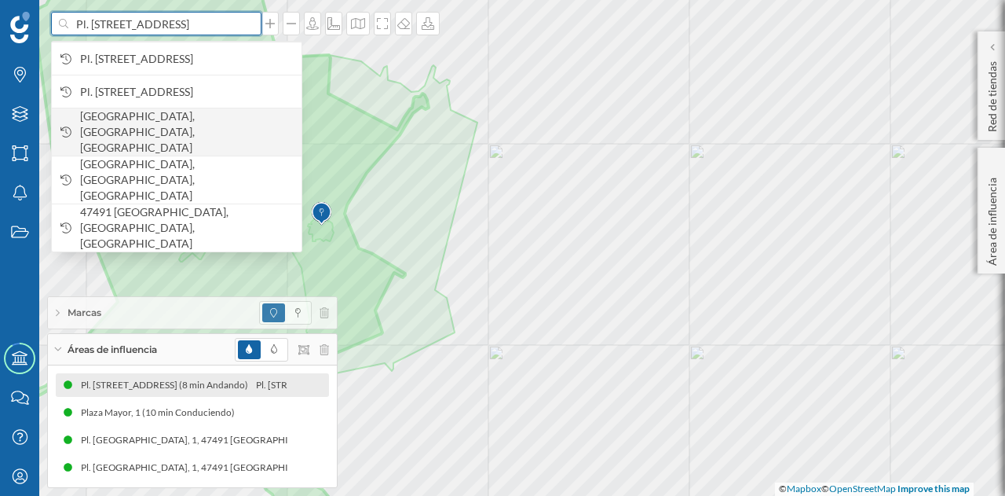
scroll to position [0, 20]
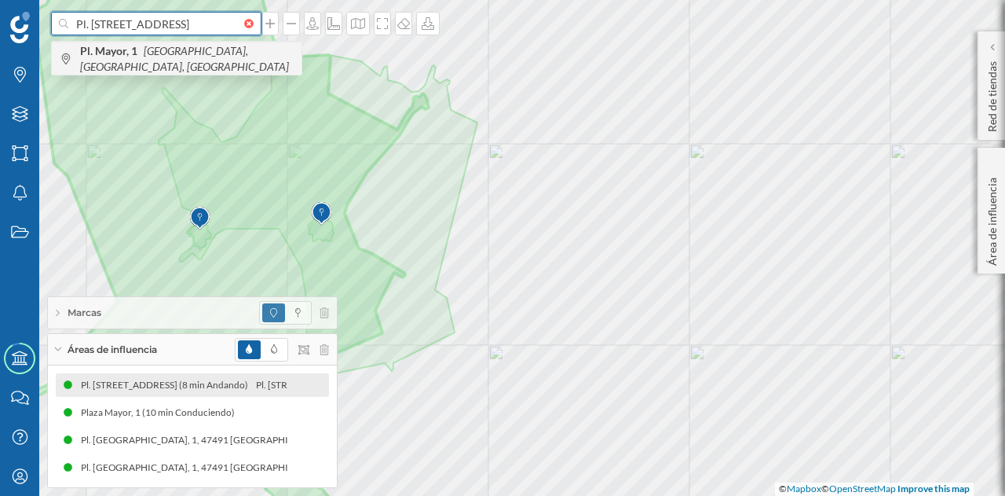
type input "Pl. Mayor, 1, 47231 Serrada, Valladolid"
click at [176, 60] on span "Pl. Mayor, 1 47231 Serrada, Valladolid, España" at bounding box center [187, 58] width 214 height 31
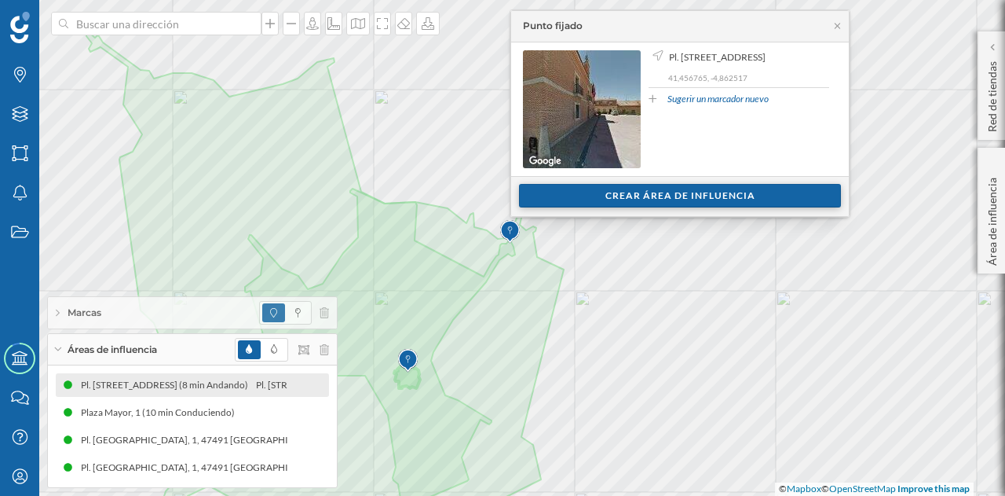
click at [573, 198] on div "Crear área de influencia" at bounding box center [680, 196] width 322 height 24
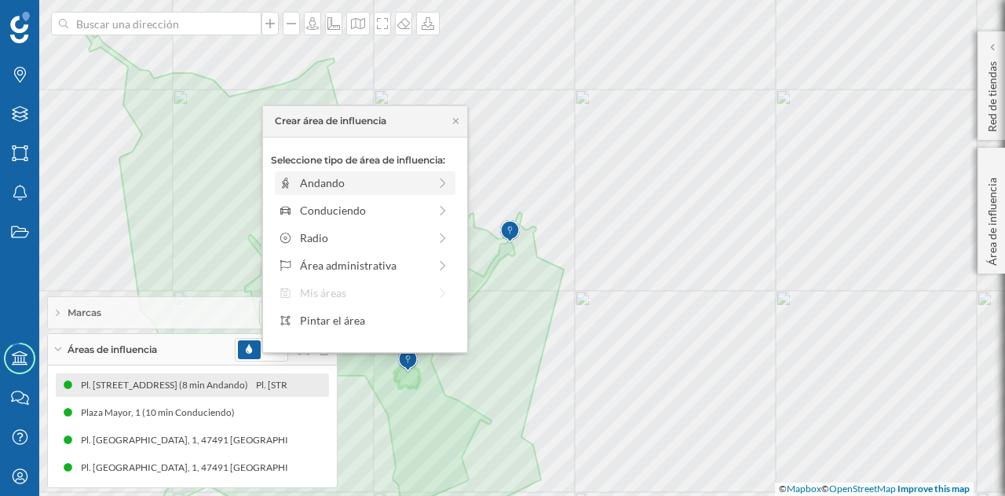
click at [382, 189] on div "Andando" at bounding box center [364, 182] width 128 height 16
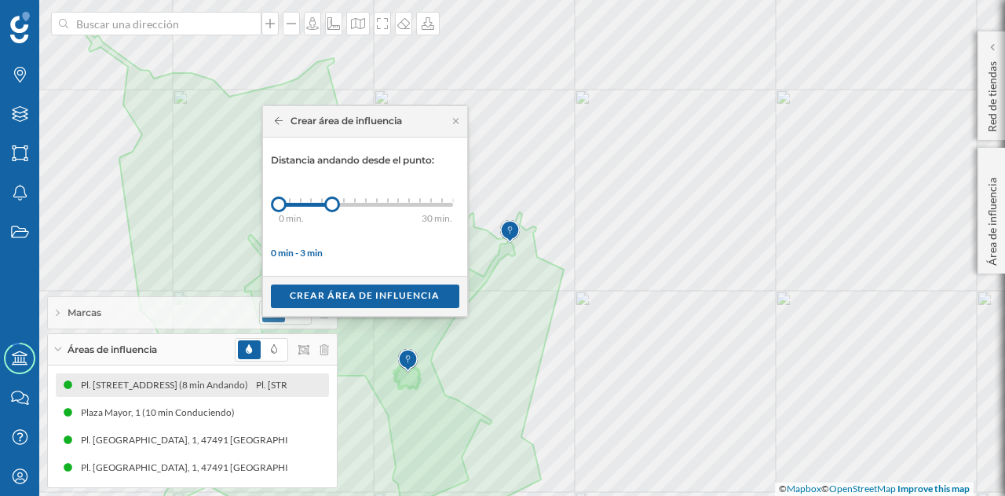
drag, startPoint x: 289, startPoint y: 200, endPoint x: 344, endPoint y: 197, distance: 55.0
click at [334, 197] on div at bounding box center [332, 204] width 16 height 16
click at [345, 197] on div "0 min. 3 min. 4 min. 5 min. 6 min. 7 min. 8 min. 9 min. 10 min. 11 min. 12 min.…" at bounding box center [366, 205] width 174 height 20
click at [365, 299] on div "Crear área de influencia" at bounding box center [365, 296] width 189 height 24
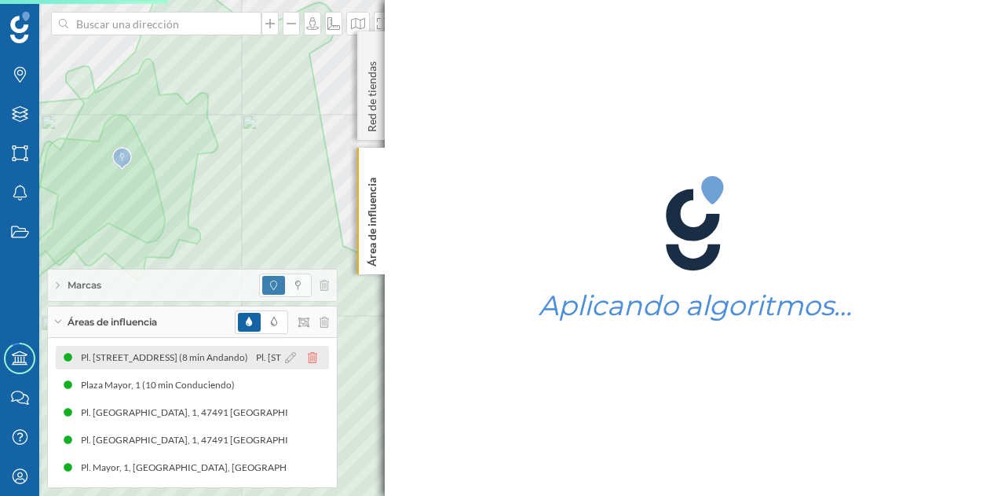
click at [313, 357] on icon at bounding box center [312, 357] width 9 height 11
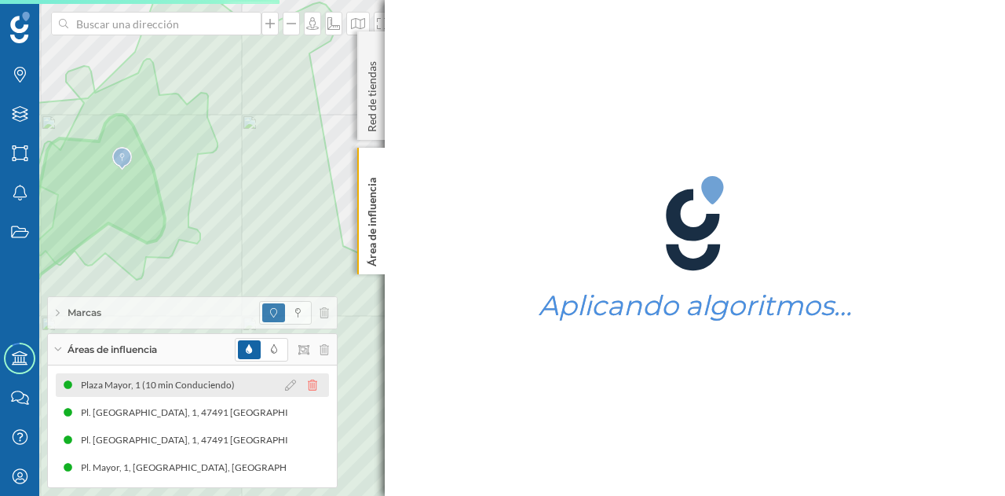
click at [313, 386] on icon at bounding box center [312, 384] width 9 height 11
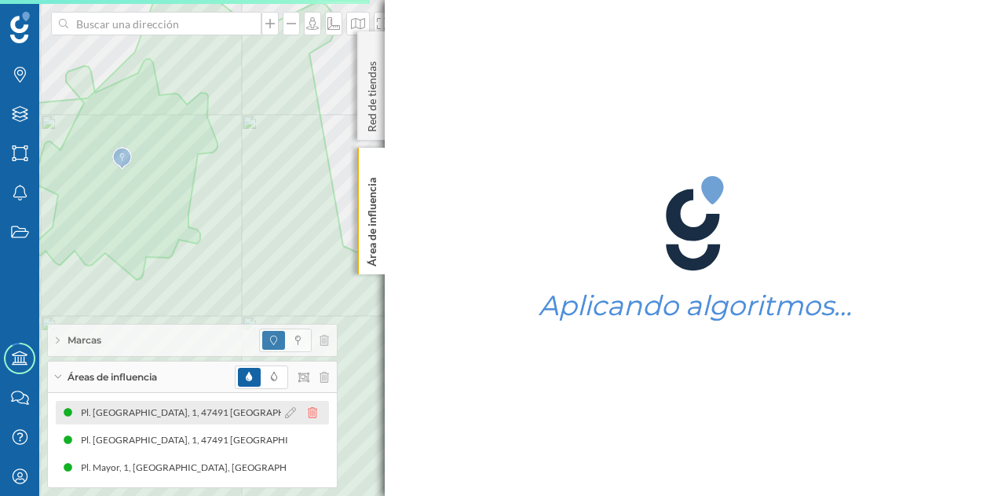
click at [313, 418] on icon at bounding box center [312, 412] width 9 height 11
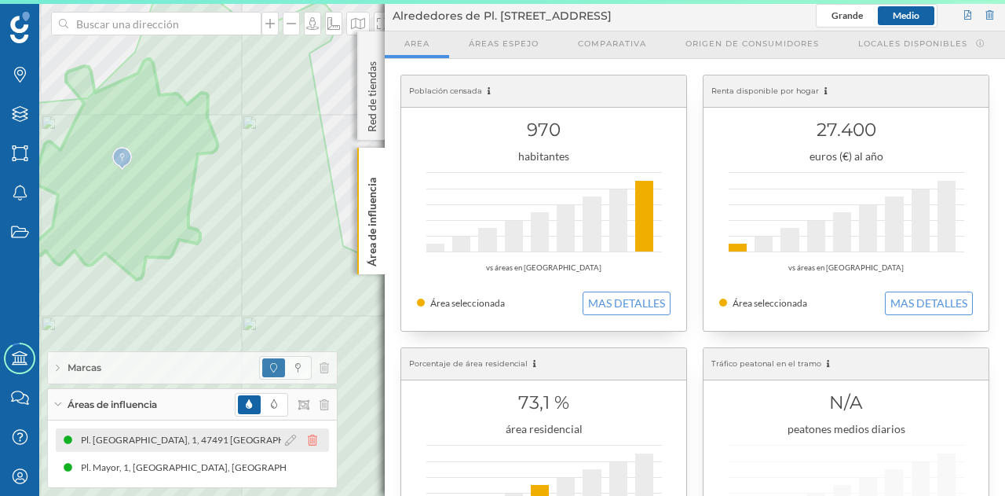
click at [316, 438] on icon at bounding box center [312, 439] width 9 height 11
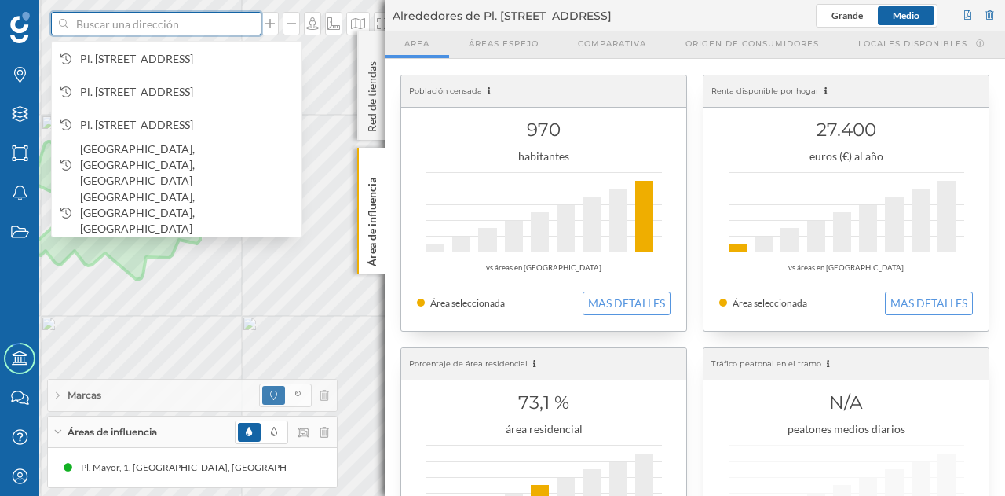
click at [167, 24] on input at bounding box center [156, 24] width 176 height 24
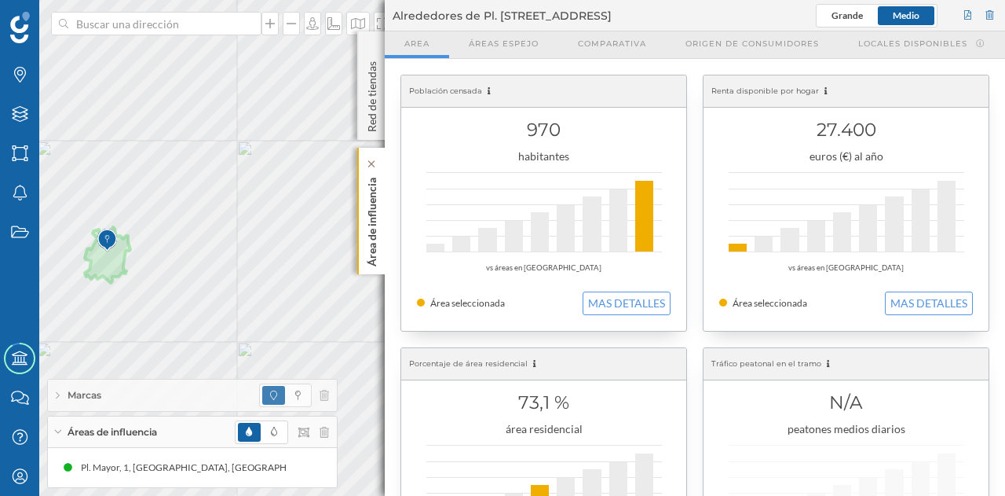
click at [379, 246] on p "Área de influencia" at bounding box center [372, 218] width 16 height 95
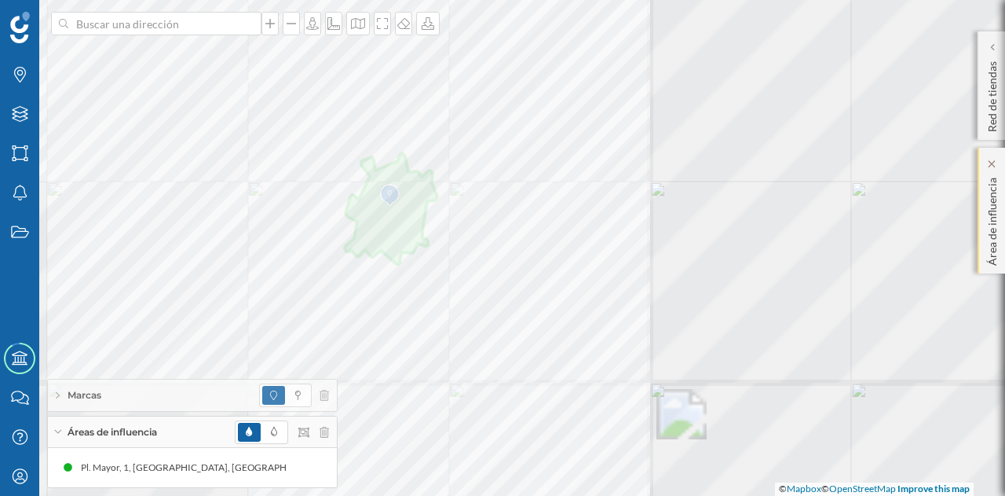
click at [375, 237] on div at bounding box center [375, 237] width 0 height 0
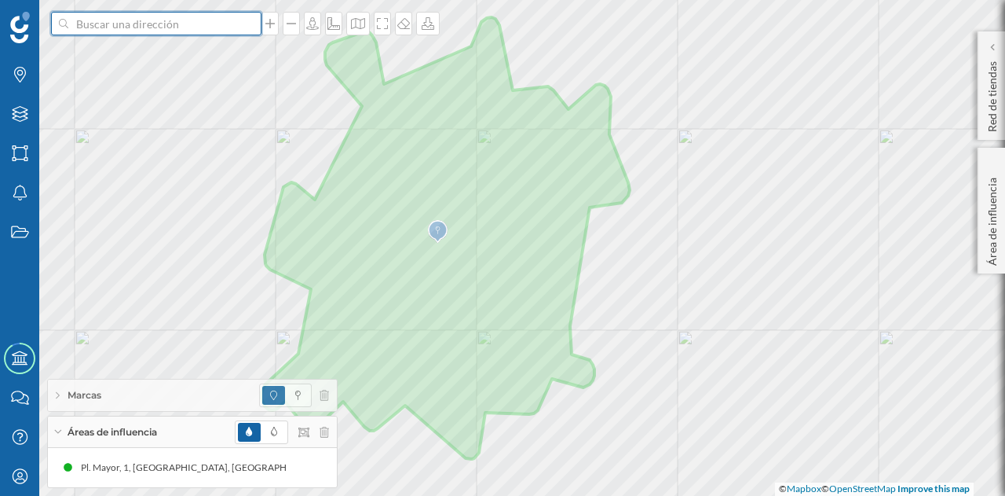
click at [154, 29] on input at bounding box center [156, 24] width 176 height 24
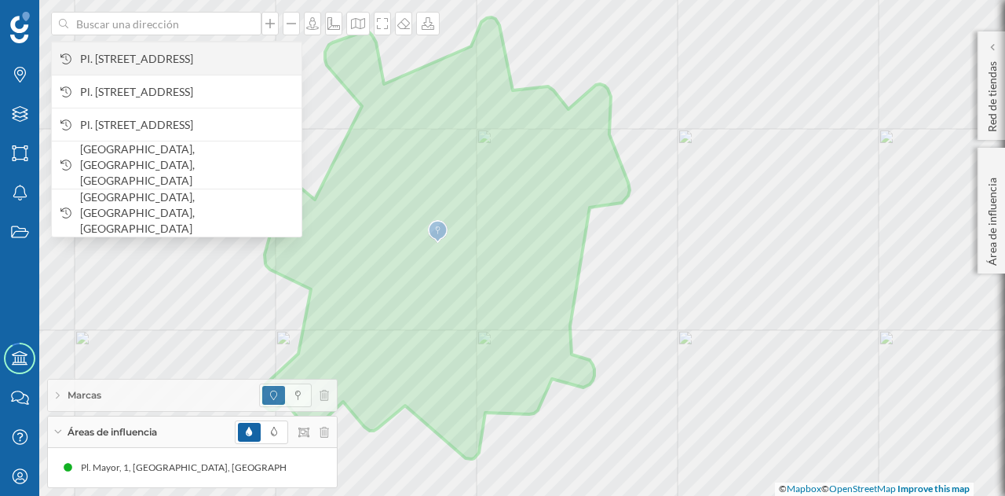
click at [156, 53] on span "Pl. Mayor, 1, 47231 Serrada, Valladolid, España" at bounding box center [187, 59] width 214 height 16
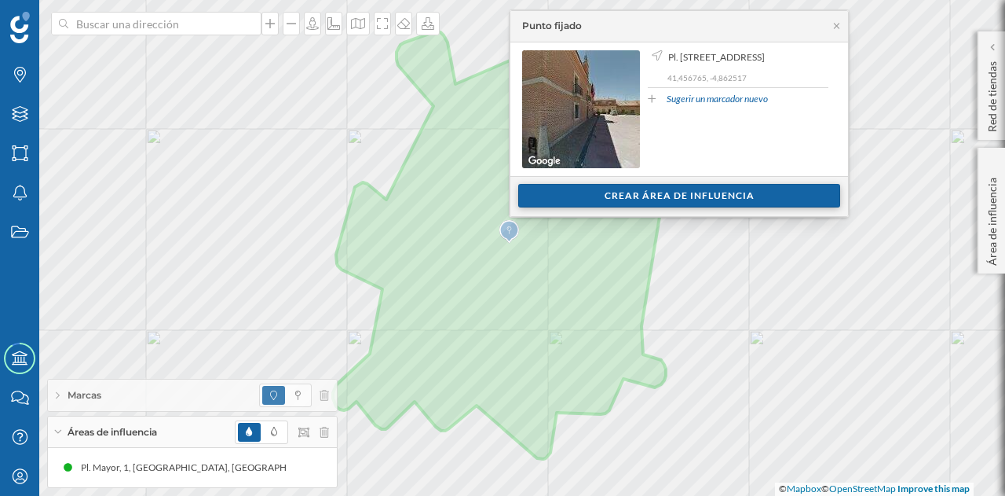
click at [577, 196] on div "Crear área de influencia" at bounding box center [679, 196] width 322 height 24
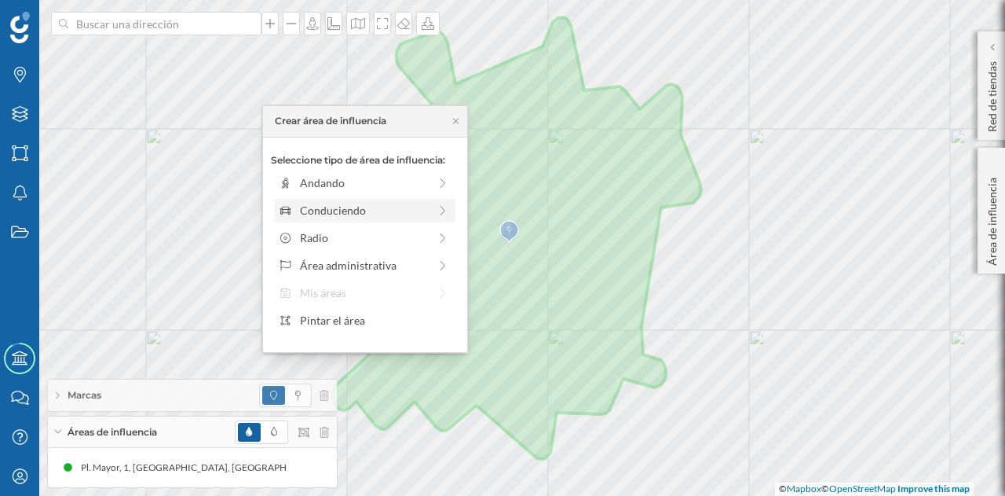
click at [379, 205] on div "Conduciendo" at bounding box center [364, 210] width 128 height 16
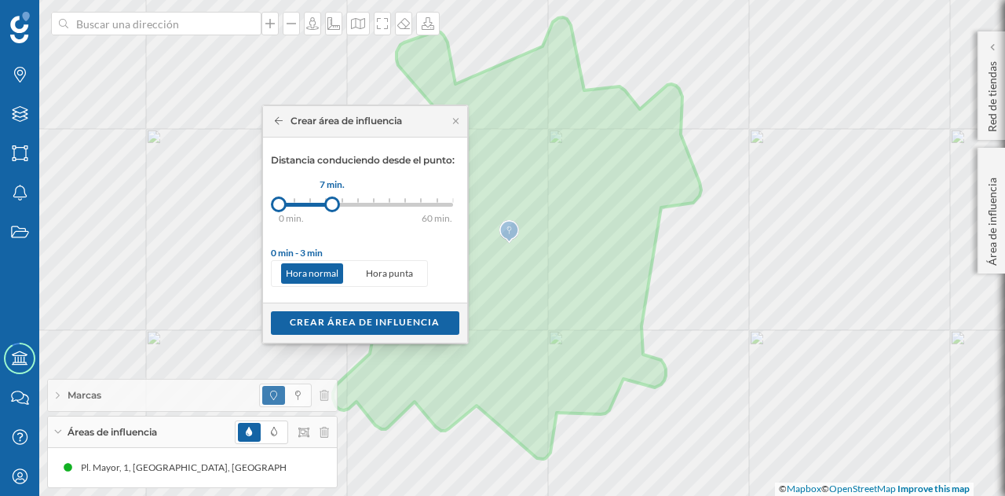
drag, startPoint x: 304, startPoint y: 204, endPoint x: 331, endPoint y: 205, distance: 27.5
click at [331, 205] on div at bounding box center [332, 204] width 16 height 16
click at [361, 319] on div "Crear área de influencia" at bounding box center [365, 322] width 189 height 24
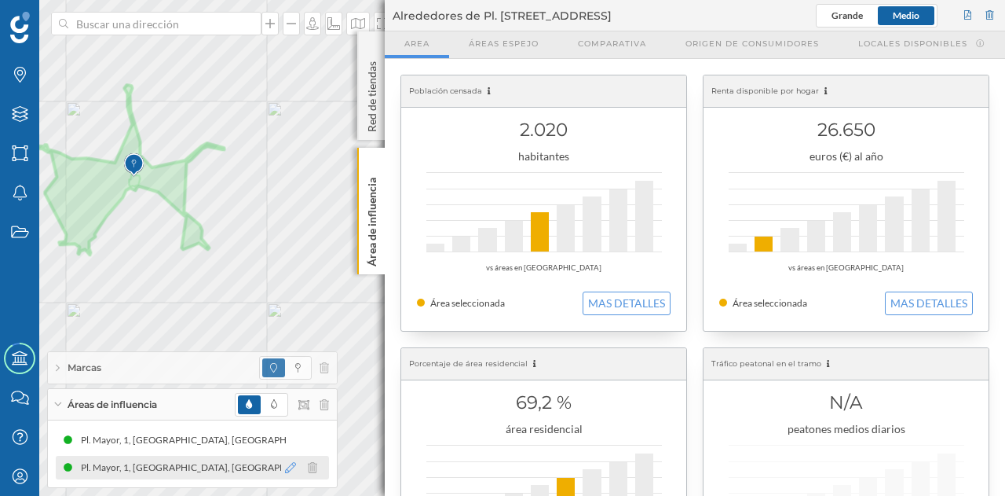
click at [285, 469] on icon at bounding box center [290, 467] width 11 height 11
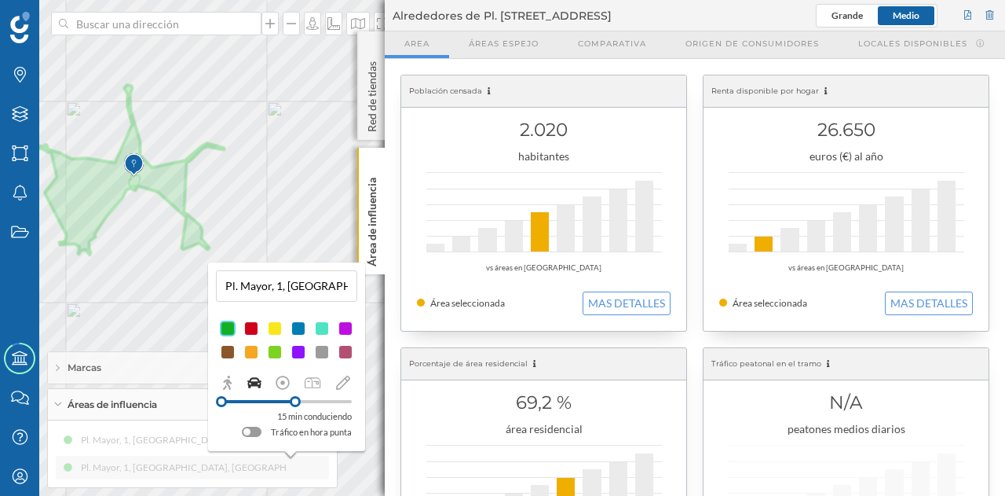
drag, startPoint x: 258, startPoint y: 403, endPoint x: 295, endPoint y: 413, distance: 39.1
click at [295, 413] on div "15 min conduciendo Tráfico en hora punta" at bounding box center [287, 417] width 130 height 46
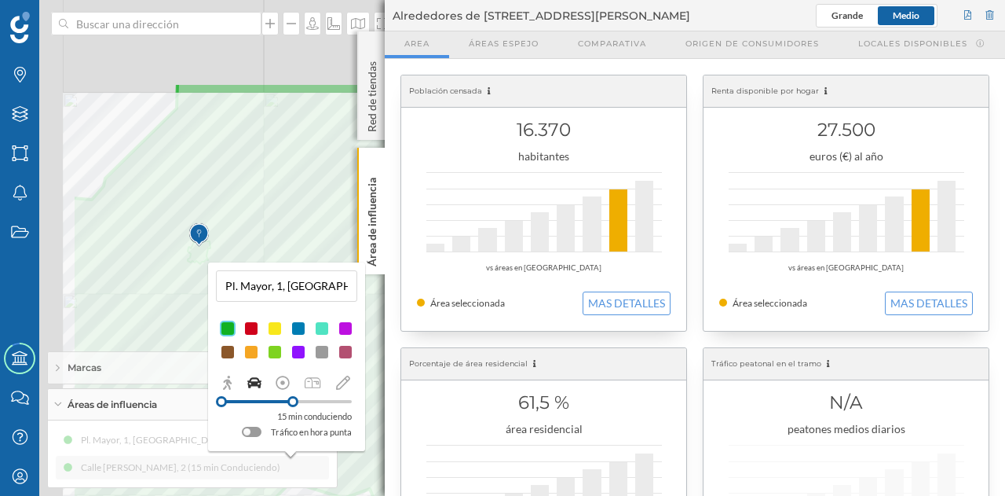
click at [273, 276] on div "Marcas Capas Áreas Notificaciones Estados Academy Contacta con nosotros Centro …" at bounding box center [502, 248] width 1005 height 496
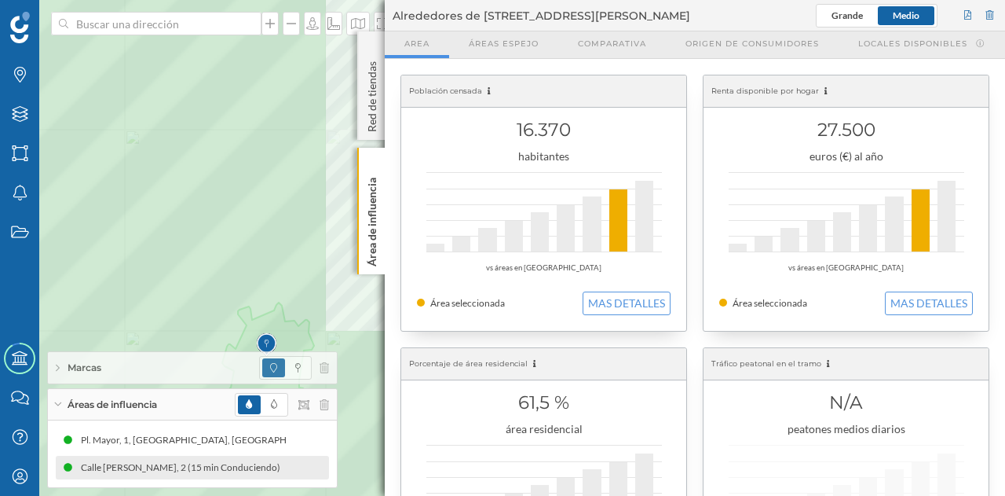
click at [179, 106] on div at bounding box center [179, 106] width 0 height 0
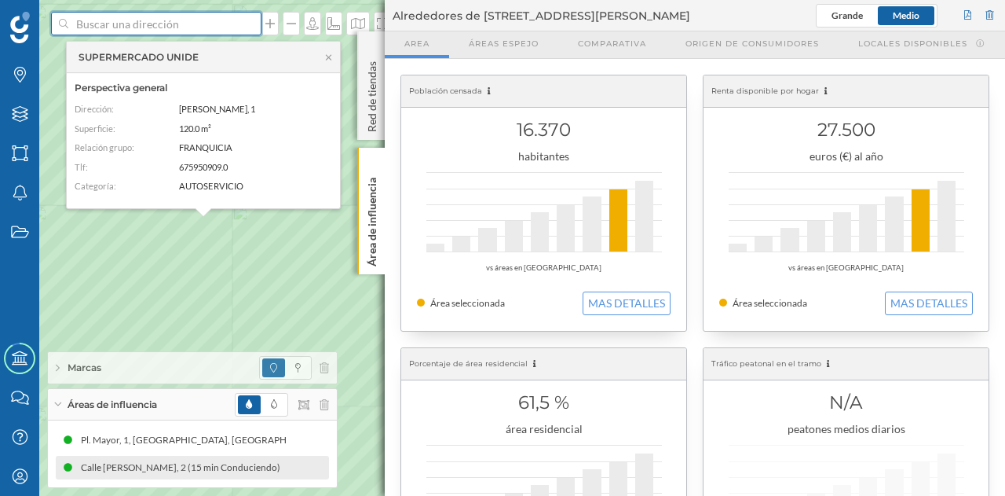
click at [167, 21] on input at bounding box center [156, 24] width 176 height 24
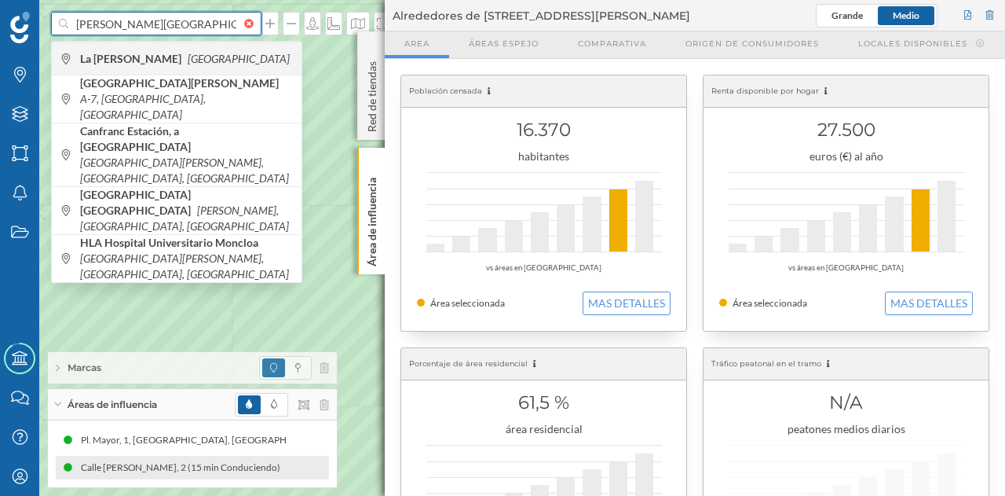
type input "montemayor de la pinilla"
click at [167, 59] on span "La Pinilla España" at bounding box center [187, 59] width 214 height 16
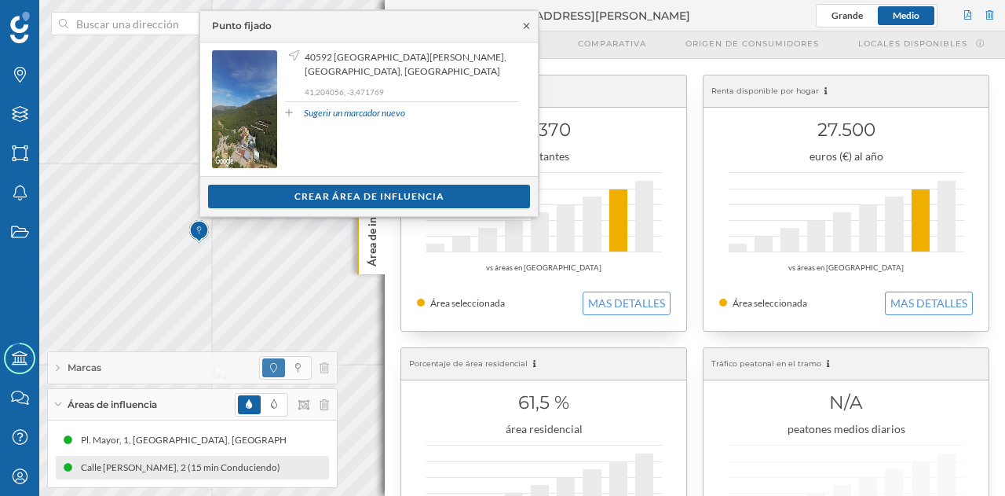
click at [525, 24] on icon at bounding box center [527, 25] width 12 height 9
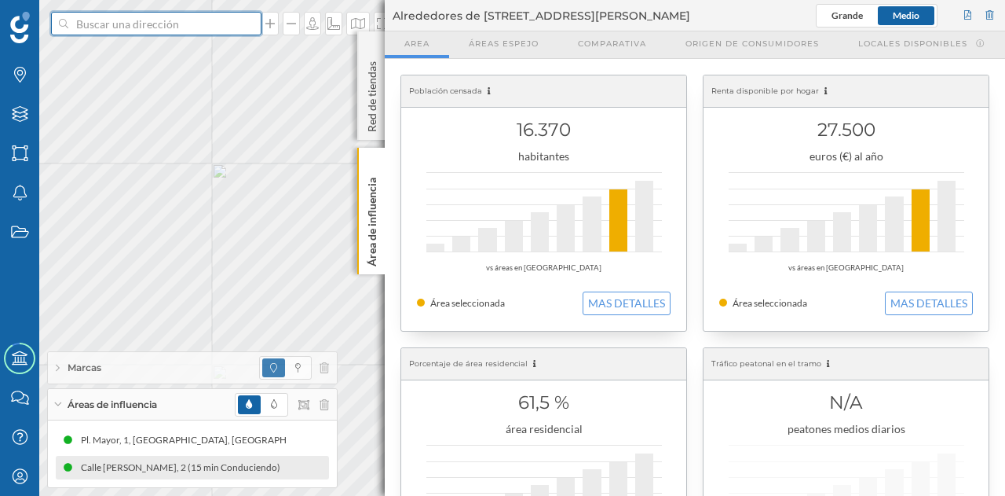
click at [185, 25] on input at bounding box center [156, 24] width 176 height 24
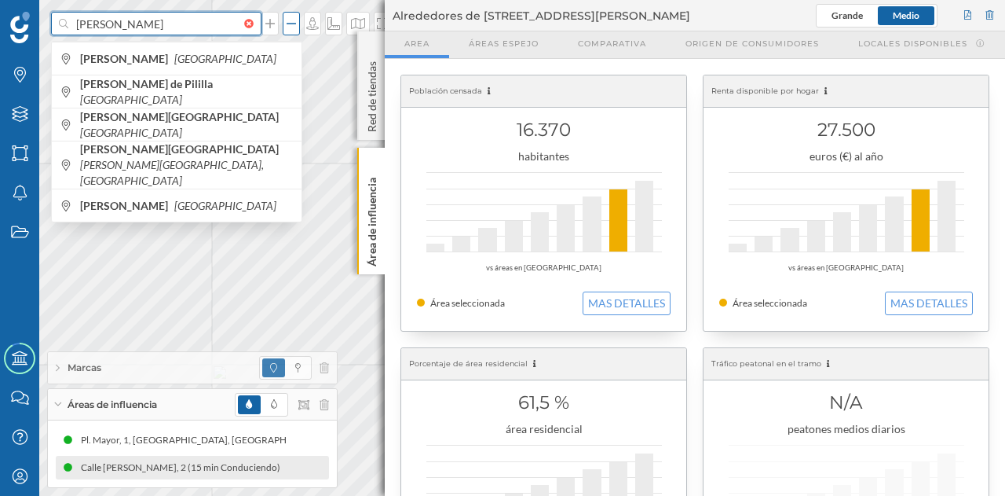
type input "montemayor"
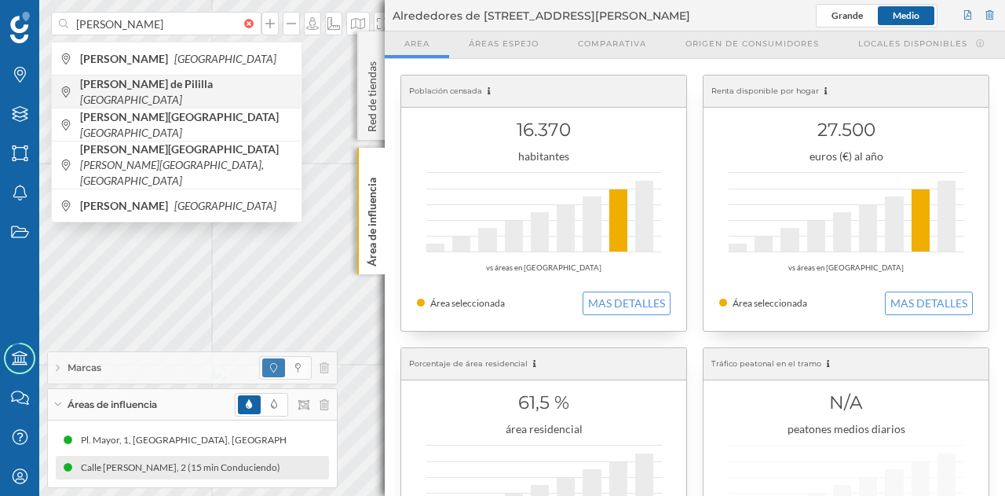
click at [185, 90] on b "Montemayor de Pililla" at bounding box center [148, 83] width 137 height 13
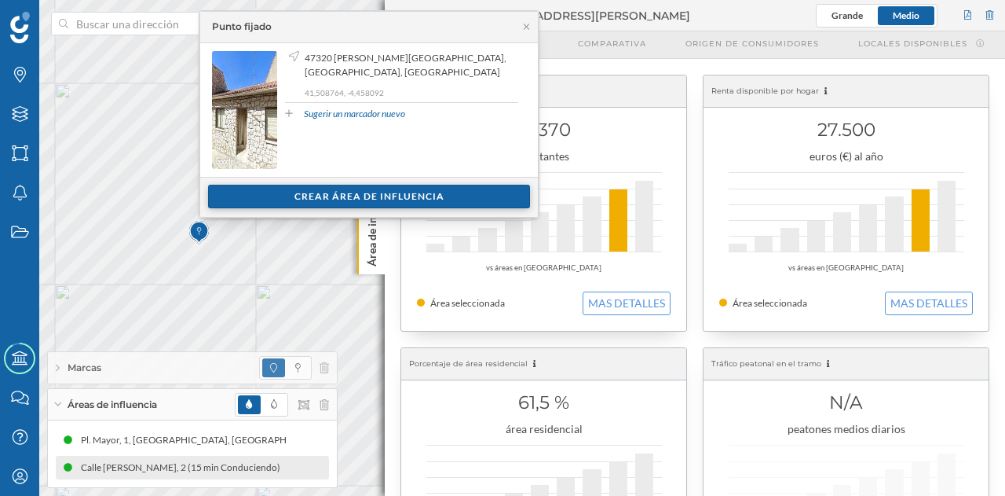
click at [353, 193] on div "Crear área de influencia" at bounding box center [369, 197] width 322 height 24
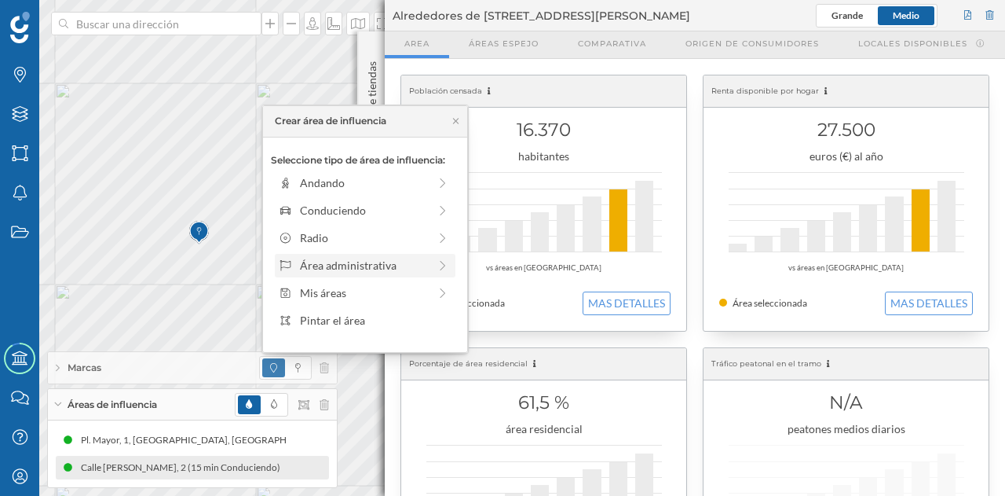
click at [335, 266] on div "Área administrativa" at bounding box center [364, 265] width 128 height 16
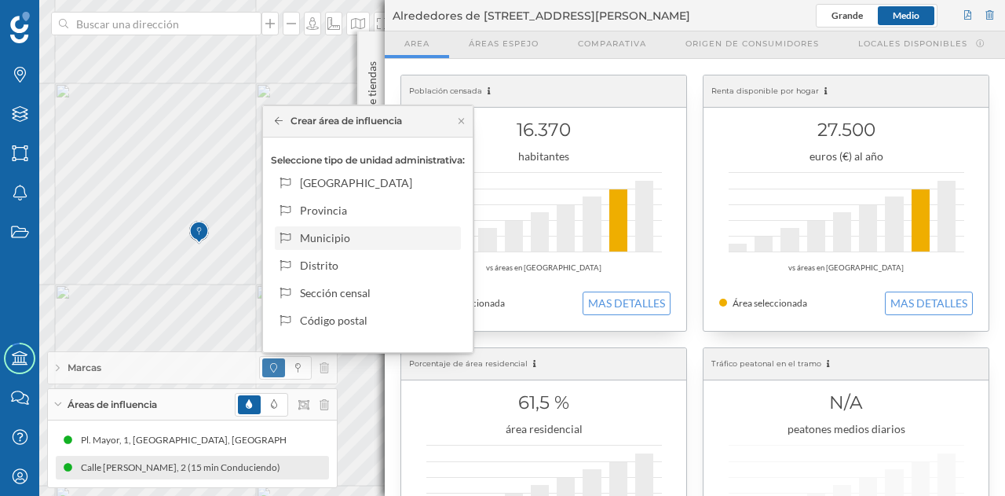
click at [324, 241] on div "Municipio" at bounding box center [377, 237] width 155 height 16
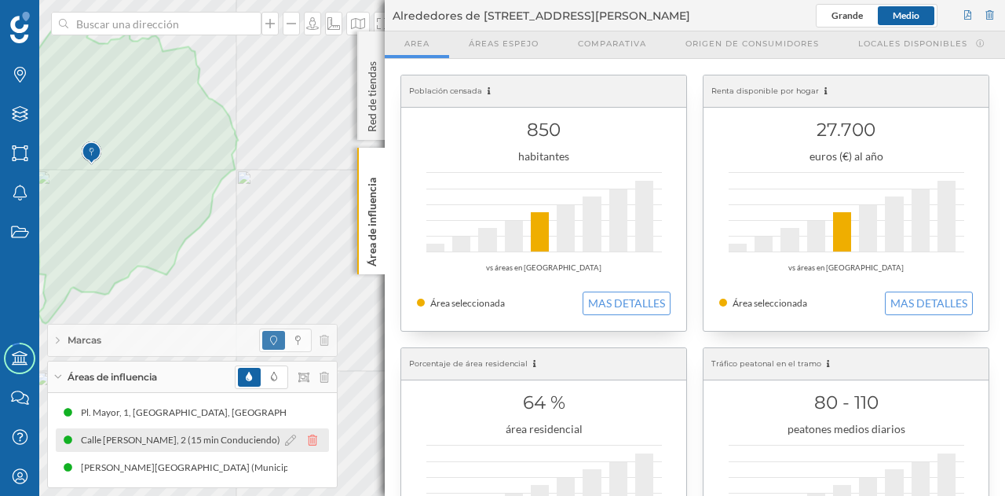
click at [314, 439] on icon at bounding box center [312, 439] width 9 height 11
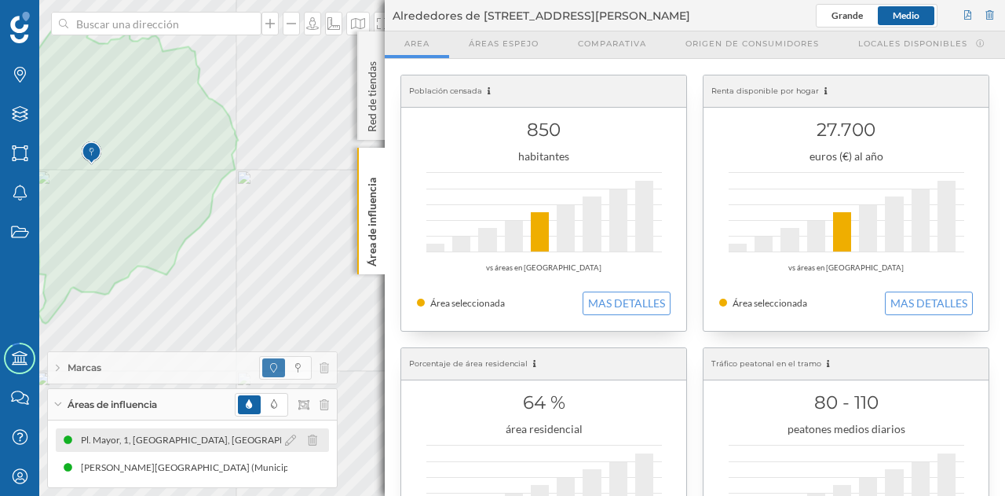
click at [314, 438] on icon at bounding box center [312, 439] width 9 height 11
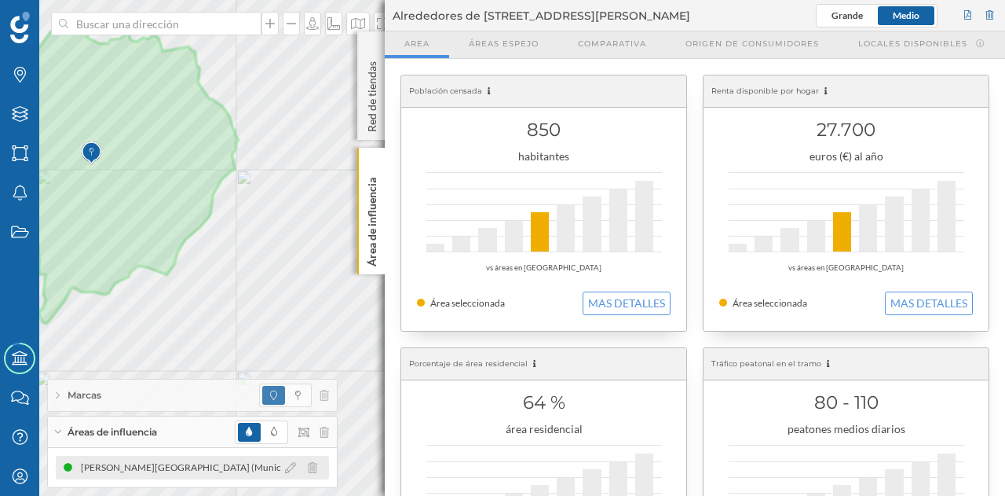
click at [164, 468] on div "Montemayor de Pililla (Municipio)" at bounding box center [194, 468] width 227 height 16
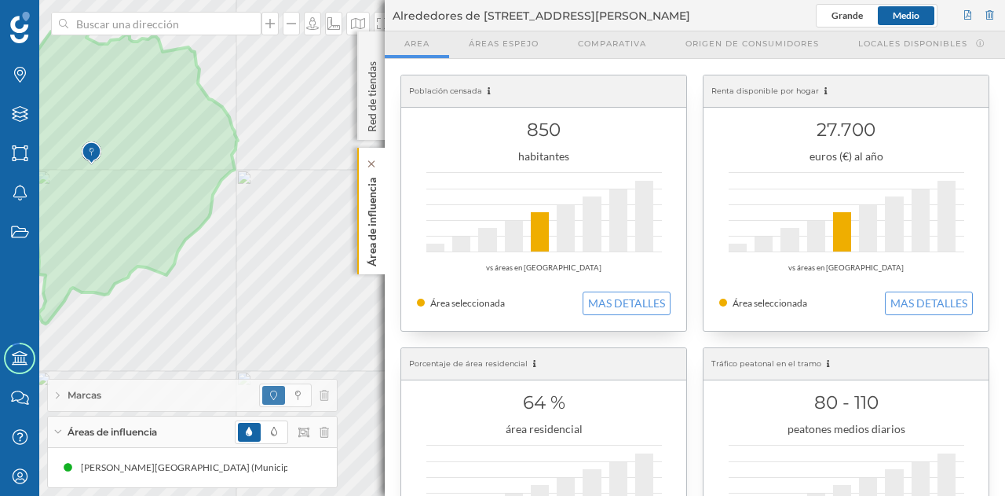
click at [377, 233] on p "Área de influencia" at bounding box center [372, 218] width 16 height 95
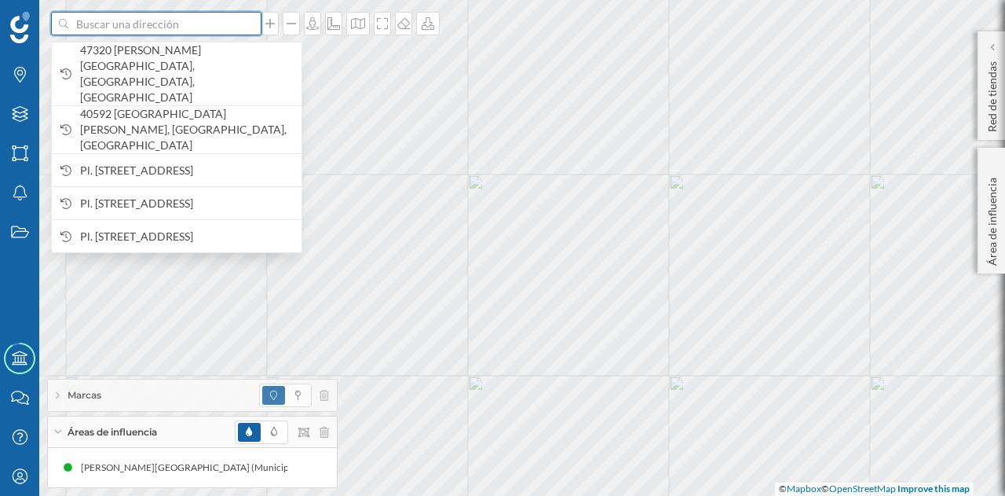
click at [215, 23] on input at bounding box center [156, 24] width 176 height 24
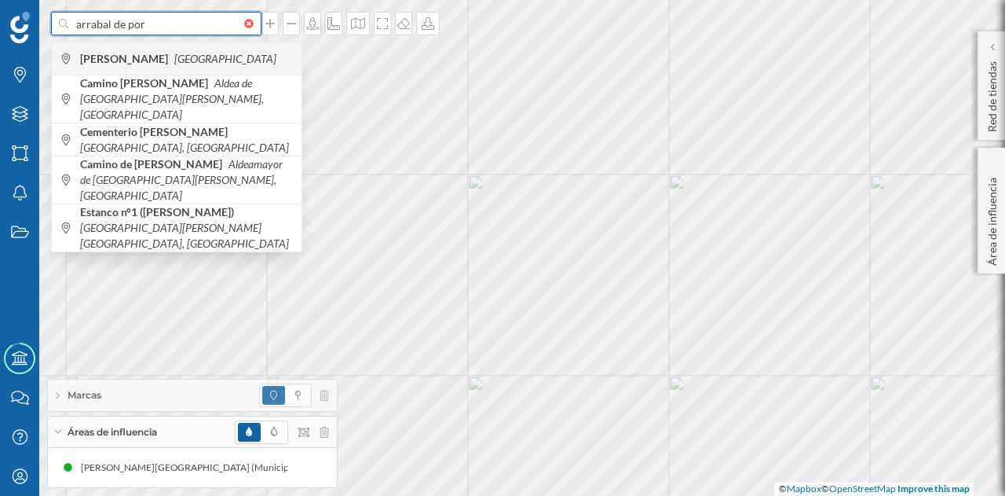
type input "arrabal de por"
click at [175, 62] on span "Arrabal de Portillo España" at bounding box center [187, 59] width 214 height 16
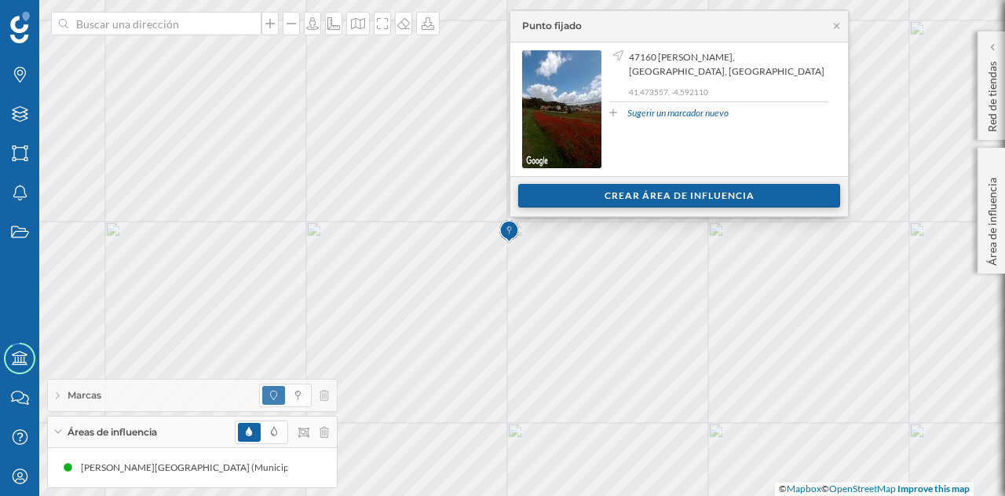
click at [625, 195] on div "Crear área de influencia" at bounding box center [679, 196] width 322 height 24
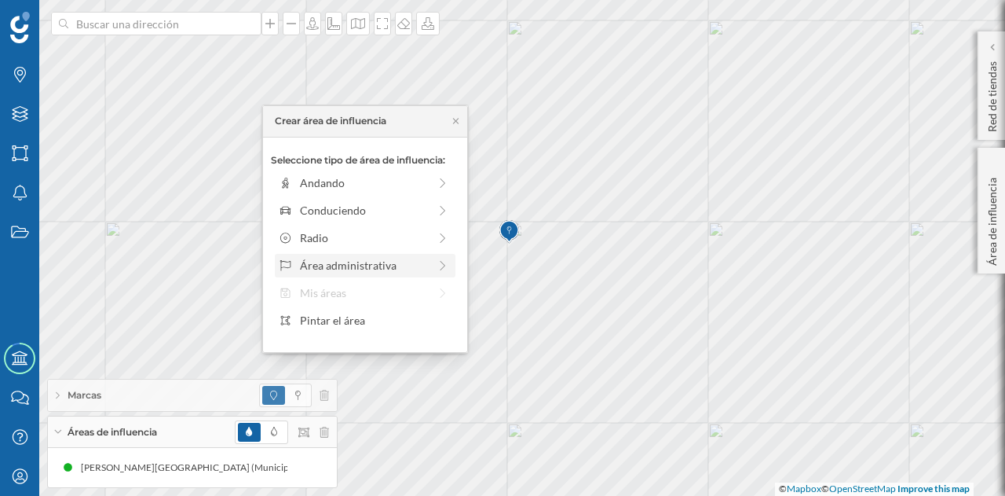
click at [379, 261] on div "Área administrativa" at bounding box center [364, 265] width 128 height 16
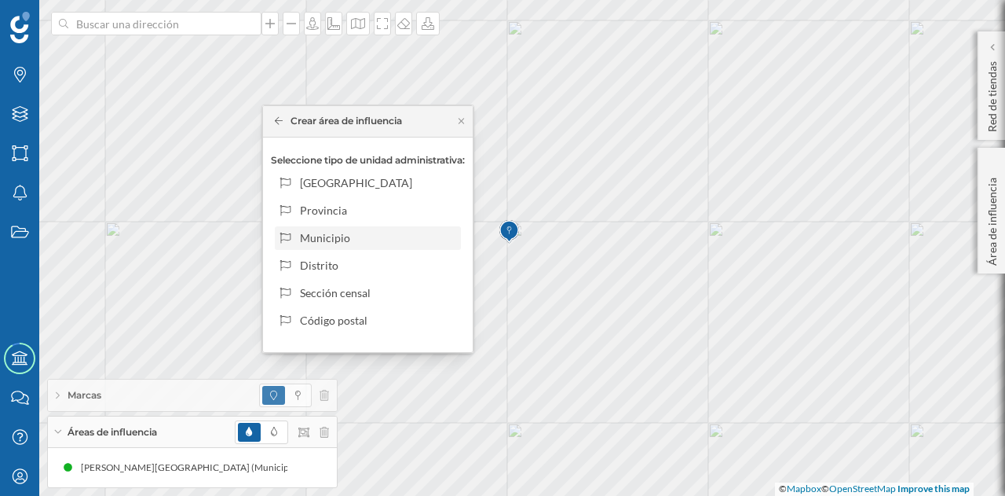
click at [341, 228] on div "Municipio" at bounding box center [368, 238] width 186 height 24
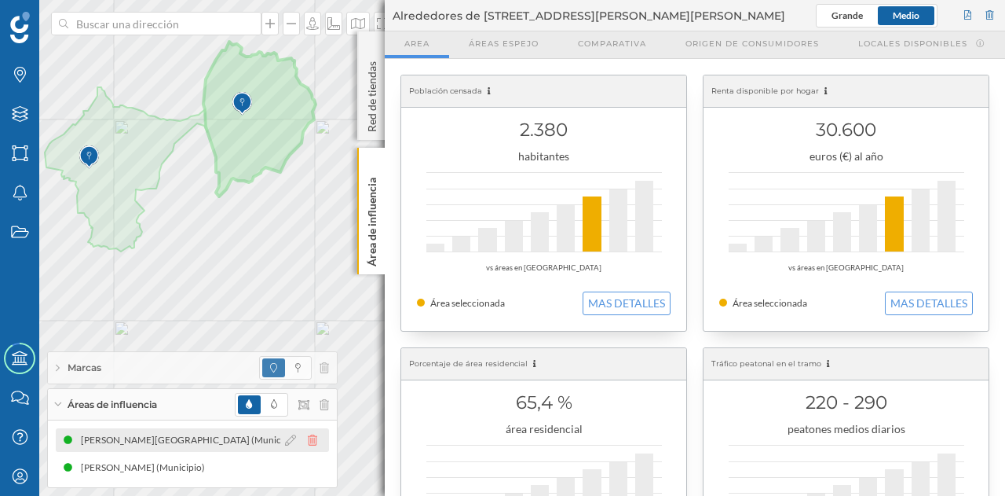
click at [314, 441] on icon at bounding box center [312, 439] width 9 height 11
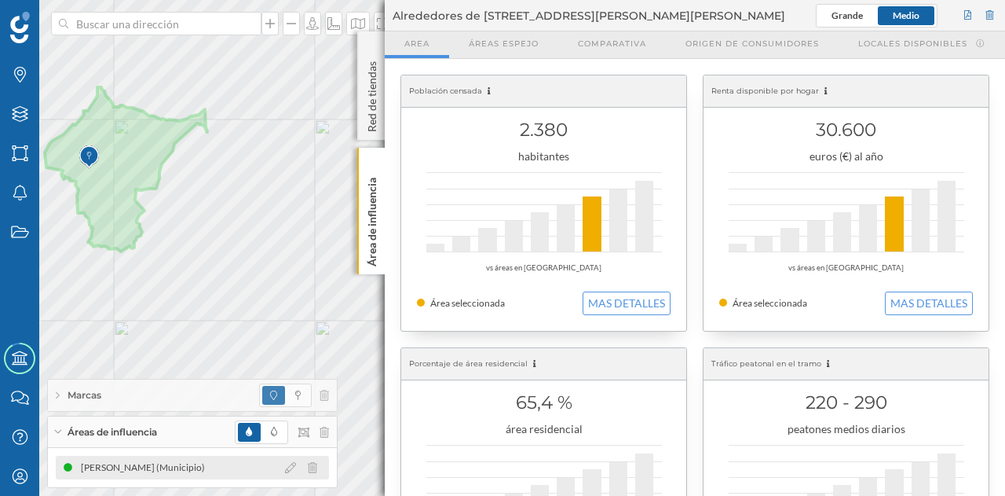
click at [234, 466] on div "Portillo (Municipio)" at bounding box center [192, 468] width 273 height 24
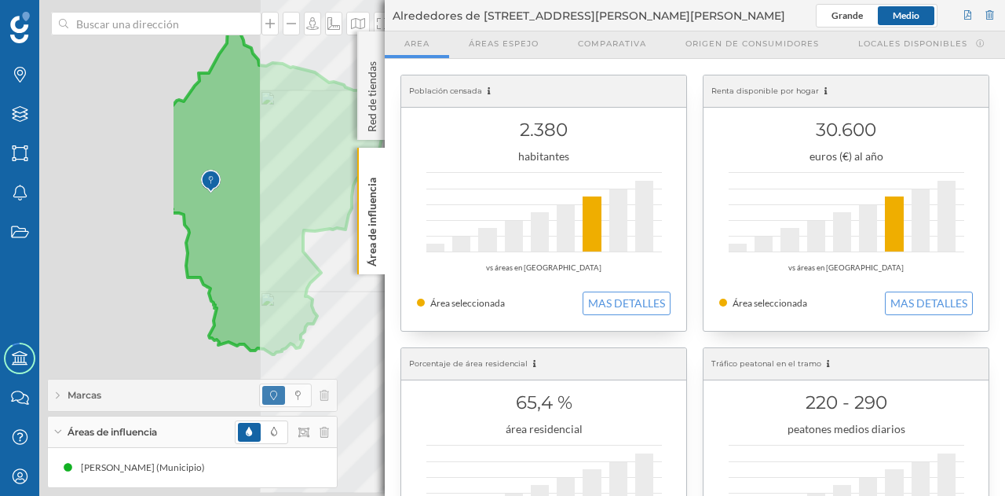
click at [398, 210] on div "Marcas Capas Áreas Notificaciones Estados Academy Contacta con nosotros Centro …" at bounding box center [502, 248] width 1005 height 496
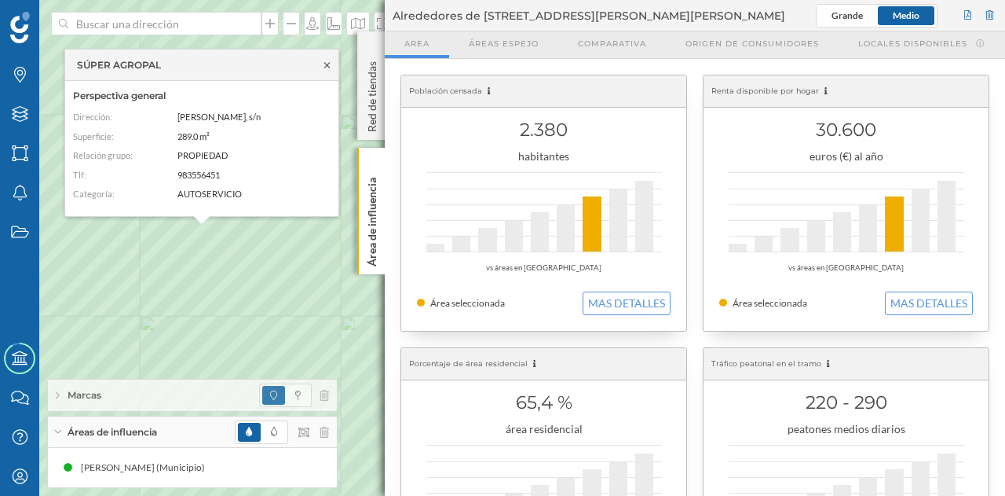
click at [327, 65] on icon at bounding box center [326, 64] width 5 height 5
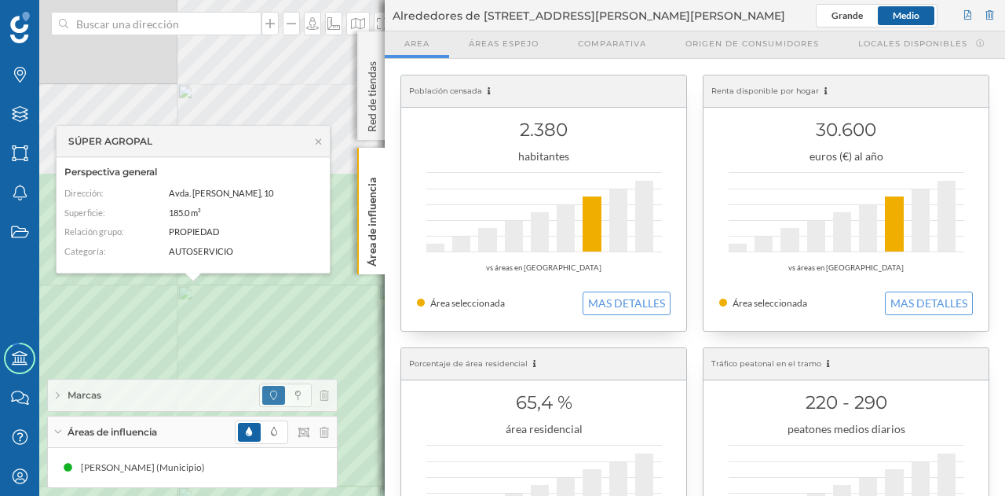
click at [286, 383] on div "Marcas Capas Áreas Notificaciones Estados Academy Contacta con nosotros Centro …" at bounding box center [502, 248] width 1005 height 496
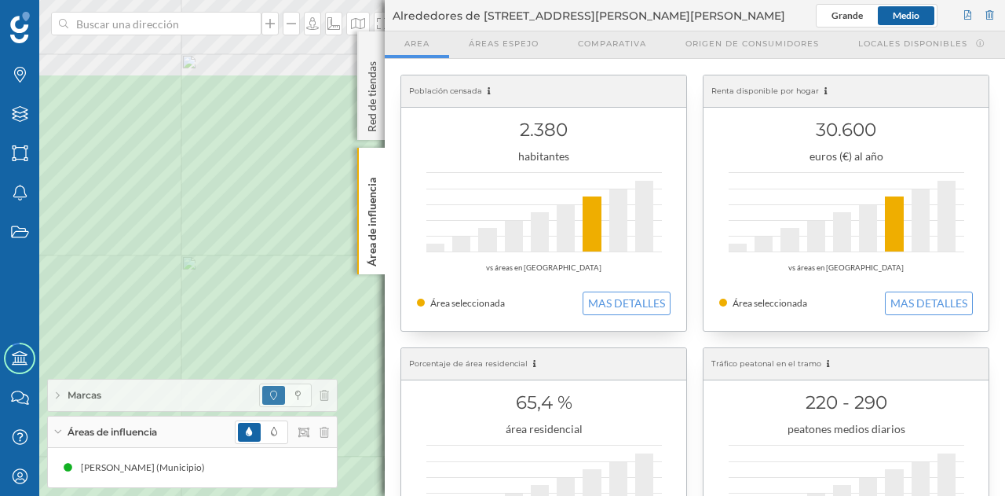
click at [22, 266] on div "Marcas Capas Áreas Notificaciones Estados Academy Contacta con nosotros Centro …" at bounding box center [502, 248] width 1005 height 496
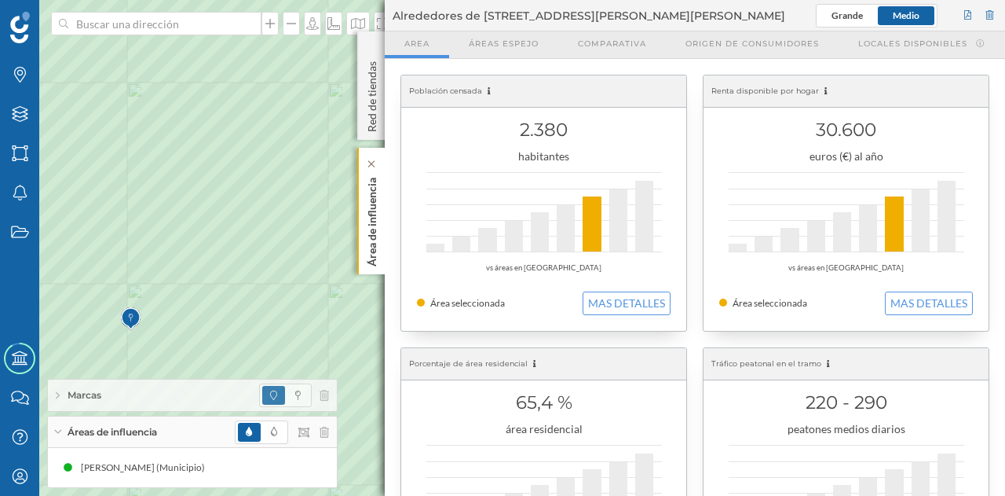
click at [378, 239] on p "Área de influencia" at bounding box center [372, 218] width 16 height 95
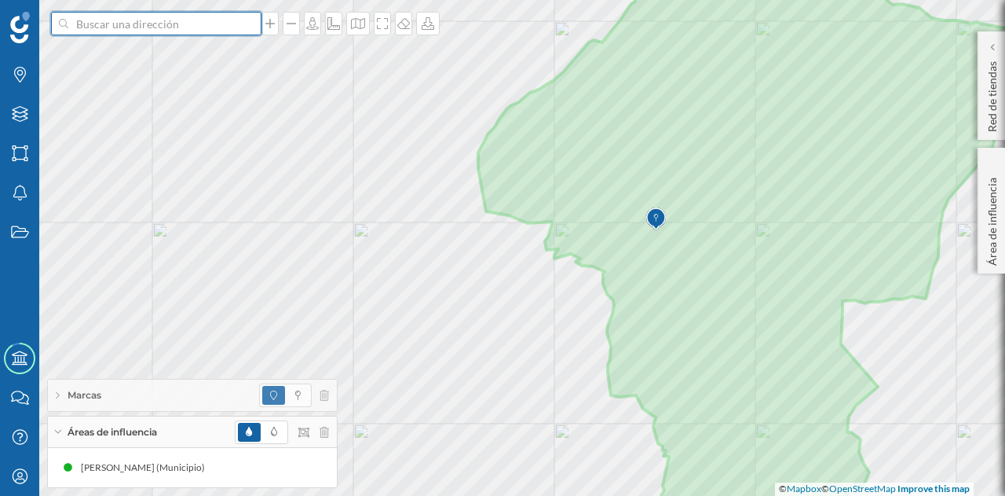
click at [210, 32] on input at bounding box center [156, 24] width 176 height 24
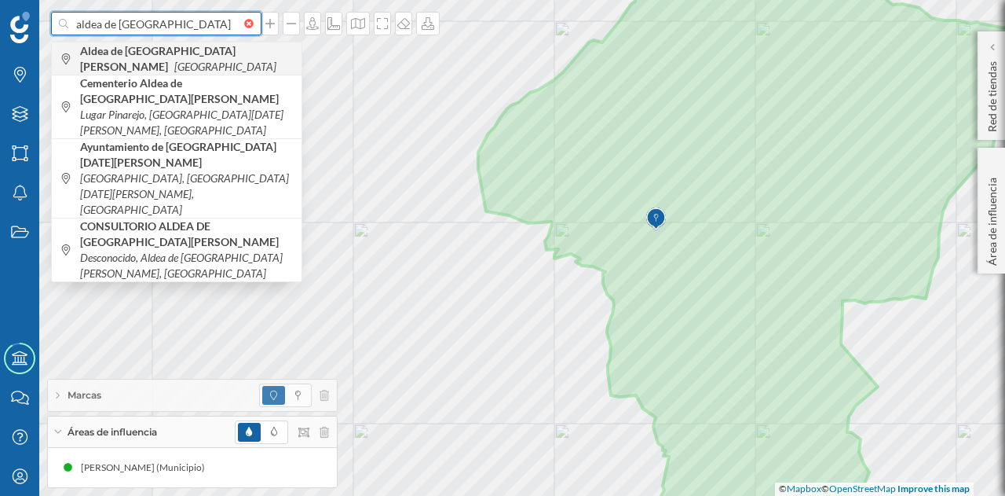
type input "aldea de san mi"
click at [193, 62] on icon "[GEOGRAPHIC_DATA]" at bounding box center [225, 66] width 102 height 13
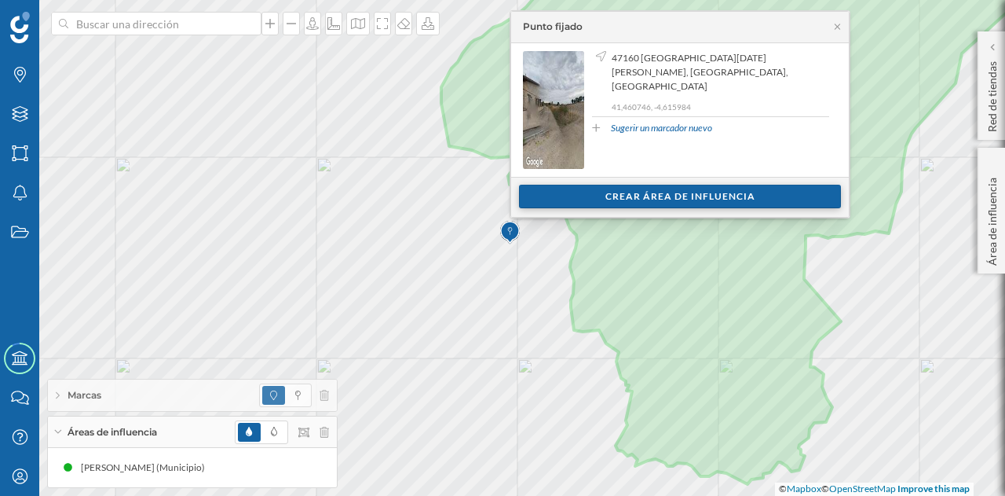
click at [602, 196] on div "Crear área de influencia" at bounding box center [680, 197] width 322 height 24
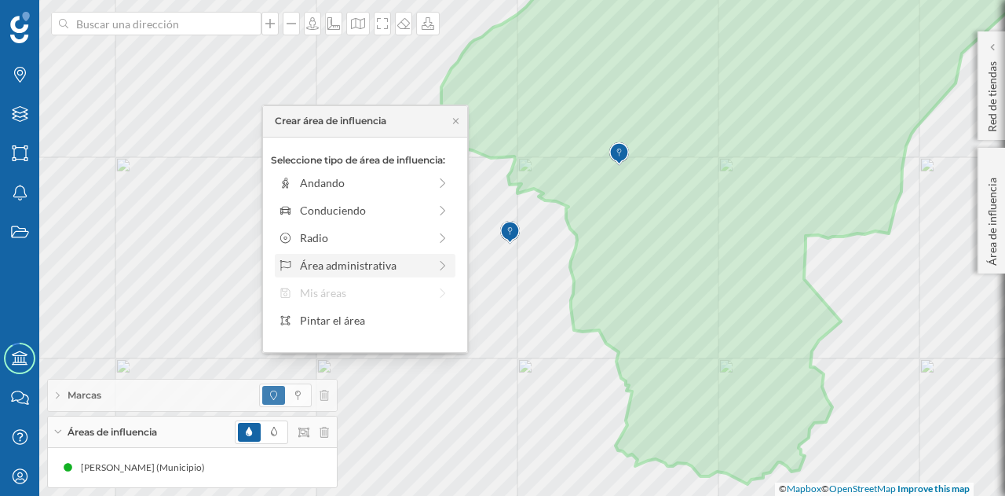
click at [352, 273] on div "Área administrativa" at bounding box center [365, 266] width 181 height 24
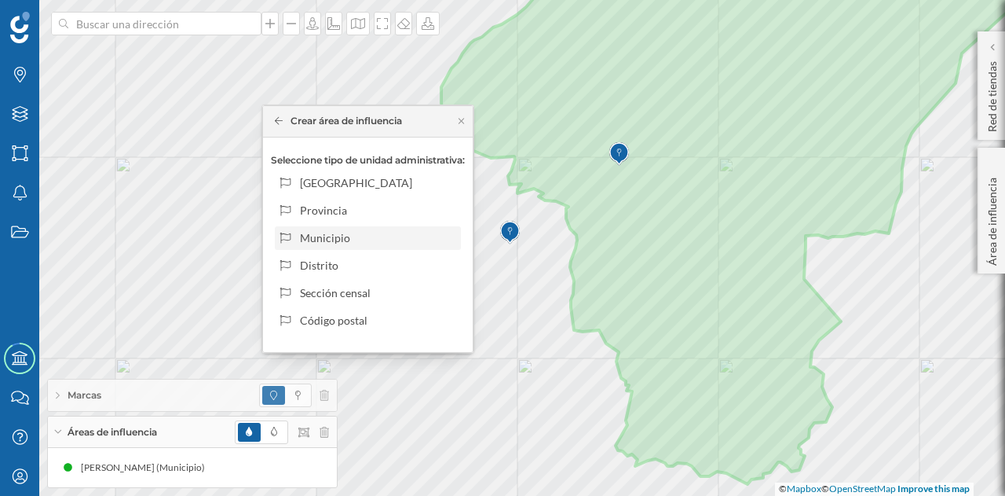
click at [362, 230] on div "Municipio" at bounding box center [377, 237] width 155 height 16
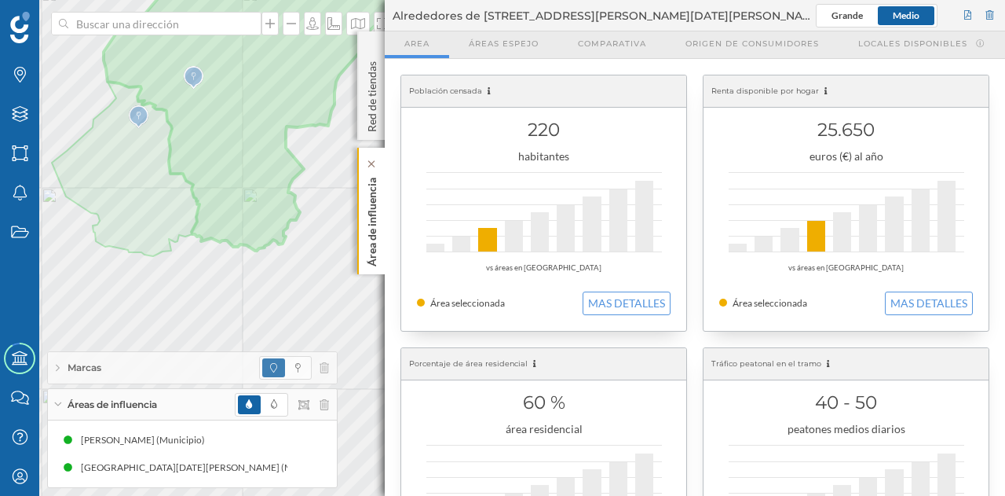
click at [378, 206] on p "Área de influencia" at bounding box center [372, 218] width 16 height 95
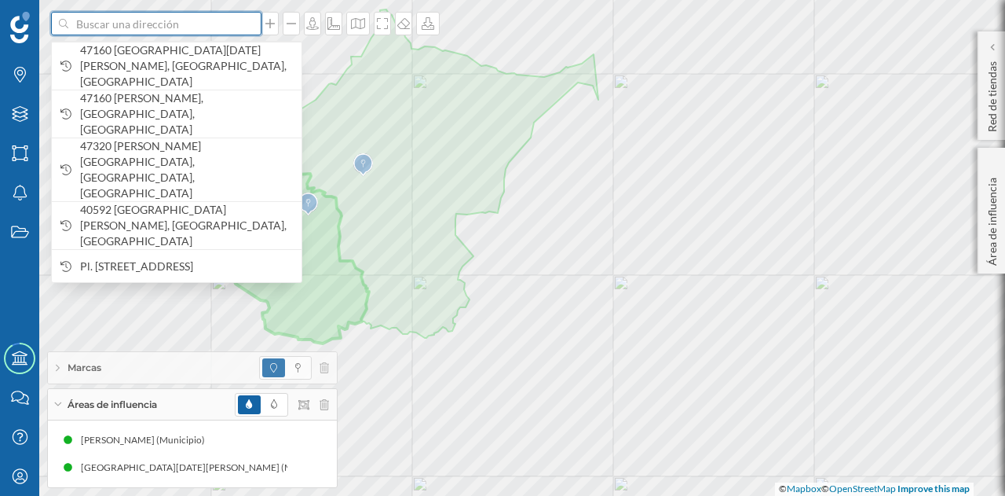
click at [197, 20] on input at bounding box center [156, 24] width 176 height 24
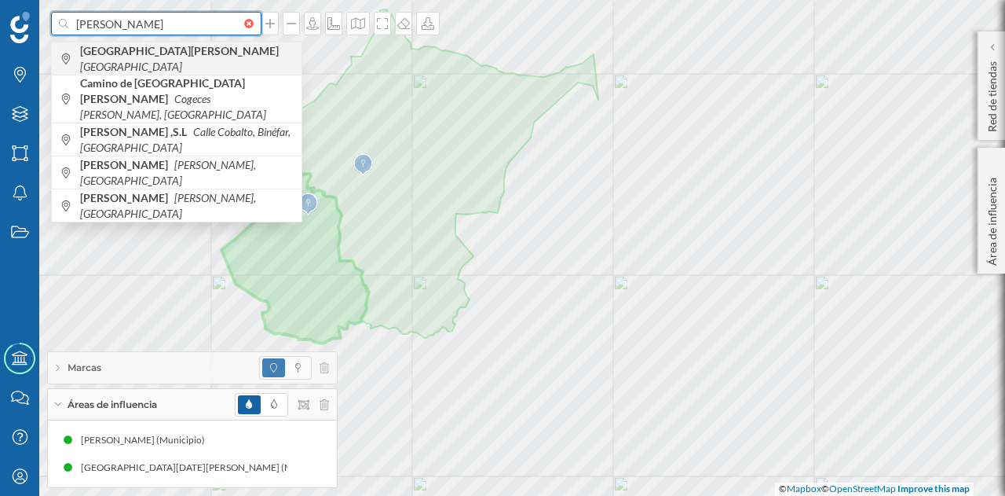
type input "santiago de arroyo"
click at [173, 49] on div "Santiago del Arroyo España" at bounding box center [177, 58] width 250 height 33
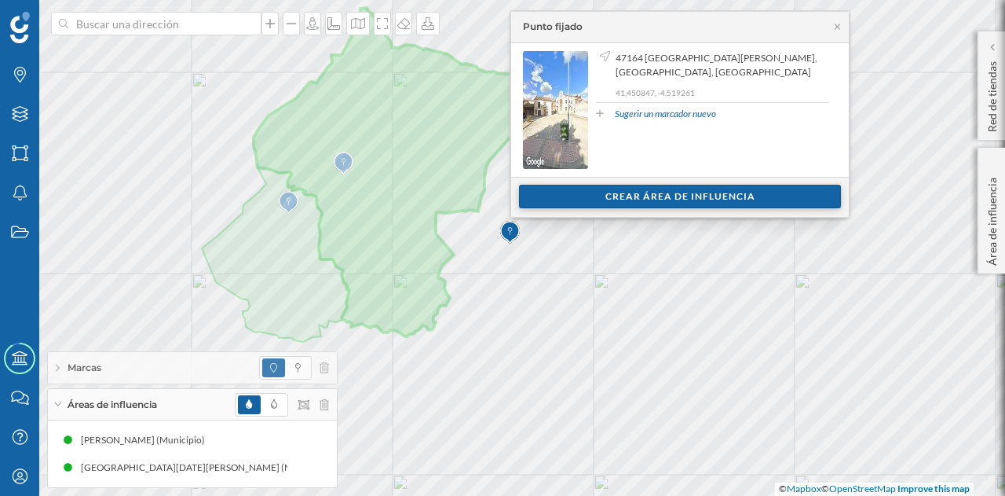
click at [566, 191] on div "Crear área de influencia" at bounding box center [680, 197] width 322 height 24
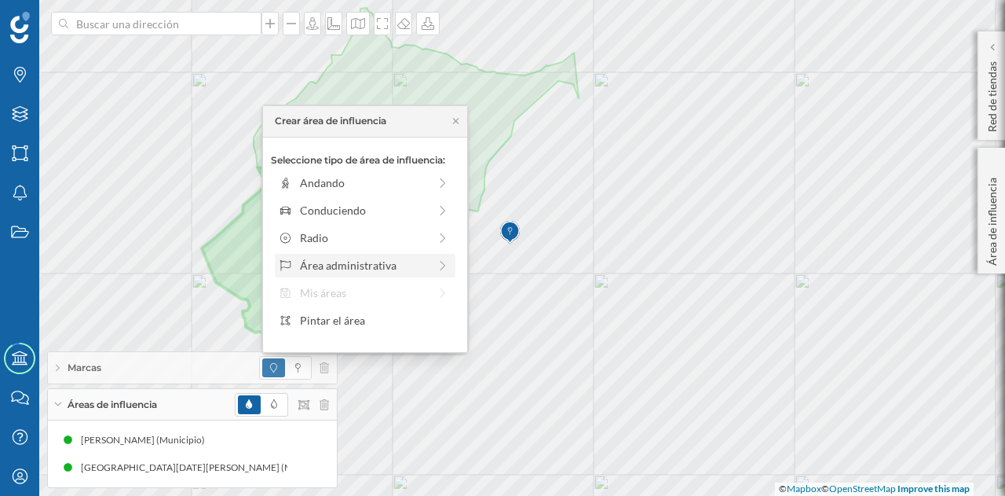
click at [368, 265] on div "Área administrativa" at bounding box center [364, 265] width 128 height 16
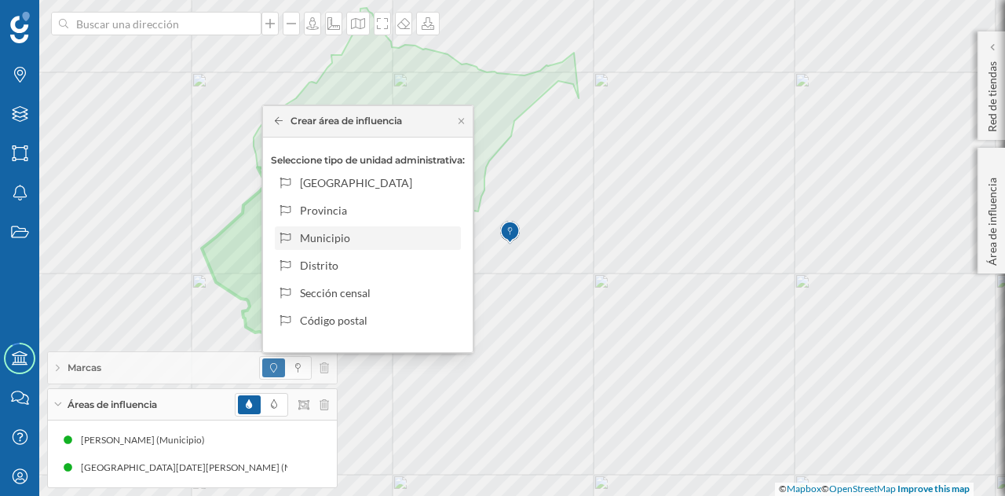
click at [345, 232] on div "Municipio" at bounding box center [377, 237] width 155 height 16
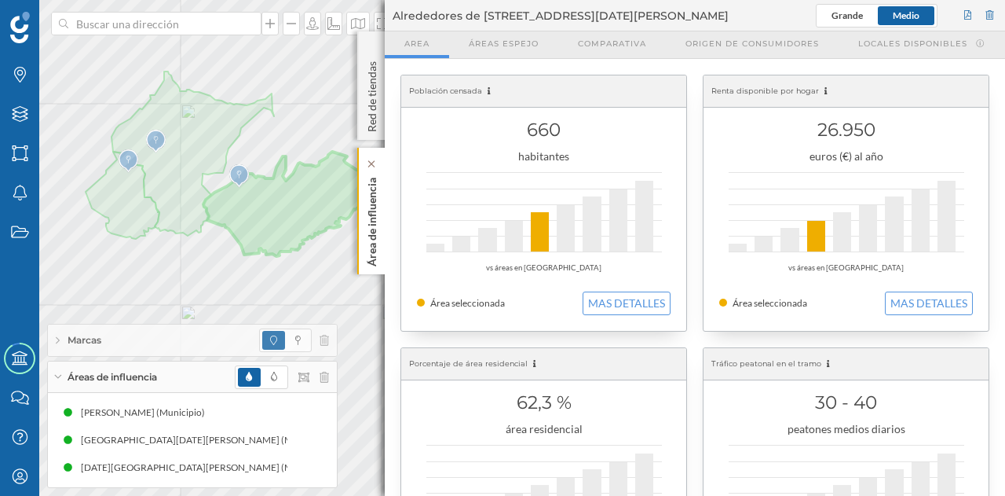
click at [367, 225] on div "Marcas Capas Áreas Notificaciones Estados Academy Contacta con nosotros Centro …" at bounding box center [502, 248] width 1005 height 496
